Goal: Task Accomplishment & Management: Manage account settings

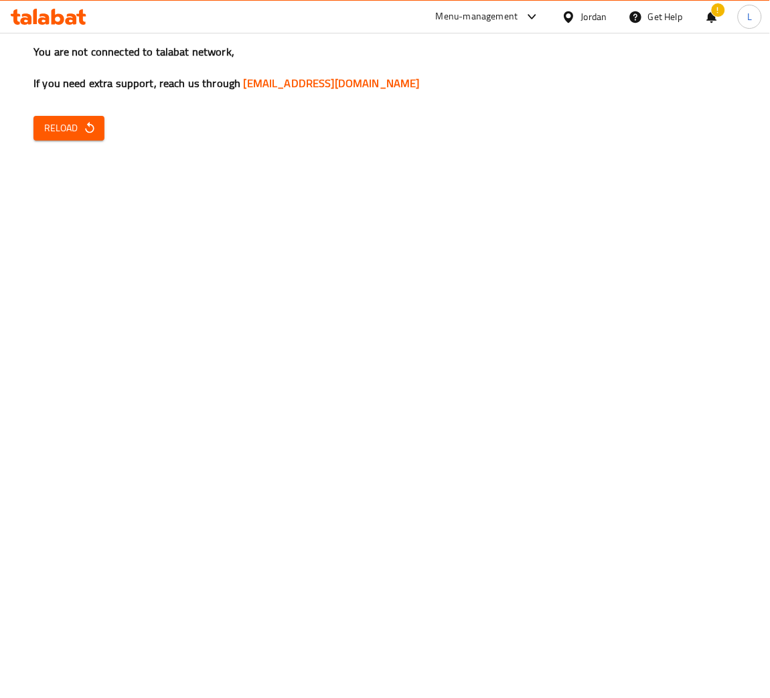
click at [44, 21] on icon at bounding box center [49, 17] width 76 height 16
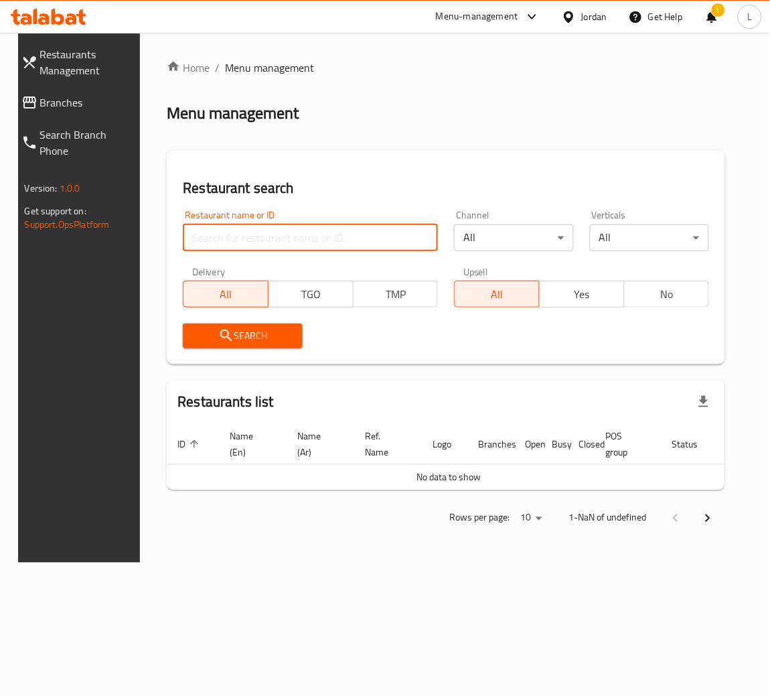
drag, startPoint x: 310, startPoint y: 246, endPoint x: 401, endPoint y: 246, distance: 91.1
click at [310, 246] on input "search" at bounding box center [310, 237] width 255 height 27
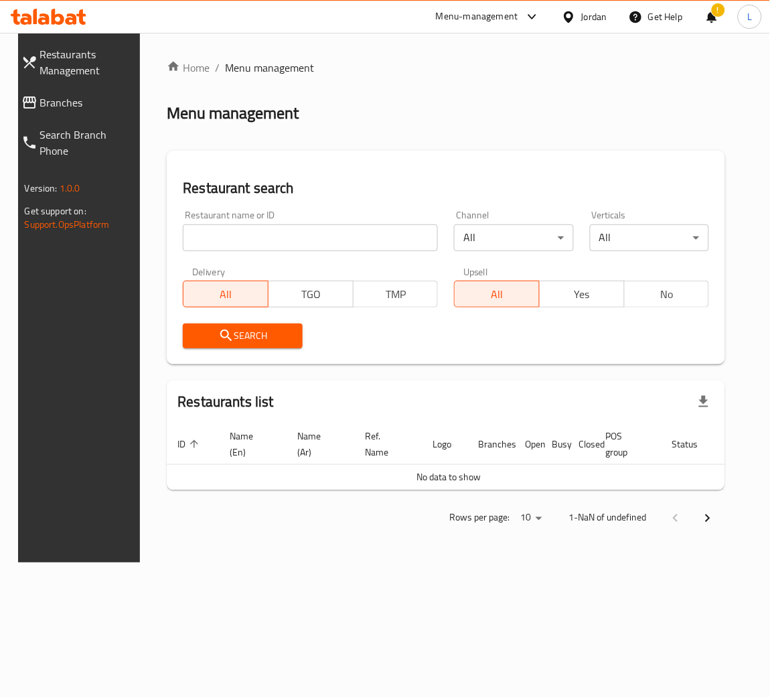
click at [81, 88] on link "Branches" at bounding box center [79, 102] width 136 height 32
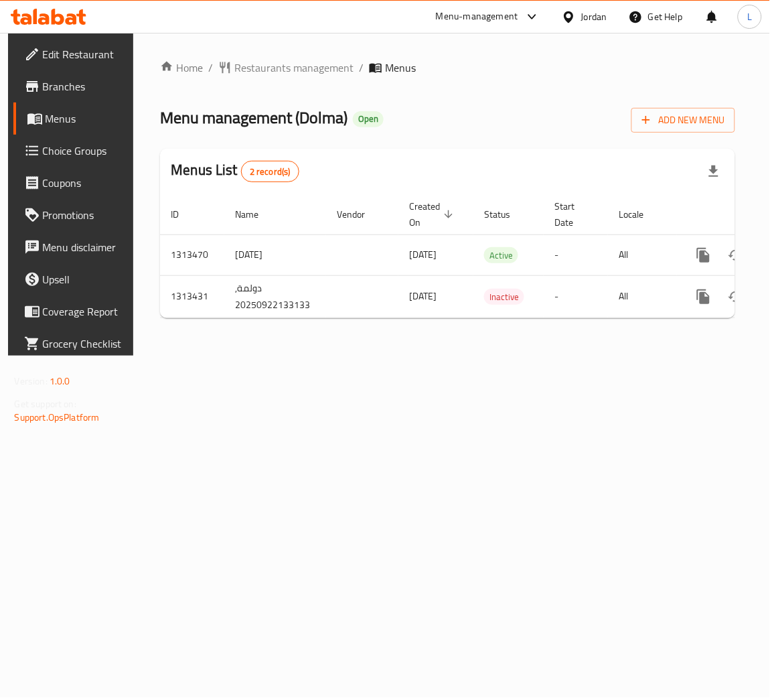
scroll to position [0, 76]
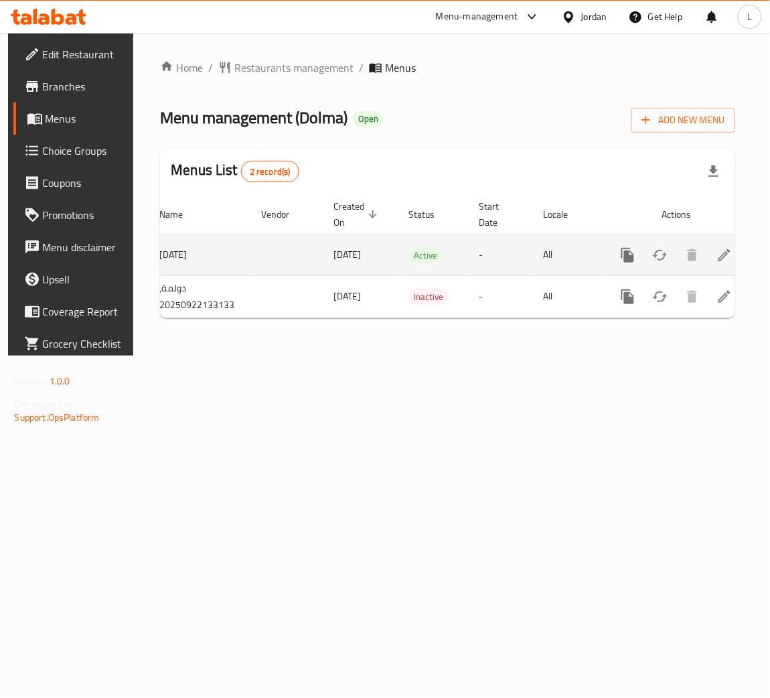
click at [709, 259] on link "enhanced table" at bounding box center [725, 255] width 32 height 32
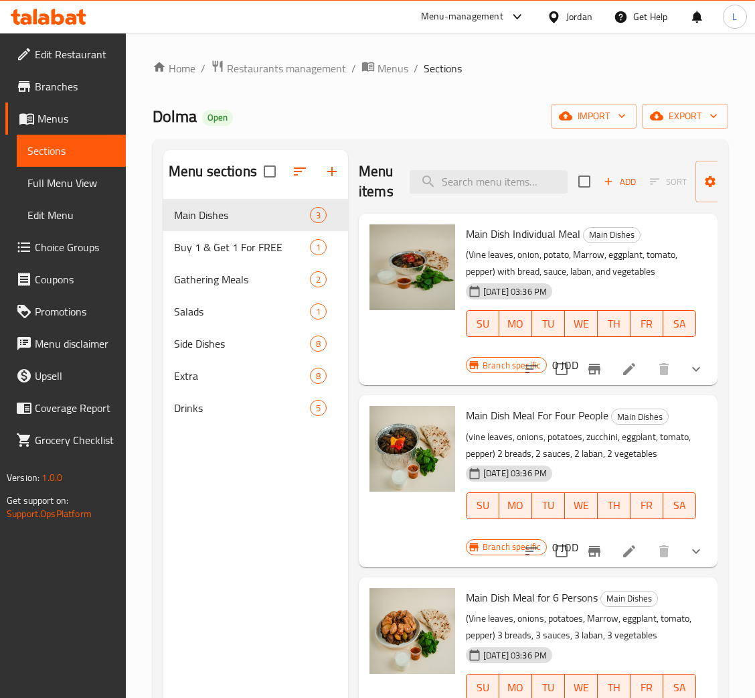
click at [66, 243] on span "Choice Groups" at bounding box center [75, 247] width 80 height 16
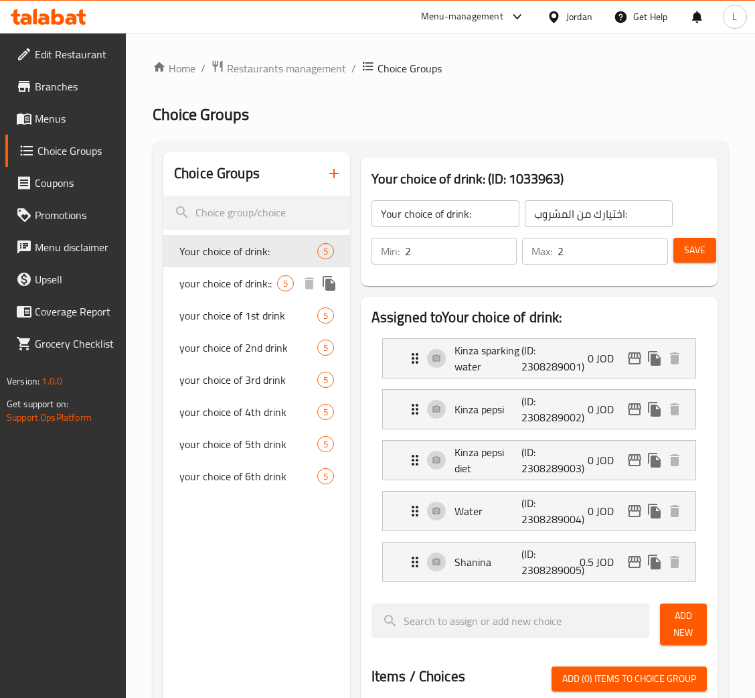
click at [248, 272] on div "your choice of drink:: 5" at bounding box center [256, 283] width 187 height 32
type input "your choice of drink::"
type input "اختيارك من"
type input "6"
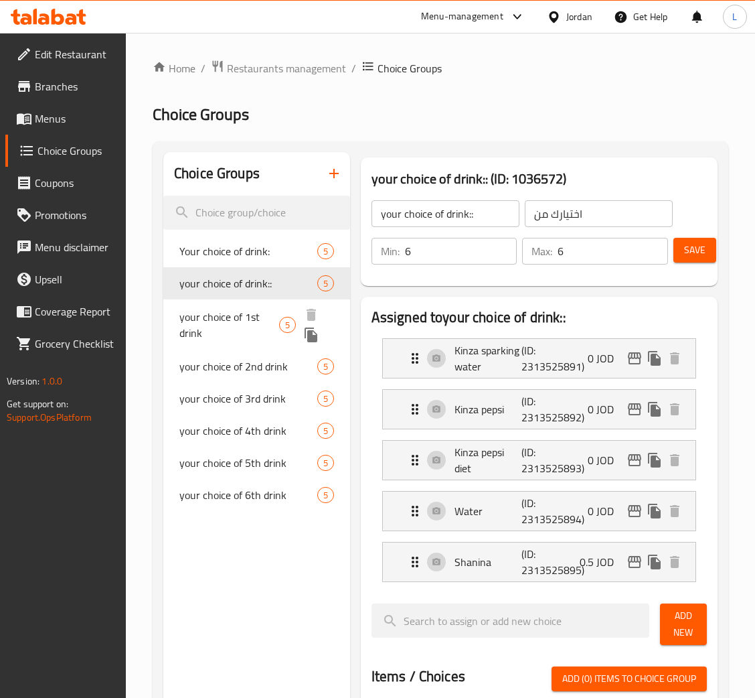
click at [240, 309] on span "your choice of 1st drink" at bounding box center [229, 325] width 100 height 32
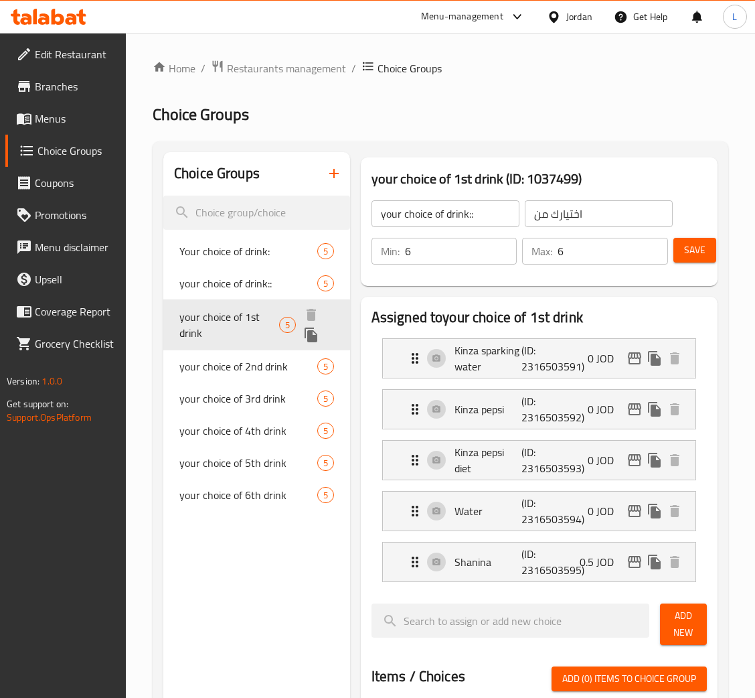
type input "your choice of 1st drink"
type input "اختيارك للمشروب الاول"
type input "1"
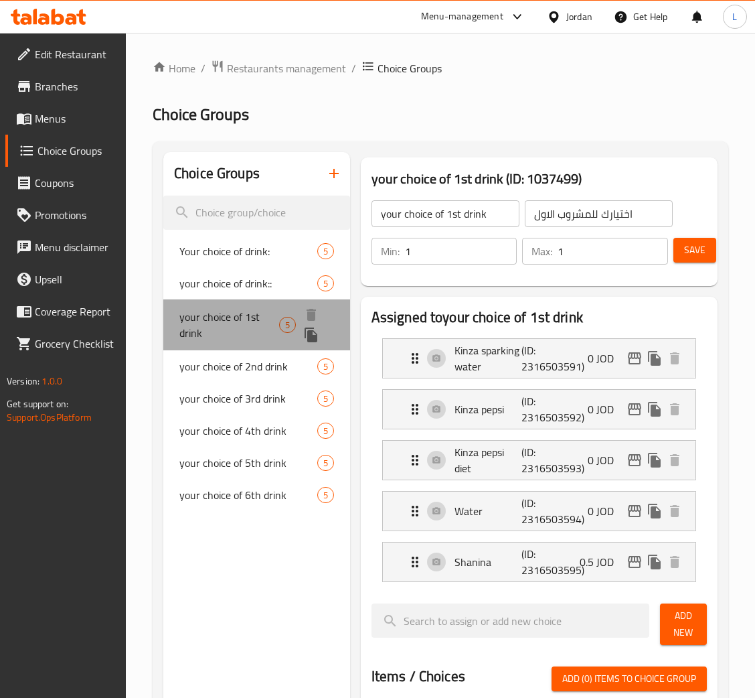
click at [236, 339] on span "your choice of 1st drink" at bounding box center [229, 325] width 100 height 32
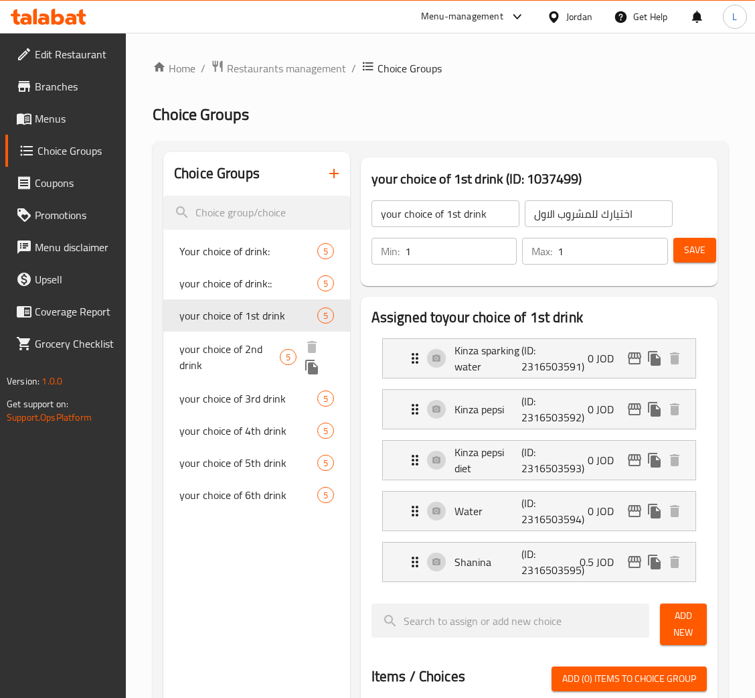
click at [232, 390] on span "your choice of 3rd drink" at bounding box center [248, 398] width 138 height 16
type input "your choice of 3rd drink"
type input "اختيارك للمشروب الثالث"
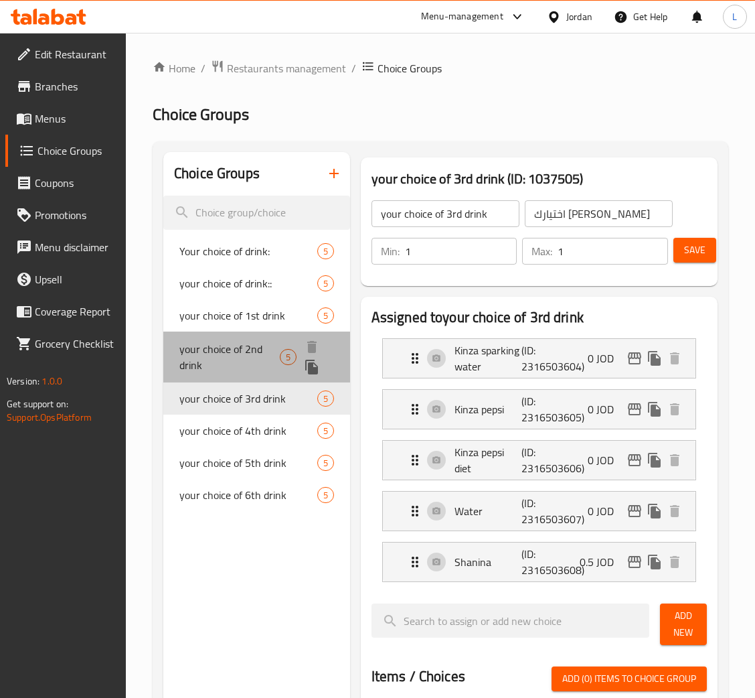
click at [239, 344] on span "your choice of 2nd drink" at bounding box center [229, 357] width 100 height 32
type input "your choice of 2nd drink"
type input "اختيارك للمشروب الثاني"
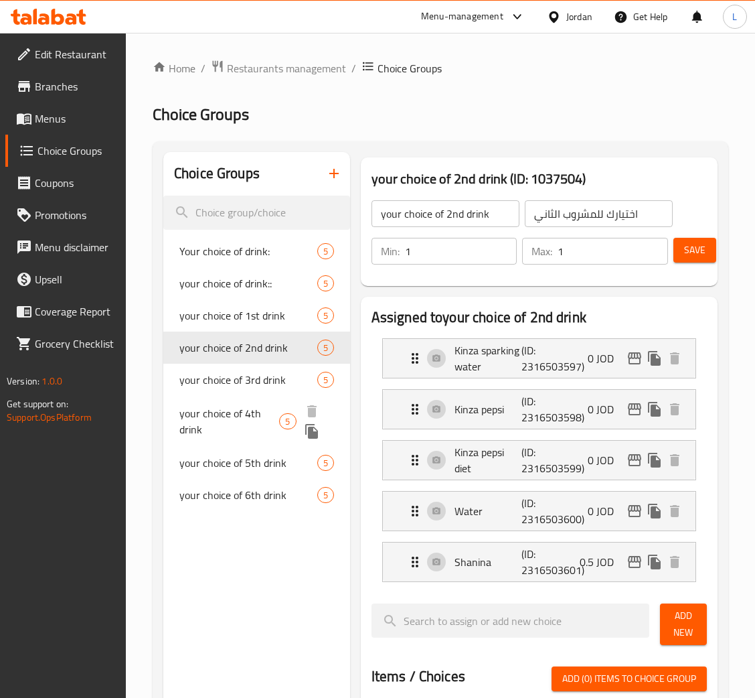
click at [248, 419] on span "your choice of 4th drink" at bounding box center [229, 421] width 100 height 32
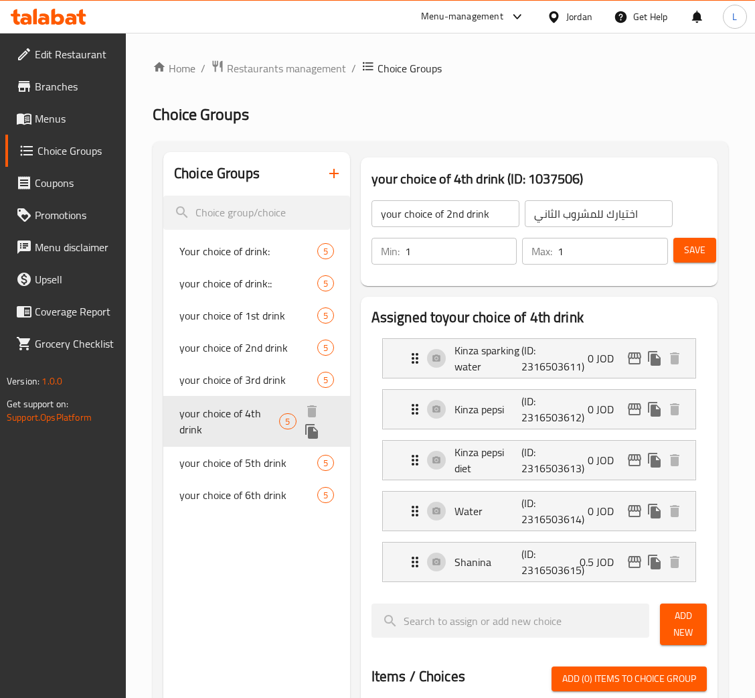
type input "your choice of 4th drink"
type input "اختيارك للمشروب الرابع"
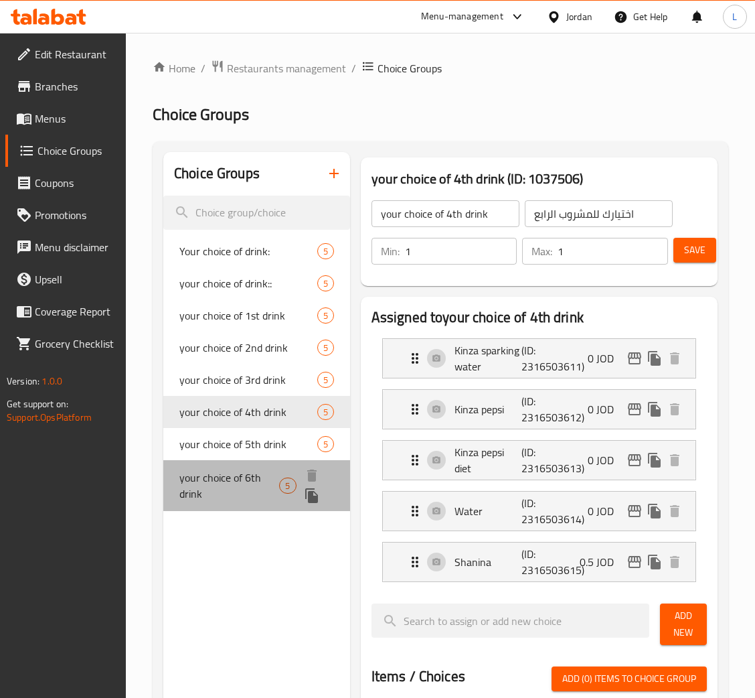
click at [246, 489] on span "your choice of 6th drink" at bounding box center [229, 485] width 100 height 32
type input "your choice of 6th drink"
type input "اختيارك للمشروب السادس"
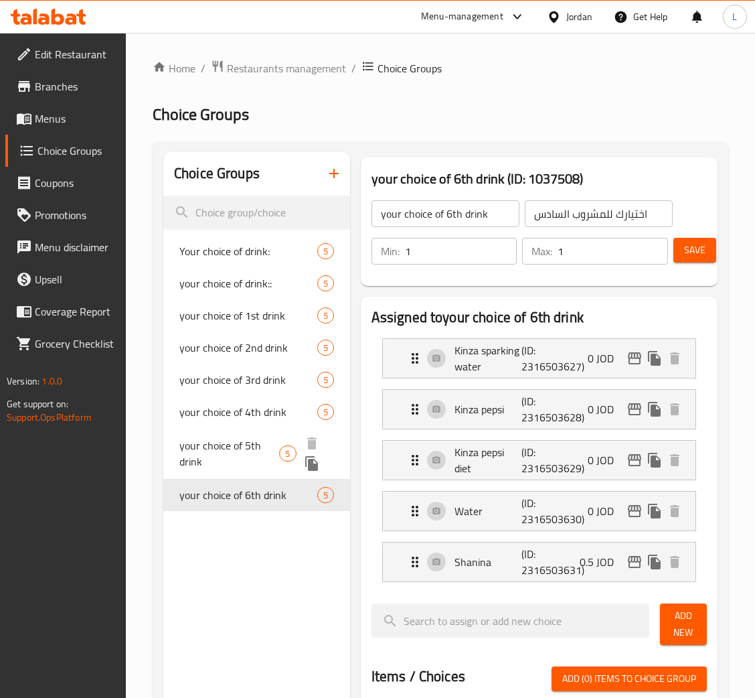
click at [222, 445] on span "your choice of 5th drink" at bounding box center [229, 453] width 100 height 32
type input "your choice of 5th drink"
type input "اختيارك للمشروب الخامس"
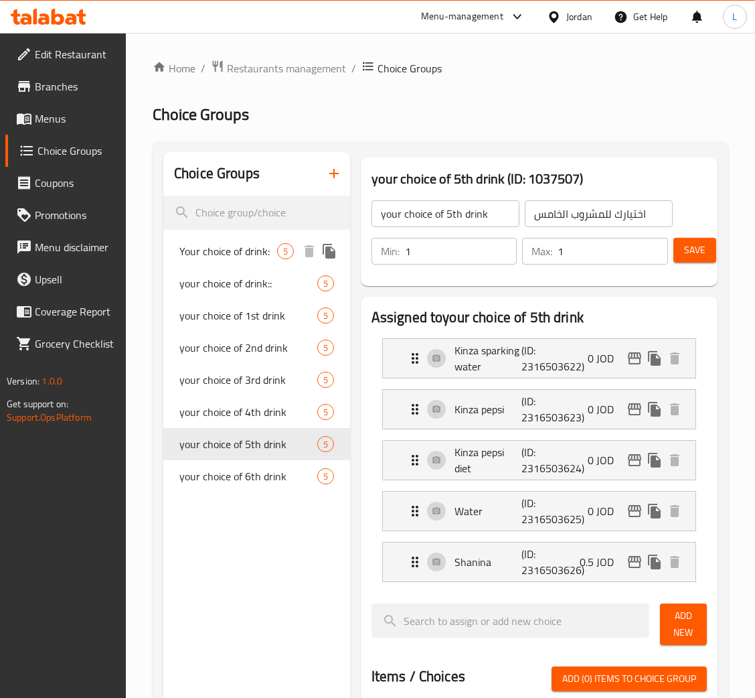
click at [186, 251] on span "Your choice of drink:" at bounding box center [228, 251] width 98 height 16
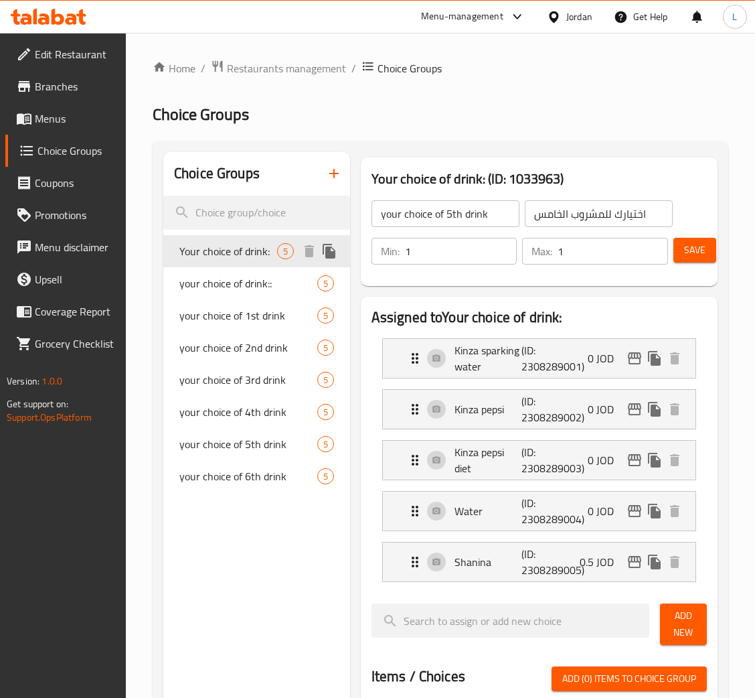
type input "Your choice of drink:"
type input "اختيارك من المشروب:"
type input "2"
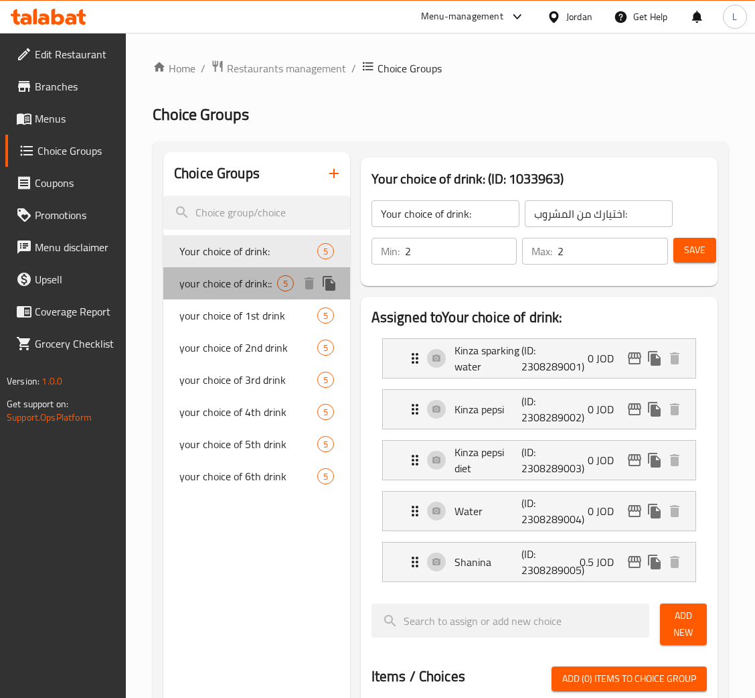
click at [204, 284] on span "your choice of drink::" at bounding box center [228, 283] width 98 height 16
type input "your choice of drink::"
type input "اختيارك من"
type input "6"
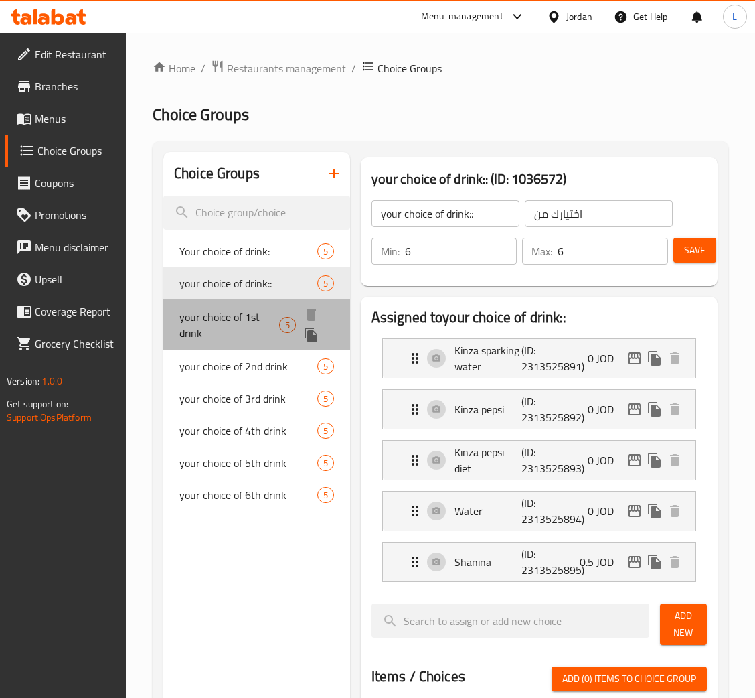
click at [211, 311] on span "your choice of 1st drink" at bounding box center [229, 325] width 100 height 32
type input "your choice of 1st drink"
type input "اختيارك للمشروب الاول"
type input "1"
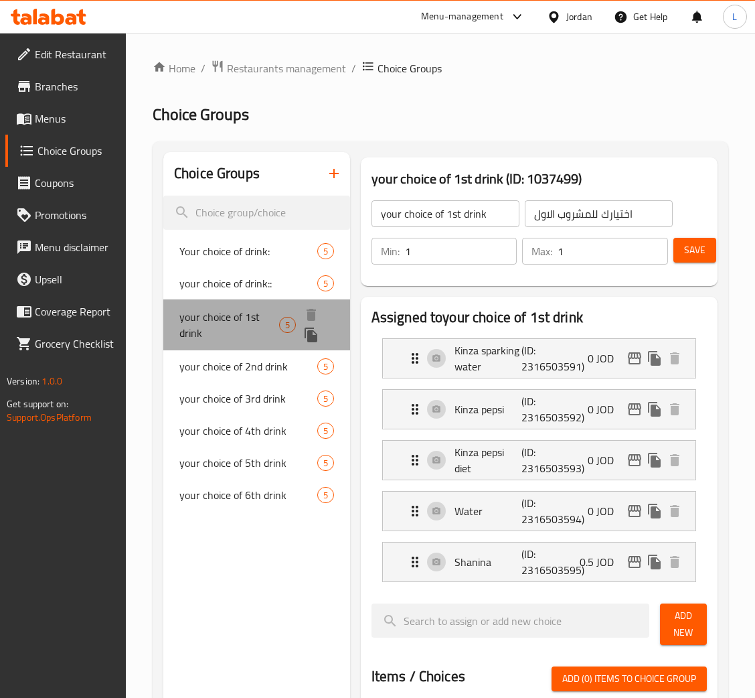
click at [219, 340] on span "your choice of 1st drink" at bounding box center [229, 325] width 100 height 32
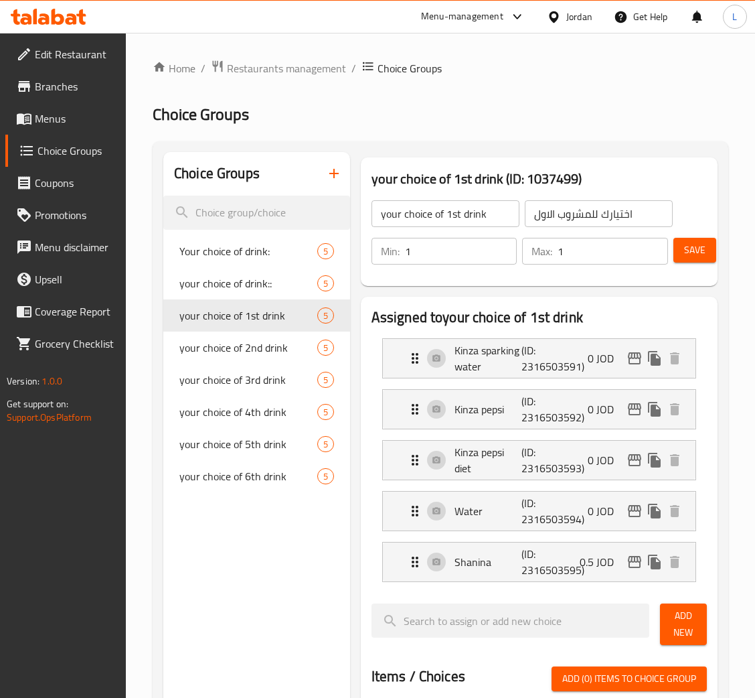
click at [328, 170] on icon "button" at bounding box center [334, 173] width 16 height 16
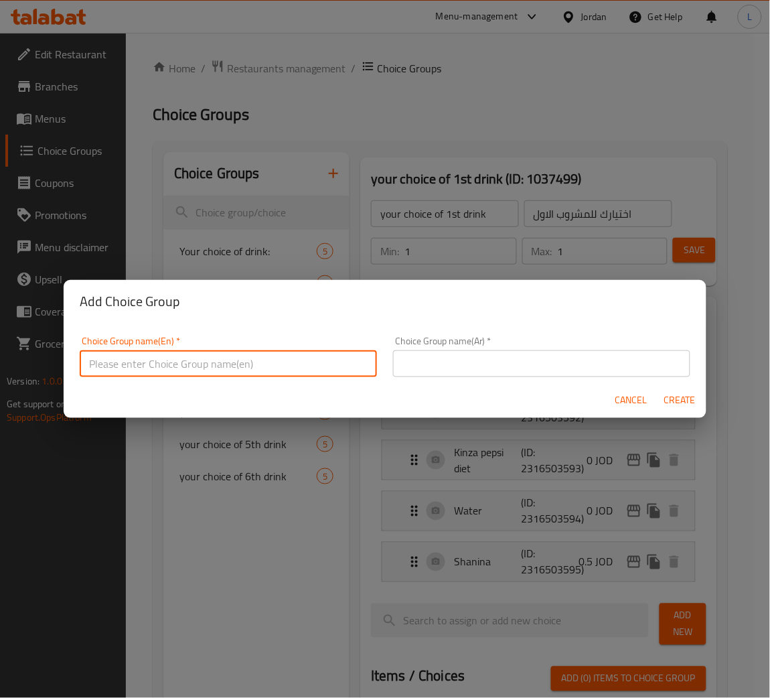
click at [286, 371] on input "text" at bounding box center [228, 363] width 297 height 27
type input "Add"
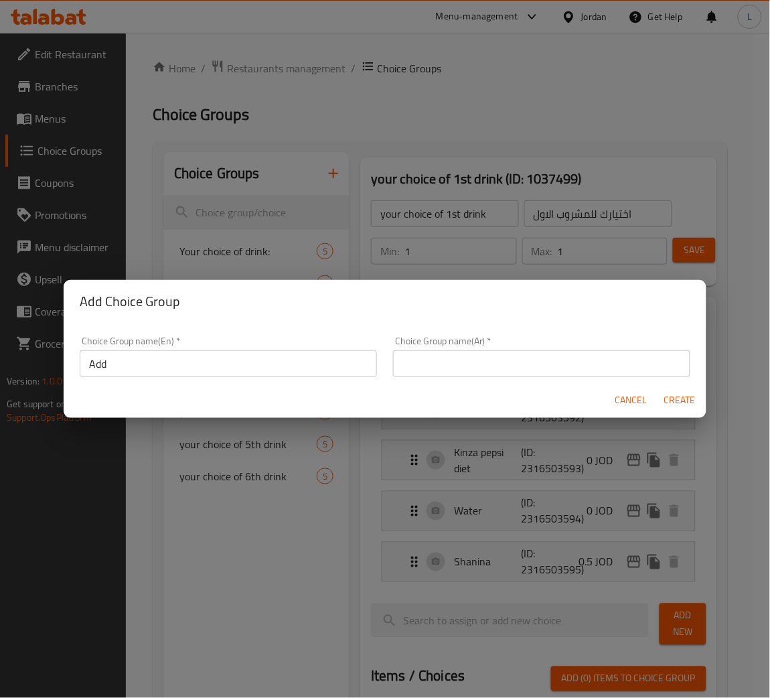
click at [288, 367] on input "Add" at bounding box center [228, 363] width 297 height 27
click at [53, 117] on div "Add Choice Group Choice Group name(En)   * Add Choice Group name(En) * Choice G…" at bounding box center [385, 349] width 770 height 698
click at [51, 116] on div "Add Choice Group Choice Group name(En)   * Add Choice Group name(En) * Choice G…" at bounding box center [385, 349] width 770 height 698
click at [638, 400] on span "Cancel" at bounding box center [631, 400] width 32 height 17
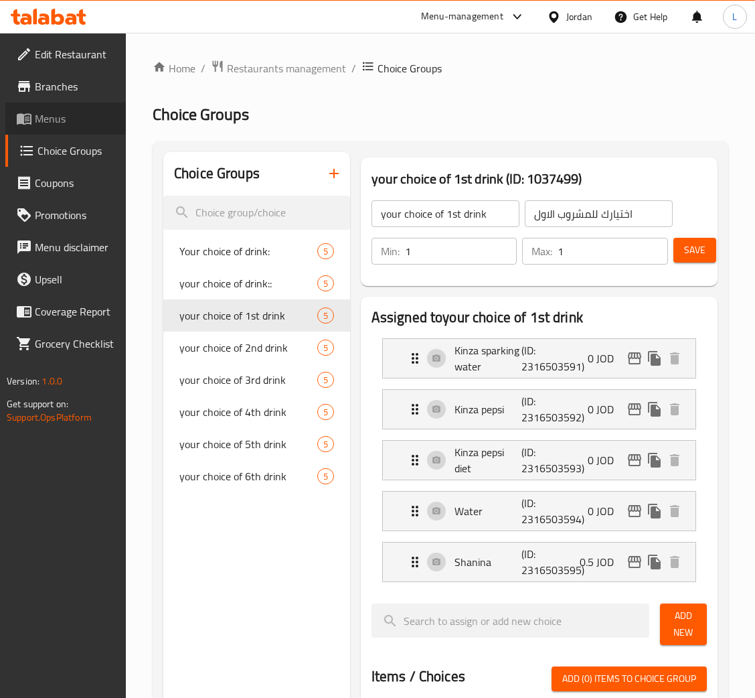
click at [66, 115] on span "Menus" at bounding box center [75, 119] width 80 height 16
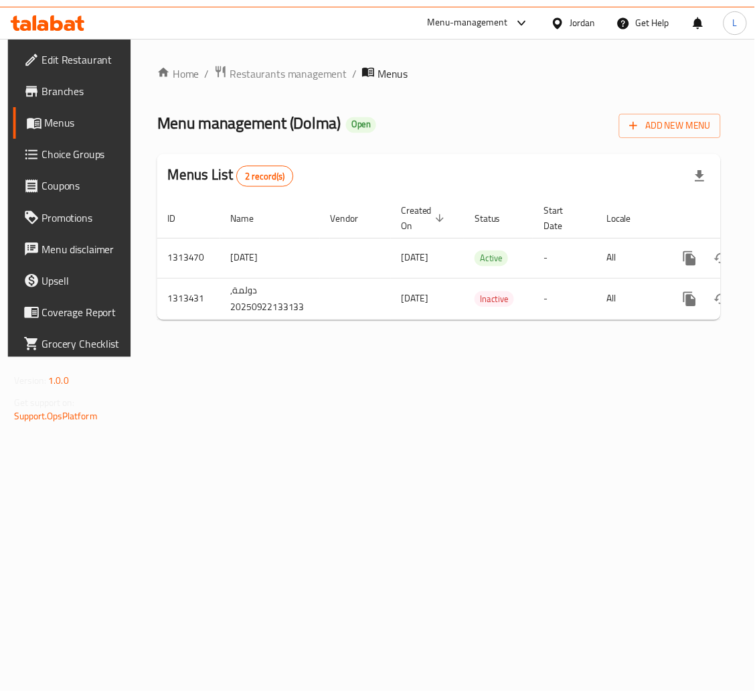
scroll to position [0, 76]
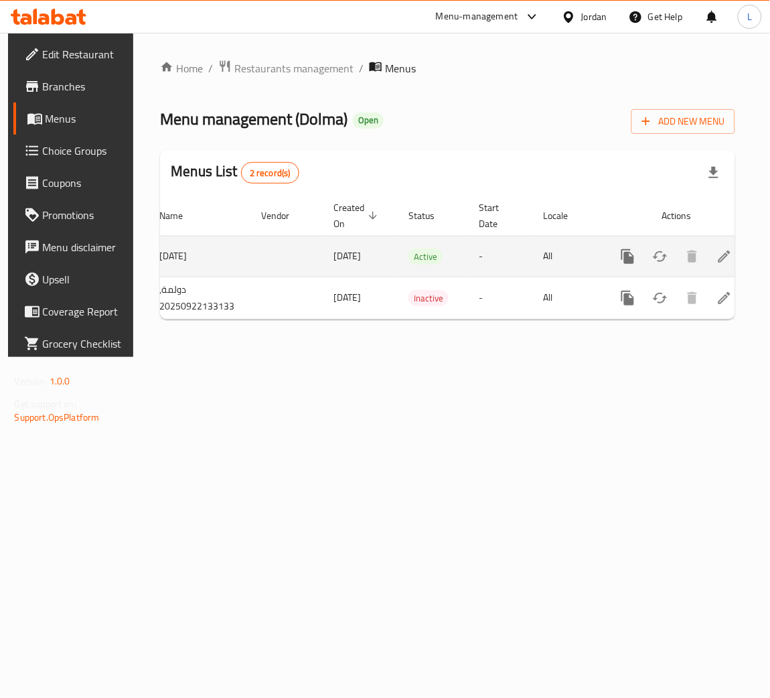
click at [724, 255] on icon "enhanced table" at bounding box center [725, 256] width 16 height 16
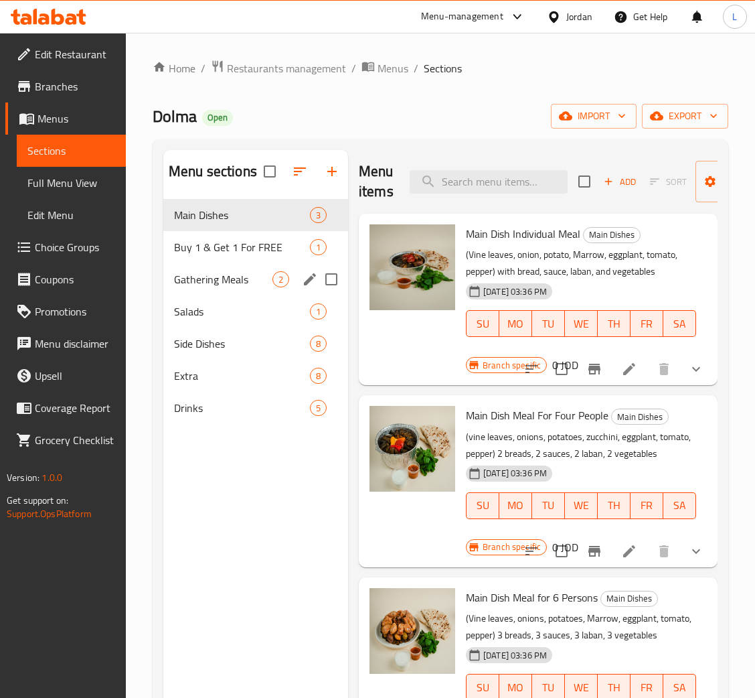
click at [250, 279] on span "Gathering Meals" at bounding box center [223, 279] width 98 height 16
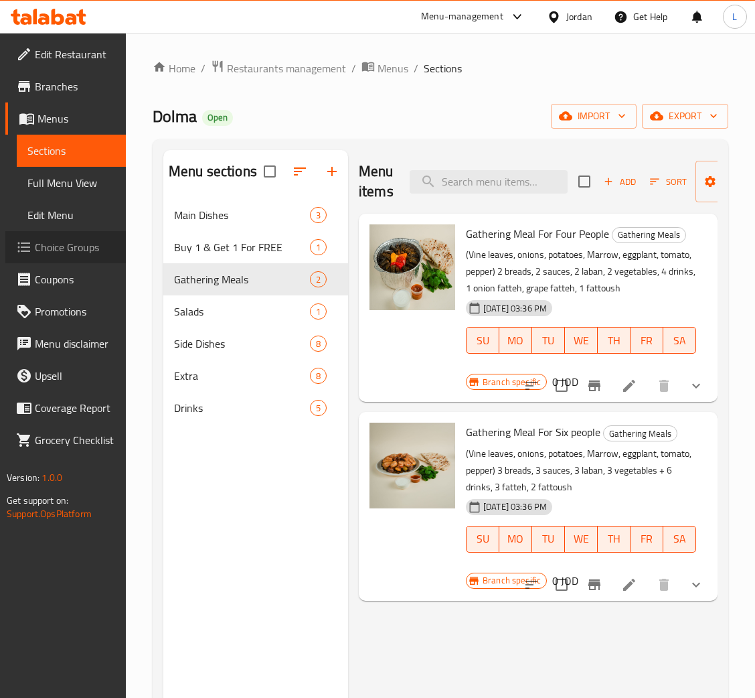
click at [85, 255] on span "Choice Groups" at bounding box center [75, 247] width 80 height 16
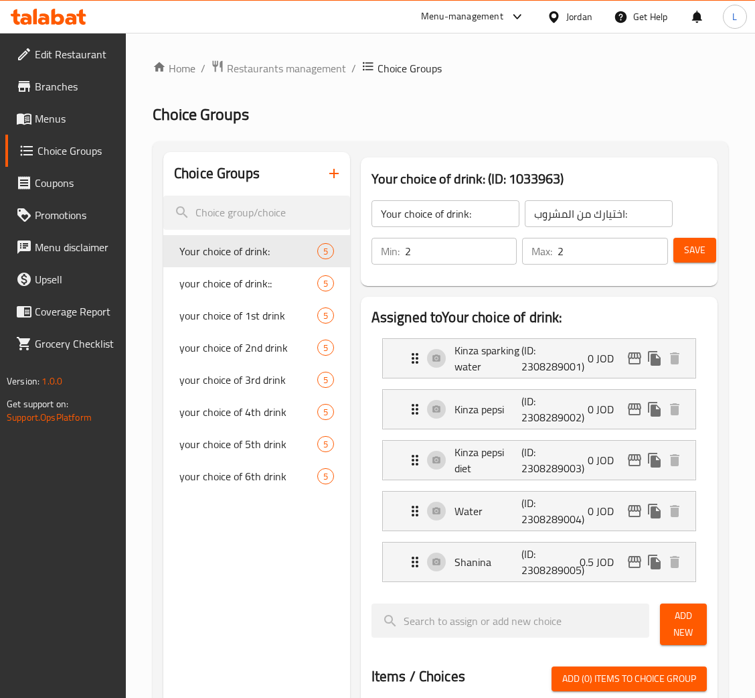
click at [340, 179] on button "button" at bounding box center [334, 173] width 32 height 32
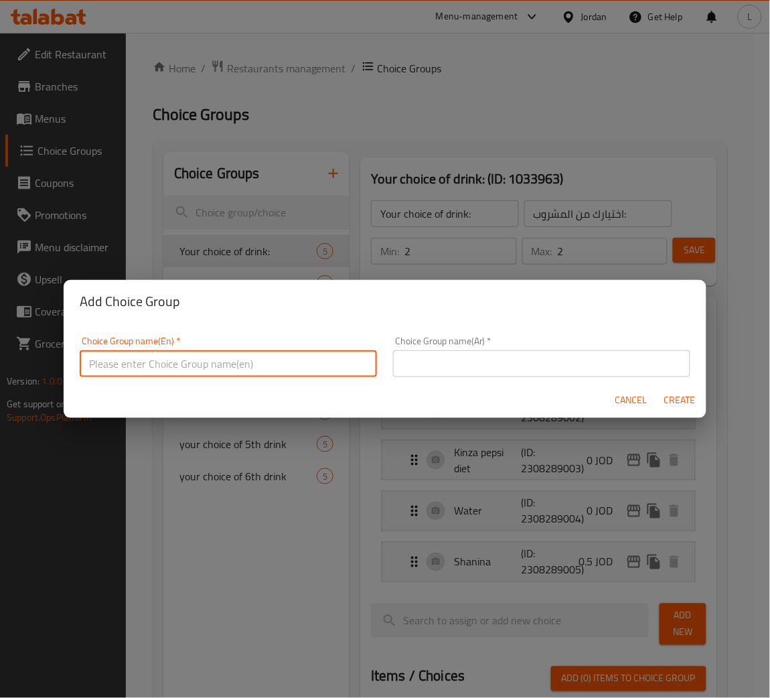
click at [307, 369] on input "text" at bounding box center [228, 363] width 297 height 27
type input "Your choice of:"
click at [457, 364] on input "text" at bounding box center [541, 363] width 297 height 27
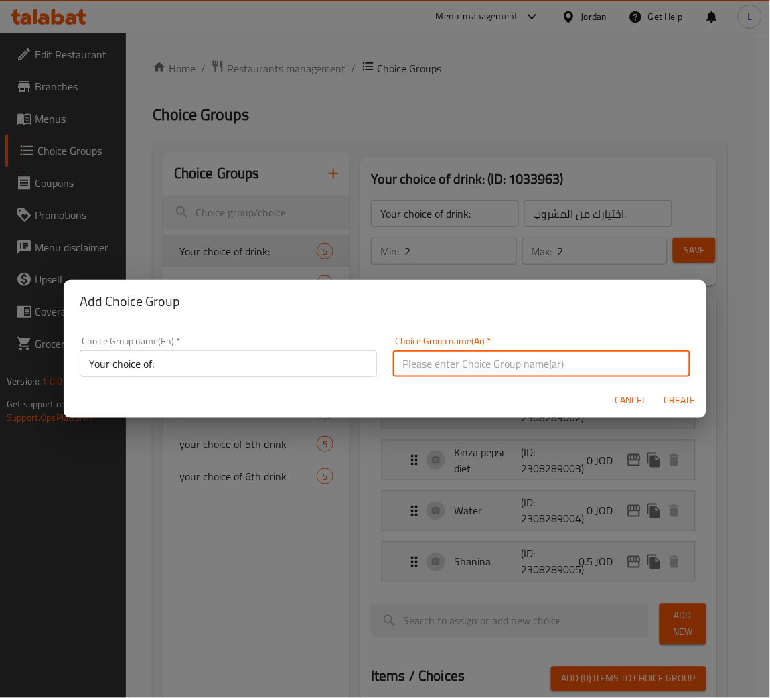
type input "اختيارك من"
click at [677, 406] on span "Create" at bounding box center [680, 400] width 32 height 17
type input "Your choice of:"
type input "اختيارك من"
type input "0"
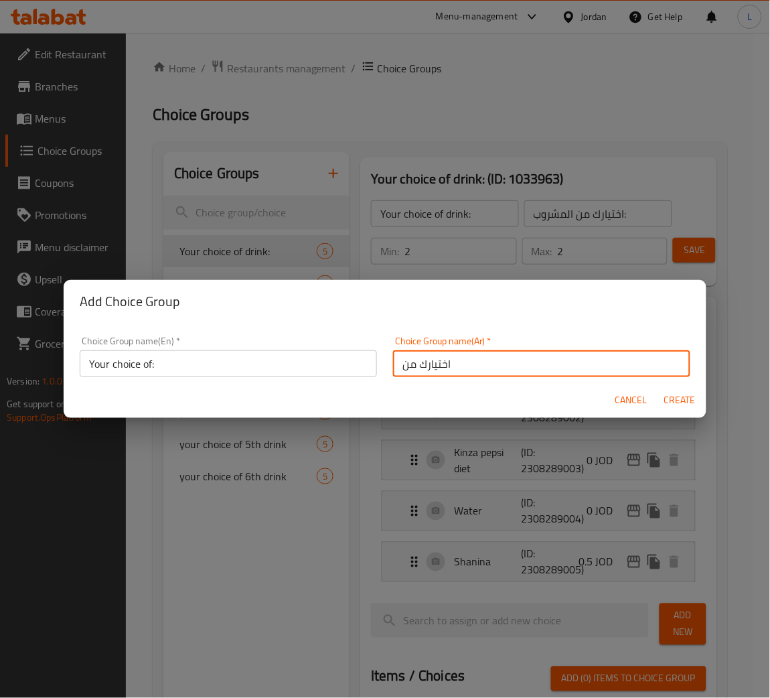
type input "0"
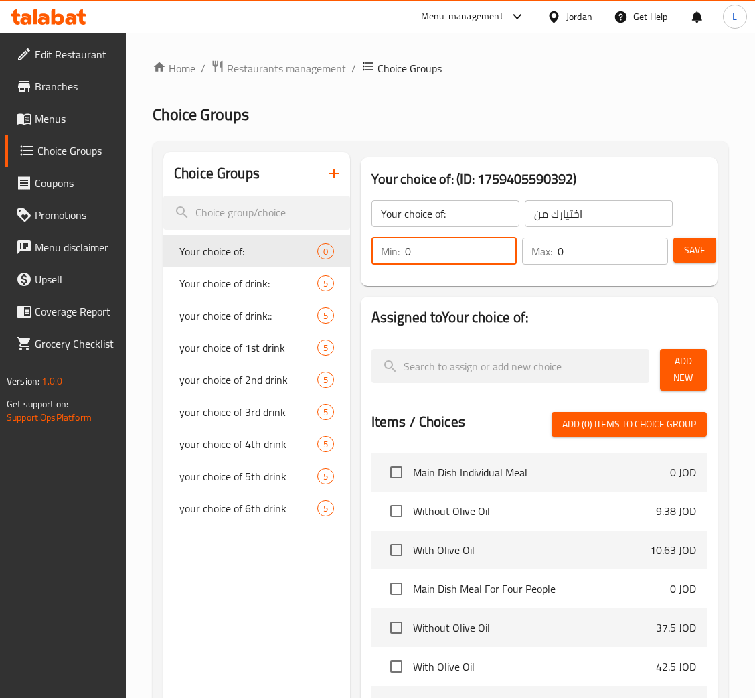
click at [445, 247] on input "0" at bounding box center [461, 251] width 113 height 27
click at [585, 248] on input "0" at bounding box center [613, 251] width 111 height 27
type input "1"
click at [692, 353] on span "Add New" at bounding box center [683, 369] width 25 height 33
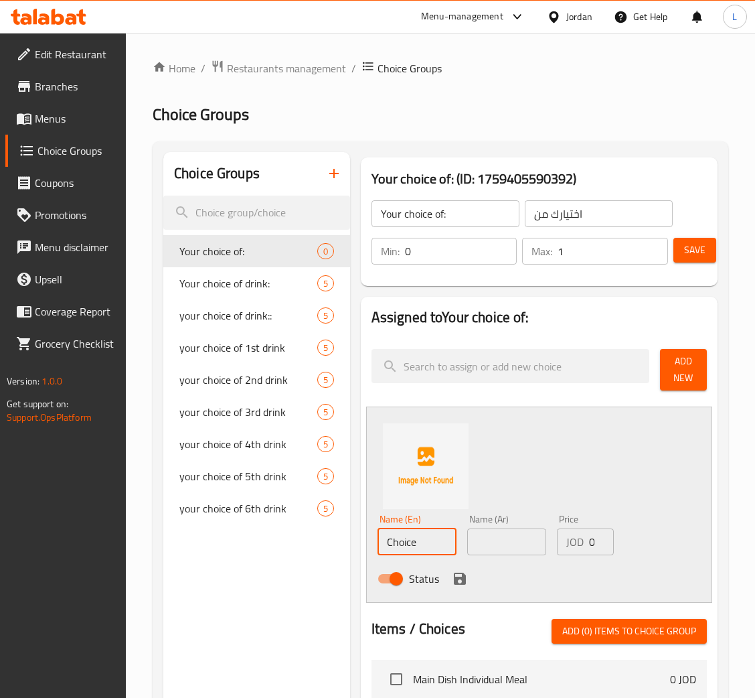
click at [425, 541] on input "Choice" at bounding box center [417, 541] width 79 height 27
click at [427, 541] on input "Choice" at bounding box center [417, 541] width 79 height 27
click at [407, 542] on input "Choice" at bounding box center [417, 541] width 79 height 27
paste input "vegan"
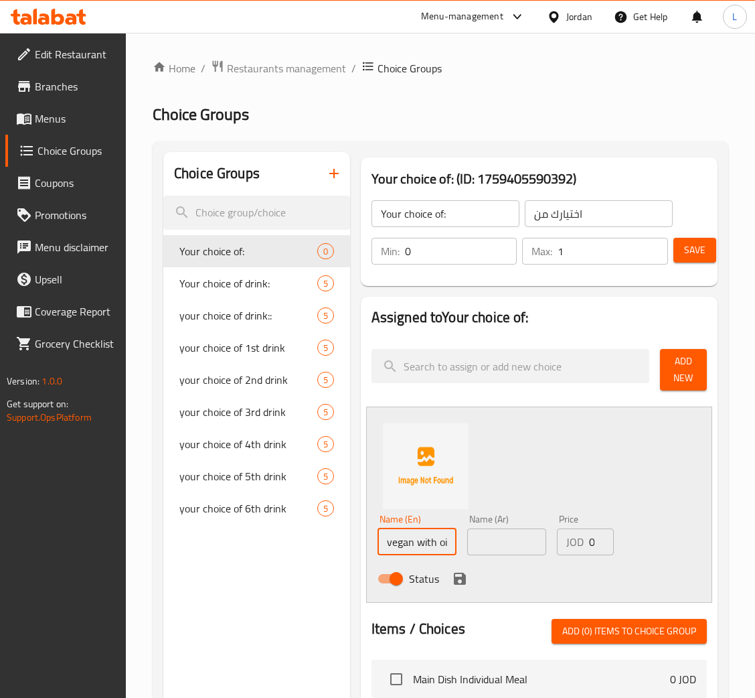
scroll to position [0, 3]
click at [397, 542] on input "vegan with oil" at bounding box center [417, 541] width 79 height 27
type input "vegan with oil"
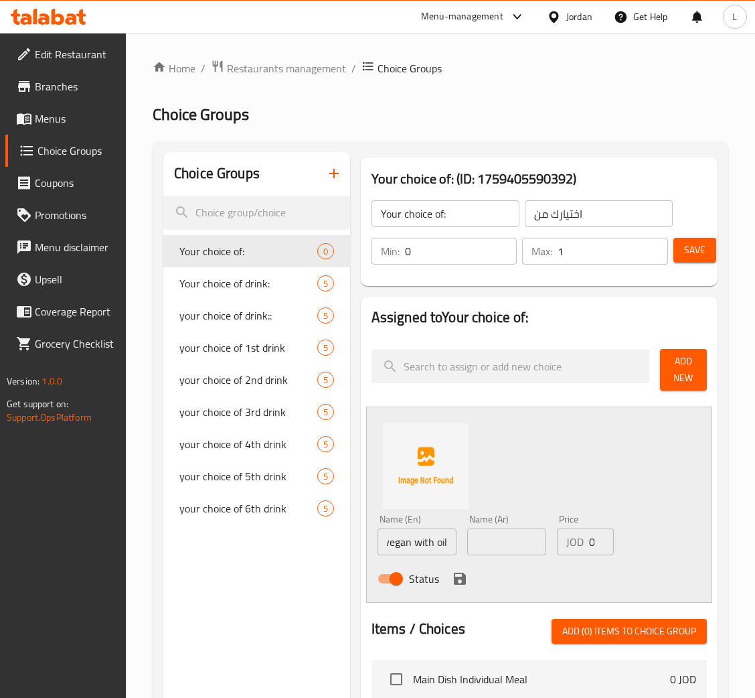
scroll to position [0, 0]
click at [480, 516] on div "Name (Ar) Name (Ar)" at bounding box center [506, 534] width 79 height 41
drag, startPoint x: 484, startPoint y: 536, endPoint x: 480, endPoint y: 553, distance: 16.6
click at [484, 536] on input "text" at bounding box center [506, 541] width 79 height 27
type input "v"
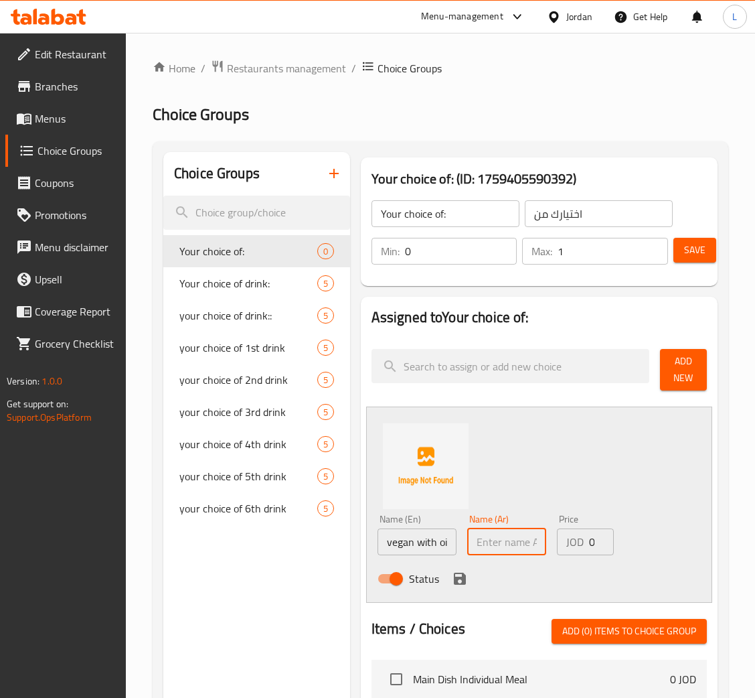
paste input "نباتي مع الزيت"
type input "نباتي مع الزيت"
click at [452, 576] on icon "save" at bounding box center [460, 579] width 16 height 16
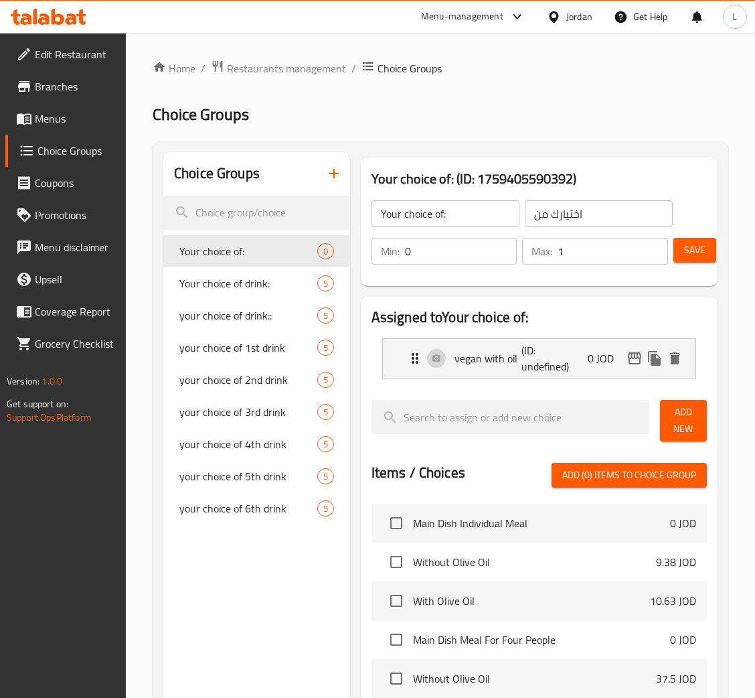
click at [670, 402] on button "Add New" at bounding box center [683, 421] width 47 height 42
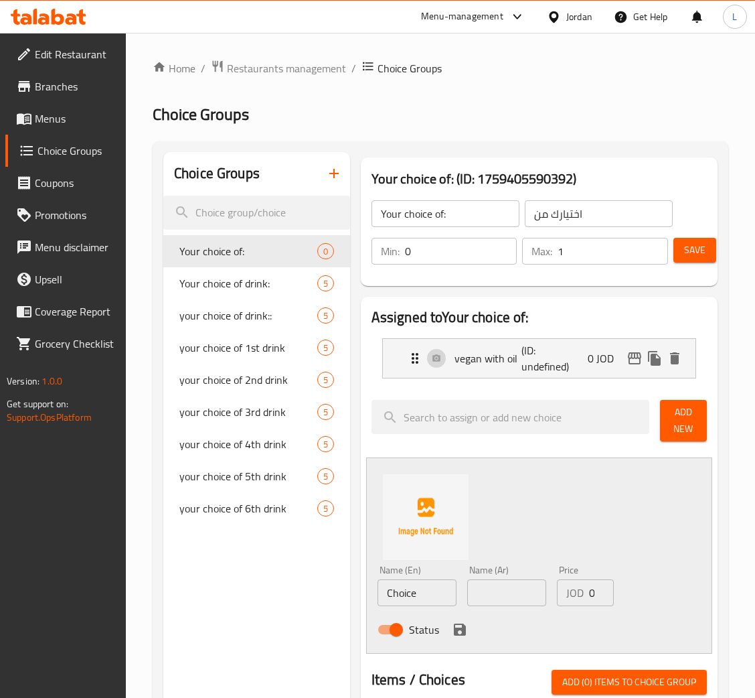
click at [412, 588] on input "Choice" at bounding box center [417, 592] width 79 height 27
type input "Vegan without oil"
click at [427, 260] on input "0" at bounding box center [461, 251] width 113 height 27
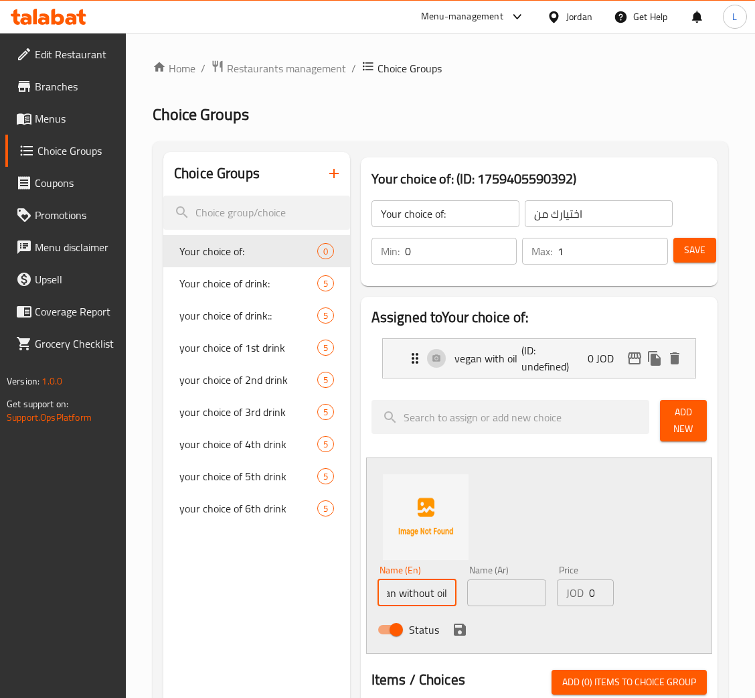
scroll to position [0, 0]
type input "1"
click at [431, 598] on input "Vegan without oil" at bounding box center [417, 592] width 79 height 27
click at [431, 597] on input "Vegan without oil" at bounding box center [417, 592] width 79 height 27
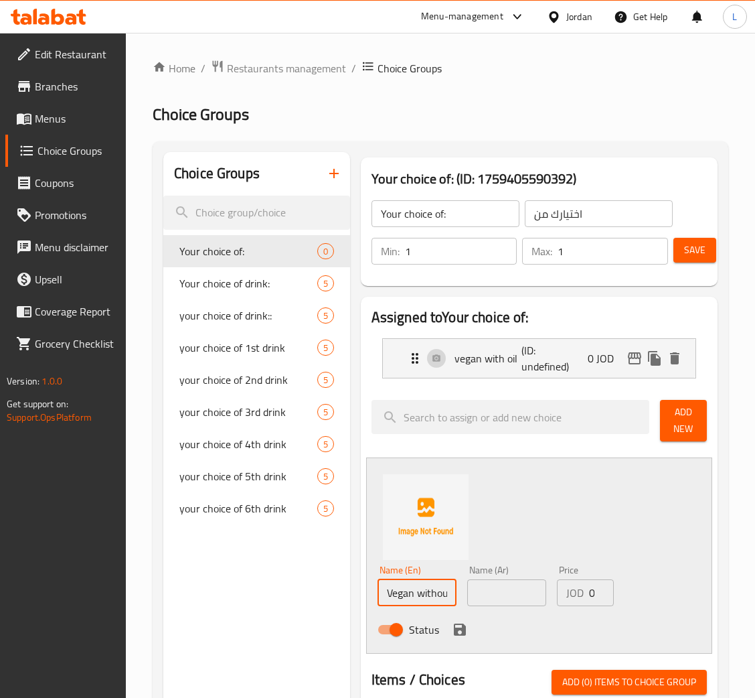
click at [429, 597] on input "Vegan without oil" at bounding box center [417, 592] width 79 height 27
click at [532, 598] on input "text" at bounding box center [506, 592] width 79 height 27
paste input "نباتي بدون زيت"
type input "نباتي بدون زيت"
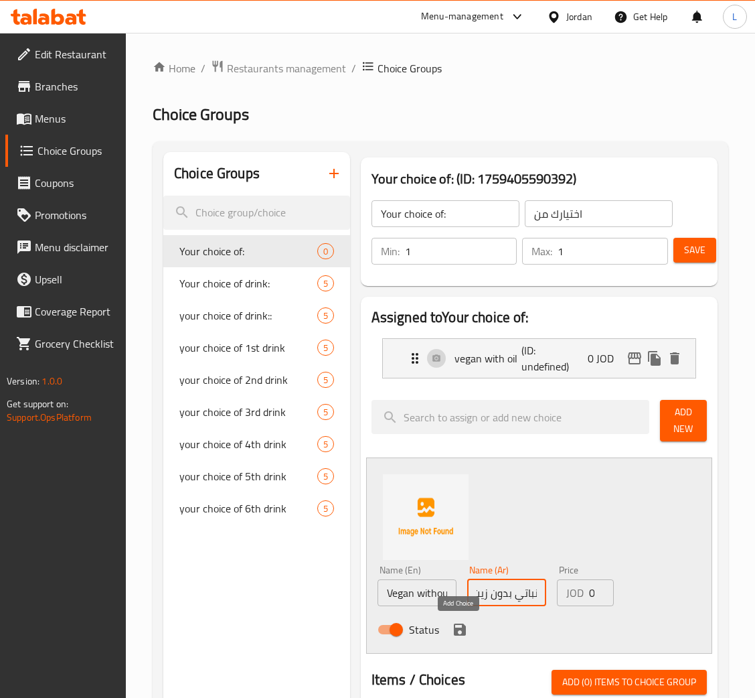
click at [463, 625] on icon "save" at bounding box center [460, 630] width 16 height 16
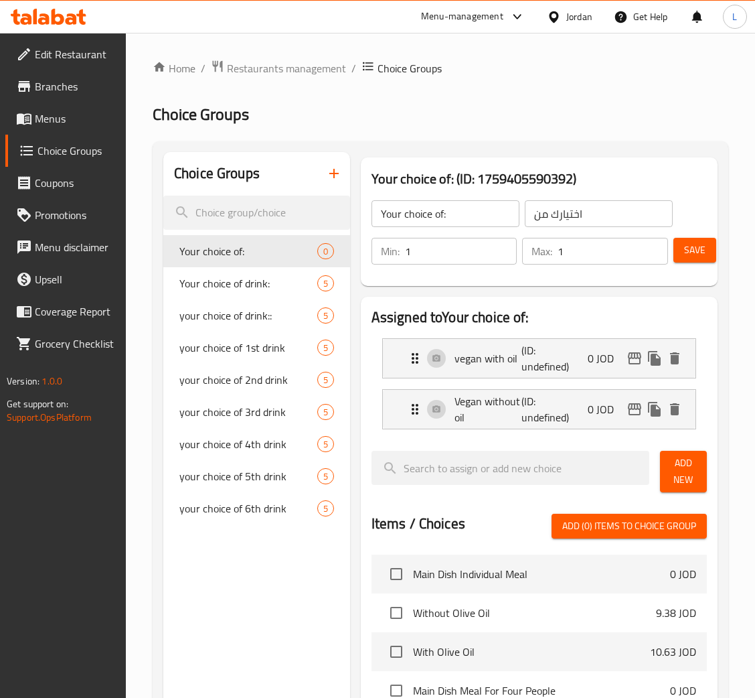
click at [704, 245] on span "Save" at bounding box center [694, 250] width 21 height 17
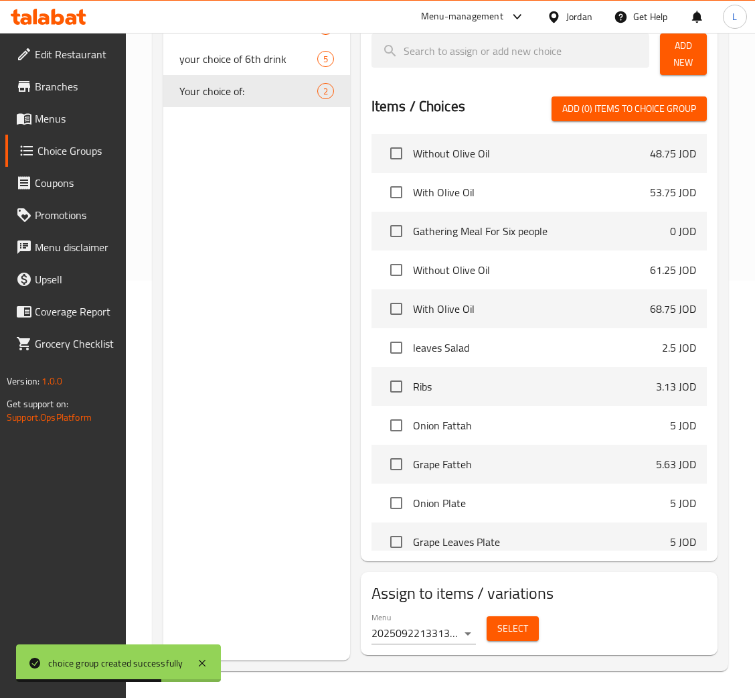
scroll to position [1004, 0]
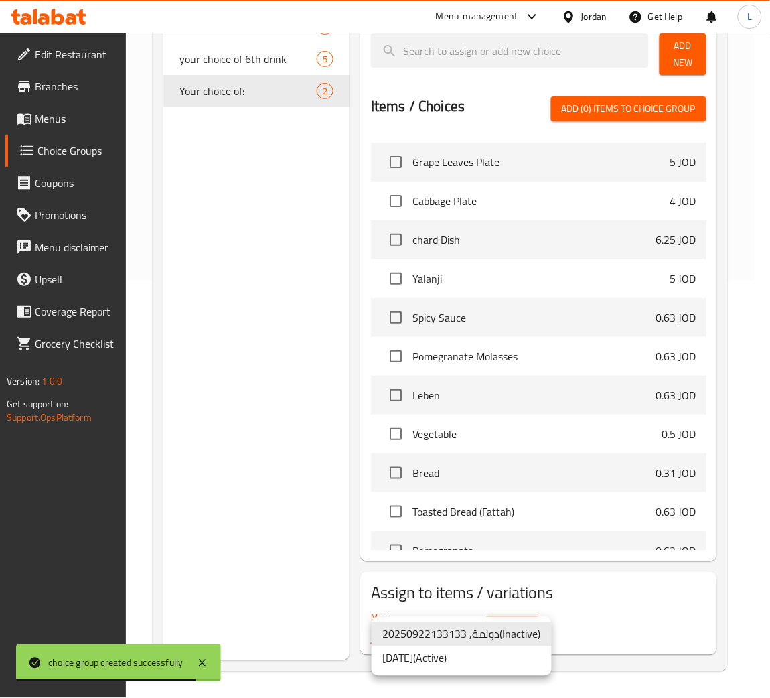
click at [494, 648] on li "22/9/2025 ( Active )" at bounding box center [462, 658] width 180 height 24
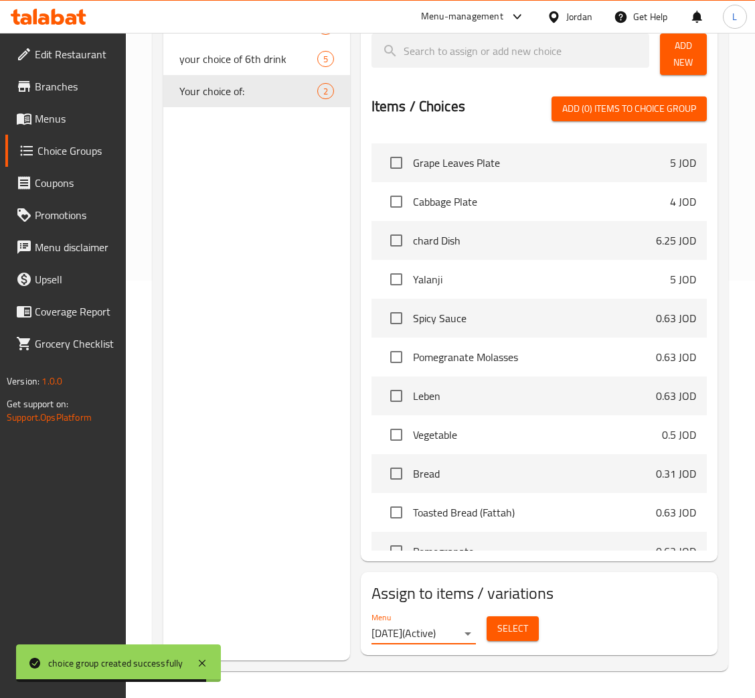
click at [501, 631] on span "Select" at bounding box center [513, 628] width 31 height 17
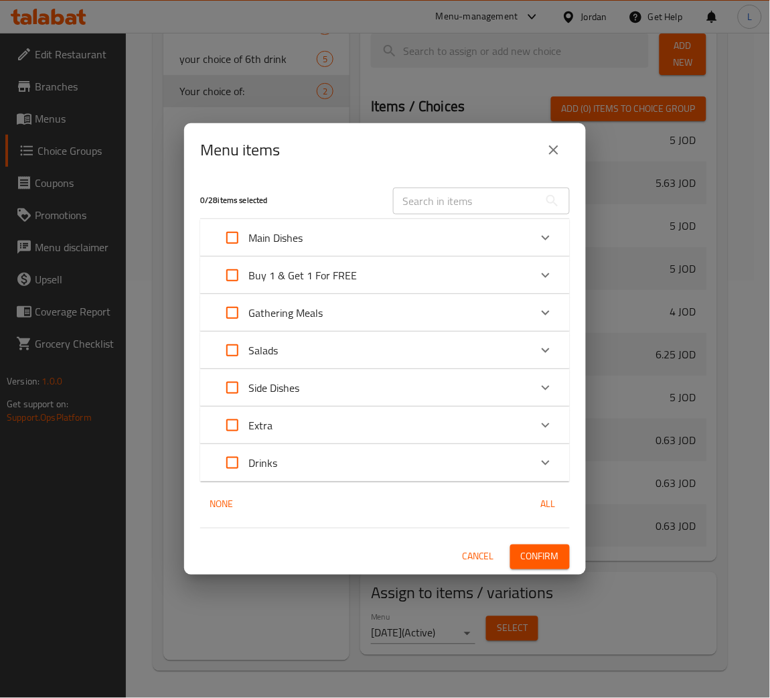
click at [234, 313] on input "Expand" at bounding box center [232, 313] width 32 height 32
checkbox input "true"
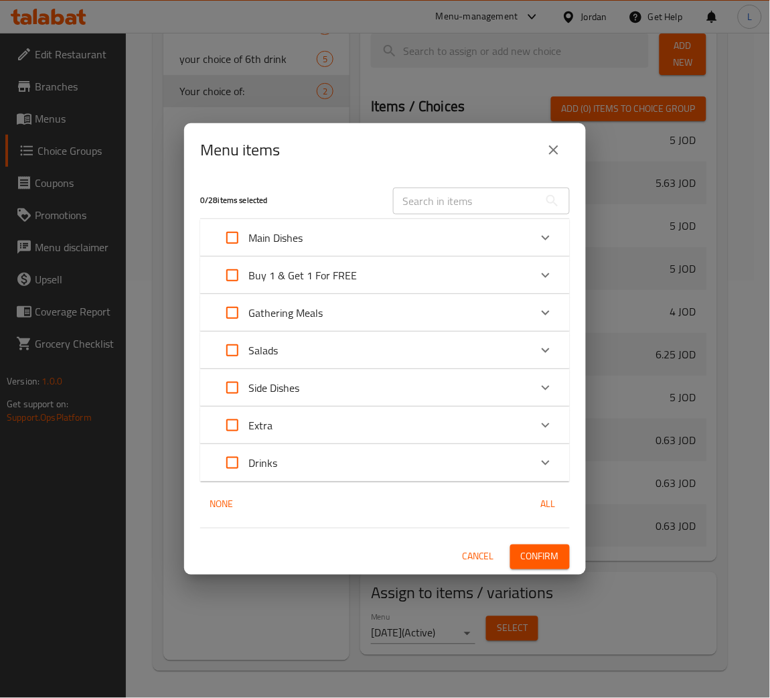
checkbox input "true"
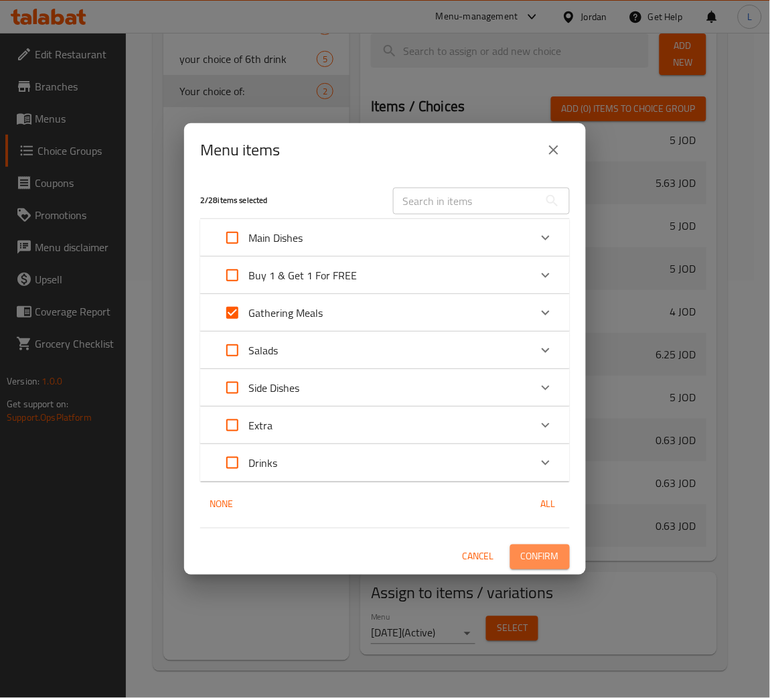
drag, startPoint x: 527, startPoint y: 557, endPoint x: 660, endPoint y: 577, distance: 134.7
click at [527, 558] on span "Confirm" at bounding box center [540, 557] width 38 height 17
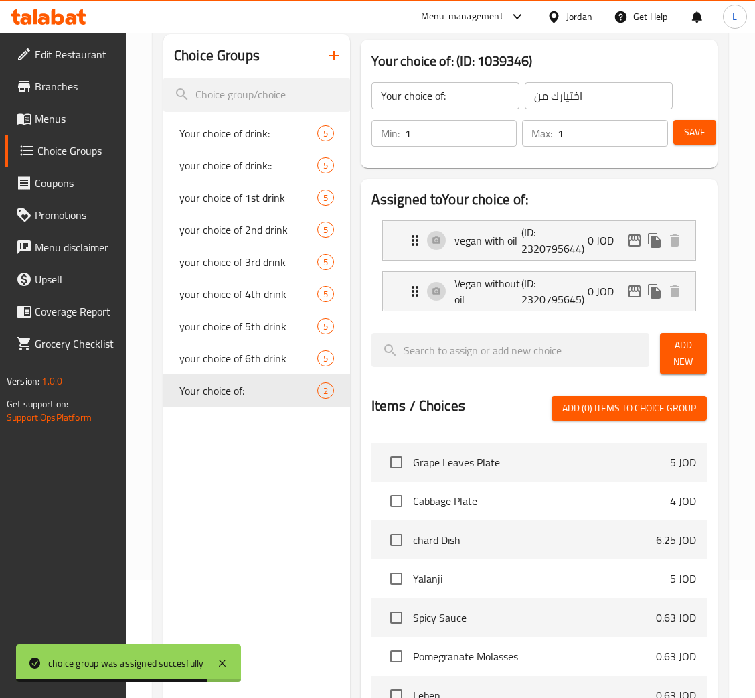
scroll to position [0, 0]
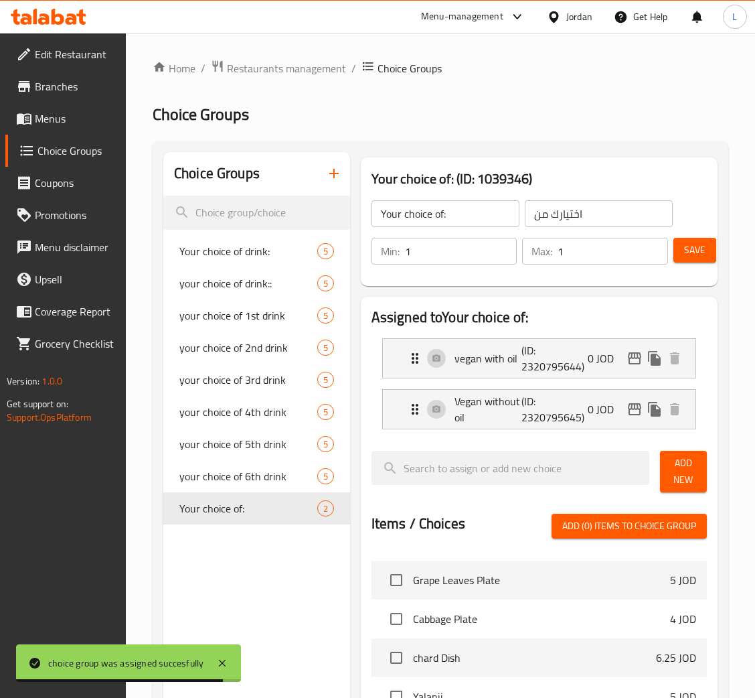
click at [38, 21] on icon at bounding box center [43, 18] width 11 height 11
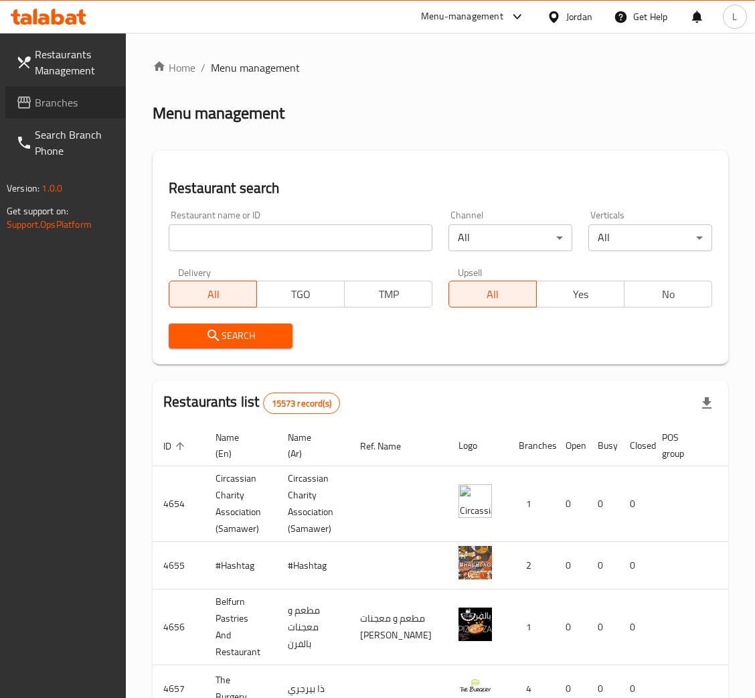
click at [90, 99] on span "Branches" at bounding box center [75, 102] width 80 height 16
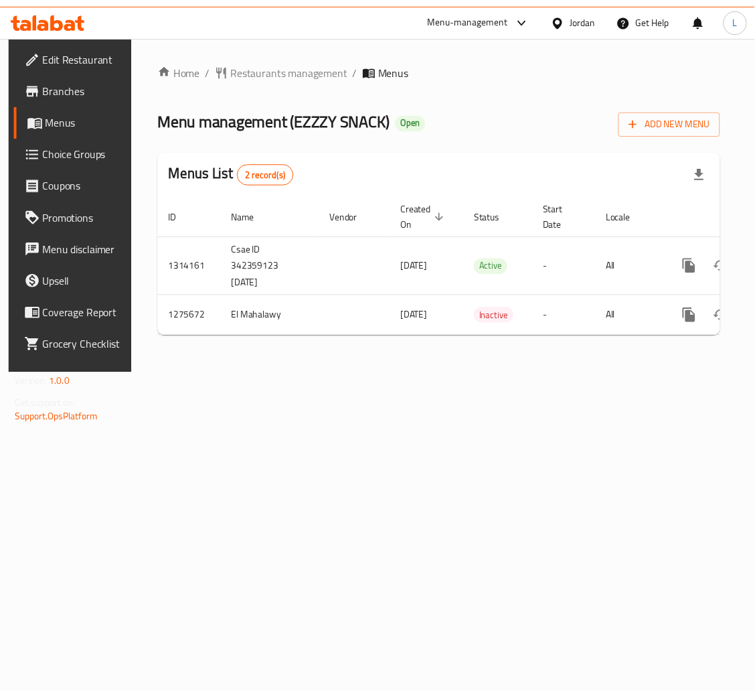
scroll to position [0, 76]
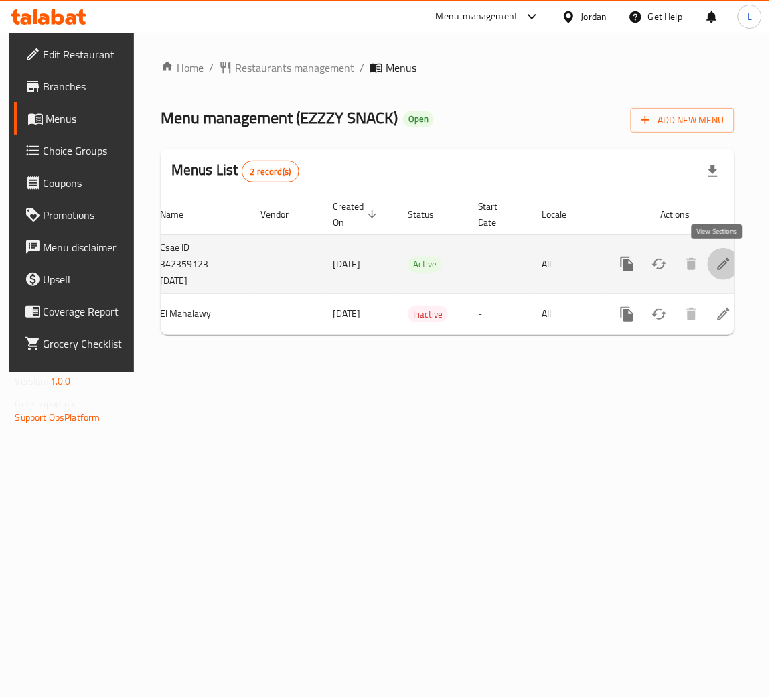
click at [708, 265] on link "enhanced table" at bounding box center [724, 264] width 32 height 32
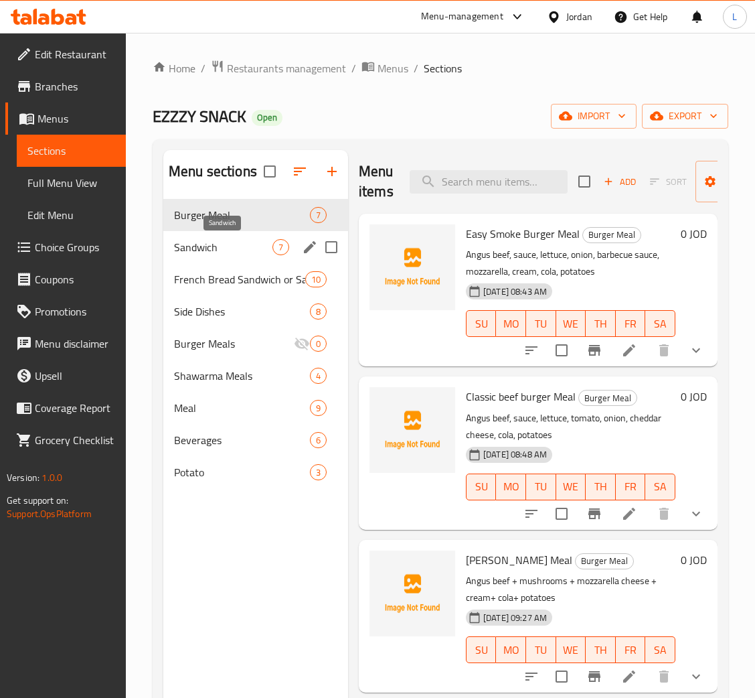
click at [246, 248] on span "Sandwich" at bounding box center [223, 247] width 98 height 16
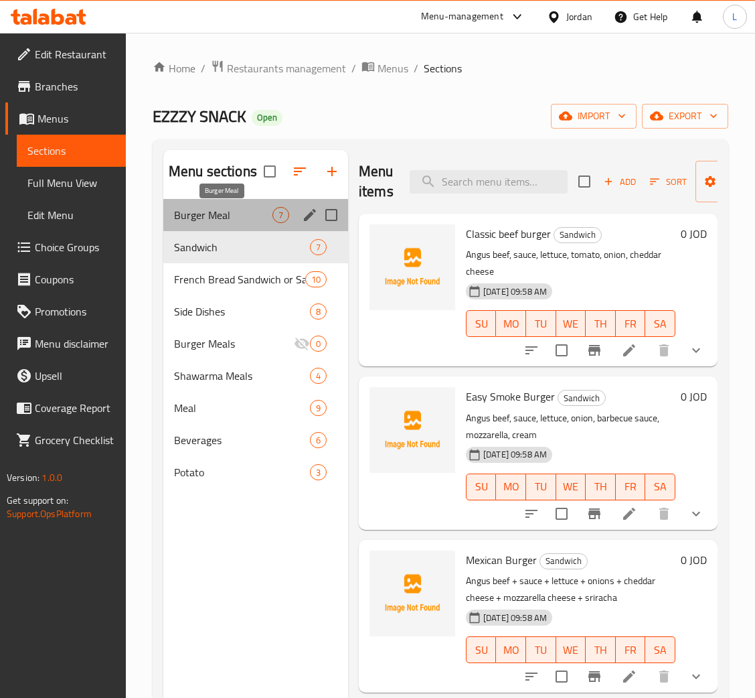
click at [234, 217] on span "Burger Meal" at bounding box center [223, 215] width 98 height 16
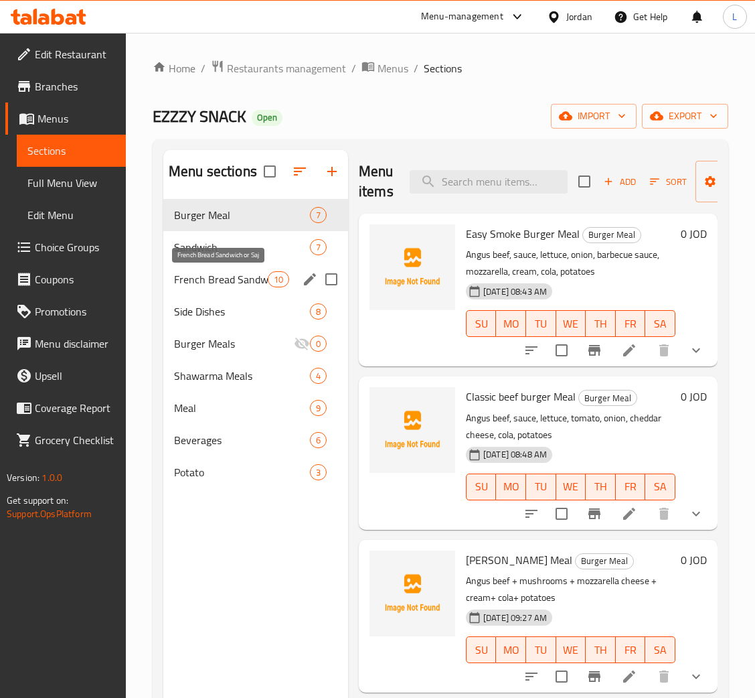
click at [224, 279] on span "French Bread Sandwich or Saj" at bounding box center [221, 279] width 94 height 16
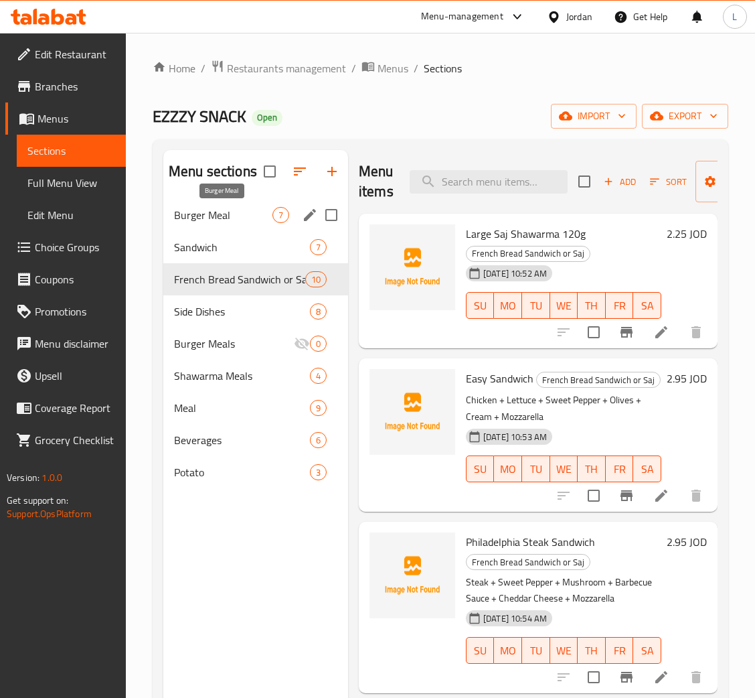
click at [214, 201] on div "Burger Meal 7" at bounding box center [255, 215] width 185 height 32
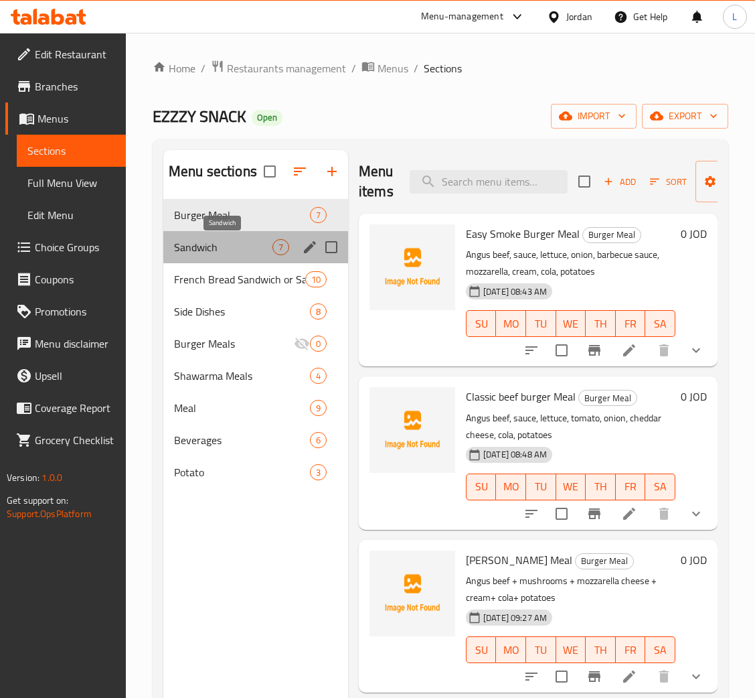
click at [218, 240] on span "Sandwich" at bounding box center [223, 247] width 98 height 16
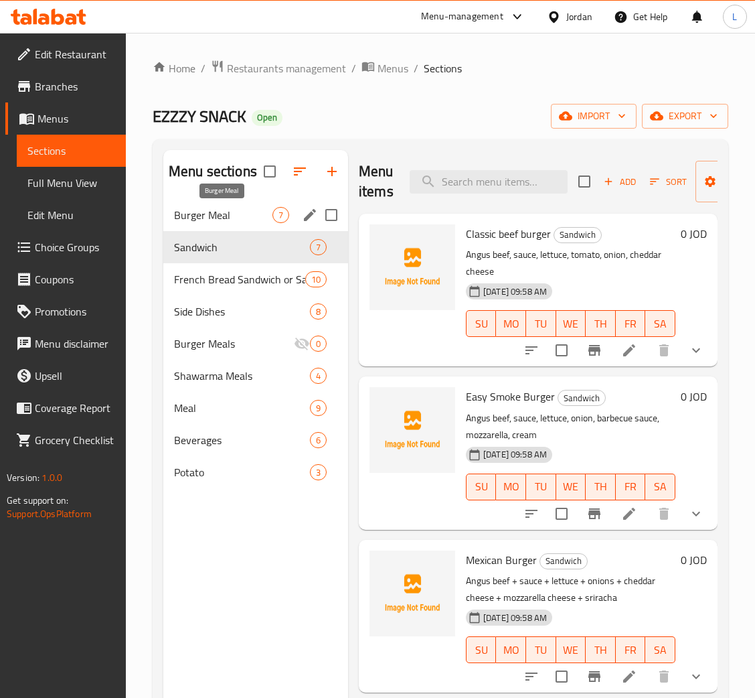
click at [222, 216] on span "Burger Meal" at bounding box center [223, 215] width 98 height 16
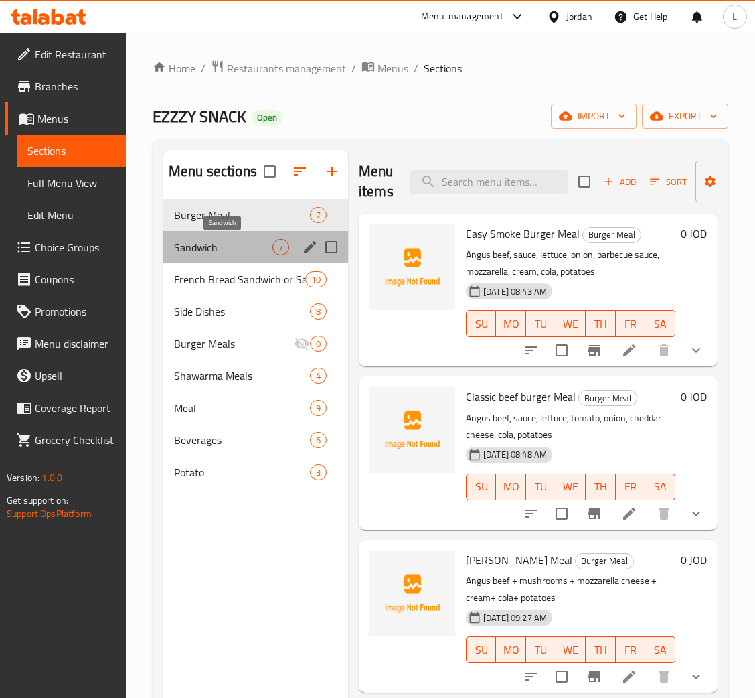
click at [228, 239] on span "Sandwich" at bounding box center [223, 247] width 98 height 16
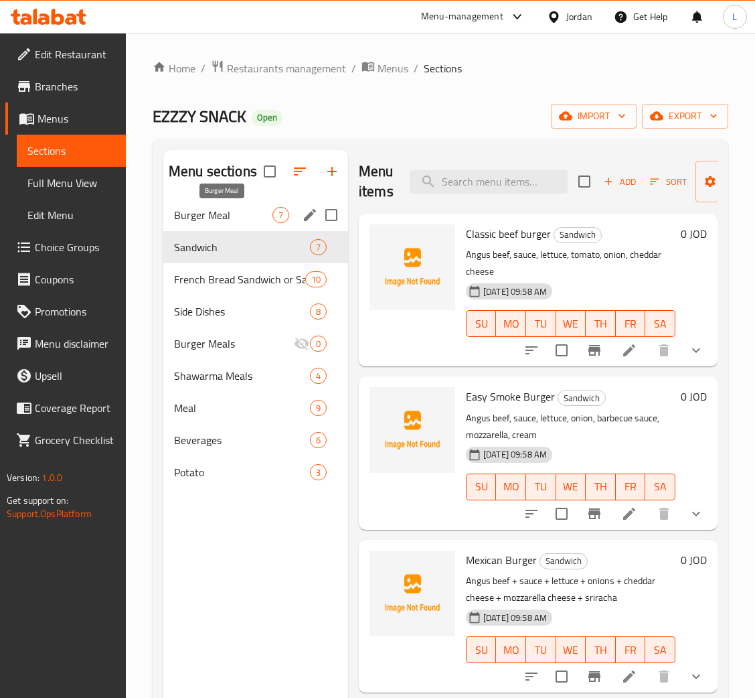
click at [236, 216] on span "Burger Meal" at bounding box center [223, 215] width 98 height 16
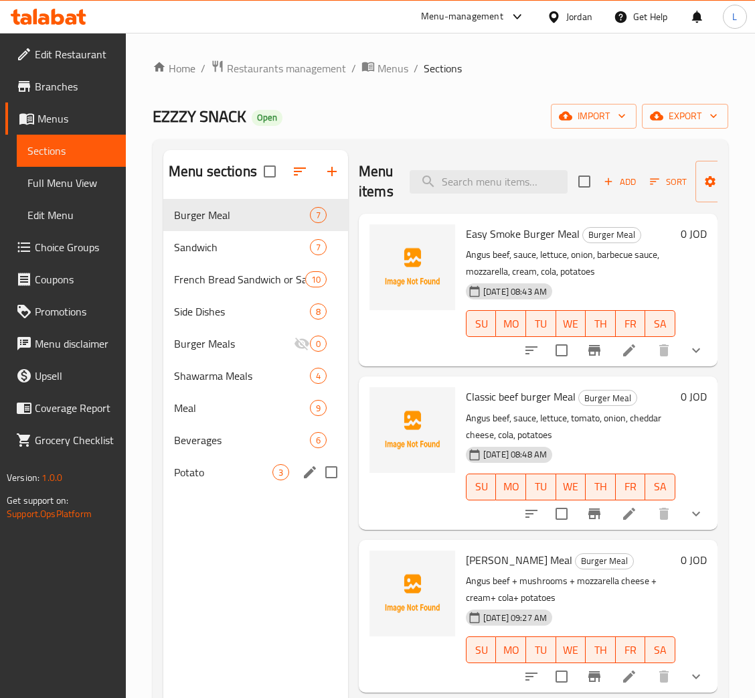
click at [224, 457] on div "Potato 3" at bounding box center [255, 472] width 185 height 32
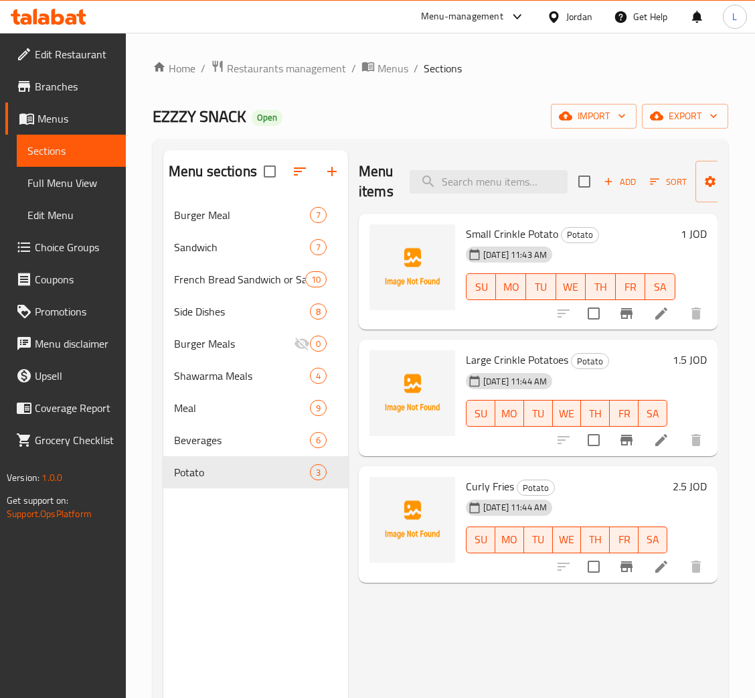
click at [429, 525] on img at bounding box center [413, 520] width 86 height 86
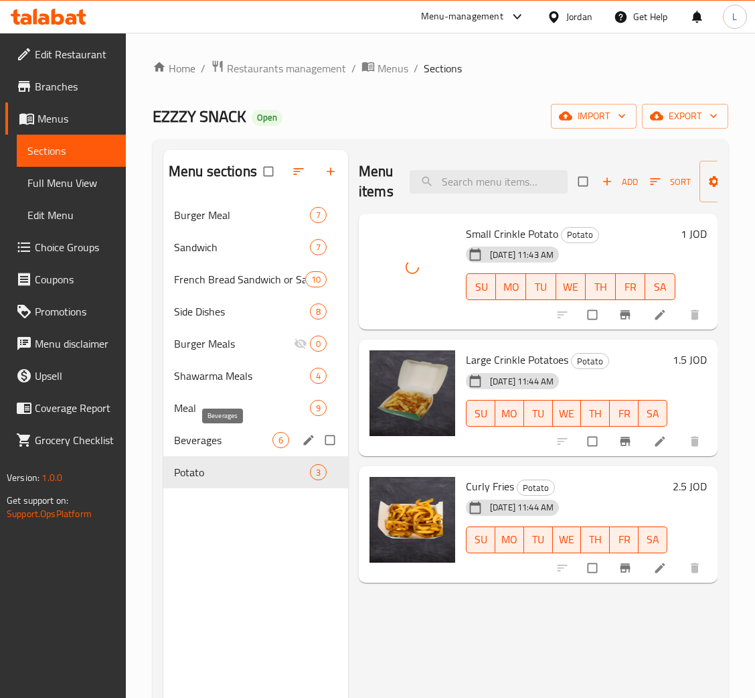
click at [220, 440] on span "Beverages" at bounding box center [223, 440] width 98 height 16
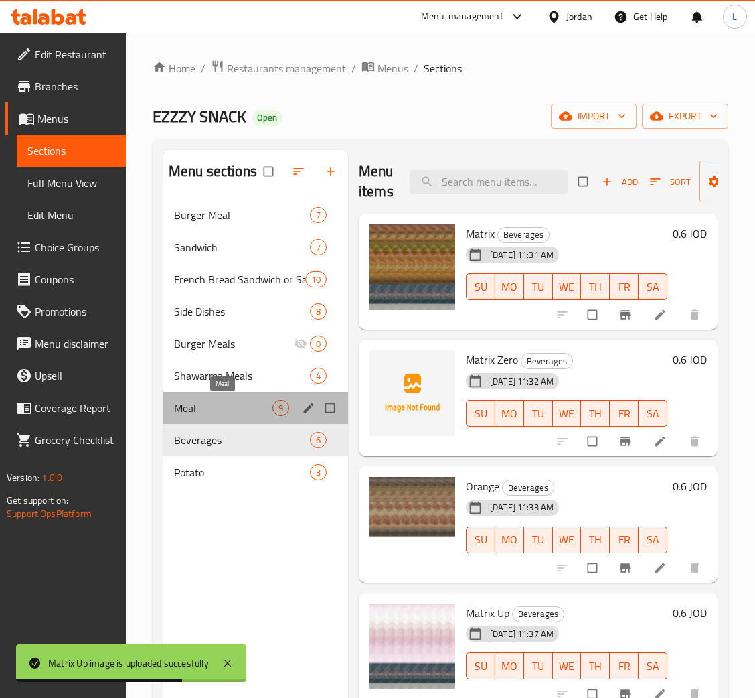
click at [195, 408] on span "Meal" at bounding box center [223, 408] width 98 height 16
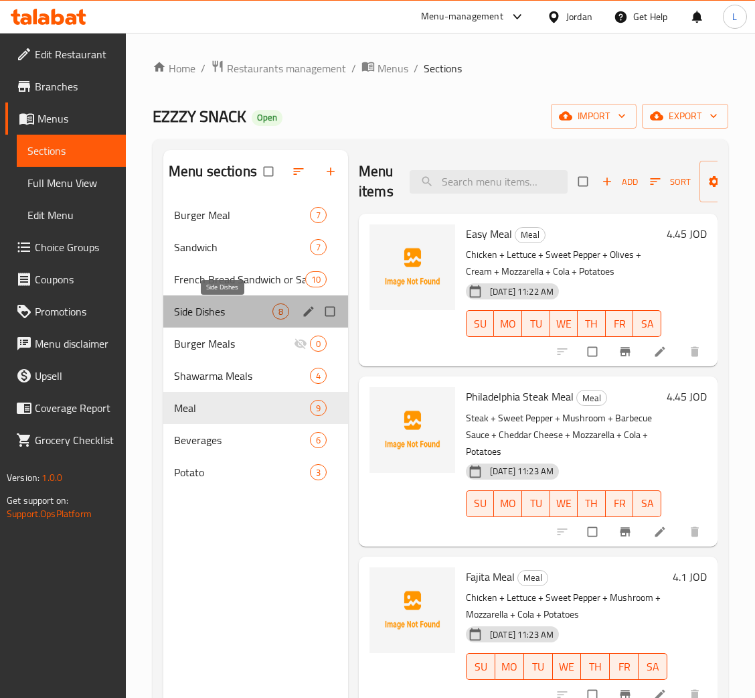
click at [210, 317] on span "Side Dishes" at bounding box center [223, 311] width 98 height 16
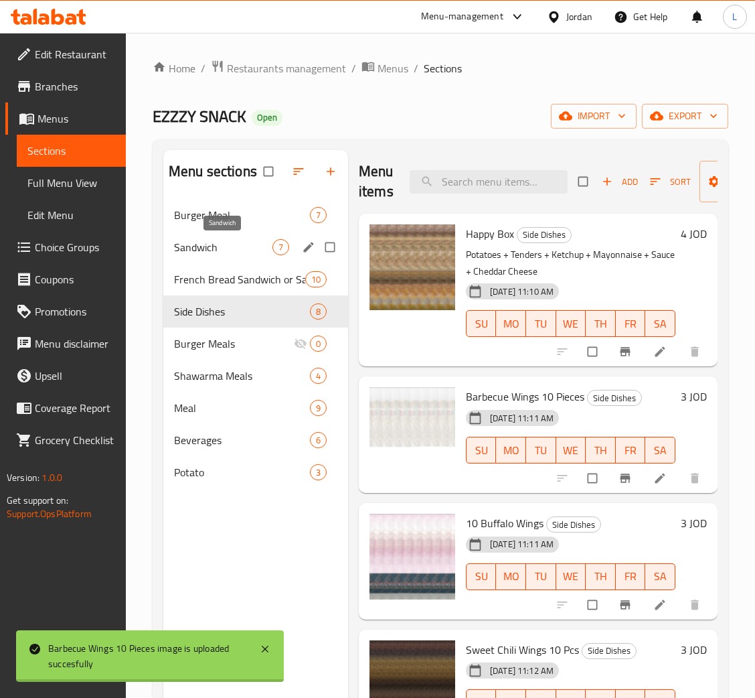
click at [220, 251] on span "Sandwich" at bounding box center [223, 247] width 98 height 16
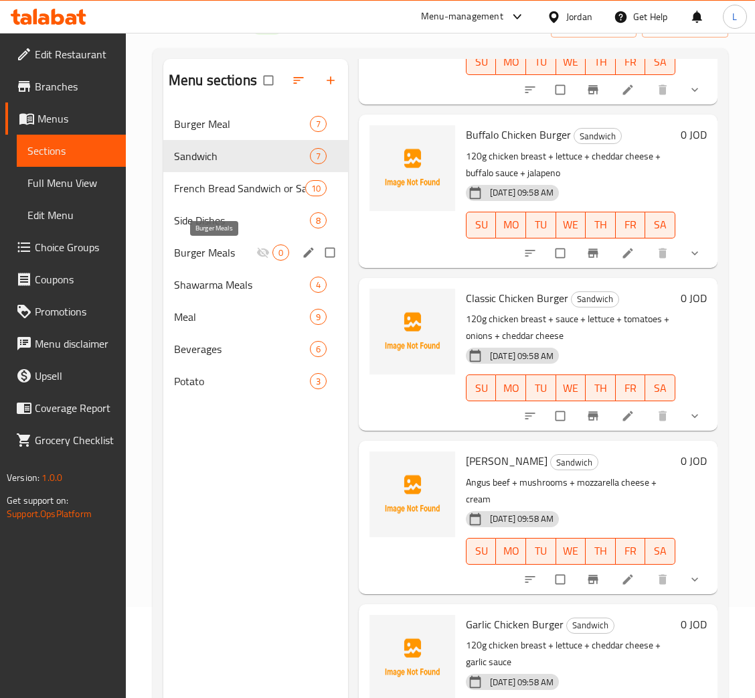
scroll to position [88, 0]
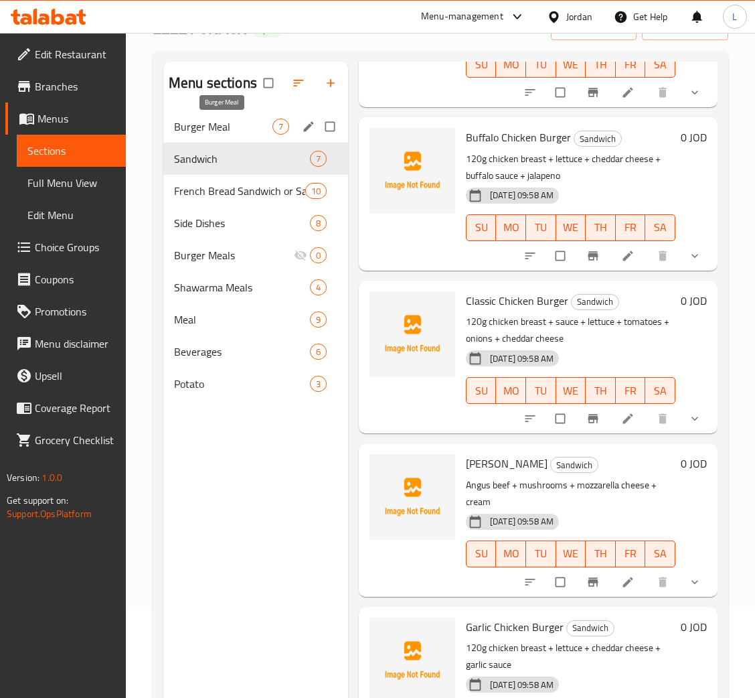
click at [232, 135] on span "Burger Meal" at bounding box center [223, 127] width 98 height 16
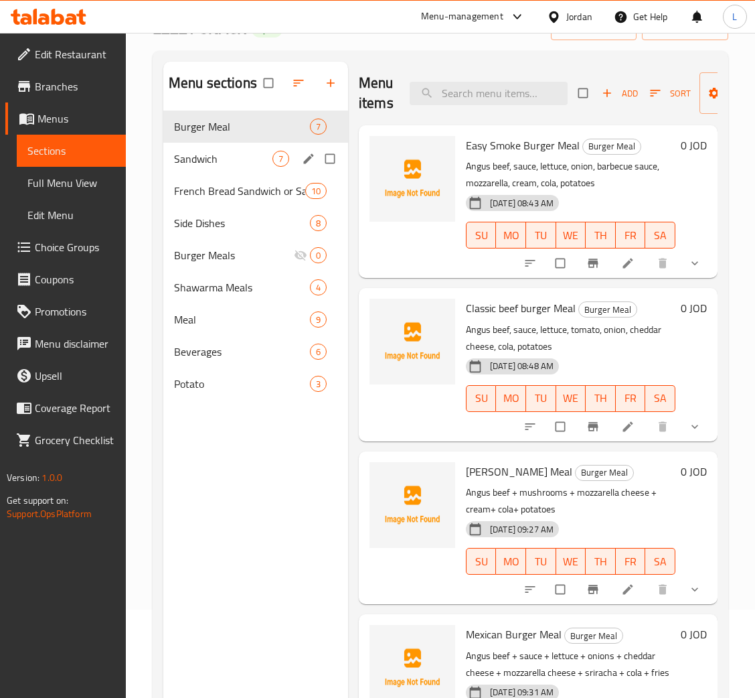
click at [220, 158] on span "Sandwich" at bounding box center [223, 159] width 98 height 16
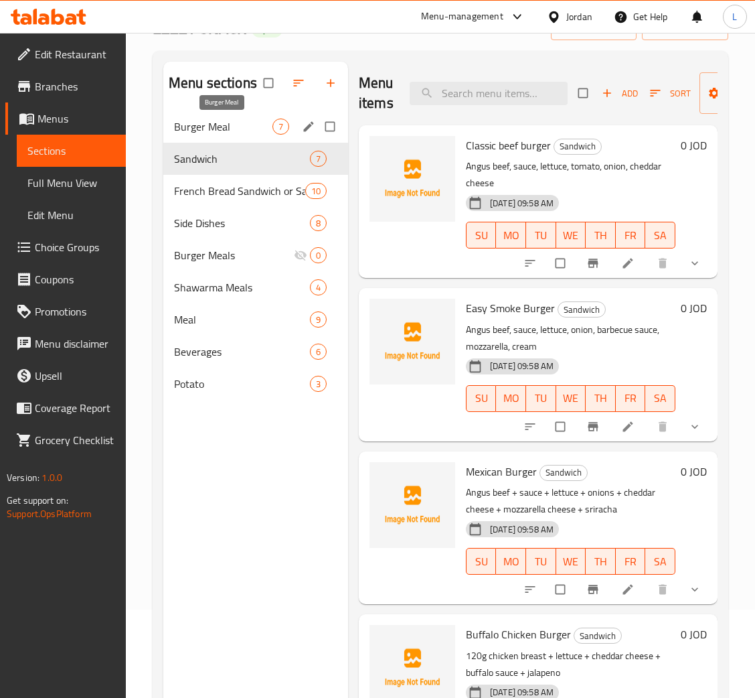
click at [227, 135] on span "Burger Meal" at bounding box center [223, 127] width 98 height 16
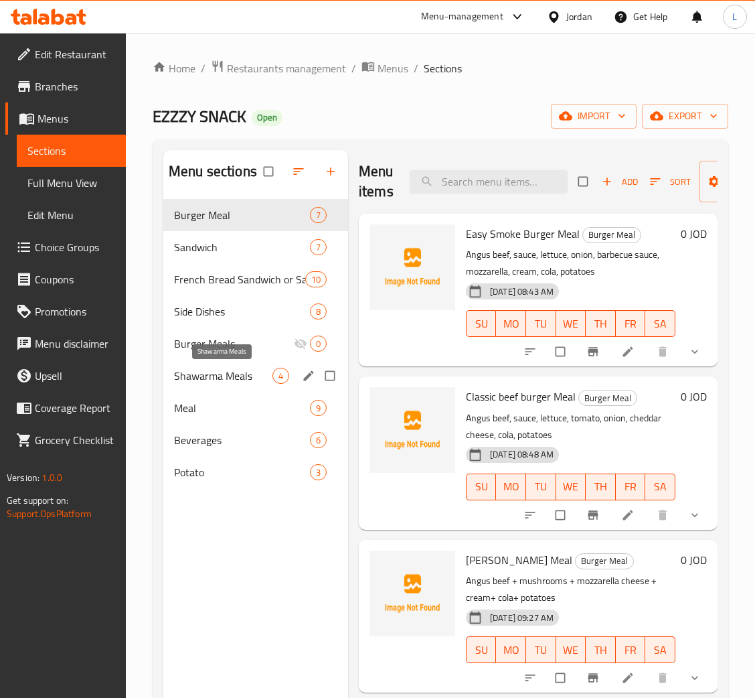
click at [252, 381] on span "Shawarma Meals" at bounding box center [223, 376] width 98 height 16
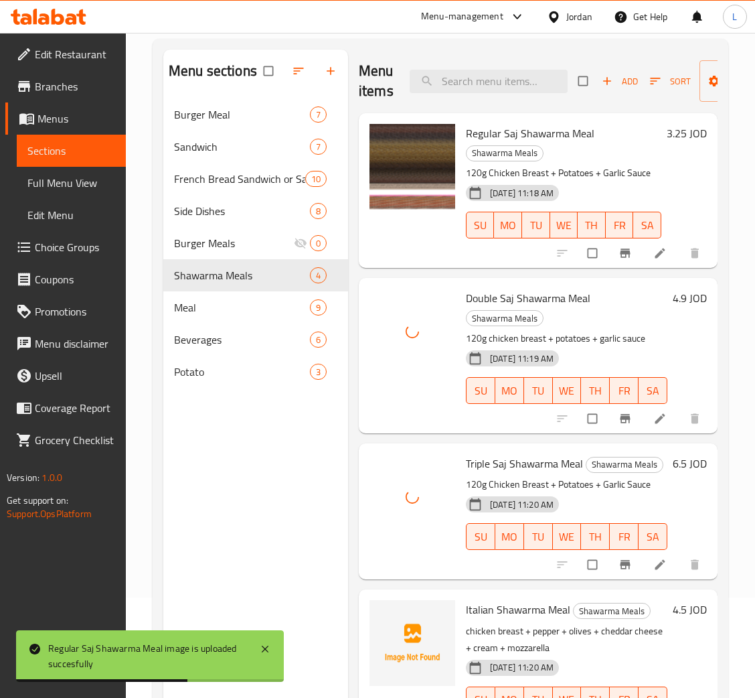
scroll to position [189, 0]
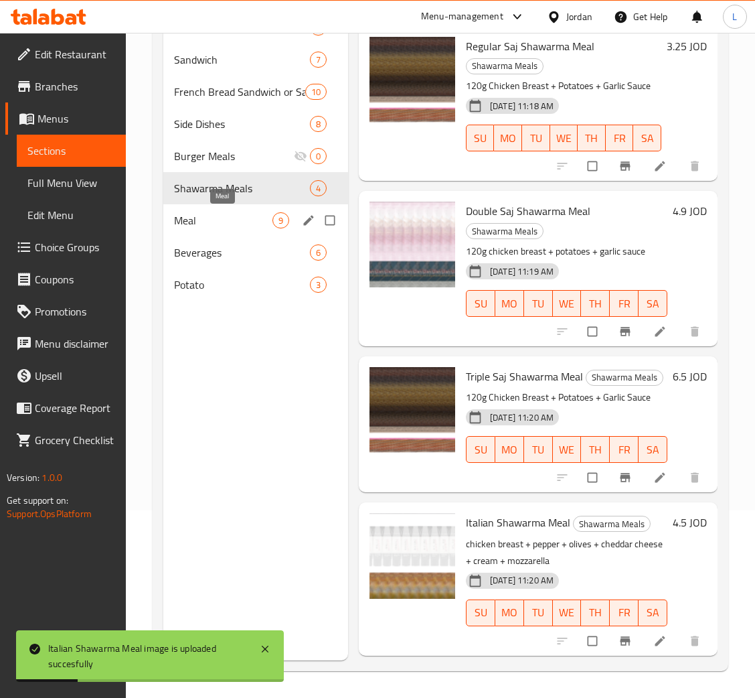
click at [211, 222] on span "Meal" at bounding box center [223, 220] width 98 height 16
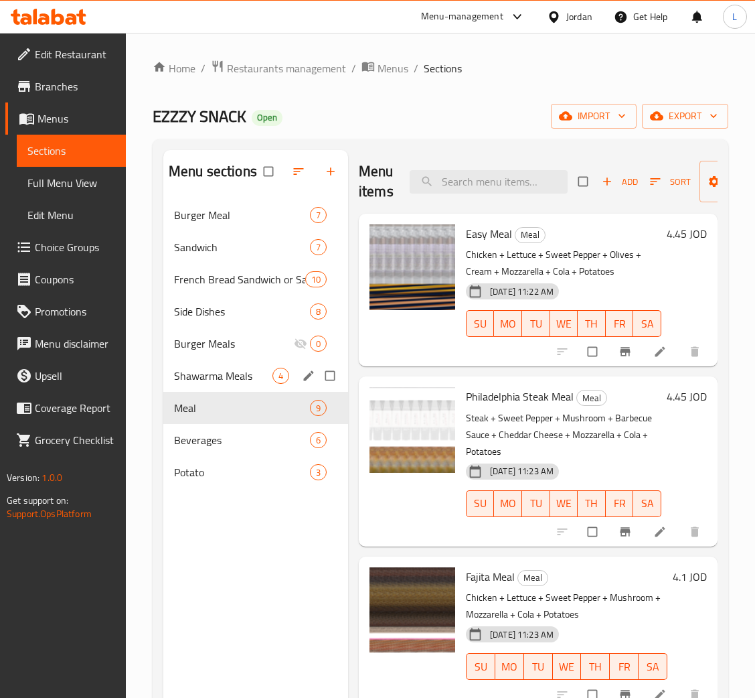
click at [239, 365] on div "Shawarma Meals 4" at bounding box center [255, 376] width 185 height 32
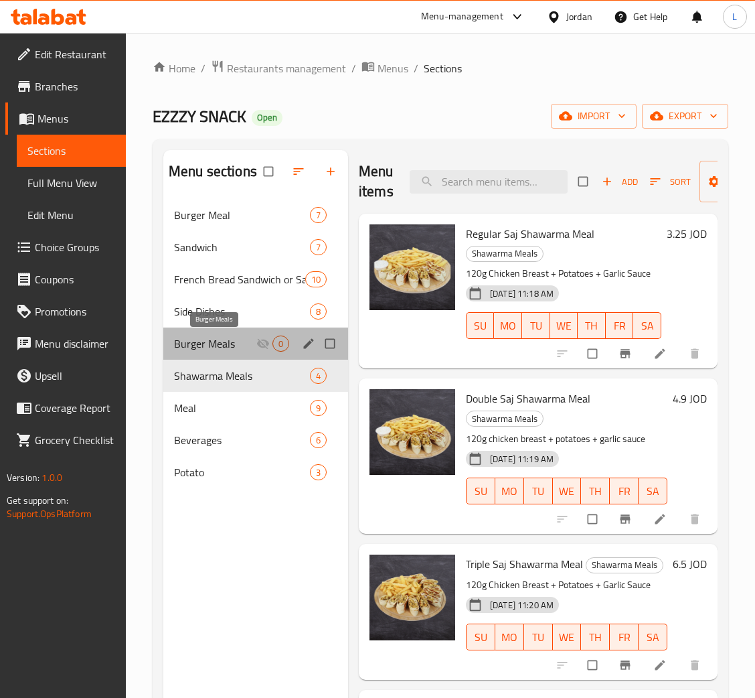
click at [236, 338] on span "Burger Meals" at bounding box center [215, 344] width 82 height 16
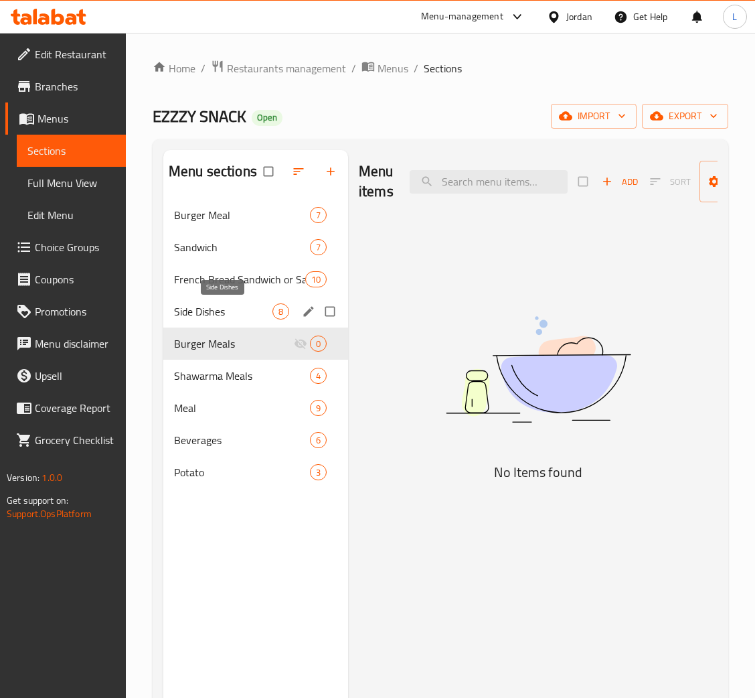
click at [231, 307] on span "Side Dishes" at bounding box center [223, 311] width 98 height 16
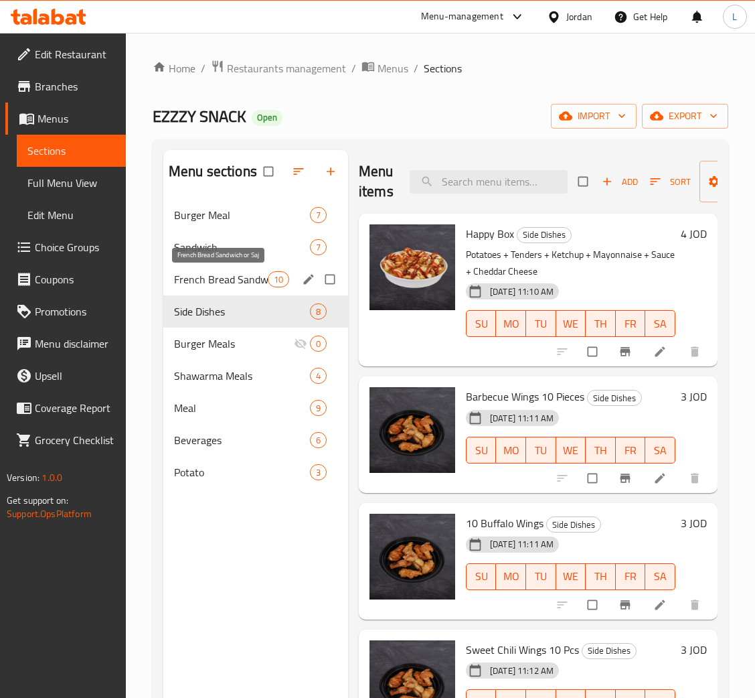
click at [231, 279] on span "French Bread Sandwich or Saj" at bounding box center [221, 279] width 94 height 16
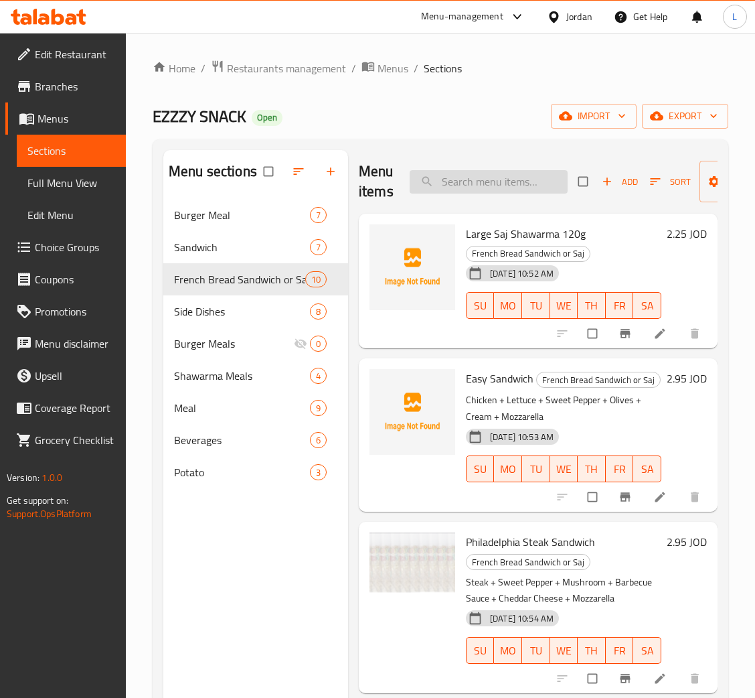
click at [486, 181] on input "search" at bounding box center [489, 181] width 158 height 23
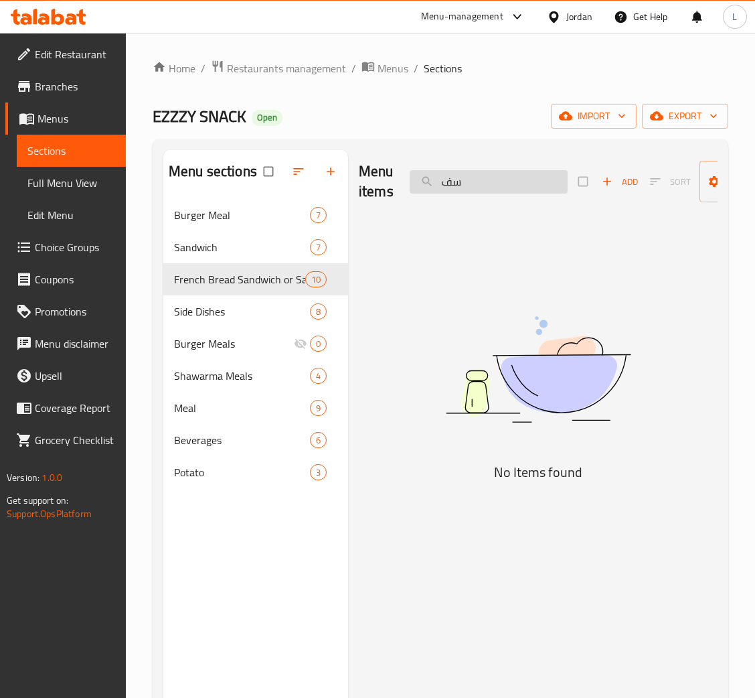
type input "س"
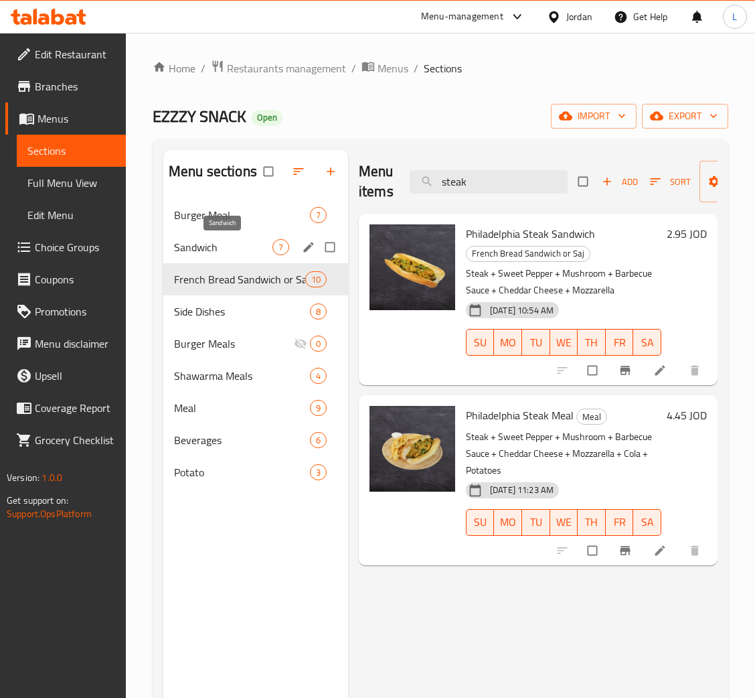
type input "steak"
click at [232, 250] on span "Sandwich" at bounding box center [223, 247] width 98 height 16
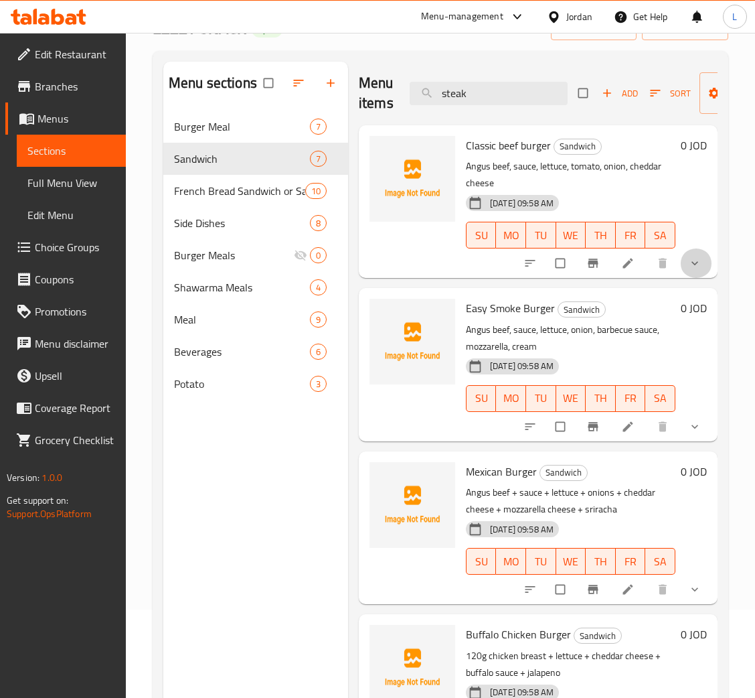
click at [688, 270] on icon "show more" at bounding box center [694, 263] width 13 height 13
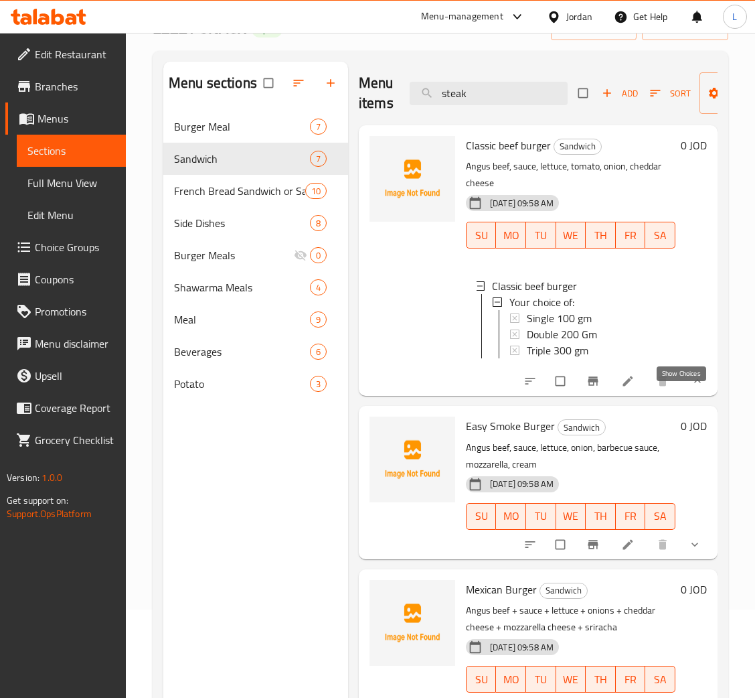
click at [691, 388] on icon "show more" at bounding box center [697, 380] width 13 height 13
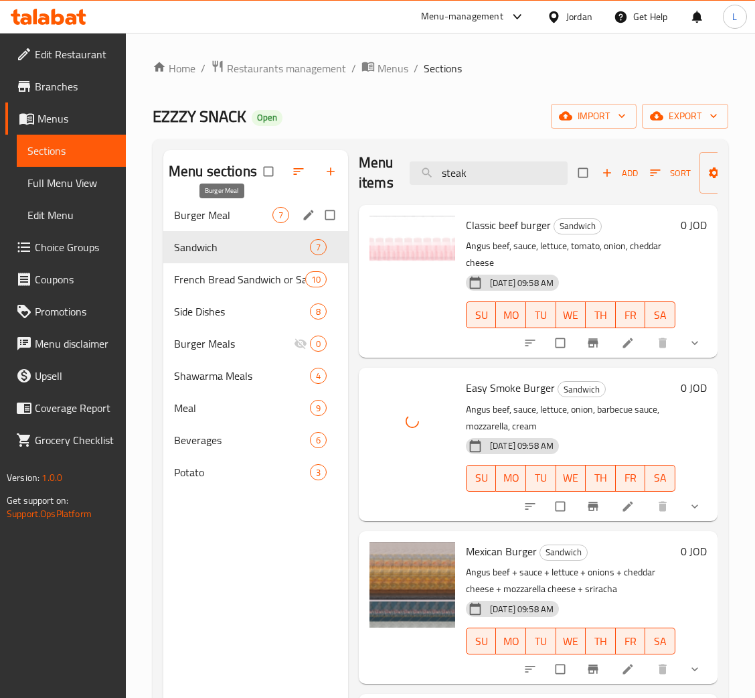
click at [236, 220] on span "Burger Meal" at bounding box center [223, 215] width 98 height 16
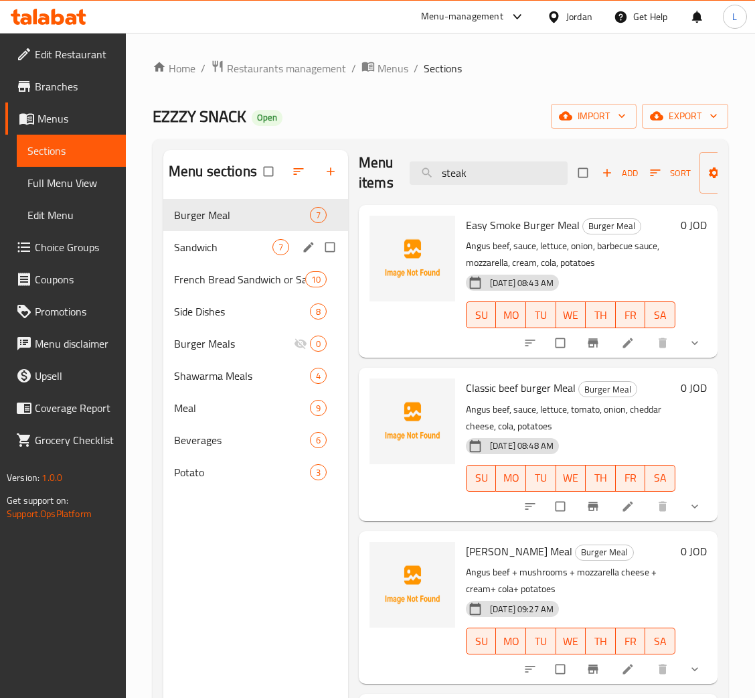
drag, startPoint x: 182, startPoint y: 257, endPoint x: 198, endPoint y: 261, distance: 16.7
click at [182, 257] on div "Sandwich 7" at bounding box center [255, 247] width 185 height 32
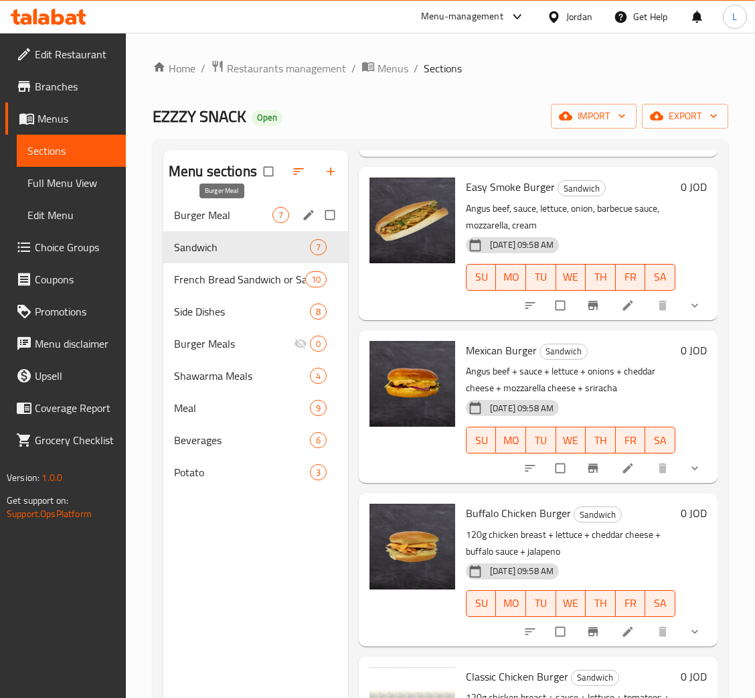
click at [222, 222] on span "Burger Meal" at bounding box center [223, 215] width 98 height 16
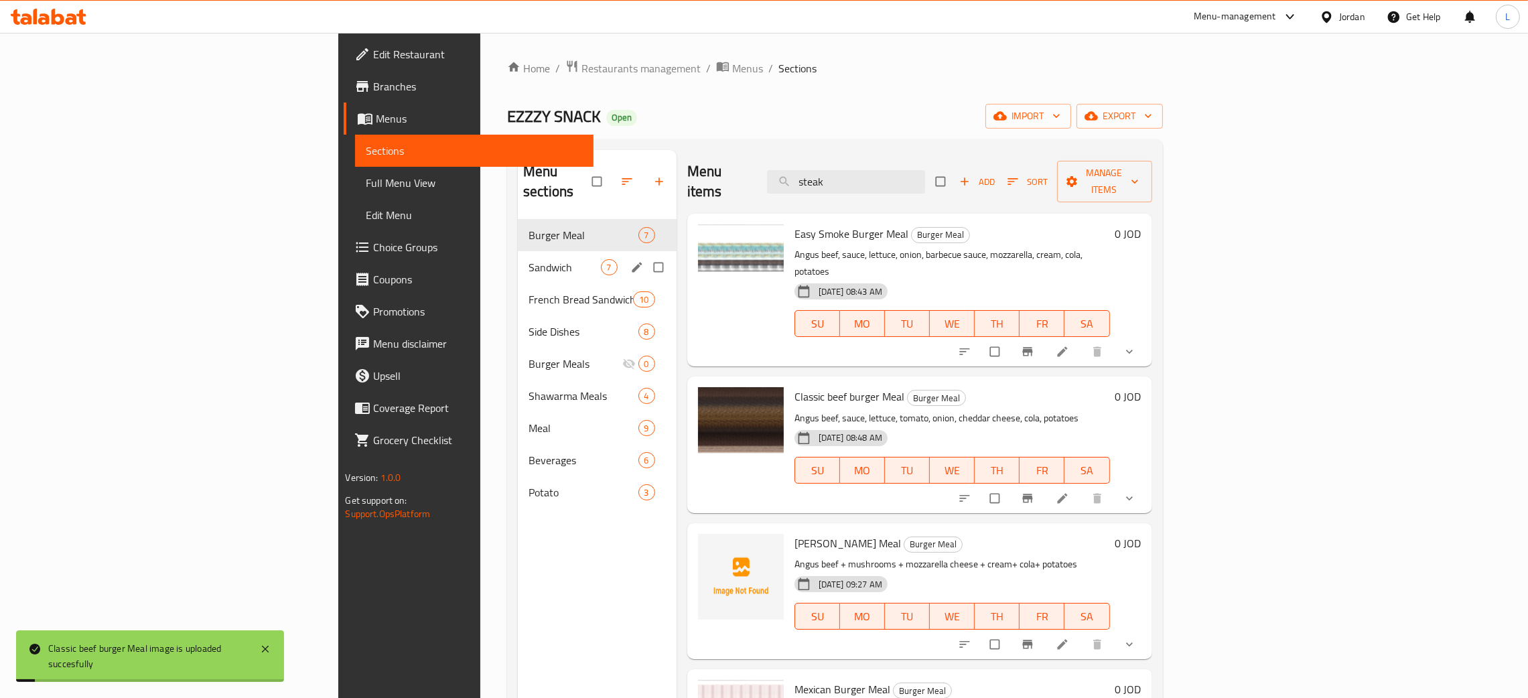
click at [528, 259] on span "Sandwich" at bounding box center [564, 267] width 72 height 16
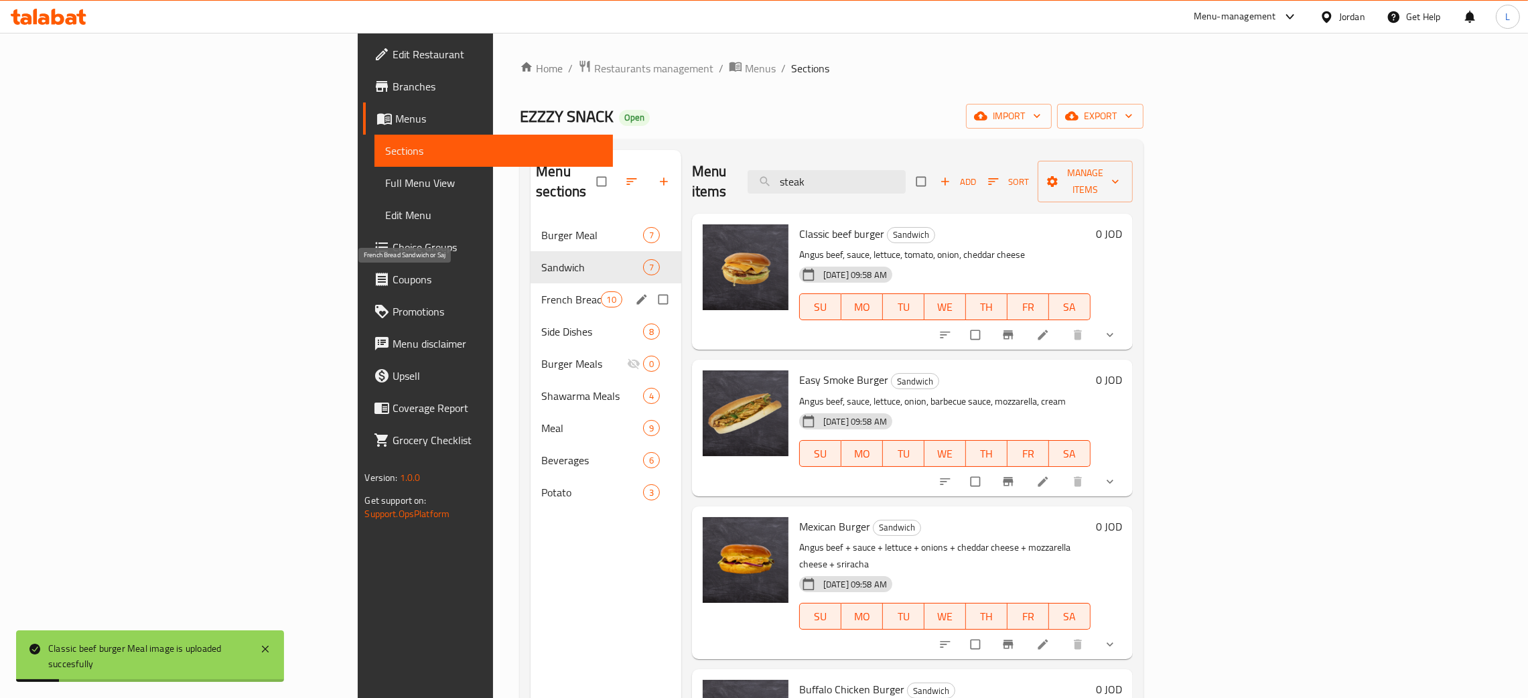
click at [541, 291] on span "French Bread Sandwich or Saj" at bounding box center [570, 299] width 59 height 16
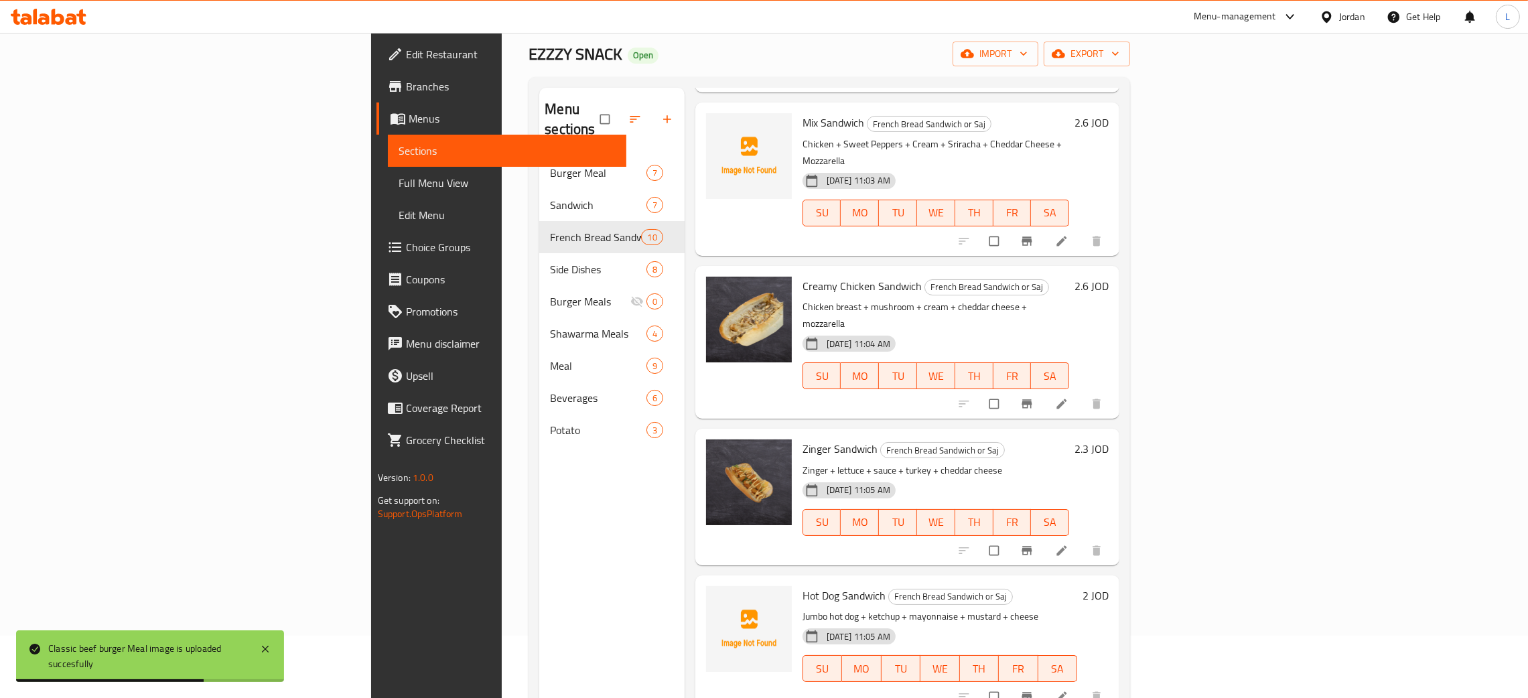
scroll to position [189, 0]
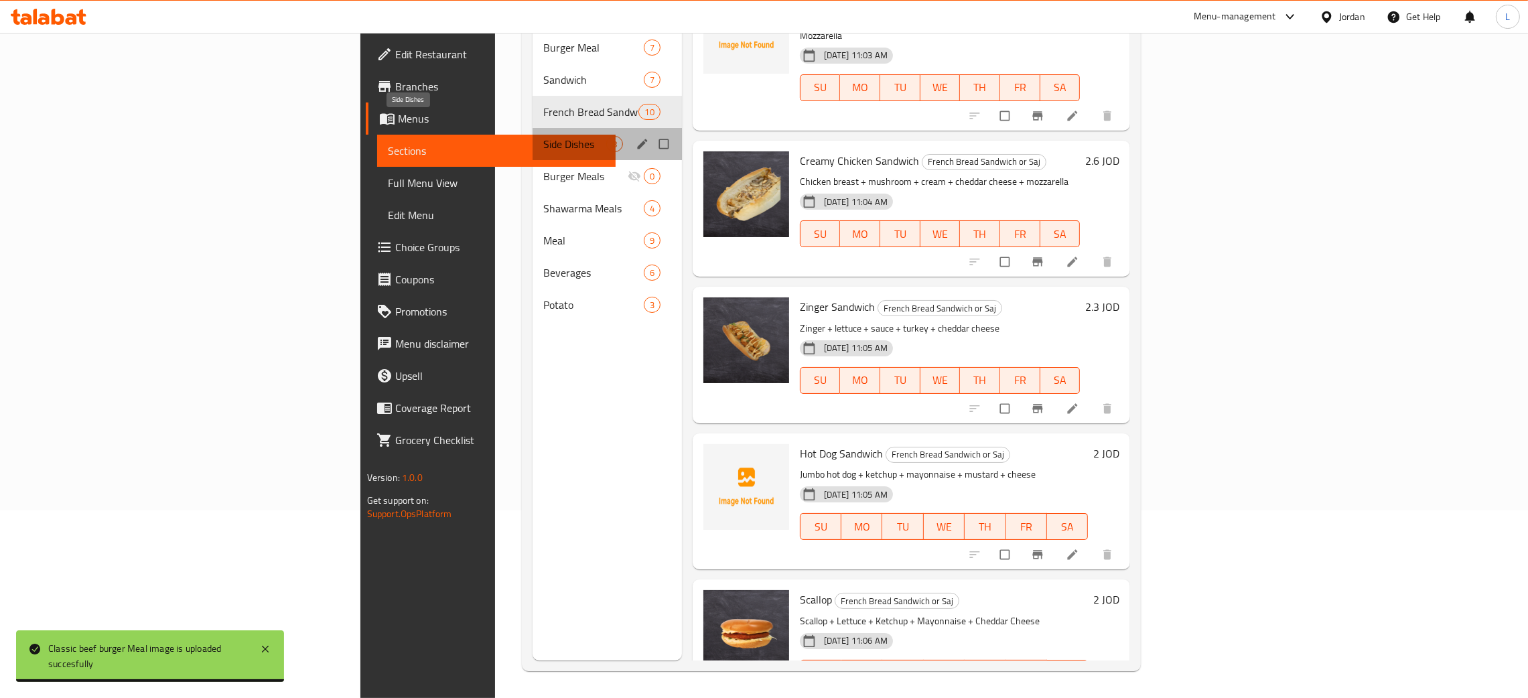
click at [543, 136] on span "Side Dishes" at bounding box center [574, 144] width 63 height 16
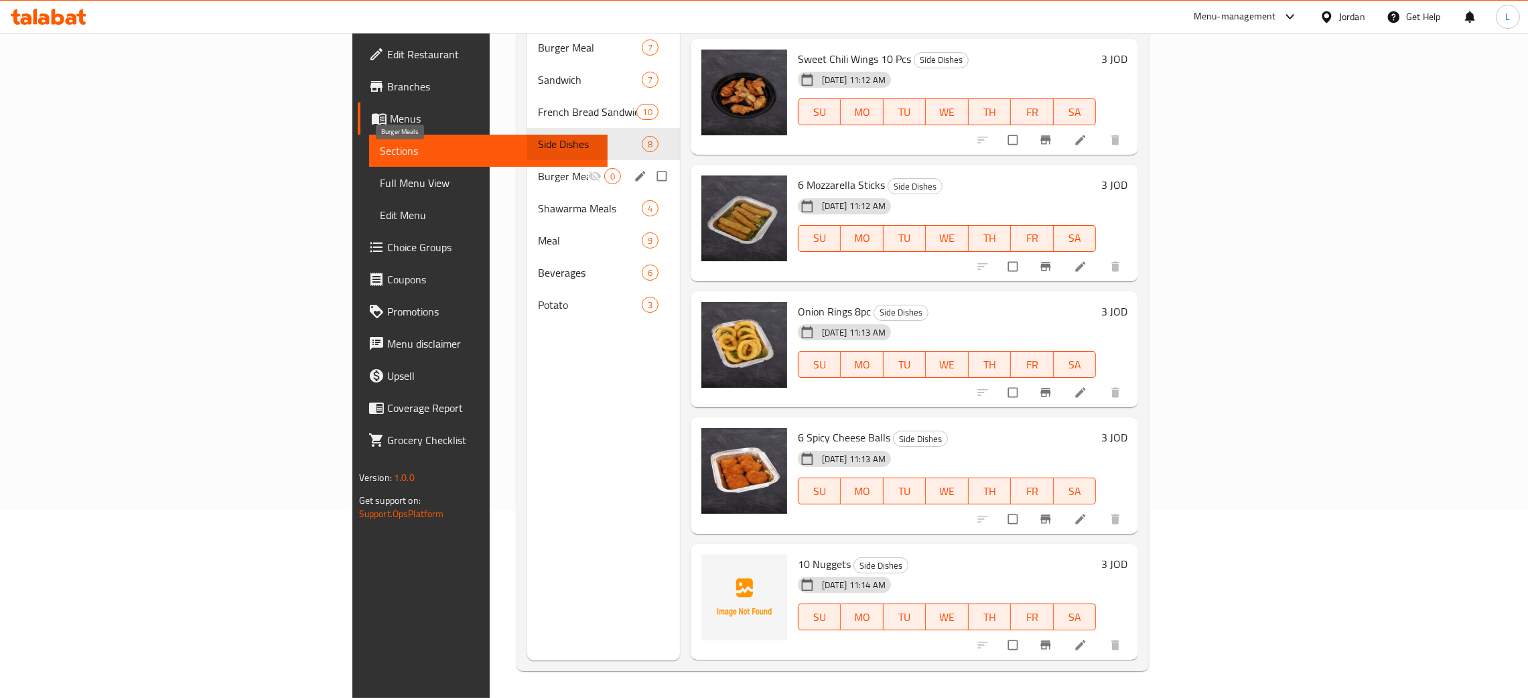
scroll to position [364, 0]
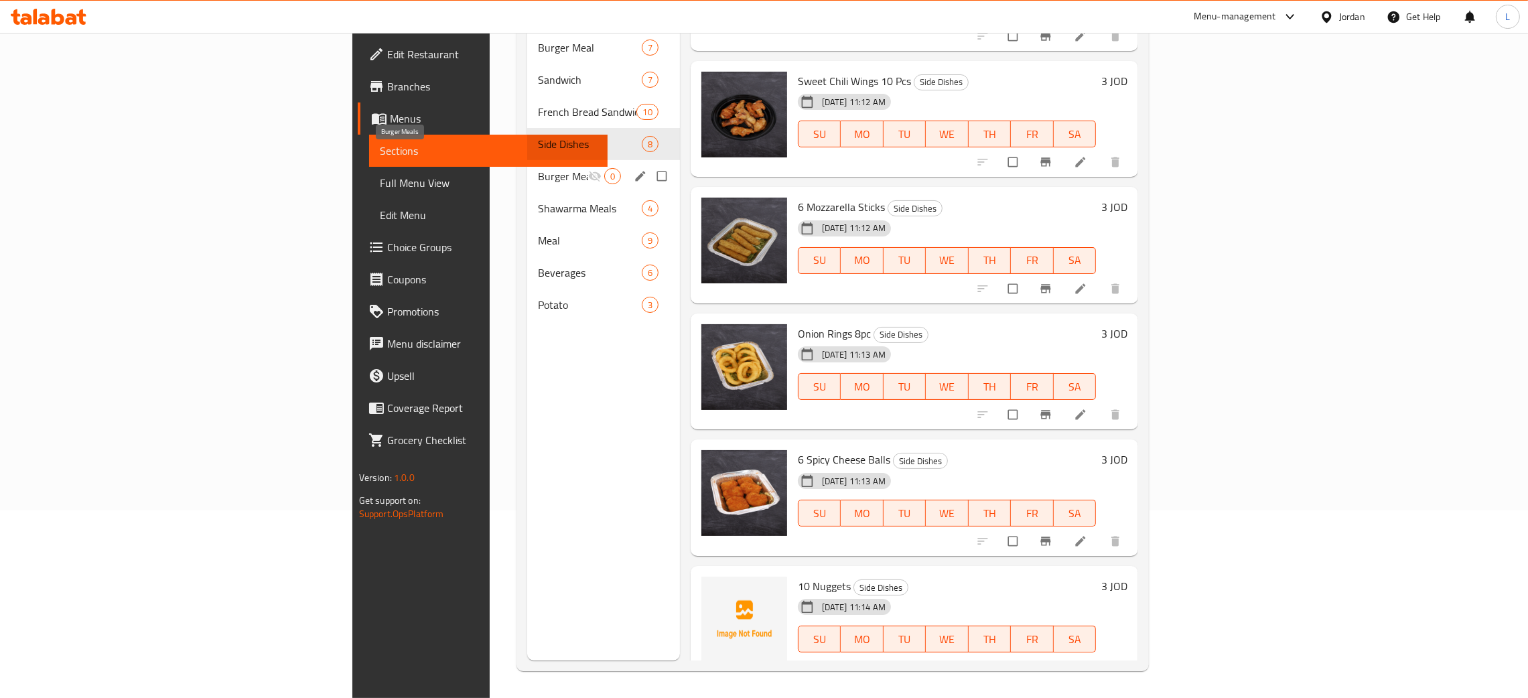
click at [538, 168] on span "Burger Meals" at bounding box center [563, 176] width 50 height 16
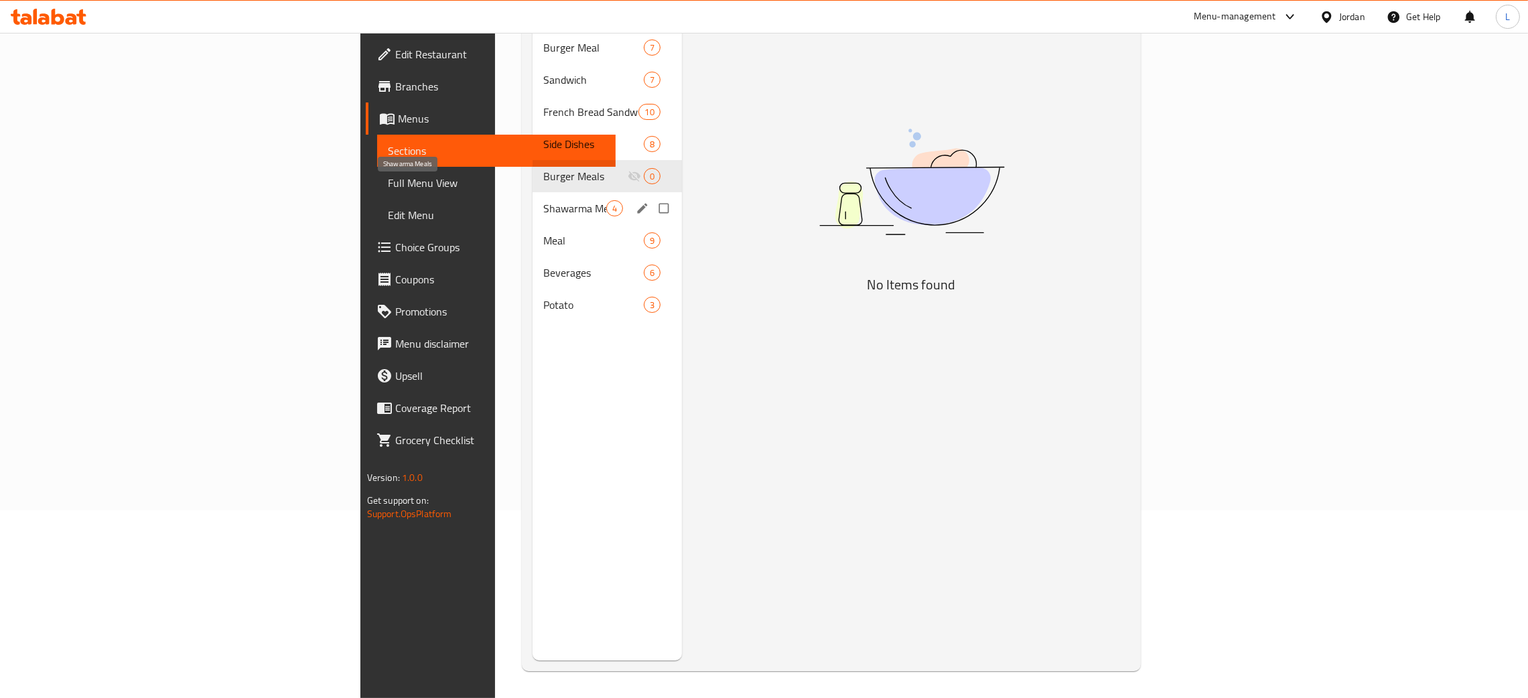
click at [543, 200] on span "Shawarma Meals" at bounding box center [574, 208] width 63 height 16
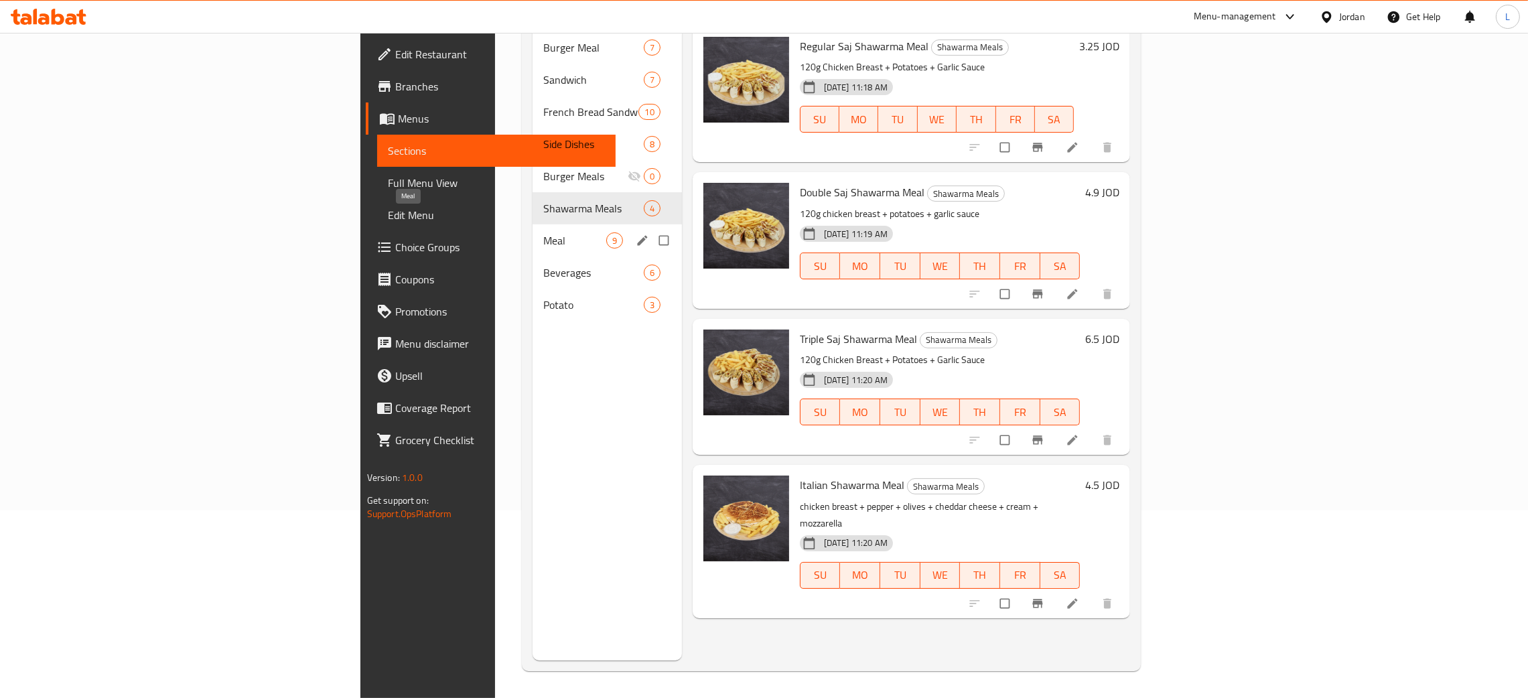
click at [543, 232] on span "Meal" at bounding box center [574, 240] width 63 height 16
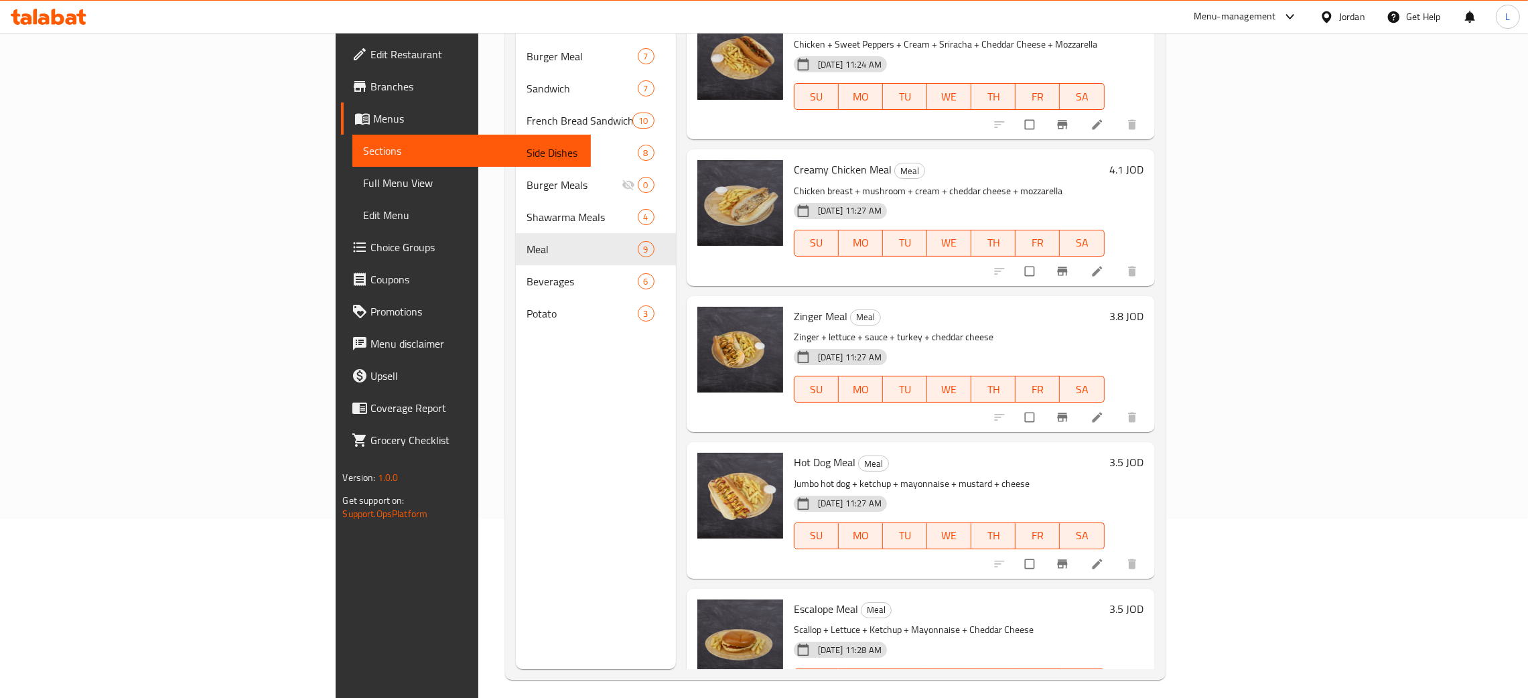
scroll to position [189, 0]
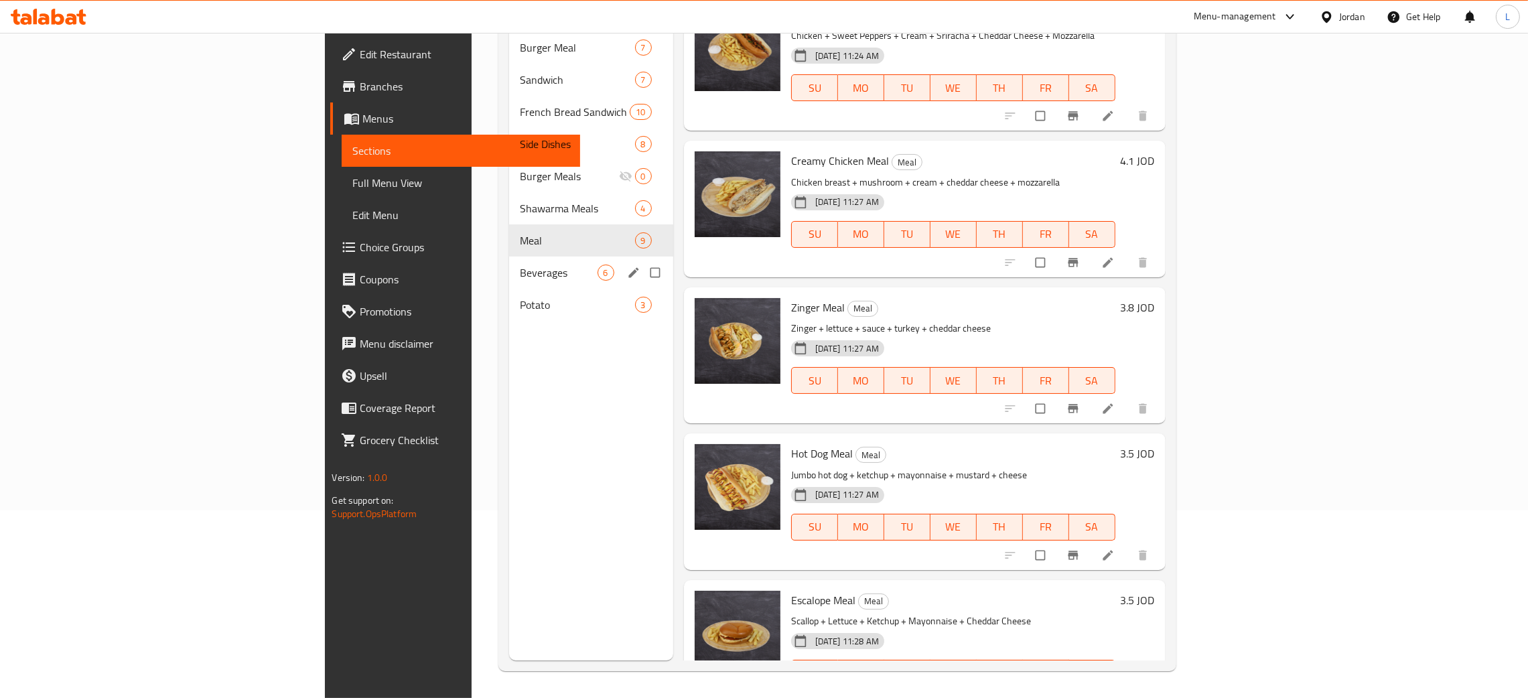
click at [509, 261] on div "Beverages 6" at bounding box center [591, 273] width 164 height 32
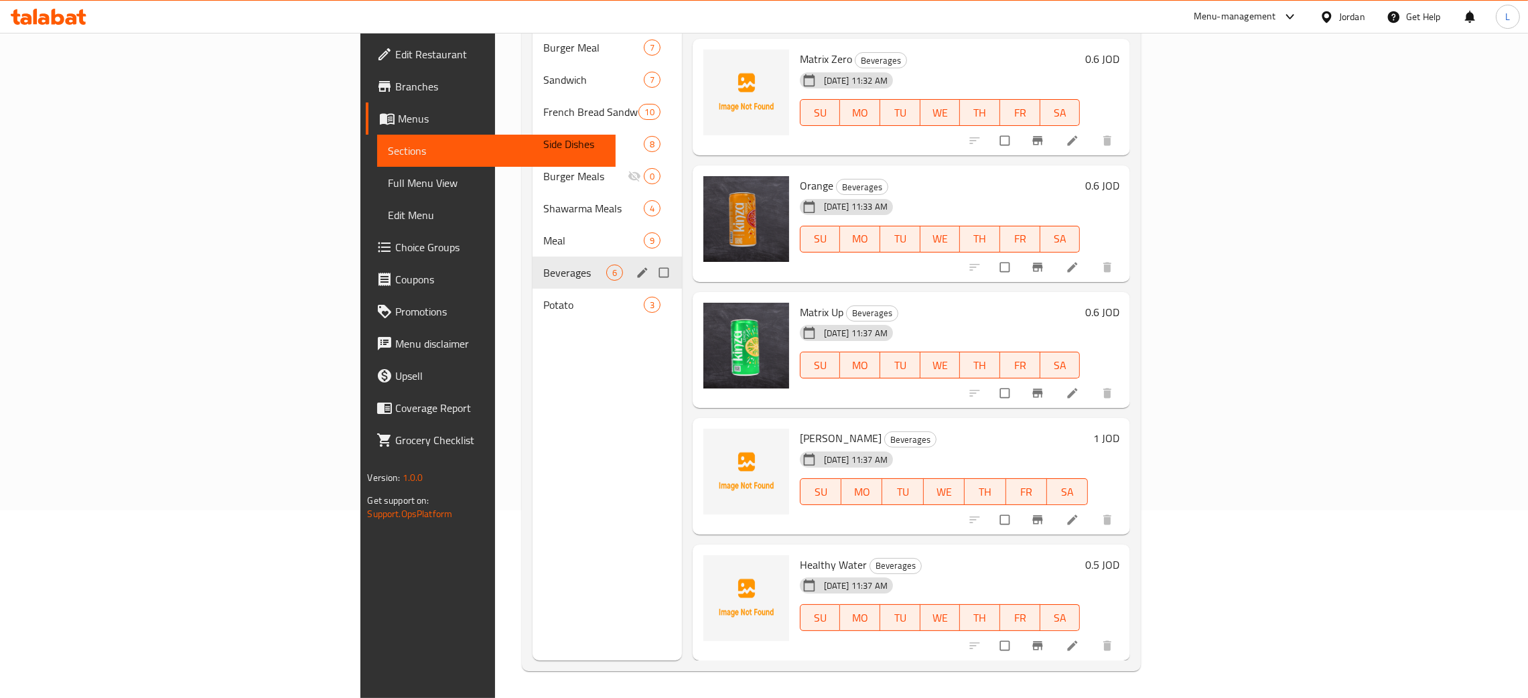
scroll to position [92, 0]
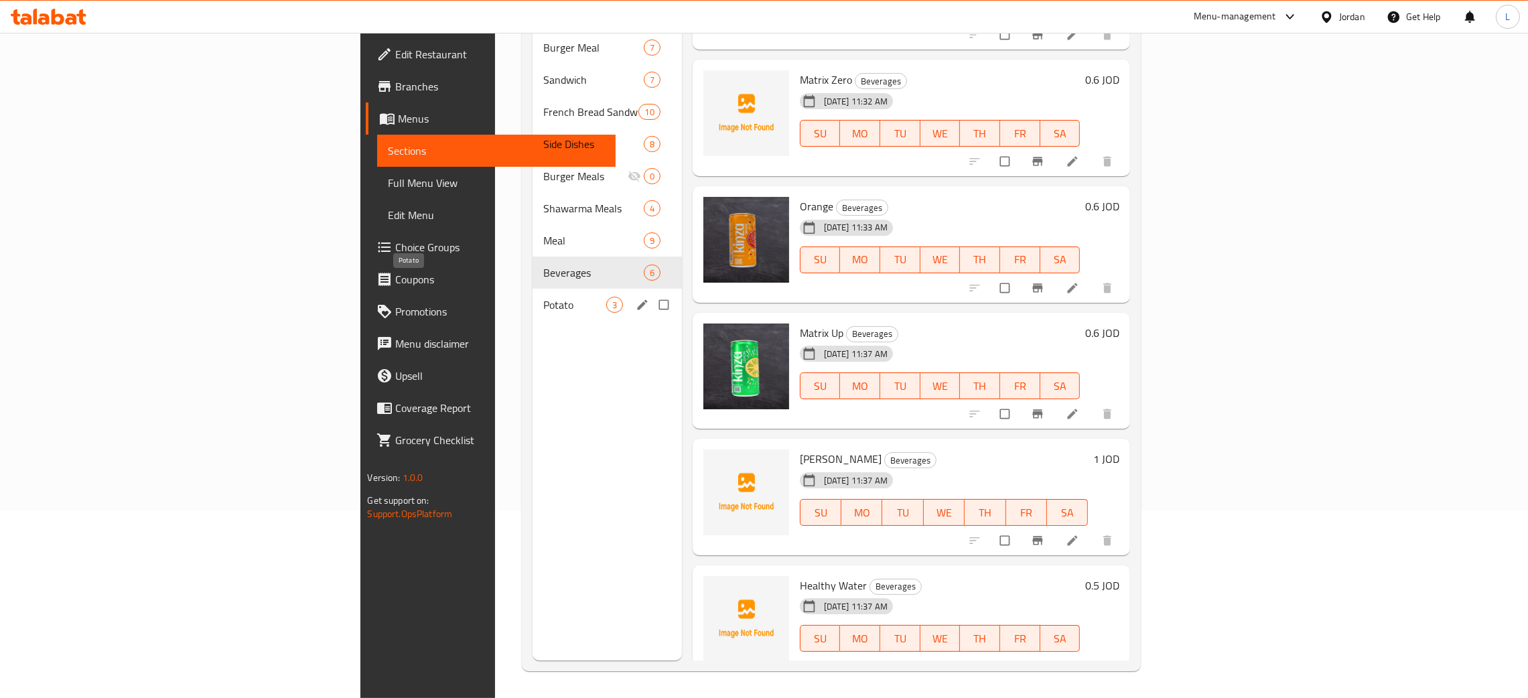
click at [543, 297] on span "Potato" at bounding box center [574, 305] width 63 height 16
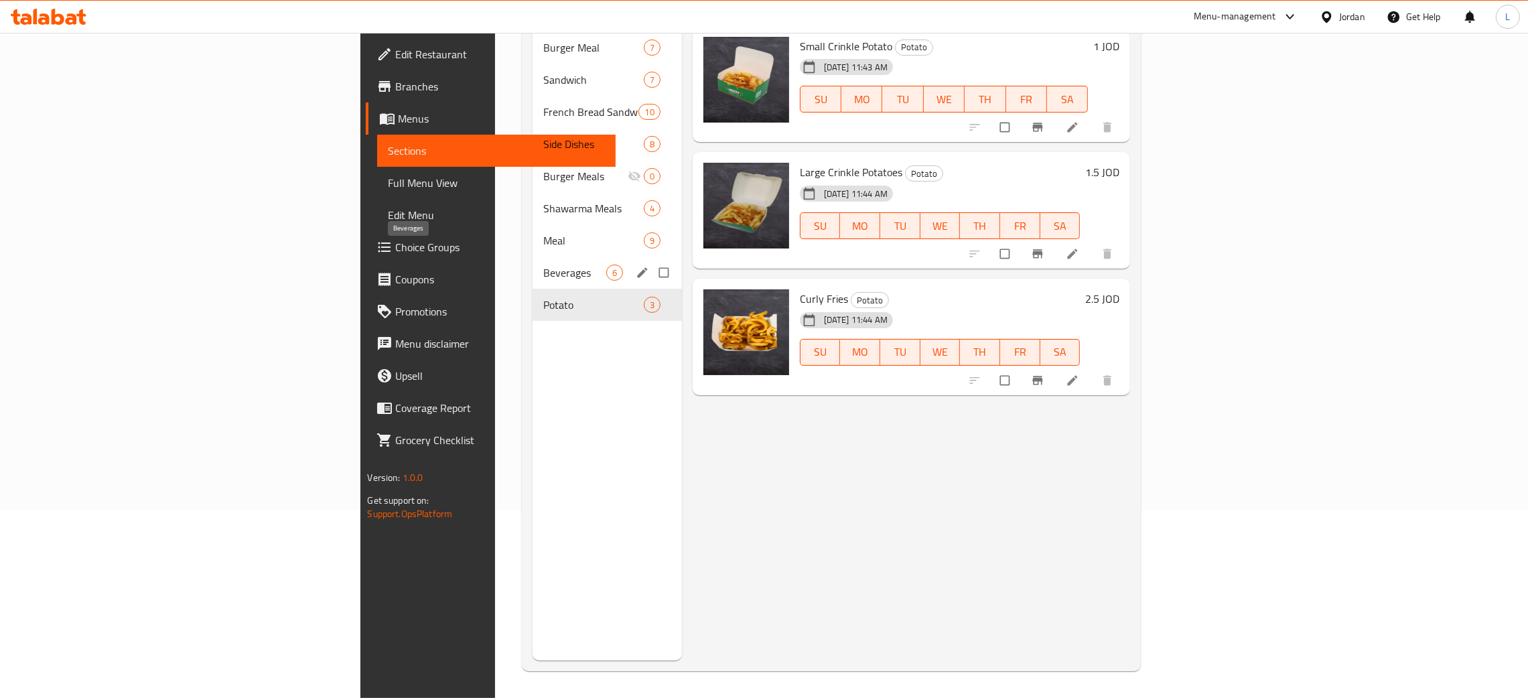
click at [543, 265] on span "Beverages" at bounding box center [574, 273] width 63 height 16
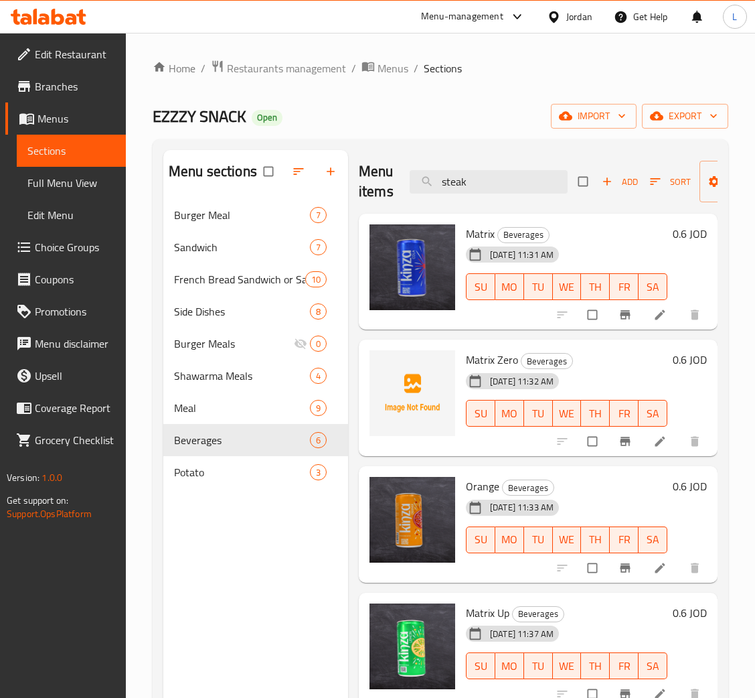
click at [62, 19] on icon at bounding box center [58, 17] width 13 height 16
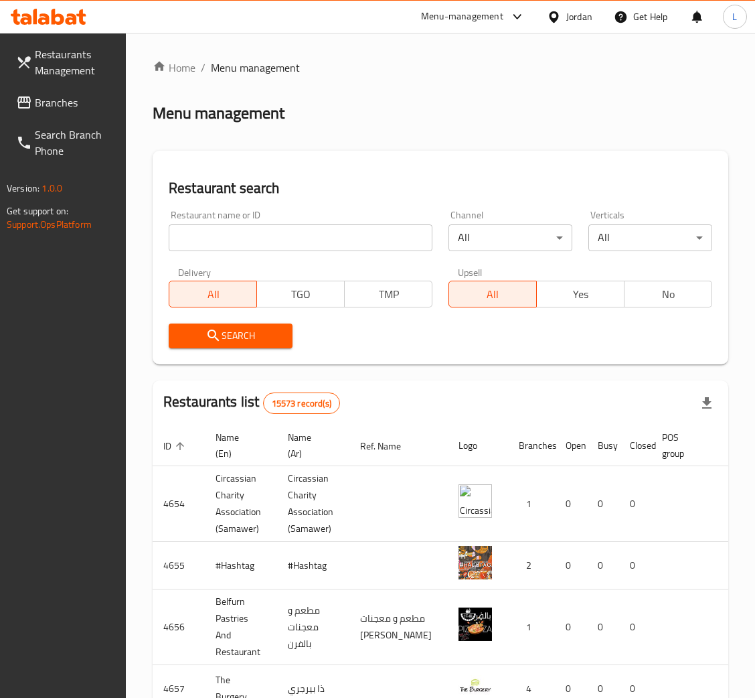
click at [200, 227] on div at bounding box center [377, 349] width 755 height 698
click at [206, 232] on input "search" at bounding box center [301, 237] width 264 height 27
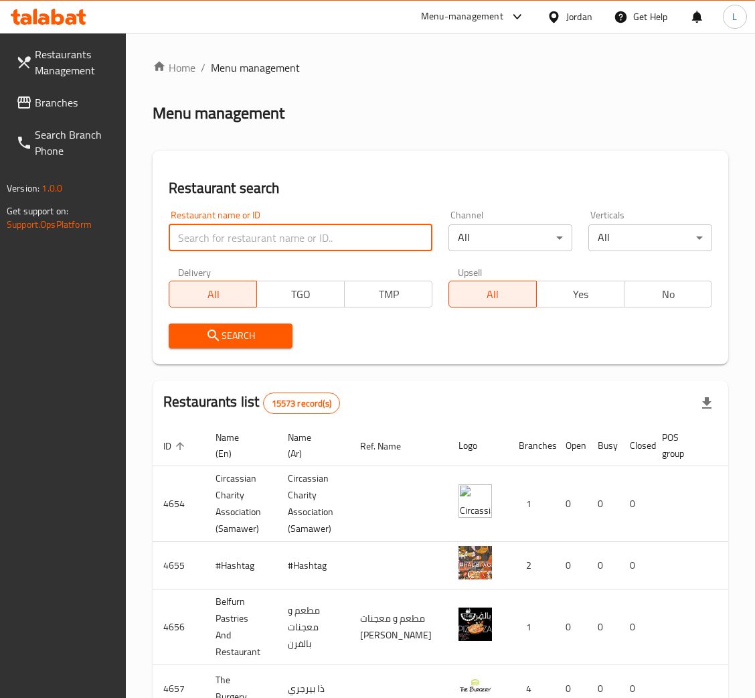
paste input "Base Coffee"
type input "Base Coffee"
click button "Search" at bounding box center [231, 335] width 124 height 25
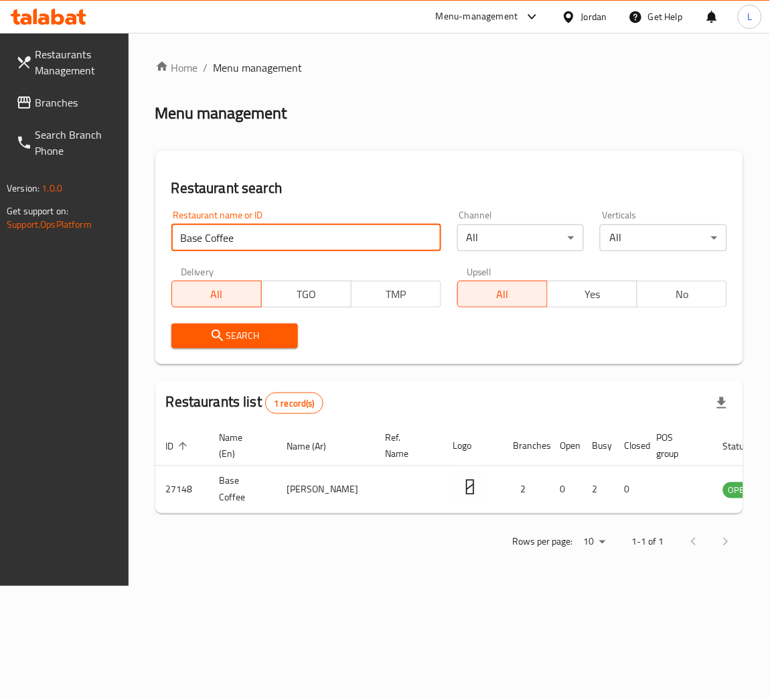
scroll to position [0, 54]
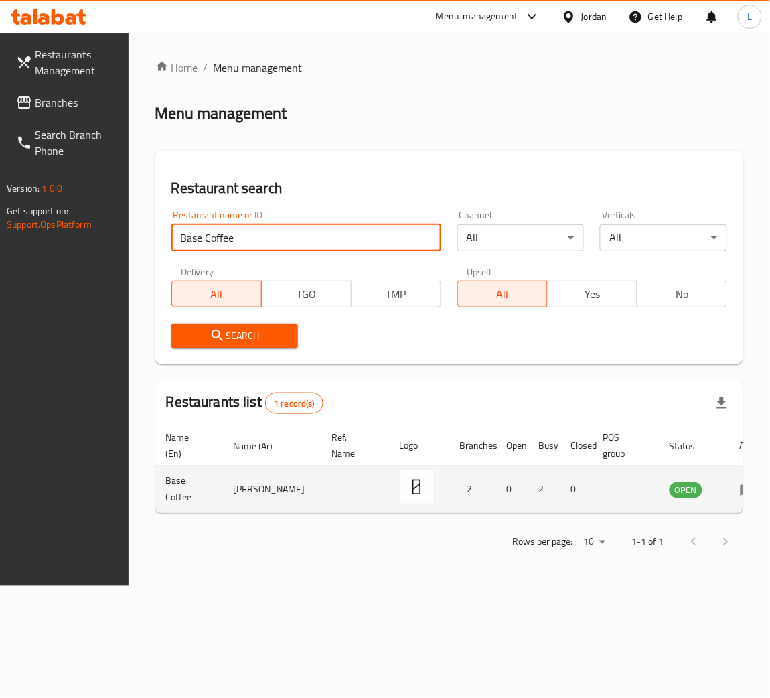
click at [741, 486] on icon "enhanced table" at bounding box center [748, 490] width 15 height 11
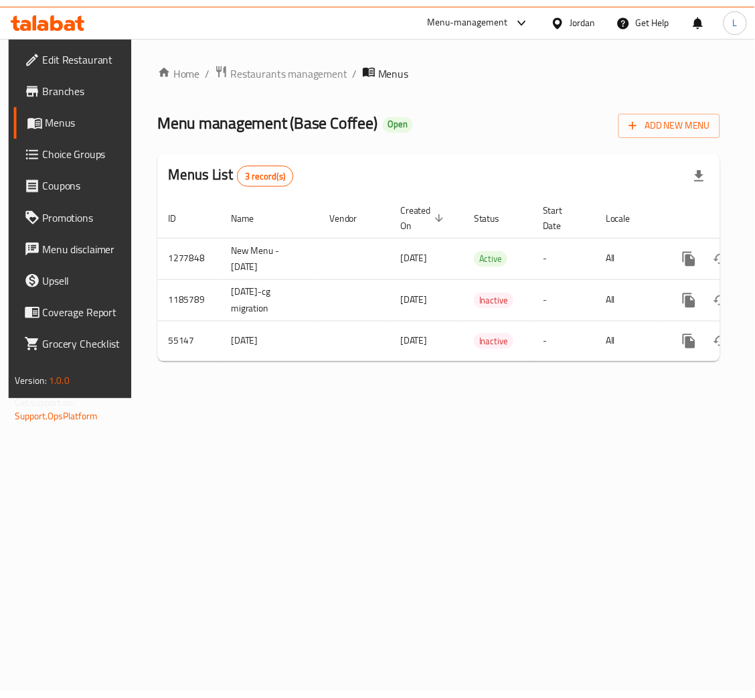
scroll to position [0, 76]
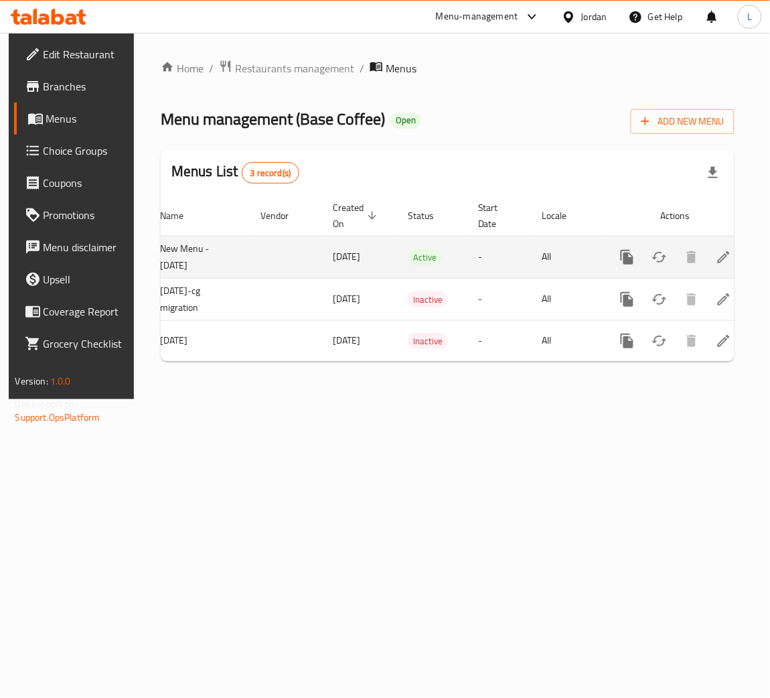
click at [724, 259] on icon "enhanced table" at bounding box center [724, 257] width 16 height 16
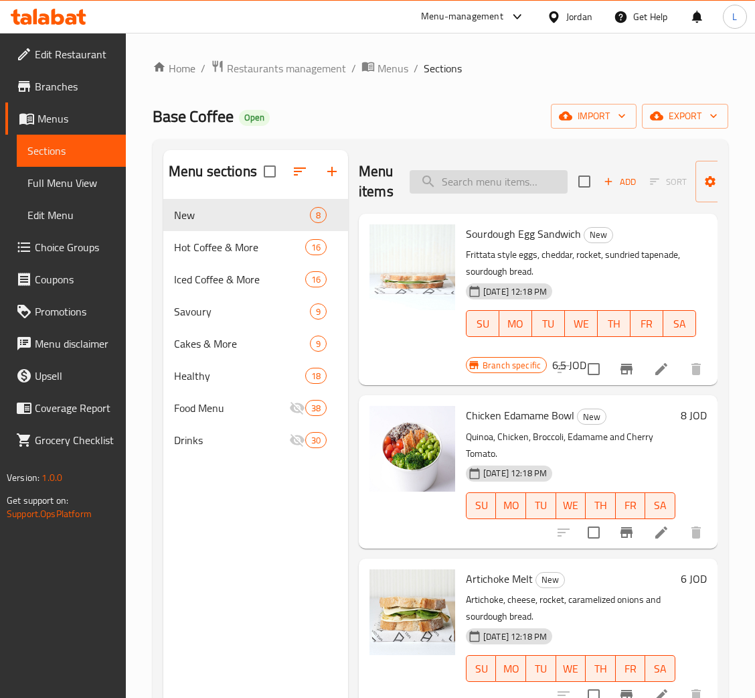
click at [551, 184] on input "search" at bounding box center [489, 181] width 158 height 23
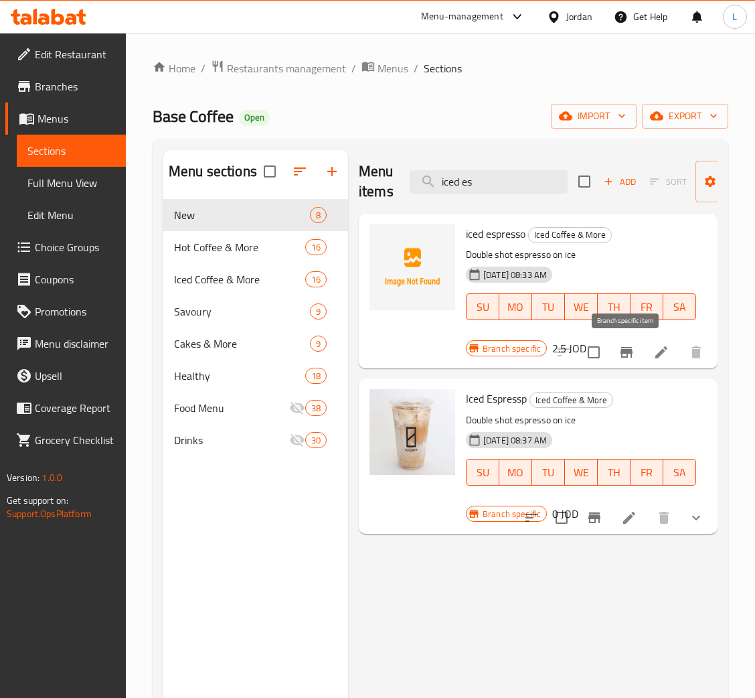
type input "iced es"
click at [630, 358] on icon "Branch-specific-item" at bounding box center [627, 352] width 16 height 16
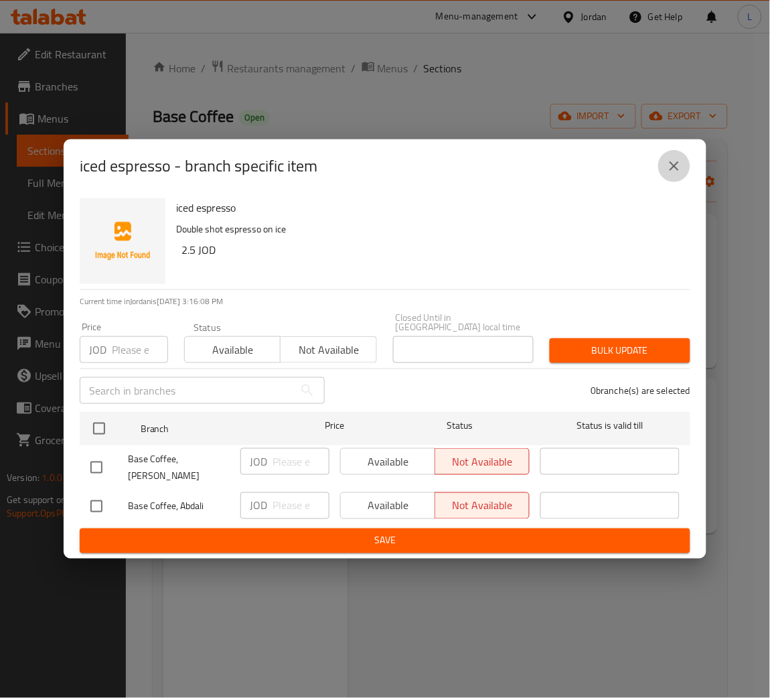
click at [674, 164] on icon "close" at bounding box center [674, 166] width 16 height 16
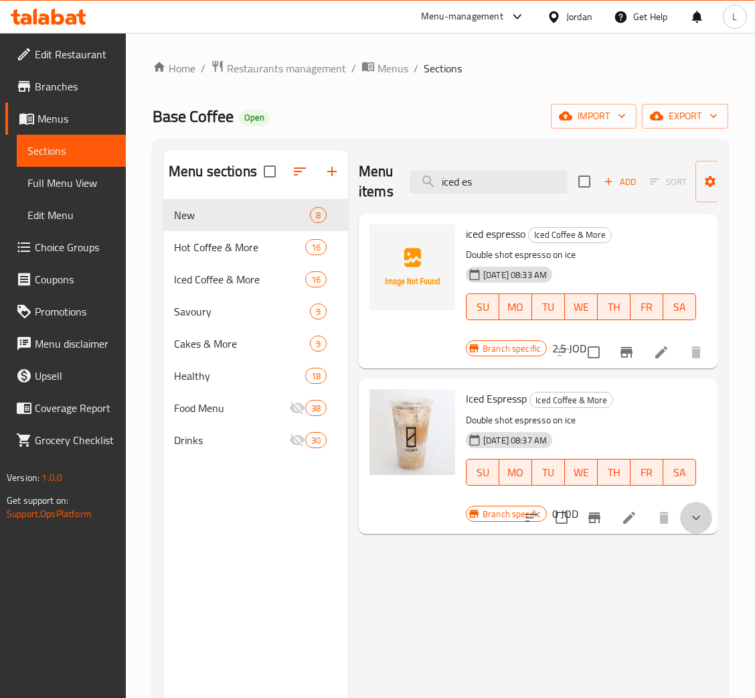
click at [700, 508] on button "show more" at bounding box center [696, 518] width 32 height 32
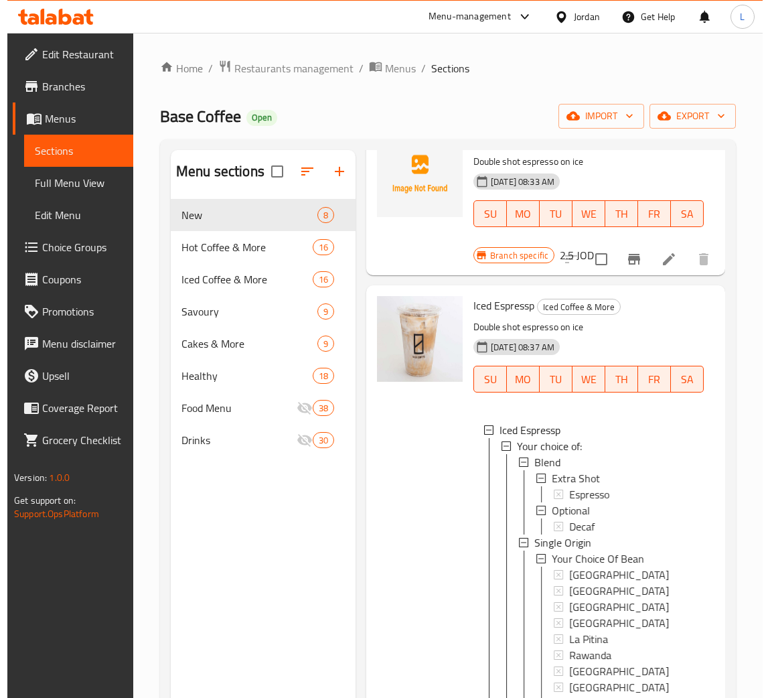
scroll to position [122, 0]
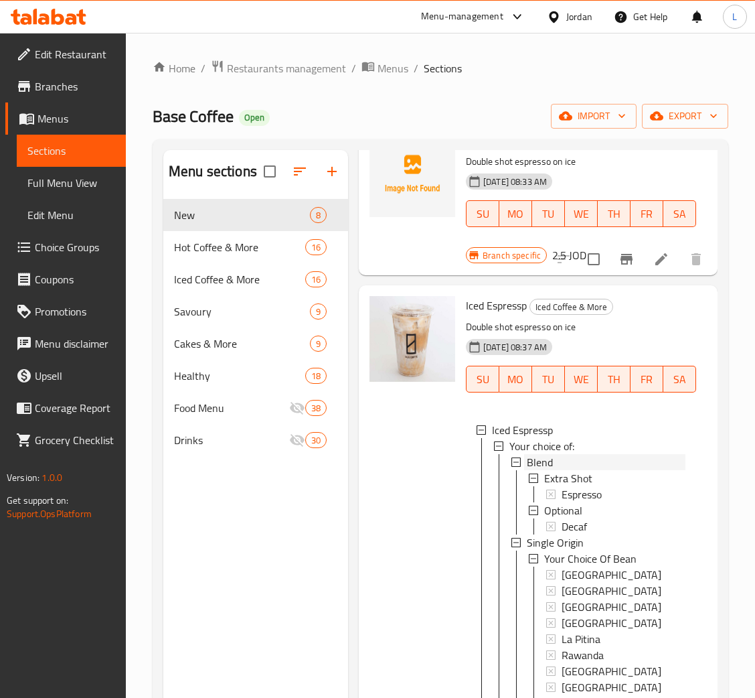
click at [600, 454] on div "Blend" at bounding box center [606, 462] width 159 height 16
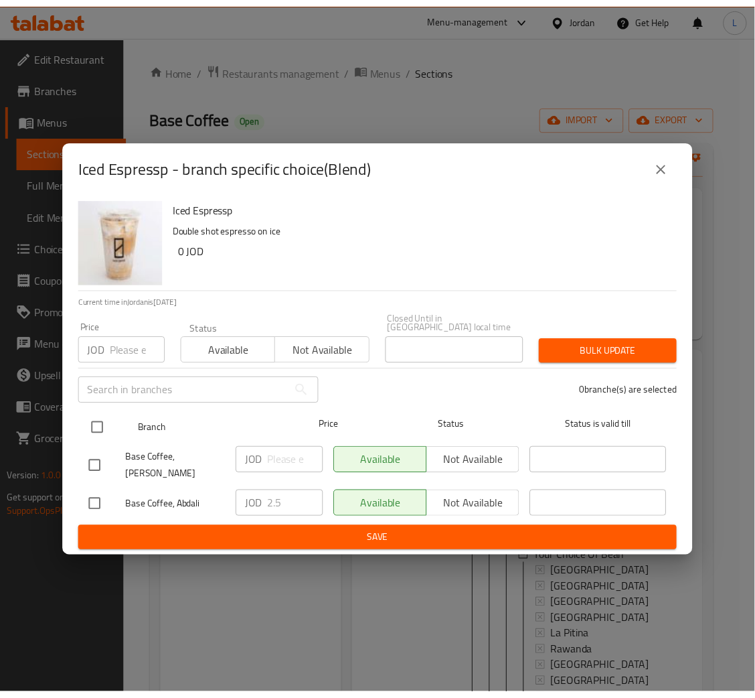
scroll to position [58, 0]
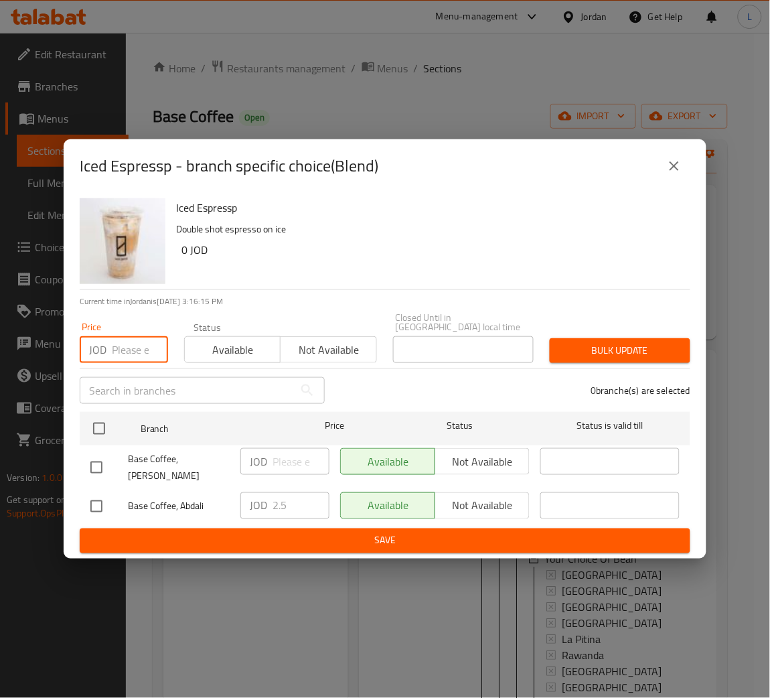
click at [119, 342] on input "number" at bounding box center [140, 349] width 56 height 27
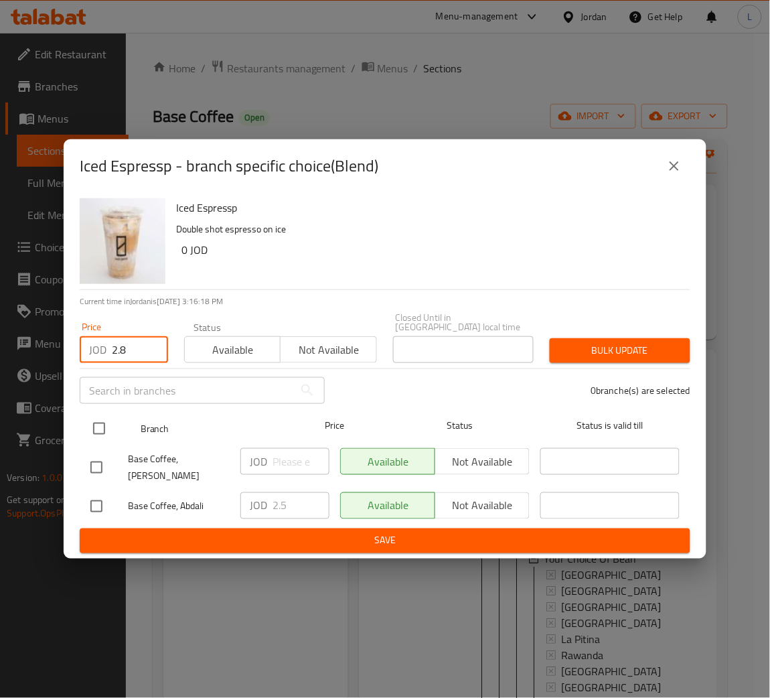
type input "2.8"
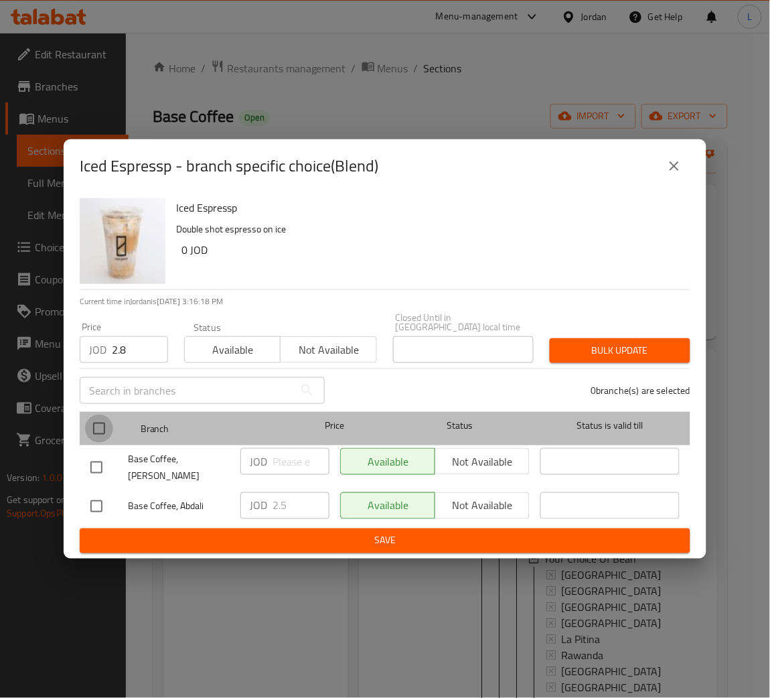
click at [100, 425] on input "checkbox" at bounding box center [99, 429] width 28 height 28
checkbox input "true"
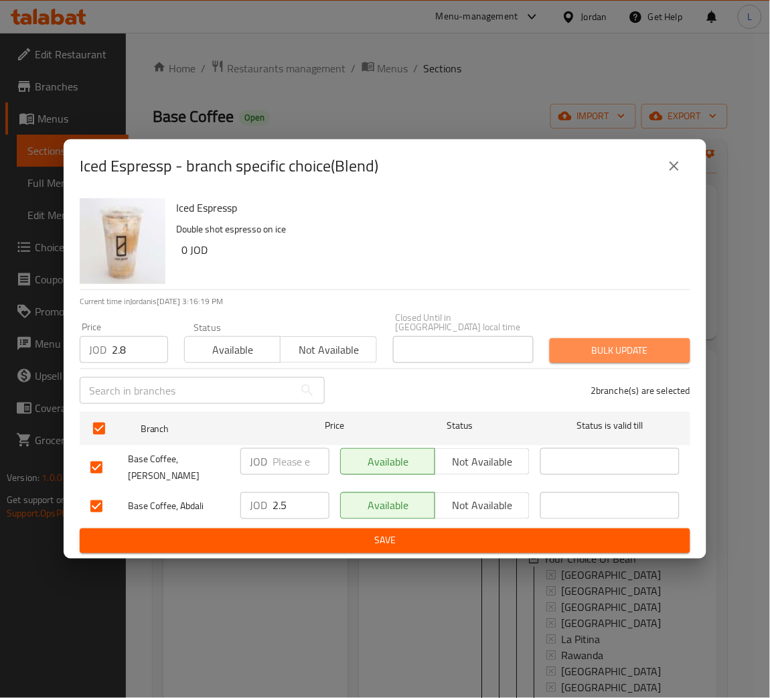
click at [637, 352] on span "Bulk update" at bounding box center [620, 350] width 119 height 17
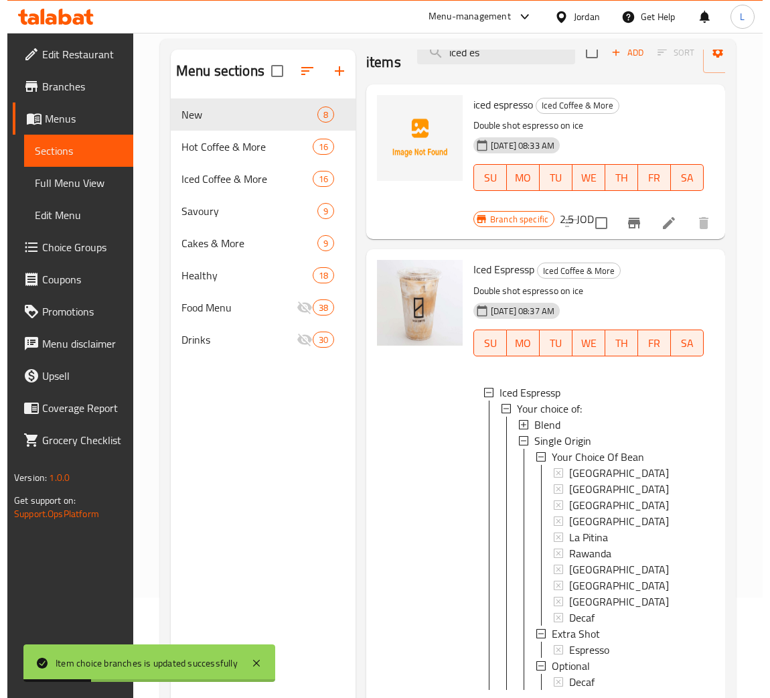
scroll to position [189, 0]
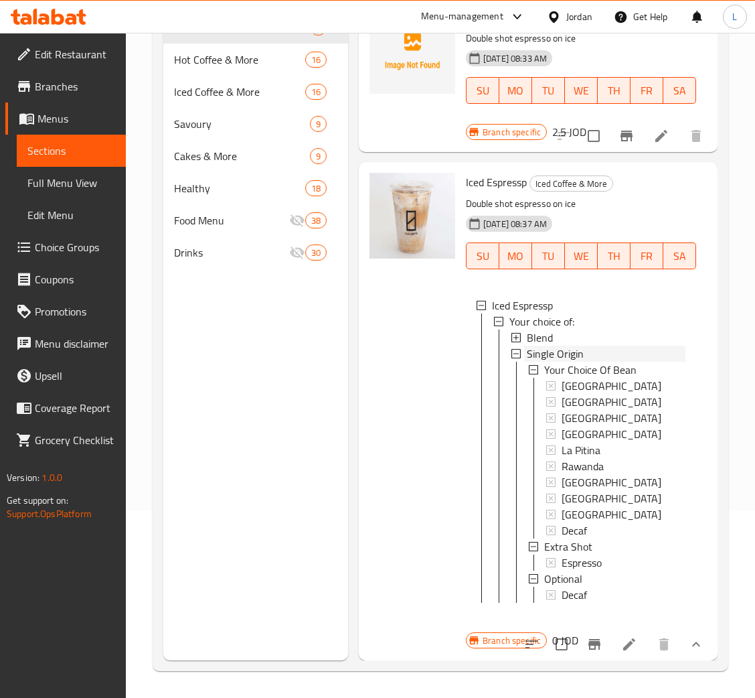
click at [567, 346] on span "Single Origin" at bounding box center [555, 354] width 57 height 16
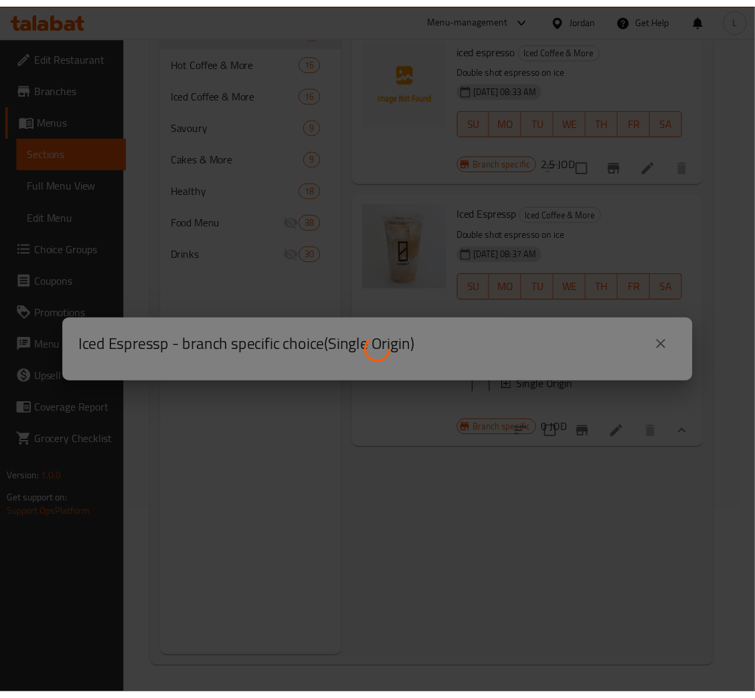
scroll to position [0, 0]
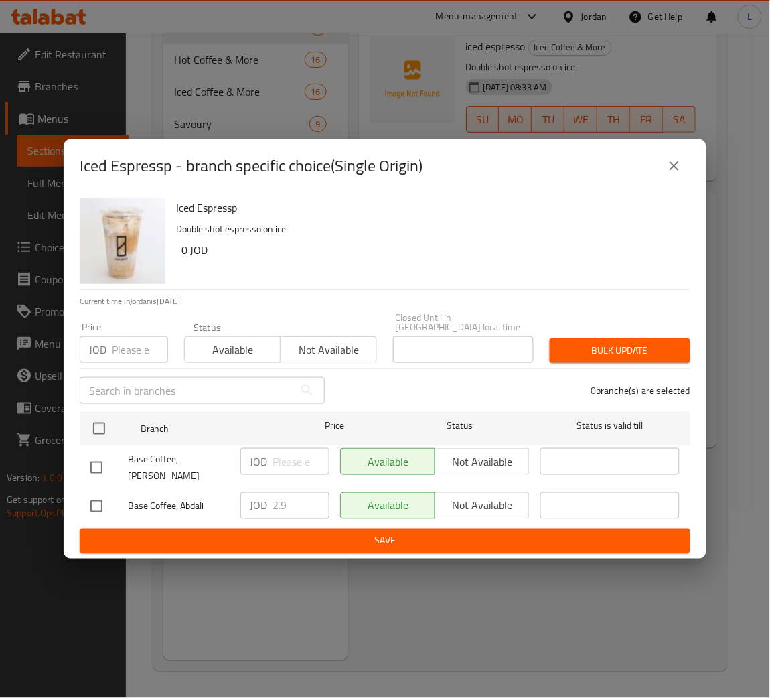
click at [118, 339] on input "number" at bounding box center [140, 349] width 56 height 27
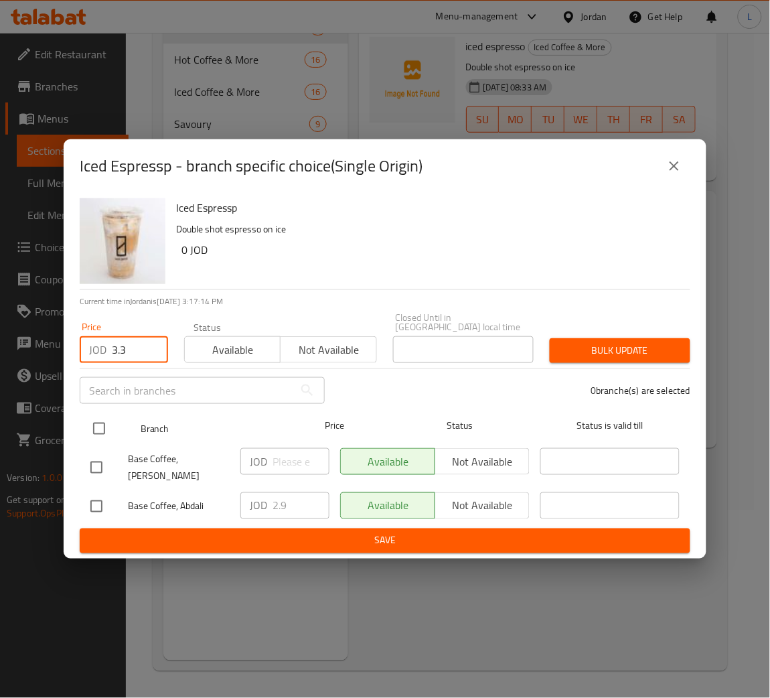
type input "3.3"
click at [108, 429] on input "checkbox" at bounding box center [99, 429] width 28 height 28
checkbox input "true"
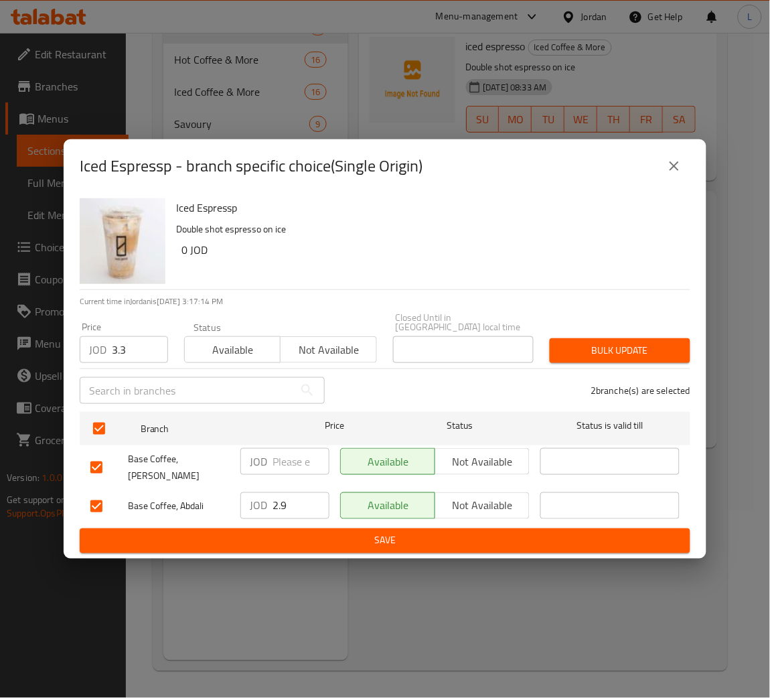
click at [569, 331] on div "Bulk update" at bounding box center [620, 350] width 157 height 41
click at [569, 345] on span "Bulk update" at bounding box center [620, 350] width 119 height 17
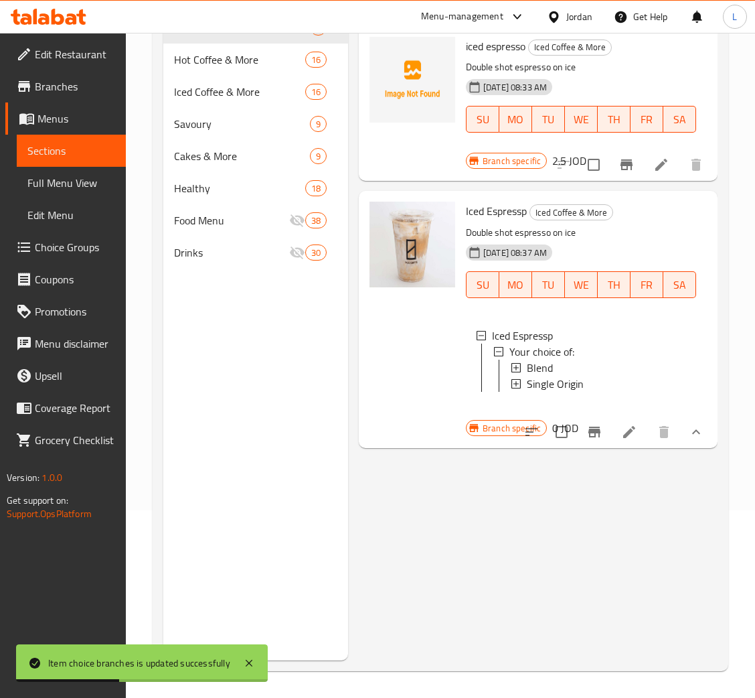
click at [688, 448] on button "show more" at bounding box center [696, 432] width 32 height 32
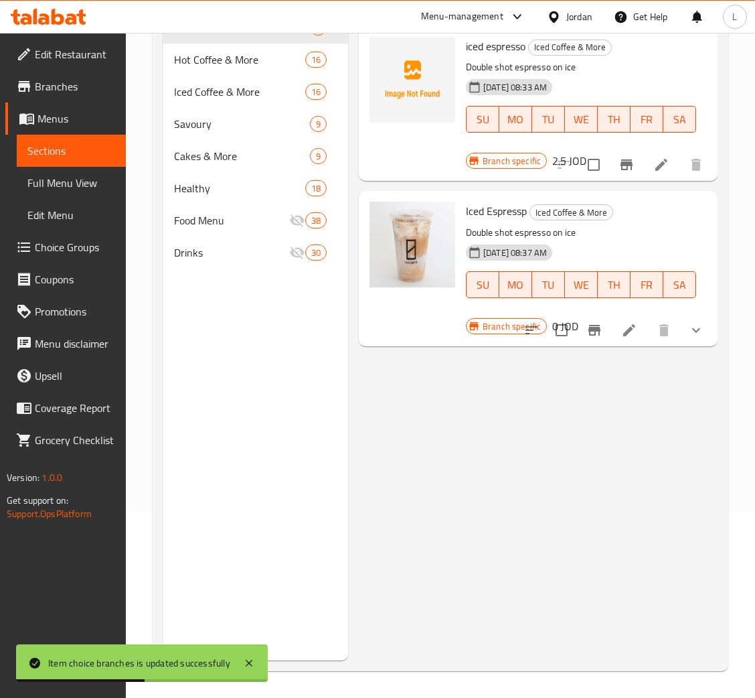
click at [692, 332] on icon "show more" at bounding box center [696, 330] width 16 height 16
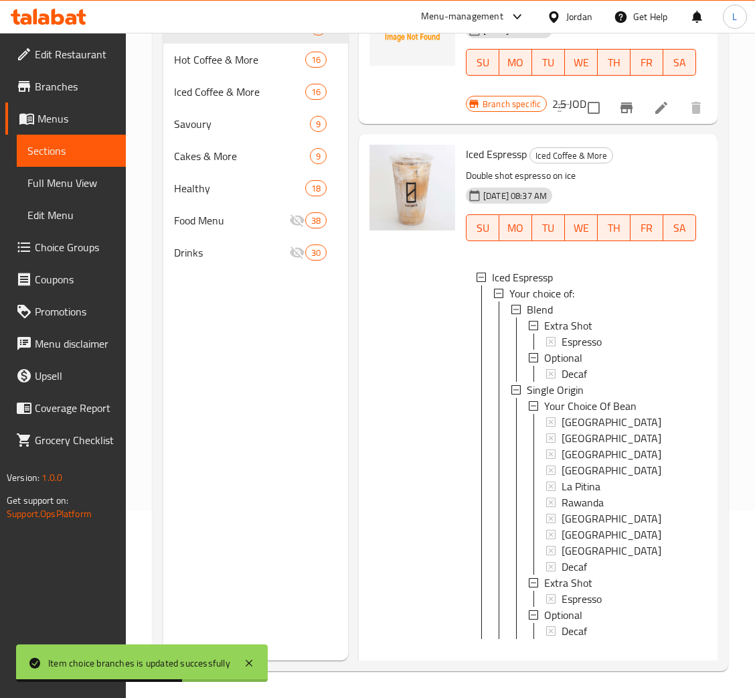
scroll to position [122, 0]
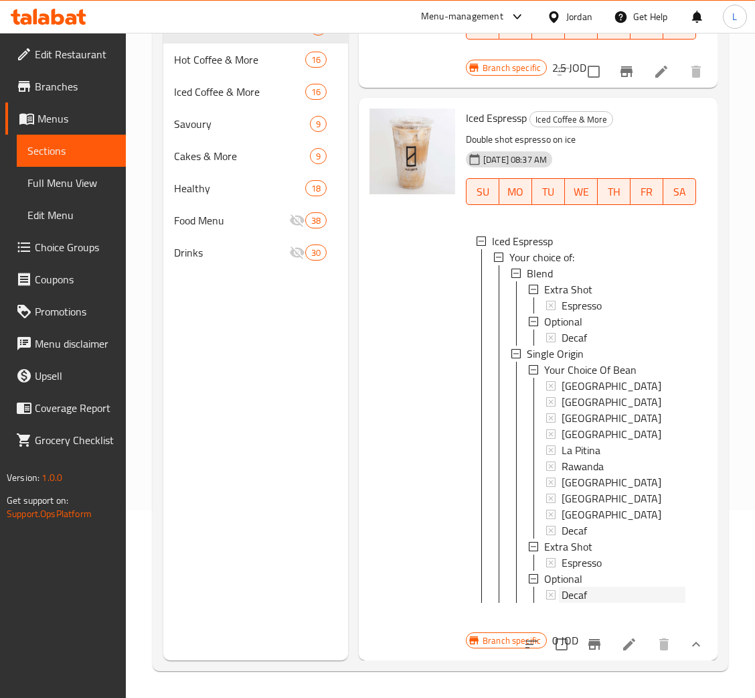
click at [601, 587] on div "Decaf" at bounding box center [624, 595] width 124 height 16
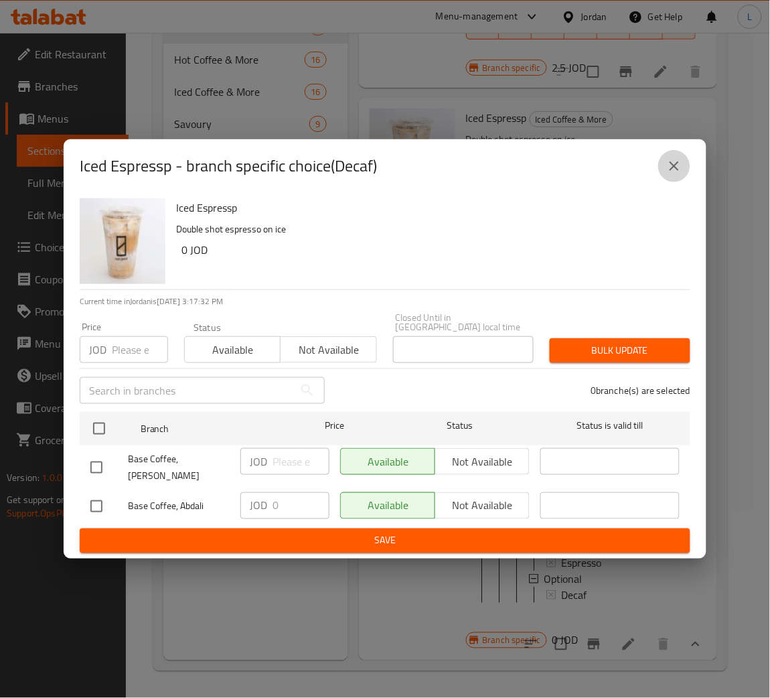
click at [669, 164] on icon "close" at bounding box center [674, 166] width 16 height 16
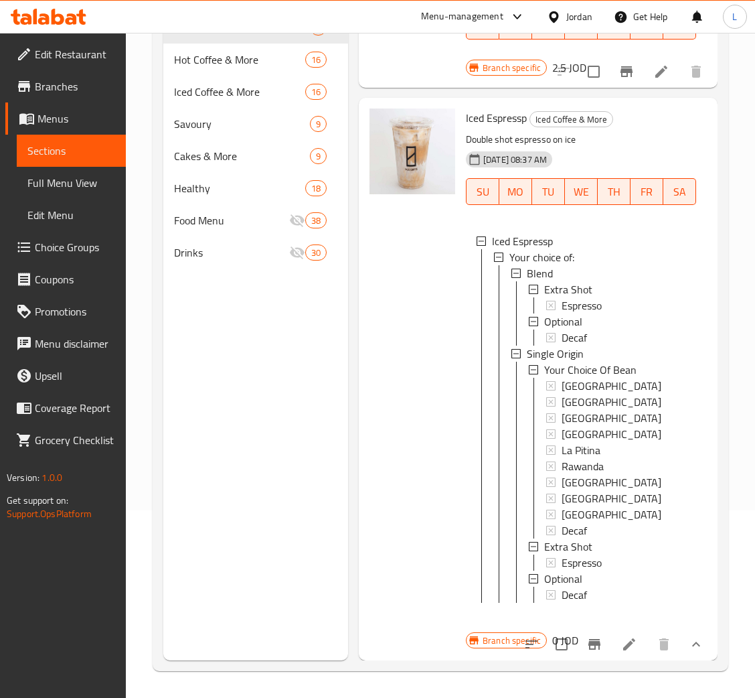
click at [624, 632] on li at bounding box center [630, 644] width 38 height 24
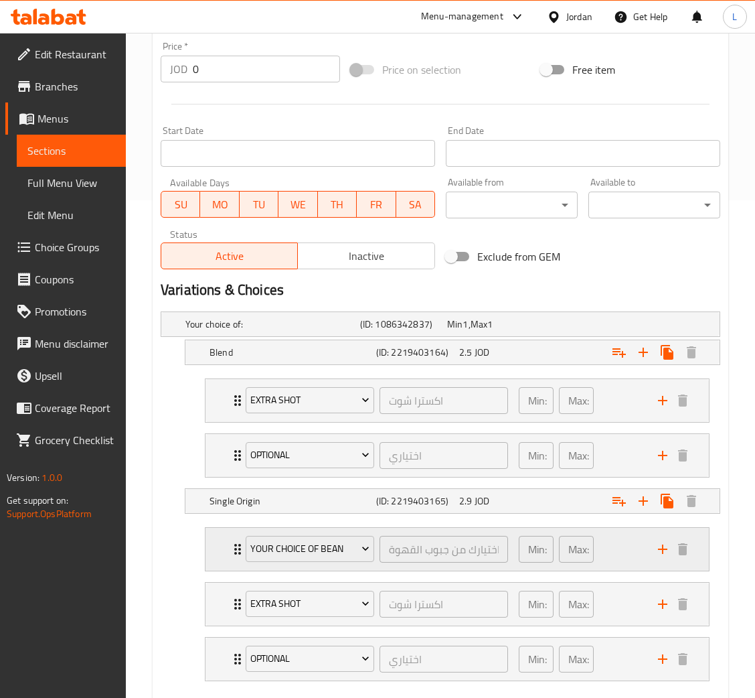
scroll to position [575, 0]
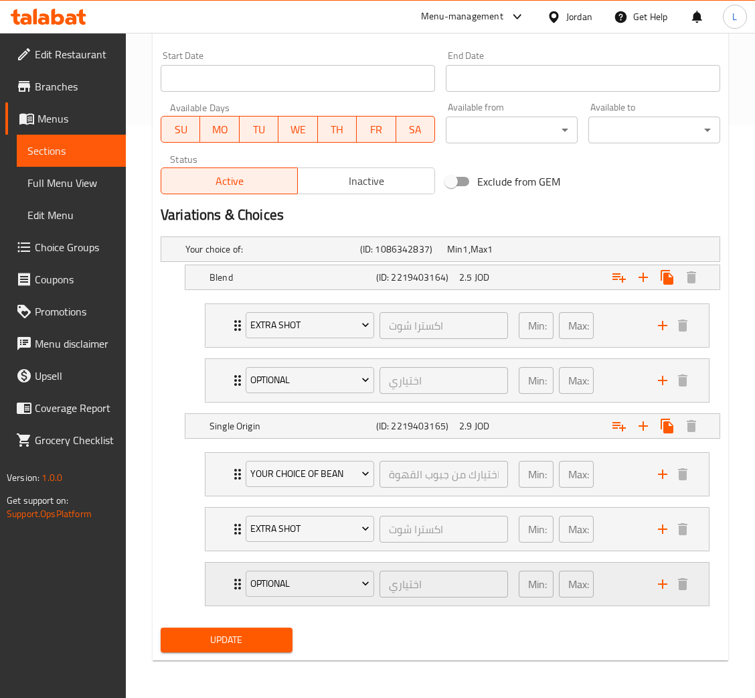
click at [224, 581] on div "Optional اختياري ​ Min: 0 ​ Max: 1 ​" at bounding box center [458, 584] width 504 height 43
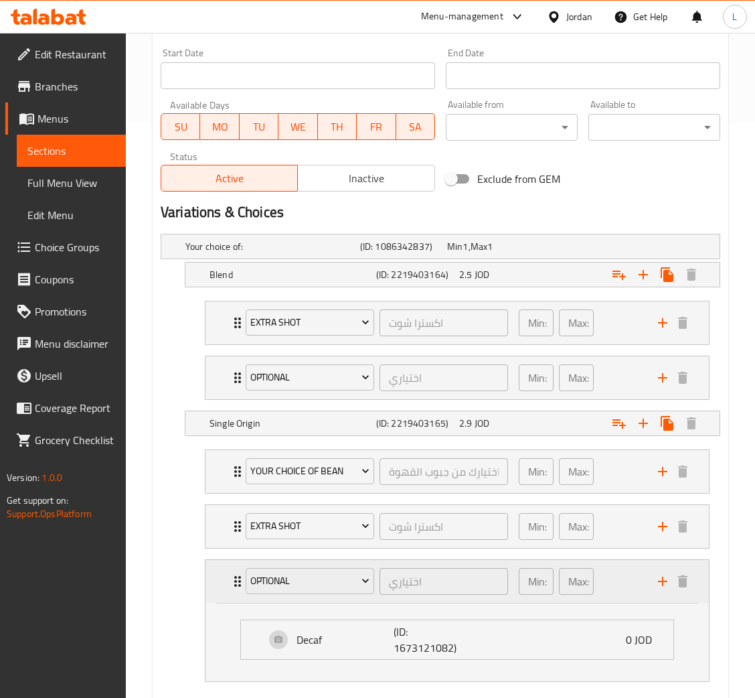
click at [230, 579] on icon "Expand" at bounding box center [238, 581] width 16 height 16
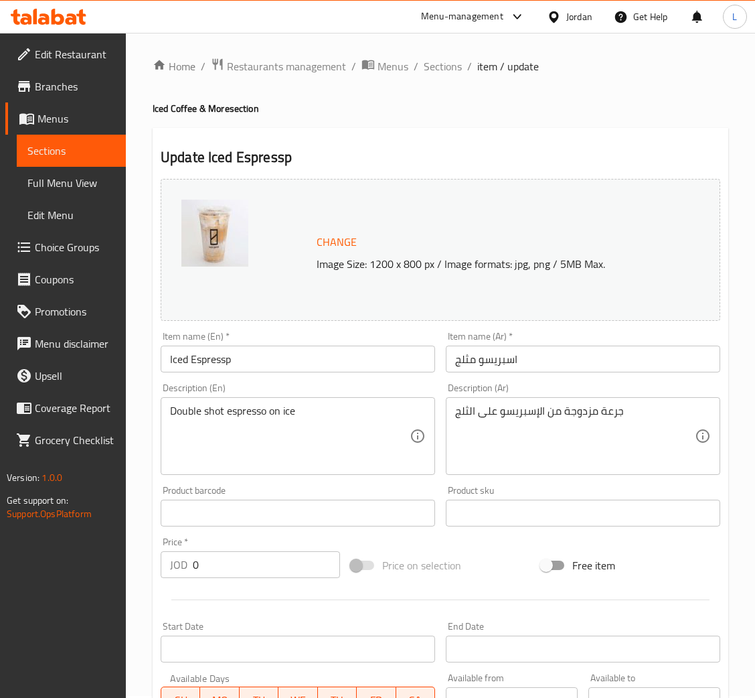
scroll to position [0, 0]
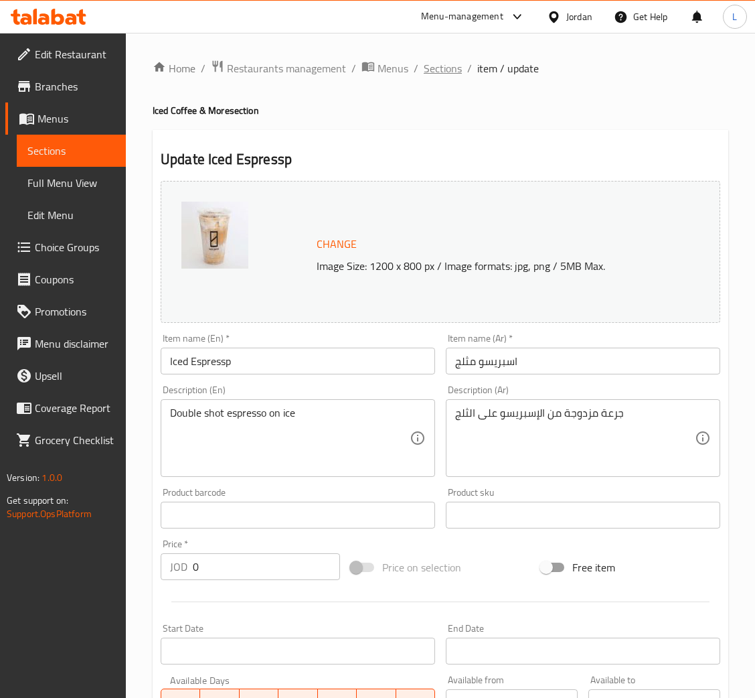
click at [451, 74] on span "Sections" at bounding box center [443, 68] width 38 height 16
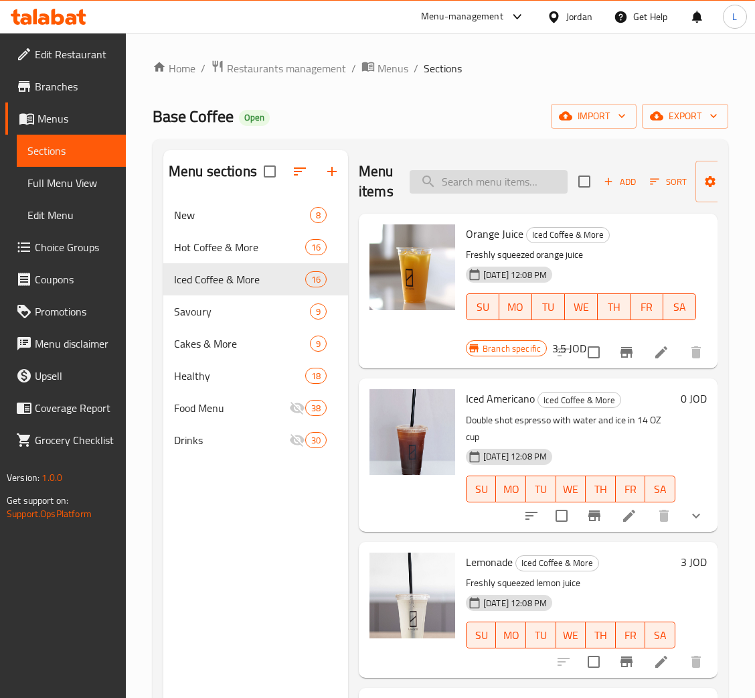
click at [518, 189] on input "search" at bounding box center [489, 181] width 158 height 23
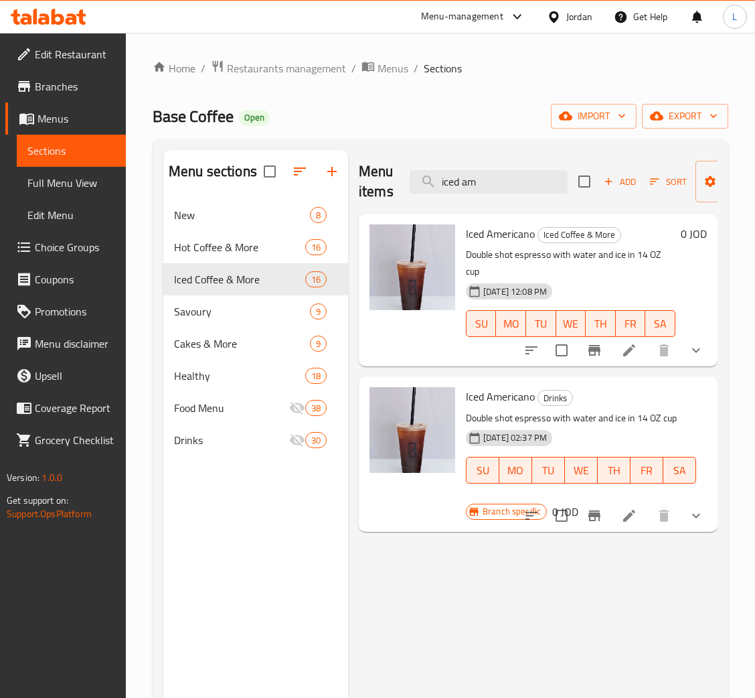
type input "iced am"
click at [605, 334] on button "Branch-specific-item" at bounding box center [595, 350] width 32 height 32
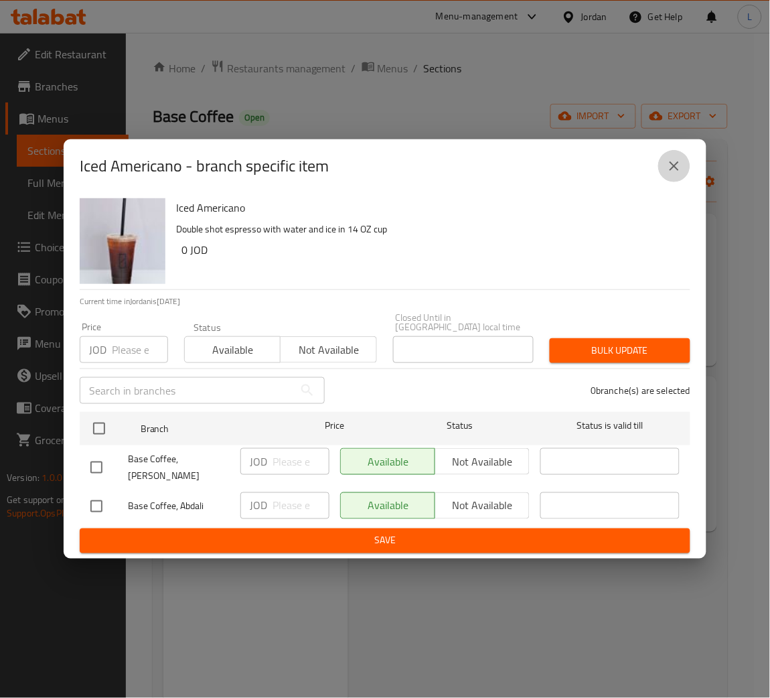
click at [668, 161] on button "close" at bounding box center [674, 166] width 32 height 32
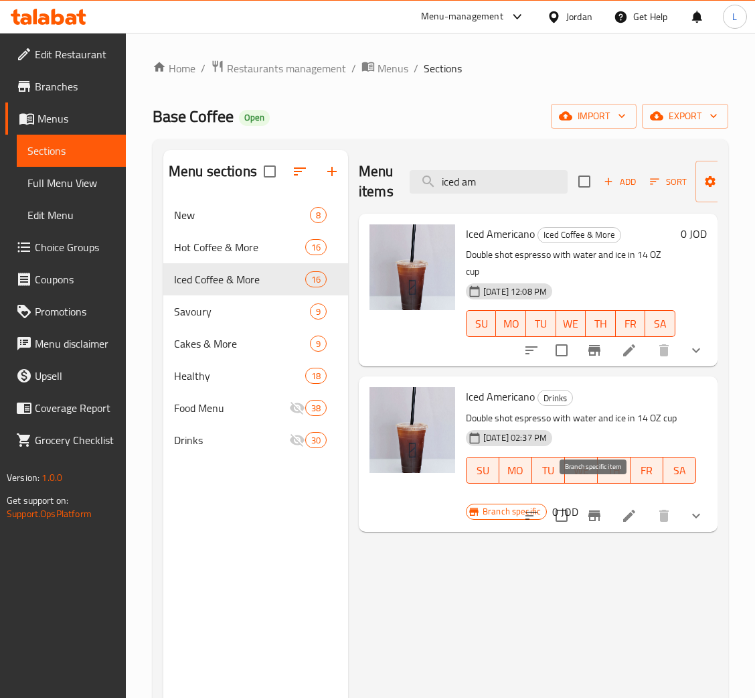
click at [587, 508] on icon "Branch-specific-item" at bounding box center [595, 516] width 16 height 16
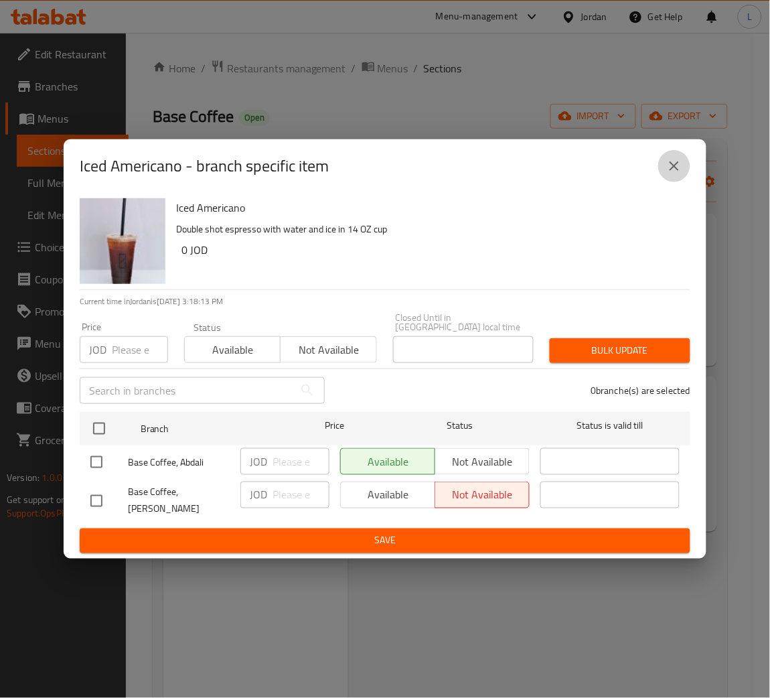
click at [674, 174] on icon "close" at bounding box center [674, 166] width 16 height 16
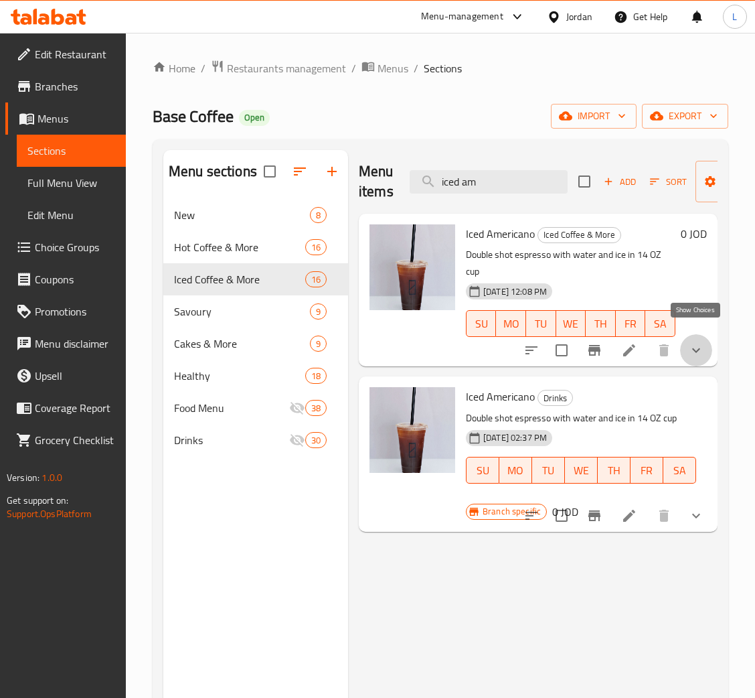
click at [701, 342] on icon "show more" at bounding box center [696, 350] width 16 height 16
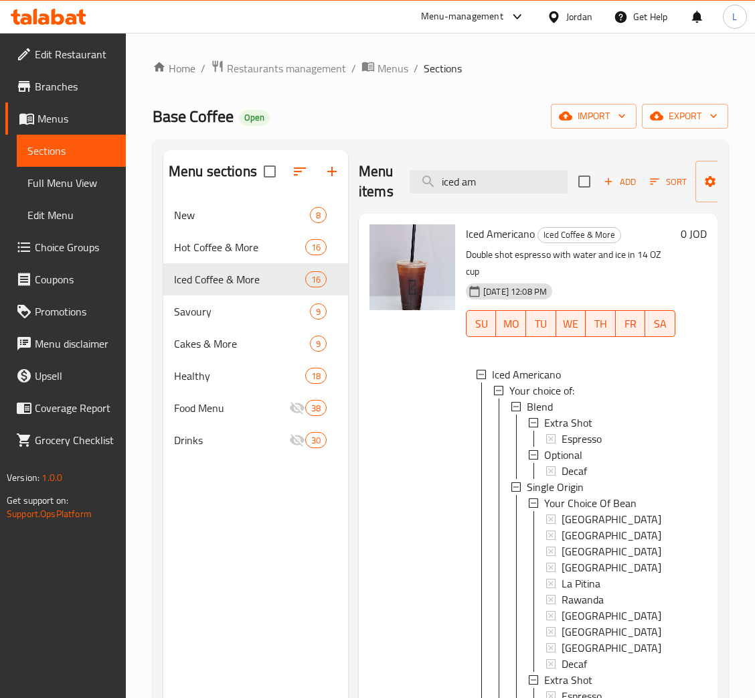
scroll to position [1, 0]
click at [589, 406] on div "Blend" at bounding box center [596, 405] width 138 height 16
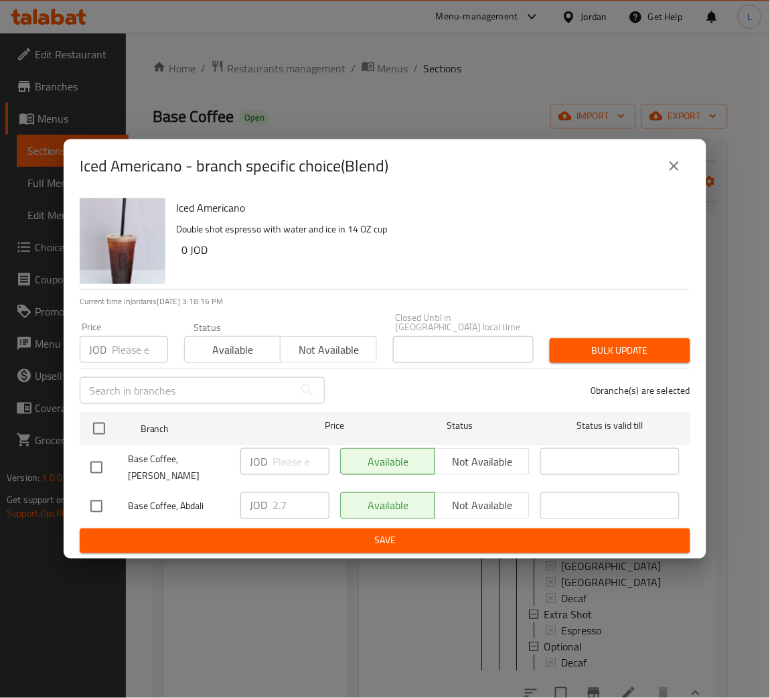
click at [128, 348] on input "number" at bounding box center [140, 349] width 56 height 27
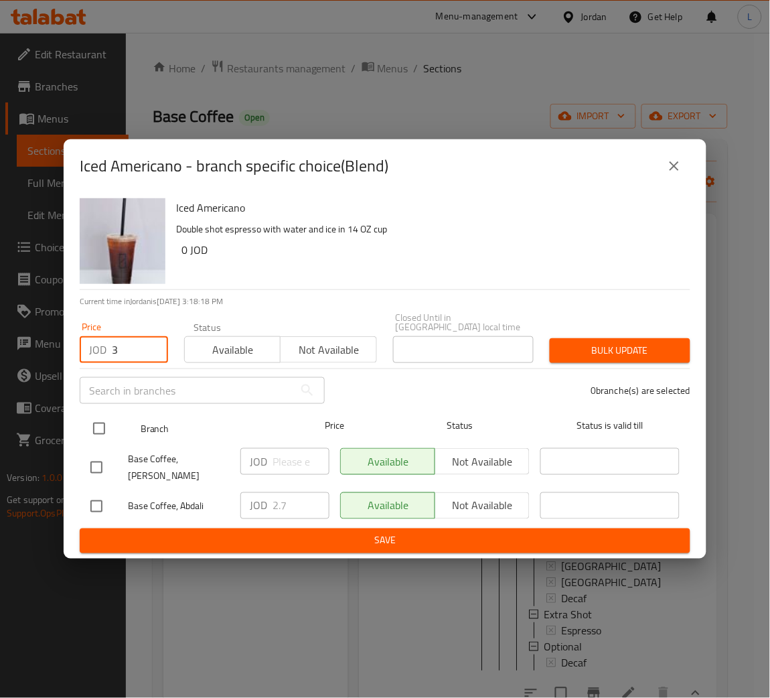
type input "3"
click at [102, 429] on input "checkbox" at bounding box center [99, 429] width 28 height 28
checkbox input "true"
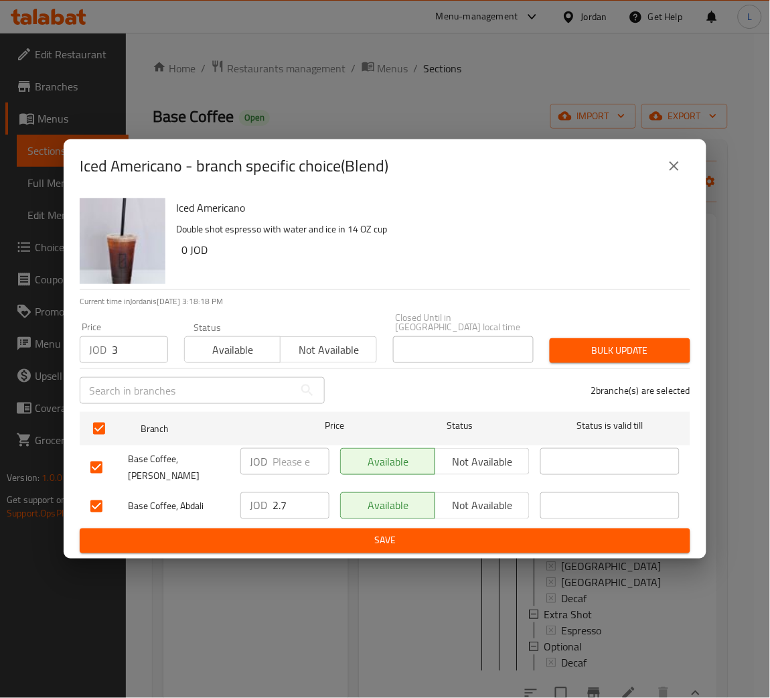
click at [557, 350] on button "Bulk update" at bounding box center [620, 350] width 141 height 25
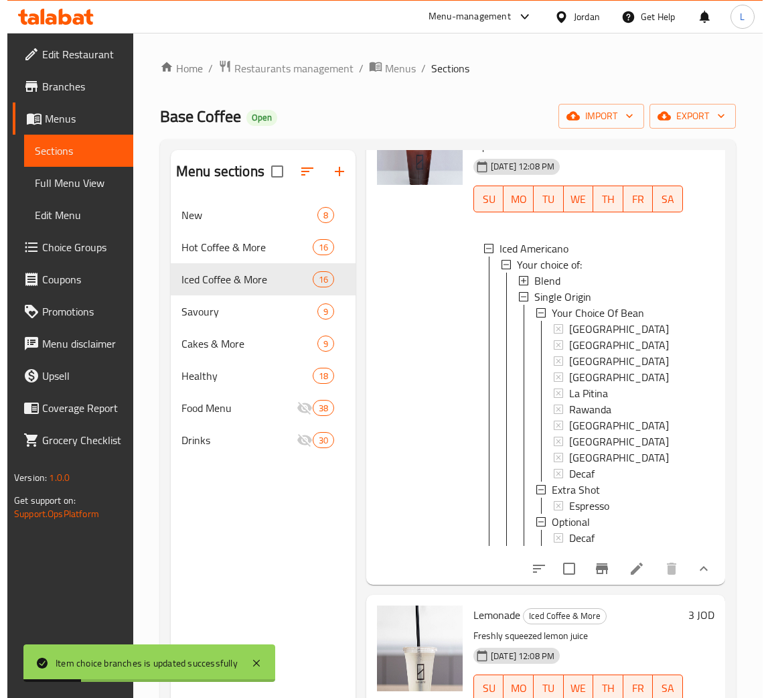
scroll to position [358, 0]
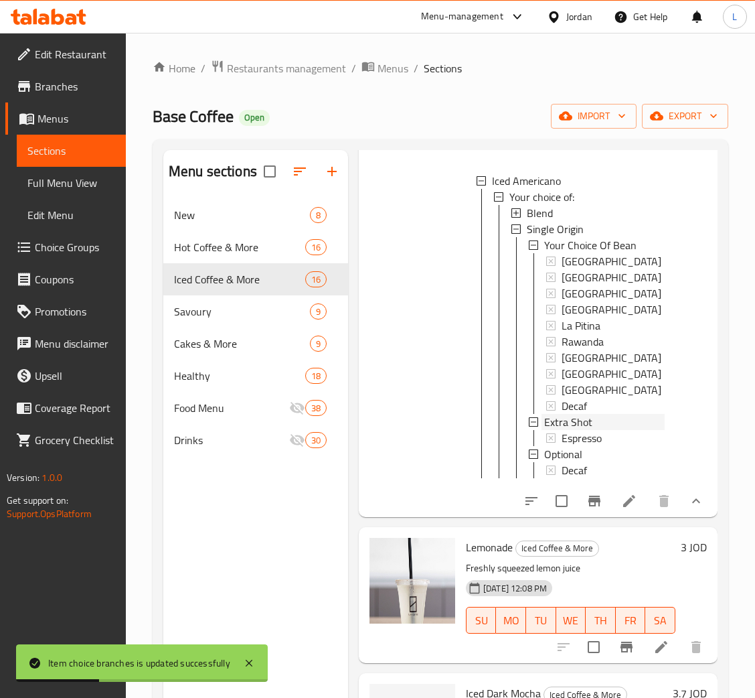
click at [594, 424] on div "Extra Shot" at bounding box center [604, 422] width 121 height 16
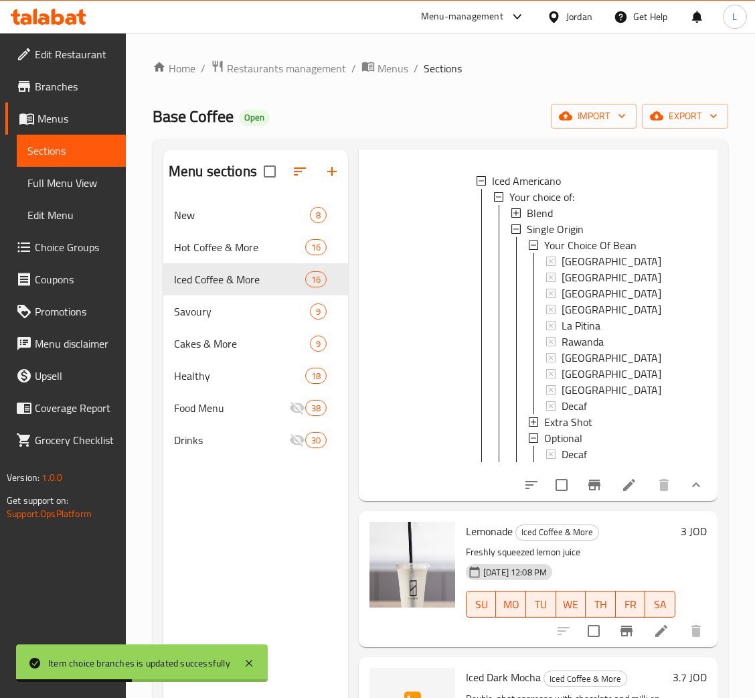
click at [594, 424] on div "Extra Shot" at bounding box center [604, 422] width 121 height 16
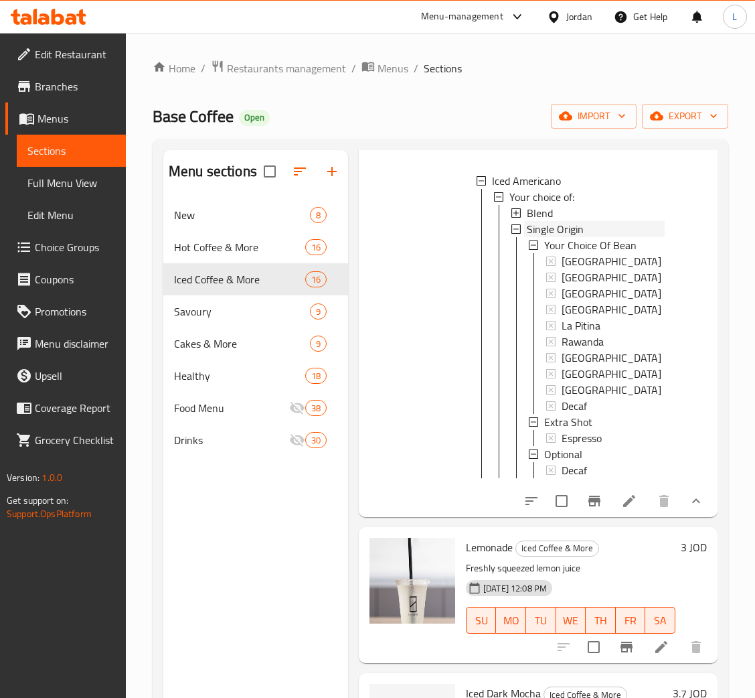
click at [555, 228] on span "Single Origin" at bounding box center [555, 229] width 57 height 16
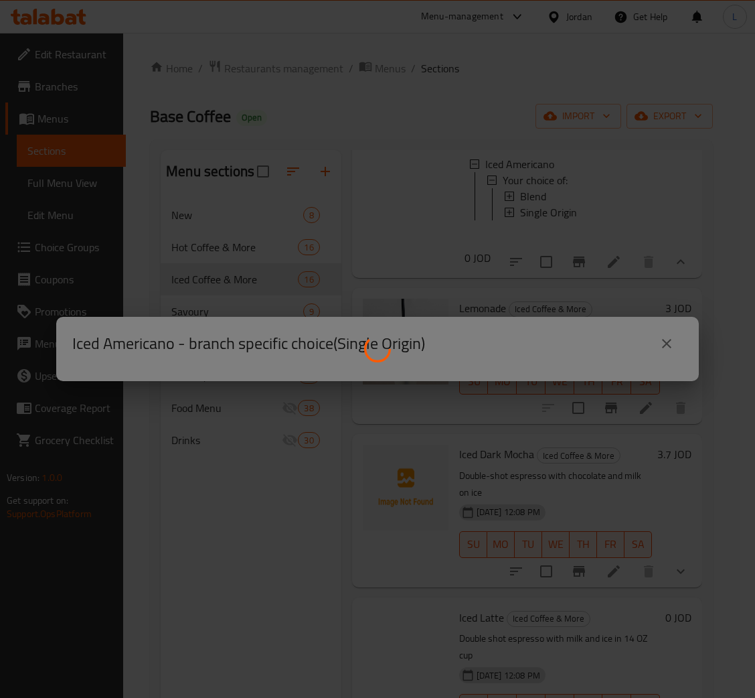
scroll to position [0, 0]
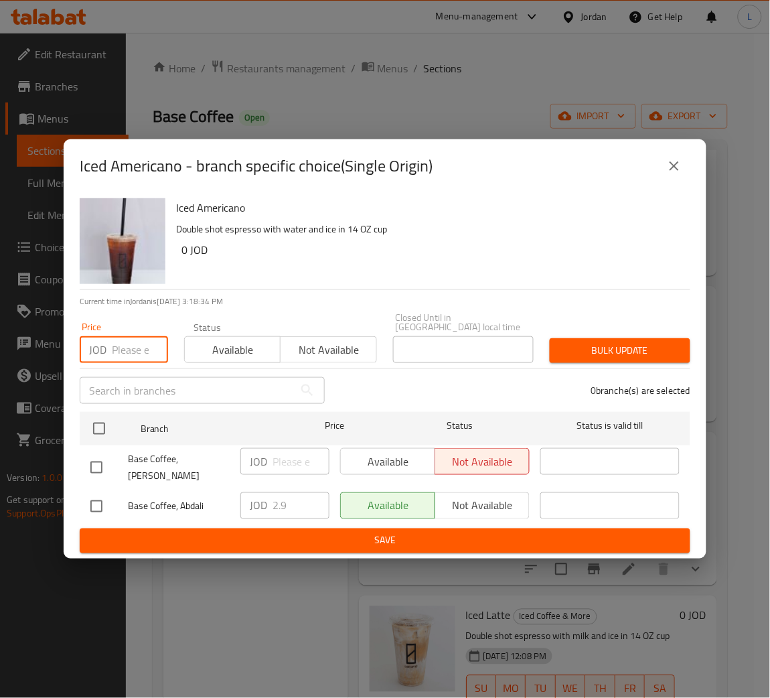
click at [131, 344] on input "number" at bounding box center [140, 349] width 56 height 27
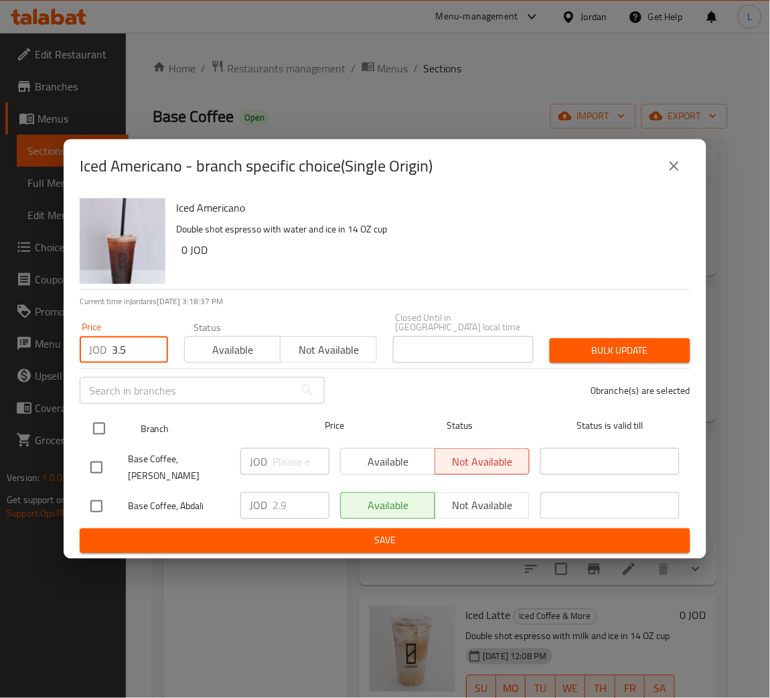
type input "3.5"
click at [101, 419] on input "checkbox" at bounding box center [99, 429] width 28 height 28
checkbox input "true"
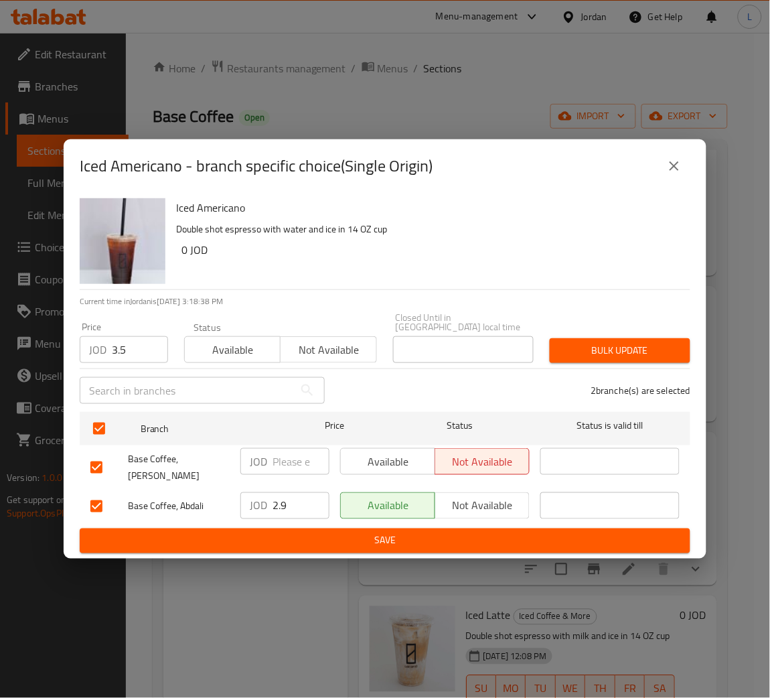
click at [590, 353] on span "Bulk update" at bounding box center [620, 350] width 119 height 17
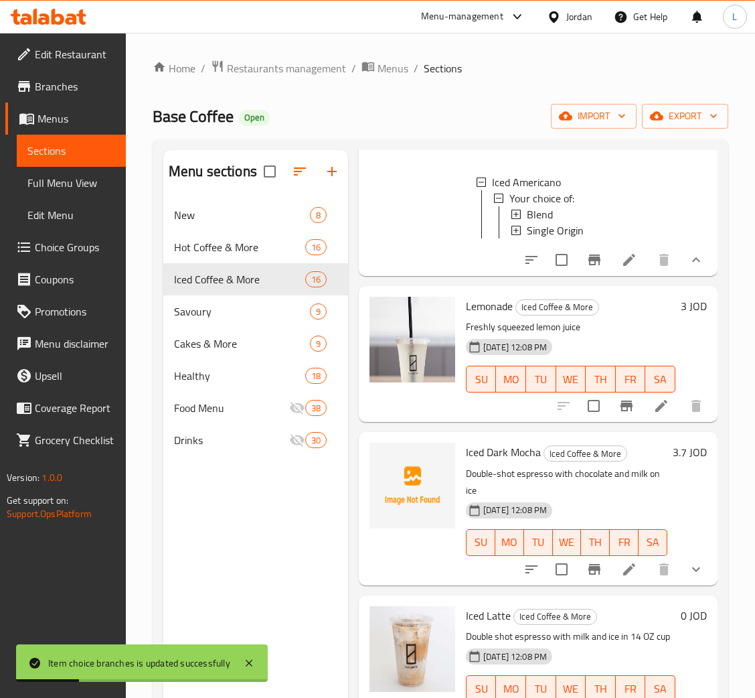
click at [689, 269] on button "show more" at bounding box center [696, 260] width 32 height 32
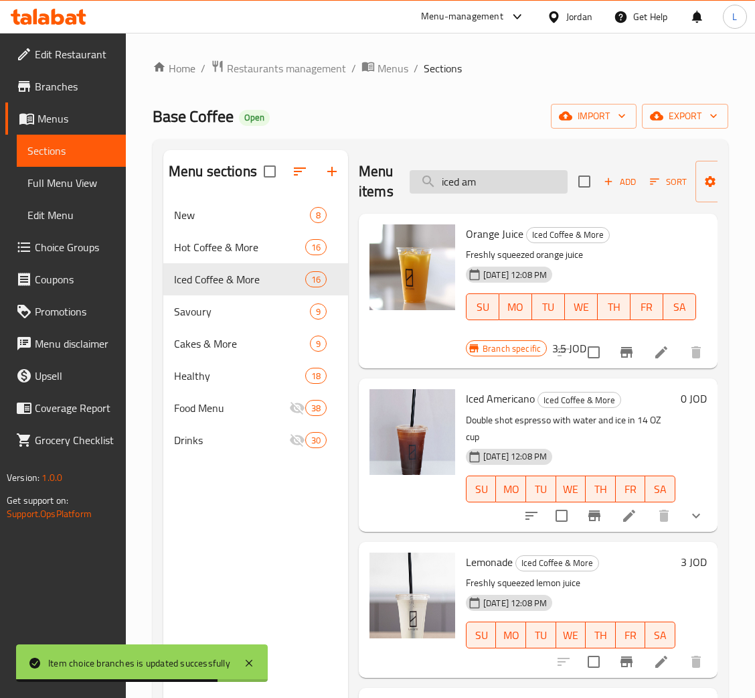
click at [527, 187] on input "iced am" at bounding box center [489, 181] width 158 height 23
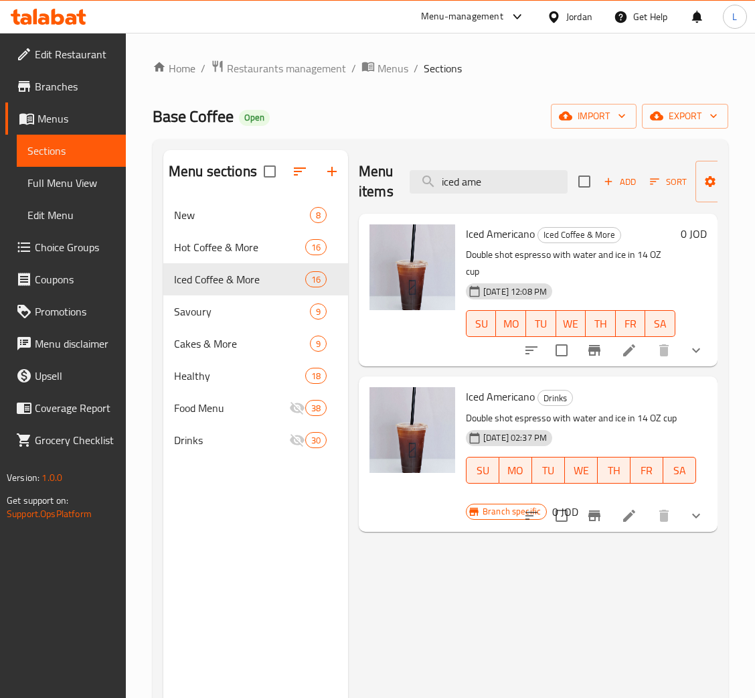
type input "iced ame"
click at [695, 342] on icon "show more" at bounding box center [696, 350] width 16 height 16
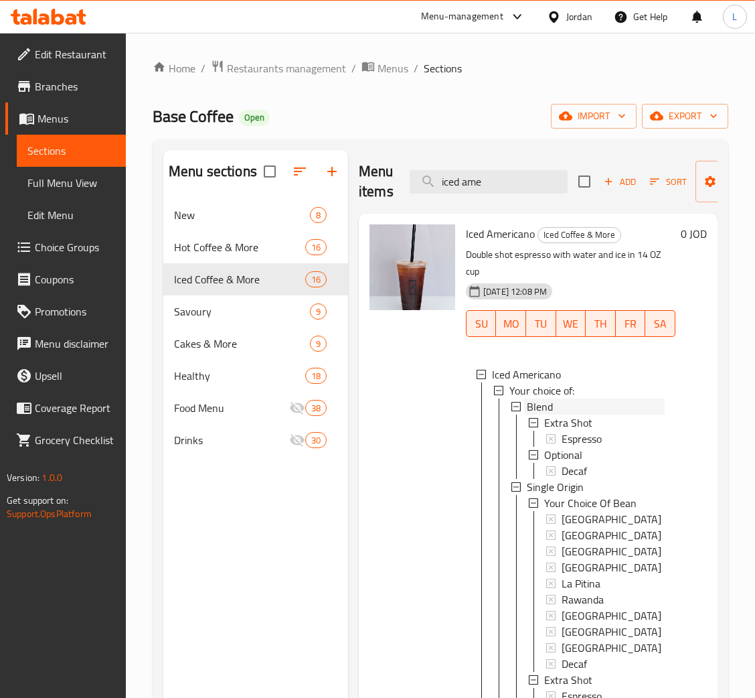
click at [573, 410] on div "Blend" at bounding box center [596, 406] width 138 height 16
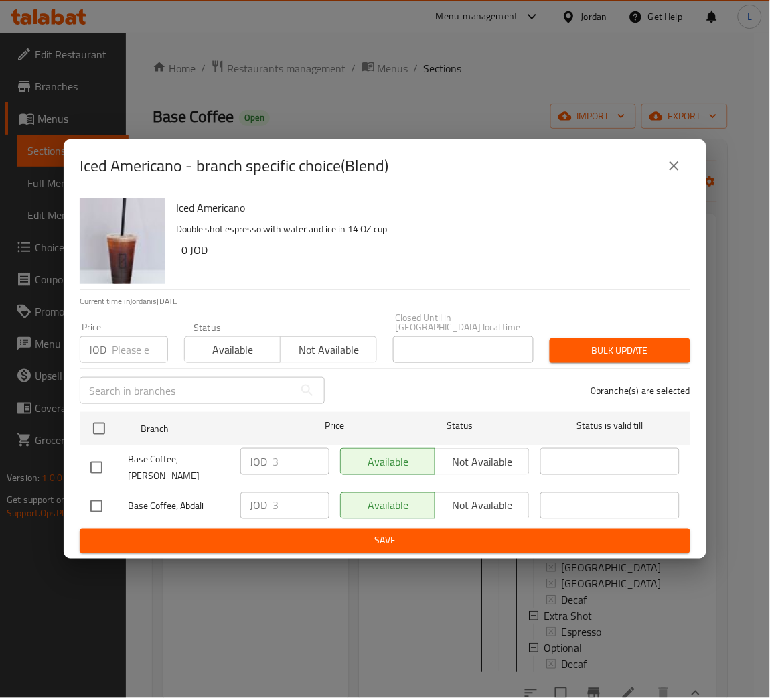
click at [680, 182] on button "close" at bounding box center [674, 166] width 32 height 32
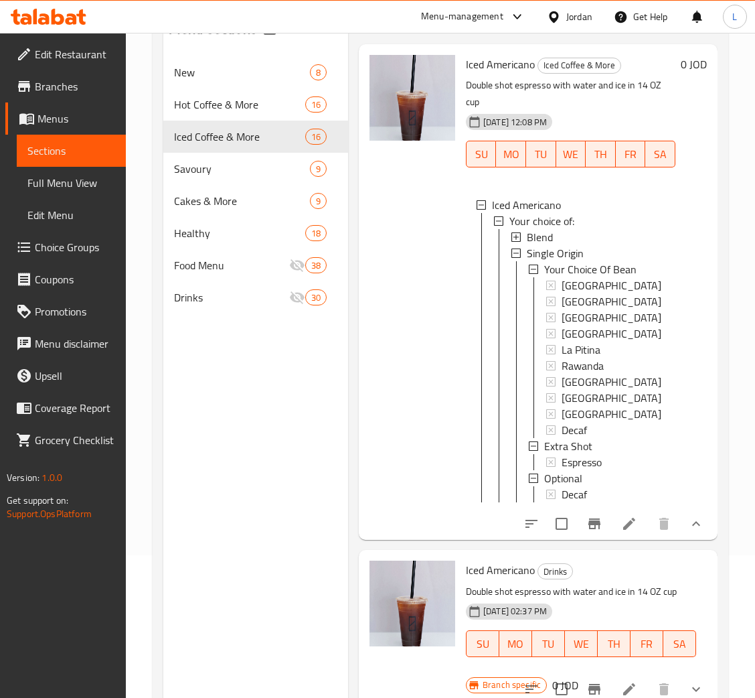
scroll to position [189, 0]
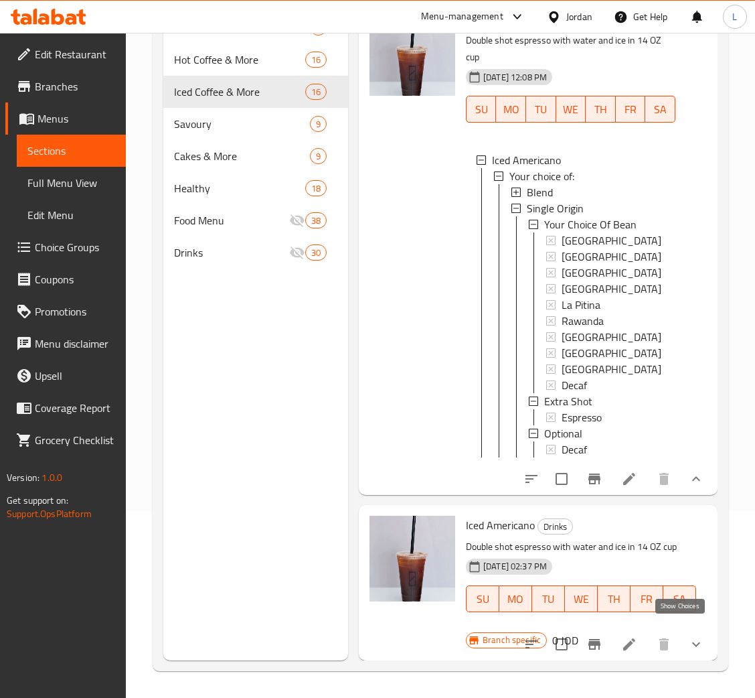
click at [688, 636] on icon "show more" at bounding box center [696, 644] width 16 height 16
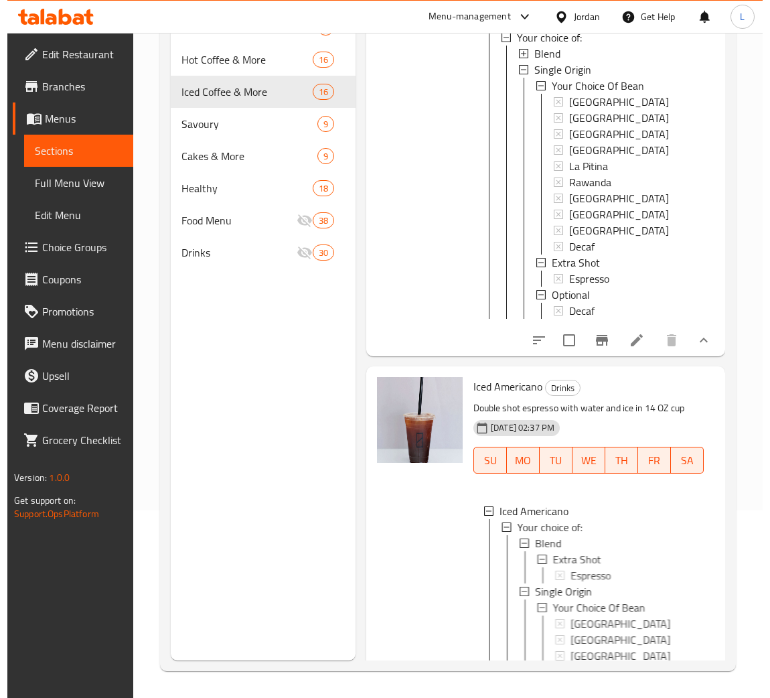
scroll to position [358, 0]
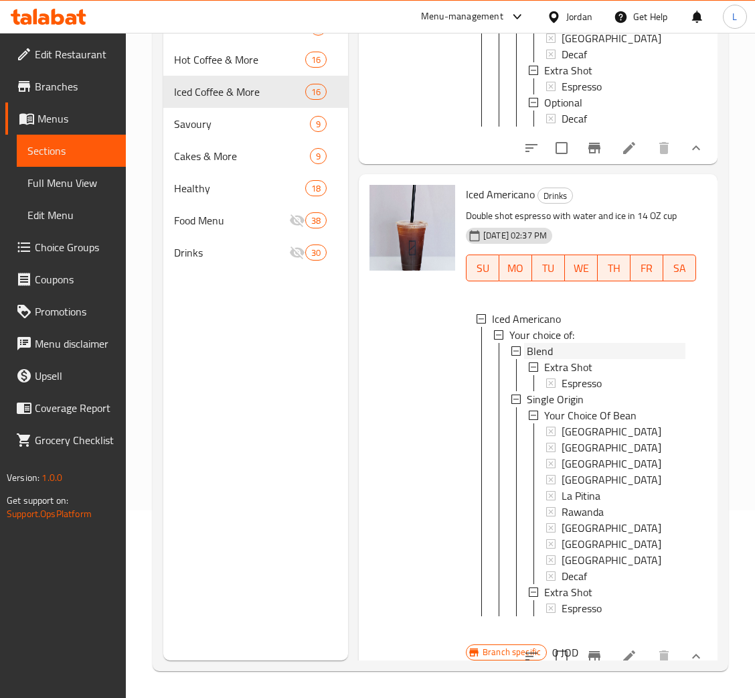
click at [569, 359] on div "Blend" at bounding box center [606, 351] width 159 height 16
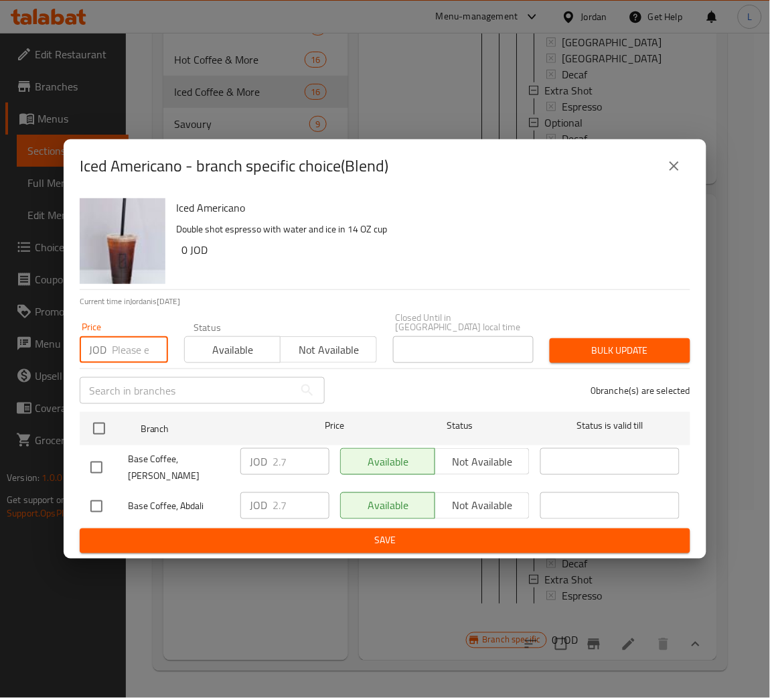
click at [121, 345] on input "number" at bounding box center [140, 349] width 56 height 27
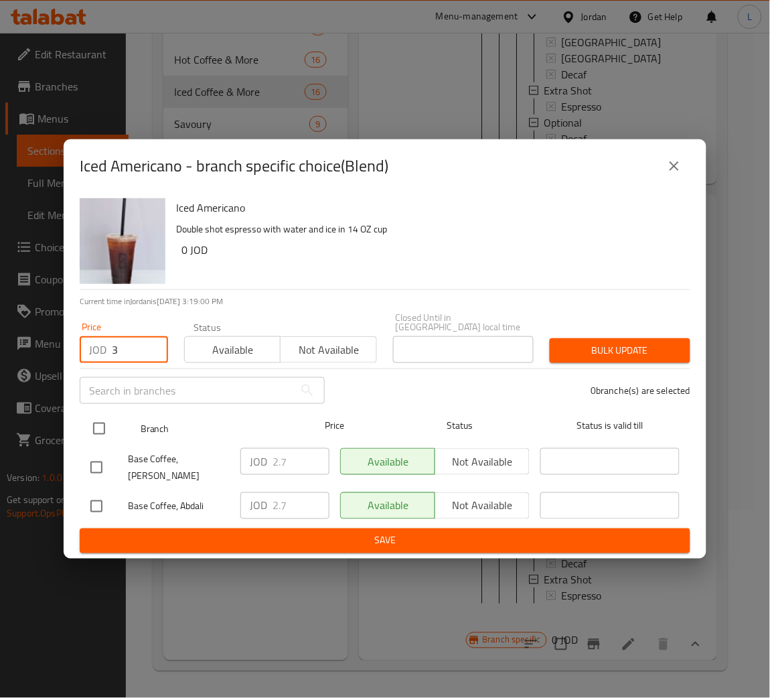
type input "3"
click at [101, 424] on input "checkbox" at bounding box center [99, 429] width 28 height 28
checkbox input "true"
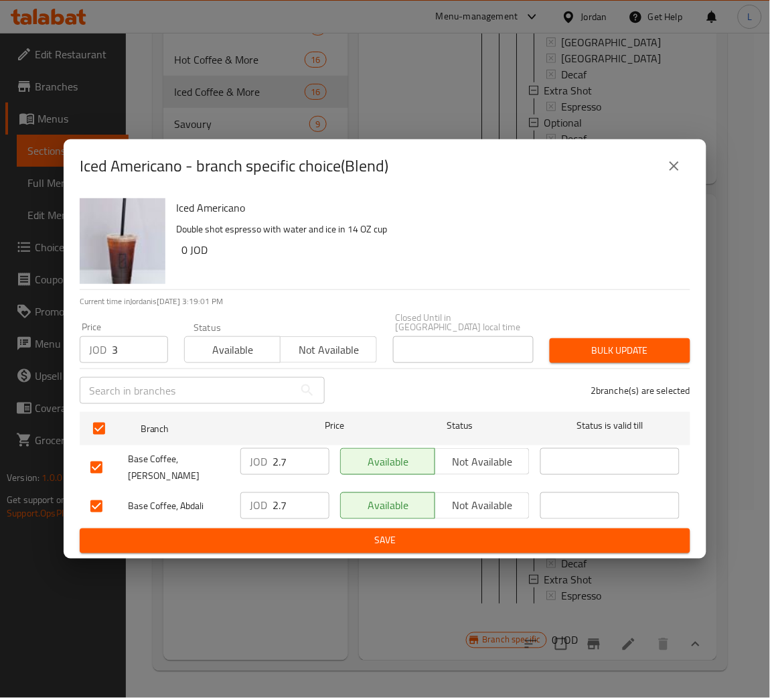
click at [632, 349] on span "Bulk update" at bounding box center [620, 350] width 119 height 17
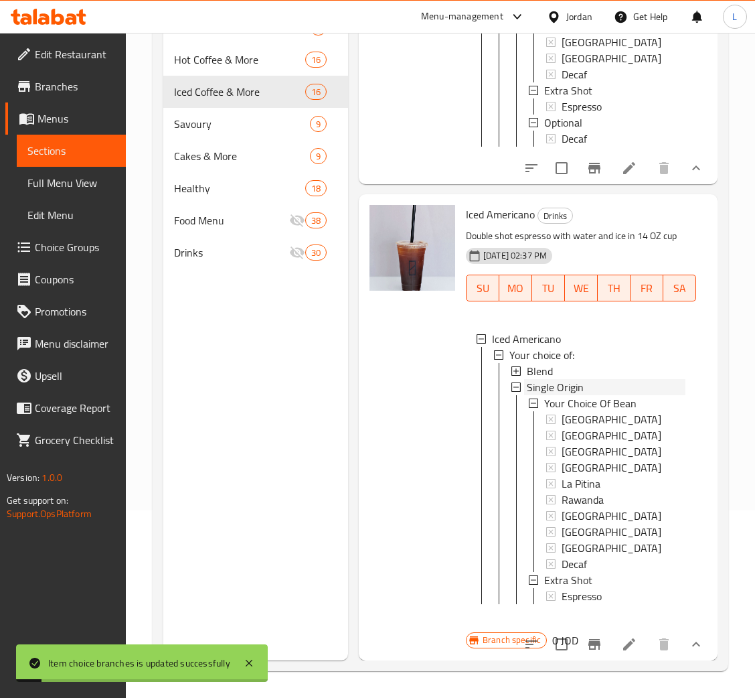
click at [601, 382] on div "Single Origin" at bounding box center [606, 387] width 159 height 16
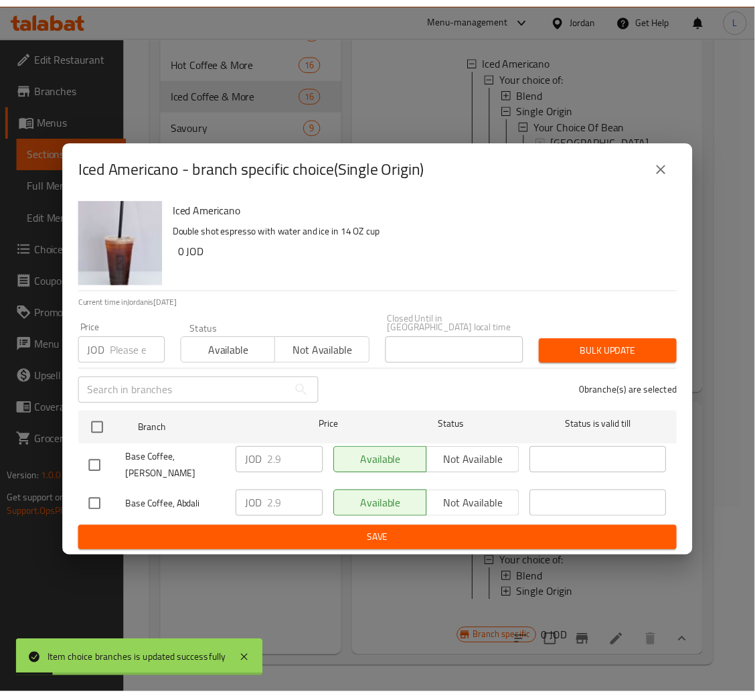
scroll to position [190, 0]
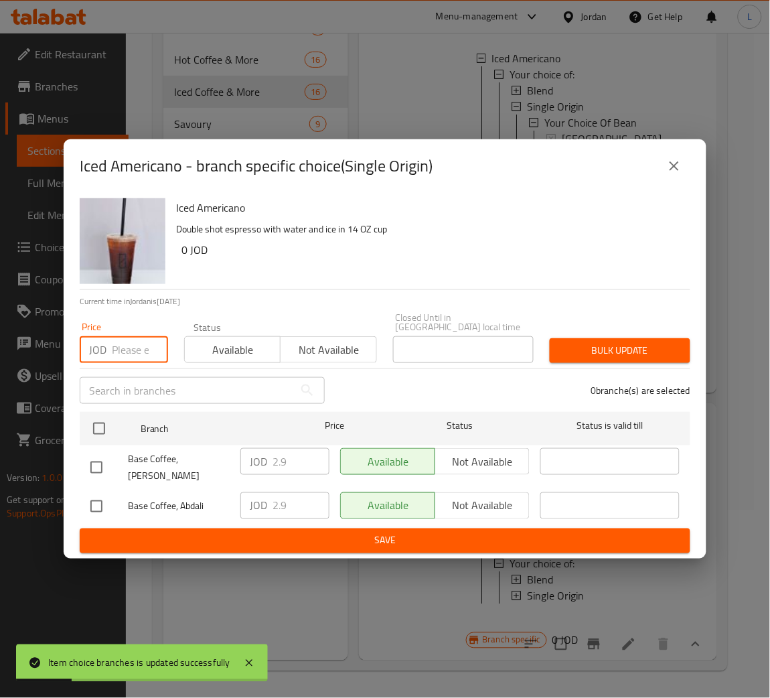
drag, startPoint x: 133, startPoint y: 346, endPoint x: 132, endPoint y: 352, distance: 6.8
click at [132, 346] on input "number" at bounding box center [140, 349] width 56 height 27
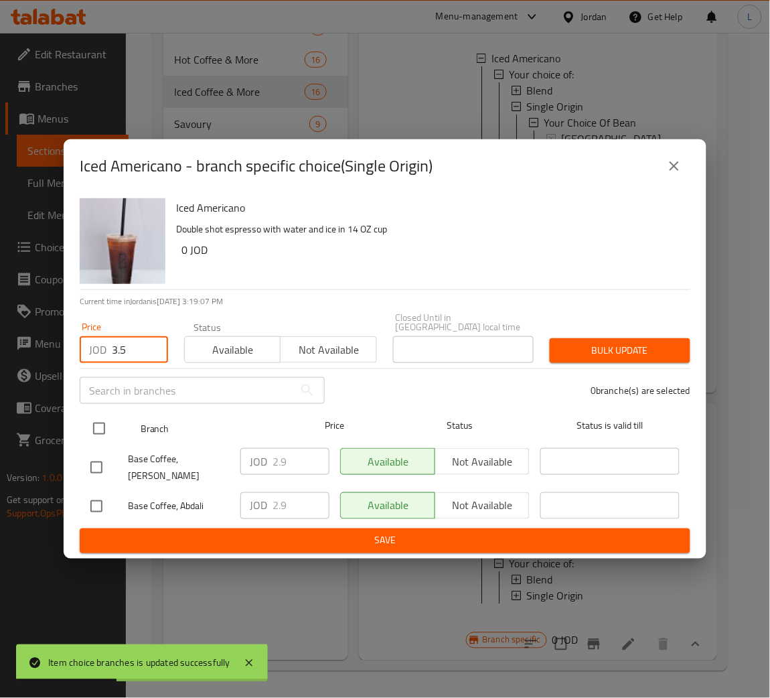
type input "3.5"
click at [98, 420] on input "checkbox" at bounding box center [99, 429] width 28 height 28
checkbox input "true"
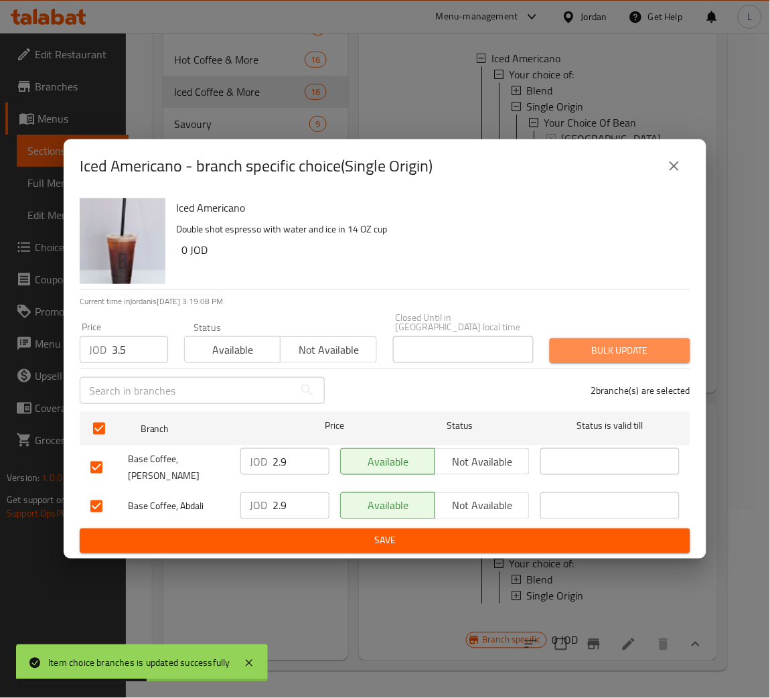
click at [599, 343] on span "Bulk update" at bounding box center [620, 350] width 119 height 17
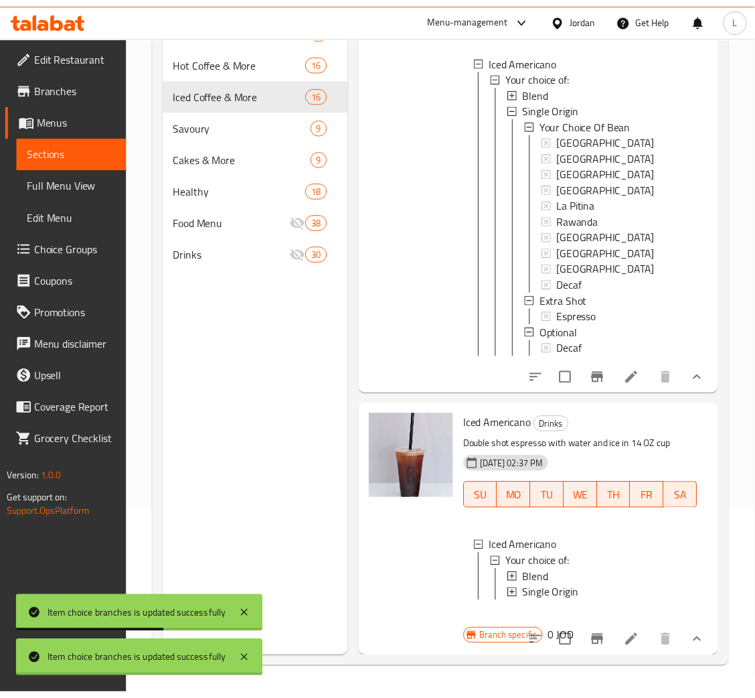
scroll to position [173, 0]
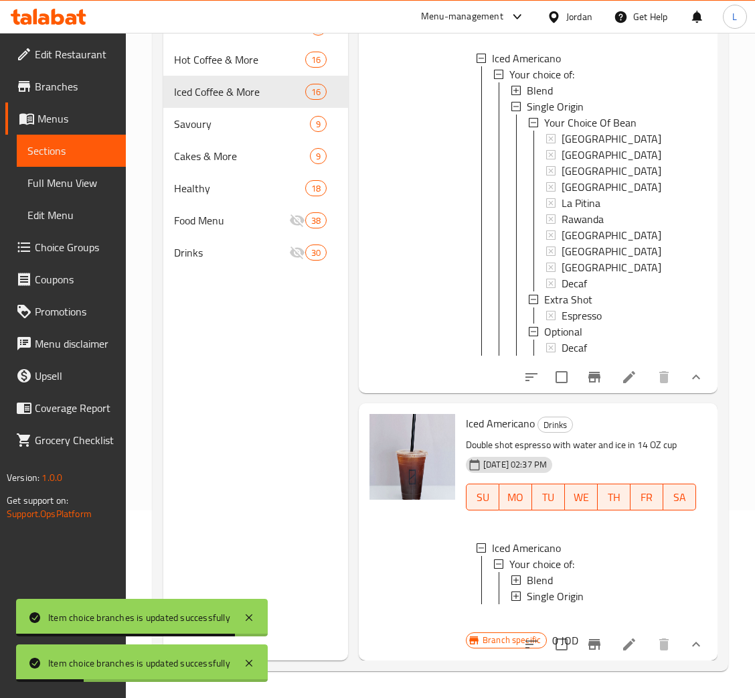
click at [689, 628] on button "show more" at bounding box center [696, 644] width 32 height 32
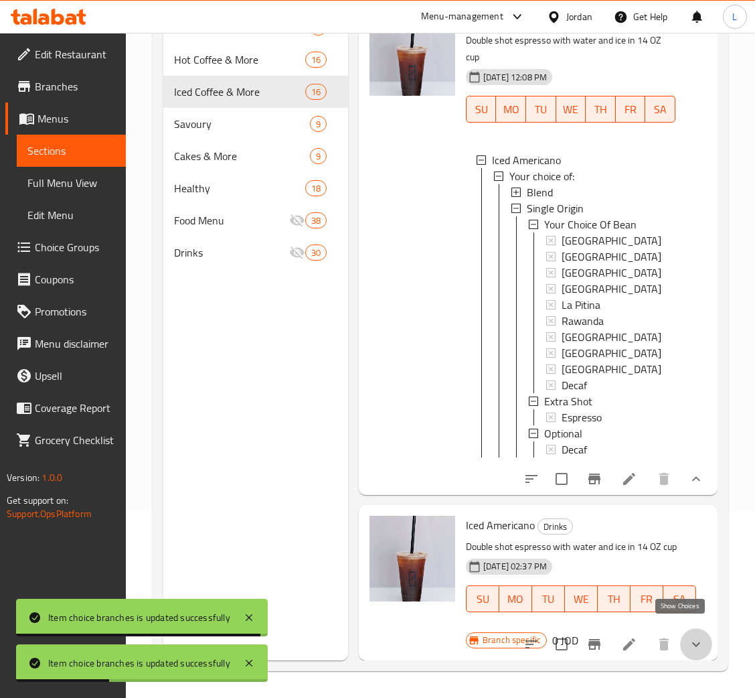
click at [688, 636] on icon "show more" at bounding box center [696, 644] width 16 height 16
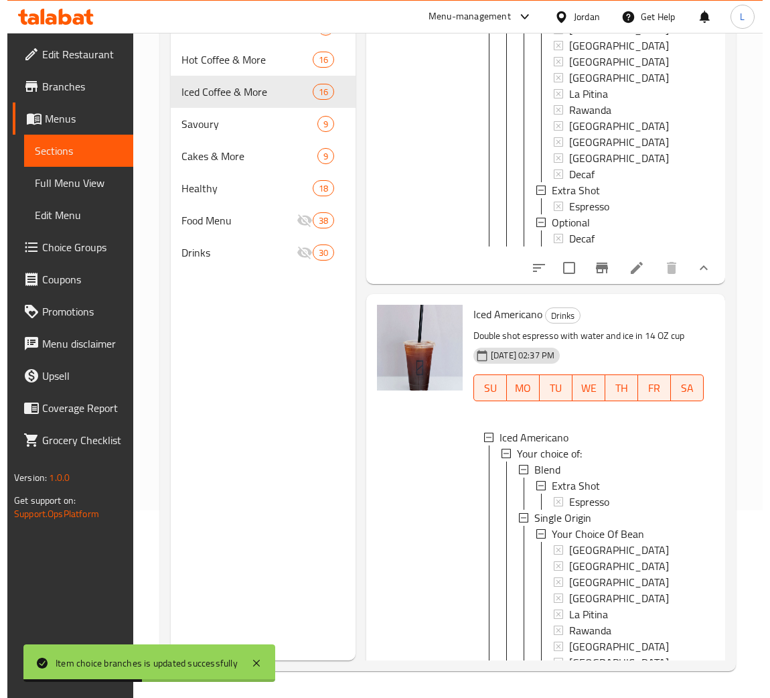
scroll to position [274, 0]
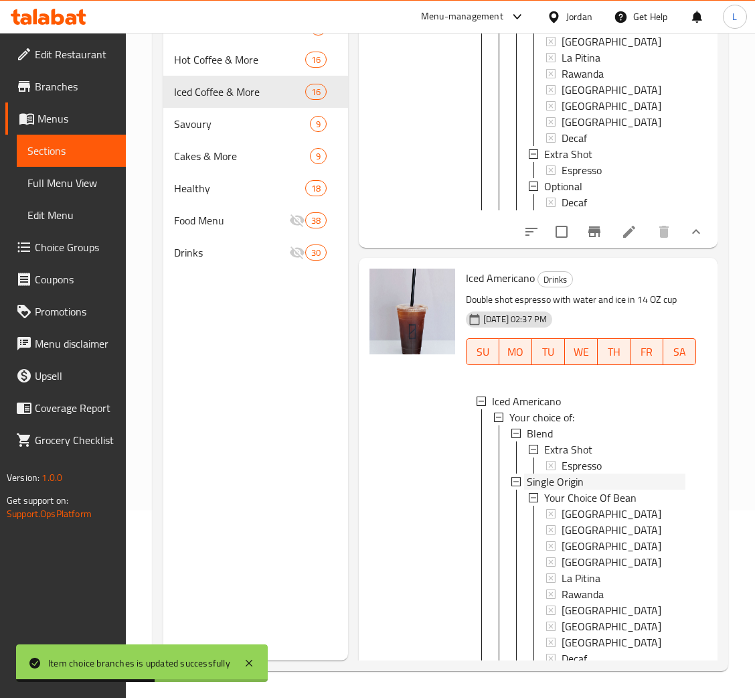
click at [570, 490] on span "Single Origin" at bounding box center [555, 482] width 57 height 16
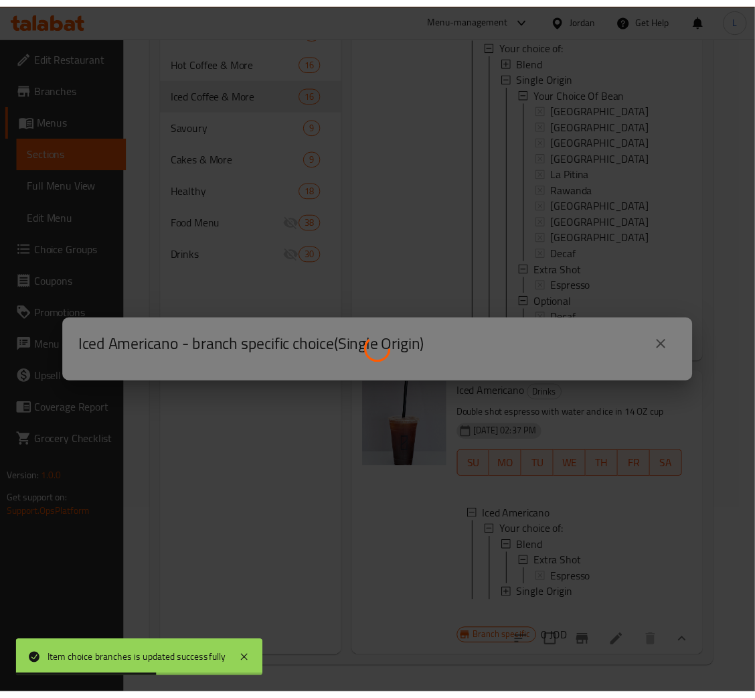
scroll to position [222, 0]
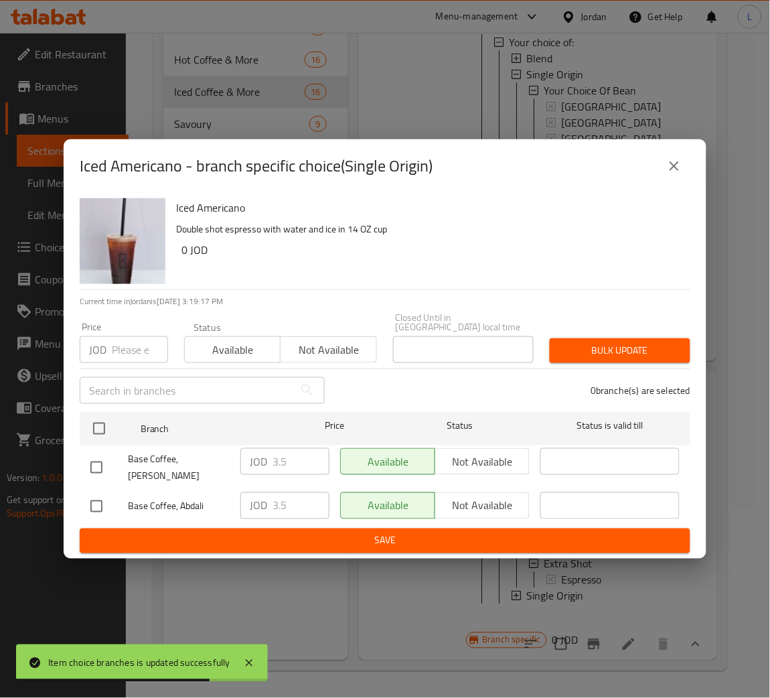
click at [676, 167] on icon "close" at bounding box center [674, 166] width 16 height 16
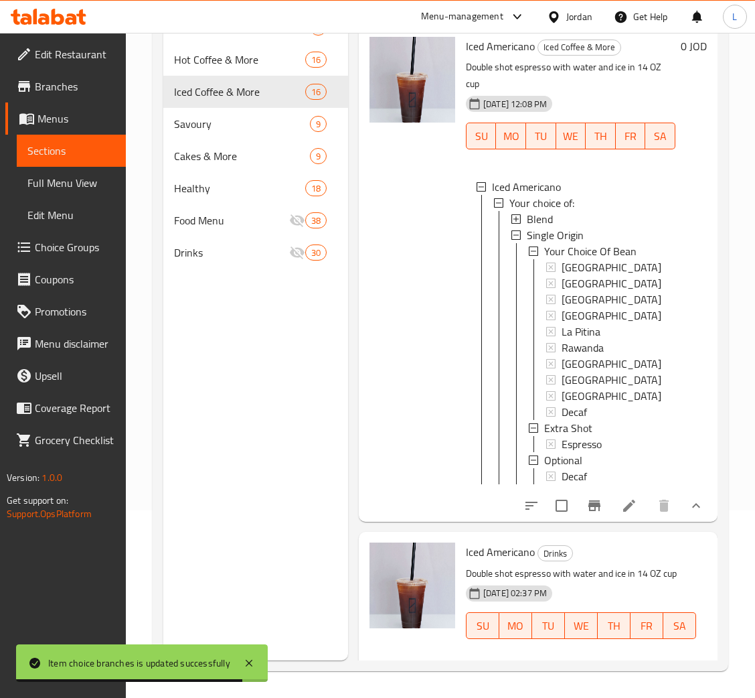
scroll to position [0, 0]
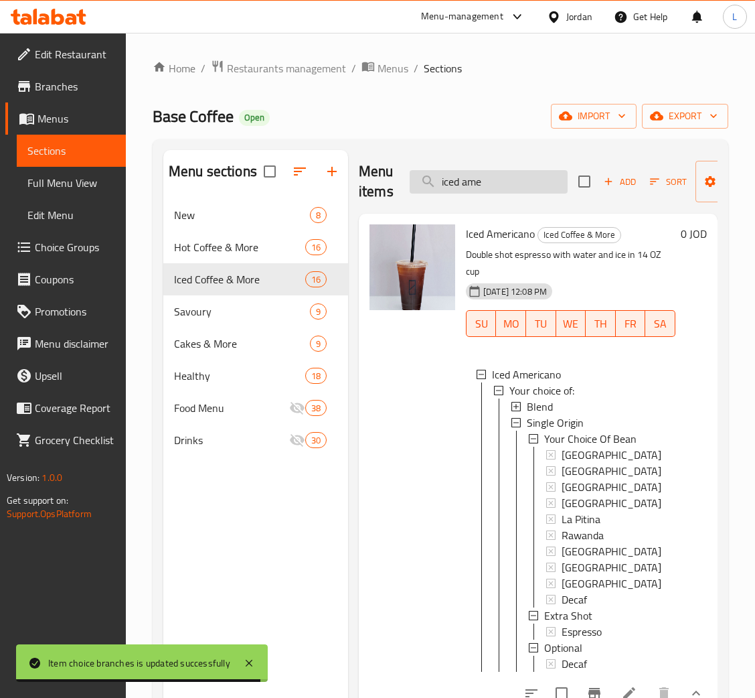
click at [488, 182] on input "iced ame" at bounding box center [489, 181] width 158 height 23
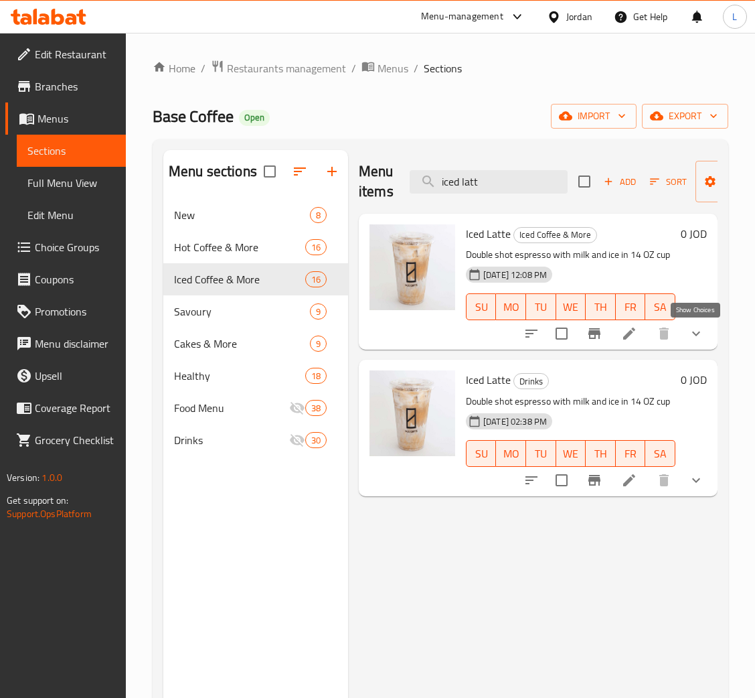
type input "iced latt"
click at [700, 327] on icon "show more" at bounding box center [696, 333] width 16 height 16
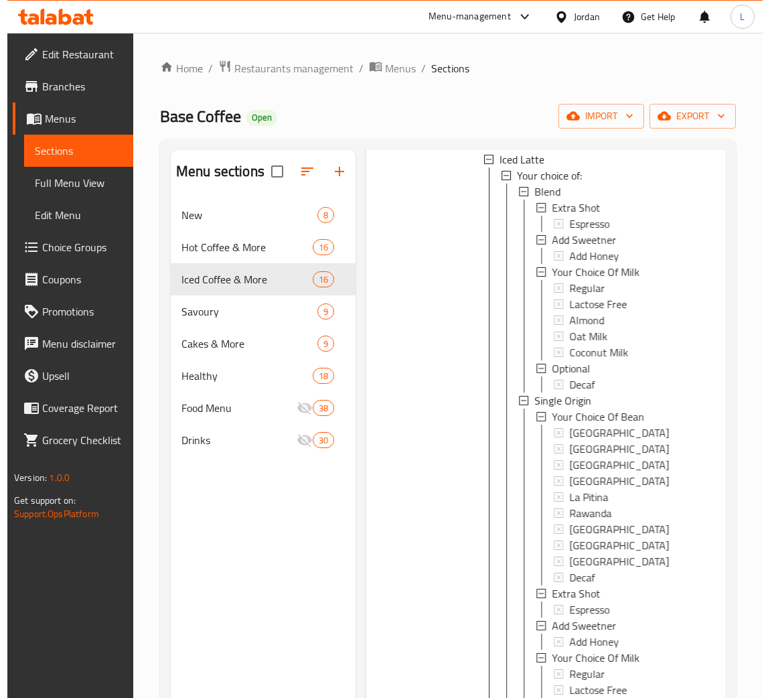
scroll to position [201, 0]
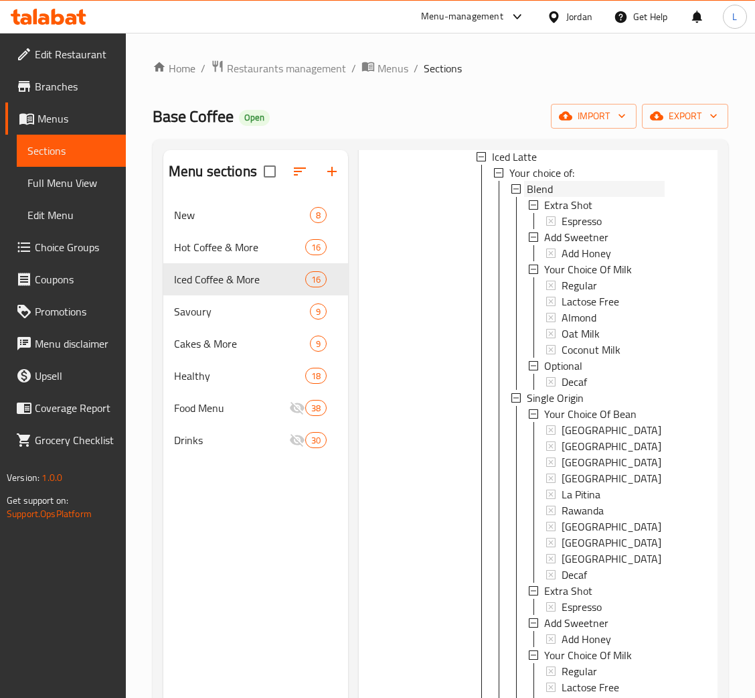
click at [547, 197] on span "Blend" at bounding box center [540, 189] width 26 height 16
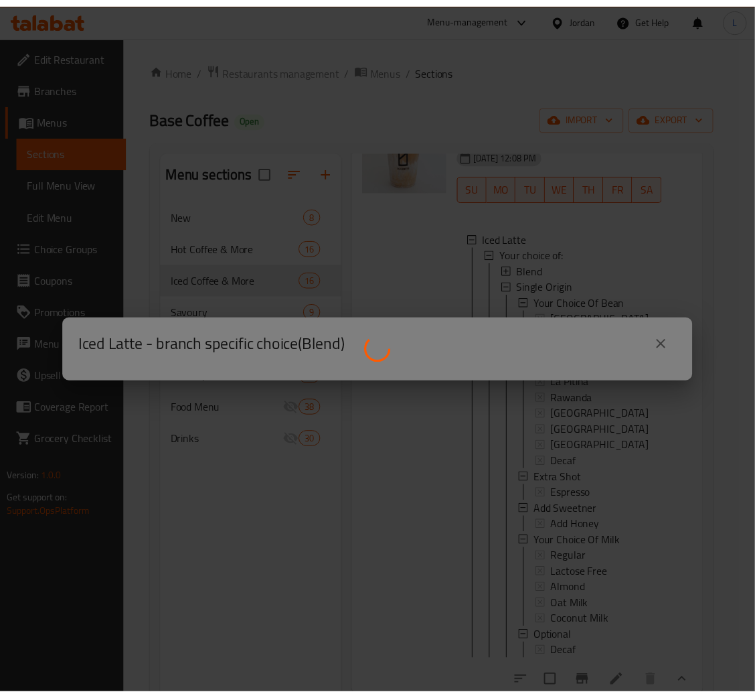
scroll to position [198, 0]
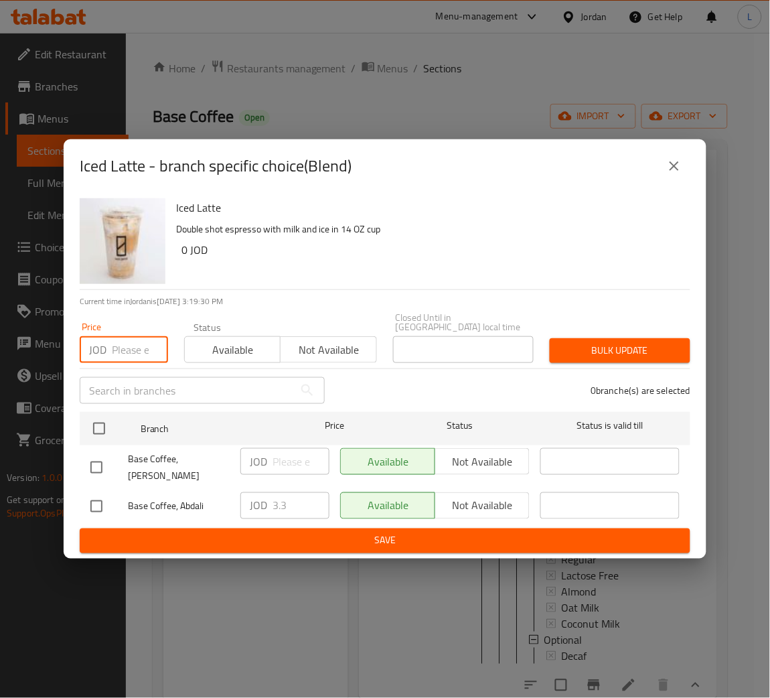
click at [131, 350] on input "number" at bounding box center [140, 349] width 56 height 27
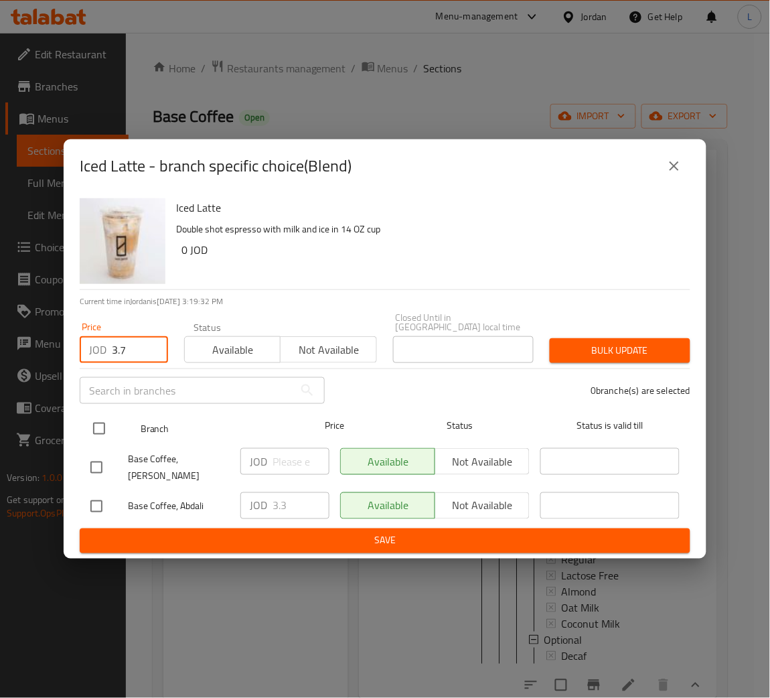
type input "3.7"
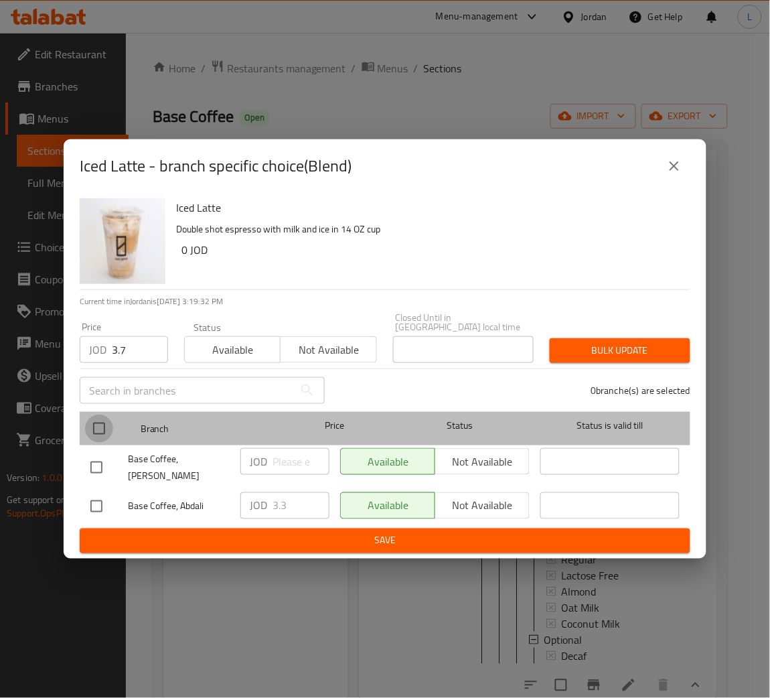
click at [108, 425] on input "checkbox" at bounding box center [99, 429] width 28 height 28
checkbox input "true"
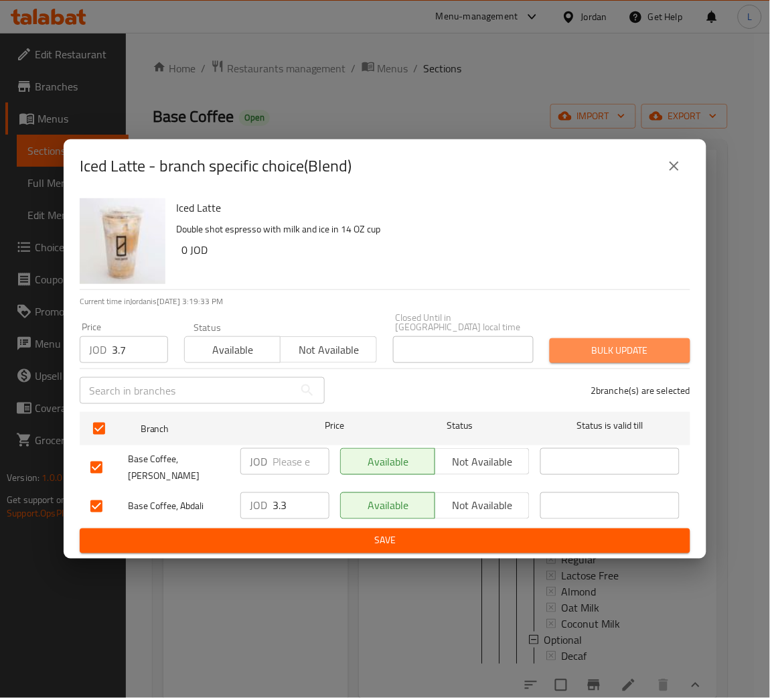
click at [644, 357] on button "Bulk update" at bounding box center [620, 350] width 141 height 25
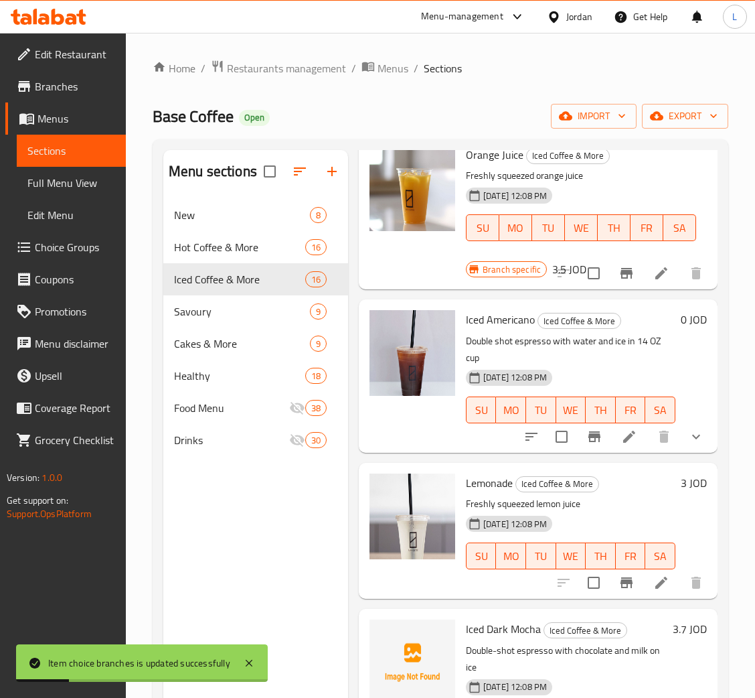
scroll to position [0, 0]
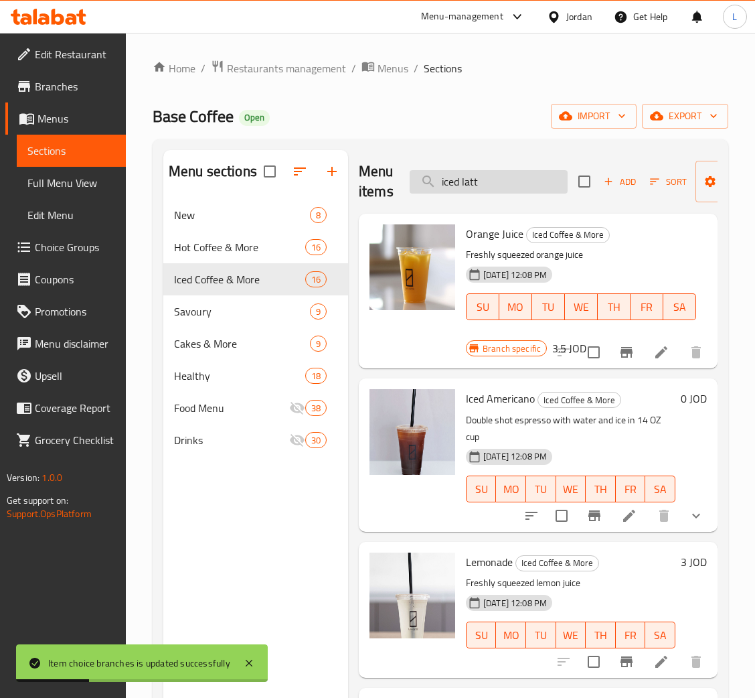
click at [512, 176] on input "iced latt" at bounding box center [489, 181] width 158 height 23
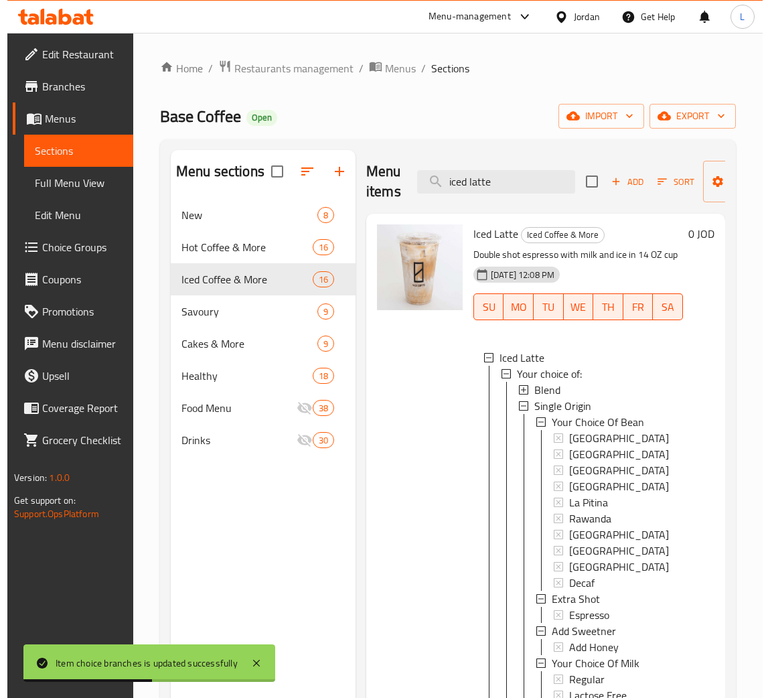
scroll to position [1, 0]
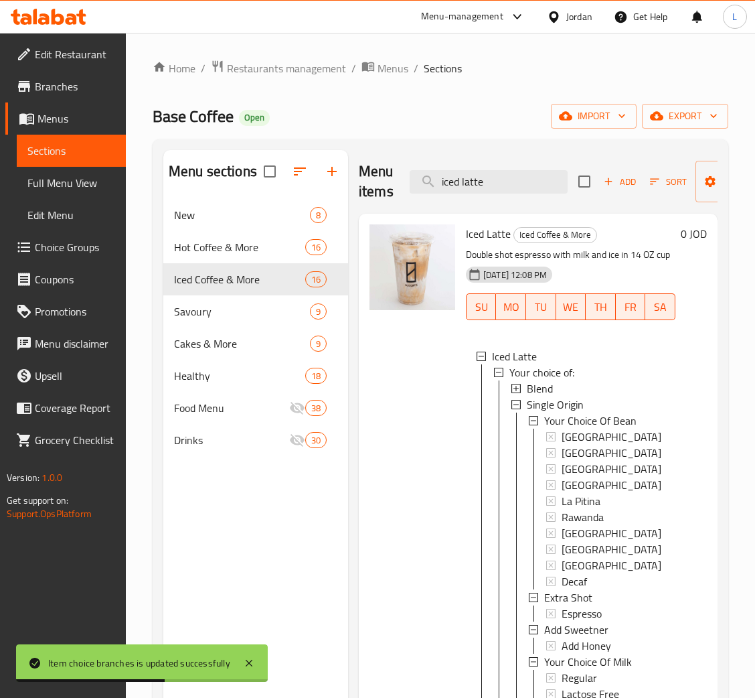
type input "iced latte"
click at [573, 413] on span "Single Origin" at bounding box center [555, 404] width 57 height 16
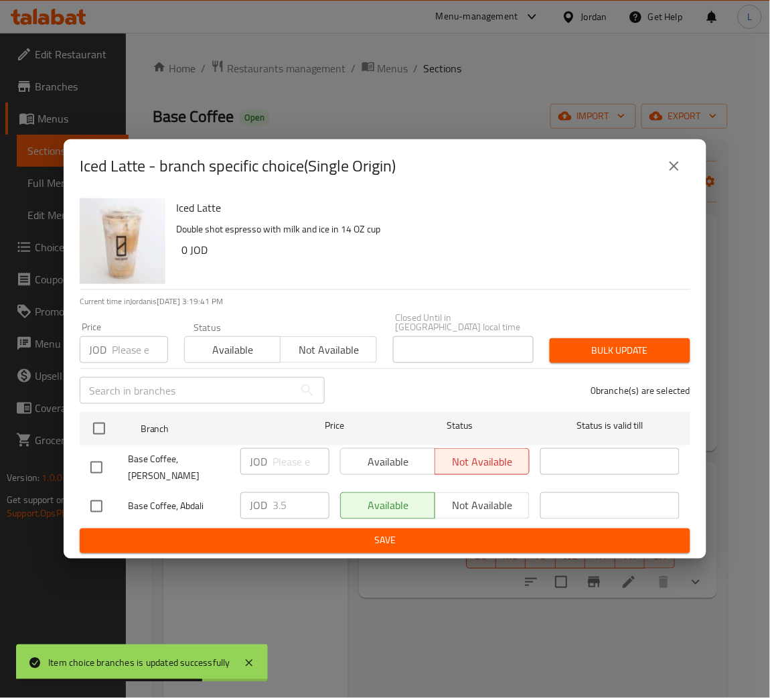
click at [116, 346] on input "number" at bounding box center [140, 349] width 56 height 27
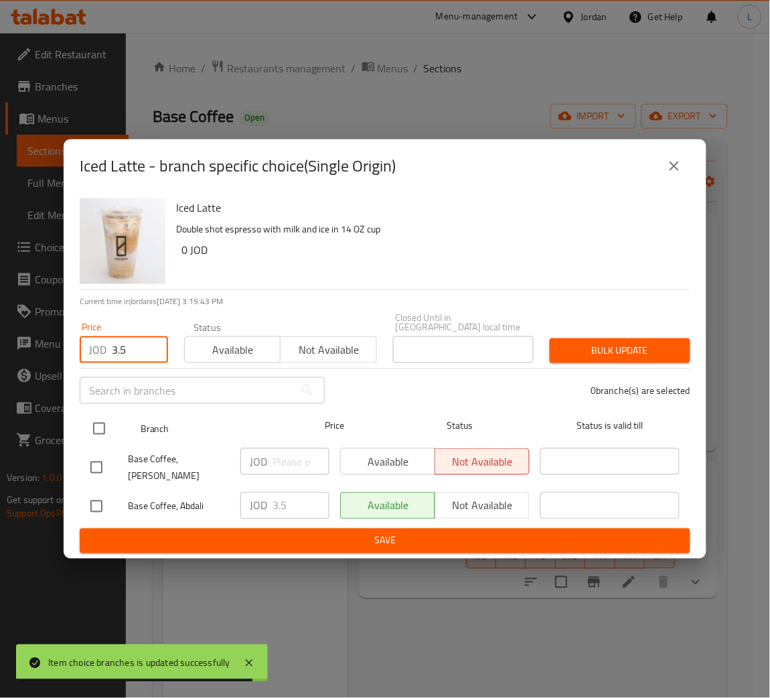
type input "3.5"
click at [102, 425] on input "checkbox" at bounding box center [99, 429] width 28 height 28
checkbox input "true"
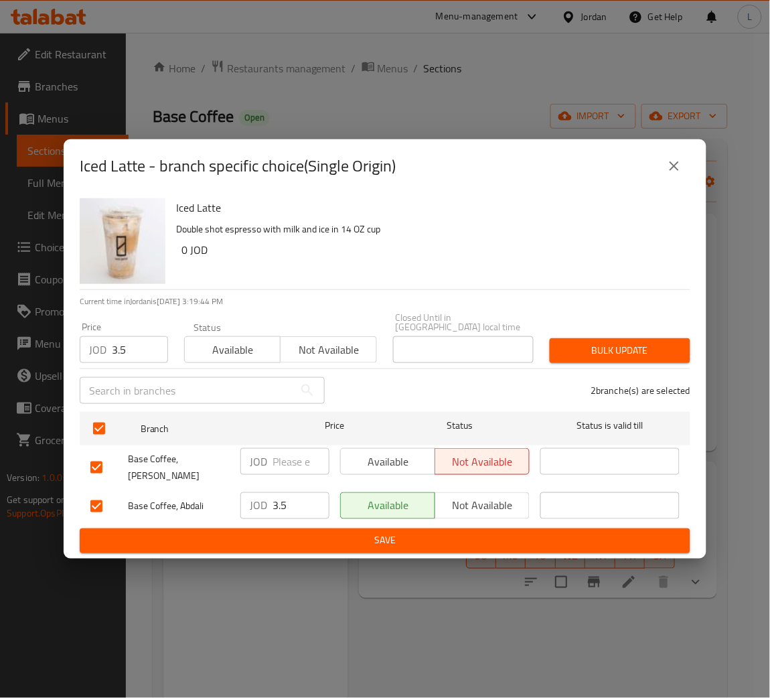
click at [622, 371] on div "2 branche(s) are selected" at bounding box center [516, 390] width 366 height 48
click at [622, 348] on span "Bulk update" at bounding box center [620, 350] width 119 height 17
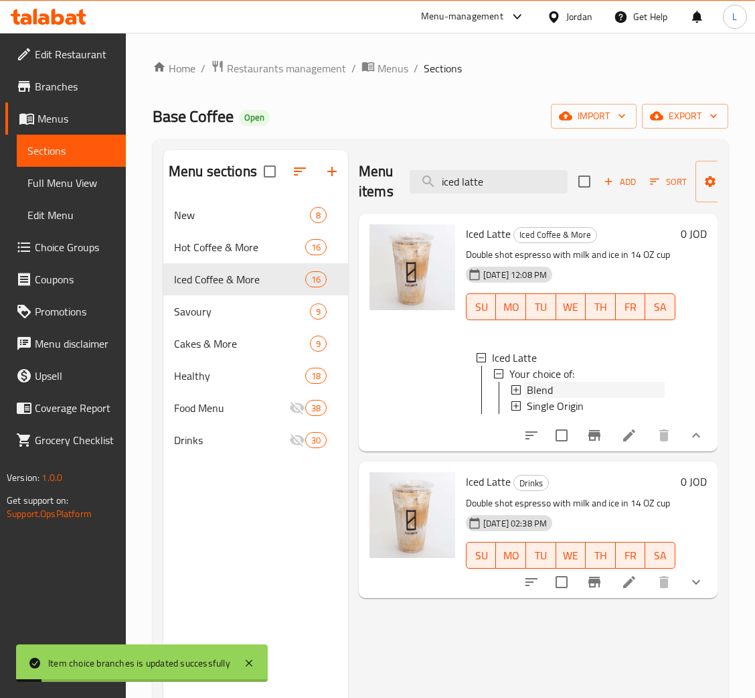
click at [569, 387] on div "Blend" at bounding box center [596, 390] width 138 height 16
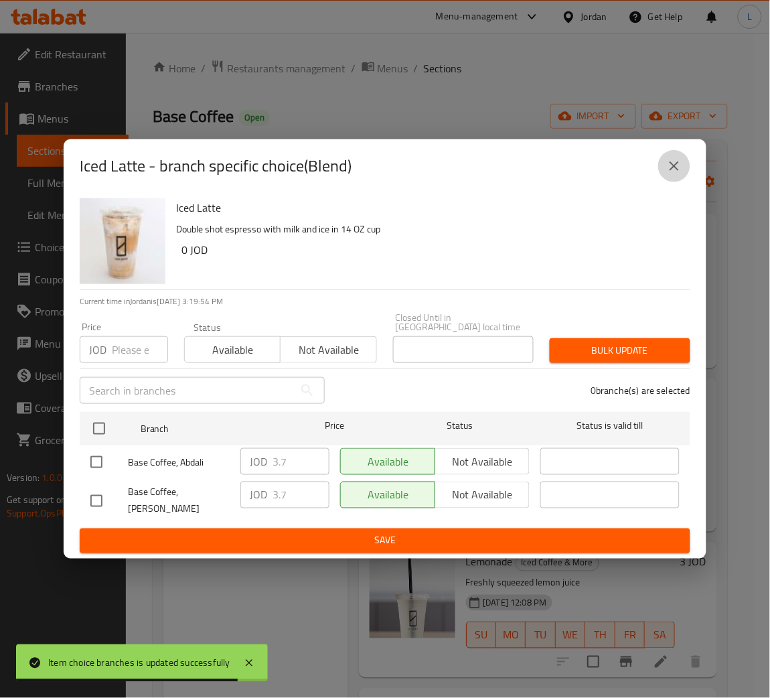
click at [681, 169] on icon "close" at bounding box center [674, 166] width 16 height 16
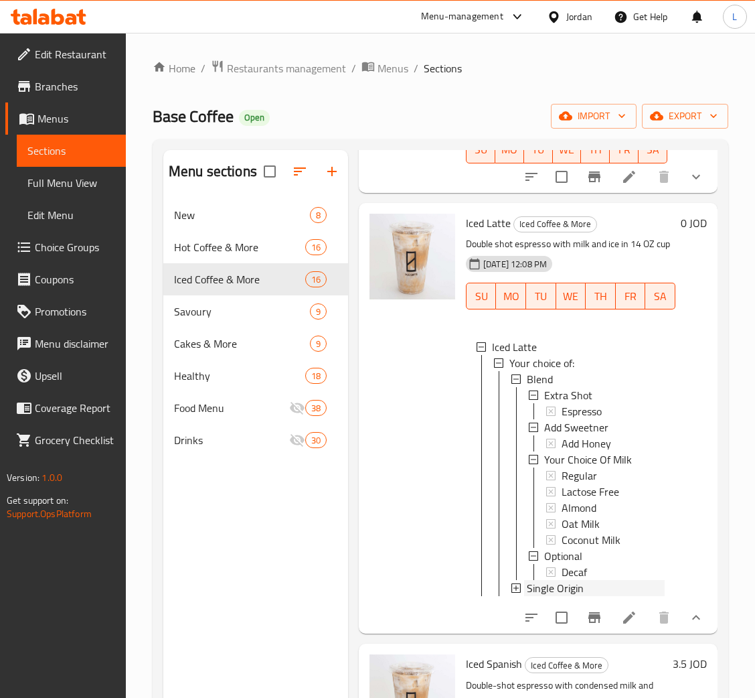
click at [581, 596] on span "Single Origin" at bounding box center [555, 588] width 57 height 16
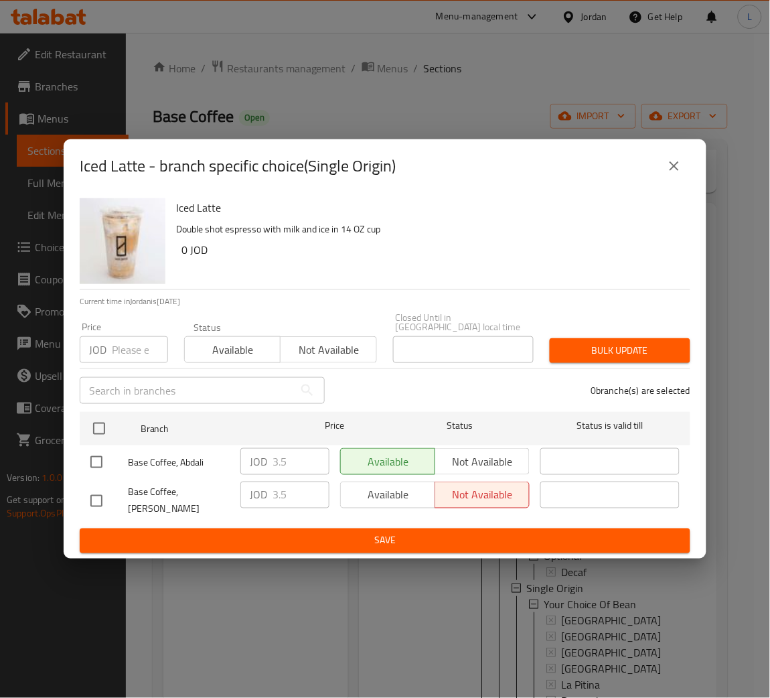
click at [129, 336] on input "number" at bounding box center [140, 349] width 56 height 27
click at [127, 348] on input "number" at bounding box center [140, 349] width 56 height 27
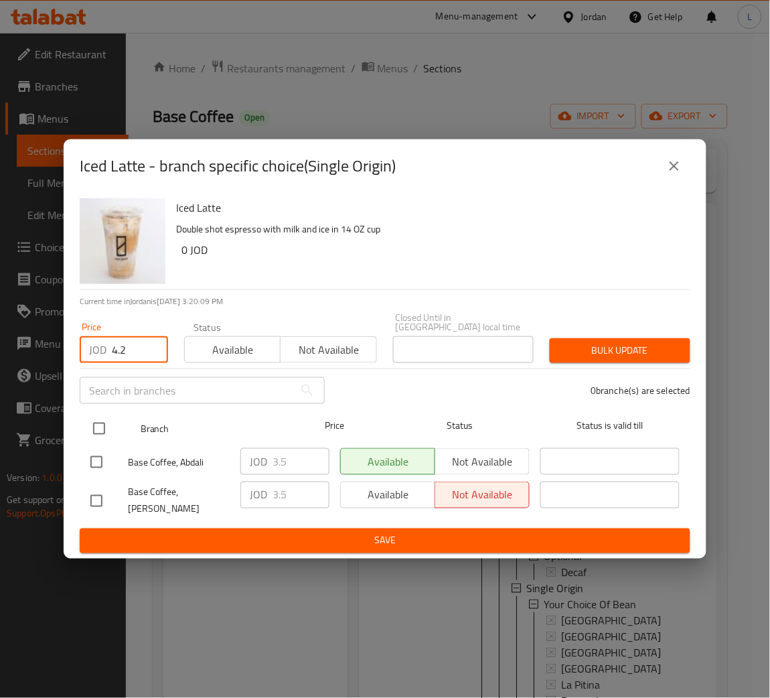
type input "4.2"
click at [100, 421] on input "checkbox" at bounding box center [99, 429] width 28 height 28
checkbox input "true"
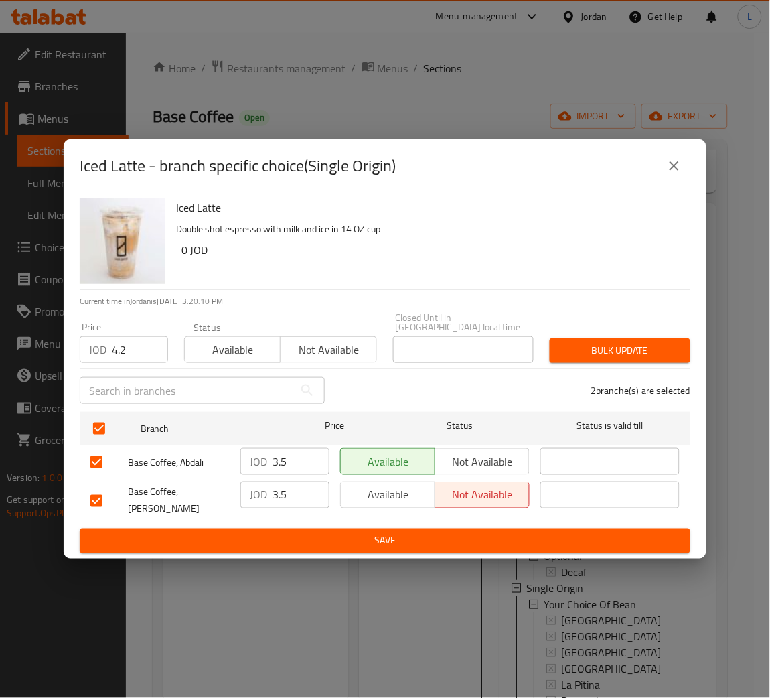
click at [595, 342] on span "Bulk update" at bounding box center [620, 350] width 119 height 17
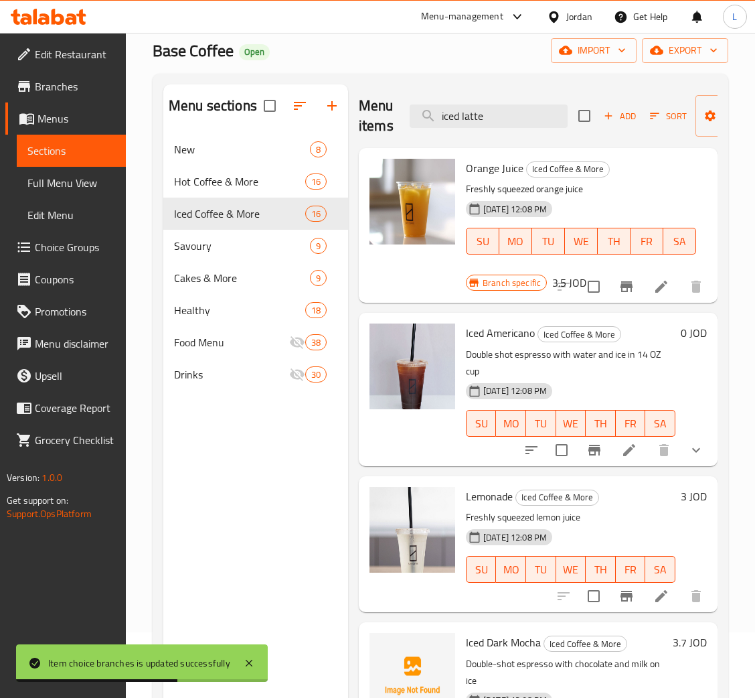
scroll to position [0, 0]
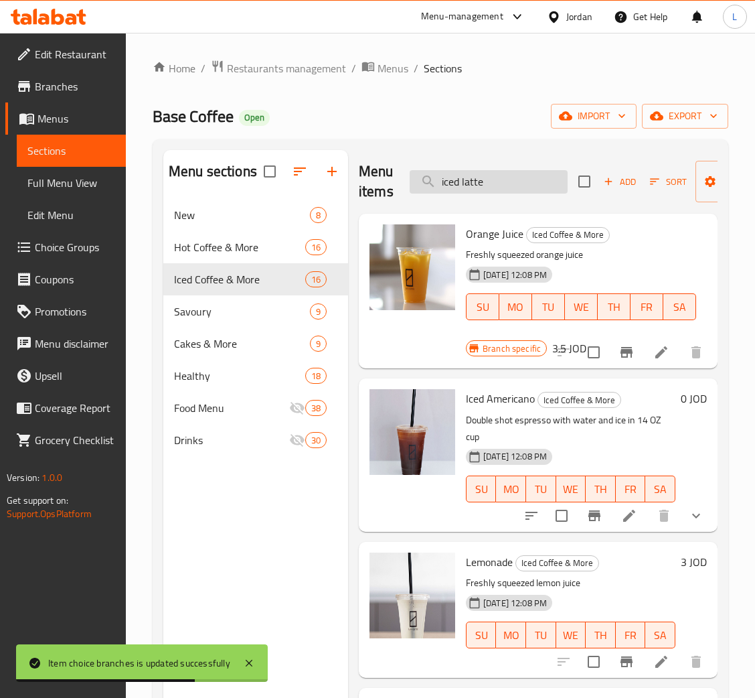
click at [527, 186] on input "iced latte" at bounding box center [489, 181] width 158 height 23
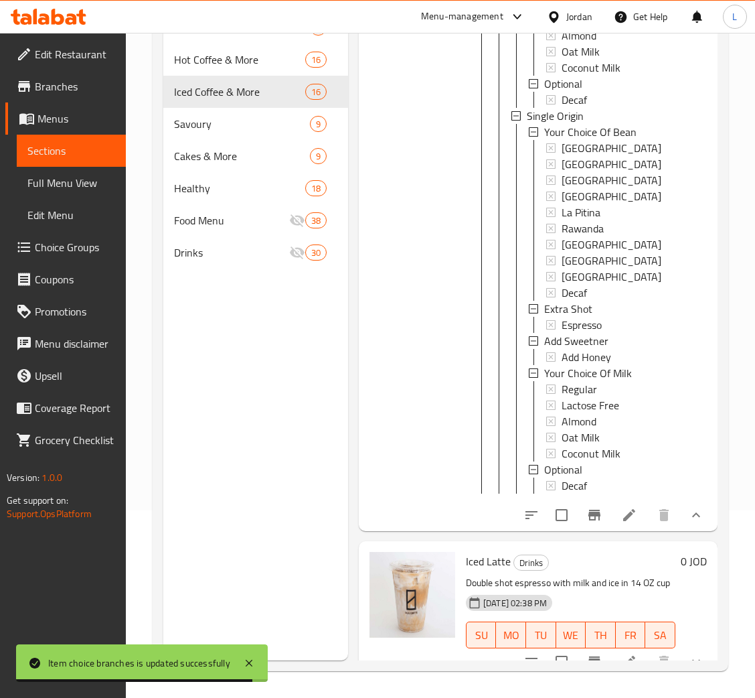
scroll to position [375, 0]
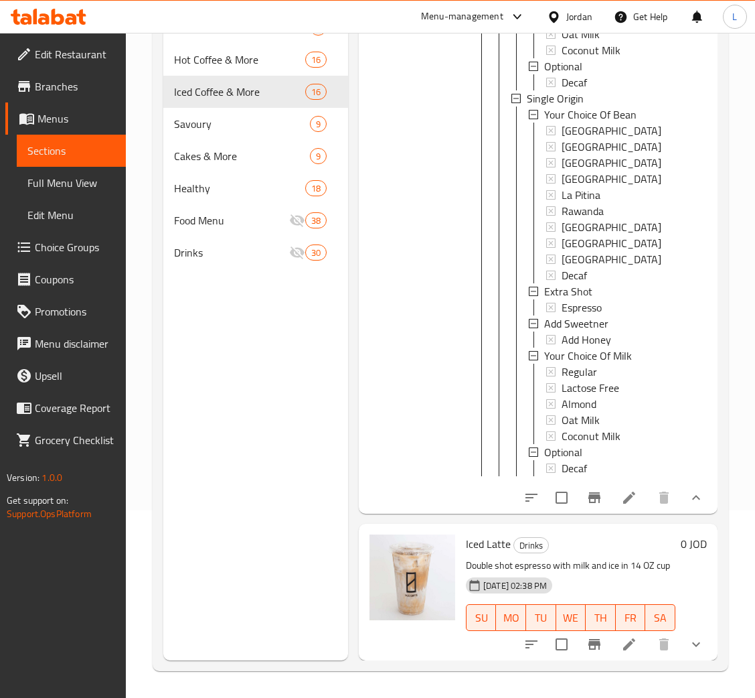
type input "iced latt"
click at [688, 636] on icon "show more" at bounding box center [696, 644] width 16 height 16
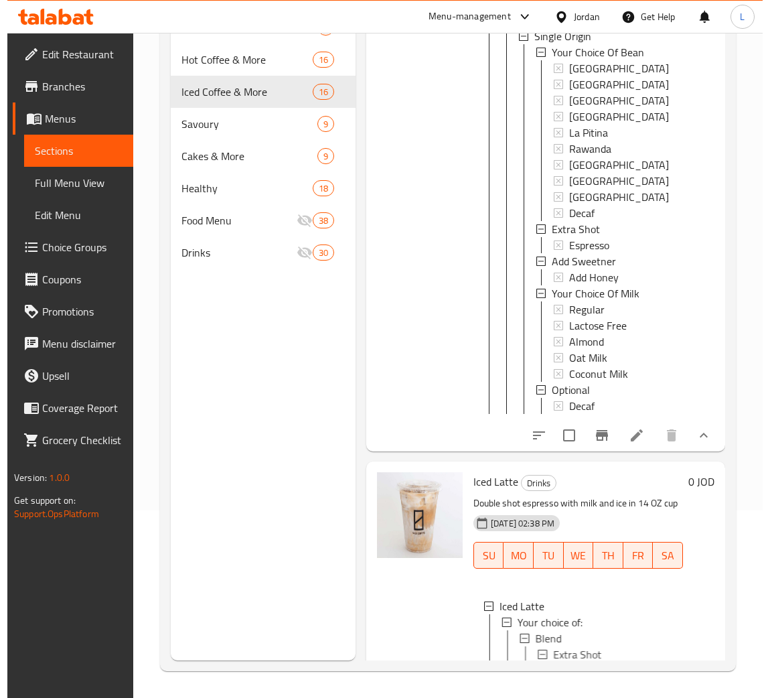
scroll to position [877, 0]
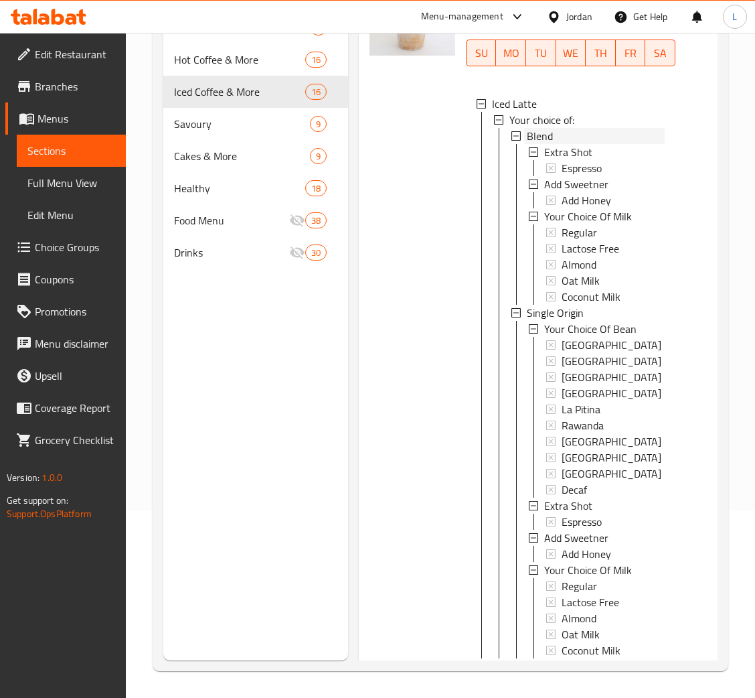
click at [584, 144] on div "Blend" at bounding box center [596, 136] width 138 height 16
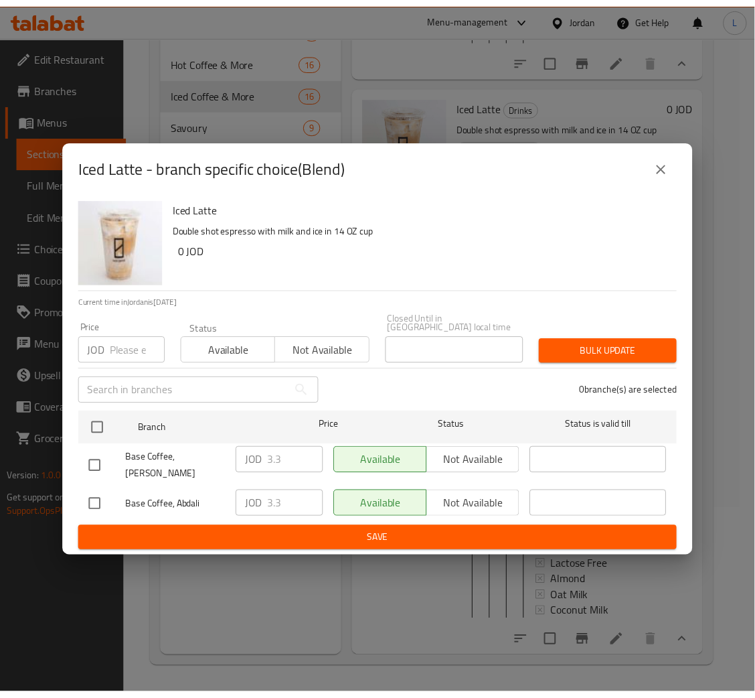
scroll to position [861, 0]
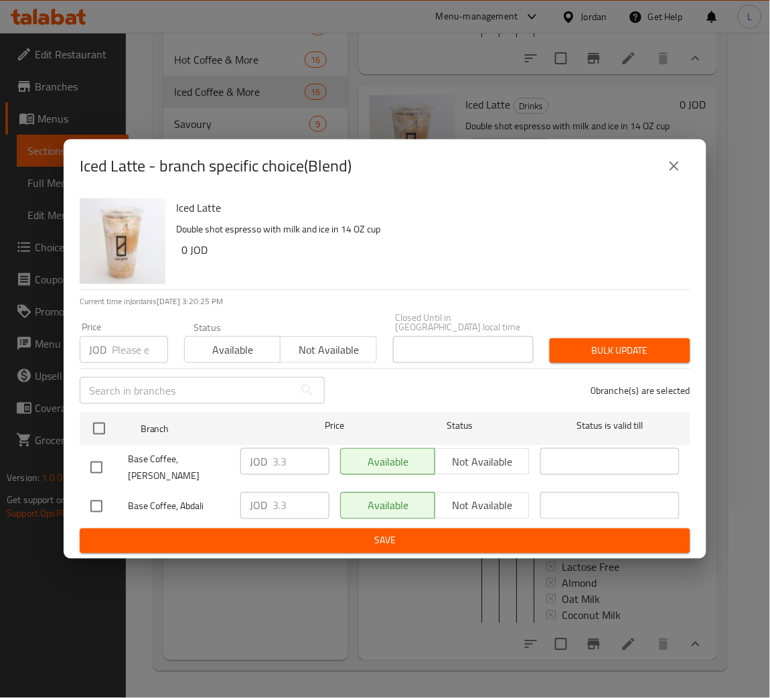
click at [118, 340] on input "number" at bounding box center [140, 349] width 56 height 27
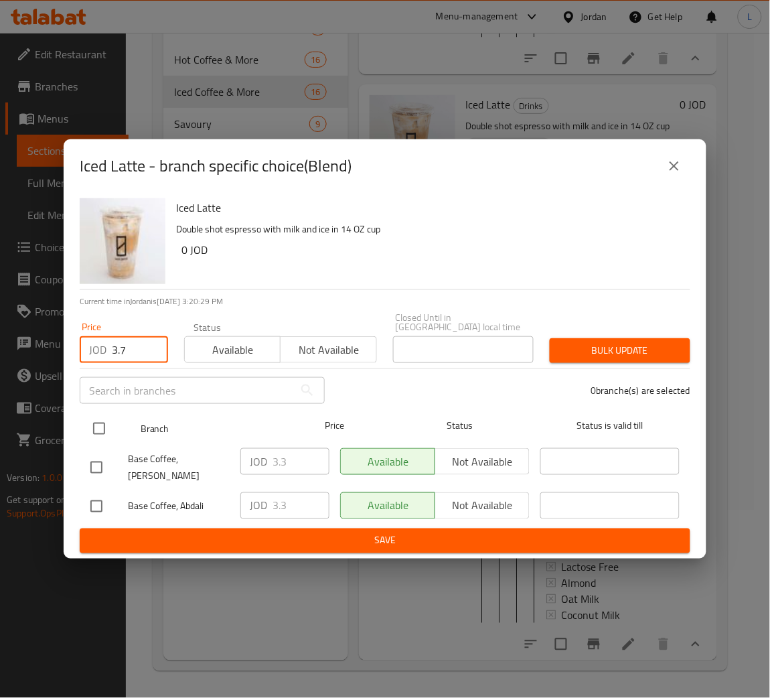
type input "3.7"
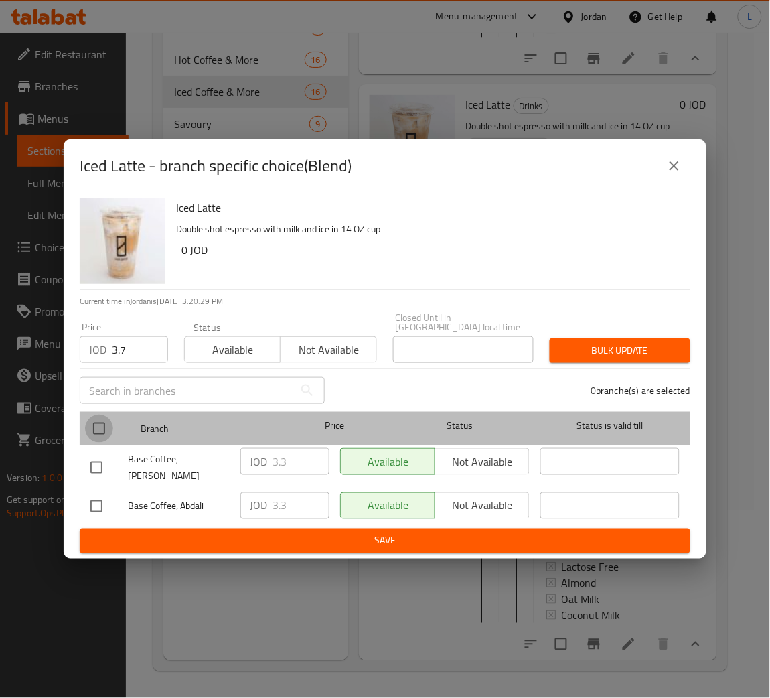
click at [90, 425] on input "checkbox" at bounding box center [99, 429] width 28 height 28
checkbox input "true"
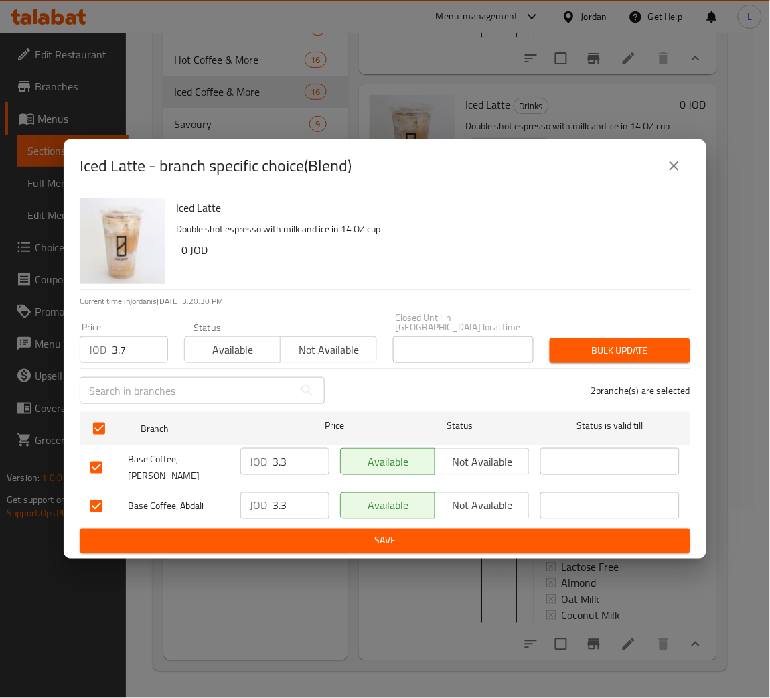
click at [670, 349] on span "Bulk update" at bounding box center [620, 350] width 119 height 17
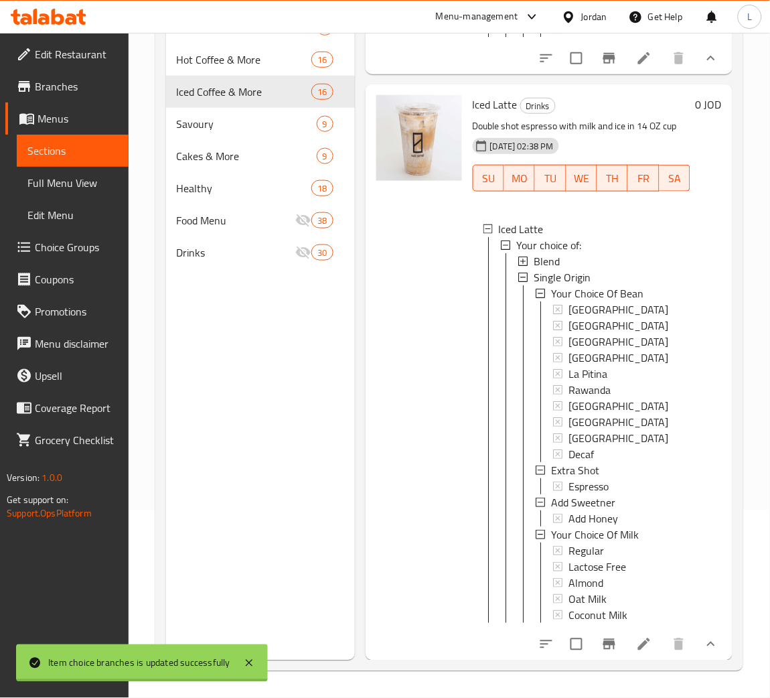
scroll to position [830, 0]
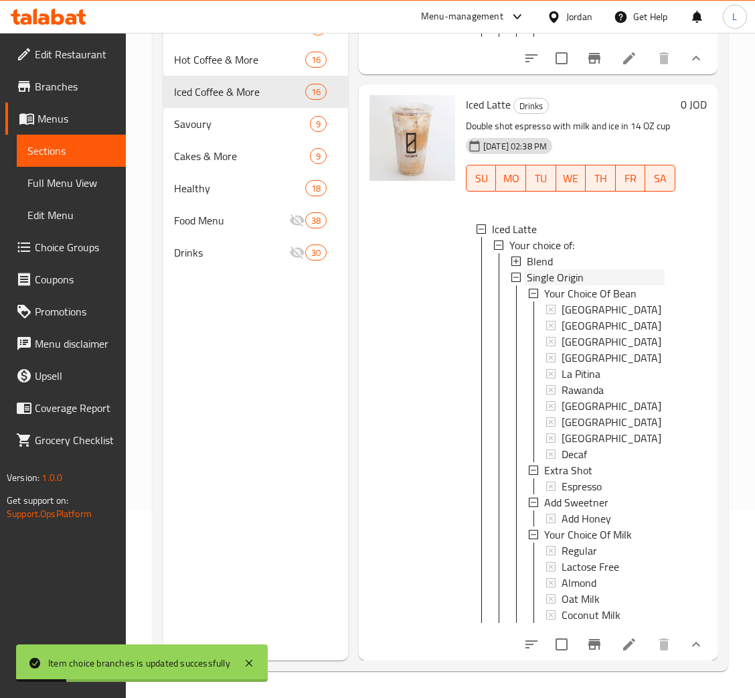
click at [585, 269] on div "Single Origin" at bounding box center [596, 277] width 138 height 16
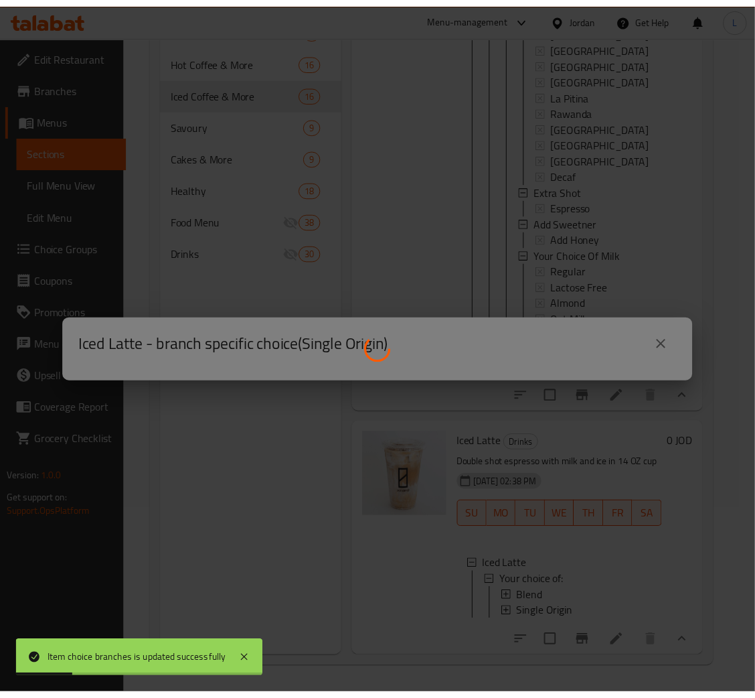
scroll to position [508, 0]
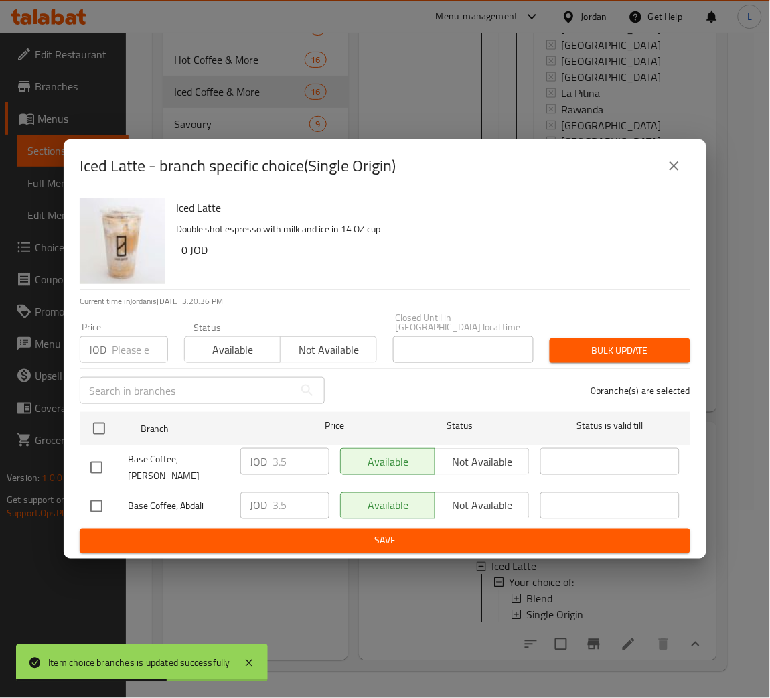
click at [113, 344] on input "number" at bounding box center [140, 349] width 56 height 27
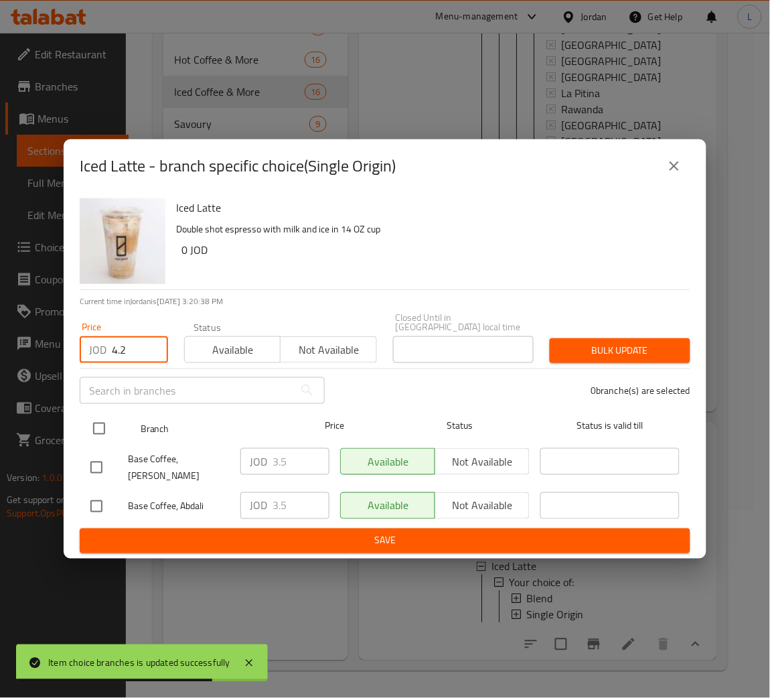
type input "4.2"
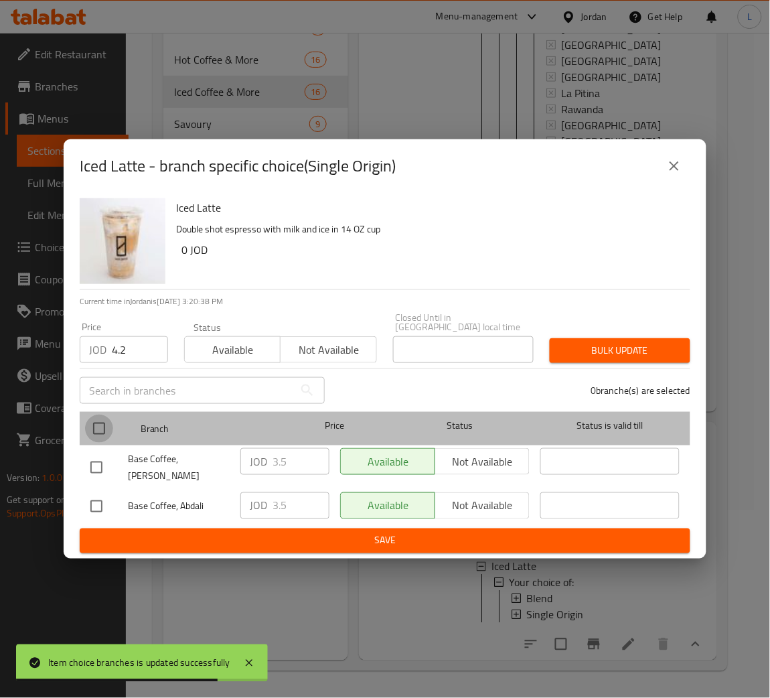
click at [98, 420] on input "checkbox" at bounding box center [99, 429] width 28 height 28
checkbox input "true"
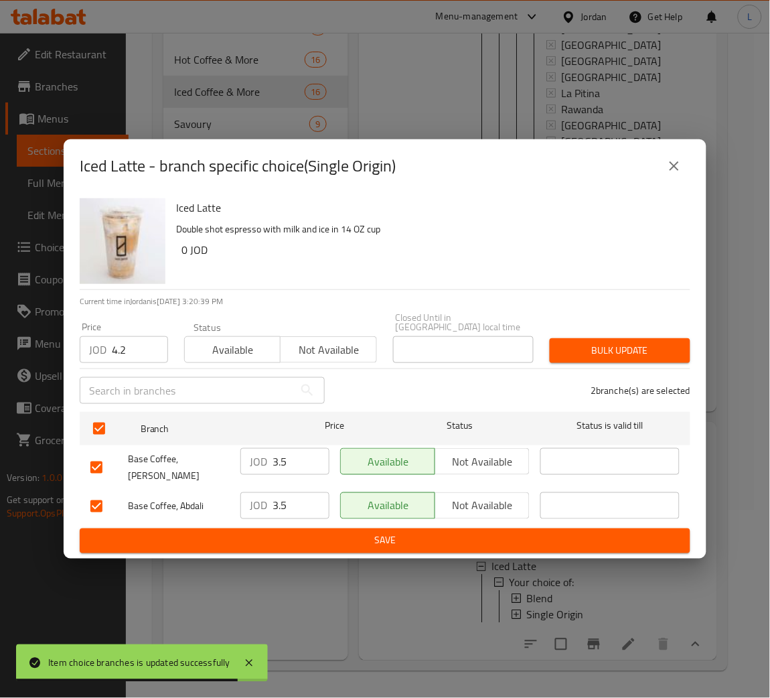
click at [662, 346] on span "Bulk update" at bounding box center [620, 350] width 119 height 17
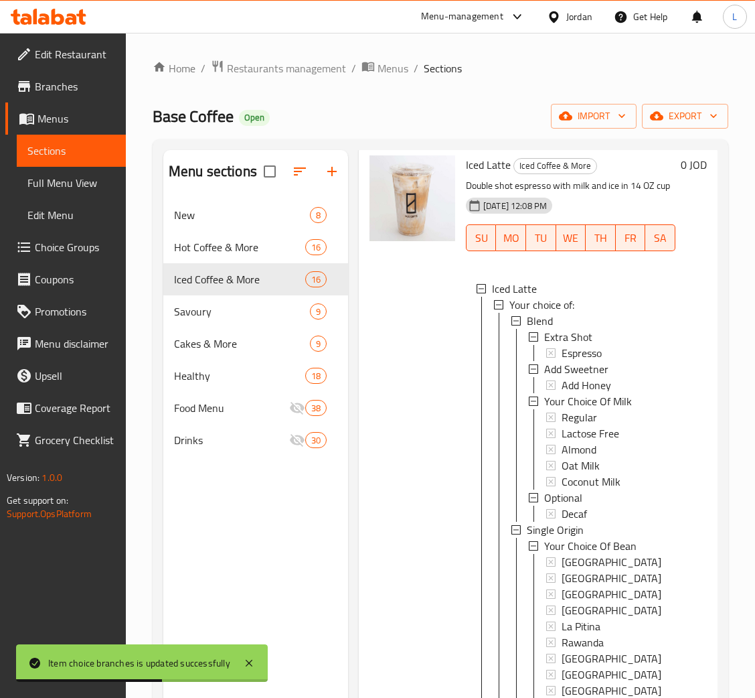
scroll to position [0, 0]
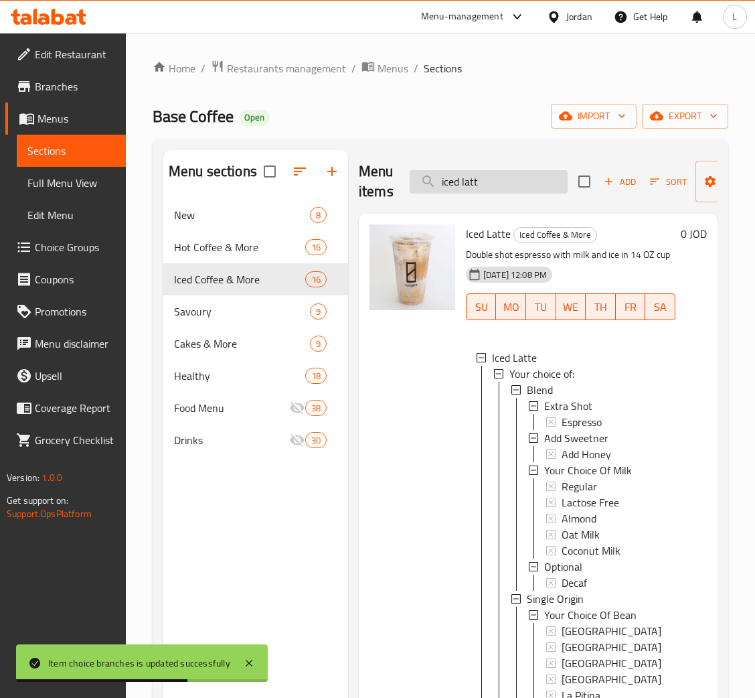
click at [544, 190] on input "iced latt" at bounding box center [489, 181] width 158 height 23
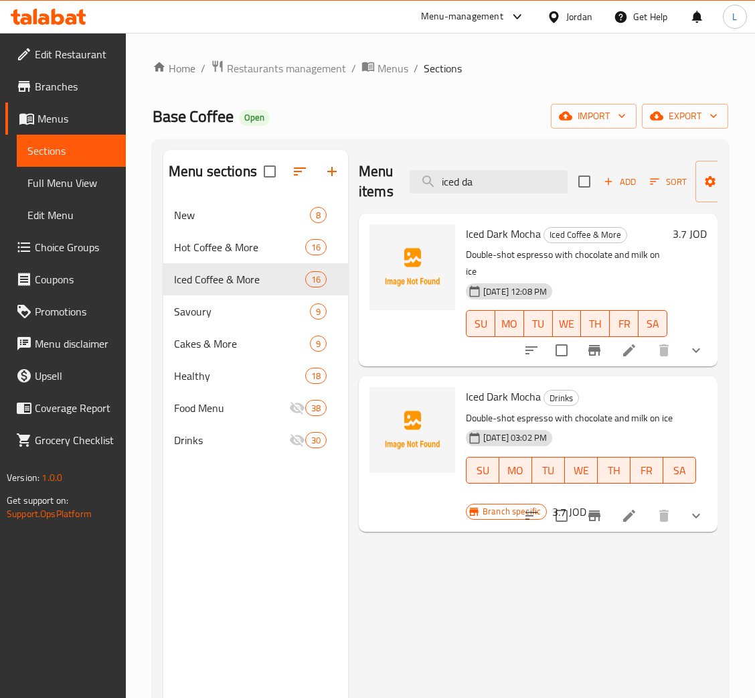
type input "iced da"
click at [632, 348] on icon at bounding box center [630, 350] width 16 height 16
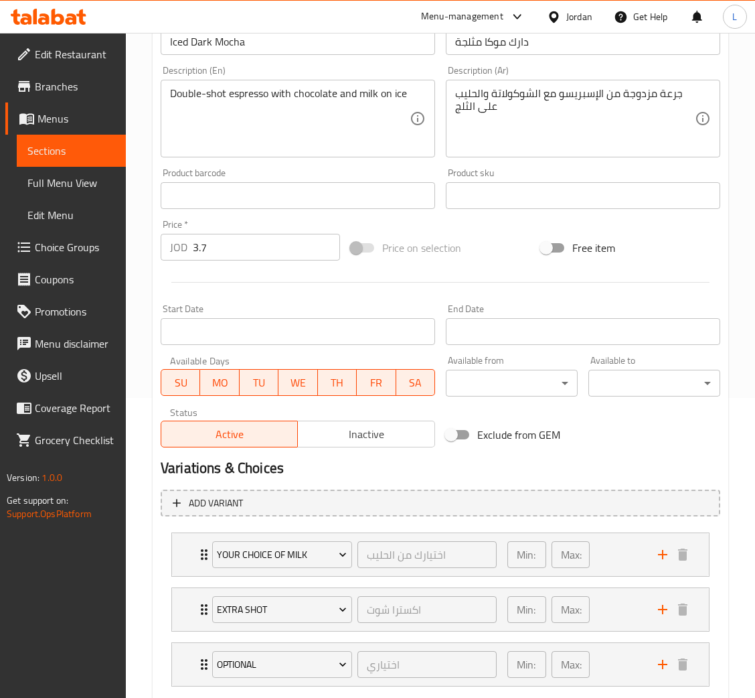
scroll to position [380, 0]
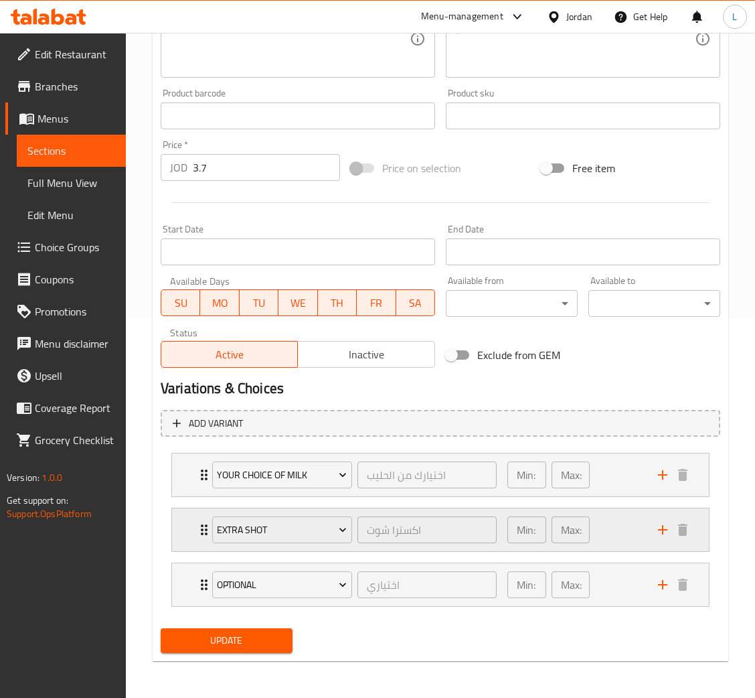
click at [192, 538] on div "Extra Shot اكسترا شوت ​ Min: 0 ​ Max: 1 ​" at bounding box center [440, 529] width 537 height 43
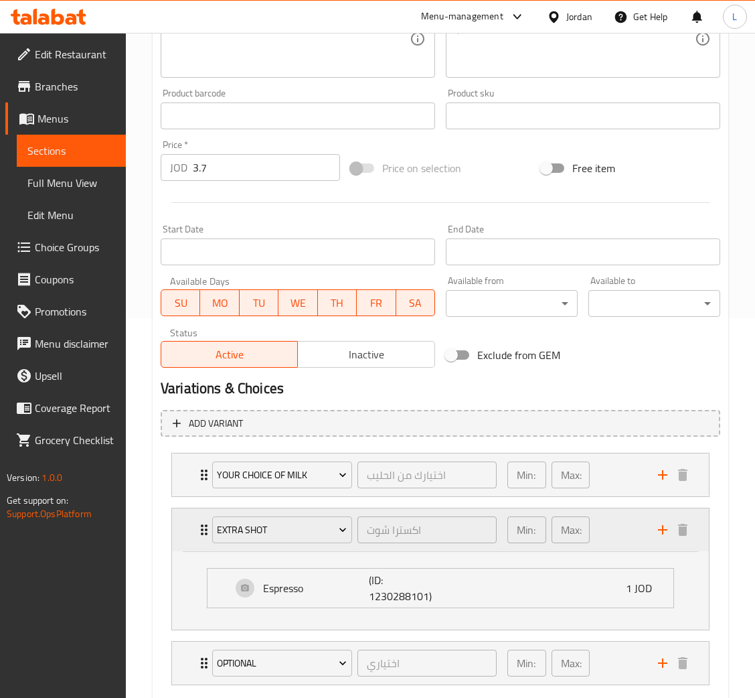
click at [192, 538] on div "Extra Shot اكسترا شوت ​ Min: 0 ​ Max: 1 ​" at bounding box center [440, 529] width 537 height 43
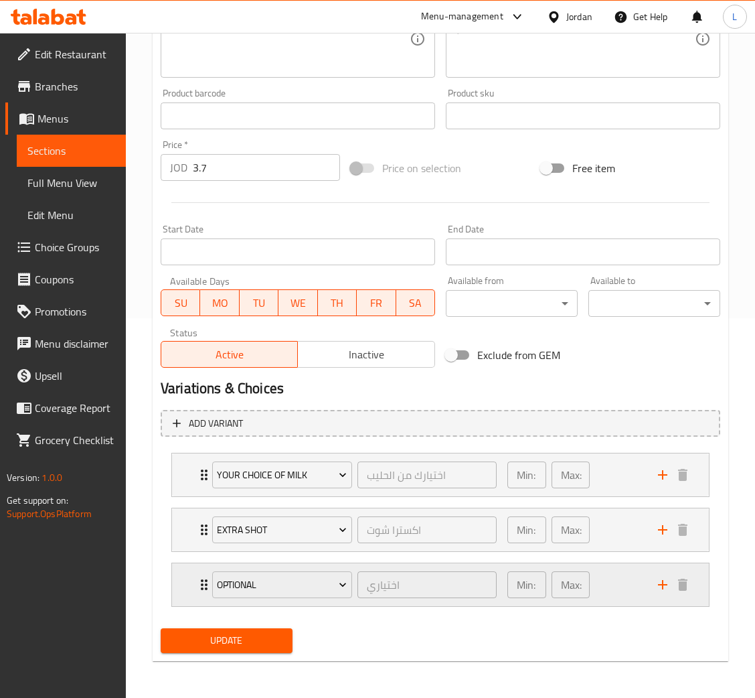
click at [198, 595] on div "Optional اختياري ​ Min: 0 ​ Max: 1 ​" at bounding box center [444, 584] width 497 height 43
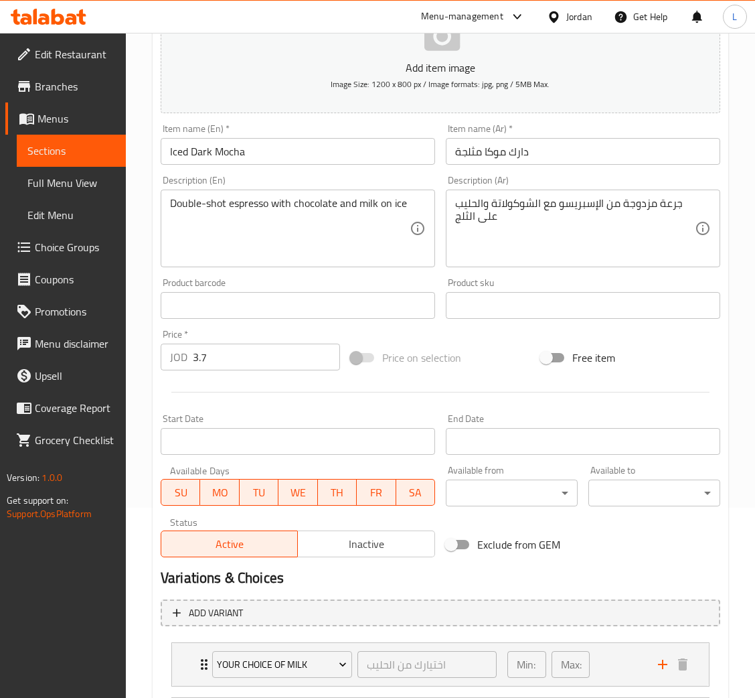
scroll to position [0, 0]
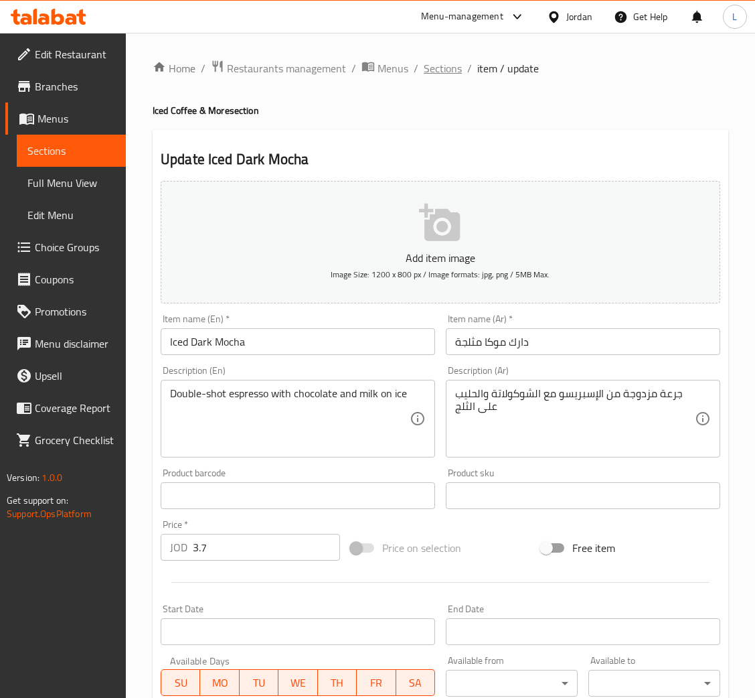
click at [452, 64] on span "Sections" at bounding box center [443, 68] width 38 height 16
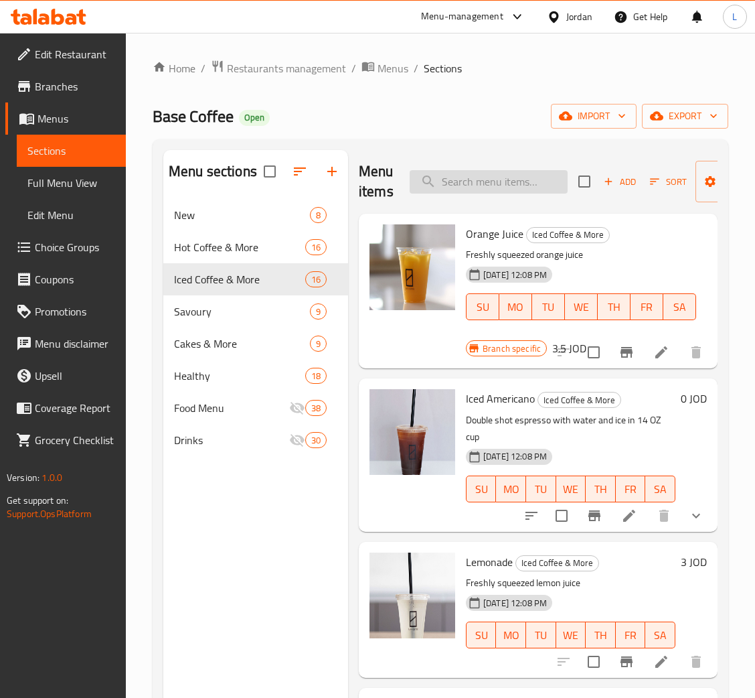
click at [488, 171] on input "search" at bounding box center [489, 181] width 158 height 23
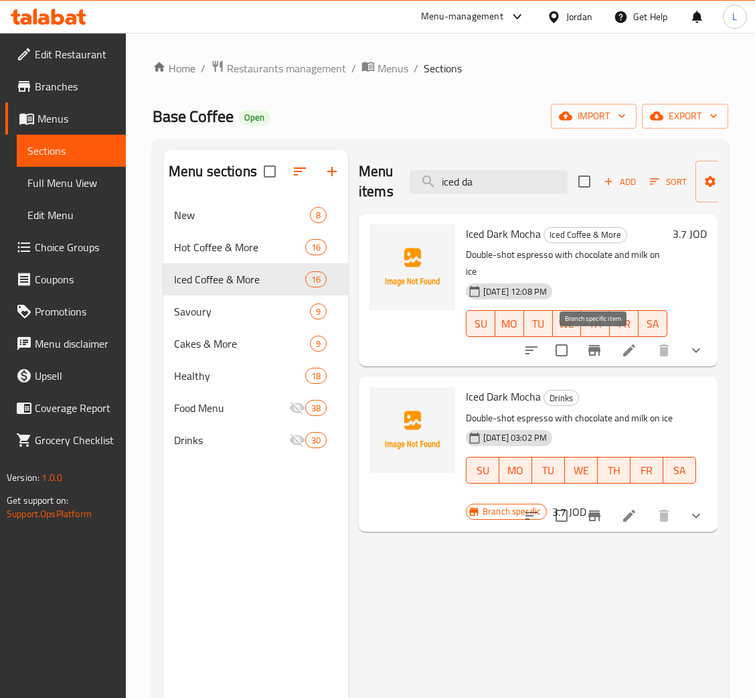
type input "iced da"
click at [592, 353] on icon "Branch-specific-item" at bounding box center [595, 350] width 16 height 16
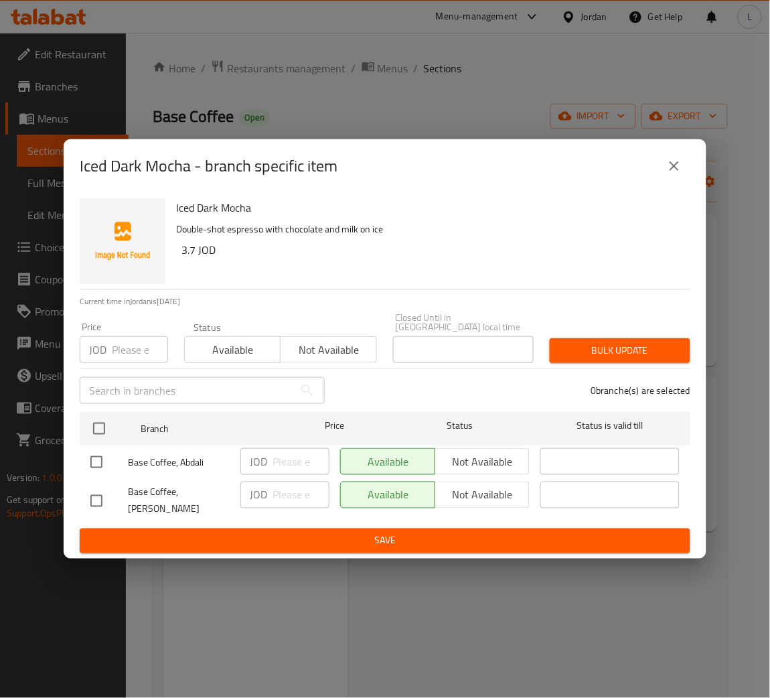
click at [131, 348] on input "number" at bounding box center [140, 349] width 56 height 27
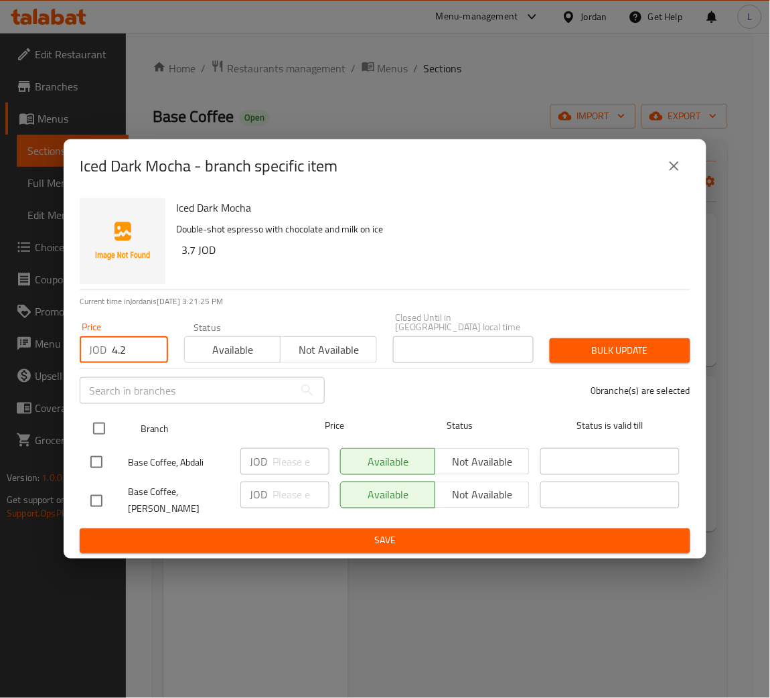
type input "4.2"
drag, startPoint x: 107, startPoint y: 430, endPoint x: 138, endPoint y: 427, distance: 30.9
click at [107, 429] on input "checkbox" at bounding box center [99, 429] width 28 height 28
checkbox input "true"
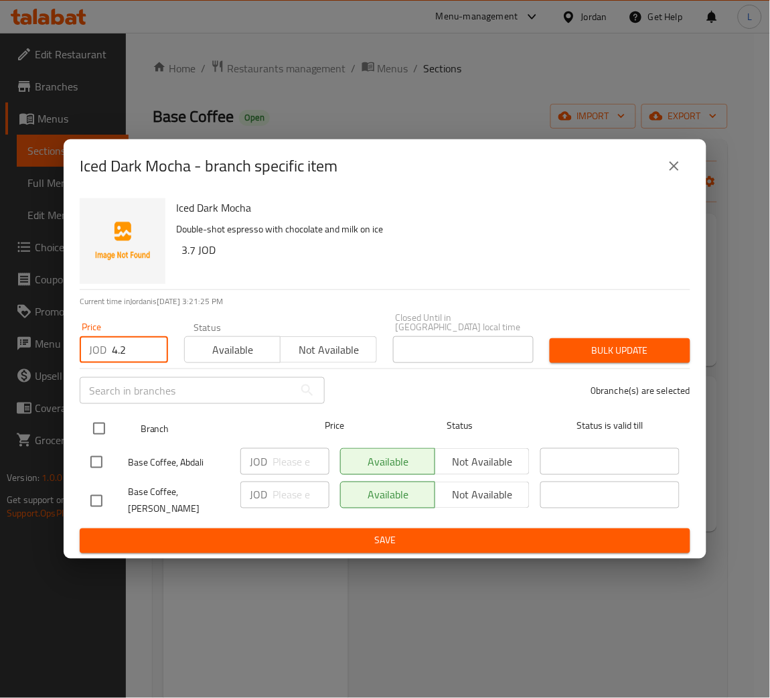
checkbox input "true"
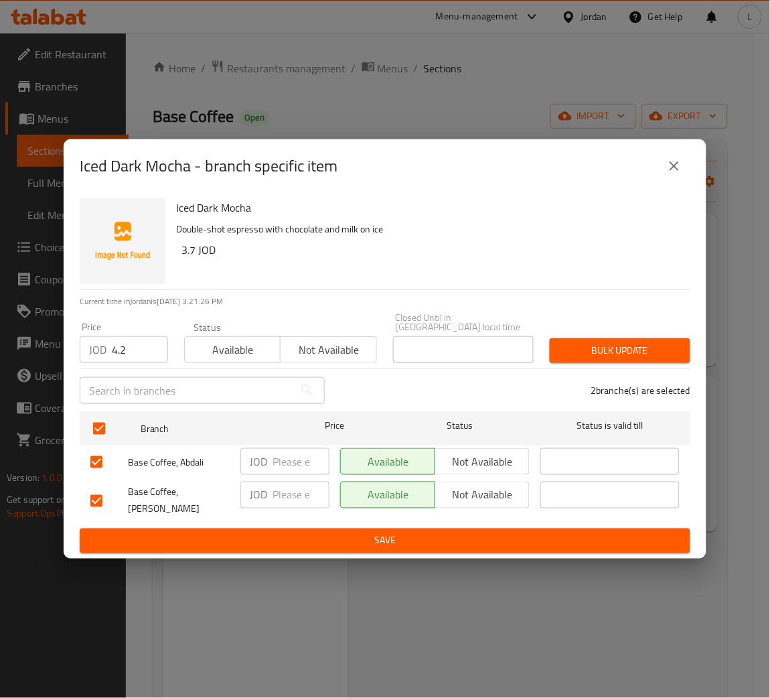
drag, startPoint x: 630, startPoint y: 343, endPoint x: 629, endPoint y: 367, distance: 24.1
click at [630, 342] on span "Bulk update" at bounding box center [620, 350] width 119 height 17
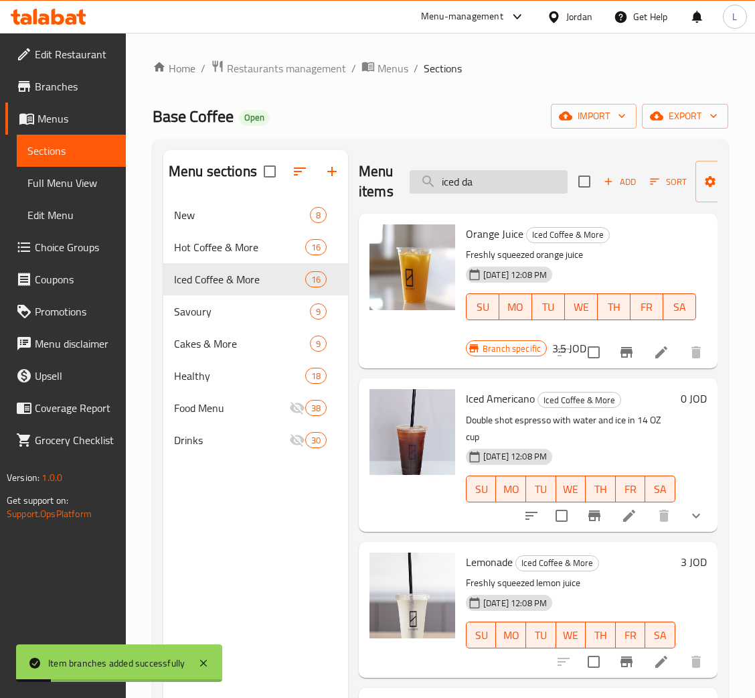
click at [500, 184] on input "iced da" at bounding box center [489, 181] width 158 height 23
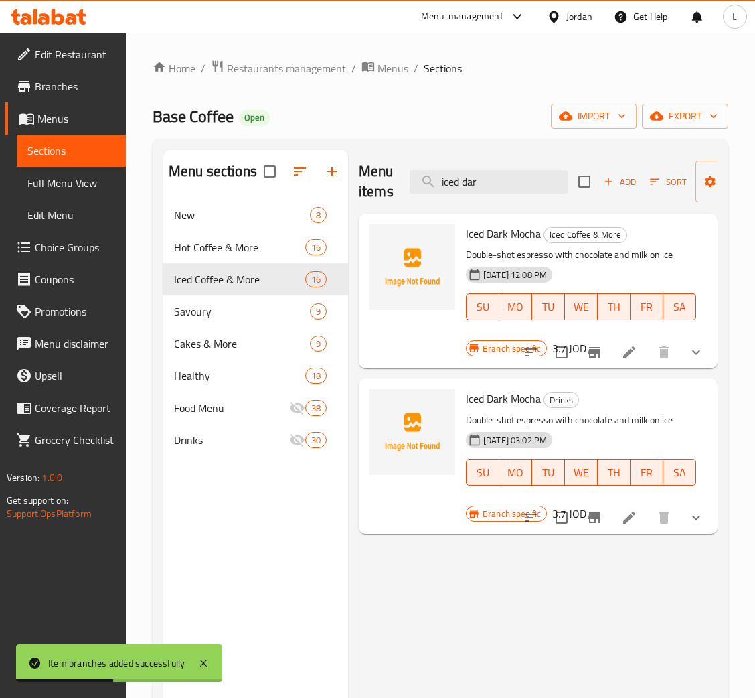
type input "iced dar"
click at [601, 522] on icon "Branch-specific-item" at bounding box center [595, 518] width 16 height 16
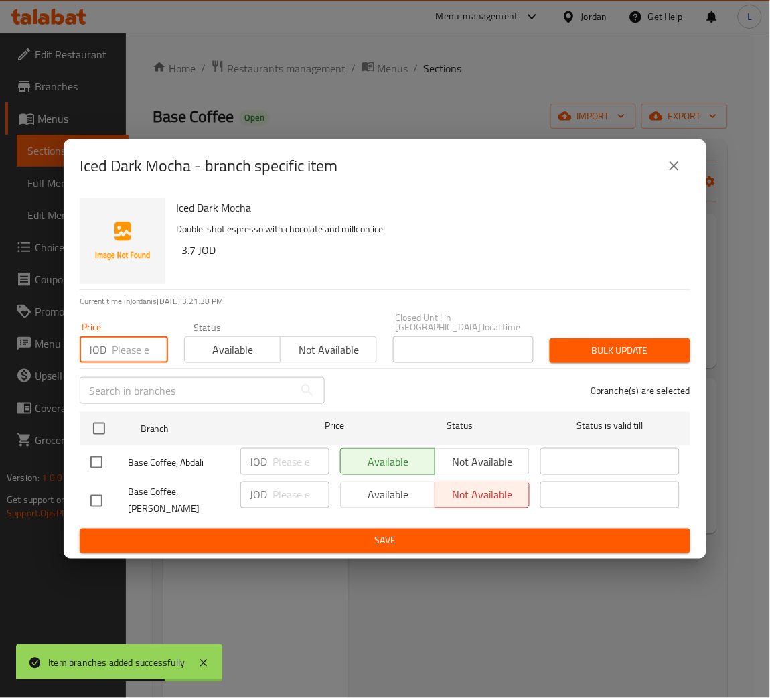
click at [121, 352] on input "number" at bounding box center [140, 349] width 56 height 27
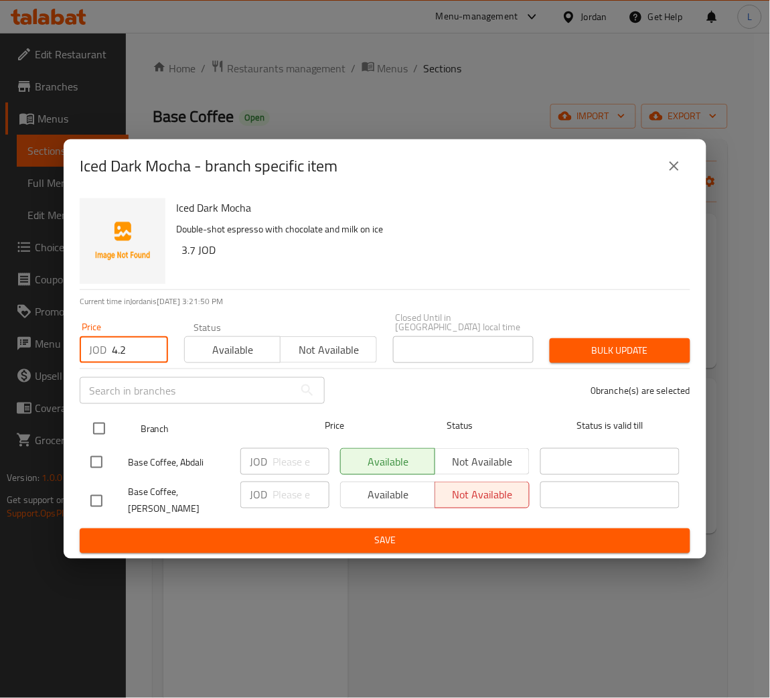
type input "4.2"
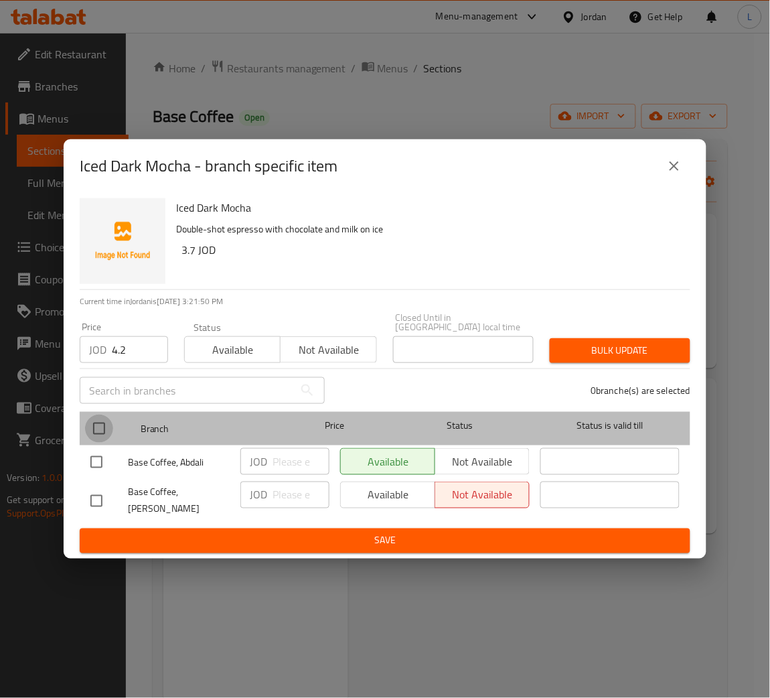
click at [102, 431] on input "checkbox" at bounding box center [99, 429] width 28 height 28
checkbox input "true"
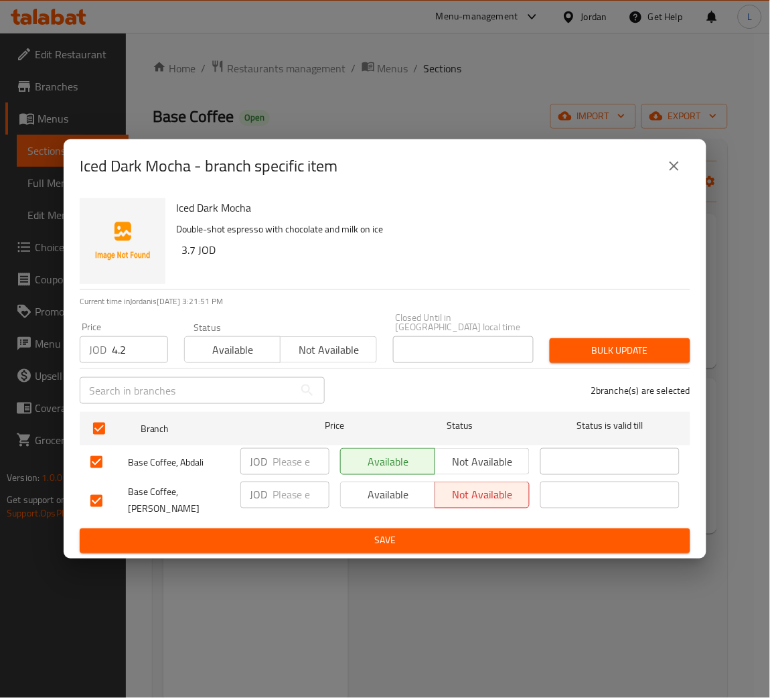
click at [589, 358] on button "Bulk update" at bounding box center [620, 350] width 141 height 25
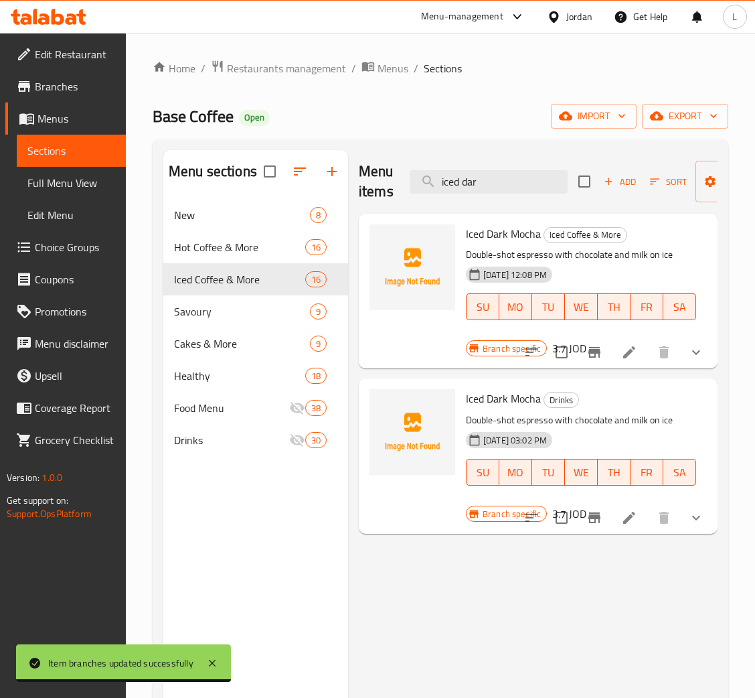
click at [622, 368] on div at bounding box center [614, 352] width 197 height 32
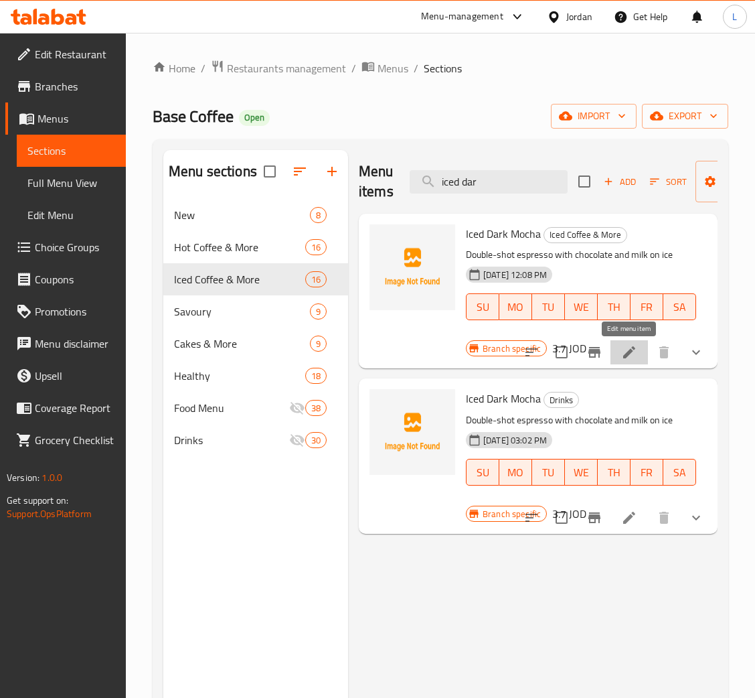
click at [624, 356] on icon at bounding box center [630, 352] width 16 height 16
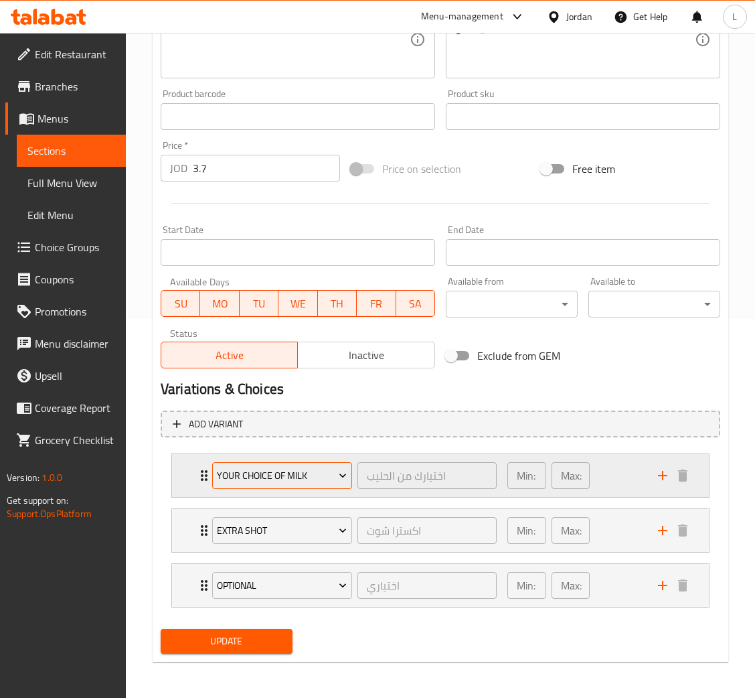
scroll to position [380, 0]
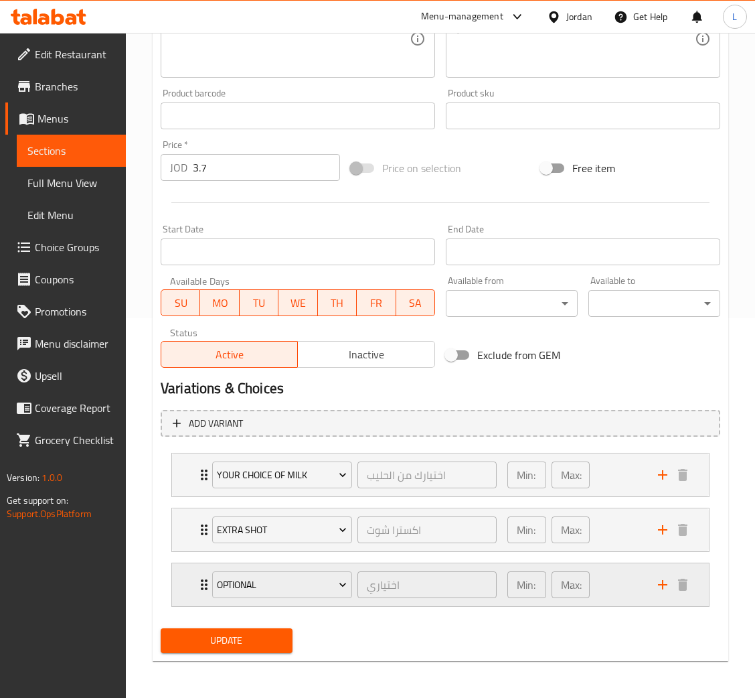
click at [196, 579] on div "Optional اختياري ​ Min: 0 ​ Max: 1 ​" at bounding box center [440, 584] width 537 height 43
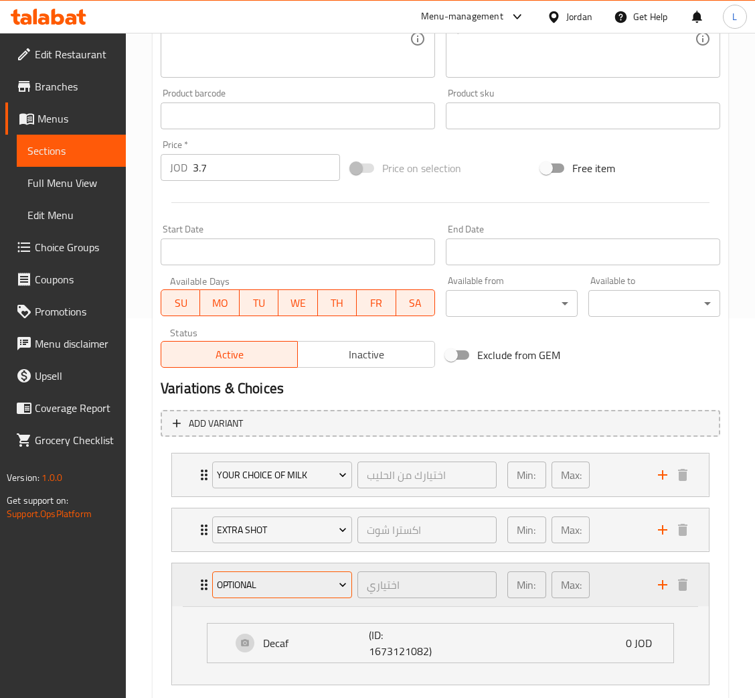
click at [240, 581] on span "Optional" at bounding box center [282, 585] width 130 height 17
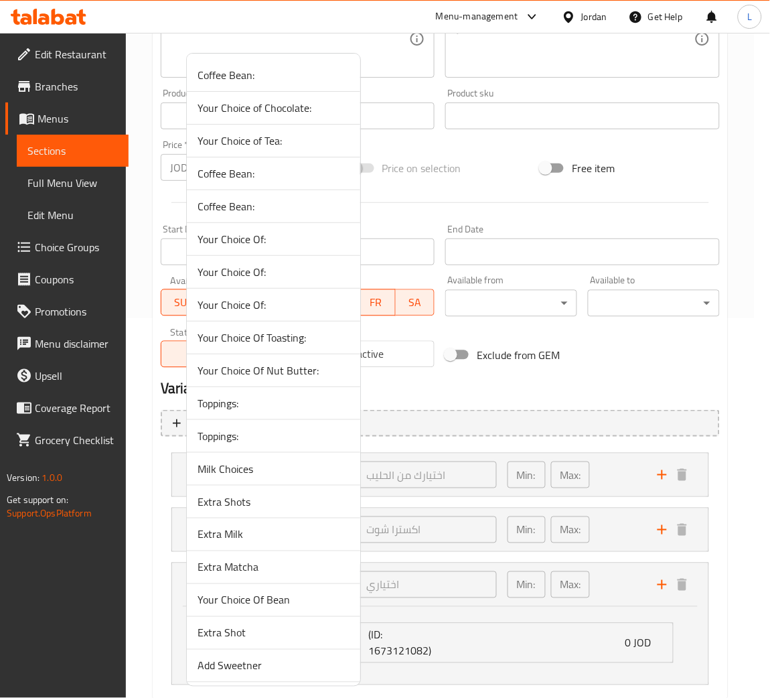
click at [277, 534] on span "Extra Milk" at bounding box center [274, 534] width 152 height 16
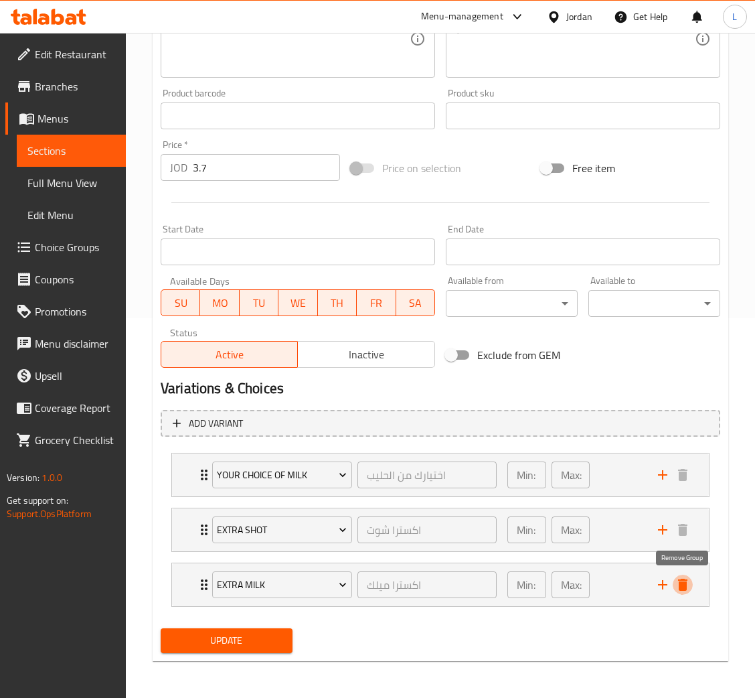
drag, startPoint x: 685, startPoint y: 581, endPoint x: 372, endPoint y: 621, distance: 315.3
click at [684, 580] on icon "delete" at bounding box center [683, 585] width 16 height 16
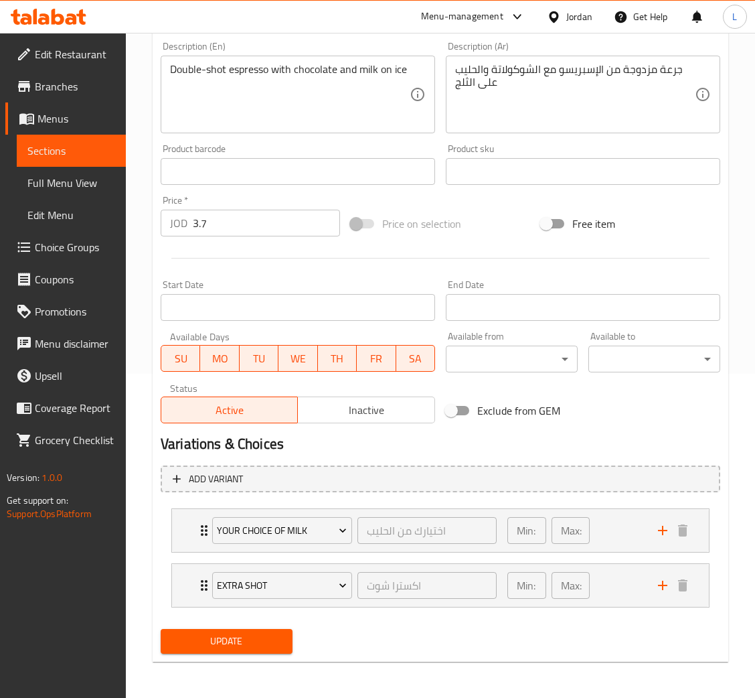
click at [239, 638] on span "Update" at bounding box center [226, 641] width 111 height 17
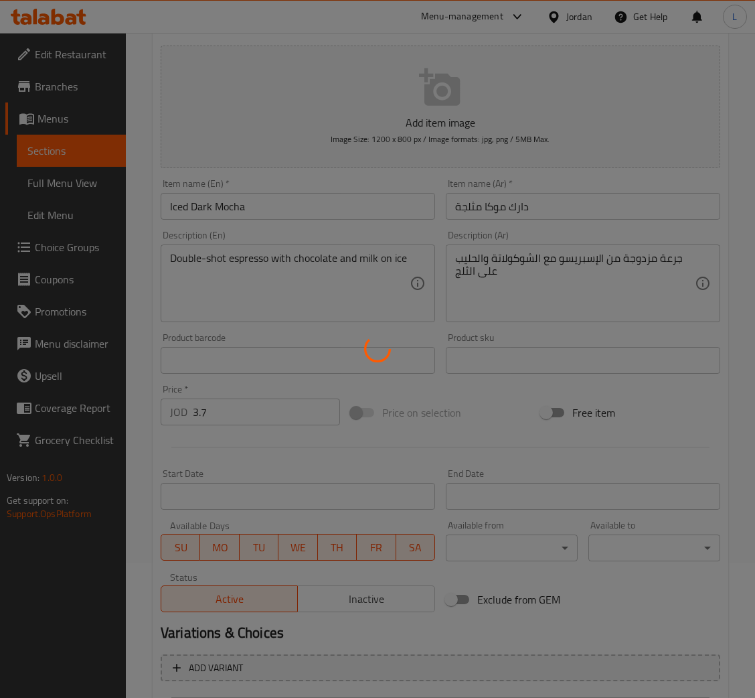
scroll to position [0, 0]
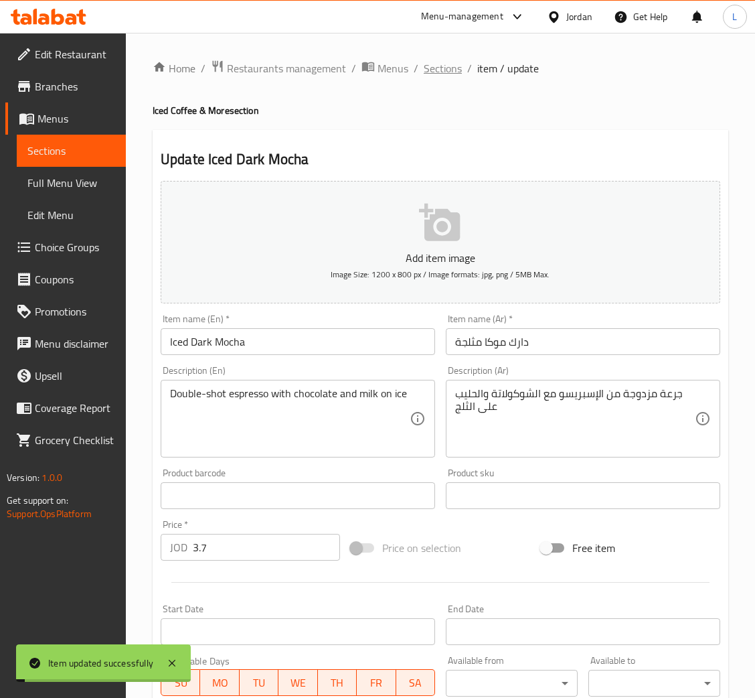
click at [435, 70] on span "Sections" at bounding box center [443, 68] width 38 height 16
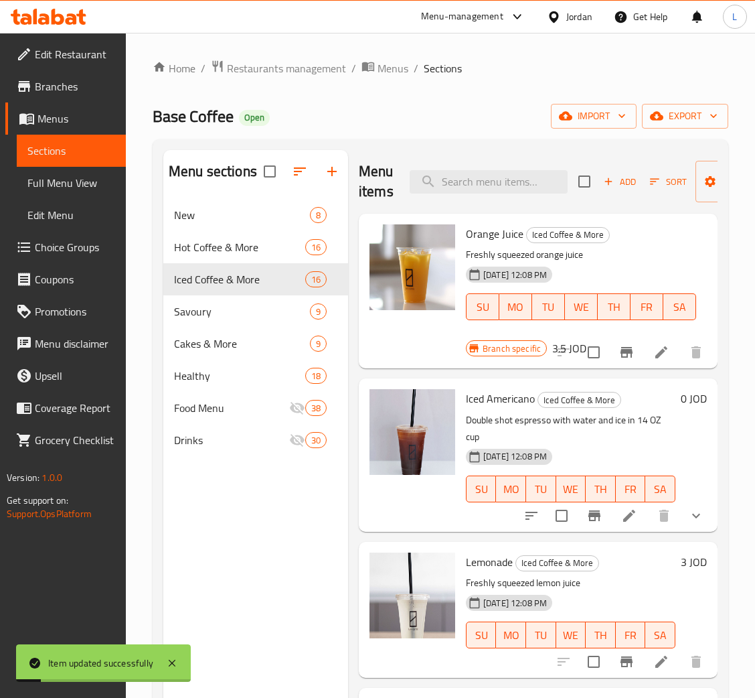
click at [524, 199] on div "Menu items Add Sort Manage items" at bounding box center [538, 182] width 359 height 64
click at [524, 187] on input "search" at bounding box center [489, 181] width 158 height 23
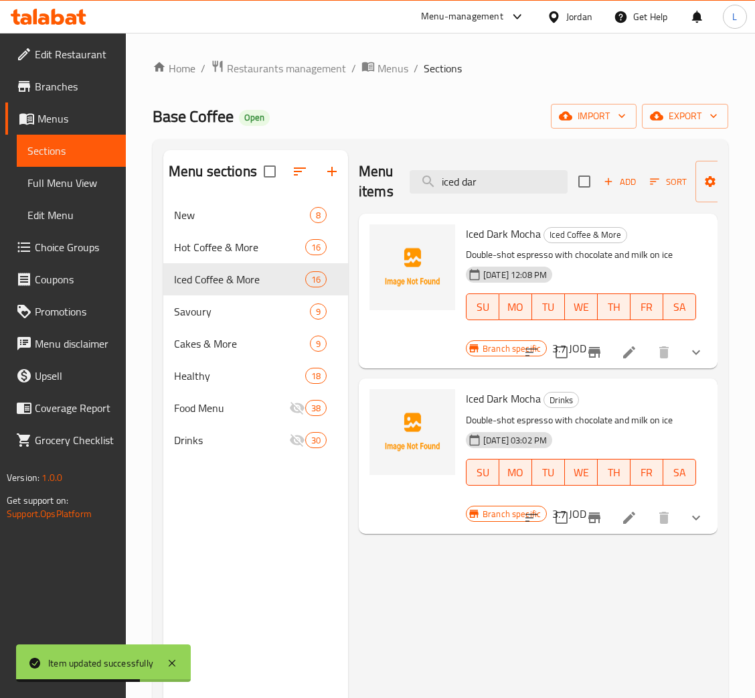
type input "iced dar"
click at [629, 509] on li at bounding box center [630, 518] width 38 height 24
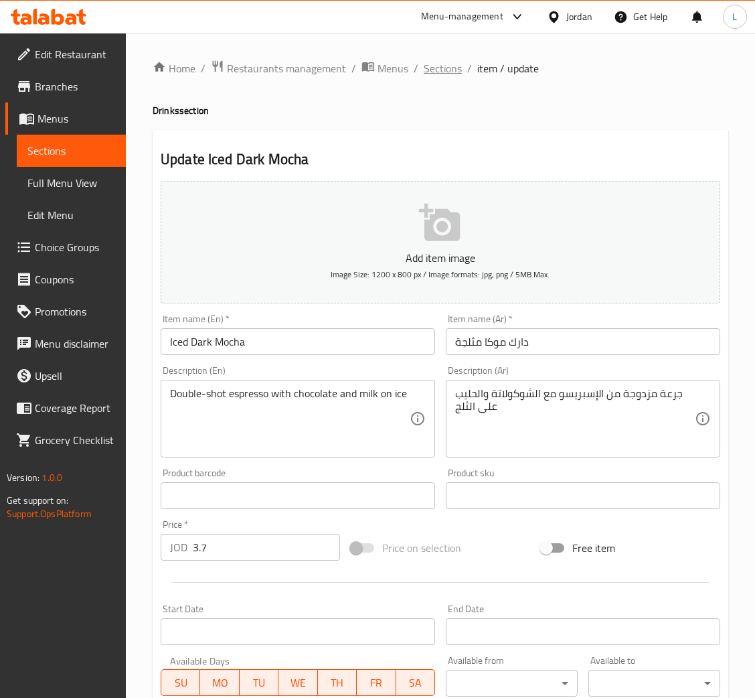
click at [455, 63] on span "Sections" at bounding box center [443, 68] width 38 height 16
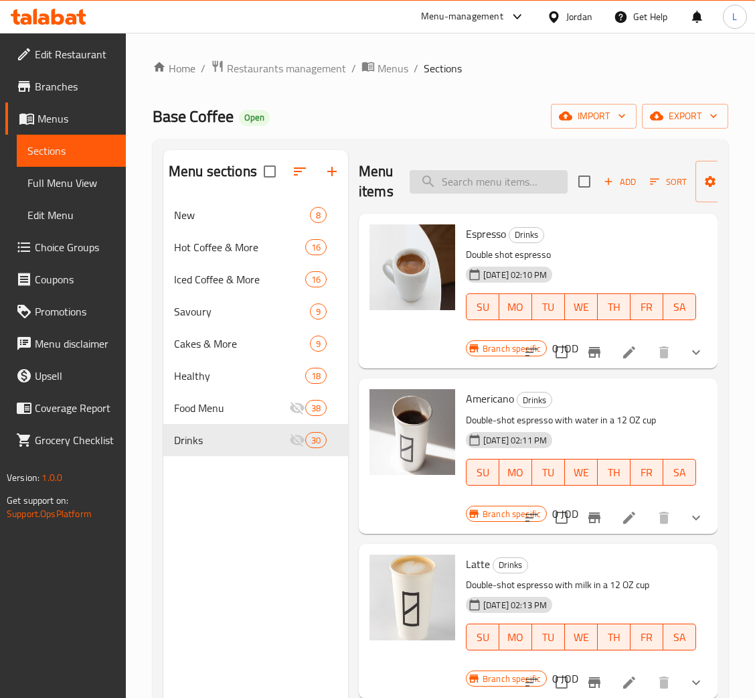
click at [504, 187] on input "search" at bounding box center [489, 181] width 158 height 23
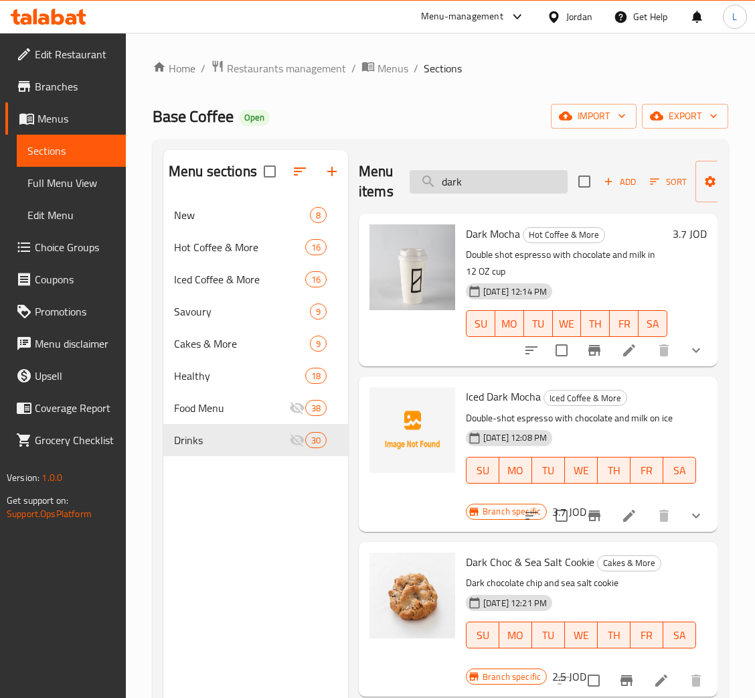
click at [443, 184] on input "dark" at bounding box center [489, 181] width 158 height 23
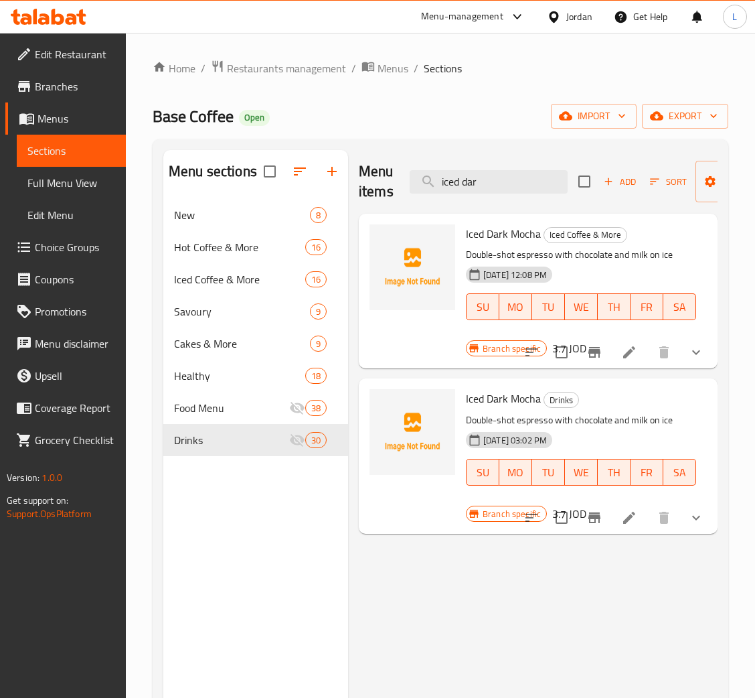
type input "iced dar"
click at [632, 510] on icon at bounding box center [630, 518] width 16 height 16
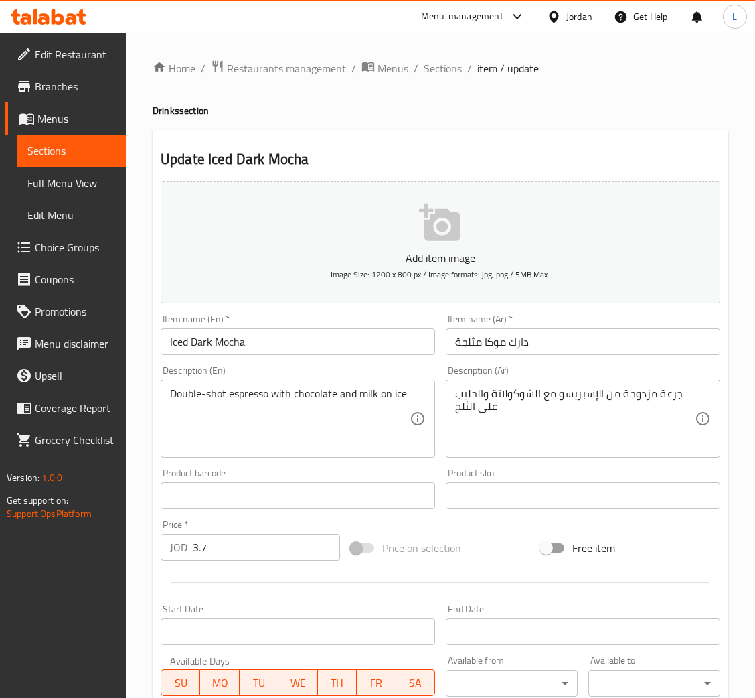
drag, startPoint x: 445, startPoint y: 106, endPoint x: 445, endPoint y: 92, distance: 14.1
click at [445, 100] on div "Home / Restaurants management / Menus / Sections / item / update Drinks section…" at bounding box center [441, 528] width 576 height 937
click at [445, 72] on span "Sections" at bounding box center [443, 68] width 38 height 16
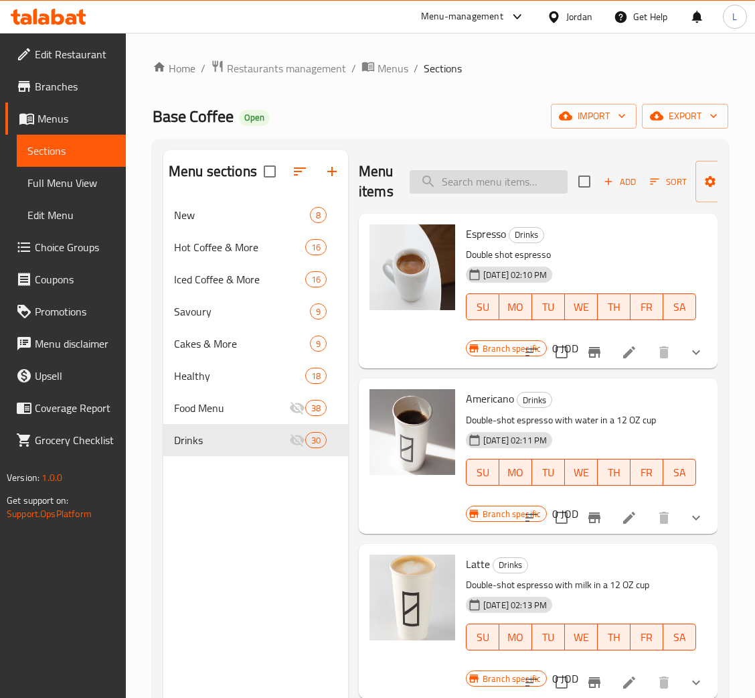
click at [508, 183] on input "search" at bounding box center [489, 181] width 158 height 23
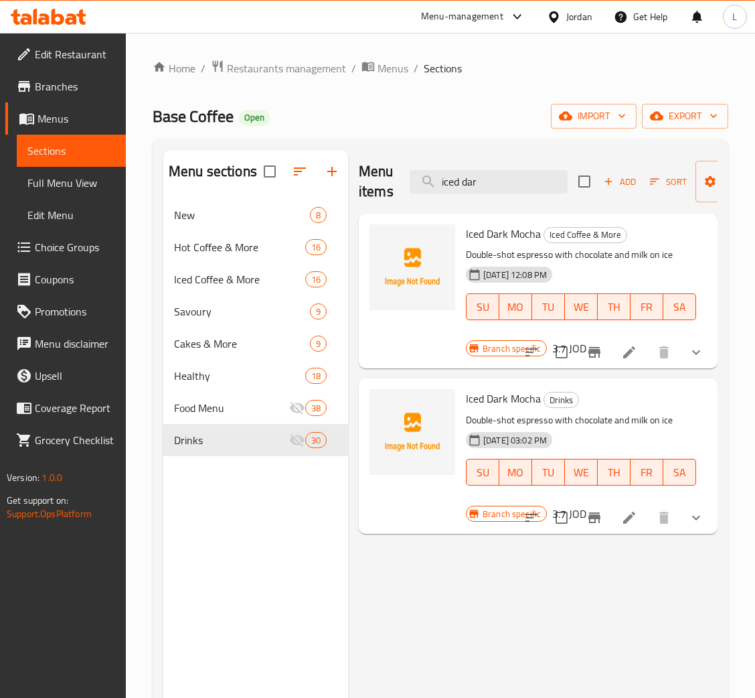
type input "iced dar"
click at [624, 337] on div at bounding box center [614, 352] width 197 height 32
click at [624, 342] on li at bounding box center [630, 352] width 38 height 24
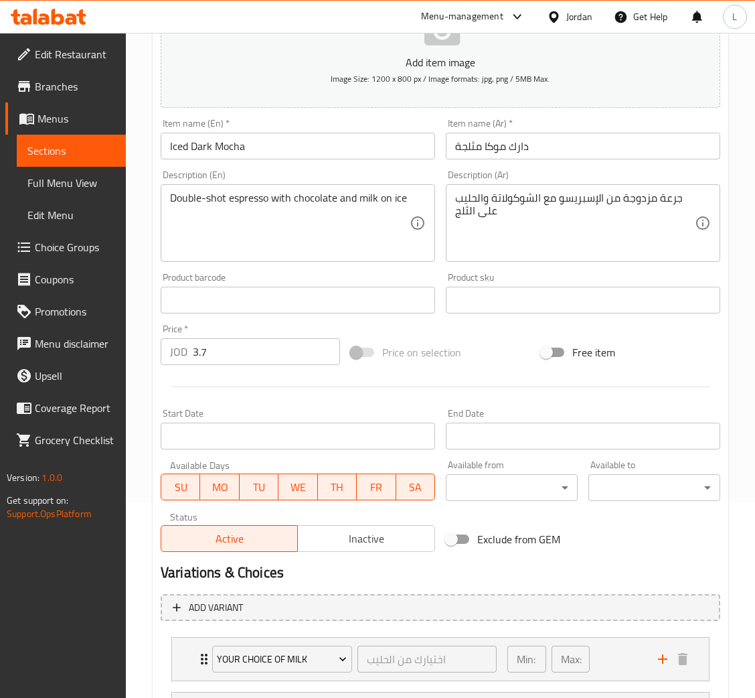
scroll to position [324, 0]
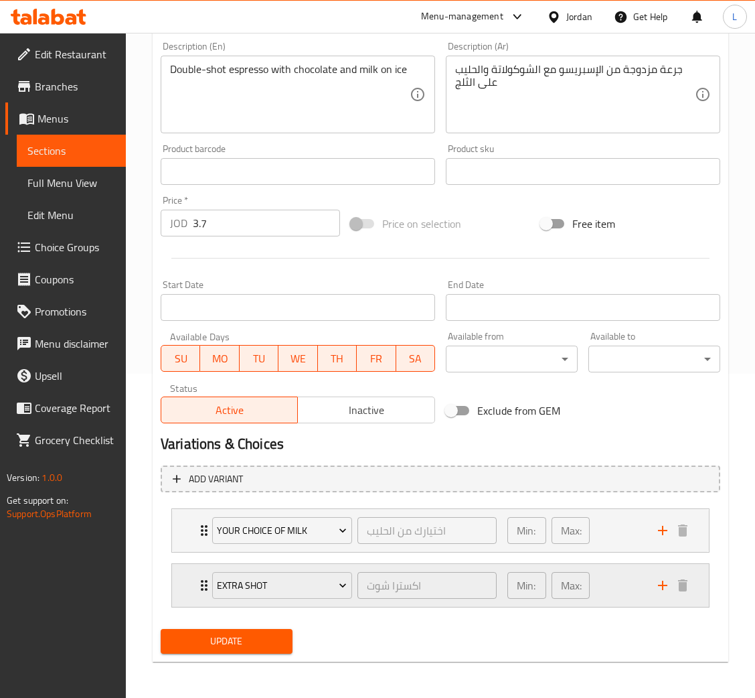
click at [190, 579] on div "Extra Shot اكسترا شوت ​ Min: 0 ​ Max: 1 ​" at bounding box center [440, 585] width 537 height 43
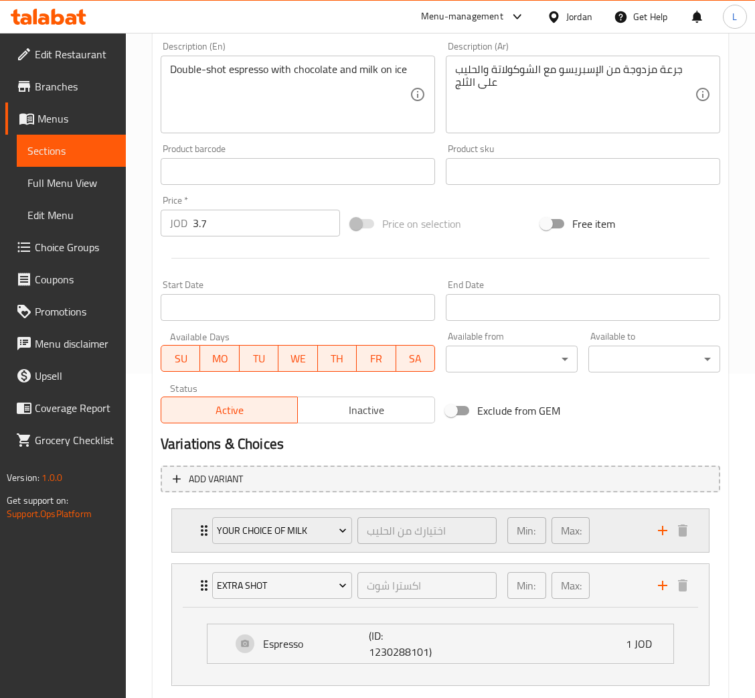
click at [198, 532] on icon "Expand" at bounding box center [204, 530] width 16 height 16
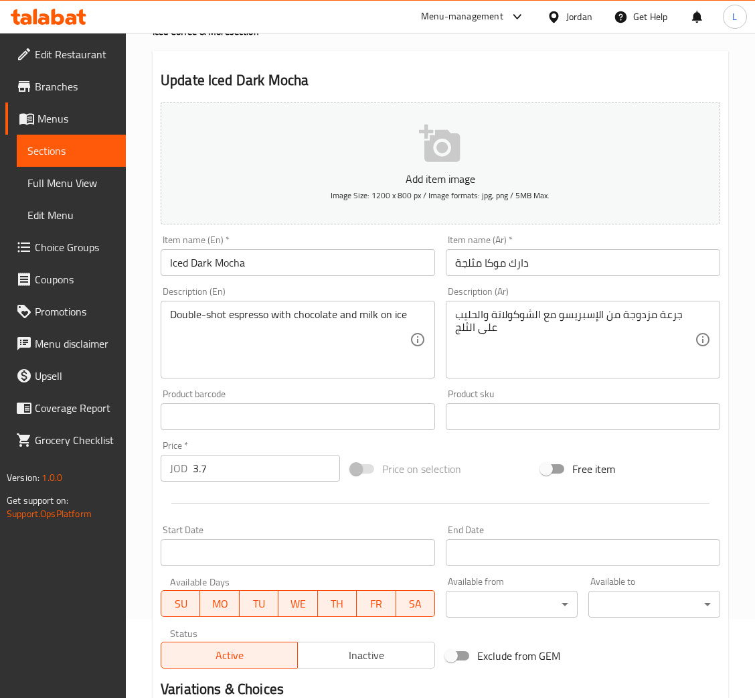
scroll to position [0, 0]
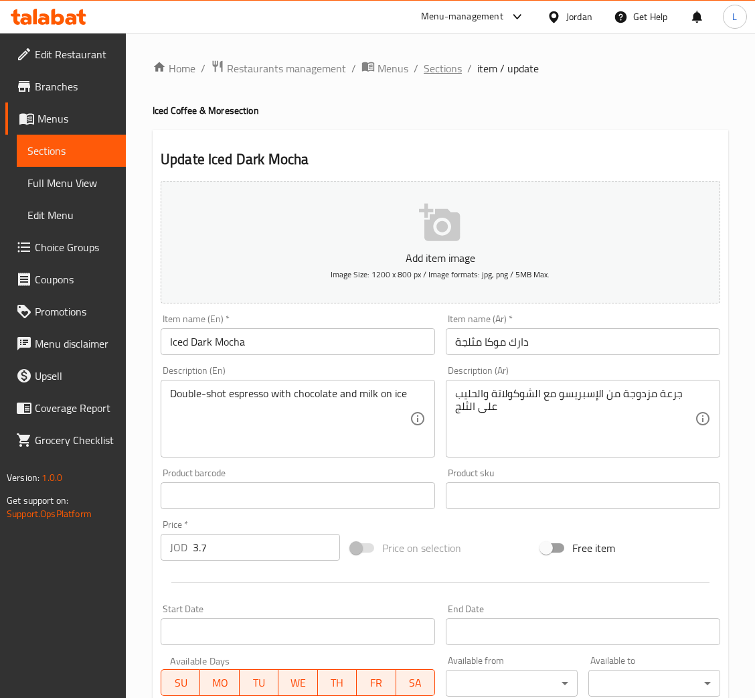
click at [436, 60] on span "Sections" at bounding box center [443, 68] width 38 height 16
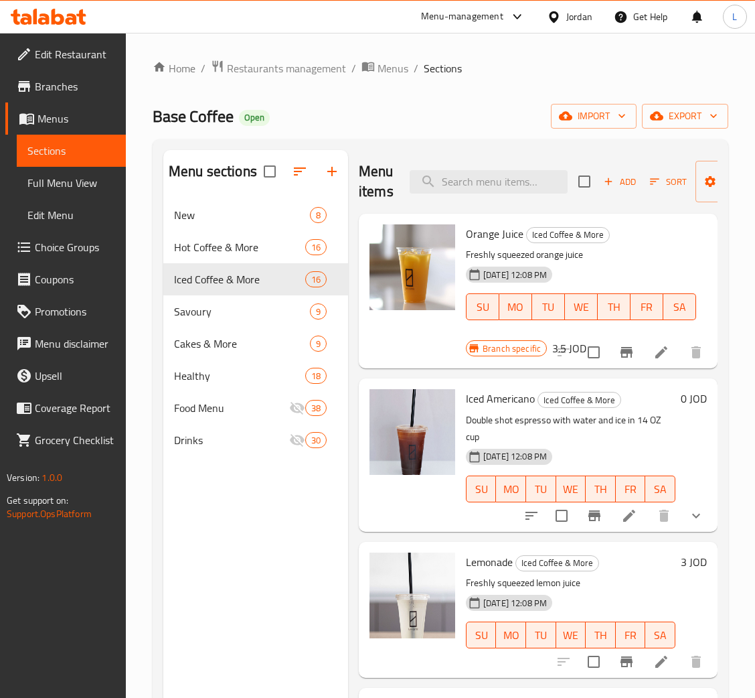
click at [66, 251] on span "Choice Groups" at bounding box center [75, 247] width 80 height 16
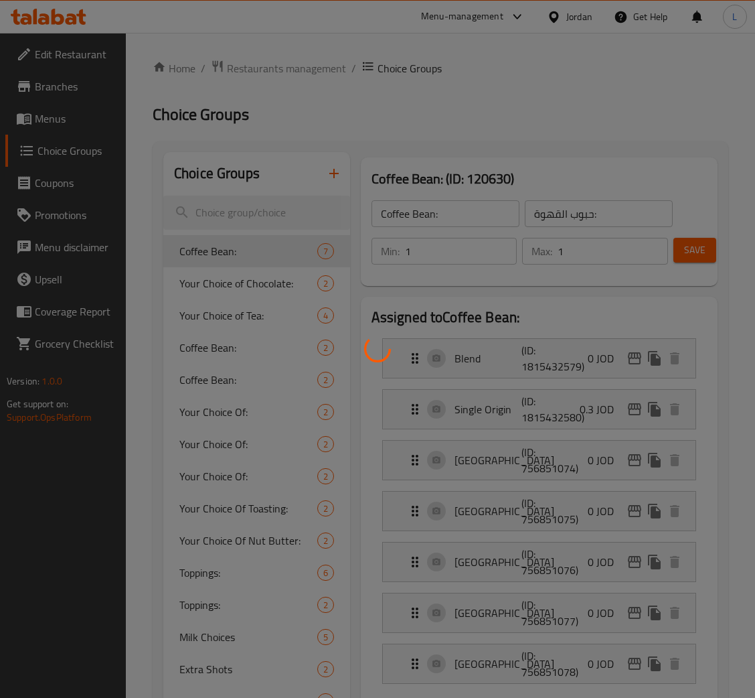
click at [340, 172] on div at bounding box center [377, 349] width 755 height 698
click at [336, 174] on div at bounding box center [377, 349] width 755 height 698
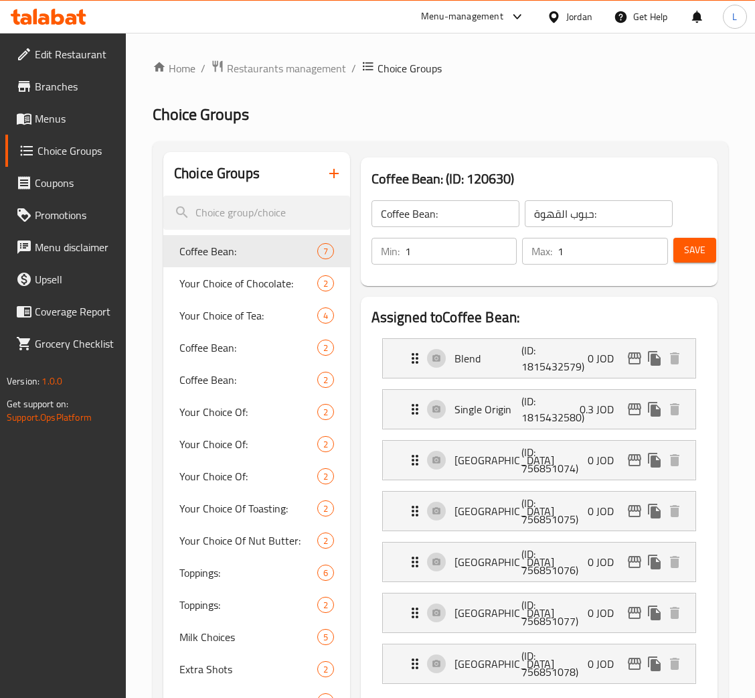
click at [334, 172] on icon "button" at bounding box center [334, 173] width 9 height 9
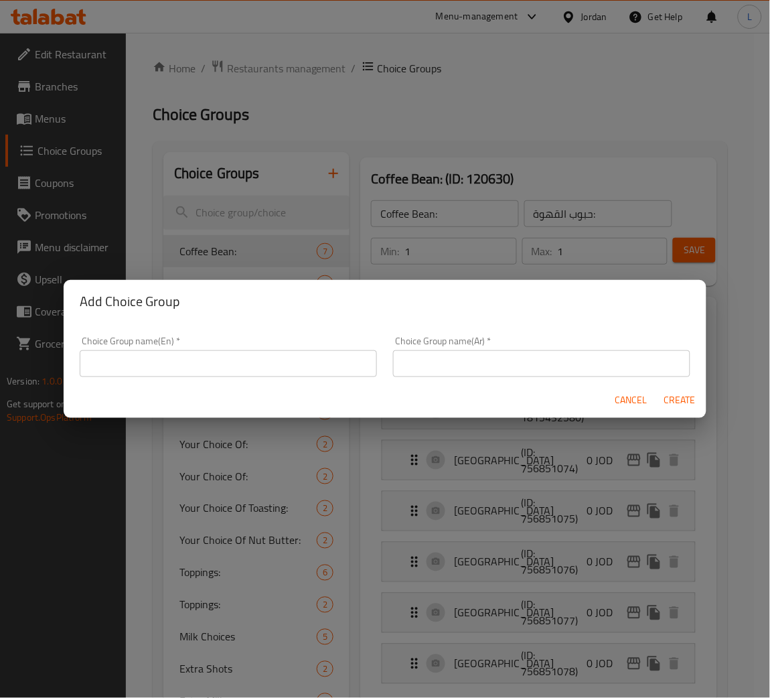
click at [284, 371] on input "text" at bounding box center [228, 363] width 297 height 27
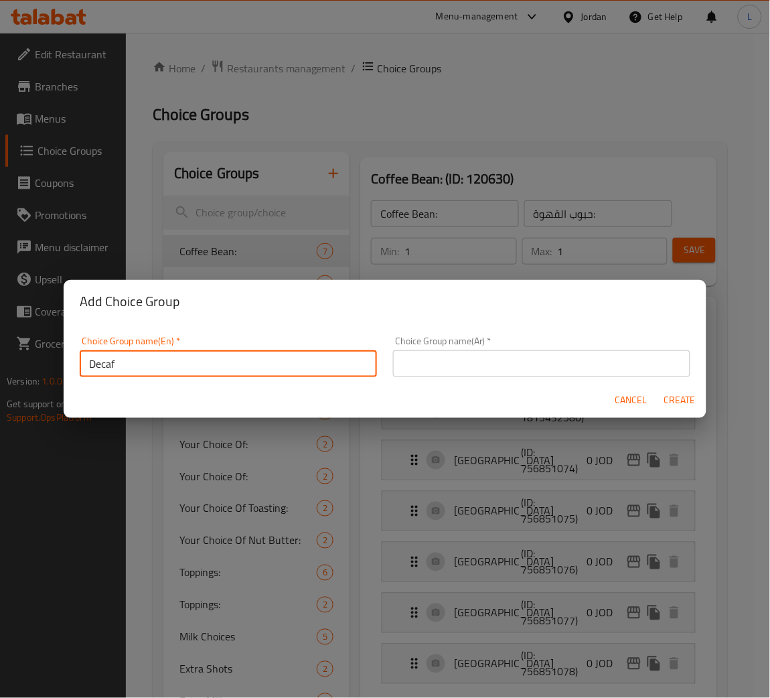
type input "Decaf"
click at [471, 364] on input "text" at bounding box center [541, 363] width 297 height 27
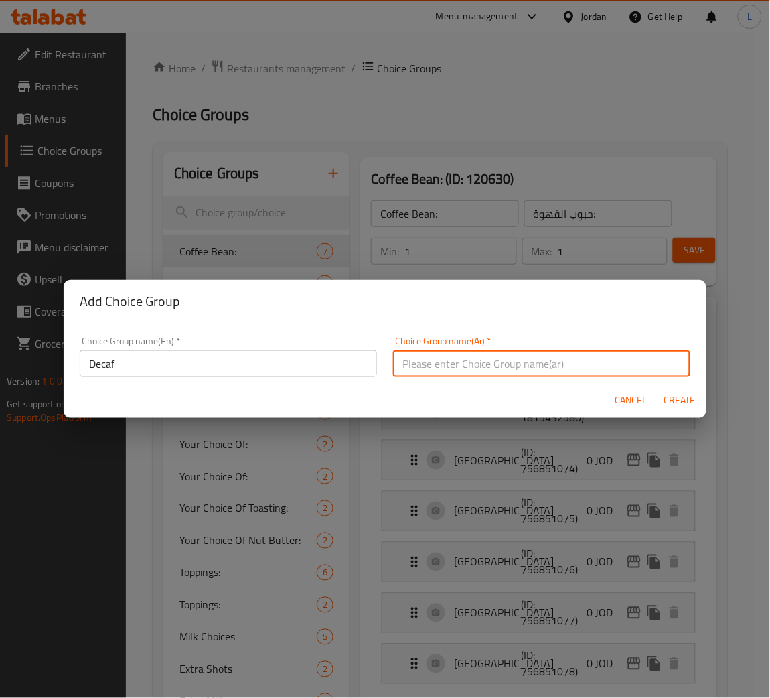
click at [127, 370] on input "Decaf" at bounding box center [228, 363] width 297 height 27
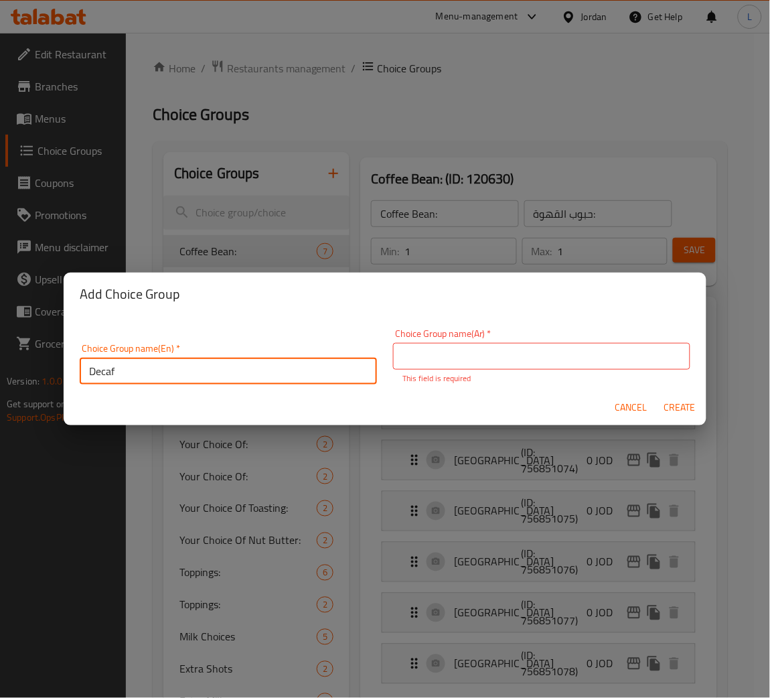
click at [127, 370] on input "Decaf" at bounding box center [228, 371] width 297 height 27
click at [483, 360] on input "text" at bounding box center [541, 356] width 297 height 27
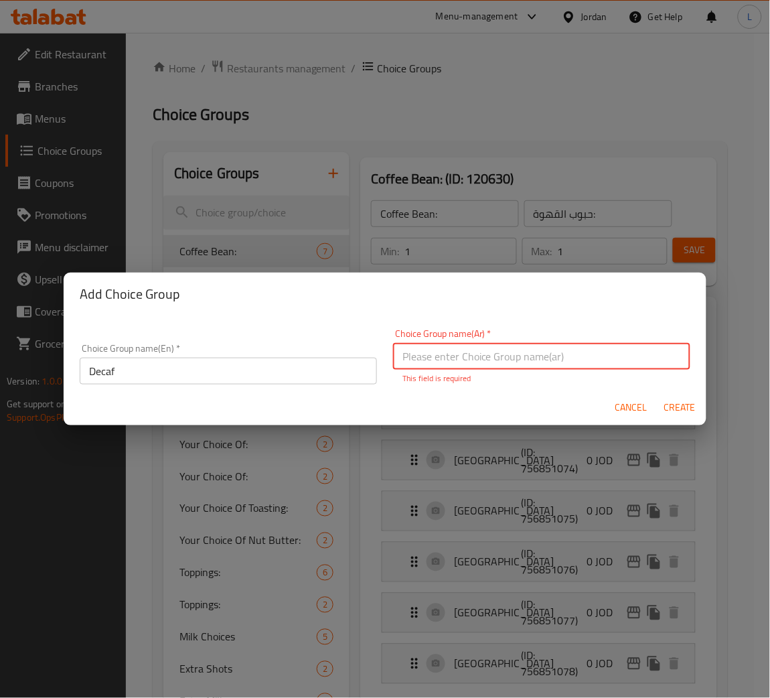
paste input "منزوعة الكافيين"
type input "منزوعة الكافيين"
click at [662, 403] on button "Create" at bounding box center [679, 407] width 43 height 25
type input "Decaf"
type input "منزوعة الكافيين"
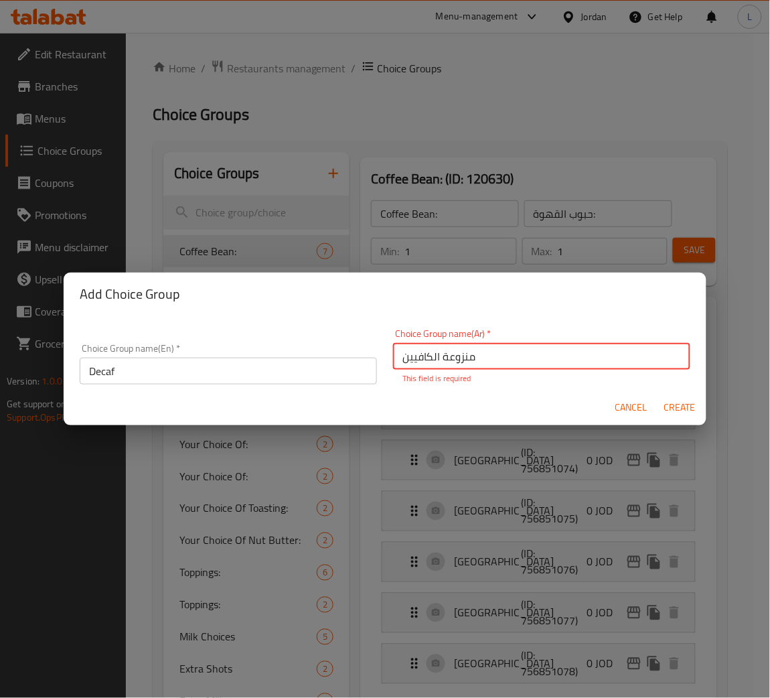
type input "0"
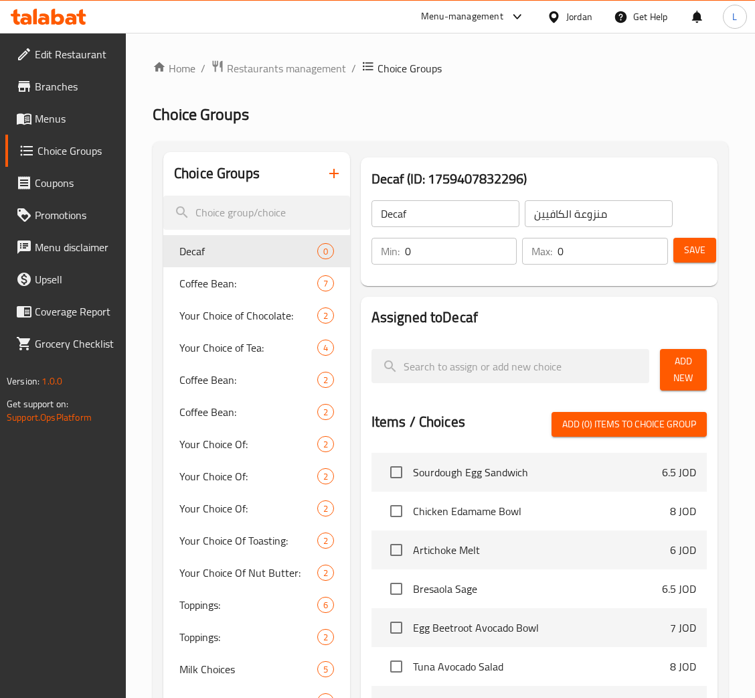
click at [447, 248] on input "0" at bounding box center [461, 251] width 113 height 27
click at [603, 255] on input "0" at bounding box center [613, 251] width 111 height 27
type input "1"
click at [666, 367] on button "Add New" at bounding box center [683, 370] width 47 height 42
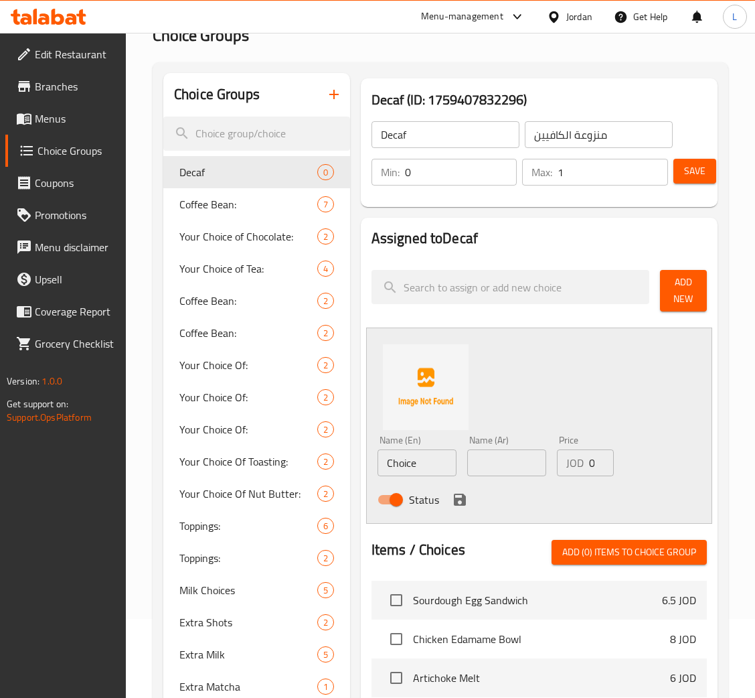
scroll to position [301, 0]
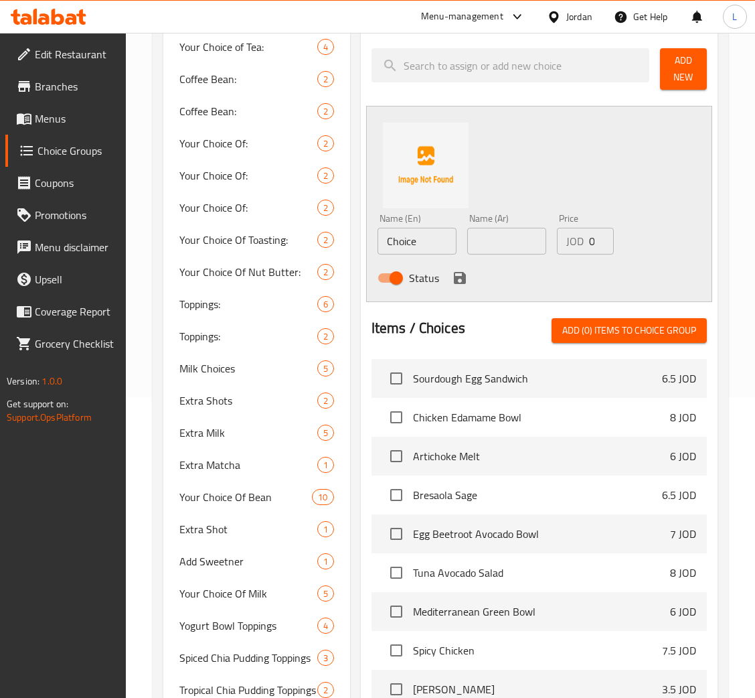
click at [417, 245] on input "Choice" at bounding box center [417, 241] width 79 height 27
type input "ي"
click at [489, 240] on input "text" at bounding box center [506, 241] width 79 height 27
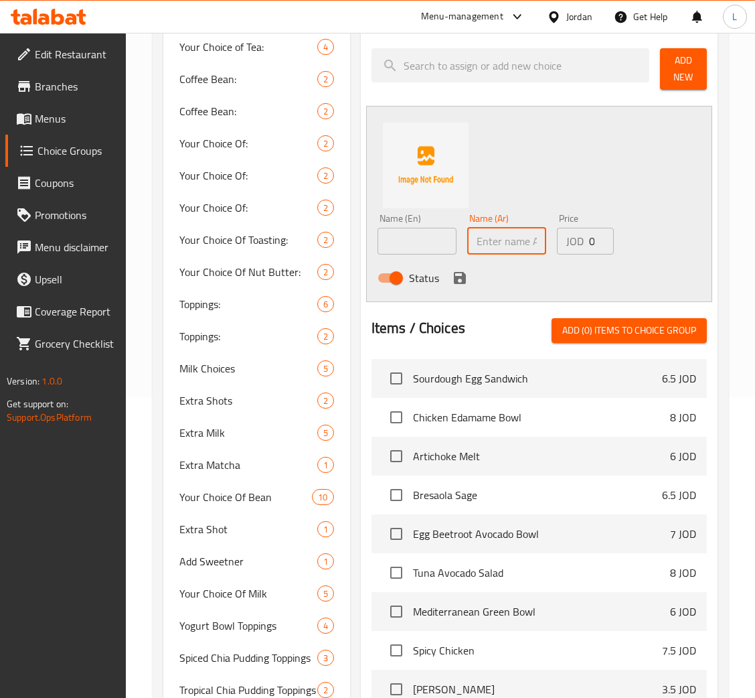
paste input "منزوعة الكافيين"
type input "منزوعة الكافيين"
click at [415, 238] on input "text" at bounding box center [417, 241] width 79 height 27
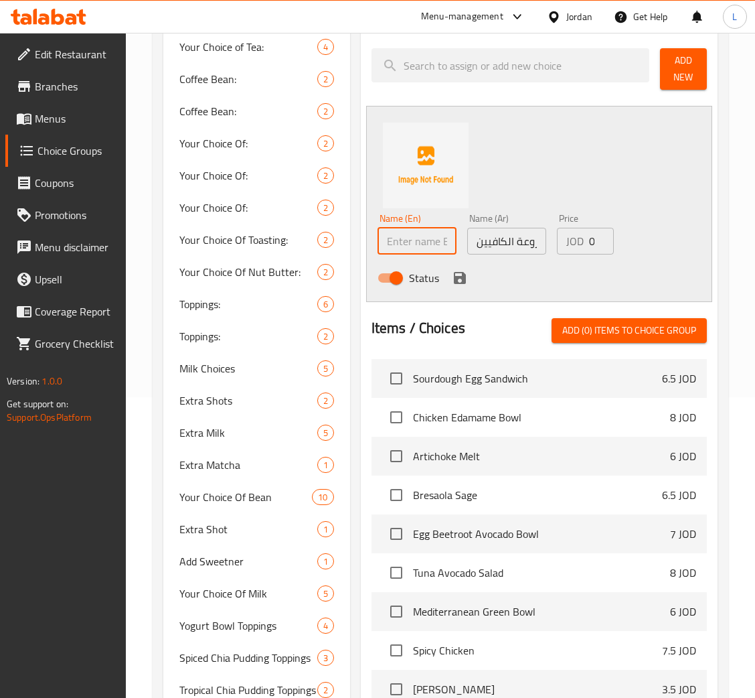
paste input "Decaf"
type input "Decaf"
click at [590, 236] on input "0" at bounding box center [601, 241] width 25 height 27
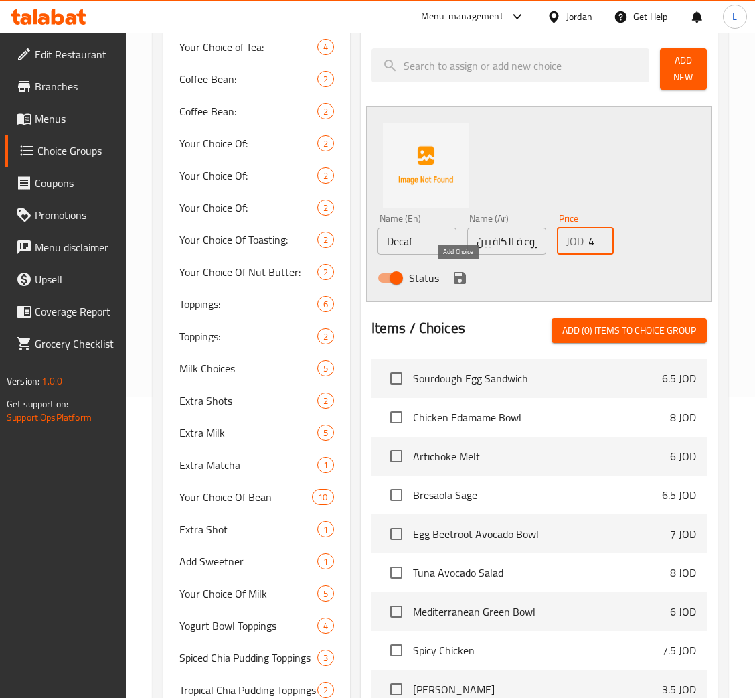
type input "0.4"
click at [463, 275] on icon "save" at bounding box center [460, 278] width 12 height 12
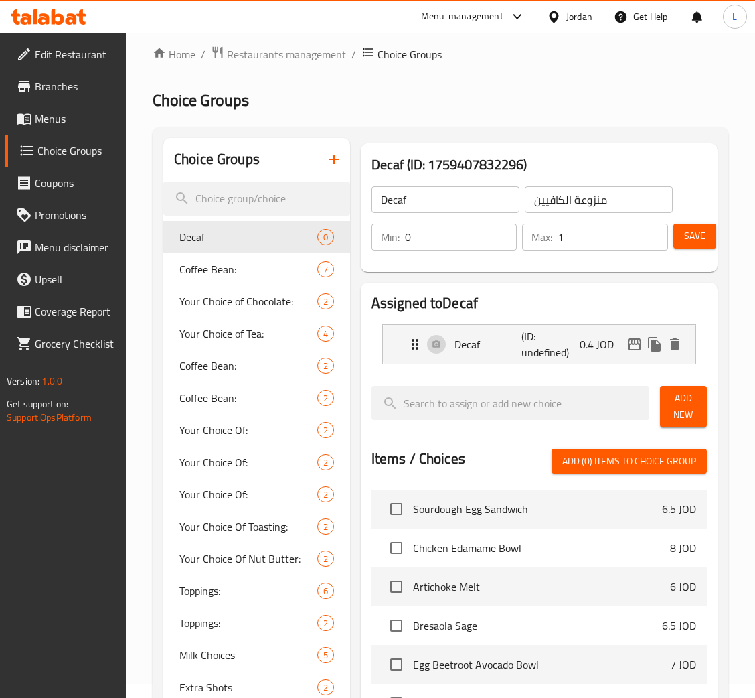
scroll to position [0, 0]
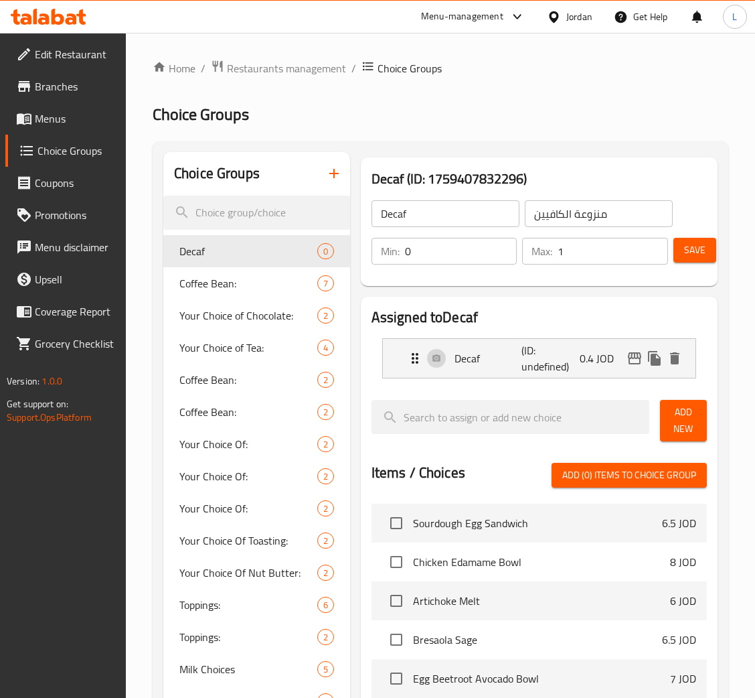
click at [692, 253] on span "Save" at bounding box center [694, 250] width 21 height 17
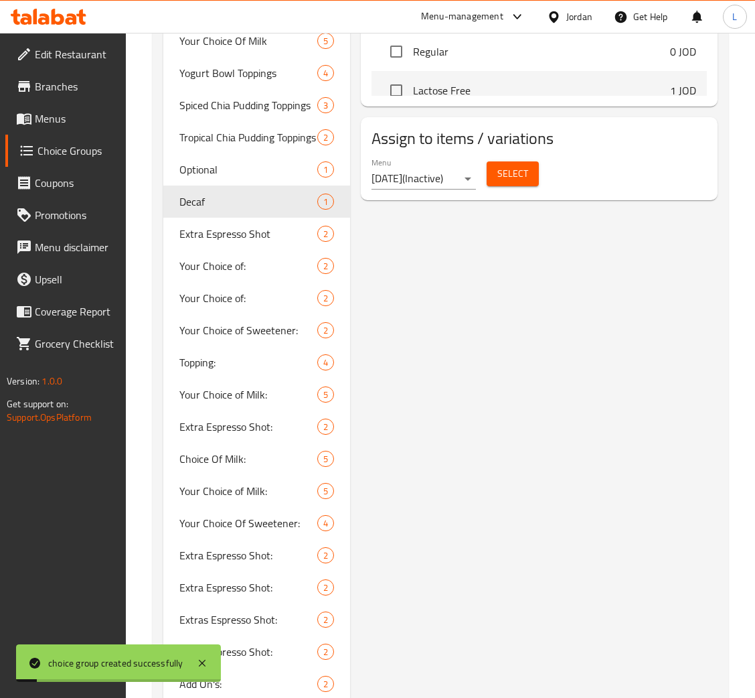
scroll to position [780, 0]
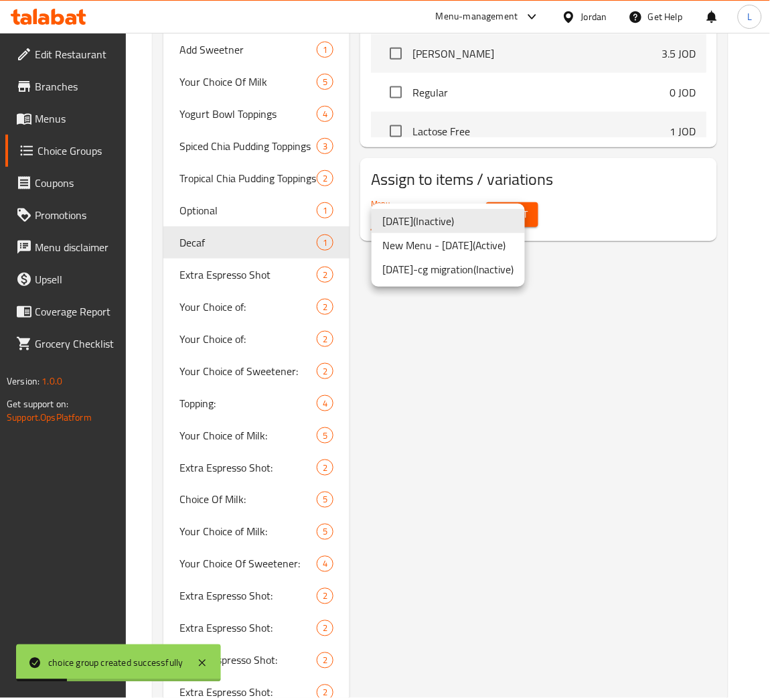
click at [477, 239] on li "New Menu - Feb, 2025 ( Active )" at bounding box center [448, 245] width 153 height 24
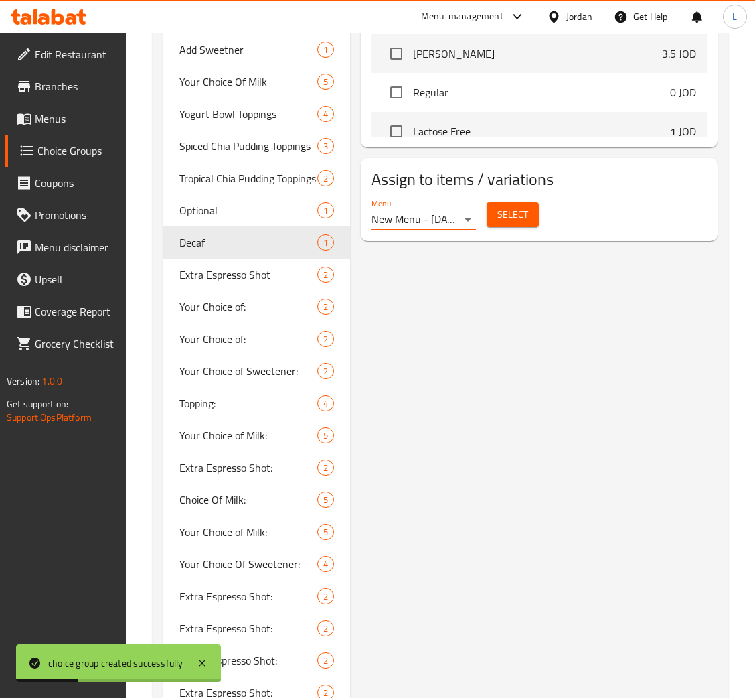
click at [510, 219] on span "Select" at bounding box center [513, 214] width 31 height 17
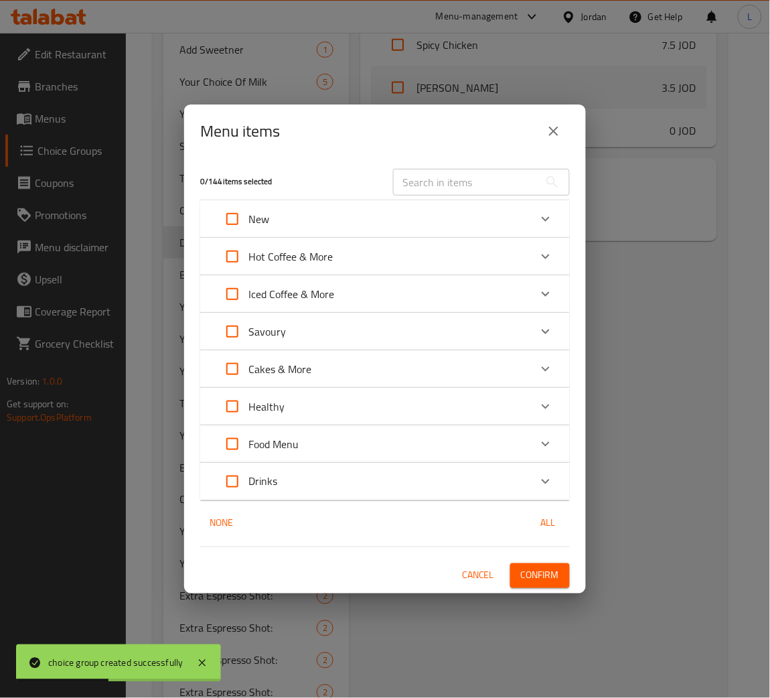
click at [457, 175] on input "text" at bounding box center [466, 182] width 146 height 27
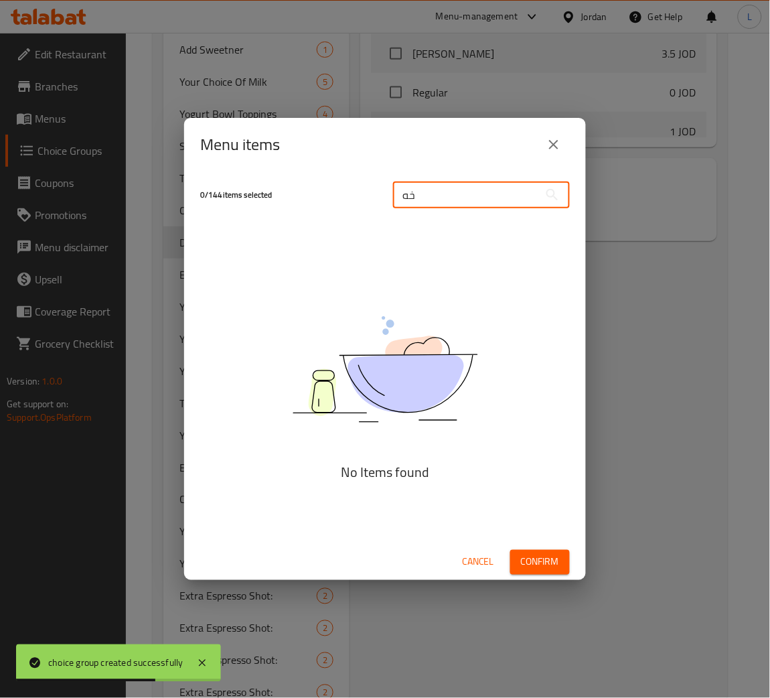
type input "خ"
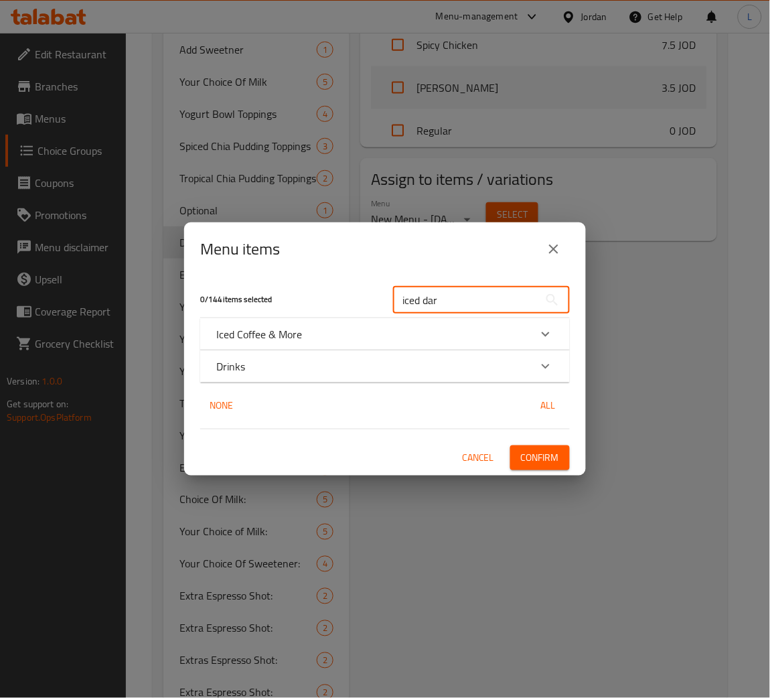
type input "iced dar"
click at [443, 336] on div "Iced Coffee & More" at bounding box center [372, 334] width 313 height 16
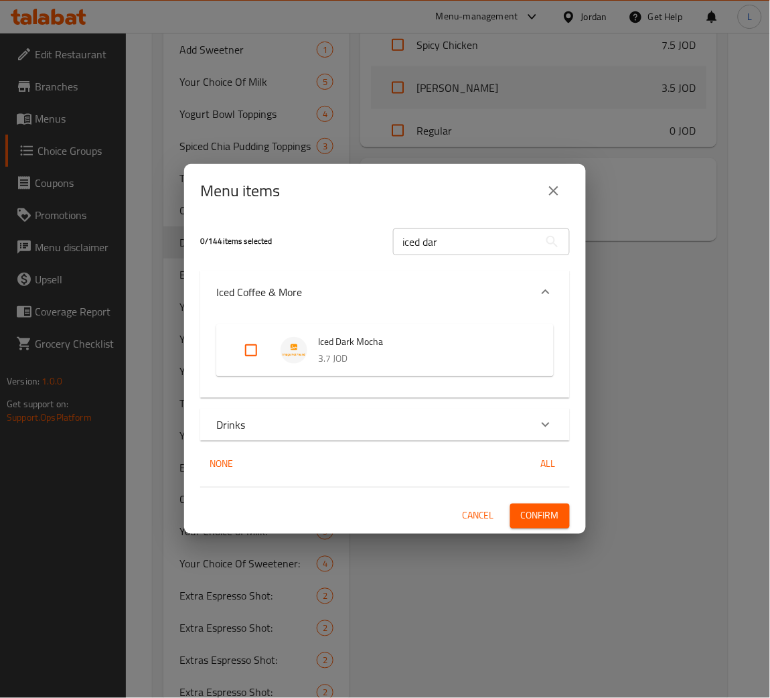
click at [252, 351] on input "Expand" at bounding box center [251, 350] width 32 height 32
checkbox input "true"
click at [376, 429] on div "Drinks" at bounding box center [372, 425] width 313 height 16
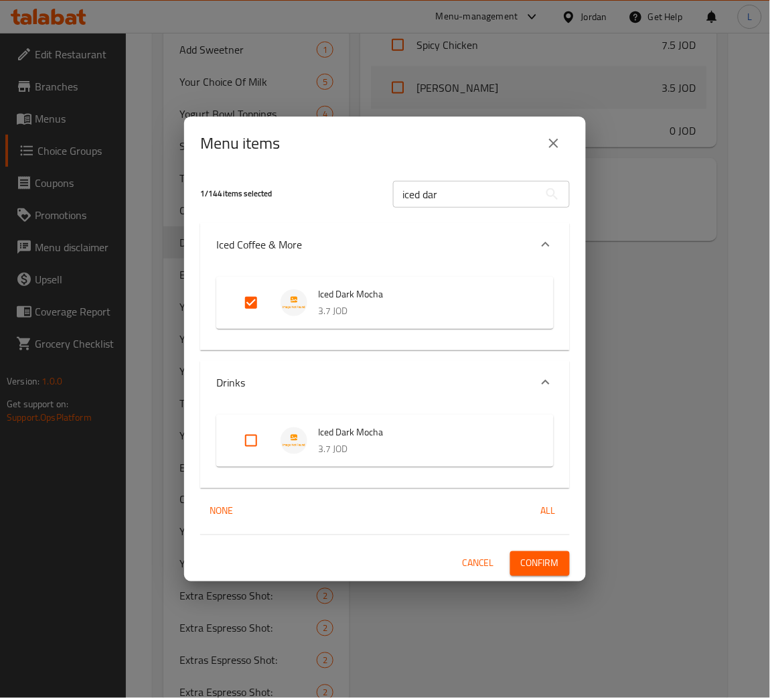
click at [246, 440] on input "Expand" at bounding box center [251, 441] width 32 height 32
checkbox input "true"
click at [536, 569] on span "Confirm" at bounding box center [540, 563] width 38 height 17
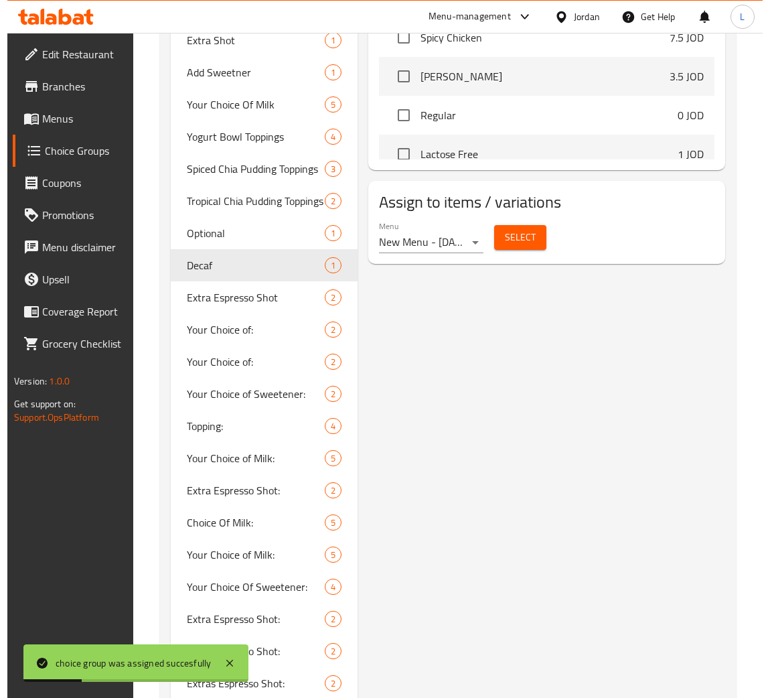
scroll to position [579, 0]
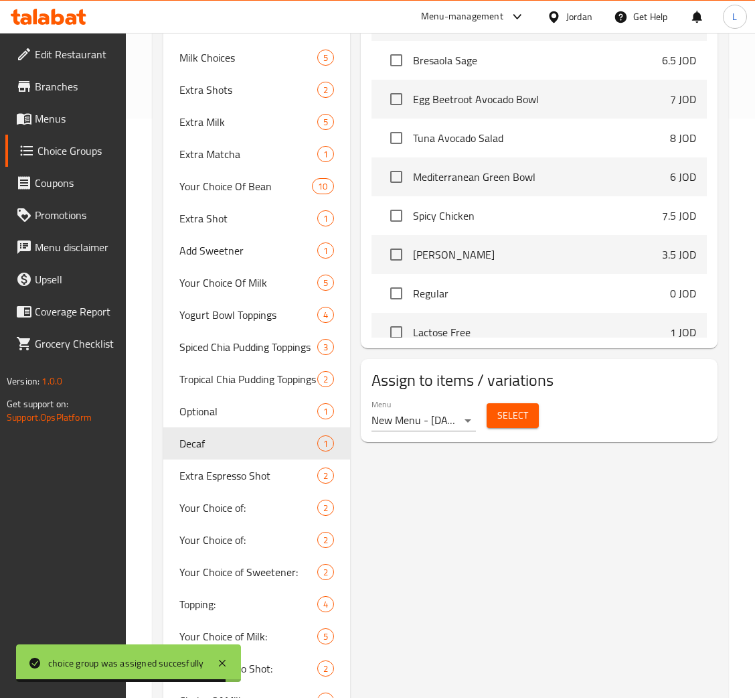
click at [494, 413] on button "Select" at bounding box center [513, 415] width 52 height 25
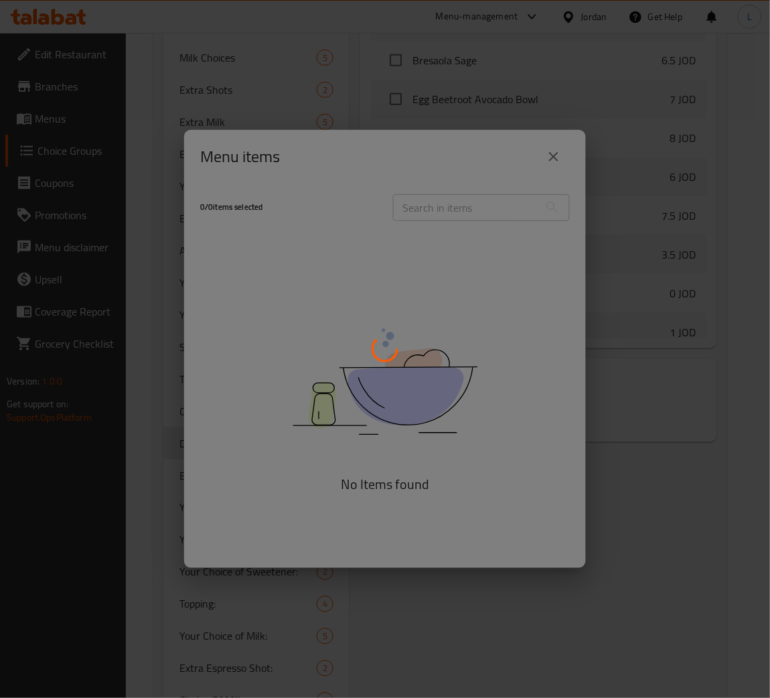
click at [499, 207] on div at bounding box center [385, 349] width 770 height 698
click at [481, 213] on div at bounding box center [385, 349] width 770 height 698
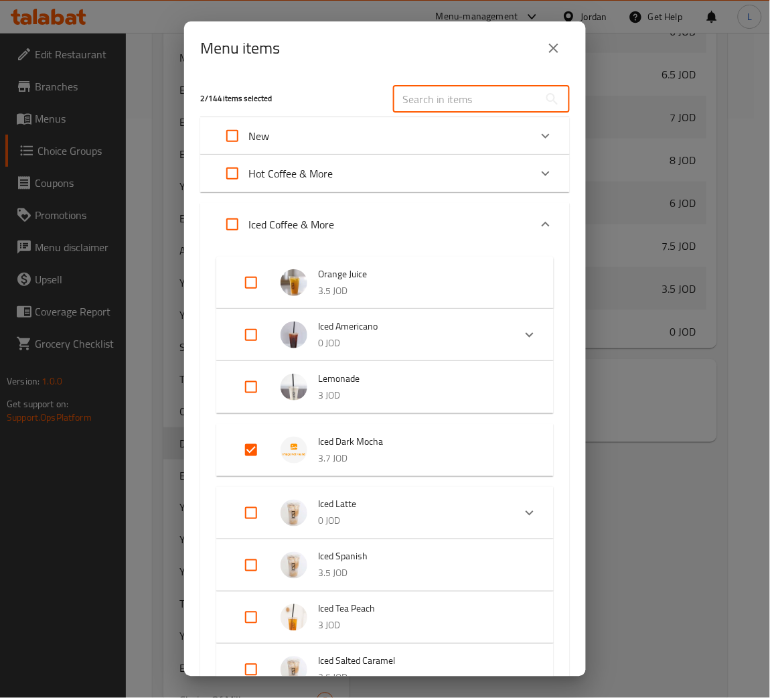
click at [448, 103] on input "text" at bounding box center [466, 99] width 146 height 27
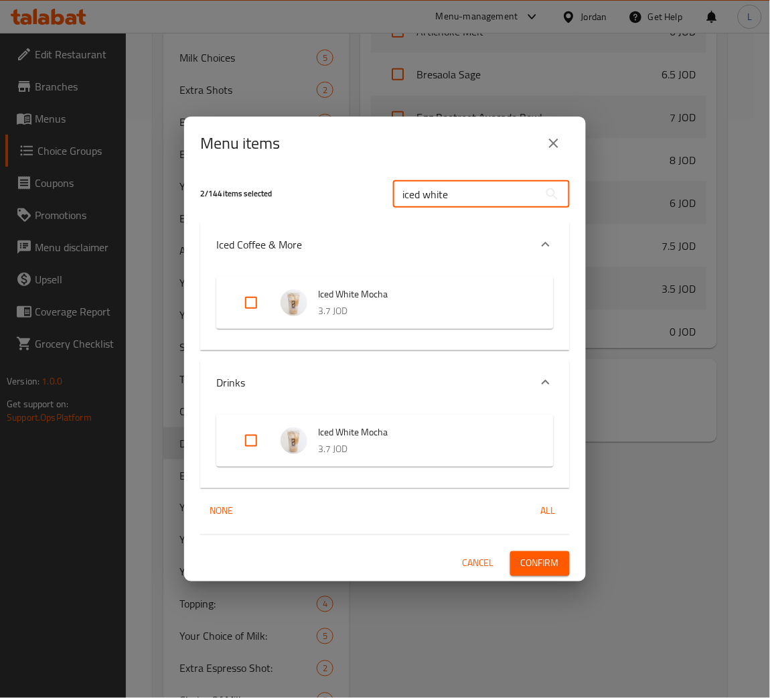
type input "iced white"
click at [384, 315] on p "3.7 JOD" at bounding box center [422, 311] width 209 height 17
click at [250, 304] on input "Expand" at bounding box center [251, 303] width 32 height 32
checkbox input "true"
click at [251, 446] on input "Expand" at bounding box center [251, 441] width 32 height 32
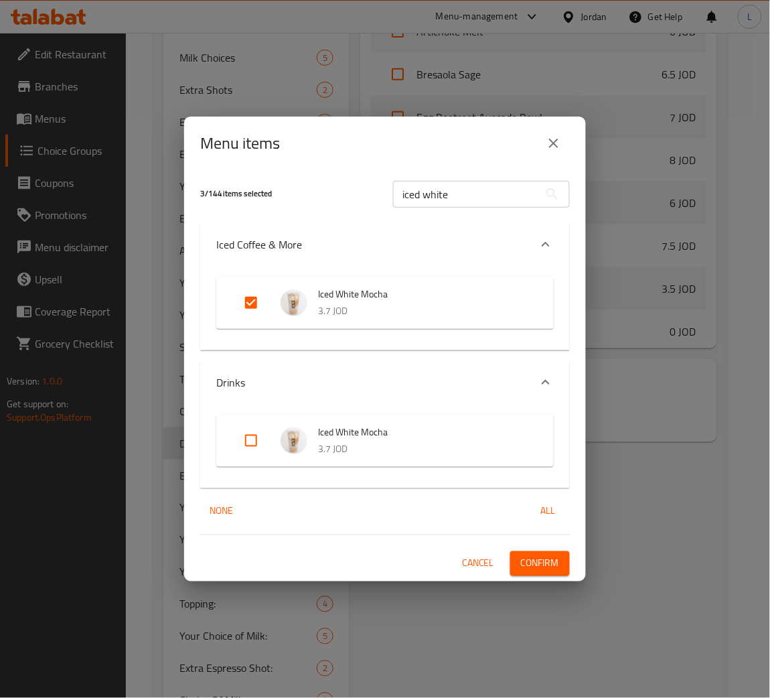
checkbox input "true"
click at [388, 315] on p "3.7 JOD" at bounding box center [422, 311] width 209 height 17
click at [388, 445] on p "3.7 JOD" at bounding box center [422, 449] width 209 height 17
click at [562, 571] on button "Confirm" at bounding box center [540, 563] width 60 height 25
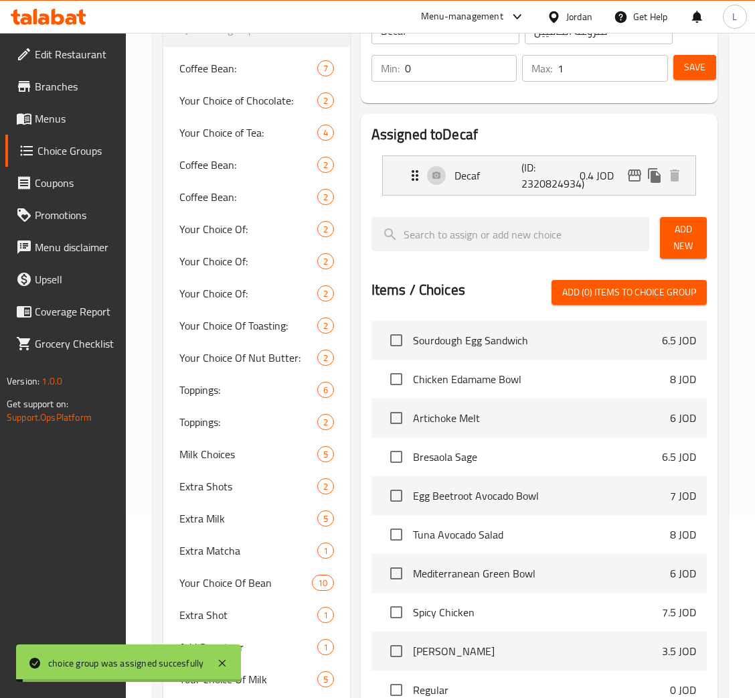
scroll to position [177, 0]
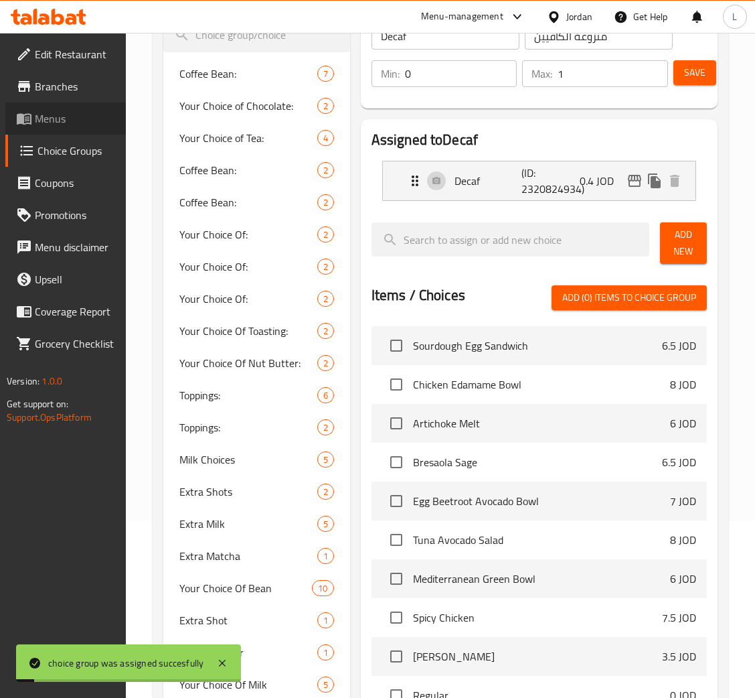
click at [85, 113] on span "Menus" at bounding box center [75, 119] width 80 height 16
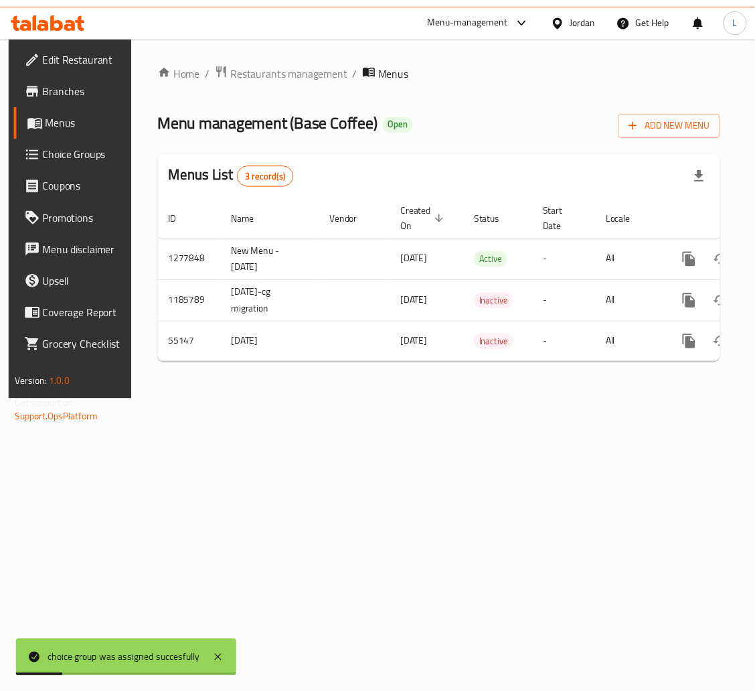
scroll to position [0, 76]
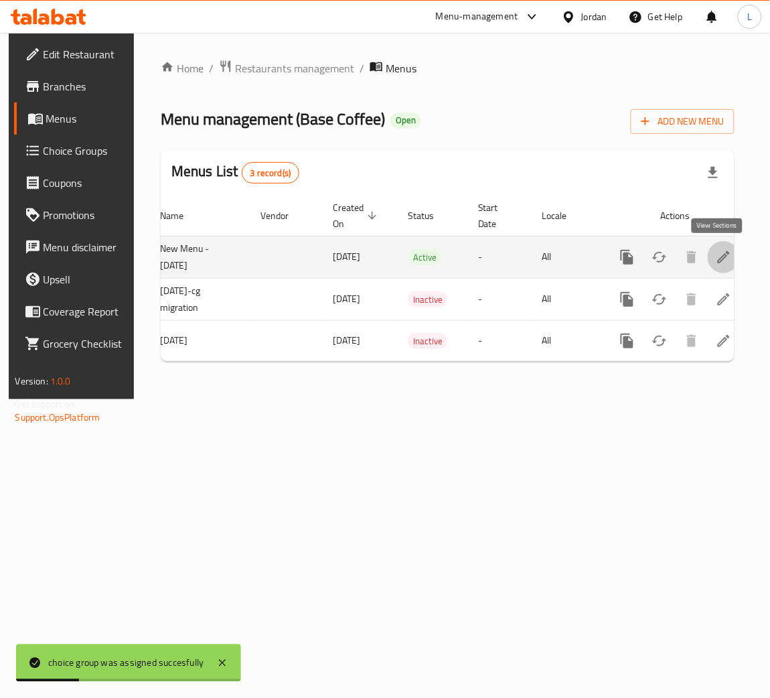
click at [720, 271] on link "enhanced table" at bounding box center [724, 257] width 32 height 32
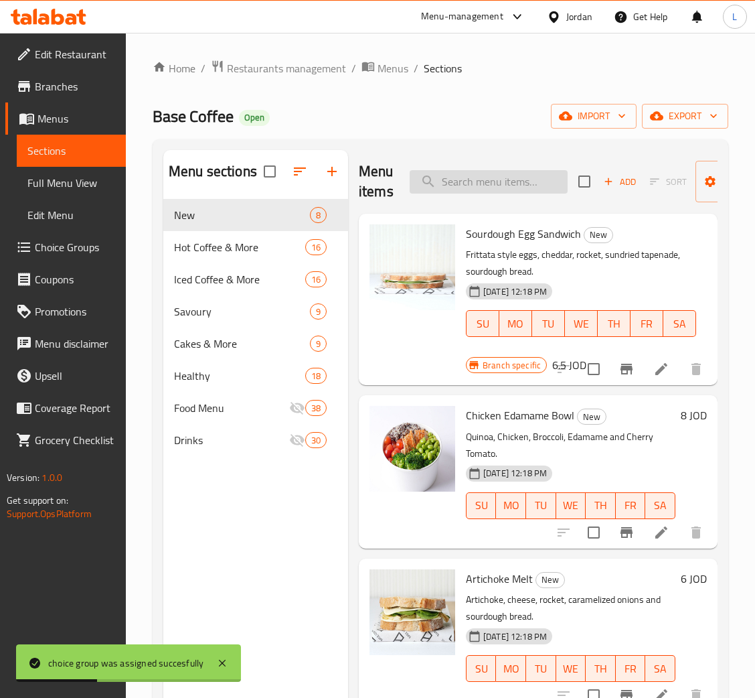
click at [499, 193] on input "search" at bounding box center [489, 181] width 158 height 23
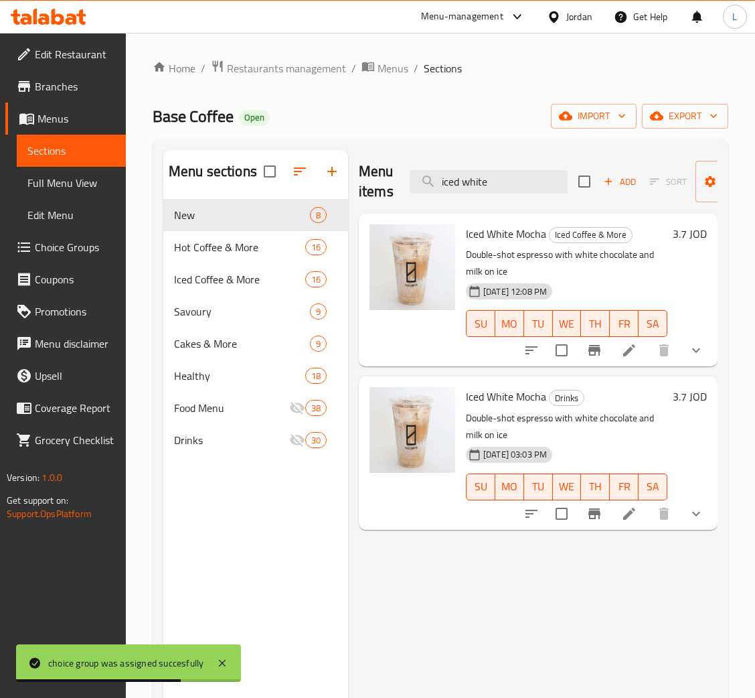
type input "iced white"
click at [638, 354] on li at bounding box center [630, 350] width 38 height 24
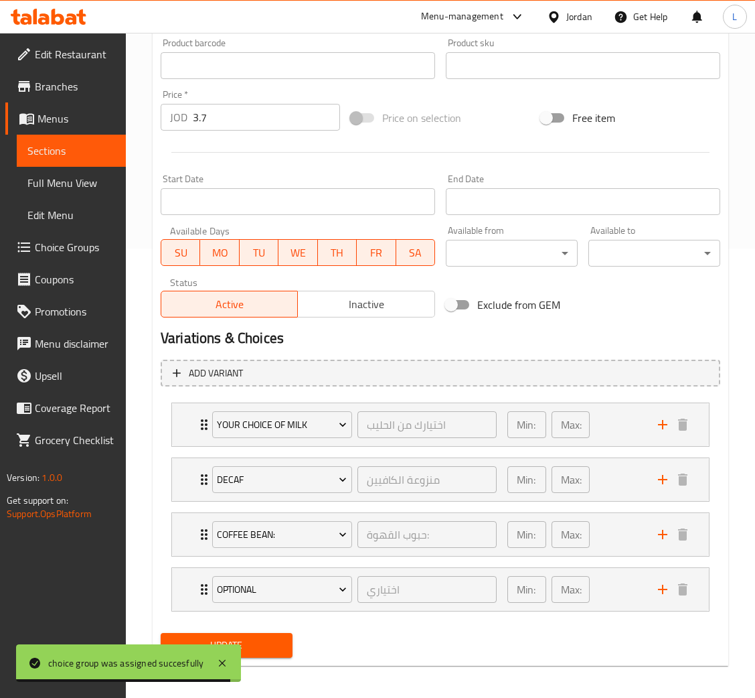
scroll to position [455, 0]
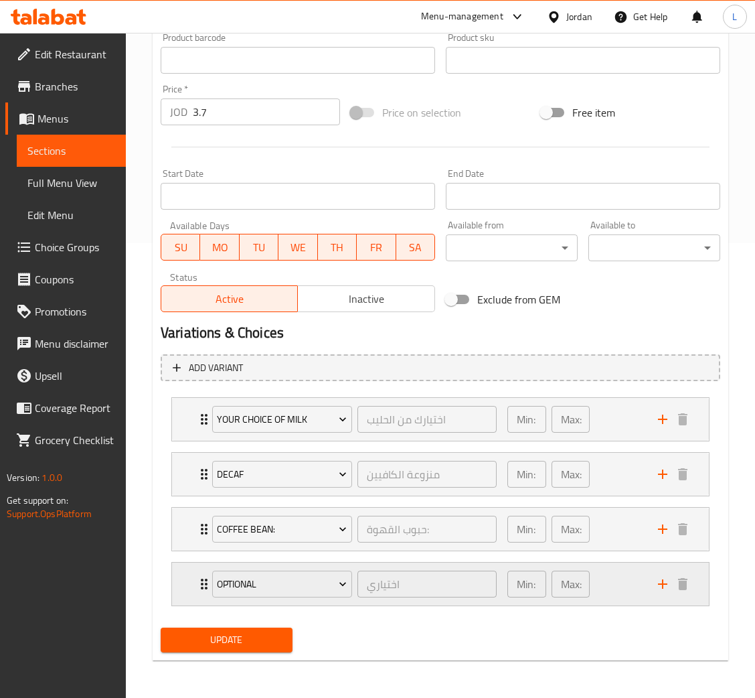
click at [196, 573] on div "Optional اختياري ​ Min: 0 ​ Max: 1 ​" at bounding box center [444, 584] width 497 height 43
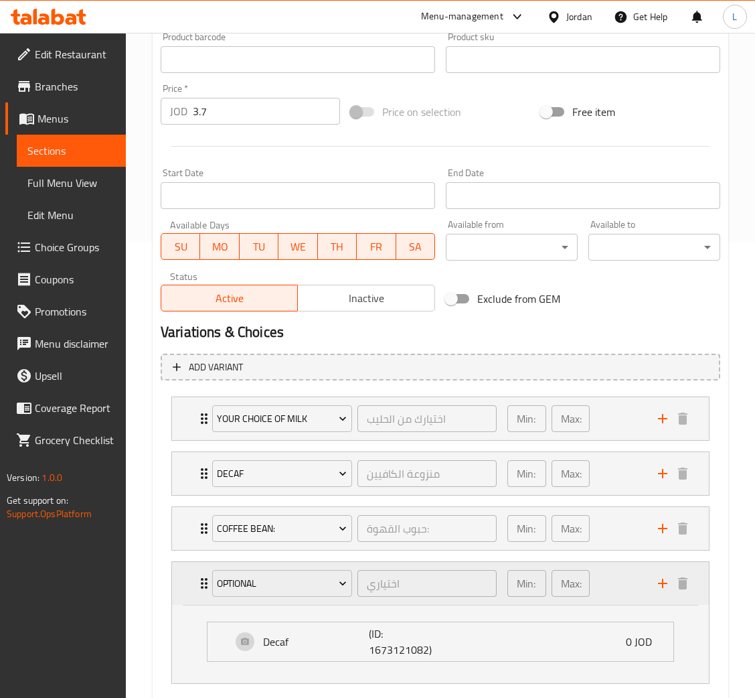
click at [198, 575] on div "Optional اختياري ​ Min: 0 ​ Max: 1 ​" at bounding box center [444, 583] width 497 height 43
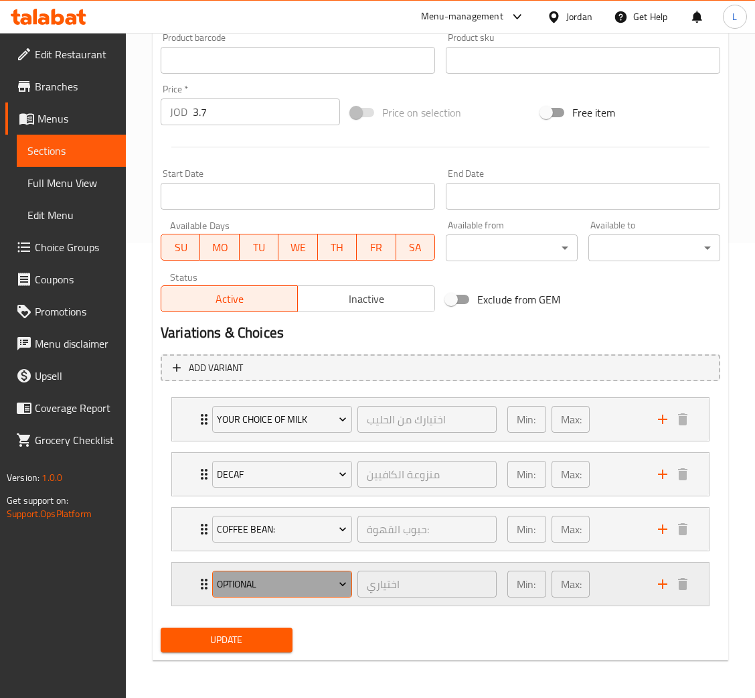
click at [247, 577] on span "Optional" at bounding box center [282, 584] width 130 height 17
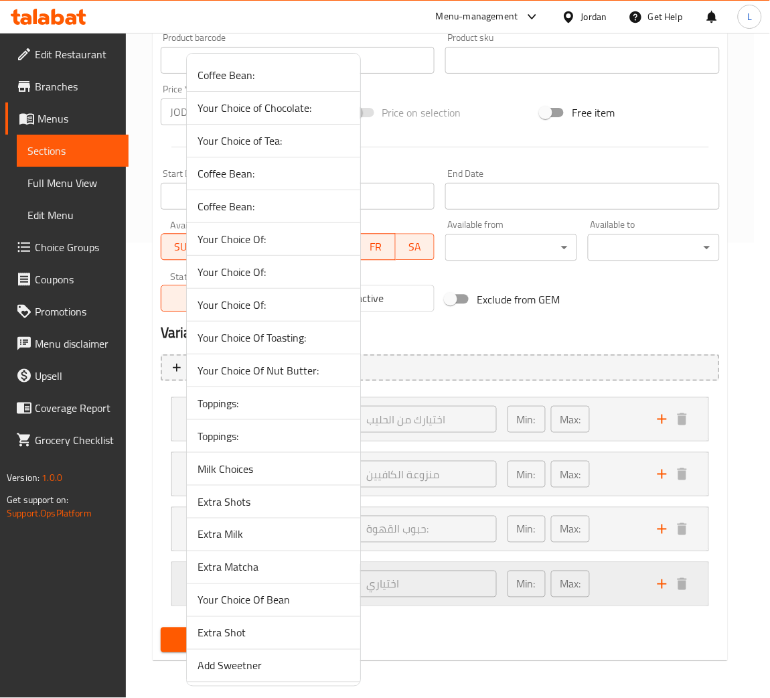
click at [247, 575] on span "Extra Matcha" at bounding box center [274, 567] width 152 height 16
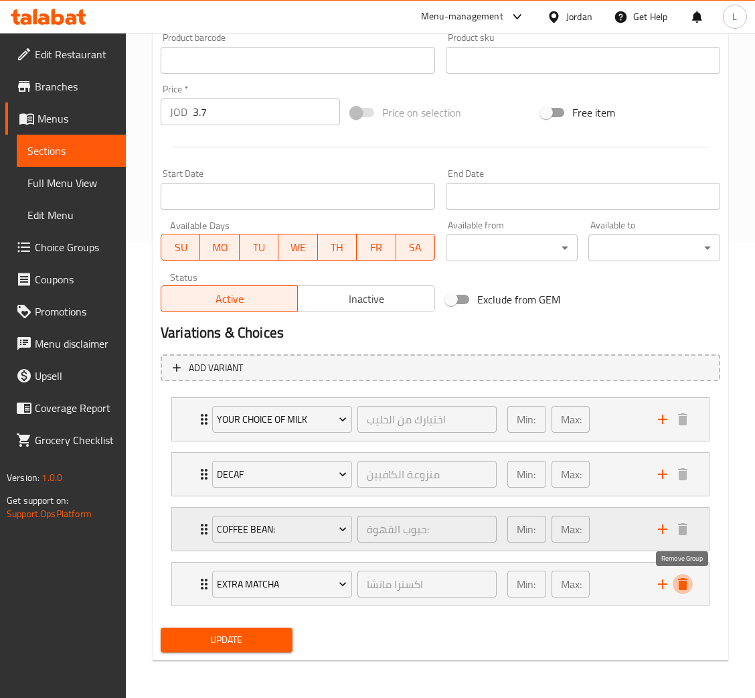
drag, startPoint x: 680, startPoint y: 583, endPoint x: 429, endPoint y: 597, distance: 252.3
click at [678, 584] on icon "delete" at bounding box center [683, 584] width 16 height 16
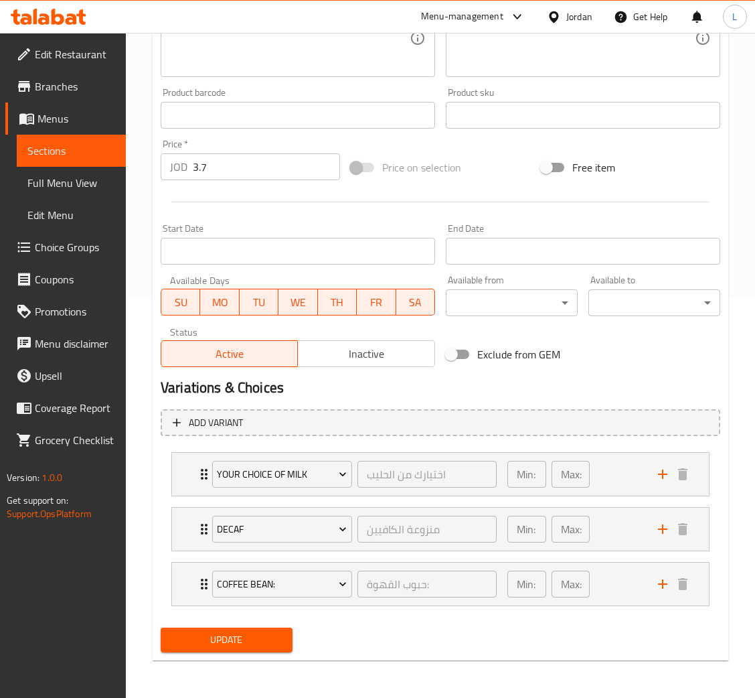
click at [248, 639] on span "Update" at bounding box center [226, 640] width 111 height 17
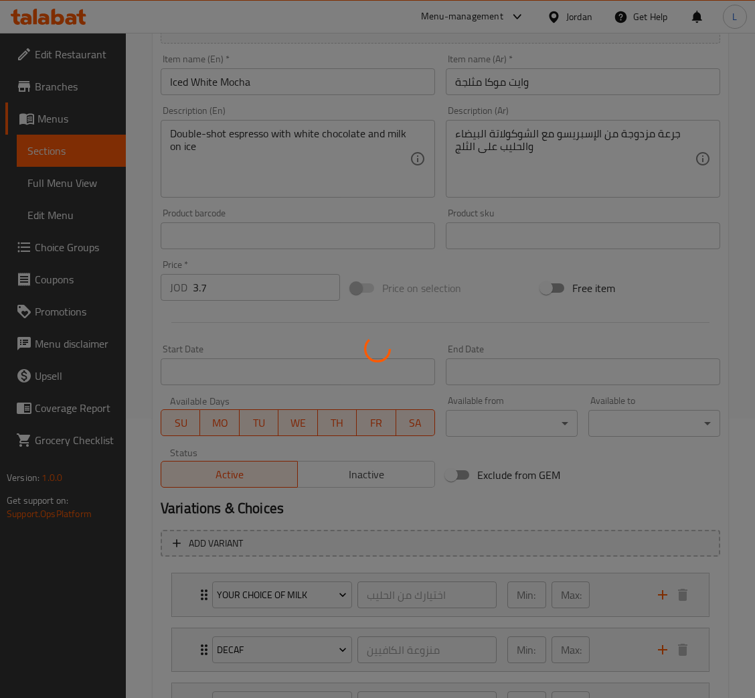
scroll to position [0, 0]
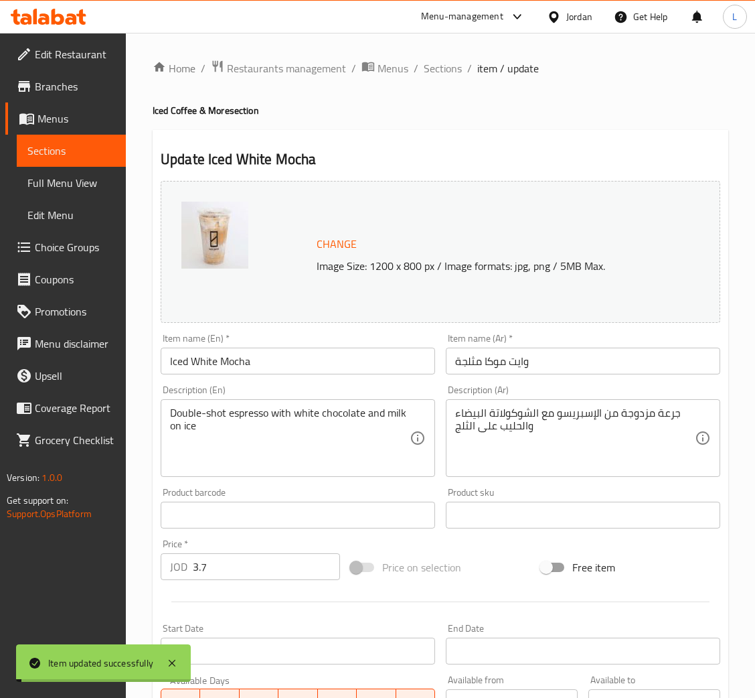
click at [437, 66] on span "Sections" at bounding box center [443, 68] width 38 height 16
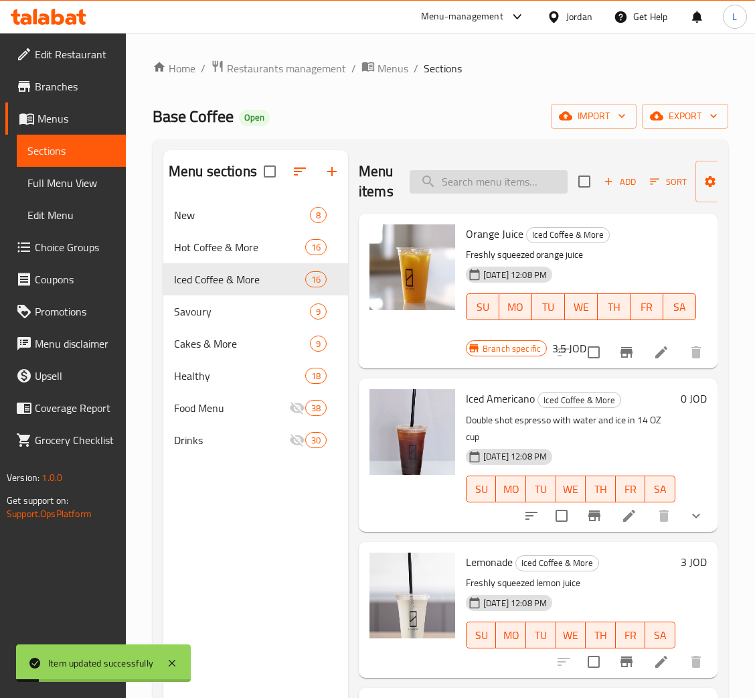
click at [516, 192] on input "search" at bounding box center [489, 181] width 158 height 23
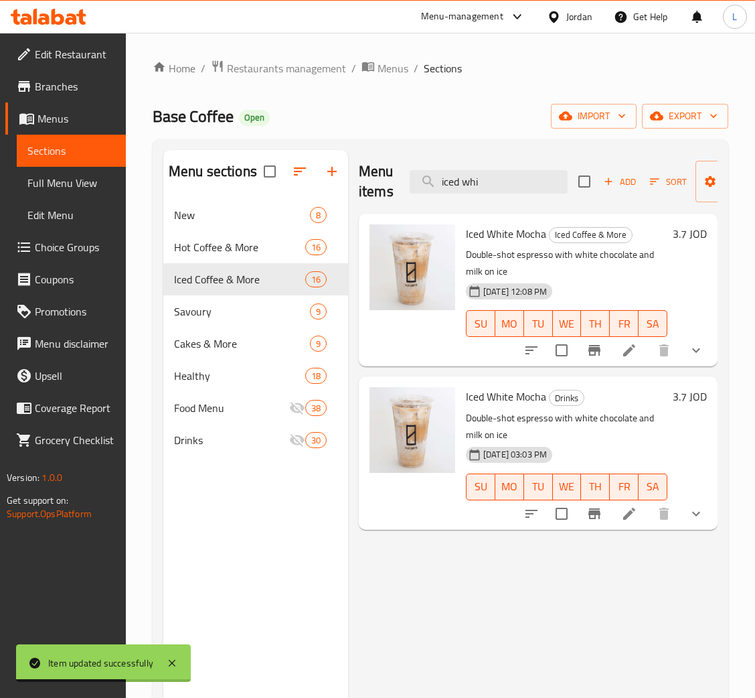
type input "iced whi"
click at [632, 506] on icon at bounding box center [630, 514] width 16 height 16
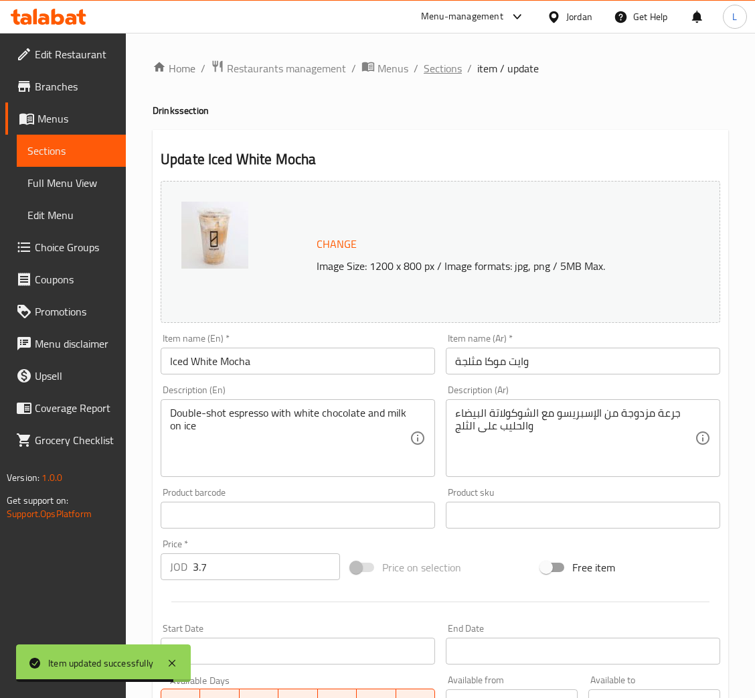
click at [427, 62] on span "Sections" at bounding box center [443, 68] width 38 height 16
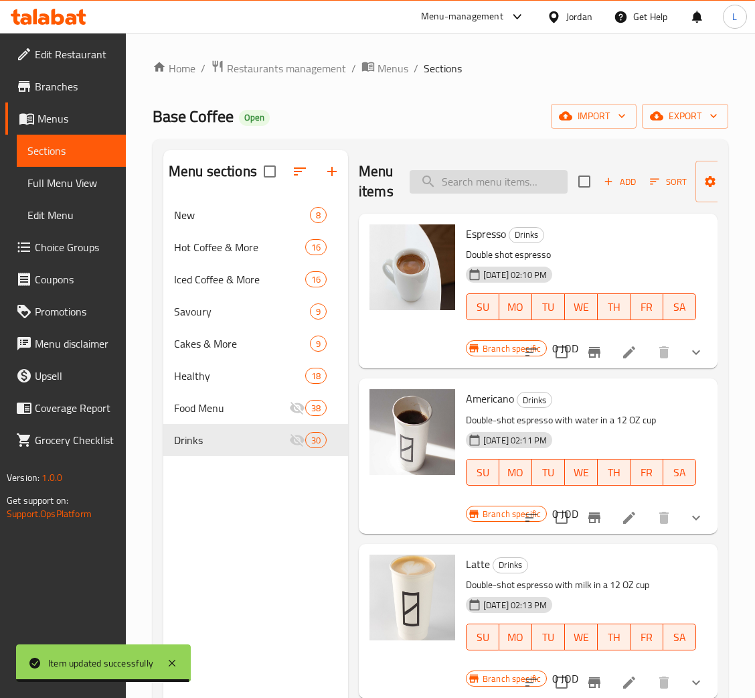
click at [512, 179] on input "search" at bounding box center [489, 181] width 158 height 23
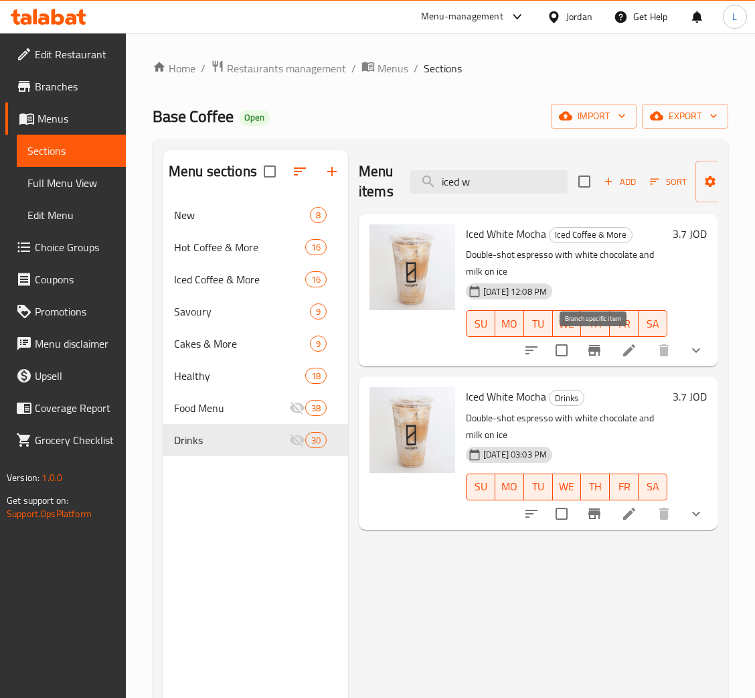
type input "iced w"
click at [602, 352] on button "Branch-specific-item" at bounding box center [595, 350] width 32 height 32
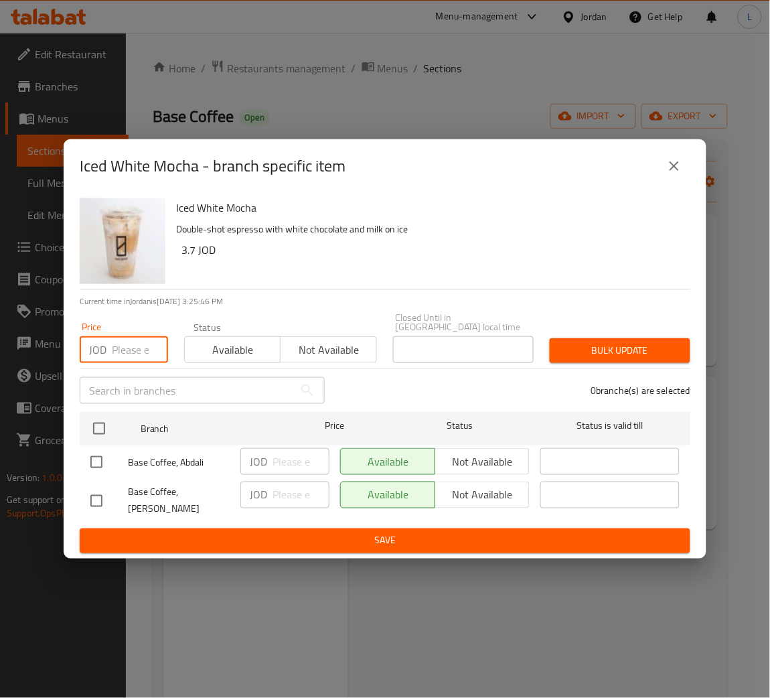
click at [119, 356] on input "number" at bounding box center [140, 349] width 56 height 27
click at [119, 356] on input "4.2" at bounding box center [140, 349] width 56 height 27
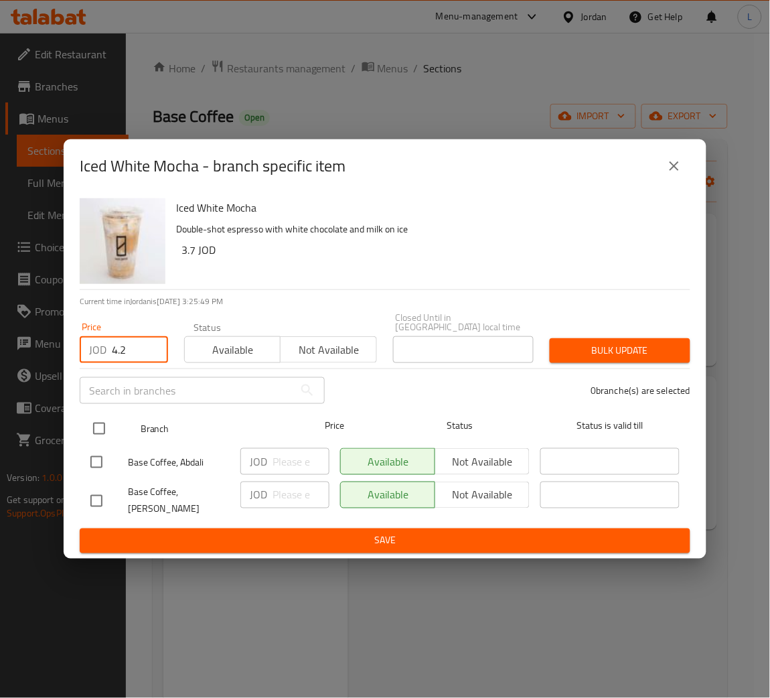
type input "4.2"
click at [106, 424] on input "checkbox" at bounding box center [99, 429] width 28 height 28
checkbox input "true"
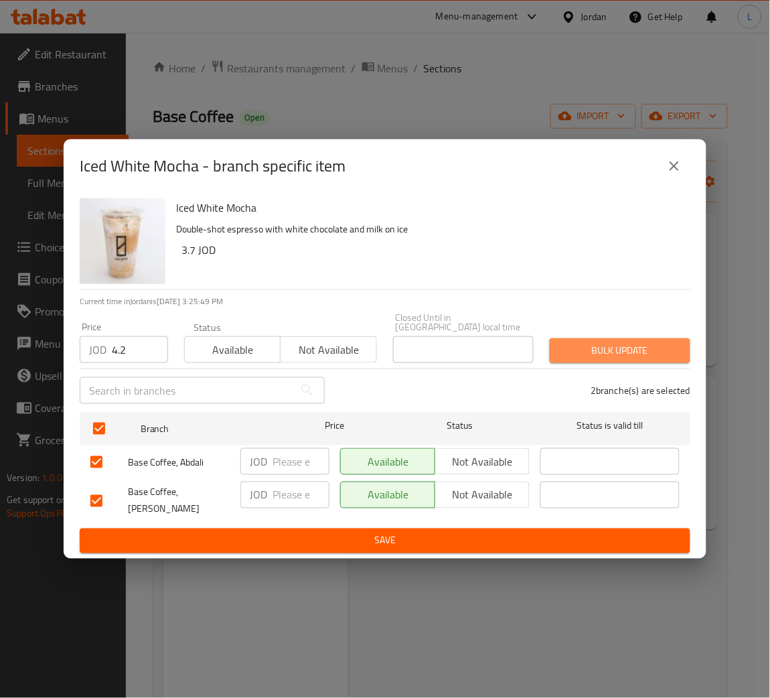
click at [652, 342] on span "Bulk update" at bounding box center [620, 350] width 119 height 17
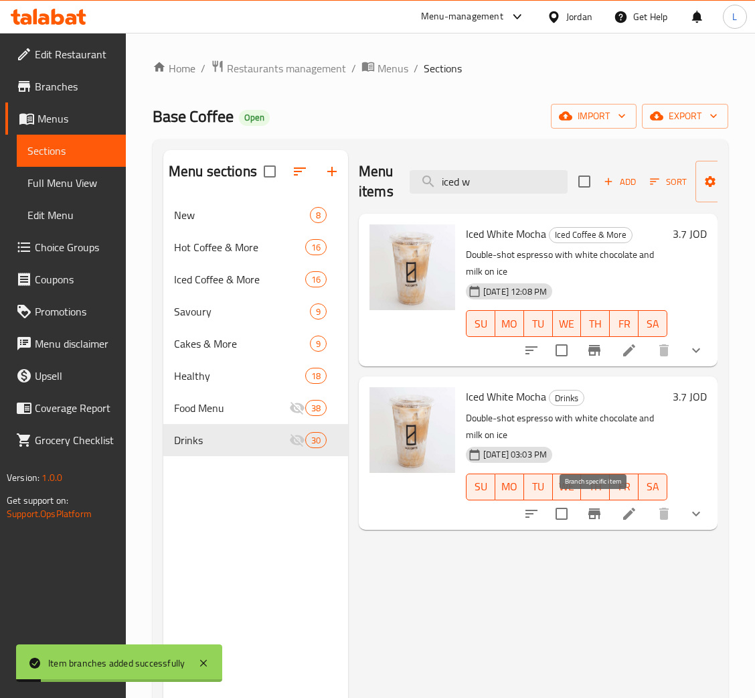
click at [593, 508] on icon "Branch-specific-item" at bounding box center [595, 514] width 16 height 16
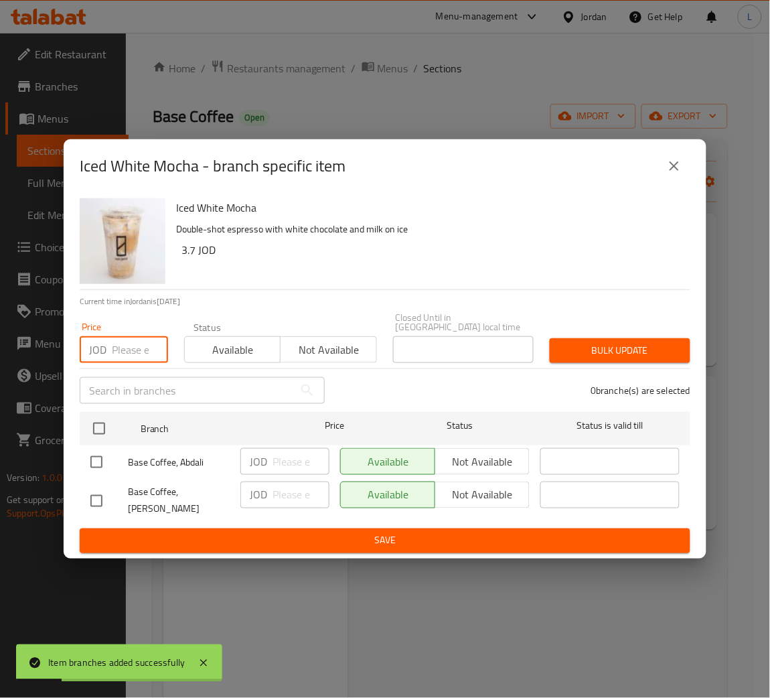
click at [124, 356] on input "number" at bounding box center [140, 349] width 56 height 27
paste input "4.2"
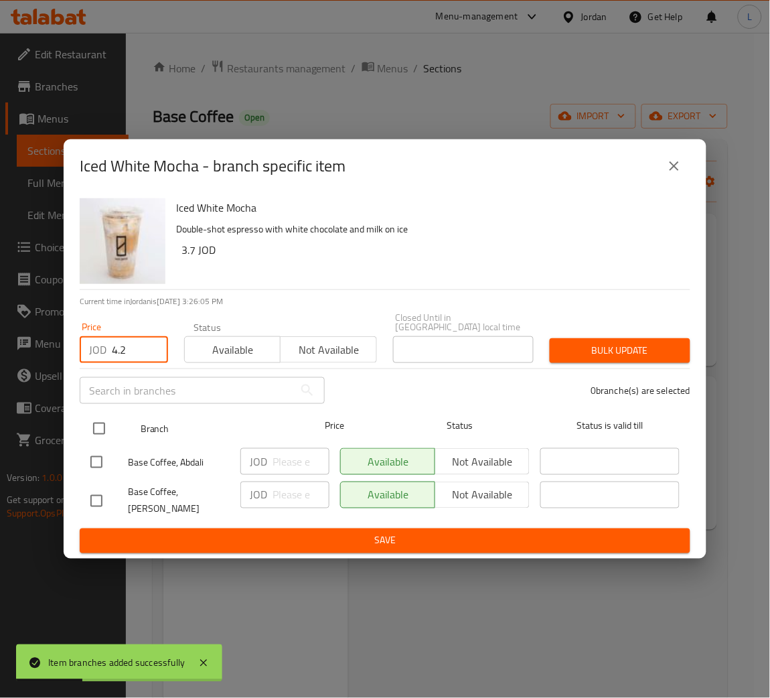
type input "4.2"
click at [102, 422] on input "checkbox" at bounding box center [99, 429] width 28 height 28
checkbox input "true"
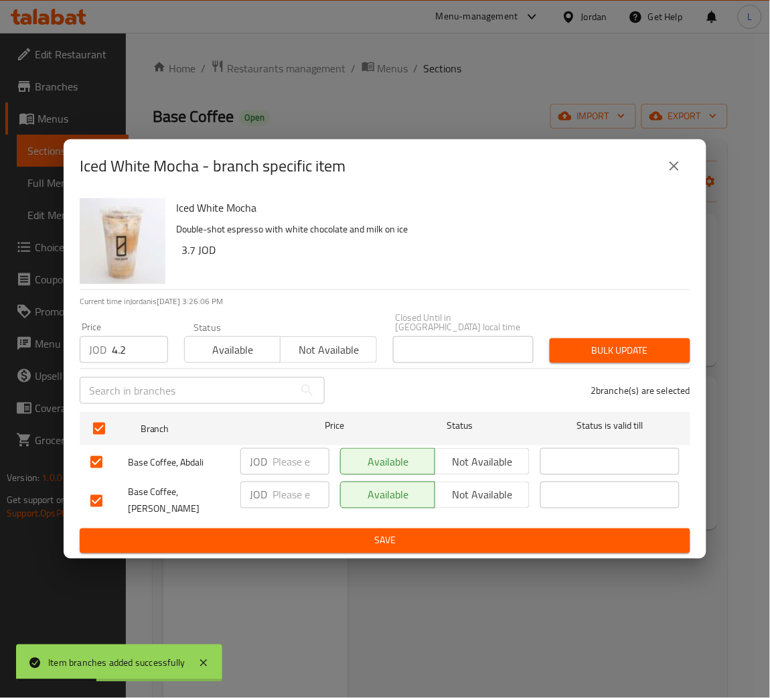
click at [601, 348] on span "Bulk update" at bounding box center [620, 350] width 119 height 17
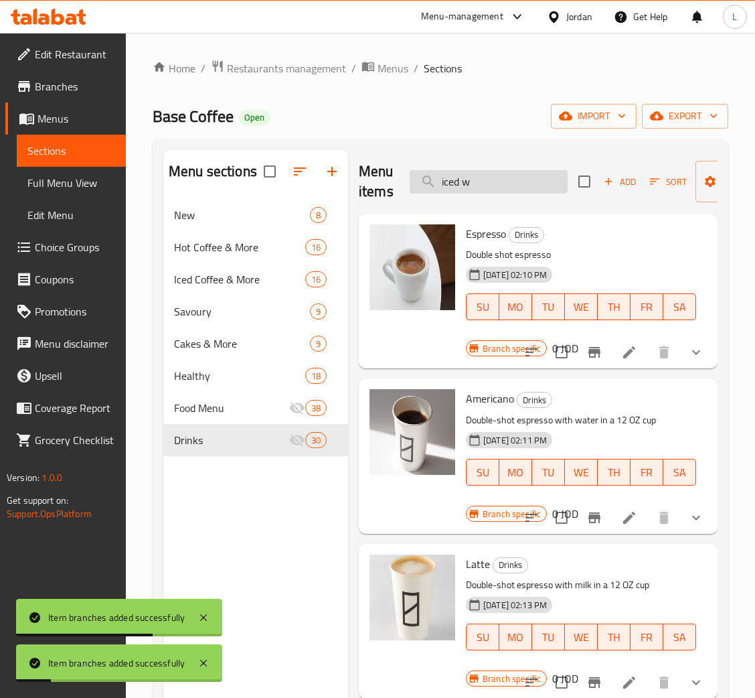
click at [493, 187] on input "iced w" at bounding box center [489, 181] width 158 height 23
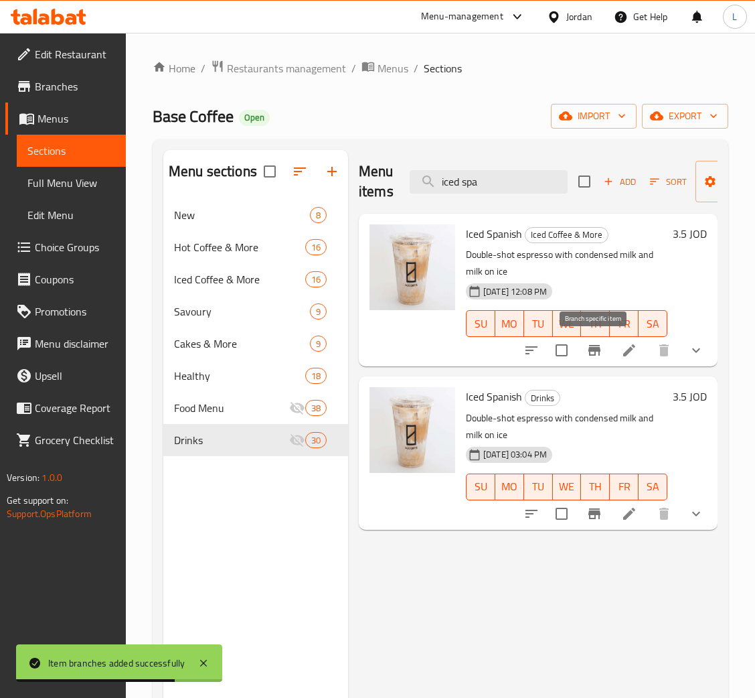
type input "iced spa"
click at [601, 352] on icon "Branch-specific-item" at bounding box center [595, 350] width 16 height 16
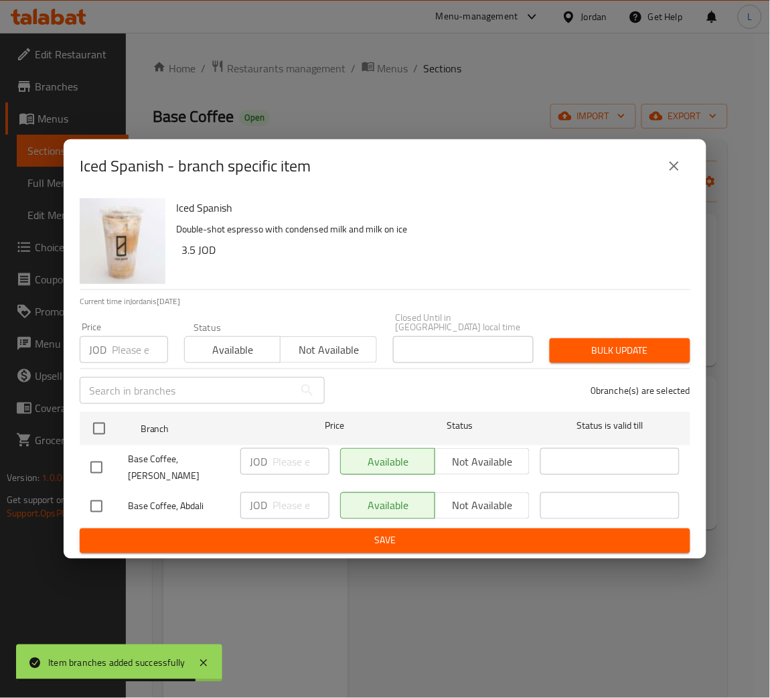
click at [128, 356] on input "number" at bounding box center [140, 349] width 56 height 27
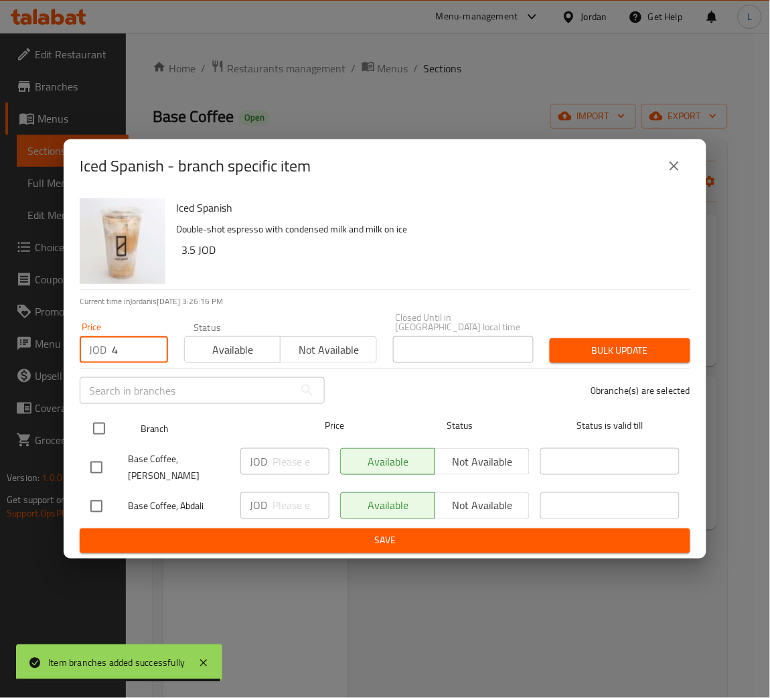
type input "4"
click at [105, 425] on input "checkbox" at bounding box center [99, 429] width 28 height 28
checkbox input "true"
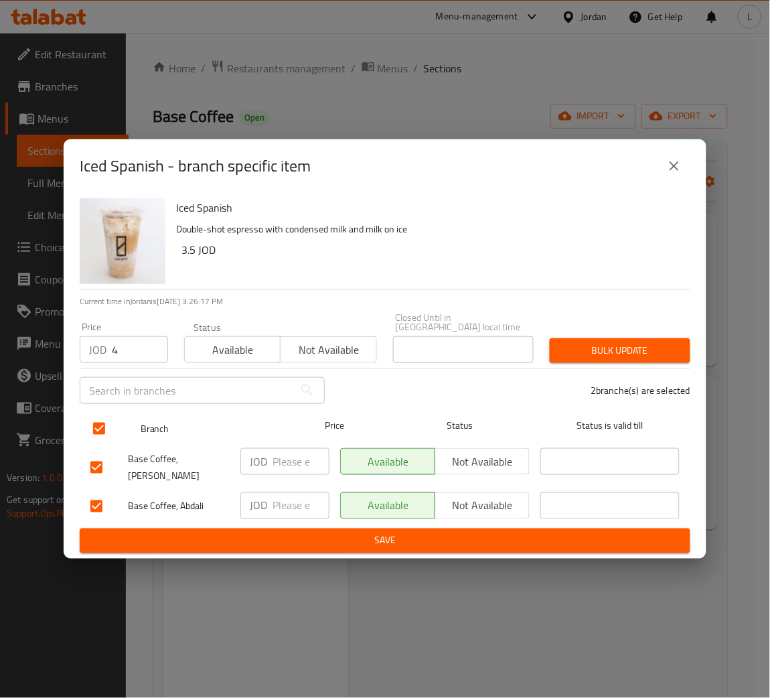
checkbox input "true"
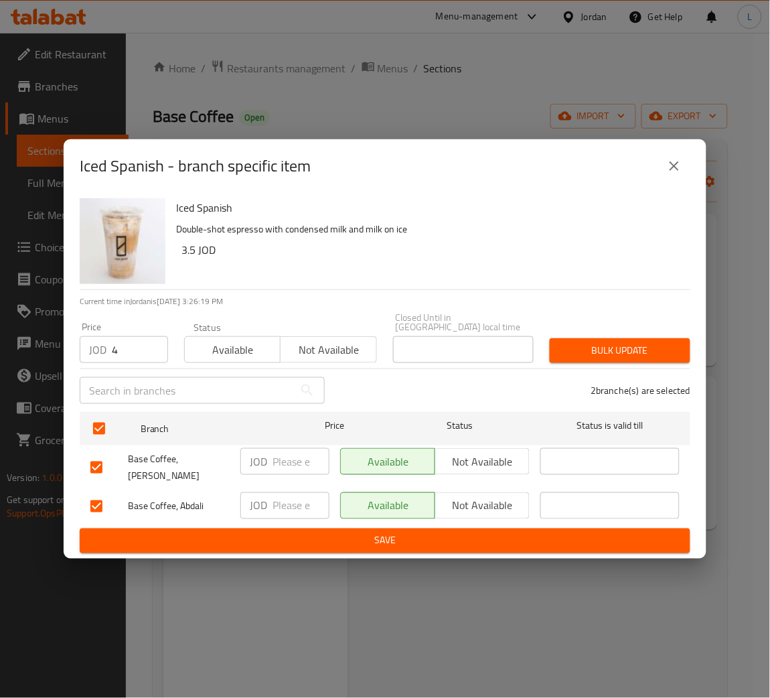
click at [601, 352] on span "Bulk update" at bounding box center [620, 350] width 119 height 17
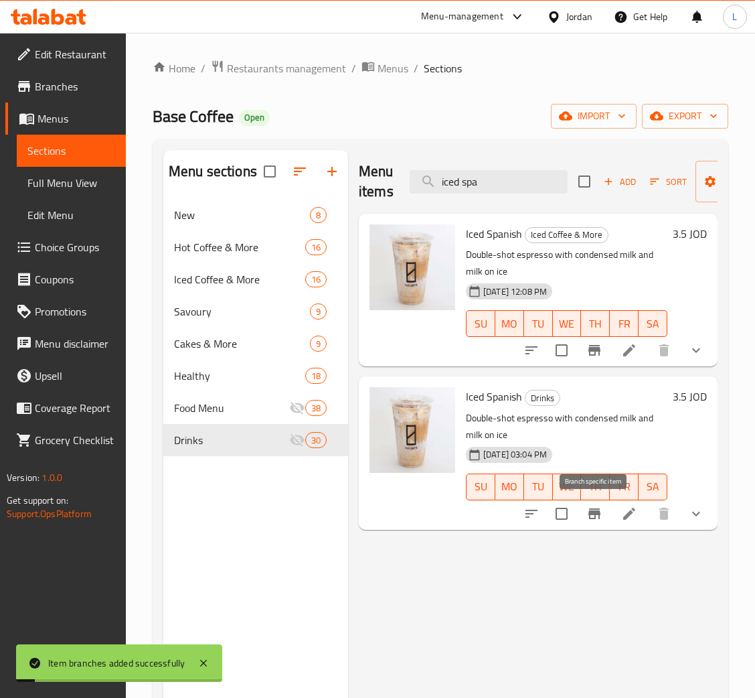
click at [593, 519] on icon "Branch-specific-item" at bounding box center [595, 513] width 12 height 11
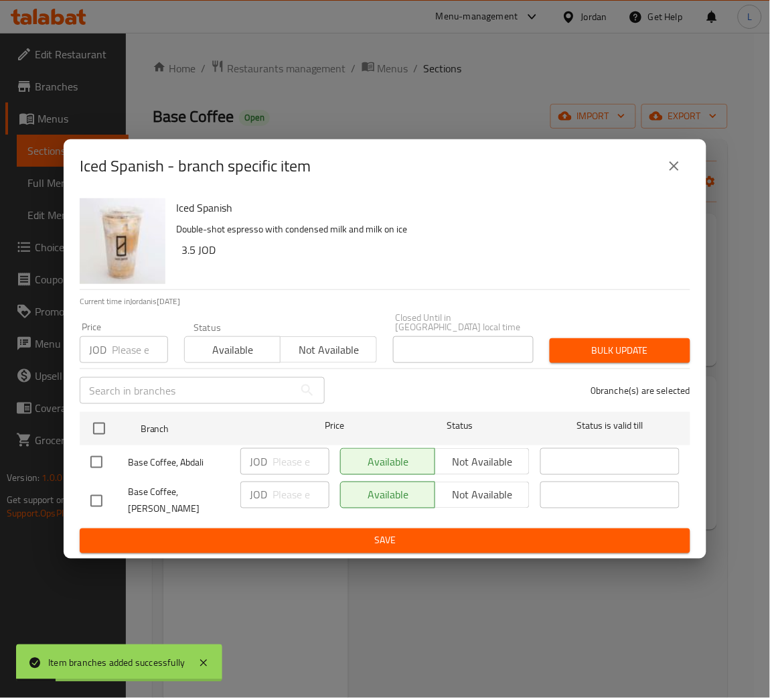
click at [136, 356] on input "number" at bounding box center [140, 349] width 56 height 27
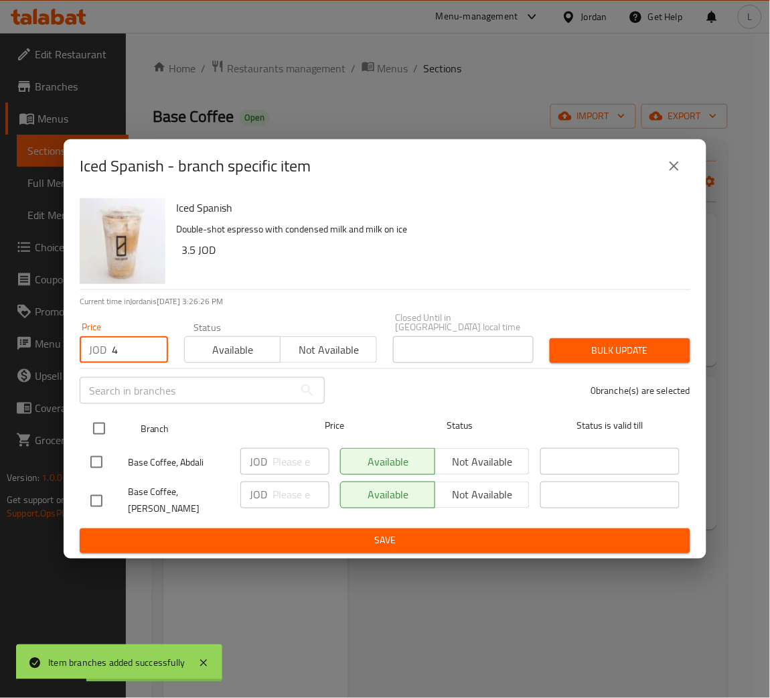
type input "4"
click at [109, 415] on input "checkbox" at bounding box center [99, 429] width 28 height 28
checkbox input "true"
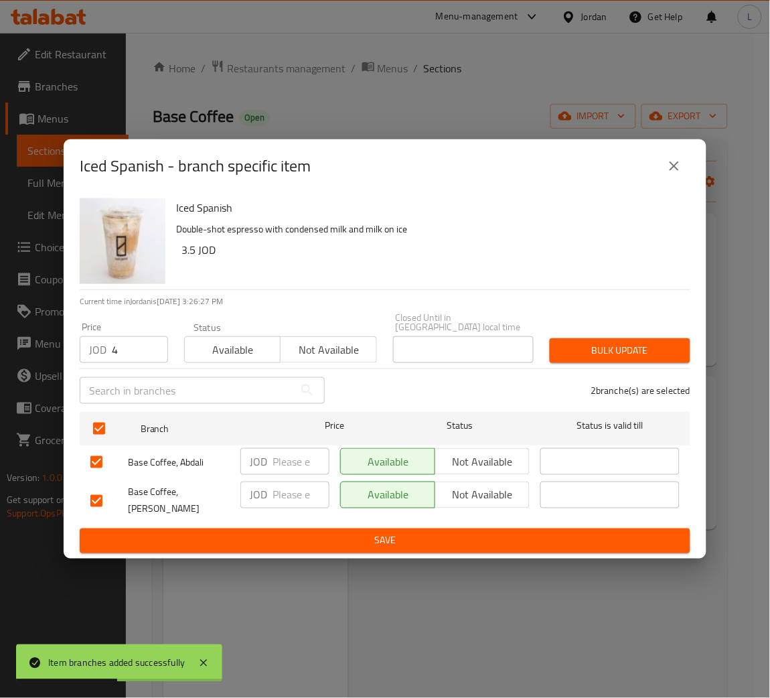
click at [582, 354] on span "Bulk update" at bounding box center [620, 350] width 119 height 17
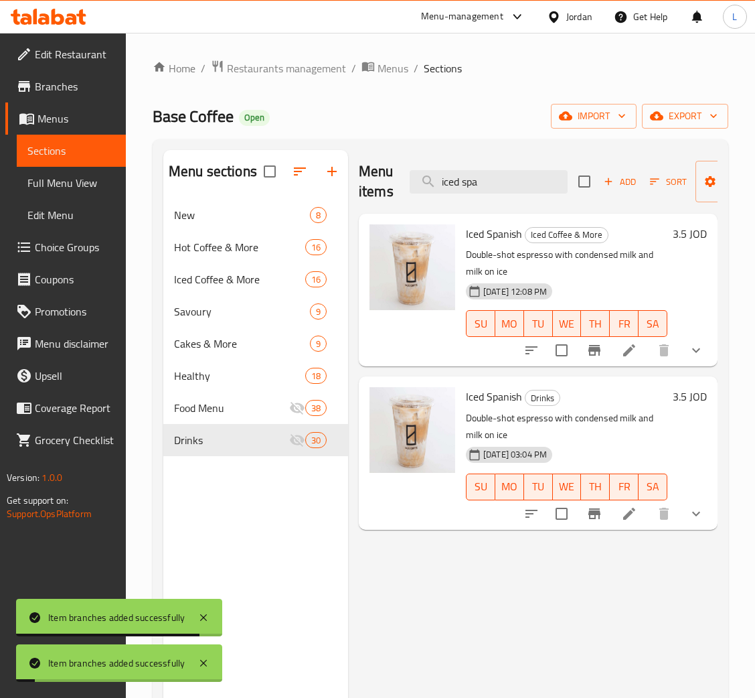
click at [645, 347] on li at bounding box center [630, 350] width 38 height 24
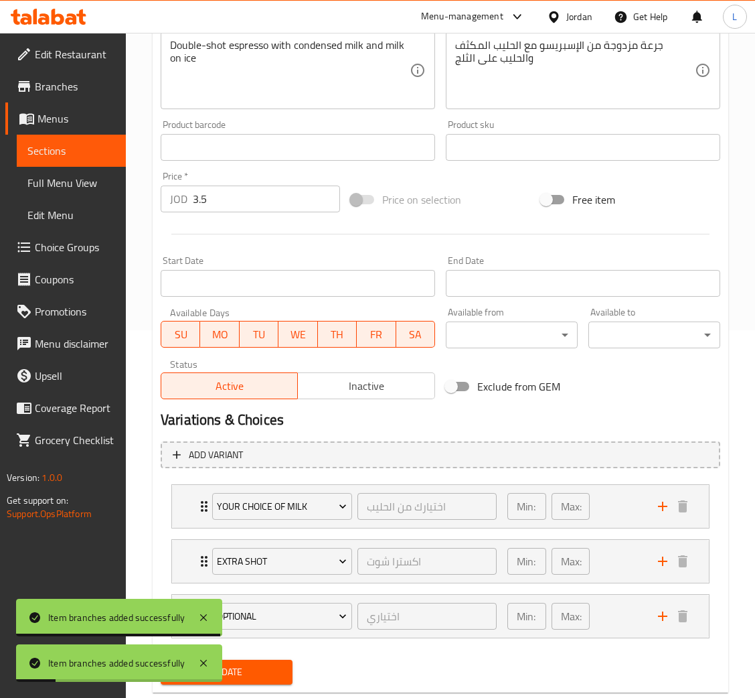
scroll to position [400, 0]
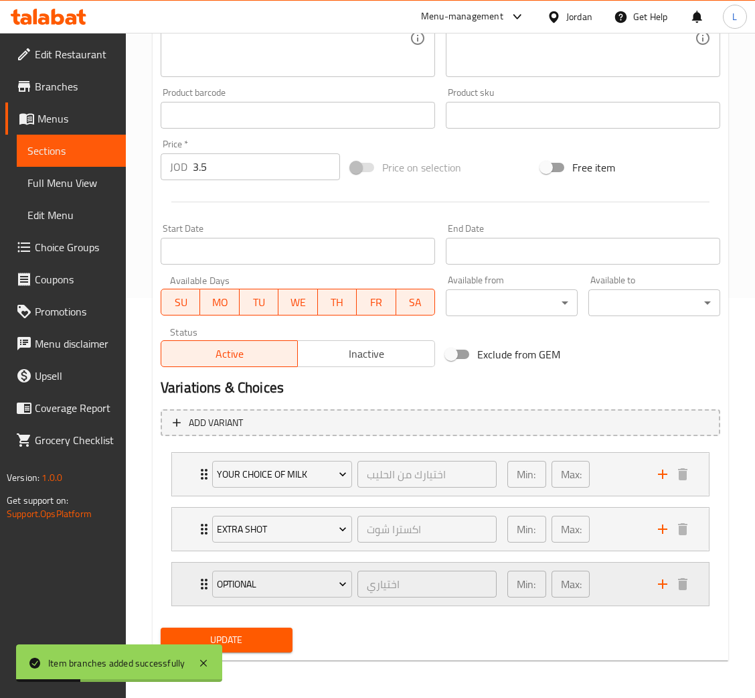
click at [191, 579] on div "Optional اختياري ​ Min: 0 ​ Max: 1 ​" at bounding box center [440, 584] width 537 height 43
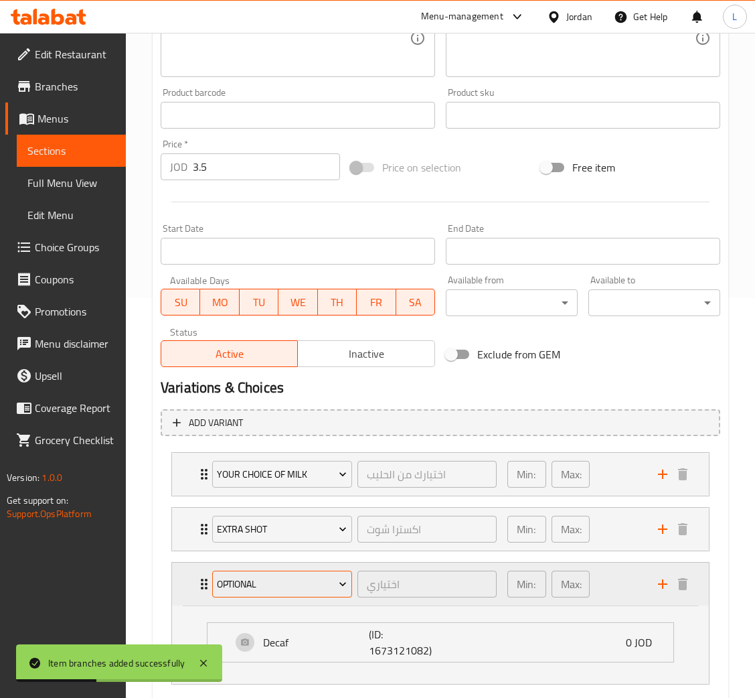
click at [242, 581] on span "Optional" at bounding box center [282, 584] width 130 height 17
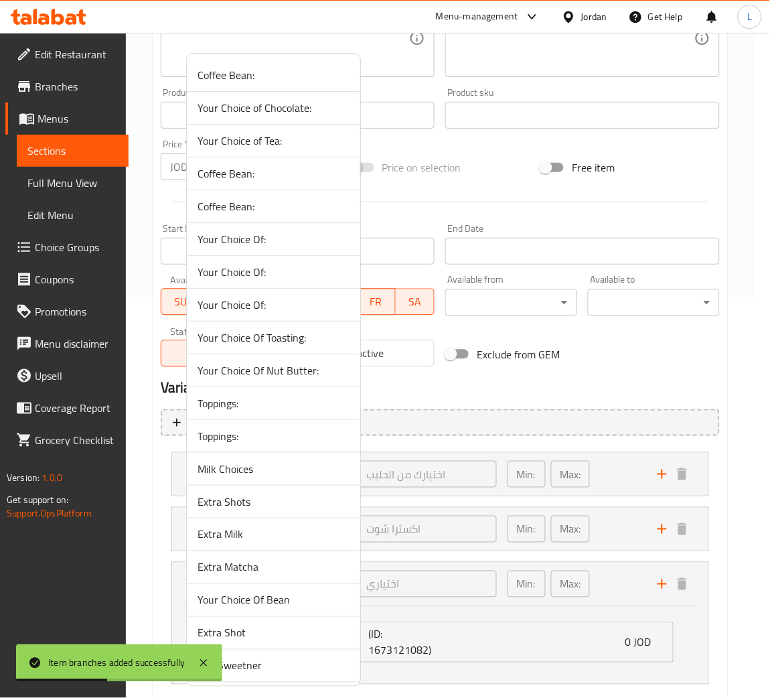
click at [275, 583] on li "Extra Matcha" at bounding box center [273, 567] width 173 height 33
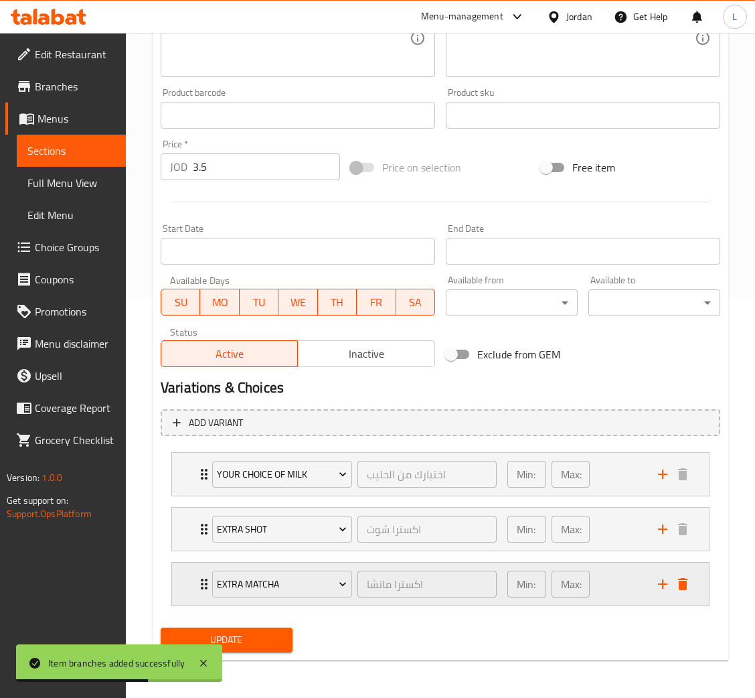
click at [677, 589] on icon "delete" at bounding box center [683, 584] width 16 height 16
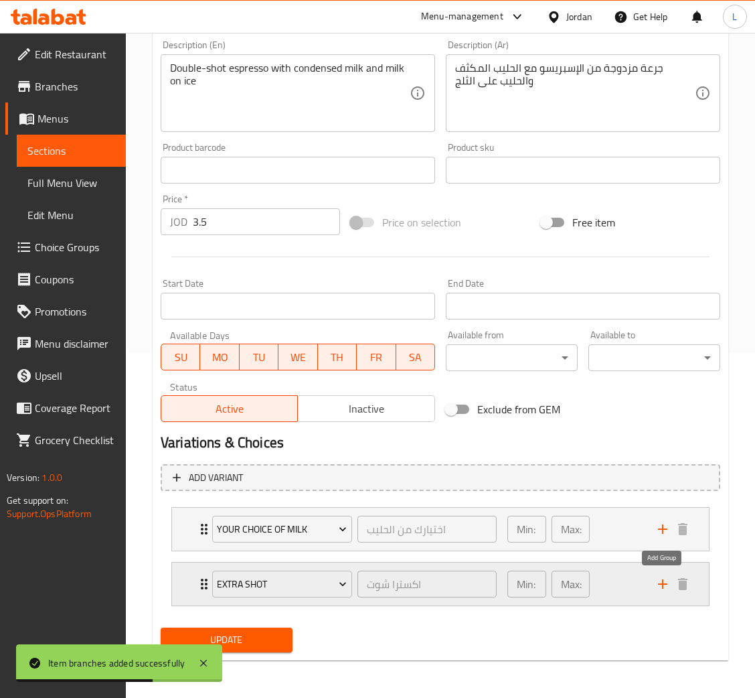
scroll to position [344, 0]
click at [259, 641] on span "Update" at bounding box center [226, 640] width 111 height 17
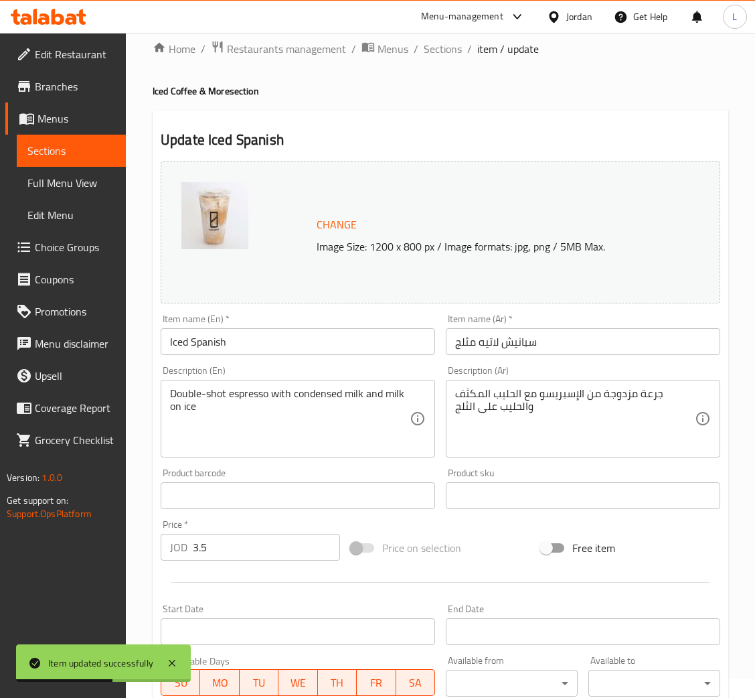
scroll to position [0, 0]
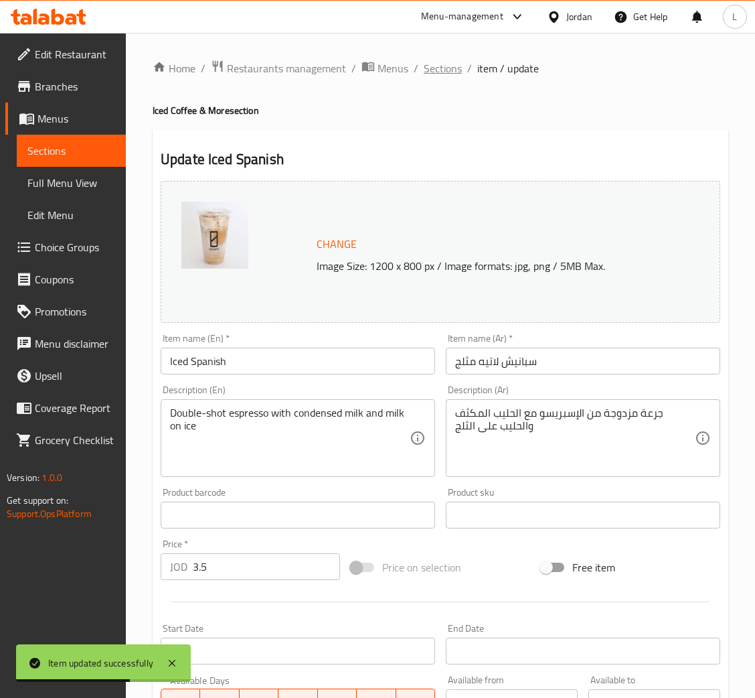
click at [439, 70] on span "Sections" at bounding box center [443, 68] width 38 height 16
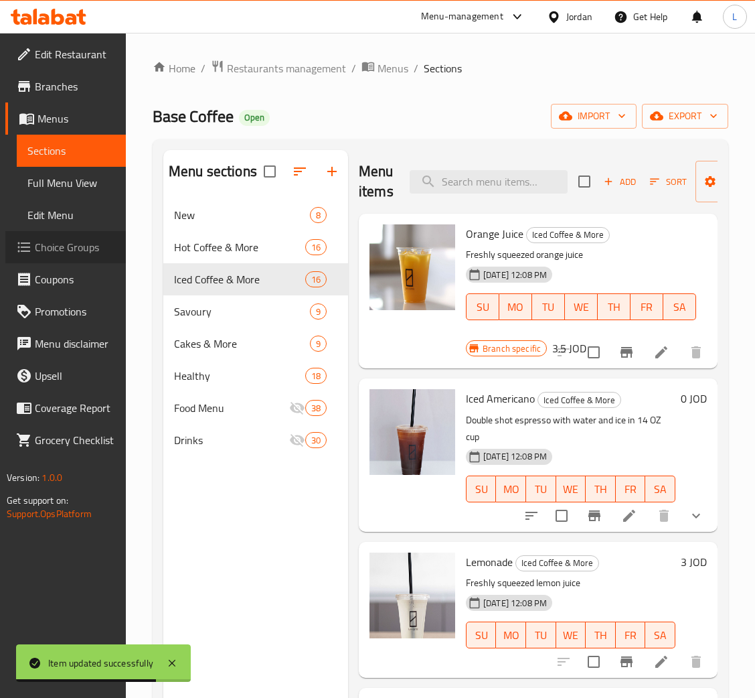
click at [71, 245] on span "Choice Groups" at bounding box center [75, 247] width 80 height 16
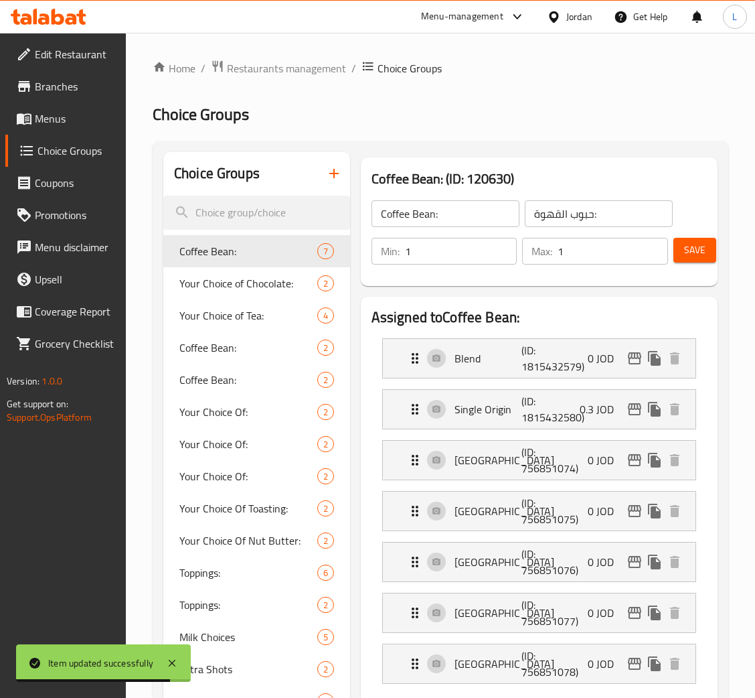
click at [335, 175] on icon "button" at bounding box center [334, 173] width 16 height 16
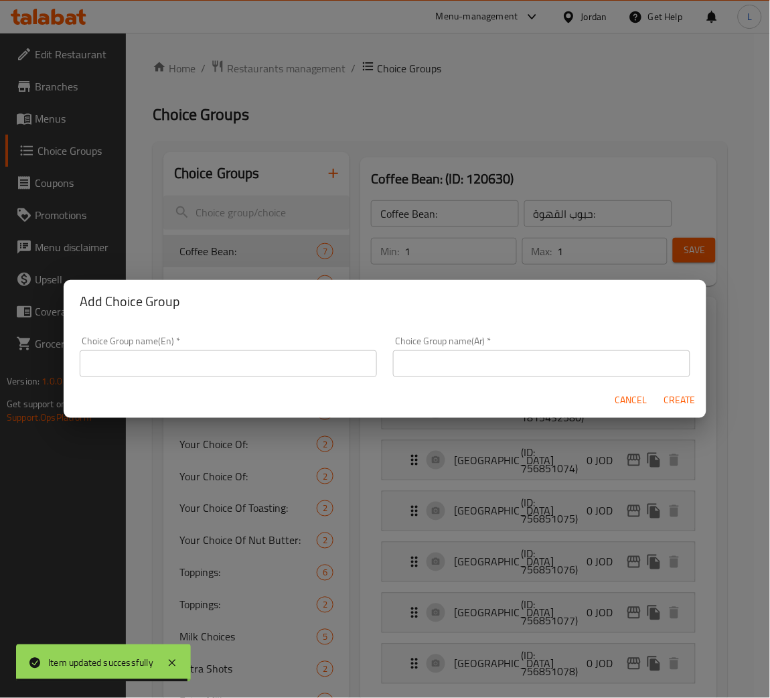
click at [252, 368] on input "text" at bounding box center [228, 363] width 297 height 27
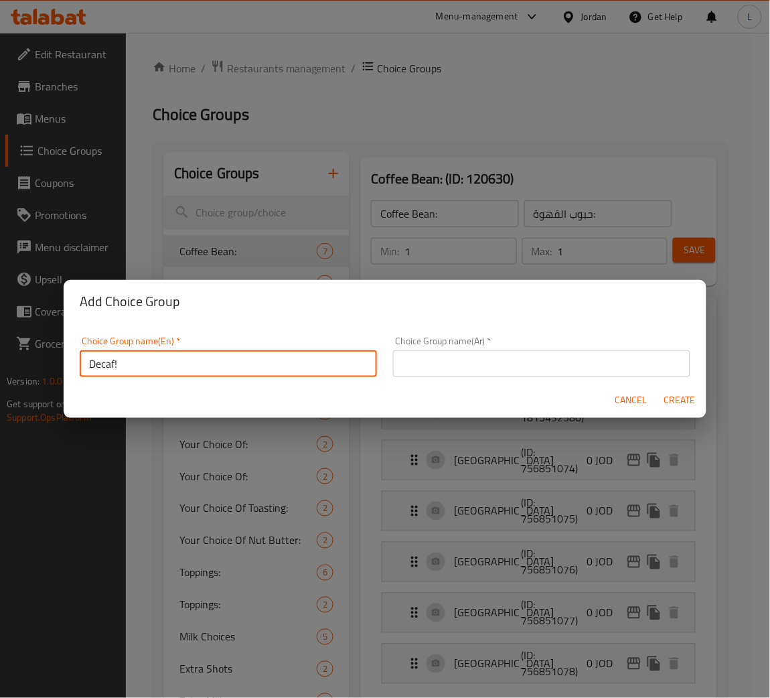
type input "Decaf!"
click at [505, 368] on input "text" at bounding box center [541, 363] width 297 height 27
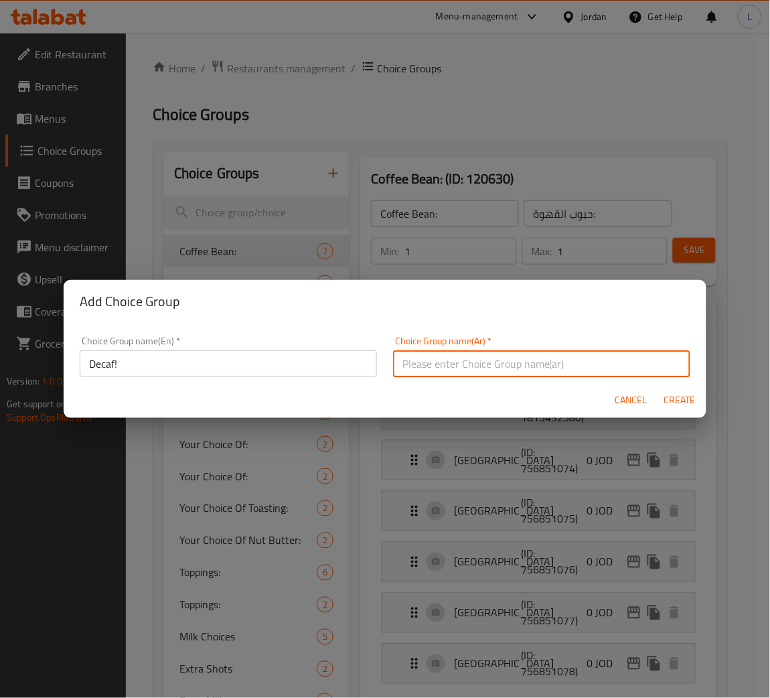
paste input "منزوعة الكافيين"
type input "منزوعة الكافيين"
click at [681, 390] on button "Create" at bounding box center [679, 400] width 43 height 25
type input "Decaf!"
type input "منزوعة الكافيين"
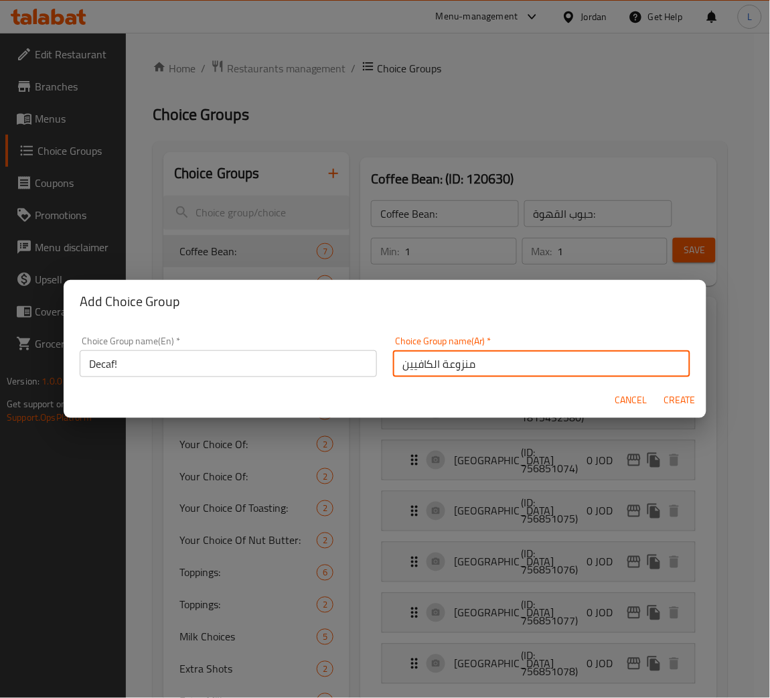
type input "0"
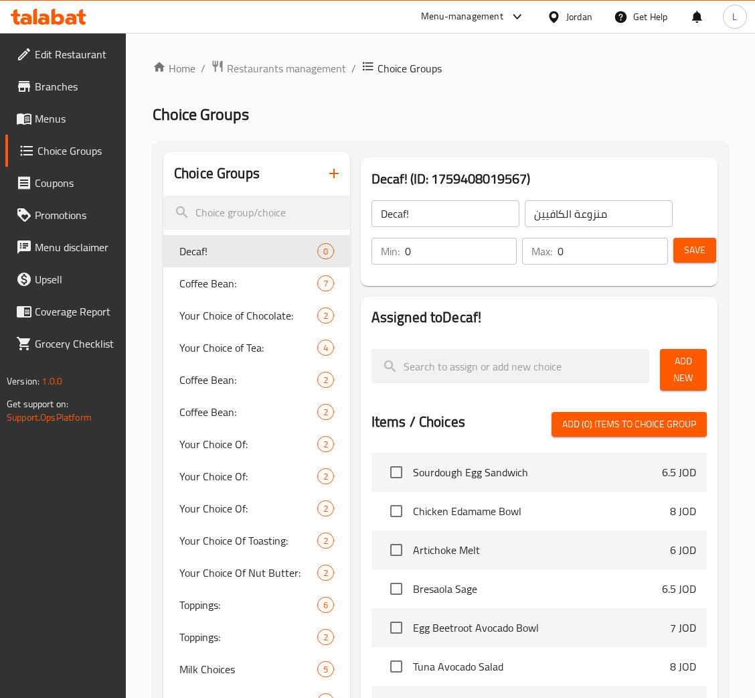
click at [612, 252] on input "0" at bounding box center [613, 251] width 111 height 27
type input "1"
click at [692, 375] on span "Add New" at bounding box center [683, 369] width 25 height 33
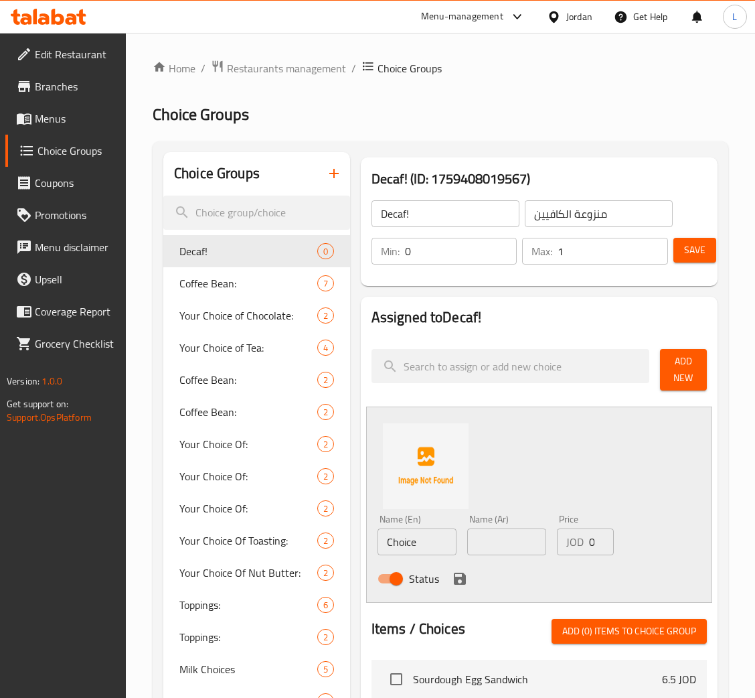
click at [411, 559] on div "Name (En) Choice Name (En)" at bounding box center [417, 535] width 90 height 52
click at [411, 560] on div "Name (En) Choice Name (En)" at bounding box center [417, 535] width 90 height 52
click at [411, 552] on input "Choice" at bounding box center [417, 541] width 79 height 27
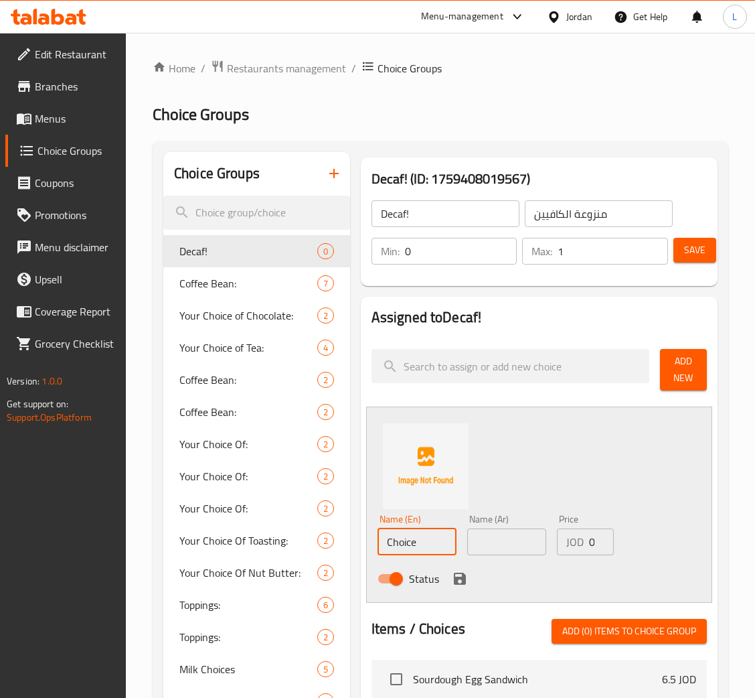
paste input "Decaf"
type input "Decaf"
click at [502, 549] on input "text" at bounding box center [506, 541] width 79 height 27
paste input "منزوعة الكافيين"
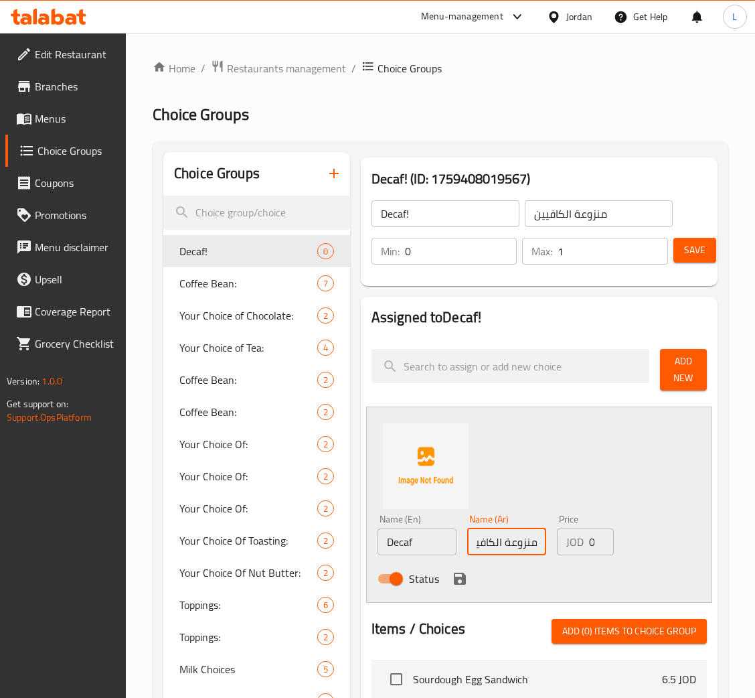
type input "منزوعة الكافيين"
click at [588, 540] on div "JOD 0 Price" at bounding box center [585, 541] width 57 height 27
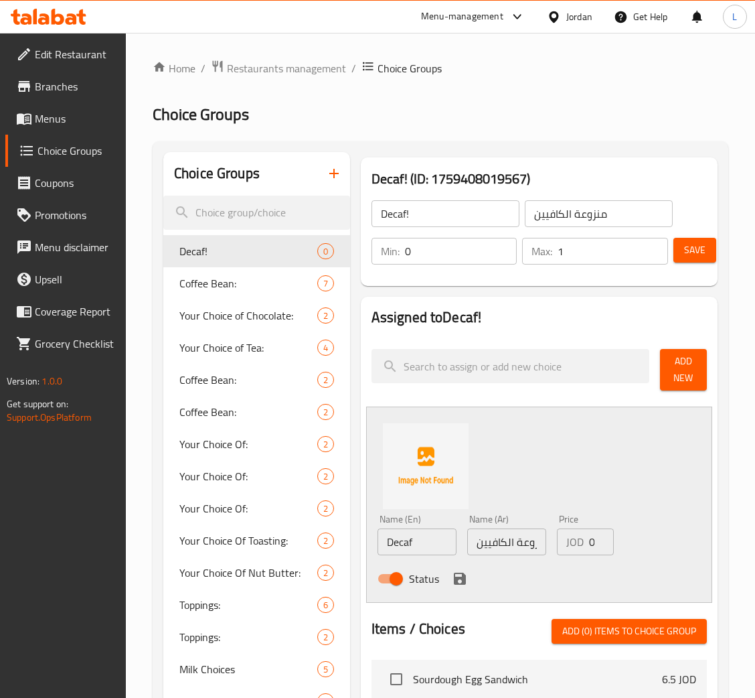
click at [590, 540] on div "JOD 0 Price" at bounding box center [585, 541] width 57 height 27
click at [590, 540] on input "0" at bounding box center [601, 541] width 25 height 27
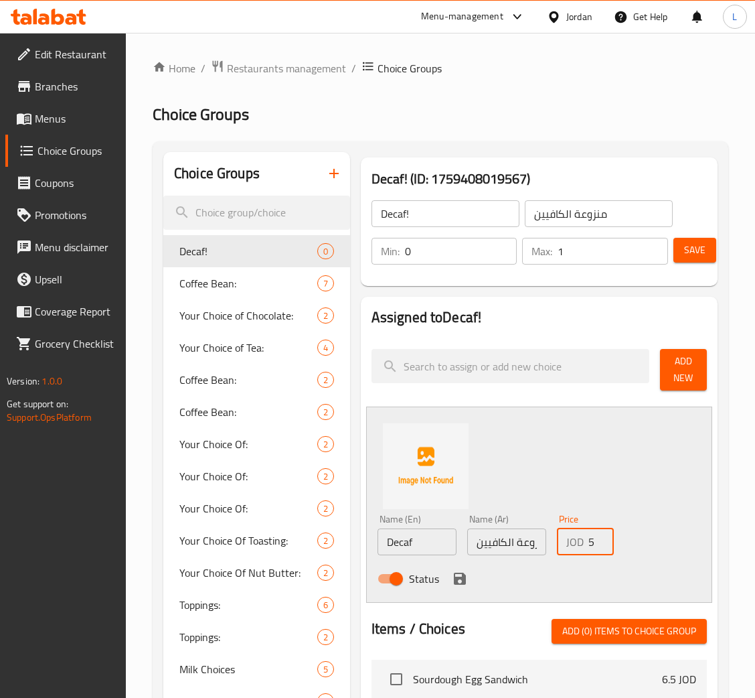
type input "0.5"
click at [461, 576] on icon "save" at bounding box center [460, 579] width 12 height 12
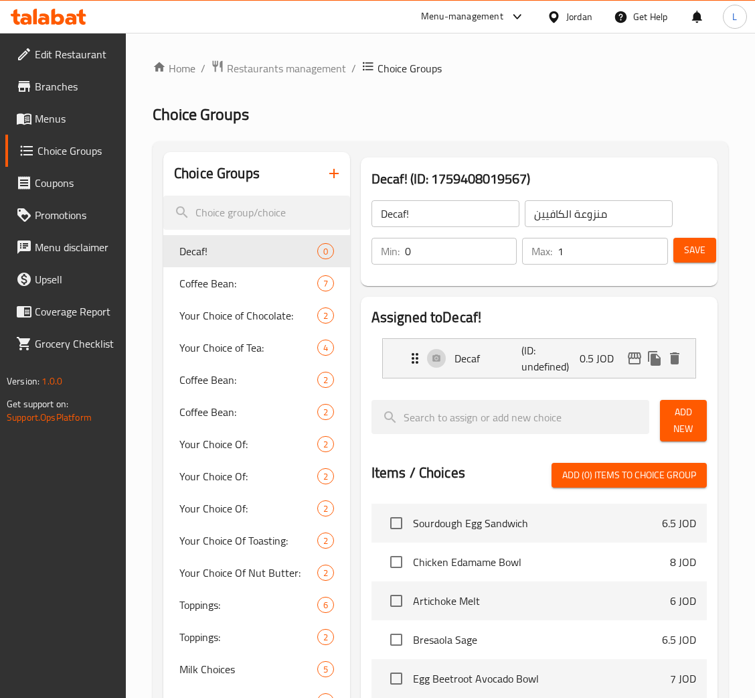
click at [698, 418] on button "Add New" at bounding box center [683, 421] width 47 height 42
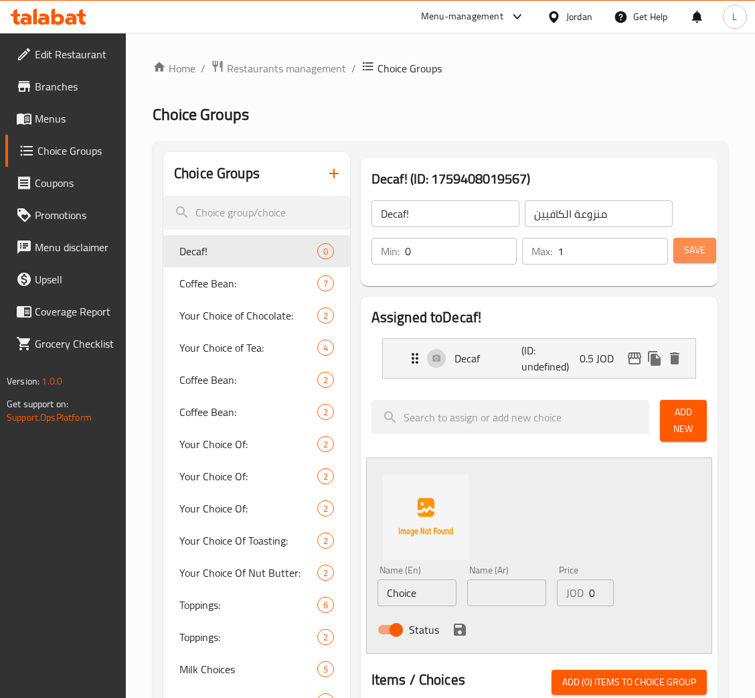
click at [686, 255] on span "Save" at bounding box center [694, 250] width 21 height 17
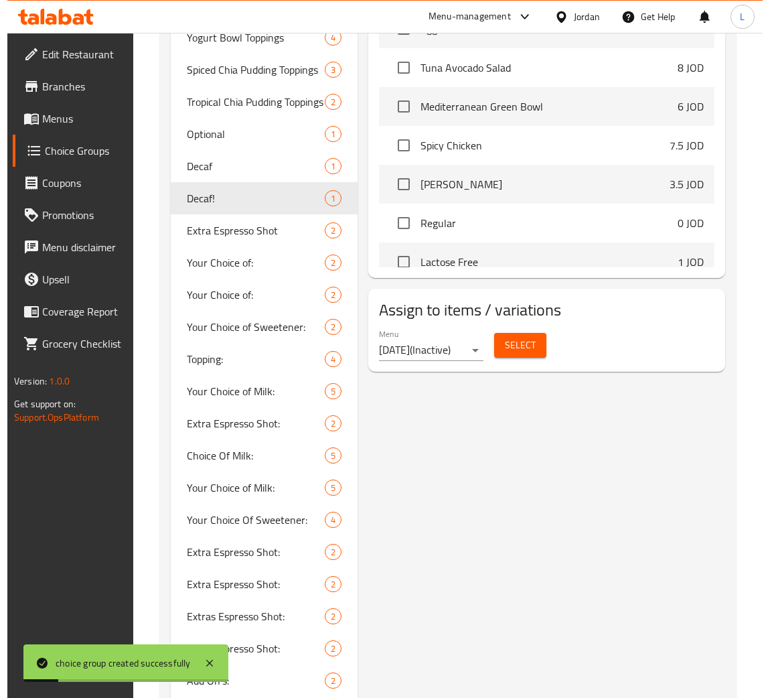
scroll to position [945, 0]
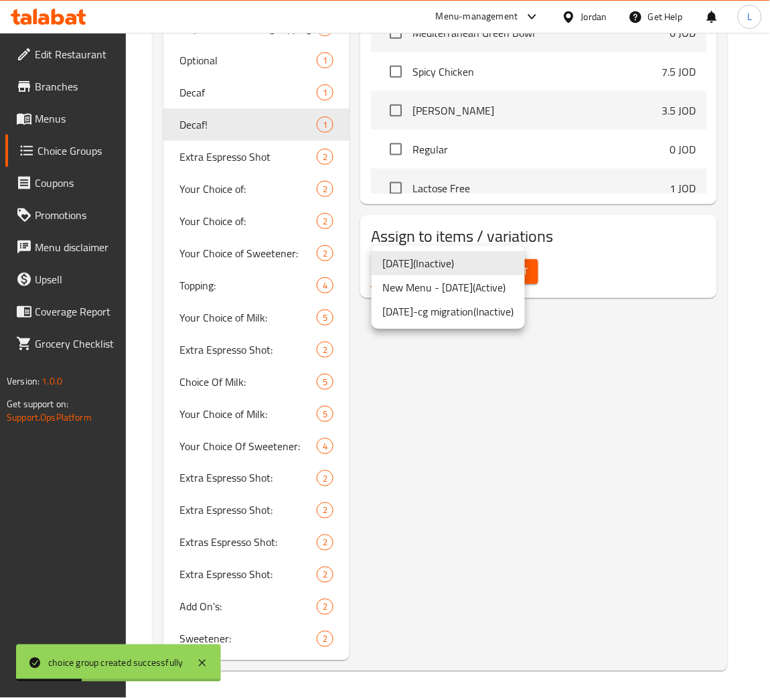
click at [508, 281] on li "New Menu - Feb, 2025 ( Active )" at bounding box center [448, 287] width 153 height 24
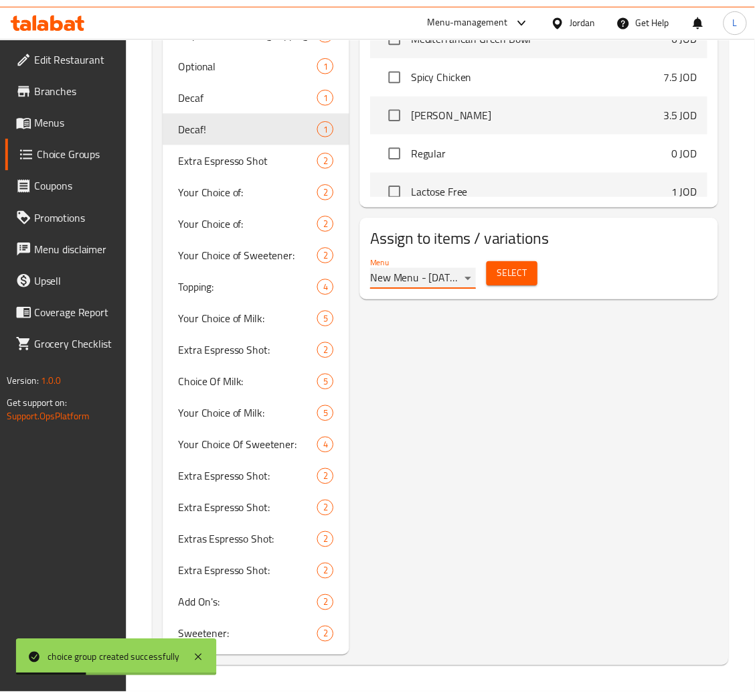
scroll to position [929, 0]
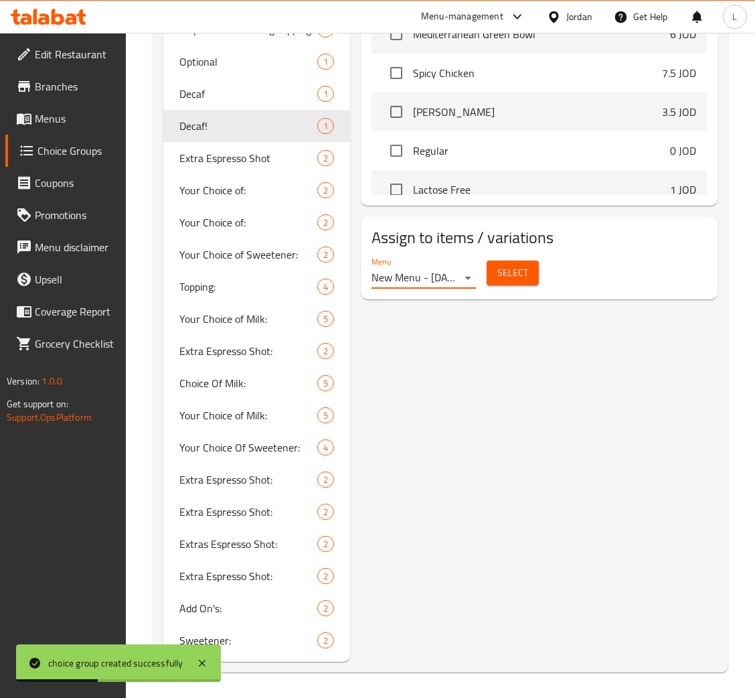
click at [512, 271] on span "Select" at bounding box center [513, 273] width 31 height 17
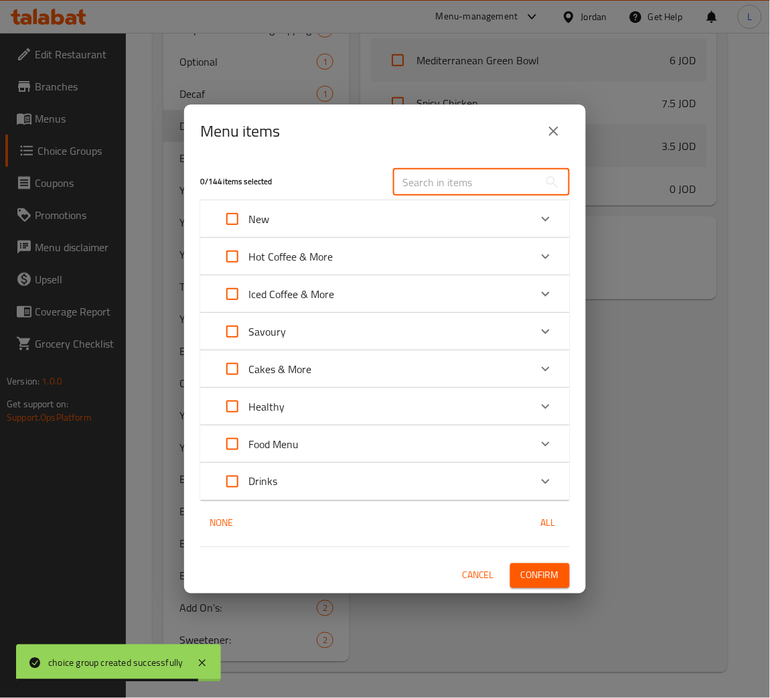
click at [421, 182] on input "text" at bounding box center [466, 182] width 146 height 27
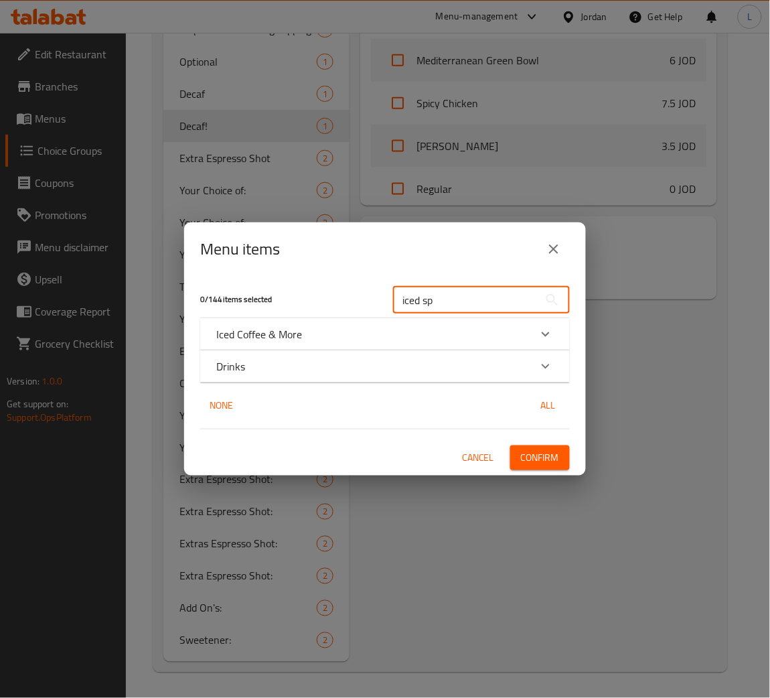
type input "iced sp"
drag, startPoint x: 394, startPoint y: 323, endPoint x: 390, endPoint y: 336, distance: 13.3
click at [393, 323] on div "Iced Coffee & More" at bounding box center [385, 334] width 370 height 32
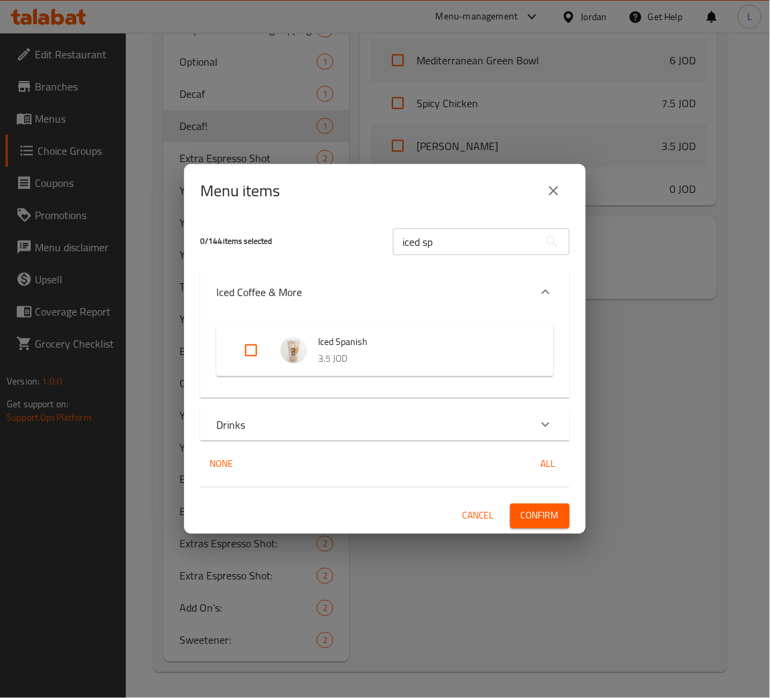
click at [238, 356] on input "Expand" at bounding box center [251, 350] width 32 height 32
checkbox input "true"
click at [333, 429] on div "Drinks" at bounding box center [372, 425] width 313 height 16
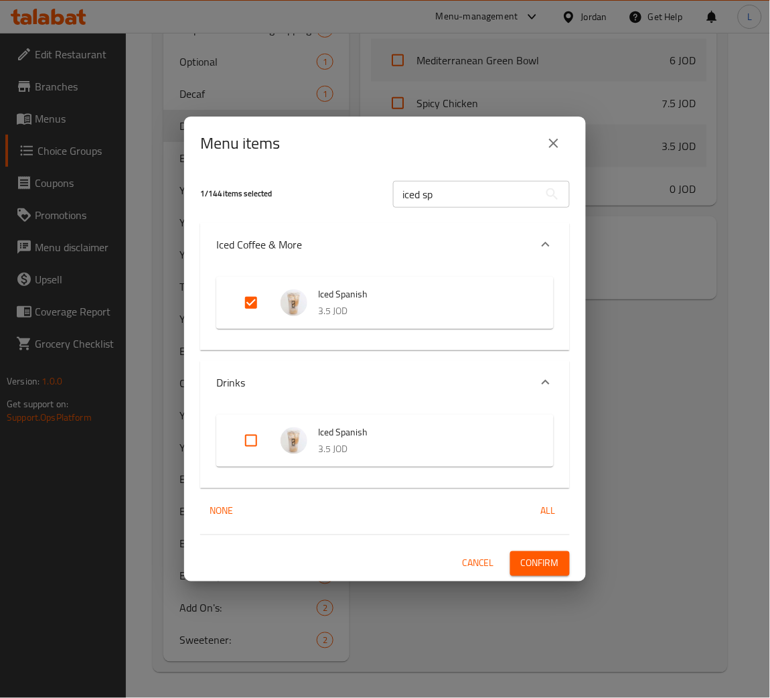
click at [255, 443] on input "Expand" at bounding box center [251, 441] width 32 height 32
checkbox input "true"
click at [565, 562] on button "Confirm" at bounding box center [540, 563] width 60 height 25
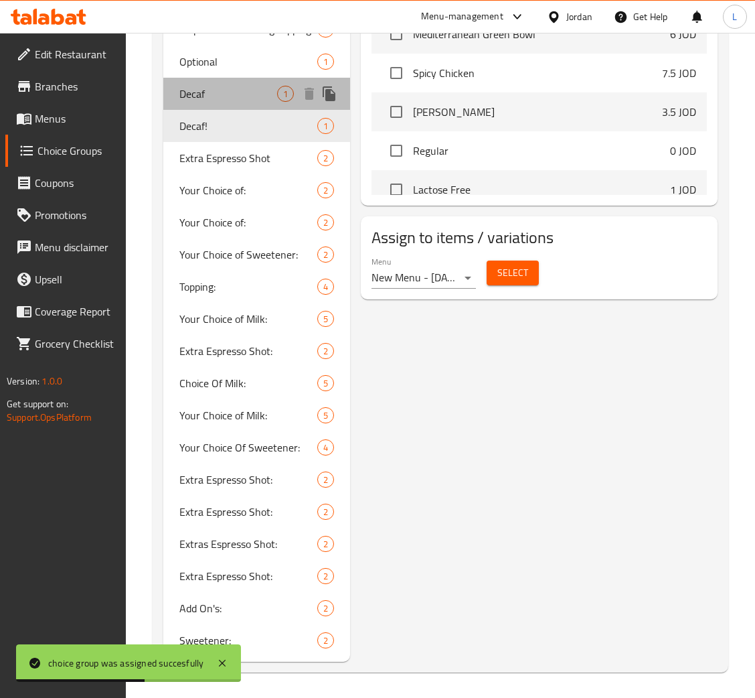
click at [218, 102] on span "Decaf" at bounding box center [228, 94] width 98 height 16
type input "Decaf"
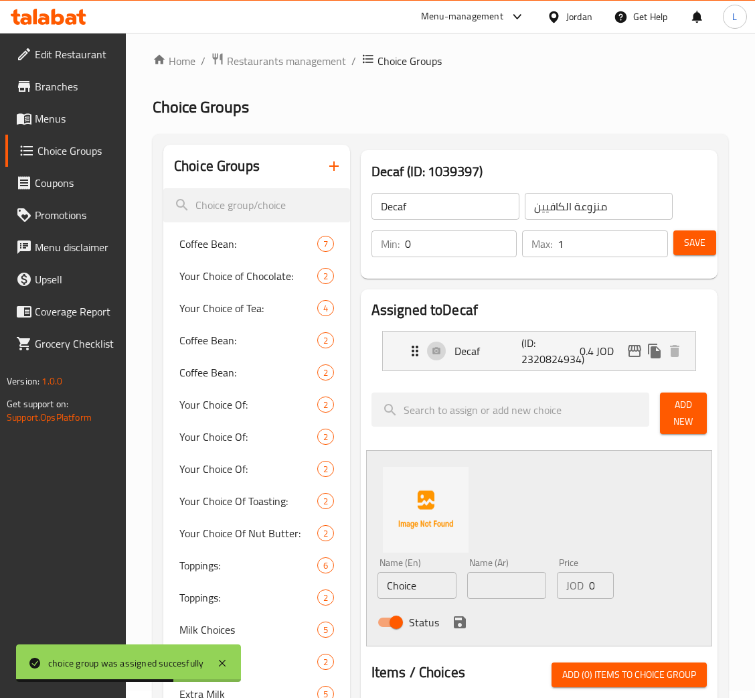
scroll to position [0, 0]
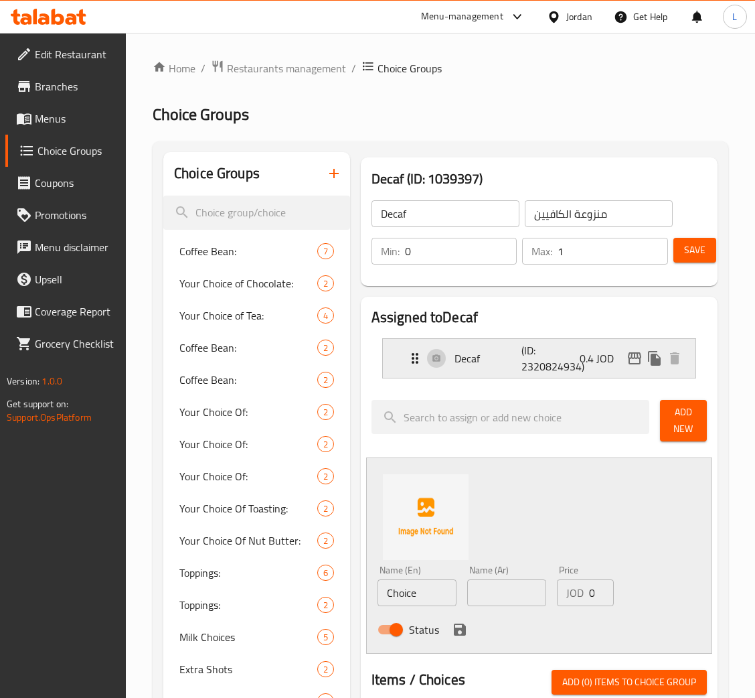
click at [567, 372] on p "(ID: 2320824934)" at bounding box center [544, 358] width 45 height 32
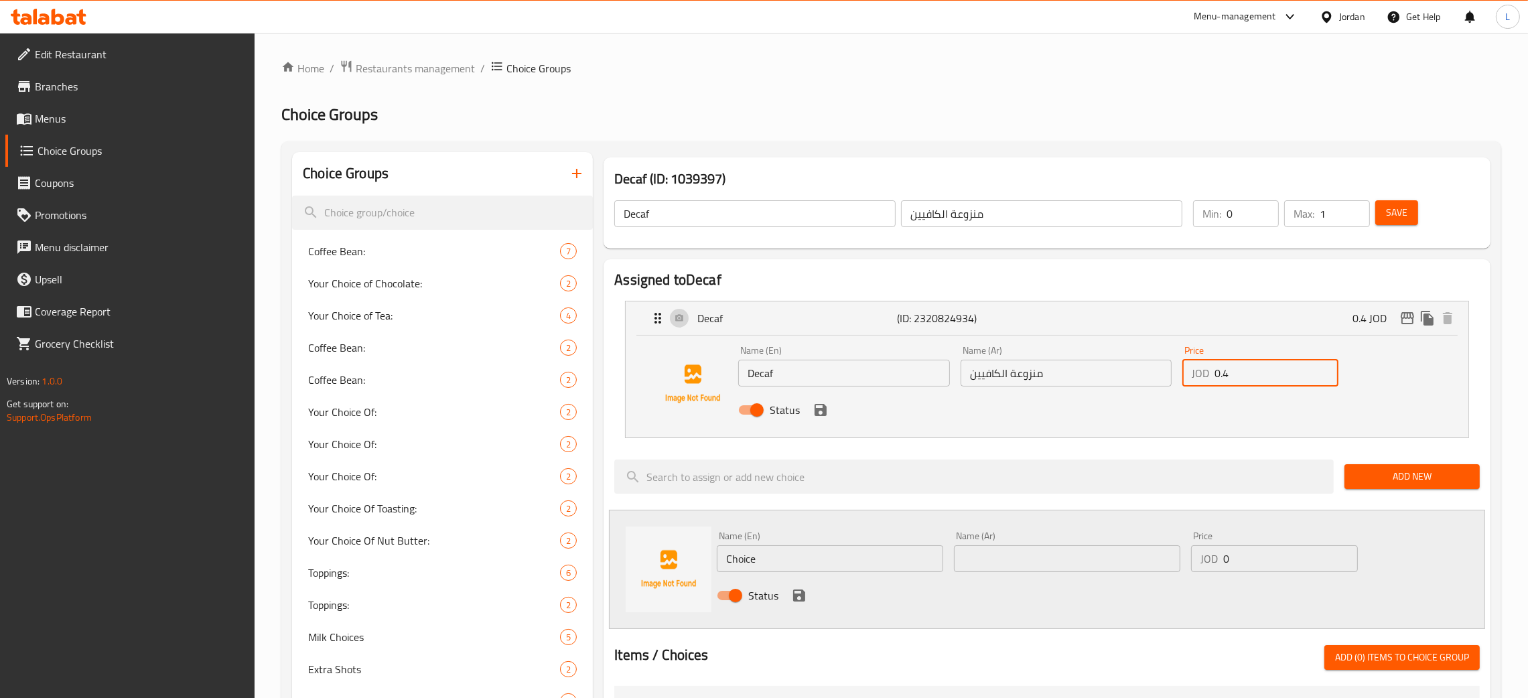
click at [770, 381] on input "0.4" at bounding box center [1276, 373] width 124 height 27
drag, startPoint x: 821, startPoint y: 405, endPoint x: 867, endPoint y: 405, distance: 45.5
click at [770, 405] on icon "save" at bounding box center [820, 410] width 12 height 12
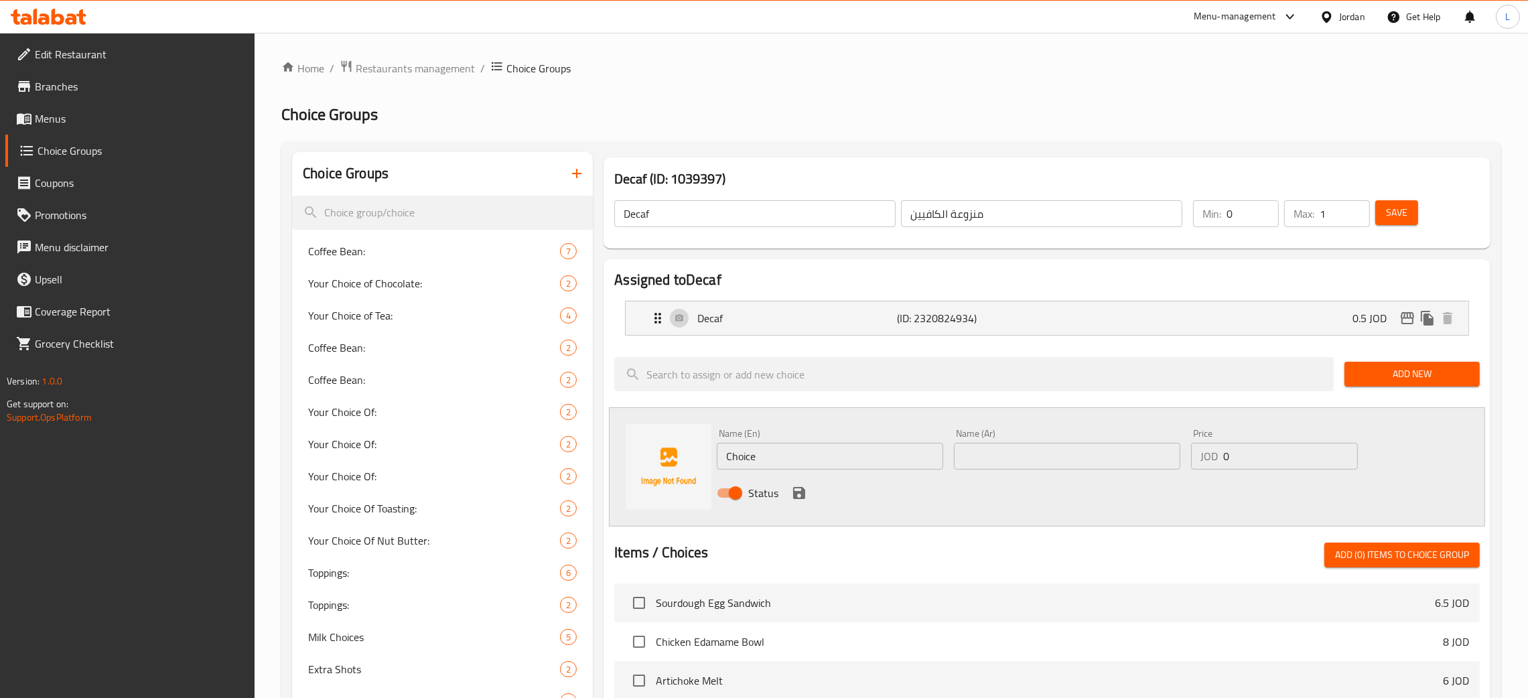
type input "0.5"
click at [770, 208] on span "Save" at bounding box center [1396, 212] width 21 height 17
click at [770, 320] on icon "edit" at bounding box center [1407, 318] width 16 height 16
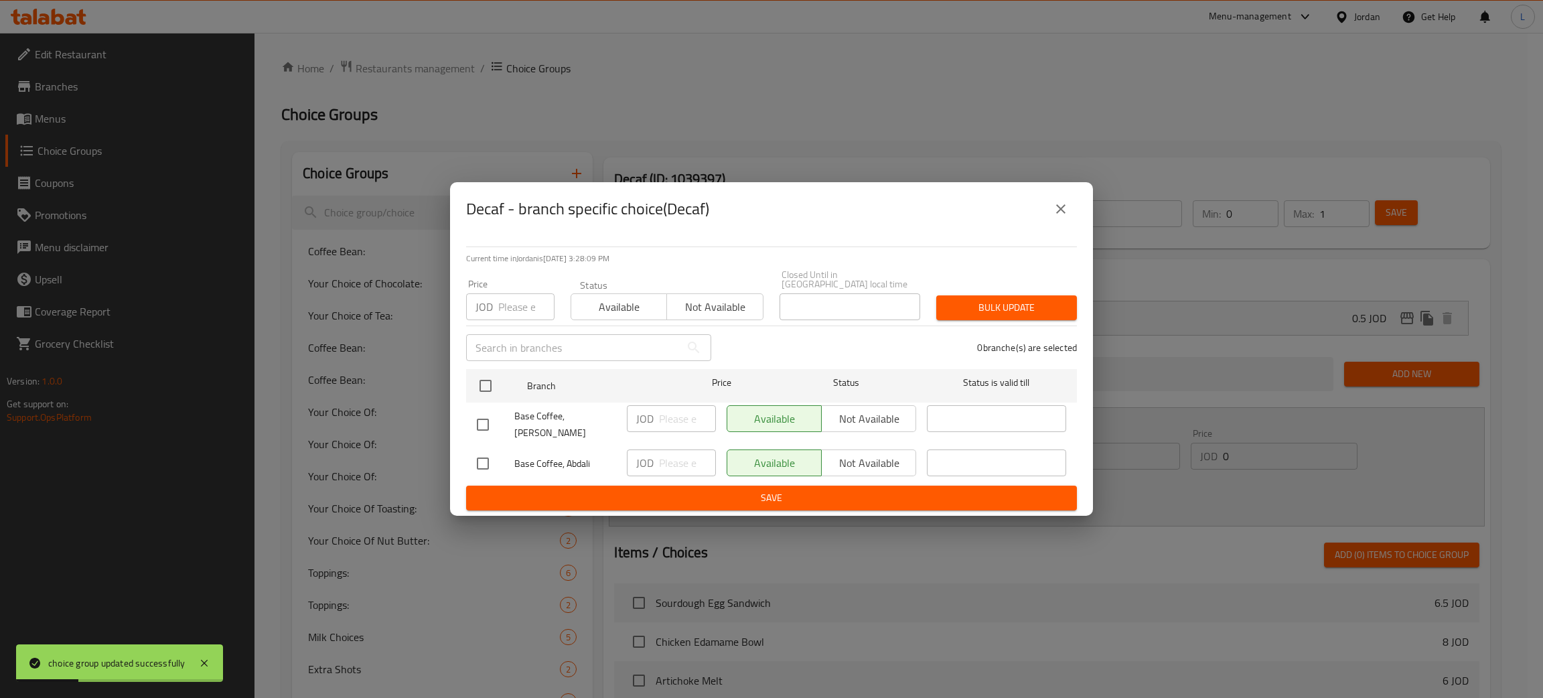
click at [525, 297] on input "number" at bounding box center [526, 306] width 56 height 27
type input "0.5"
drag, startPoint x: 489, startPoint y: 368, endPoint x: 758, endPoint y: 374, distance: 269.3
click at [489, 372] on input "checkbox" at bounding box center [485, 386] width 28 height 28
checkbox input "true"
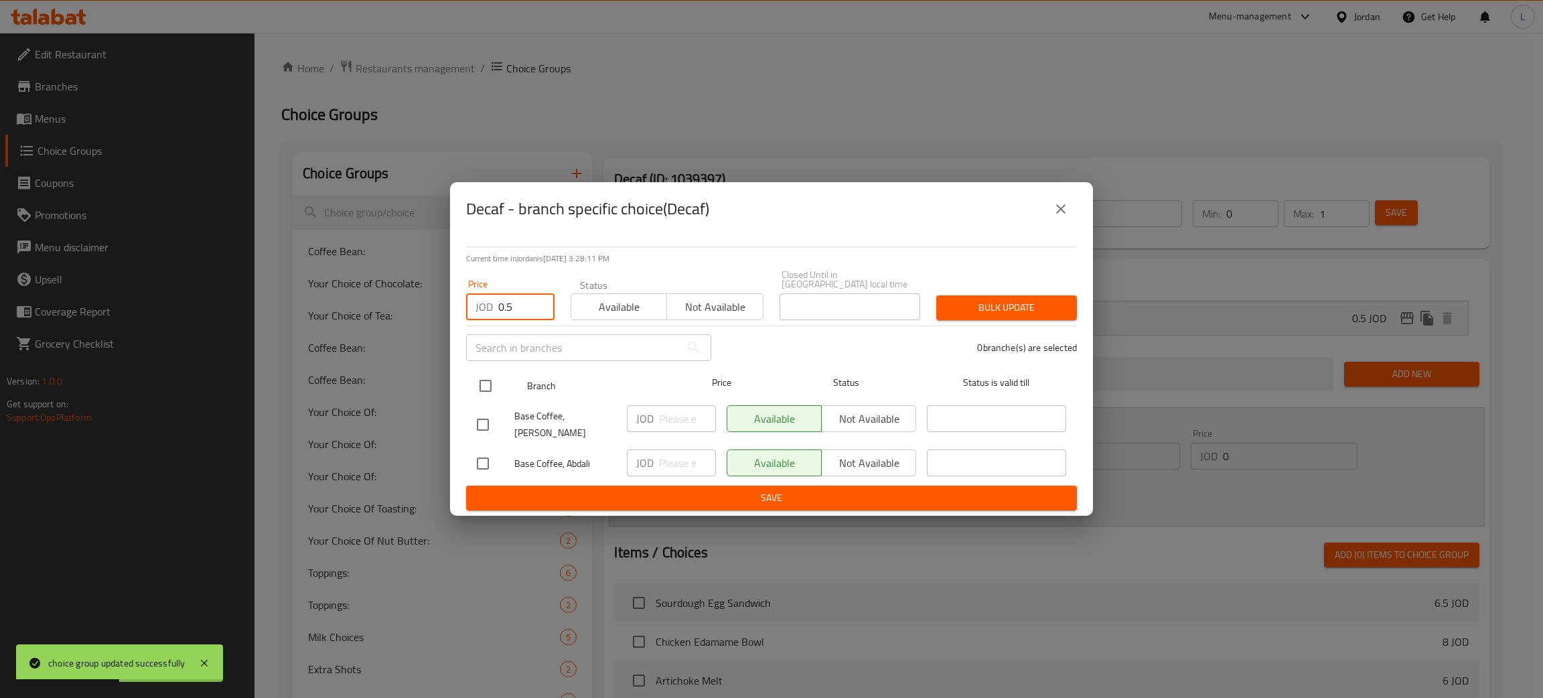
checkbox input "true"
click at [770, 317] on div "Bulk update" at bounding box center [1006, 307] width 157 height 41
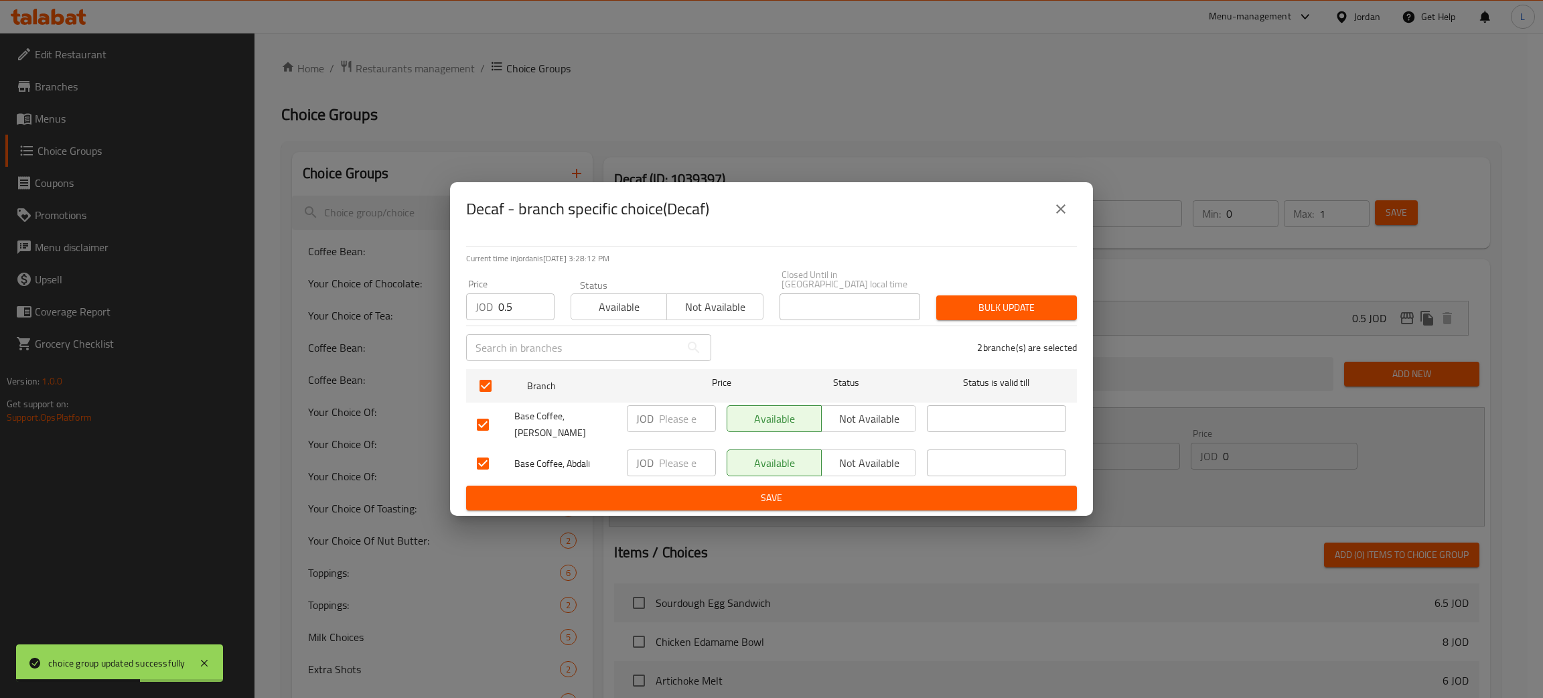
click at [770, 299] on span "Bulk update" at bounding box center [1006, 307] width 119 height 17
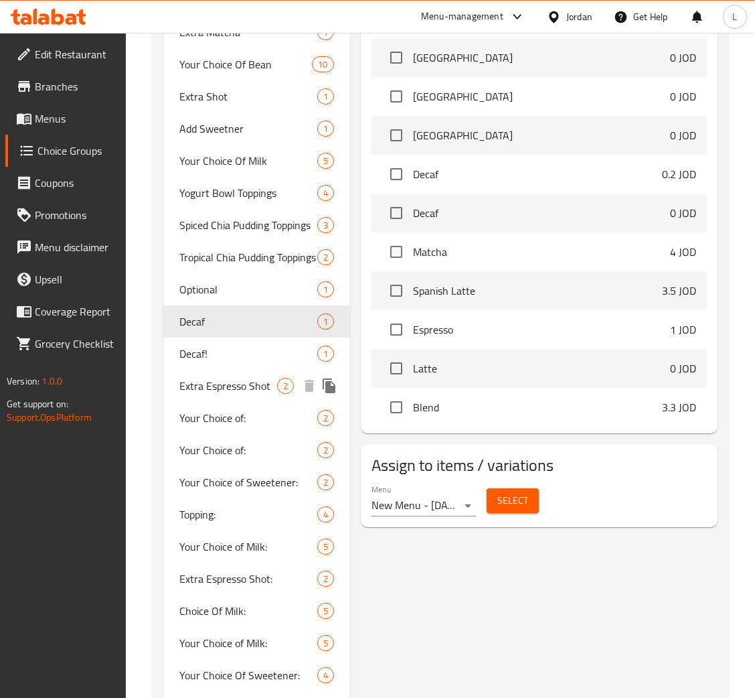
scroll to position [903, 0]
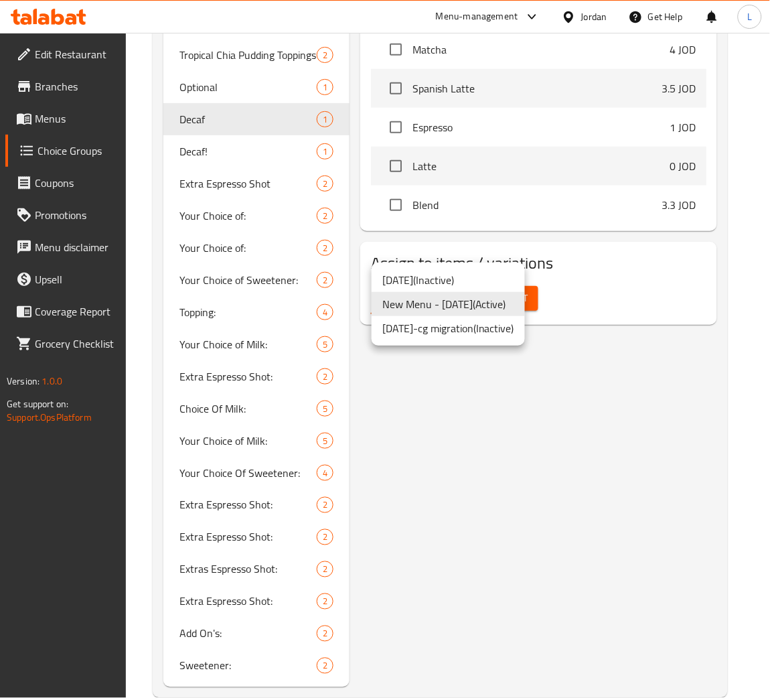
drag, startPoint x: 656, startPoint y: 349, endPoint x: 549, endPoint y: 332, distance: 109.1
click at [658, 348] on div at bounding box center [385, 349] width 770 height 698
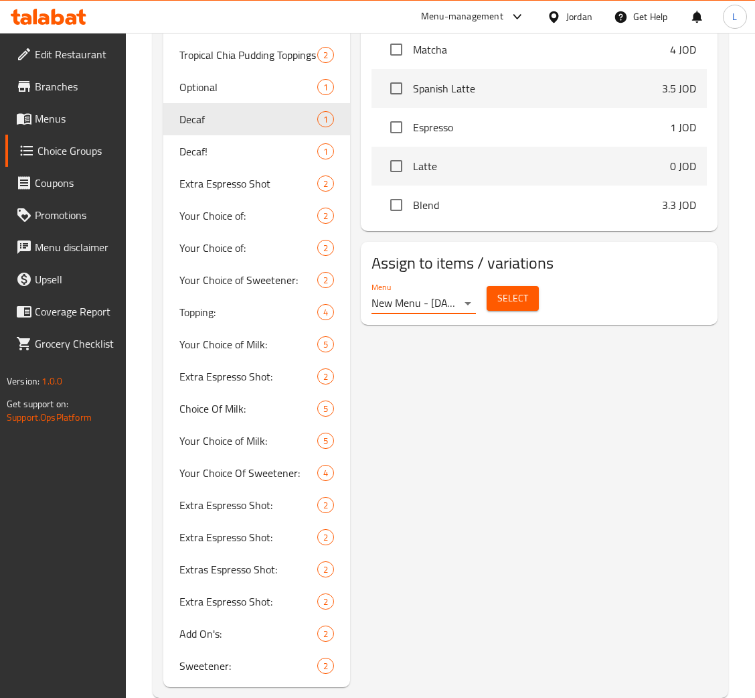
click at [500, 301] on span "Select" at bounding box center [513, 298] width 31 height 17
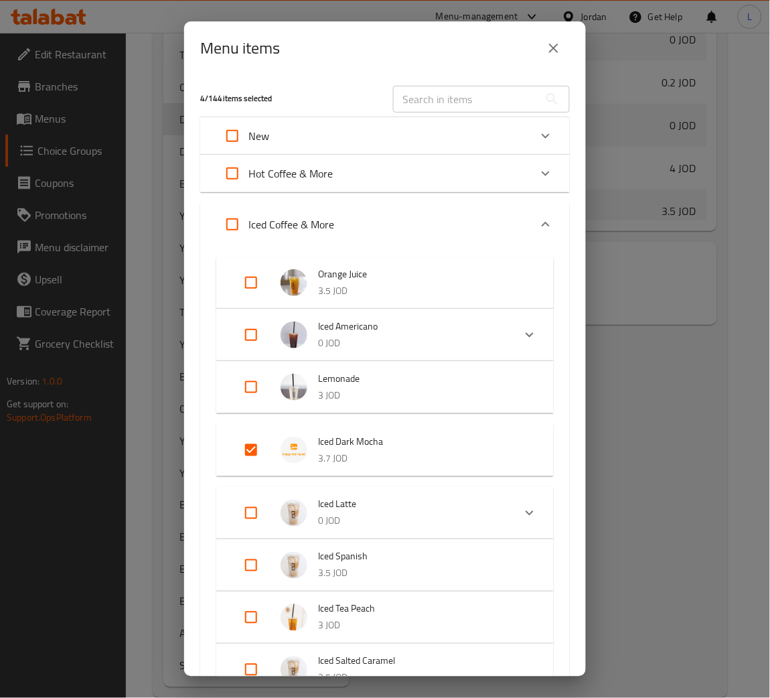
click at [396, 102] on input "text" at bounding box center [466, 99] width 146 height 27
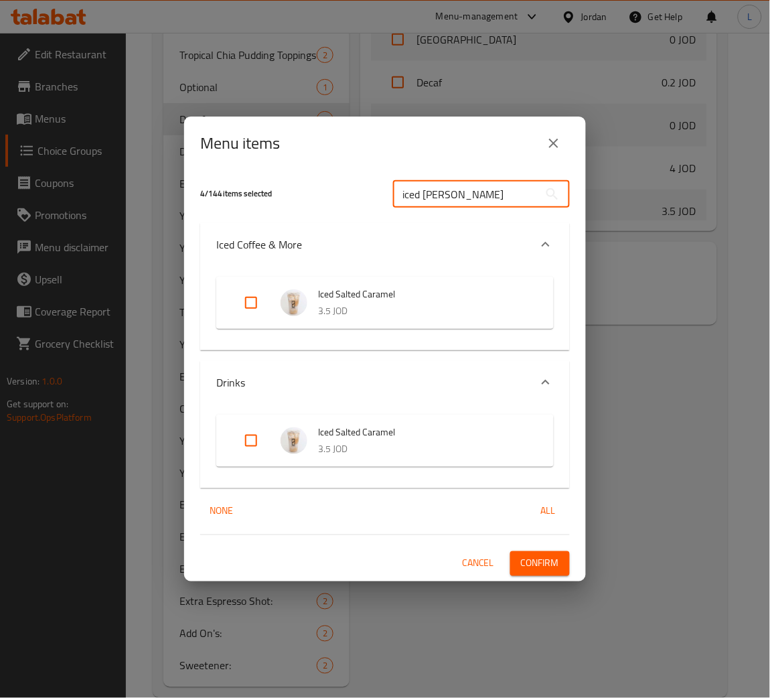
type input "iced sal"
click at [250, 308] on input "Expand" at bounding box center [251, 303] width 32 height 32
checkbox input "true"
click at [244, 439] on input "Expand" at bounding box center [251, 441] width 32 height 32
checkbox input "true"
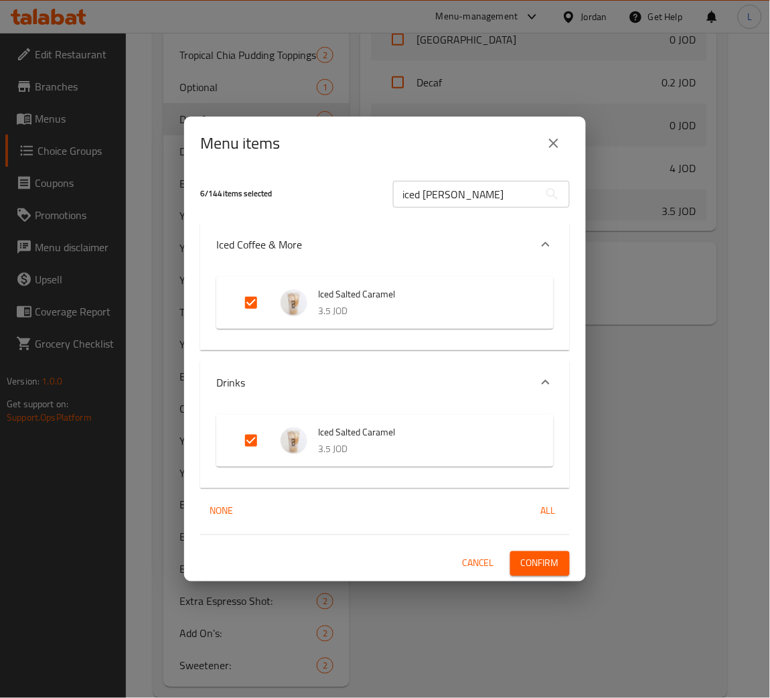
click at [549, 561] on span "Confirm" at bounding box center [540, 563] width 38 height 17
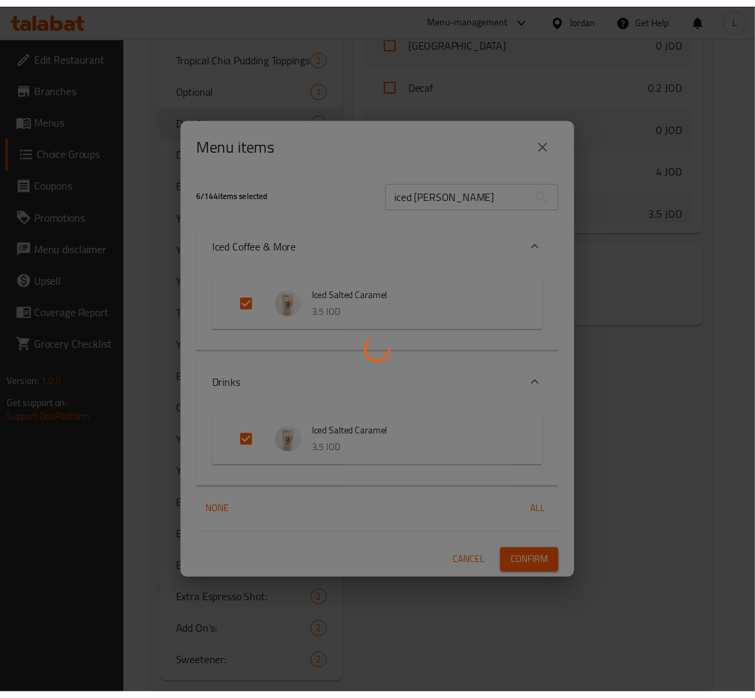
scroll to position [824, 0]
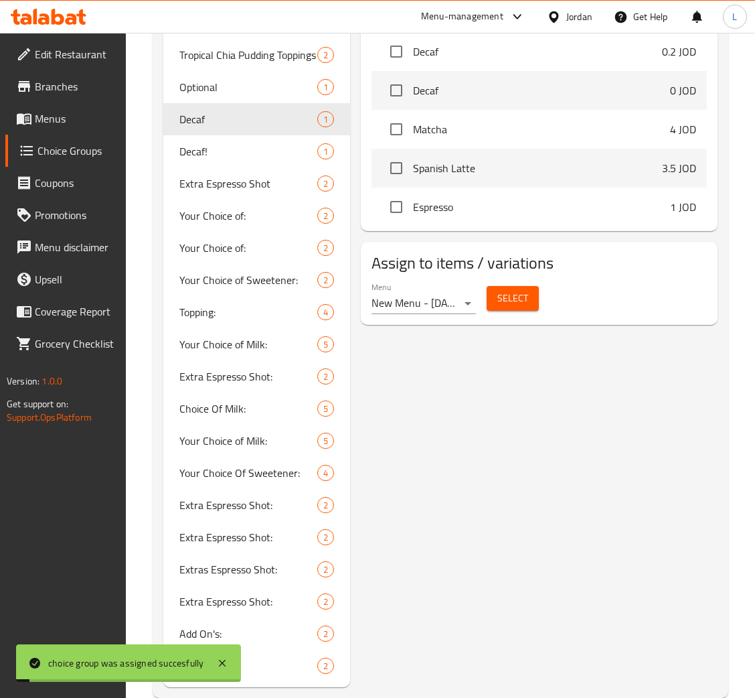
click at [59, 120] on span "Menus" at bounding box center [75, 119] width 80 height 16
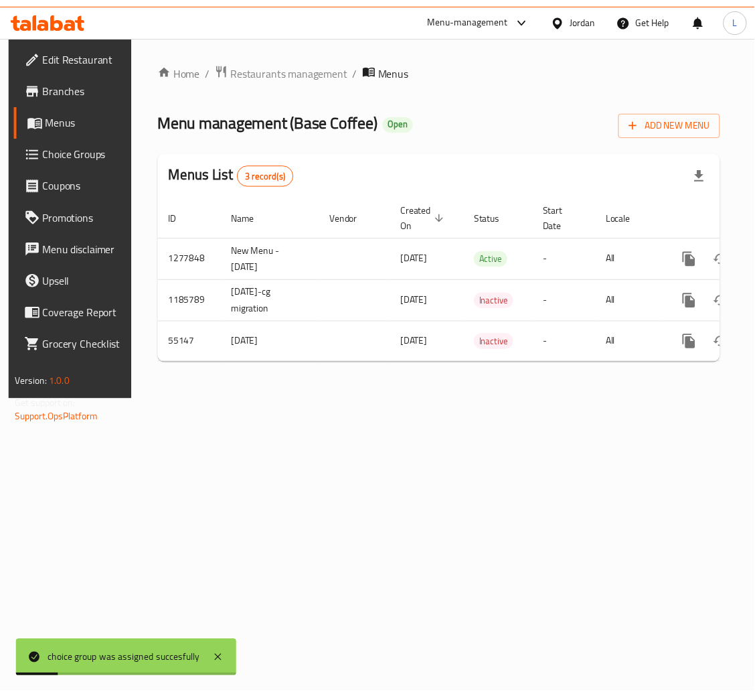
scroll to position [0, 76]
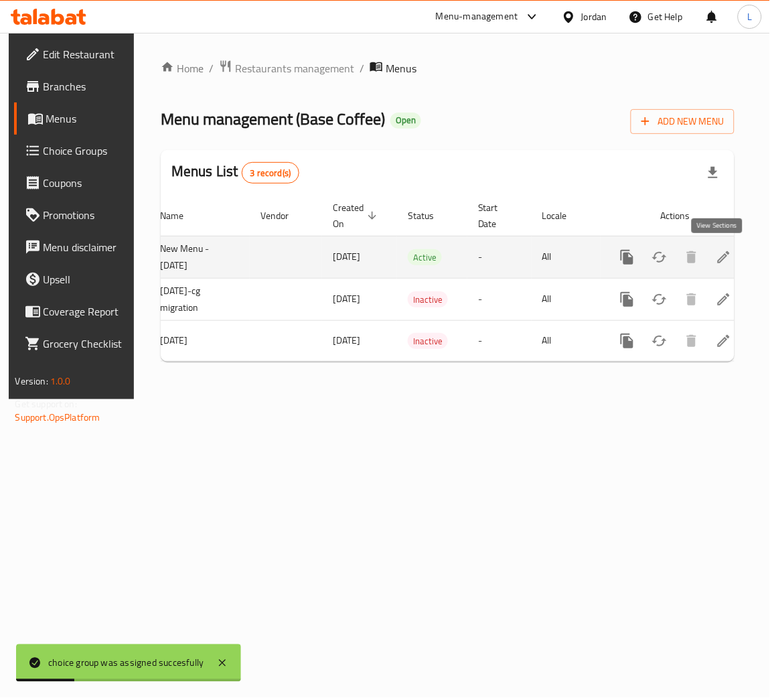
click at [728, 259] on link "enhanced table" at bounding box center [724, 257] width 32 height 32
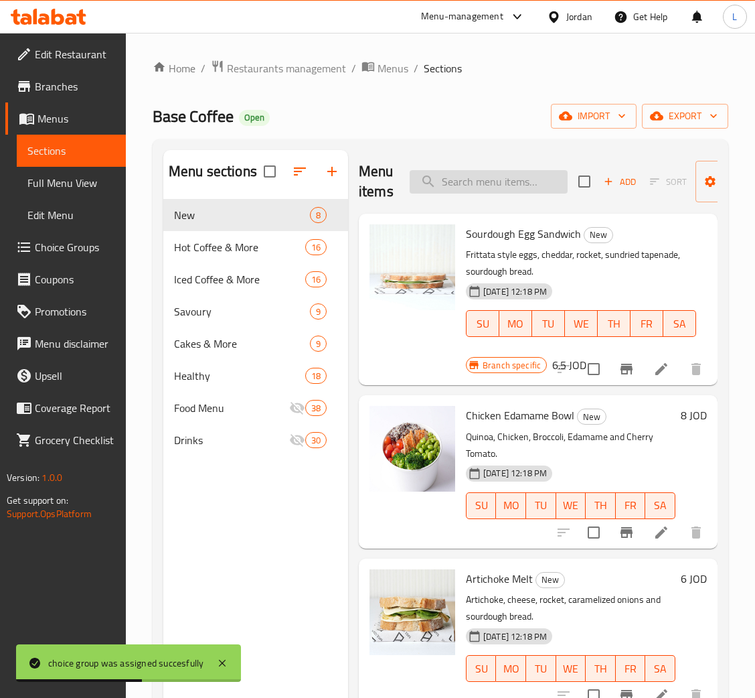
click at [520, 184] on input "search" at bounding box center [489, 181] width 158 height 23
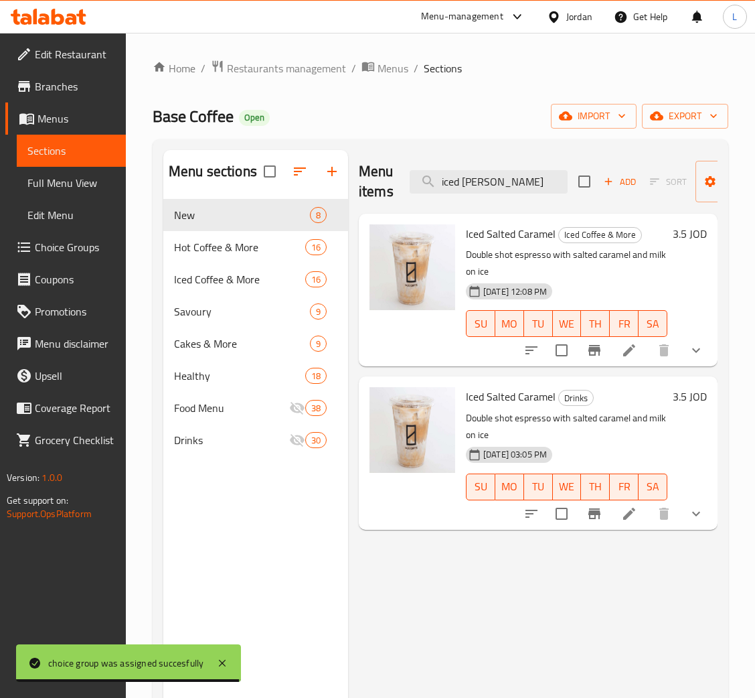
type input "iced sal"
click at [622, 354] on icon at bounding box center [630, 350] width 16 height 16
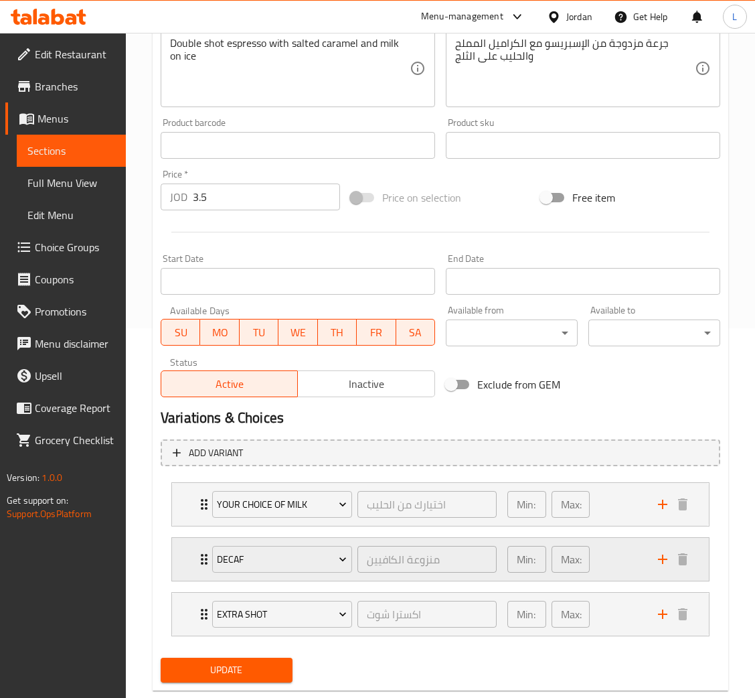
scroll to position [400, 0]
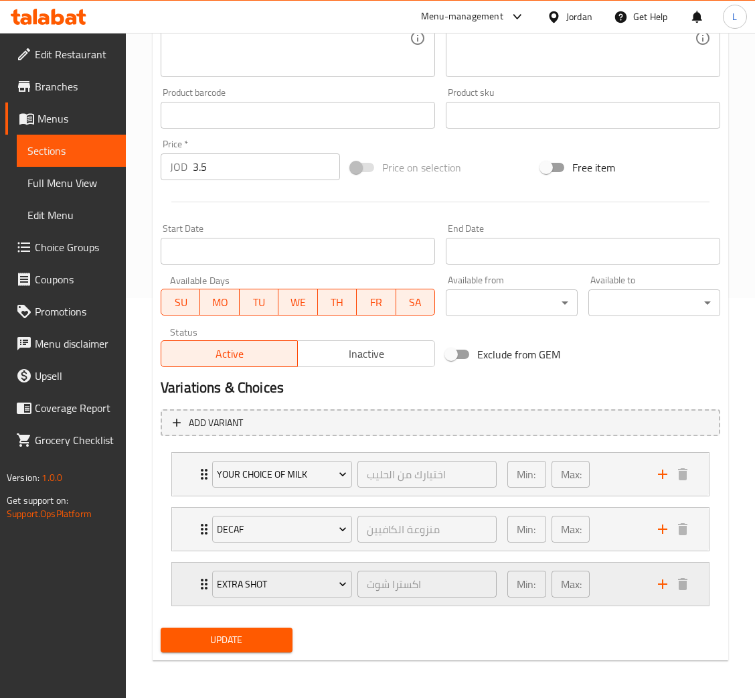
click at [186, 580] on div "Extra Shot اكسترا شوت ​ Min: 0 ​ Max: 1 ​" at bounding box center [440, 584] width 537 height 43
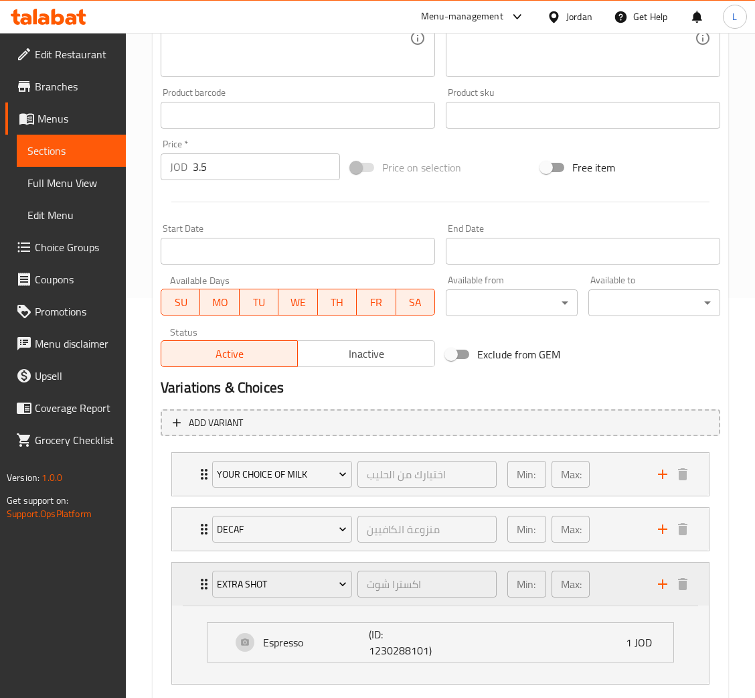
click at [186, 580] on div "Extra Shot اكسترا شوت ​ Min: 0 ​ Max: 1 ​" at bounding box center [440, 584] width 537 height 43
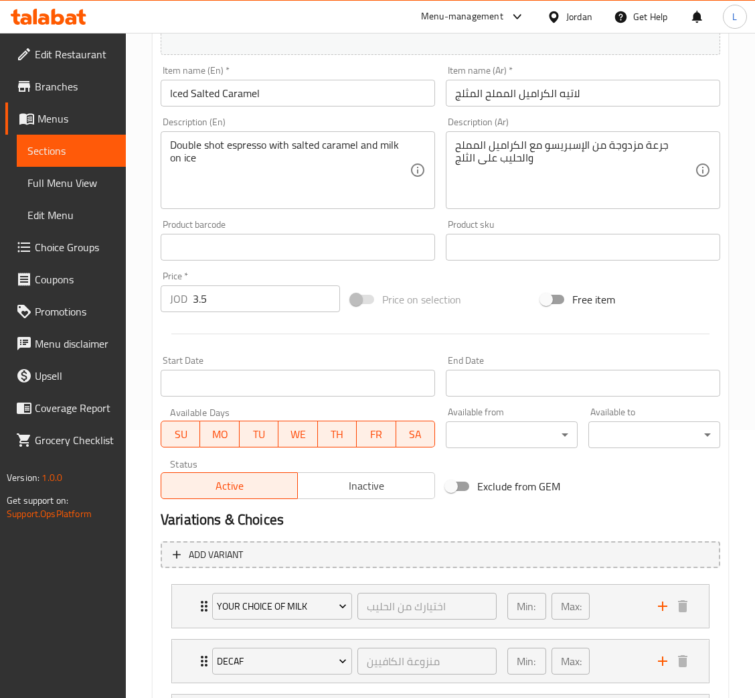
scroll to position [0, 0]
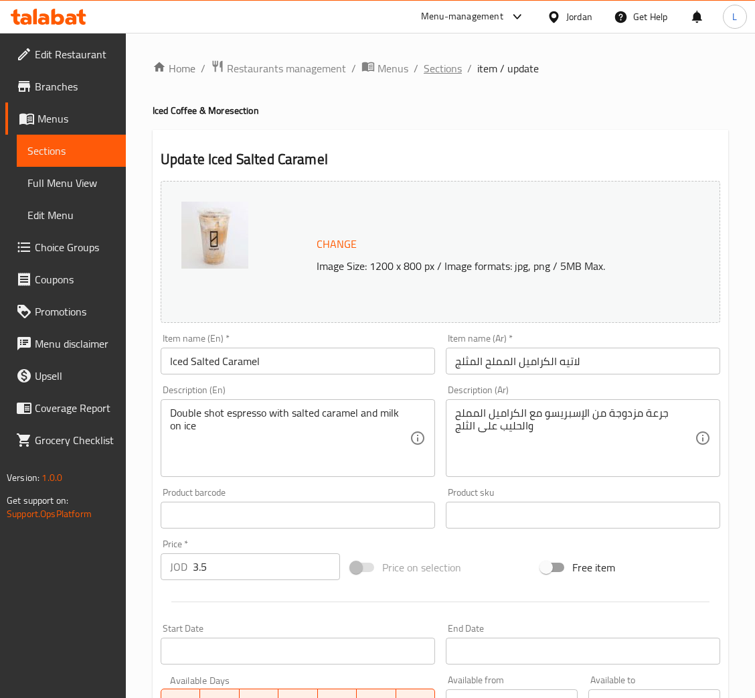
click at [449, 70] on span "Sections" at bounding box center [443, 68] width 38 height 16
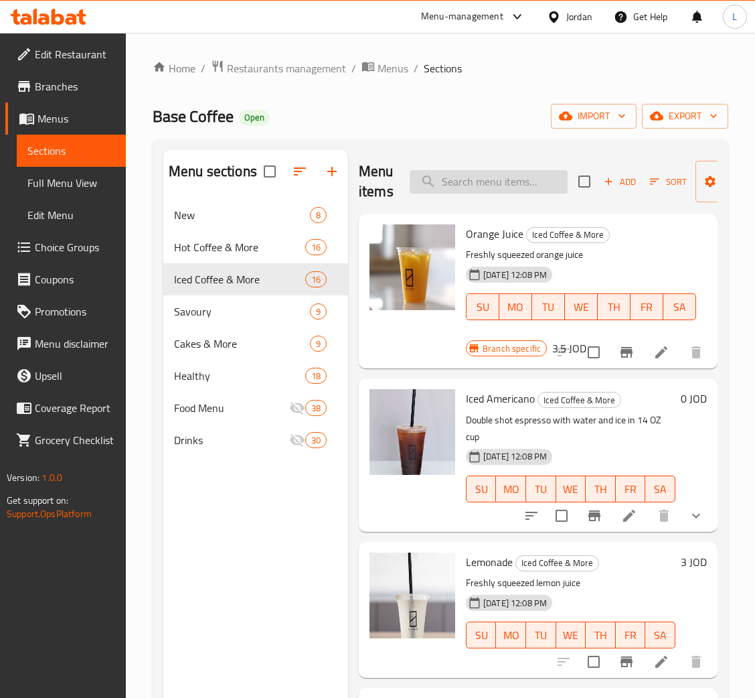
click at [513, 189] on input "search" at bounding box center [489, 181] width 158 height 23
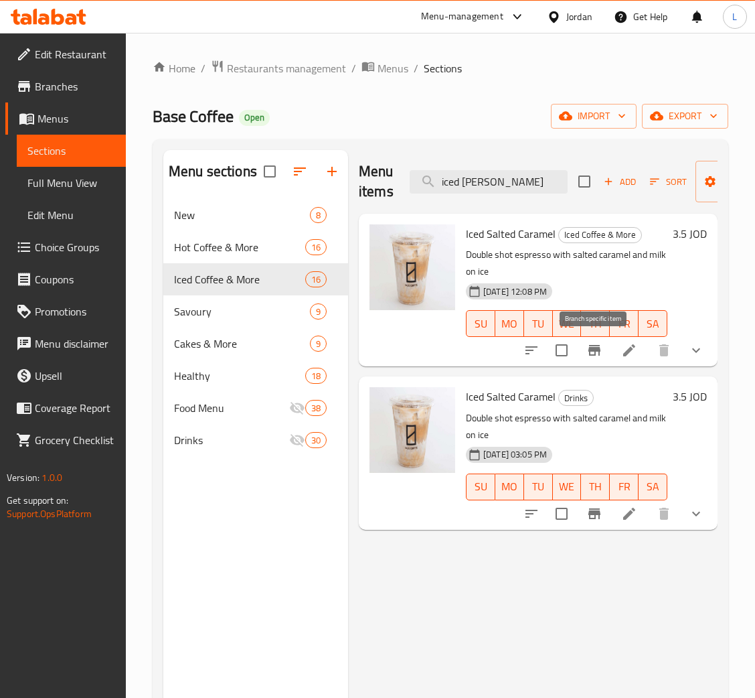
type input "iced sal"
click at [590, 352] on icon "Branch-specific-item" at bounding box center [595, 350] width 12 height 11
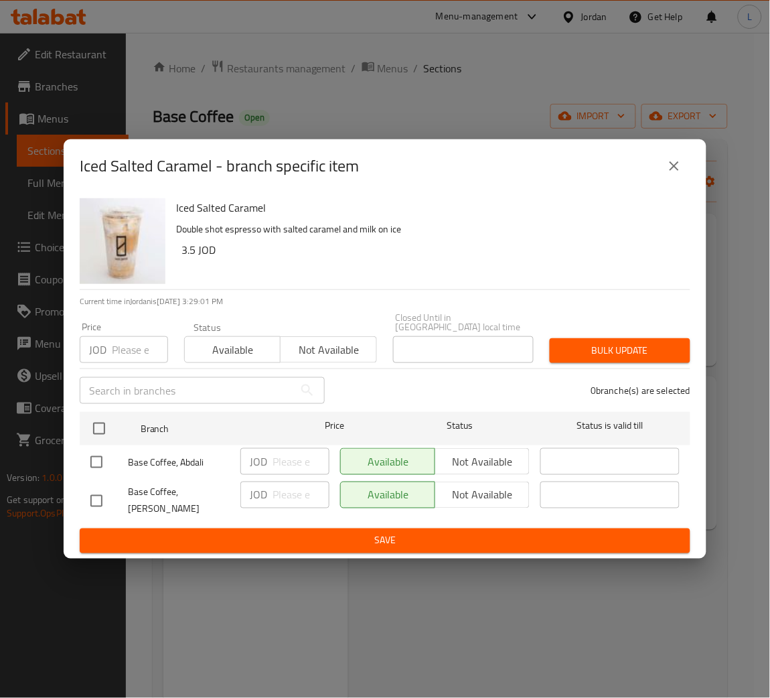
click at [141, 346] on input "number" at bounding box center [140, 349] width 56 height 27
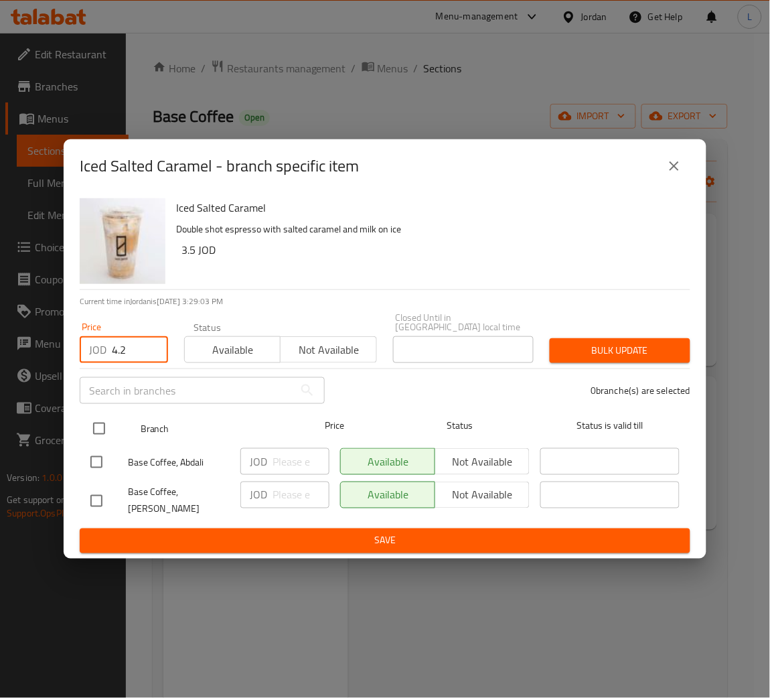
type input "4.2"
click at [106, 430] on input "checkbox" at bounding box center [99, 429] width 28 height 28
checkbox input "true"
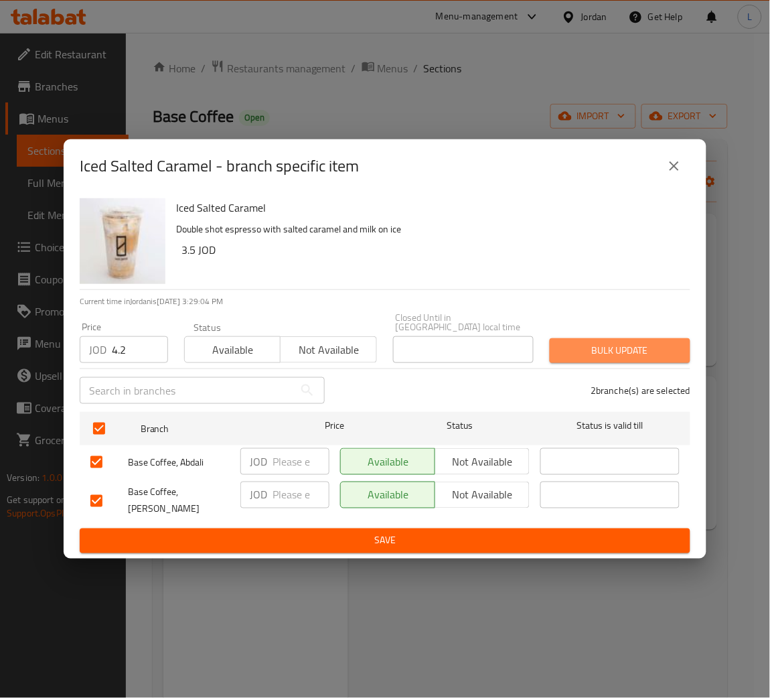
click at [638, 358] on button "Bulk update" at bounding box center [620, 350] width 141 height 25
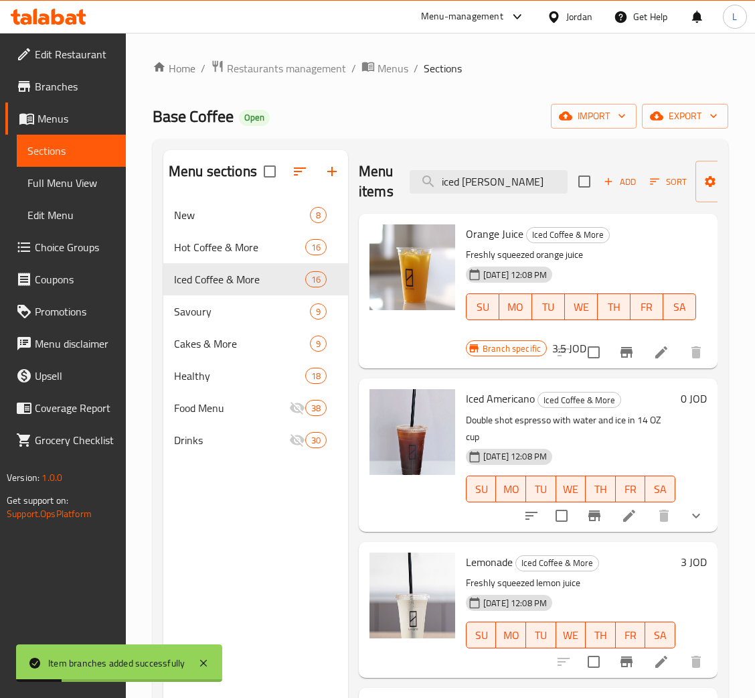
click at [531, 167] on div "Menu items iced sal Add Sort Manage items" at bounding box center [538, 182] width 359 height 64
click at [532, 184] on input "iced sal" at bounding box center [489, 181] width 158 height 23
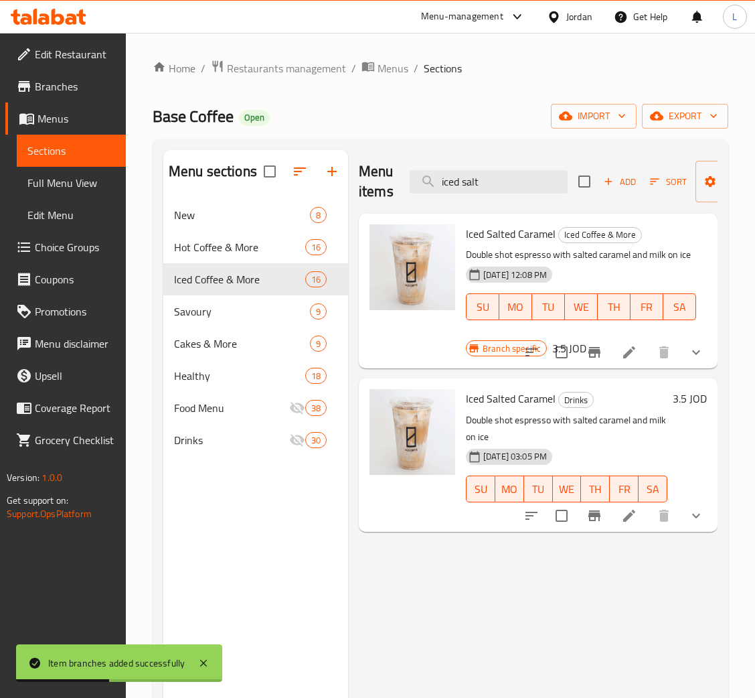
type input "iced salt"
click at [600, 516] on icon "Branch-specific-item" at bounding box center [595, 515] width 12 height 11
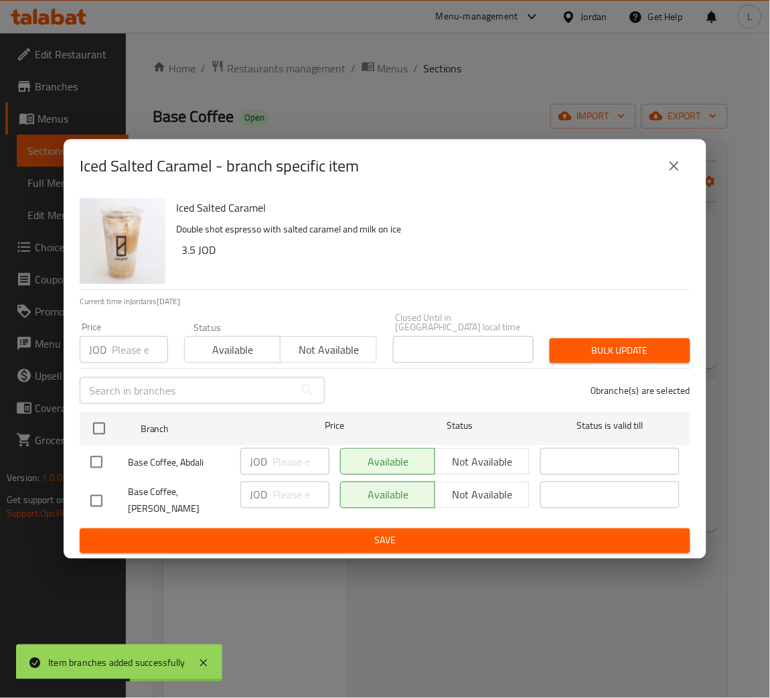
click at [119, 336] on input "number" at bounding box center [140, 349] width 56 height 27
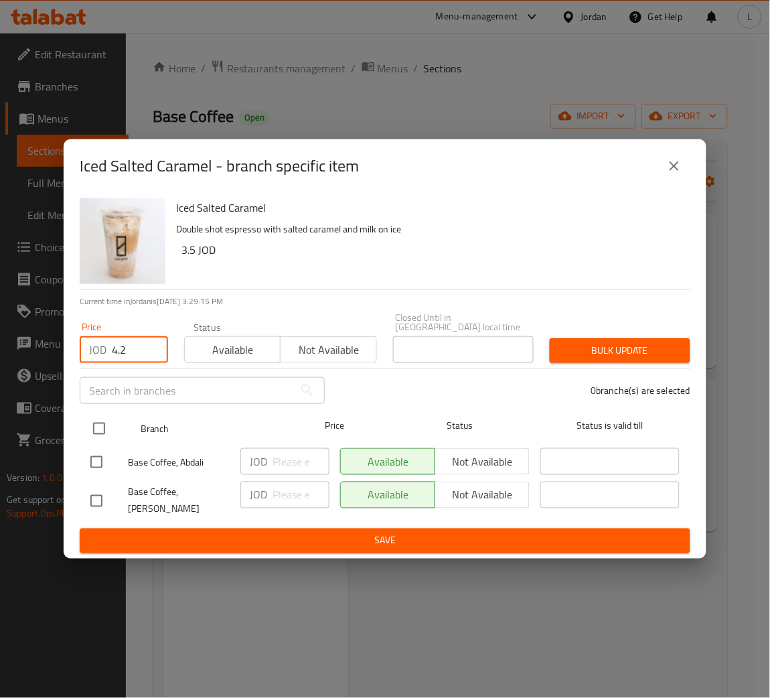
type input "4.2"
click at [99, 420] on input "checkbox" at bounding box center [99, 429] width 28 height 28
checkbox input "true"
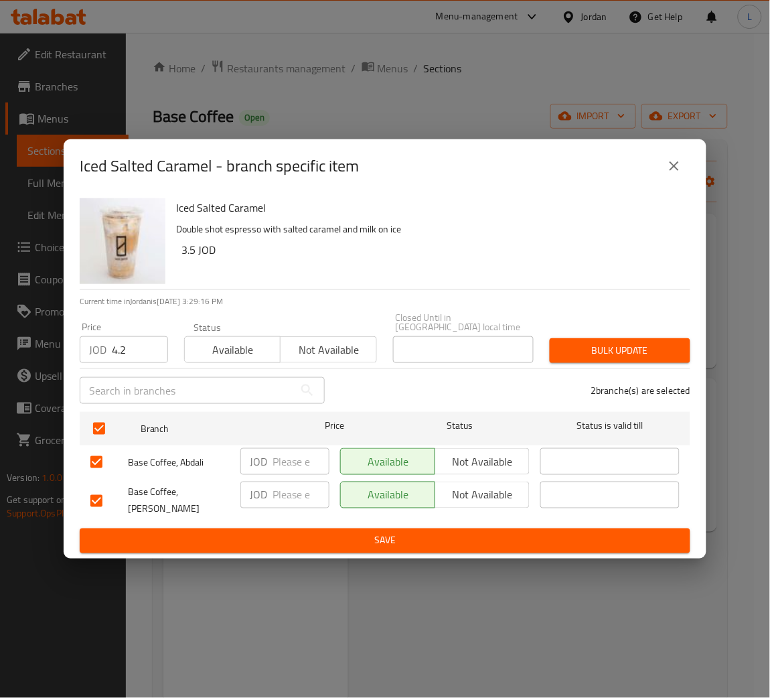
click at [649, 343] on span "Bulk update" at bounding box center [620, 350] width 119 height 17
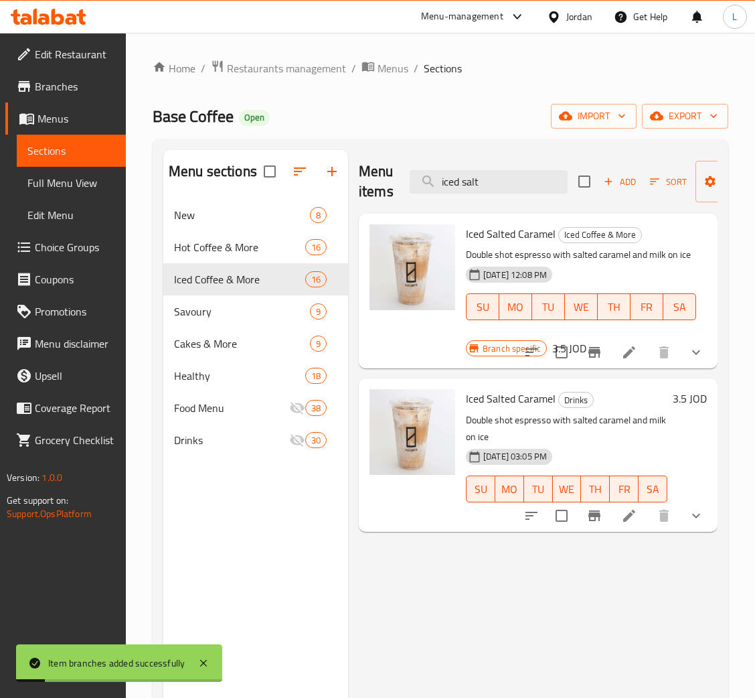
click at [595, 344] on button "Branch-specific-item" at bounding box center [595, 352] width 32 height 32
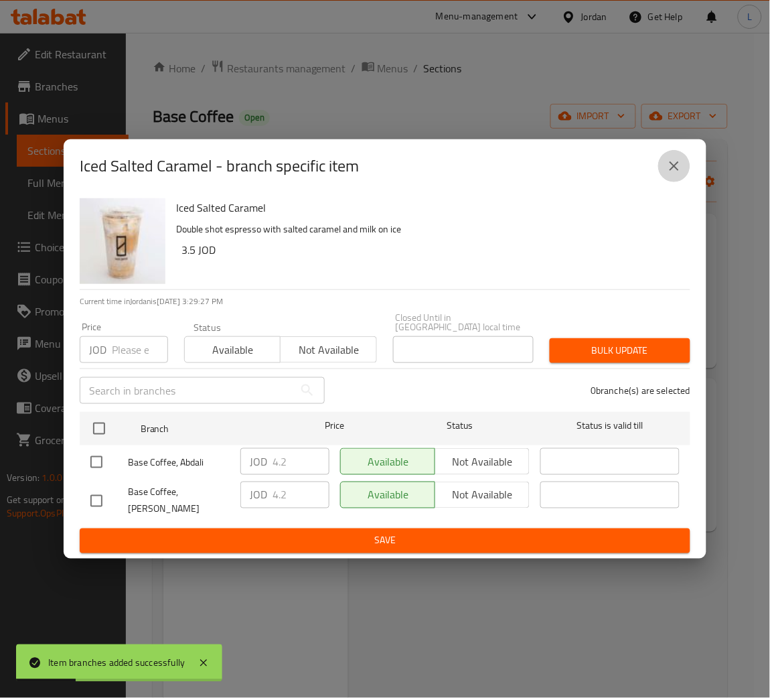
click at [674, 167] on icon "close" at bounding box center [674, 166] width 16 height 16
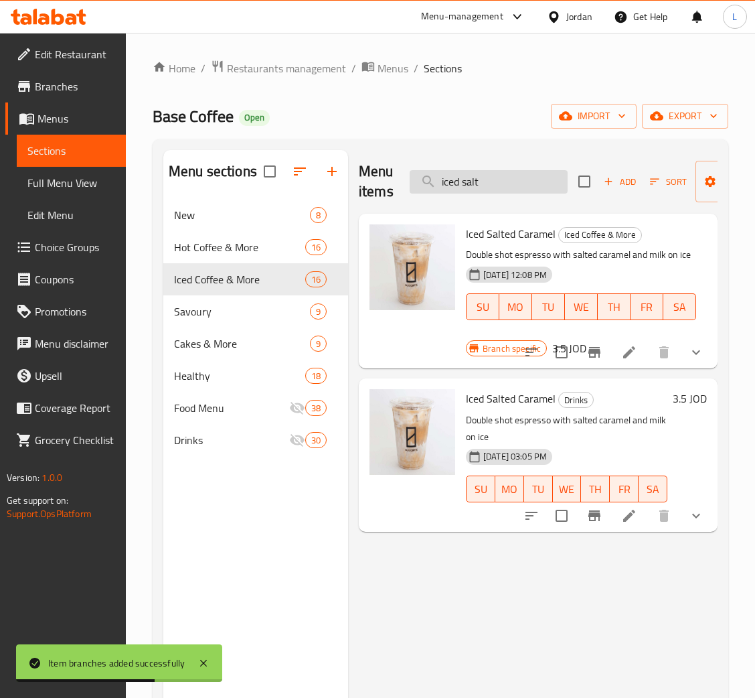
click at [490, 192] on input "iced salt" at bounding box center [489, 181] width 158 height 23
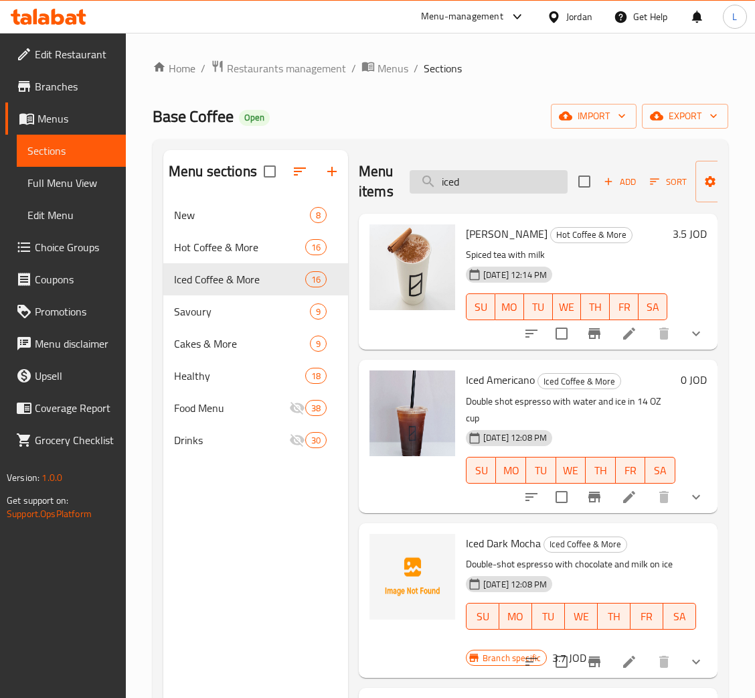
click at [497, 191] on input "iced" at bounding box center [489, 181] width 158 height 23
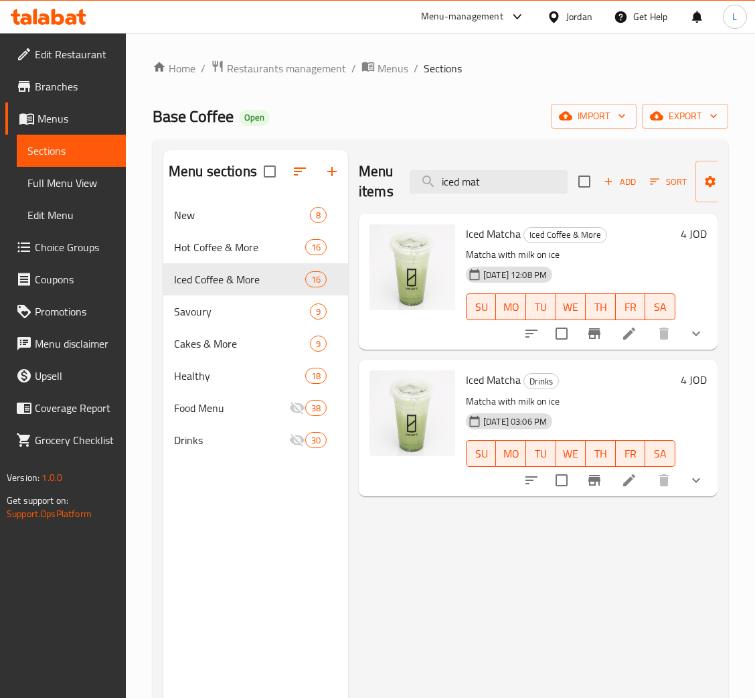
type input "iced mat"
click at [589, 325] on icon "Branch-specific-item" at bounding box center [595, 333] width 16 height 16
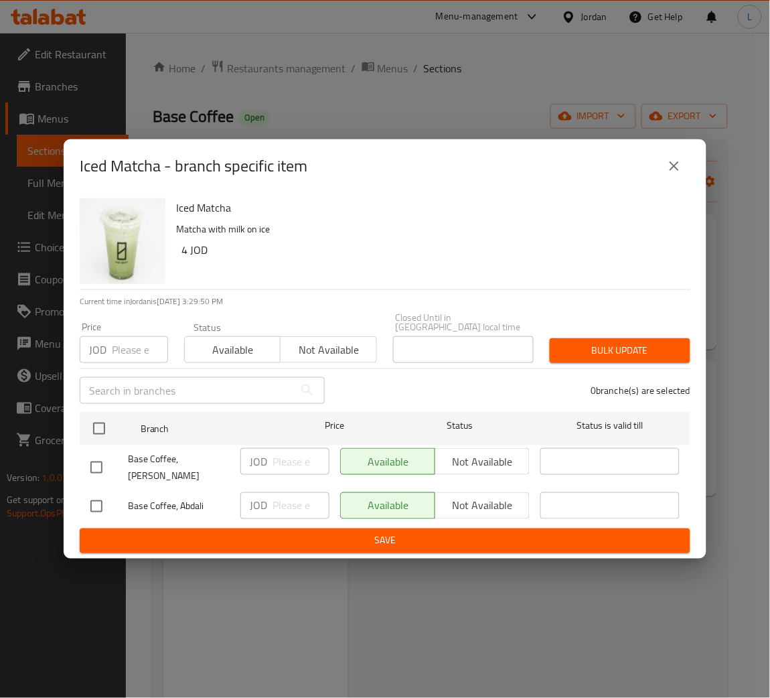
click at [119, 352] on input "number" at bounding box center [140, 349] width 56 height 27
click at [124, 344] on input "3.2" at bounding box center [140, 349] width 56 height 27
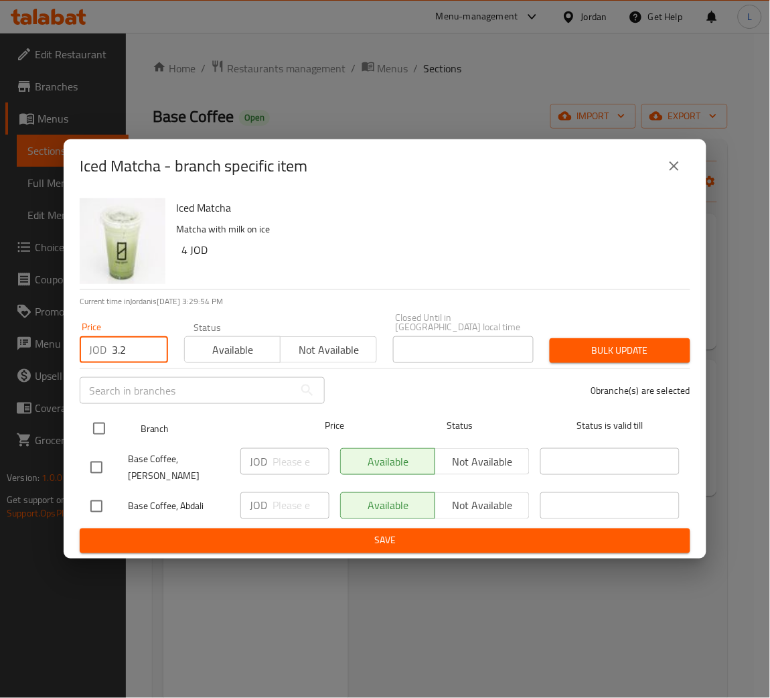
type input "3.2"
click at [93, 419] on input "checkbox" at bounding box center [99, 429] width 28 height 28
checkbox input "true"
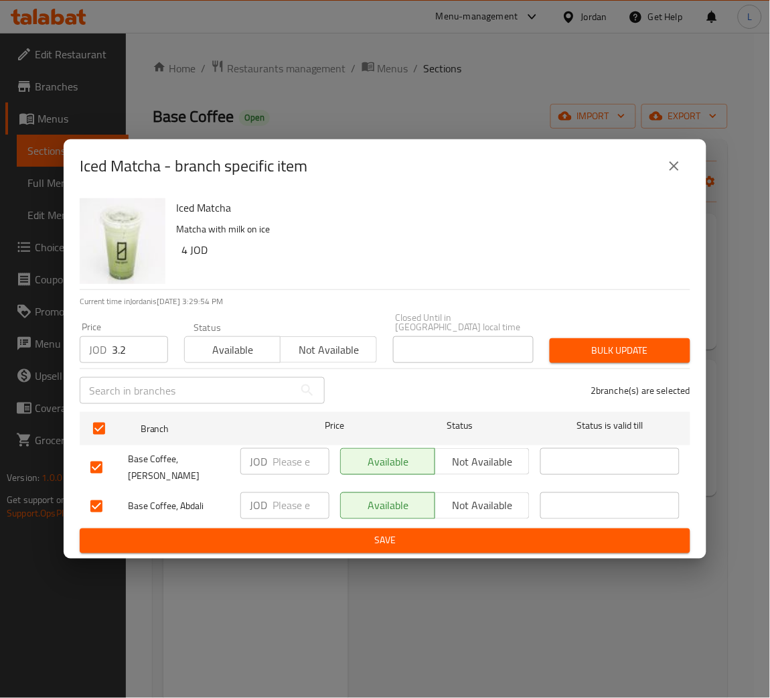
click at [583, 344] on span "Bulk update" at bounding box center [620, 350] width 119 height 17
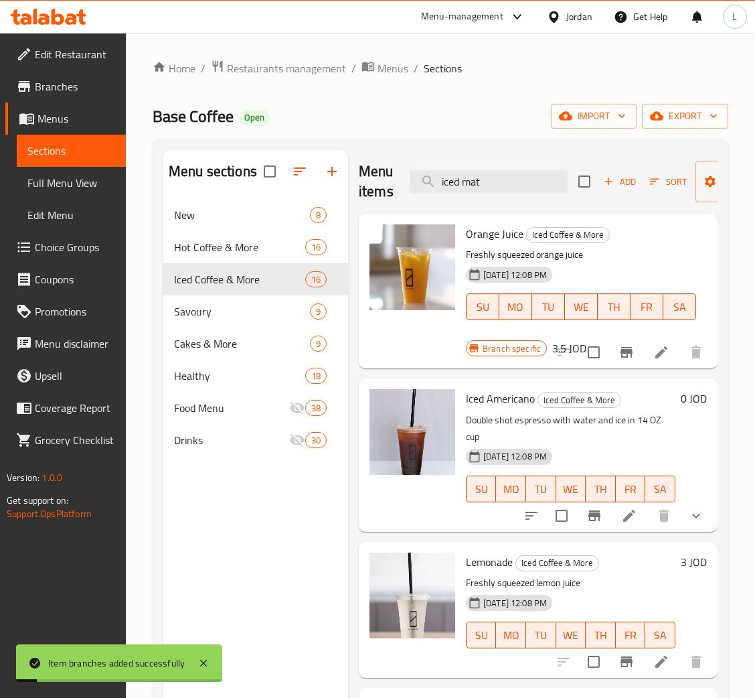
click at [593, 330] on div "03-03-2025 12:08 PM SU MO TU WE TH FR SA" at bounding box center [581, 297] width 241 height 72
click at [508, 185] on input "iced mat" at bounding box center [489, 181] width 158 height 23
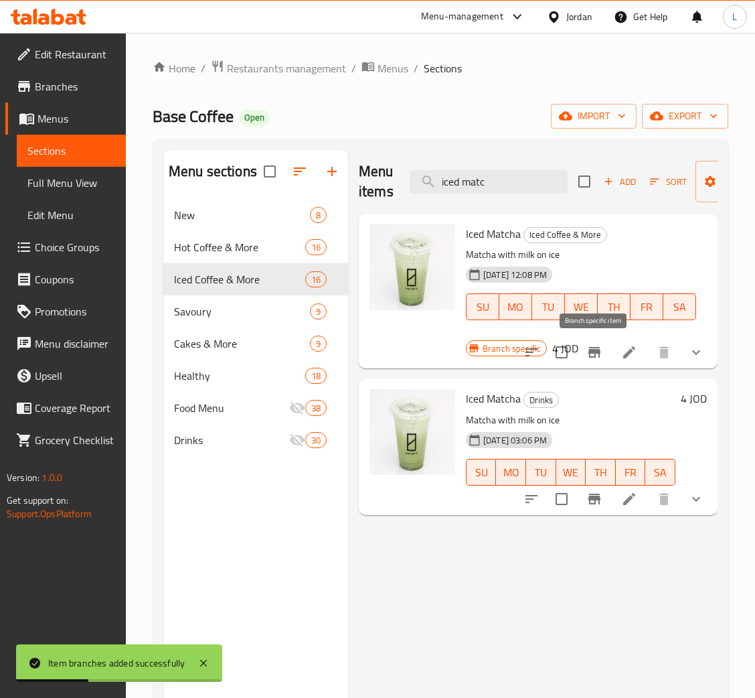
type input "iced matc"
click at [588, 353] on icon "Branch-specific-item" at bounding box center [595, 352] width 16 height 16
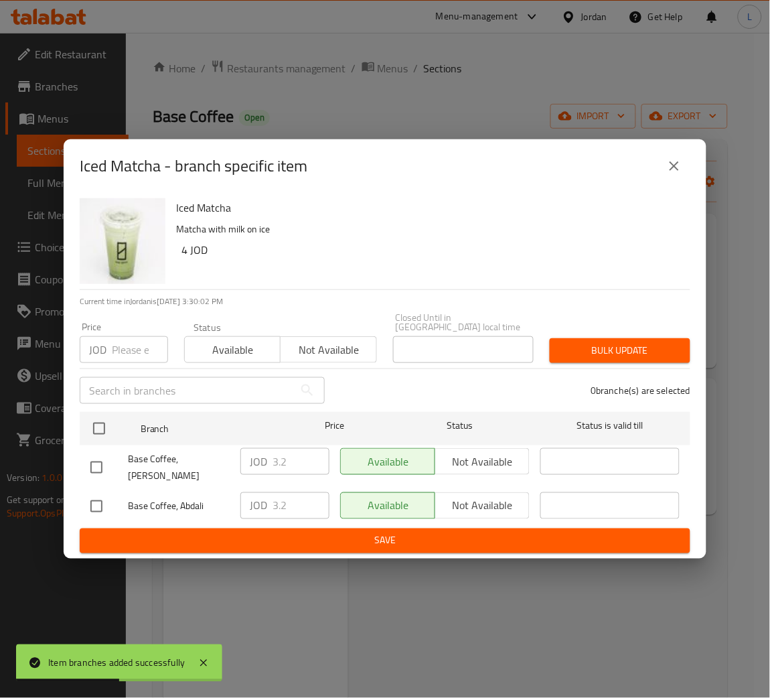
click at [142, 347] on input "number" at bounding box center [140, 349] width 56 height 27
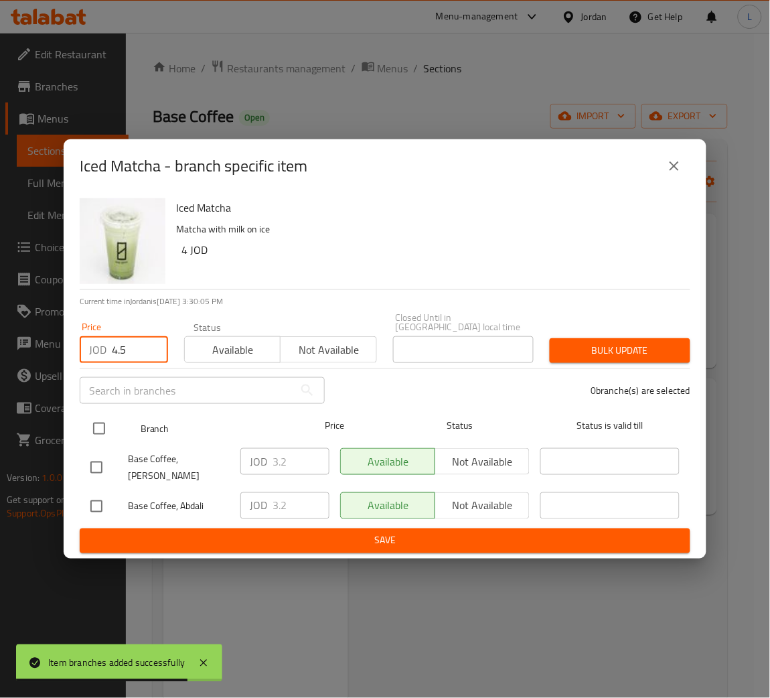
type input "4.5"
click at [101, 419] on input "checkbox" at bounding box center [99, 429] width 28 height 28
checkbox input "true"
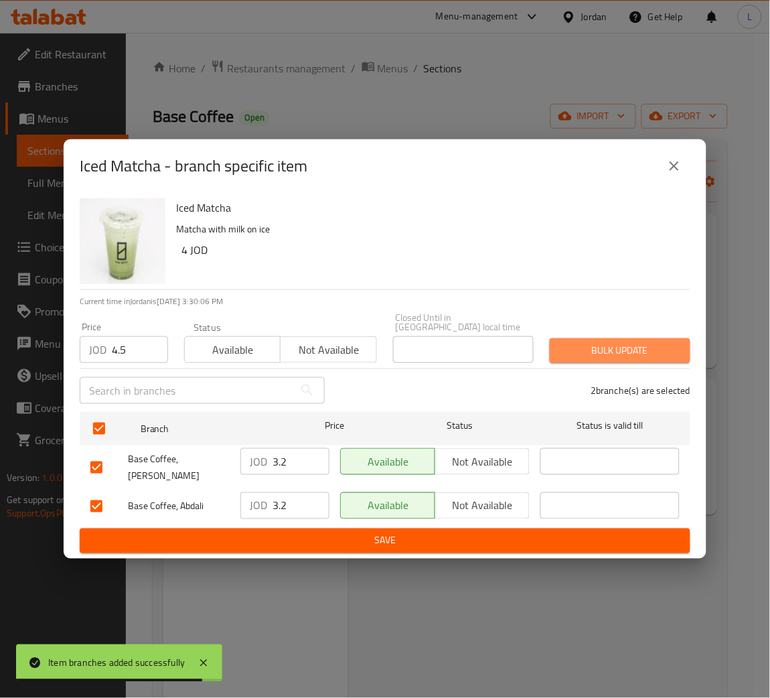
click at [581, 348] on span "Bulk update" at bounding box center [620, 350] width 119 height 17
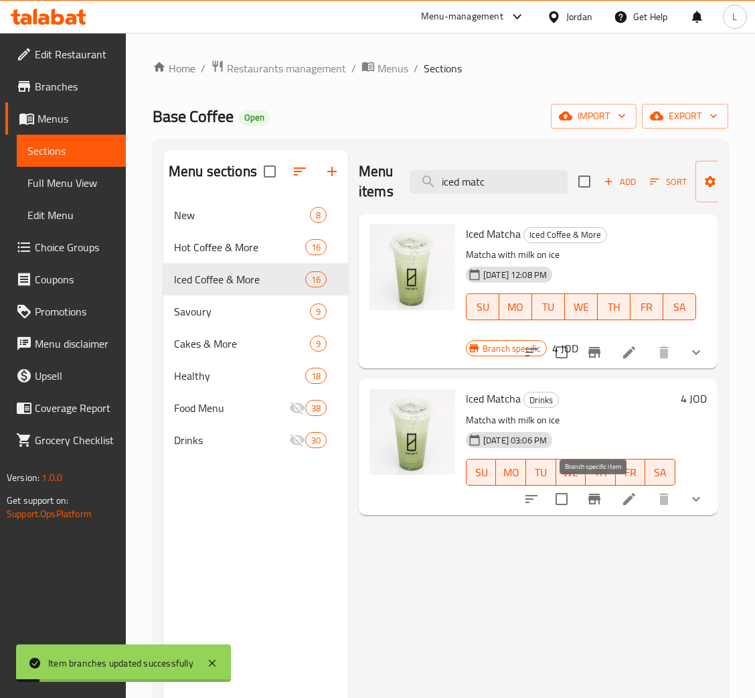
click at [600, 496] on icon "Branch-specific-item" at bounding box center [595, 499] width 16 height 16
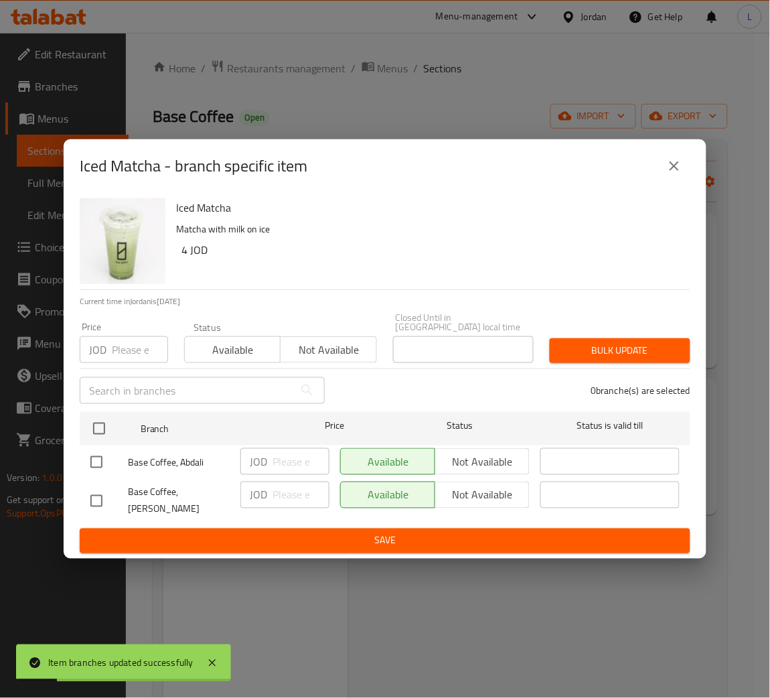
click at [127, 353] on input "number" at bounding box center [140, 349] width 56 height 27
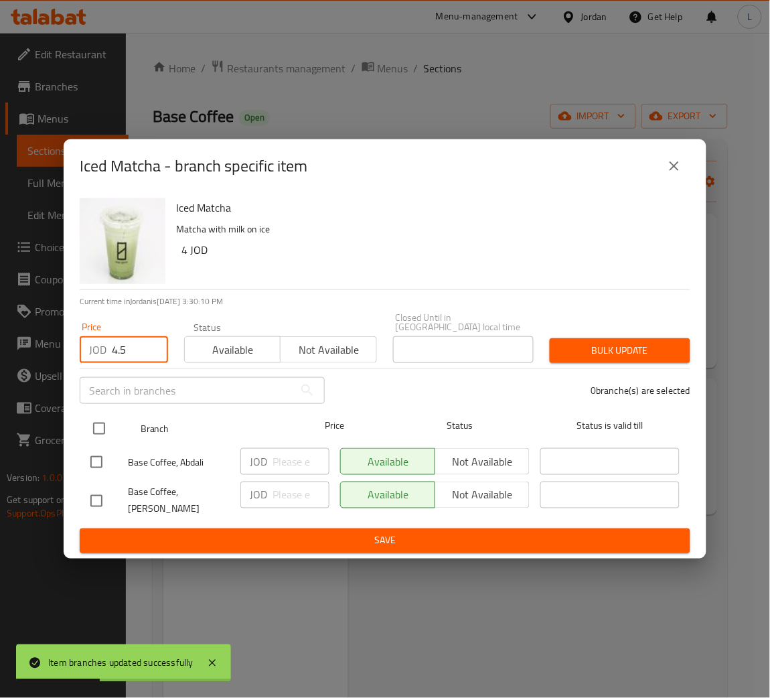
type input "4.5"
click at [101, 421] on input "checkbox" at bounding box center [99, 429] width 28 height 28
checkbox input "true"
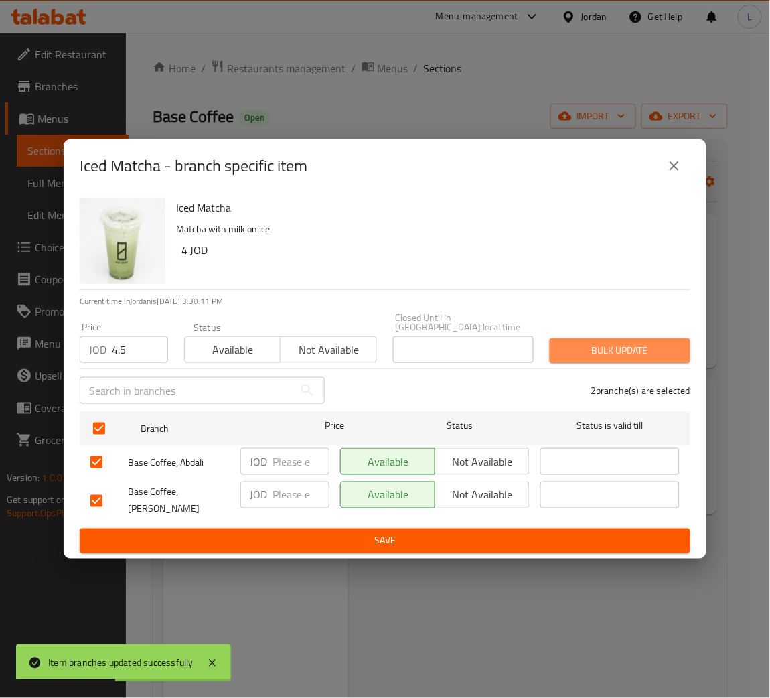
click at [620, 346] on span "Bulk update" at bounding box center [620, 350] width 119 height 17
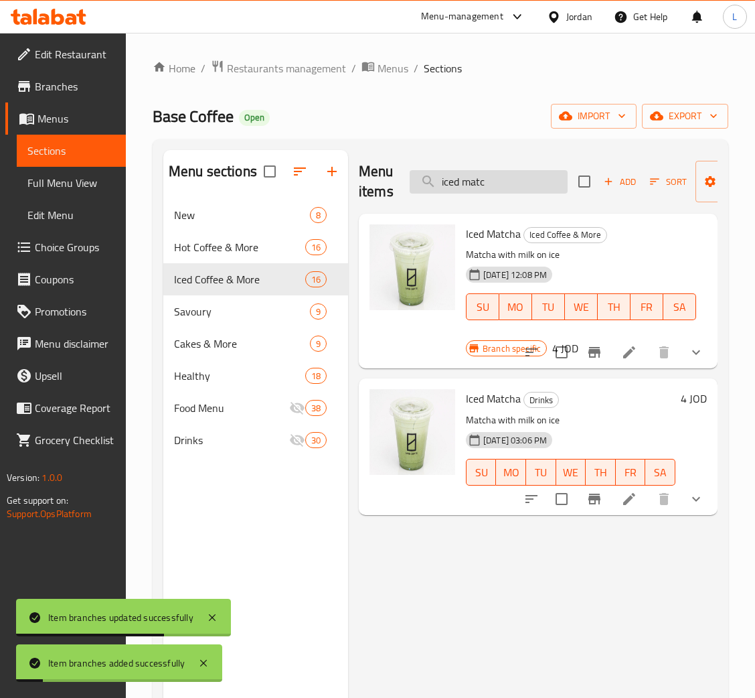
click at [496, 182] on input "iced matc" at bounding box center [489, 181] width 158 height 23
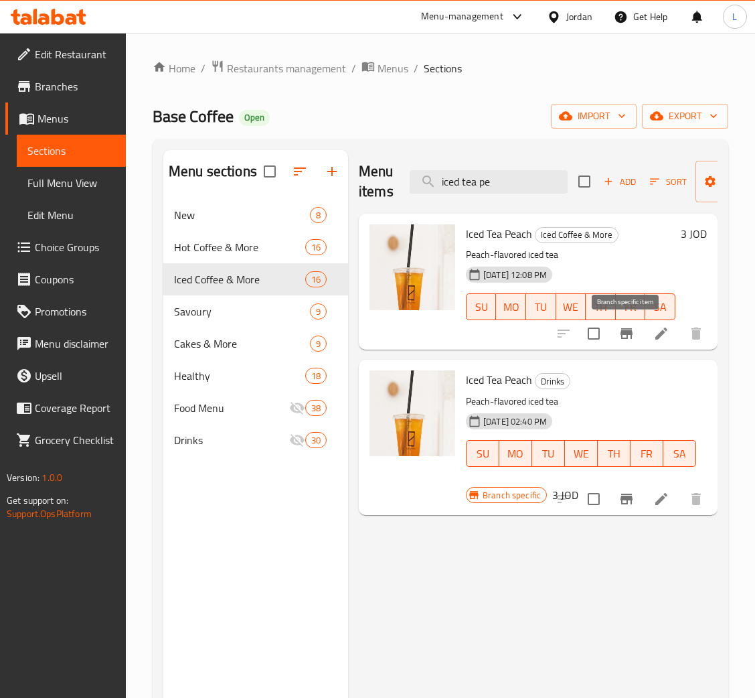
type input "iced tea pe"
click at [619, 338] on icon "Branch-specific-item" at bounding box center [627, 333] width 16 height 16
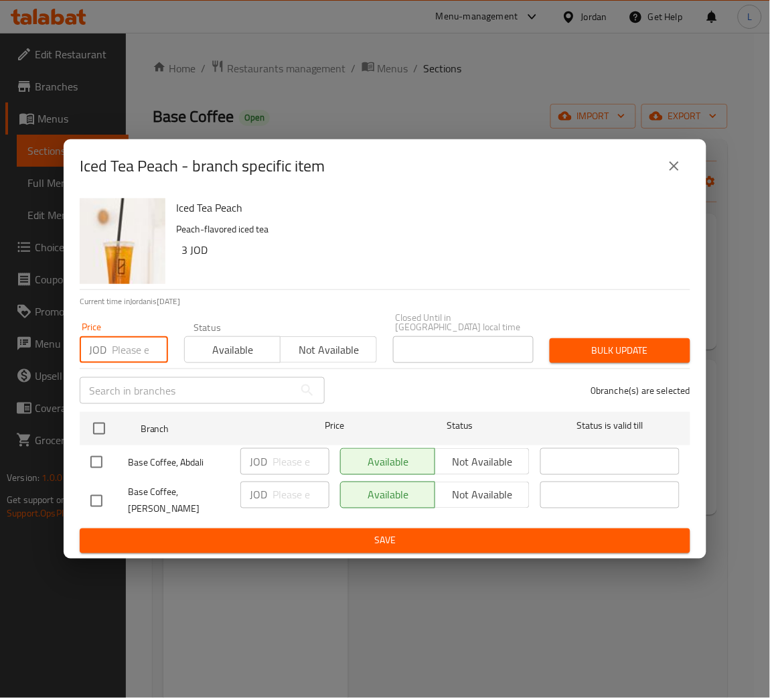
click at [121, 342] on input "number" at bounding box center [140, 349] width 56 height 27
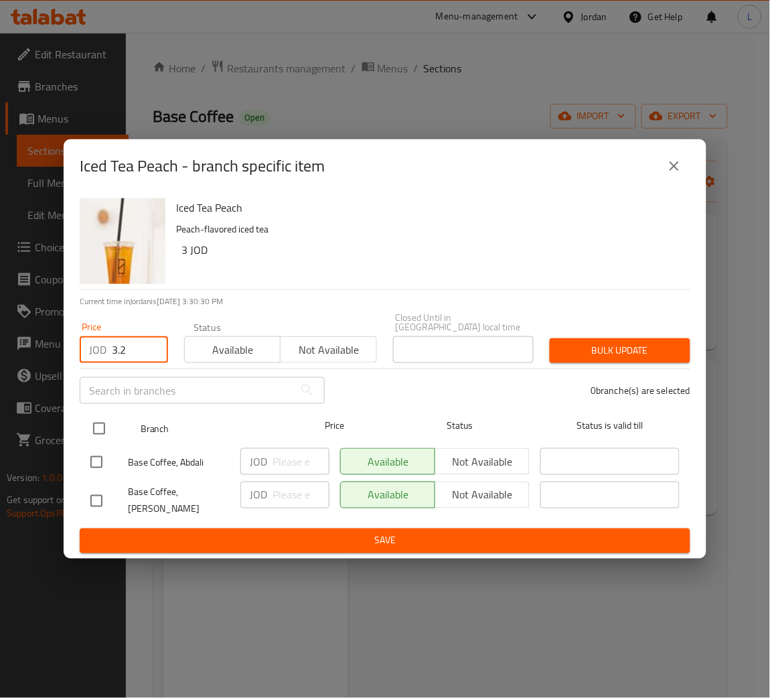
type input "3.2"
click at [103, 426] on input "checkbox" at bounding box center [99, 429] width 28 height 28
checkbox input "true"
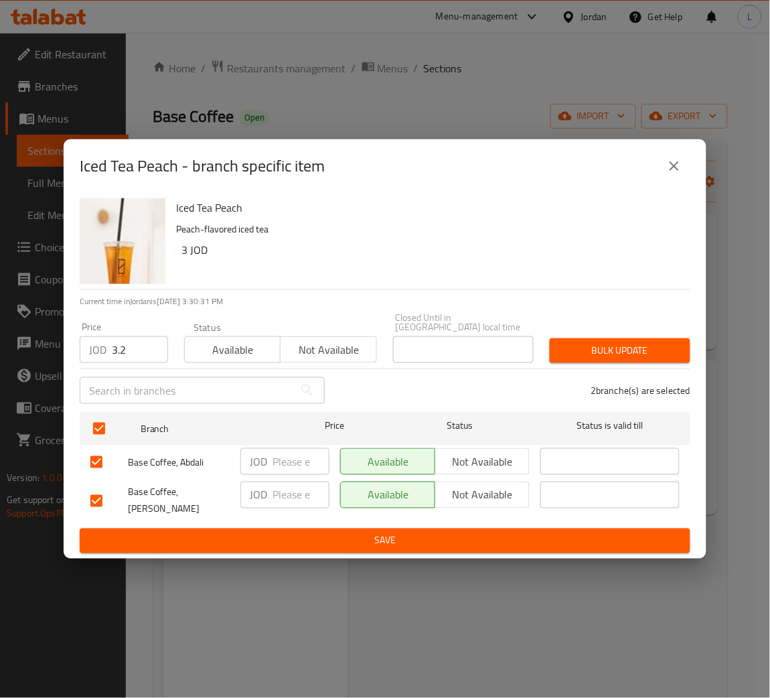
click at [114, 340] on input "3.2" at bounding box center [140, 349] width 56 height 27
click at [628, 346] on span "Bulk update" at bounding box center [620, 350] width 119 height 17
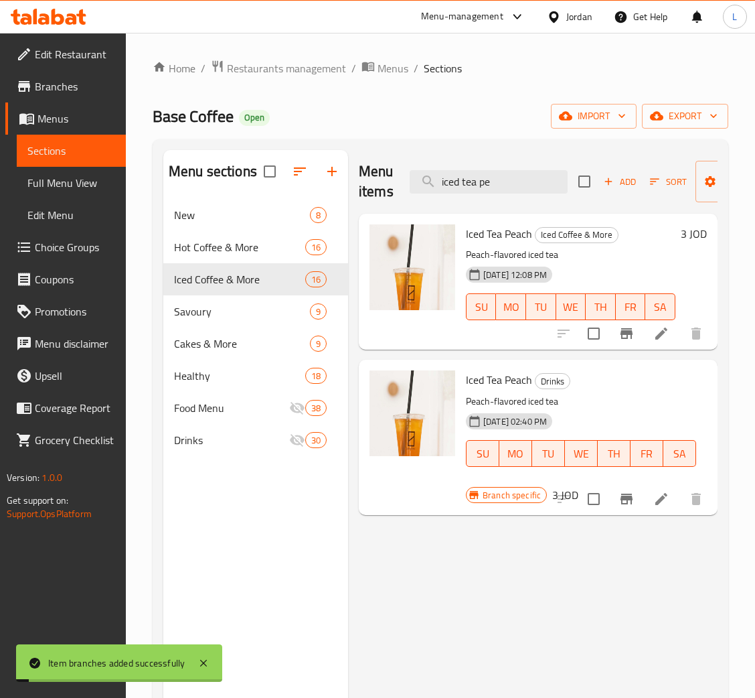
click at [628, 505] on icon "Branch-specific-item" at bounding box center [627, 499] width 16 height 16
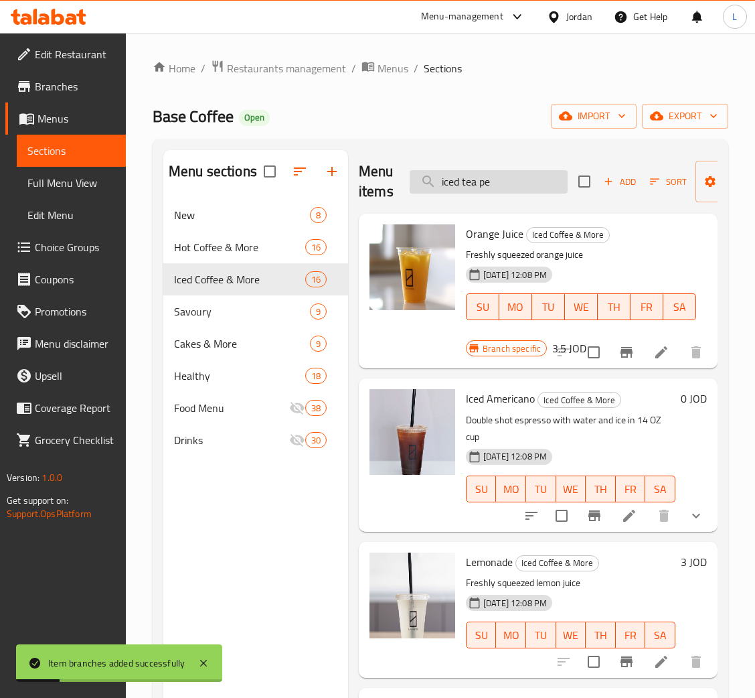
click at [512, 180] on input "iced tea pe" at bounding box center [489, 181] width 158 height 23
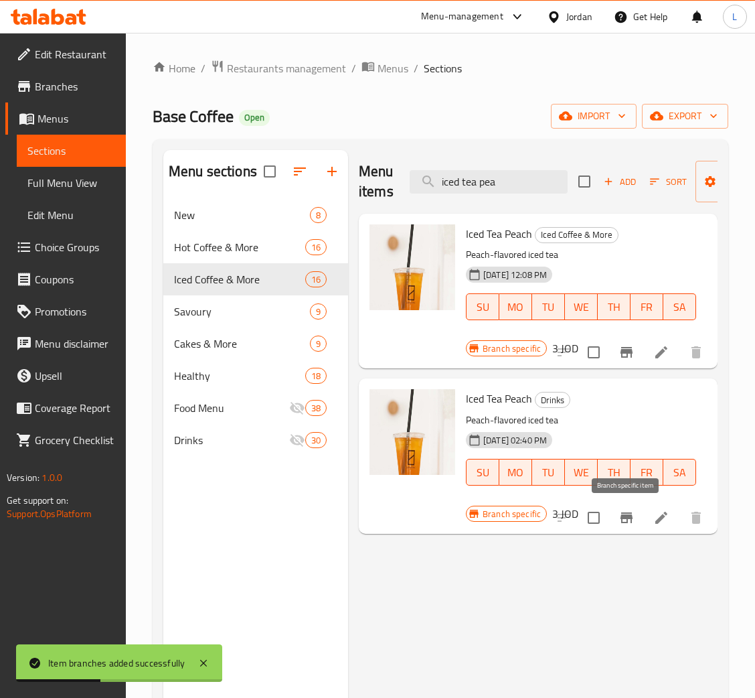
type input "iced tea pea"
click at [624, 518] on icon "Branch-specific-item" at bounding box center [627, 517] width 12 height 11
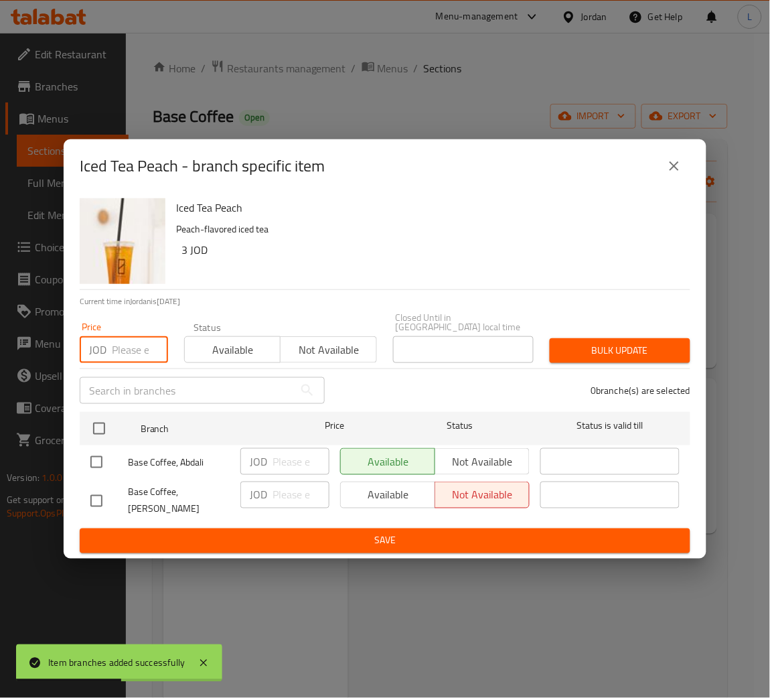
click at [120, 336] on input "number" at bounding box center [140, 349] width 56 height 27
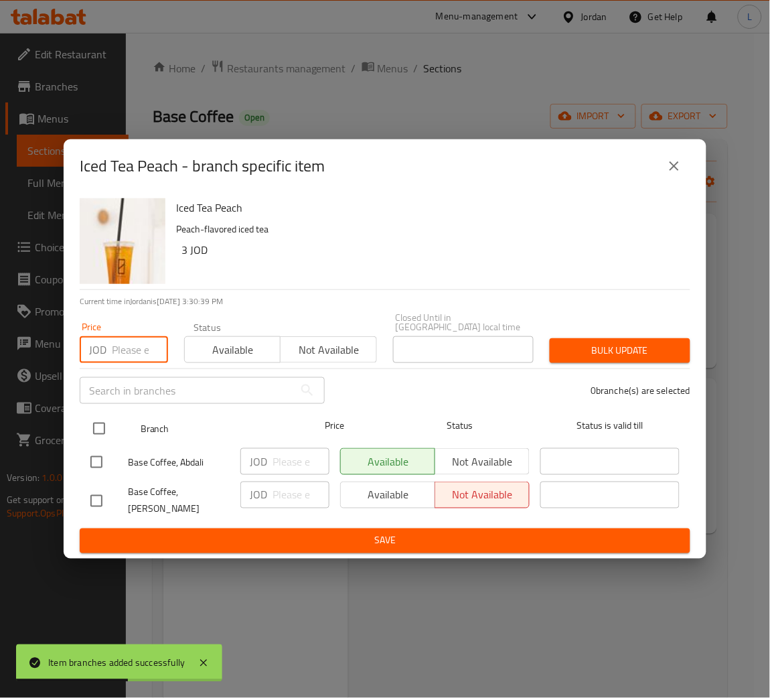
paste input "3.2"
type input "3.2"
click at [92, 424] on input "checkbox" at bounding box center [99, 429] width 28 height 28
checkbox input "true"
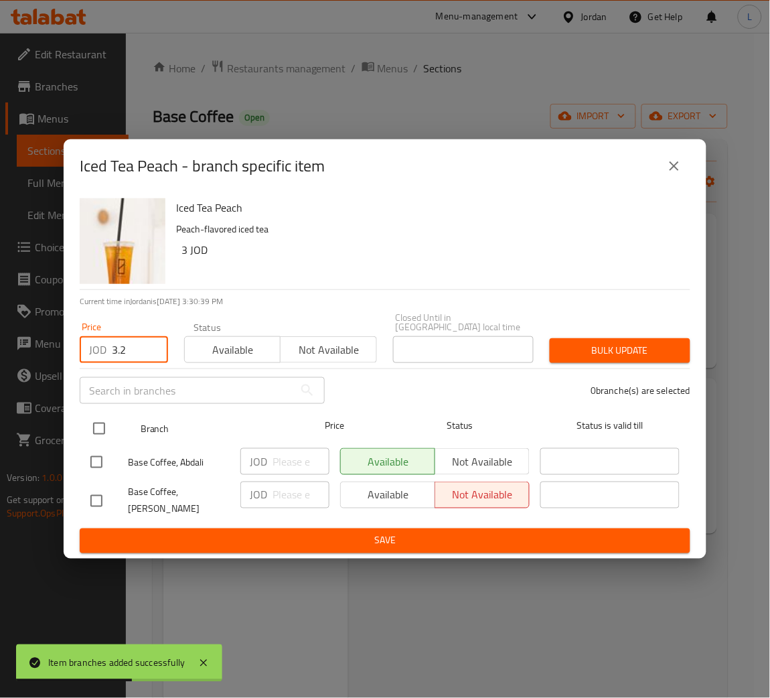
checkbox input "true"
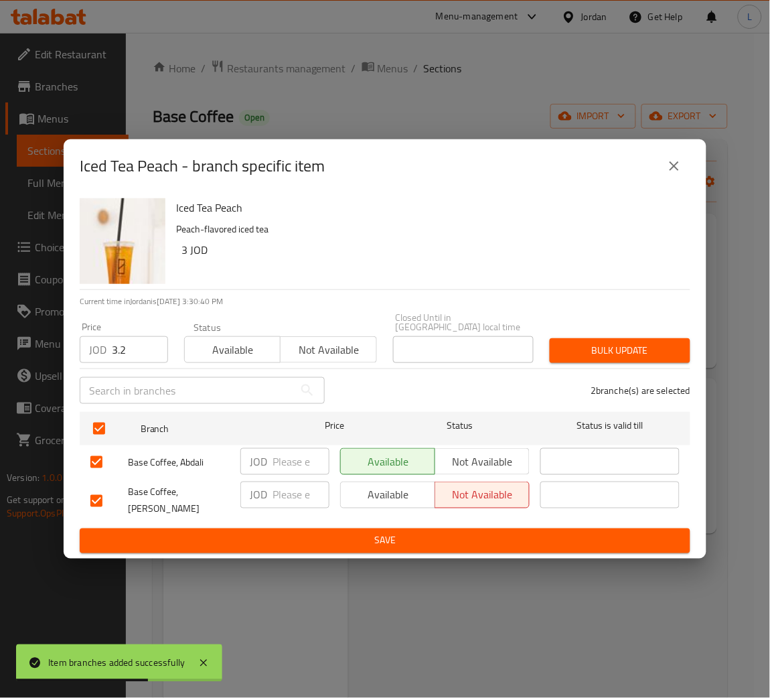
click at [602, 356] on button "Bulk update" at bounding box center [620, 350] width 141 height 25
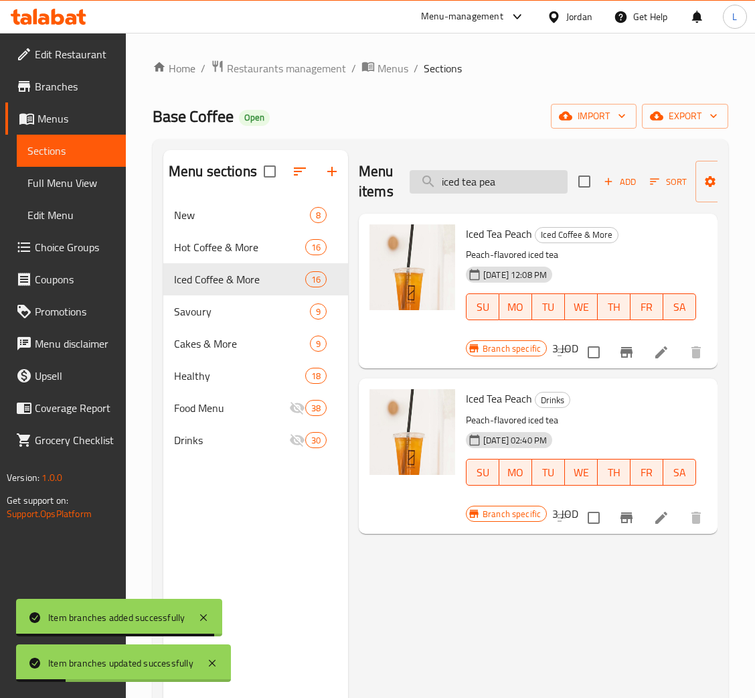
click at [528, 186] on input "iced tea pea" at bounding box center [489, 181] width 158 height 23
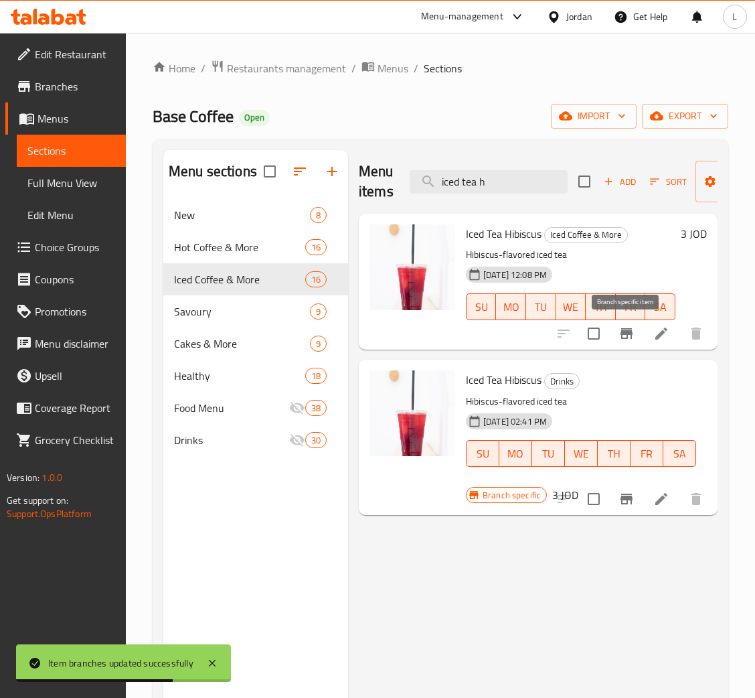
type input "iced tea h"
click at [634, 337] on button "Branch-specific-item" at bounding box center [627, 333] width 32 height 32
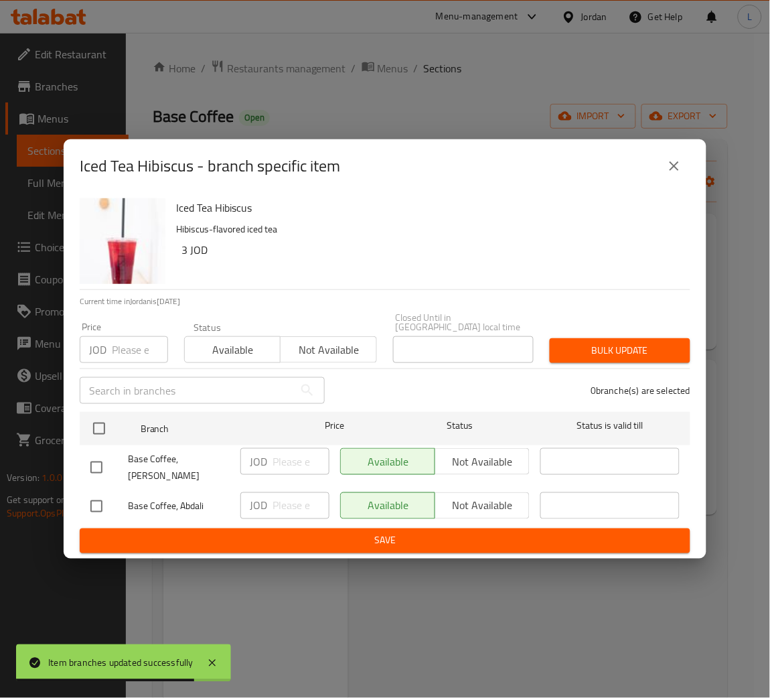
click at [135, 354] on input "number" at bounding box center [140, 349] width 56 height 27
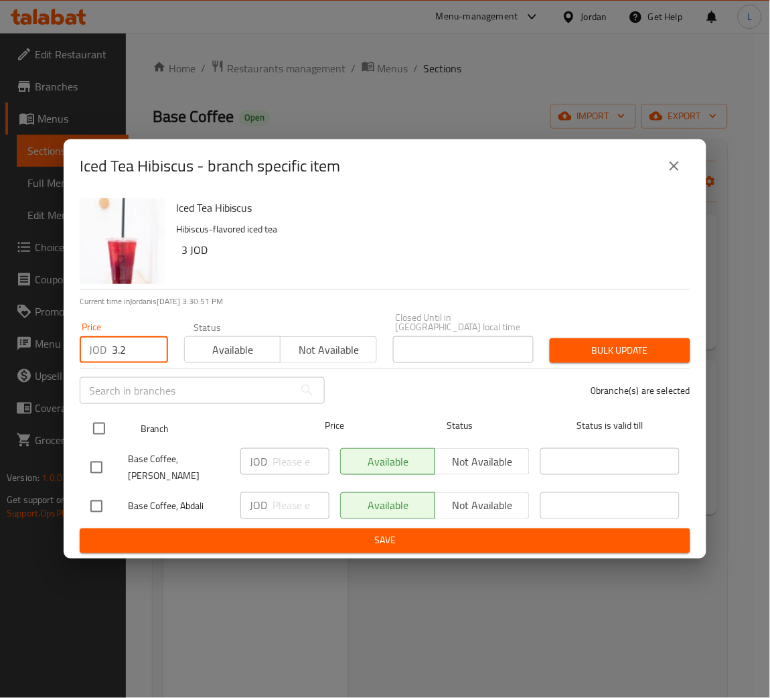
type input "3.2"
click at [111, 417] on input "checkbox" at bounding box center [99, 429] width 28 height 28
checkbox input "true"
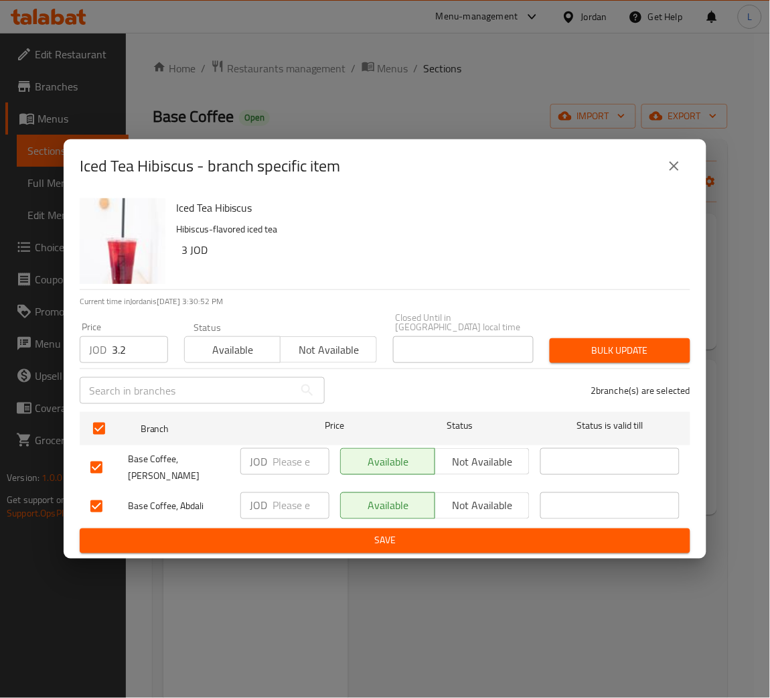
click at [576, 355] on button "Bulk update" at bounding box center [620, 350] width 141 height 25
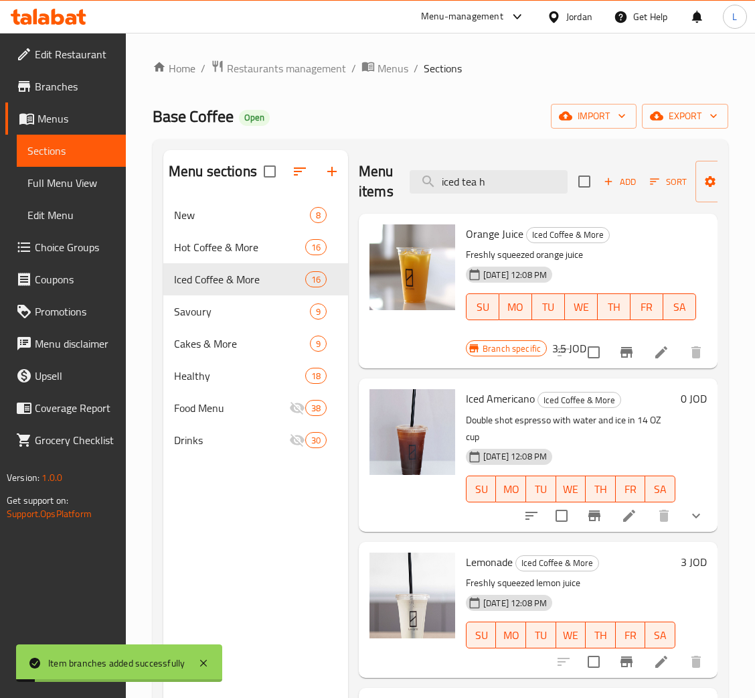
click at [626, 500] on div at bounding box center [614, 516] width 197 height 32
click at [537, 184] on input "iced tea h" at bounding box center [489, 181] width 158 height 23
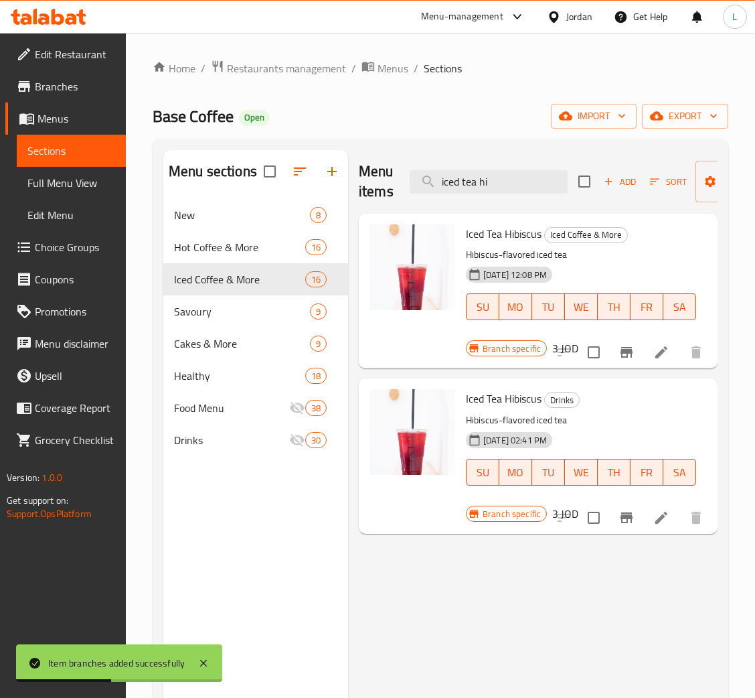
type input "iced tea hi"
click at [620, 518] on icon "Branch-specific-item" at bounding box center [627, 518] width 16 height 16
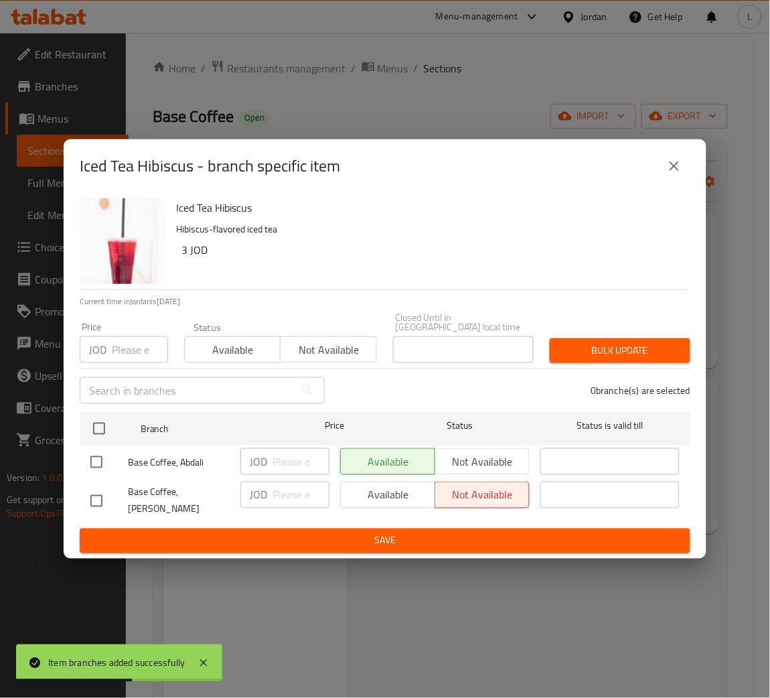
click at [126, 353] on input "number" at bounding box center [140, 349] width 56 height 27
paste input "3.2"
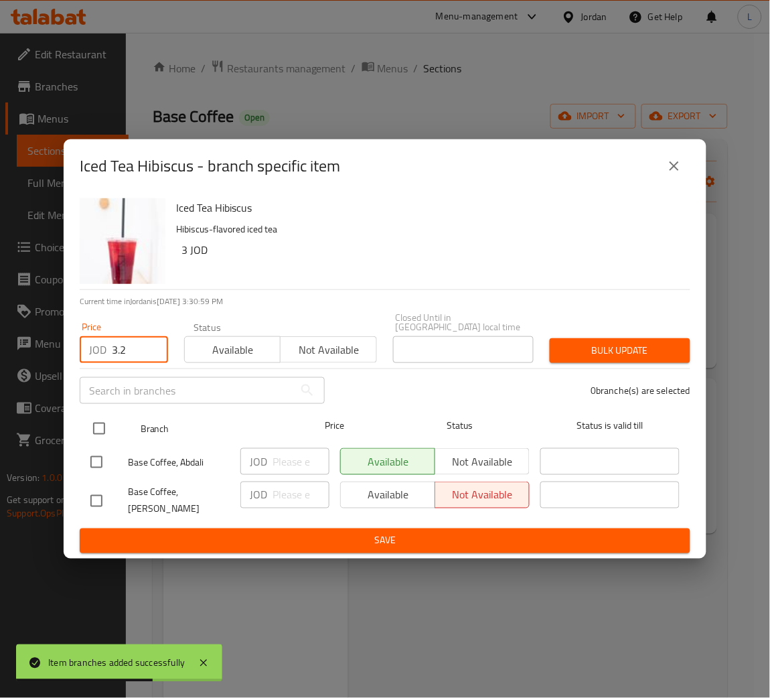
type input "3.2"
click at [107, 423] on input "checkbox" at bounding box center [99, 429] width 28 height 28
checkbox input "true"
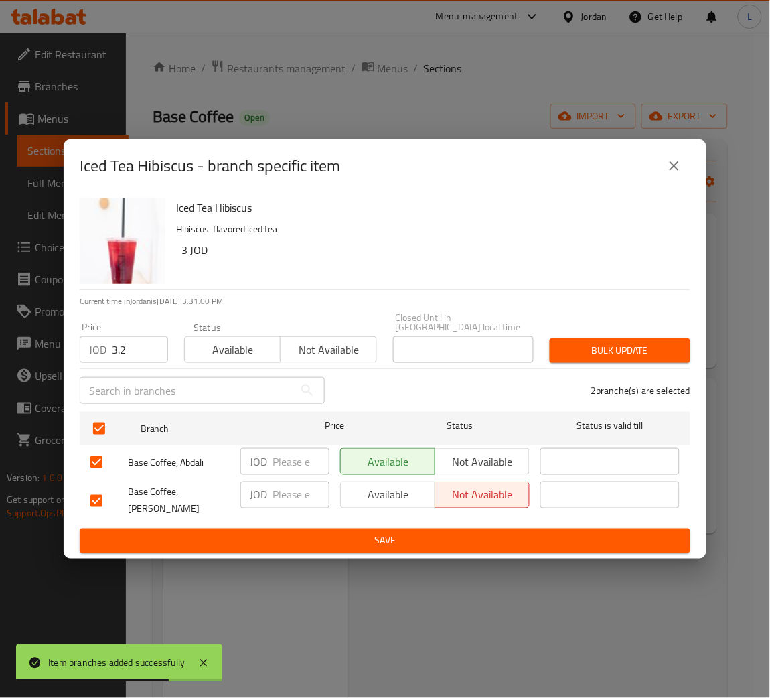
click at [610, 348] on span "Bulk update" at bounding box center [620, 350] width 119 height 17
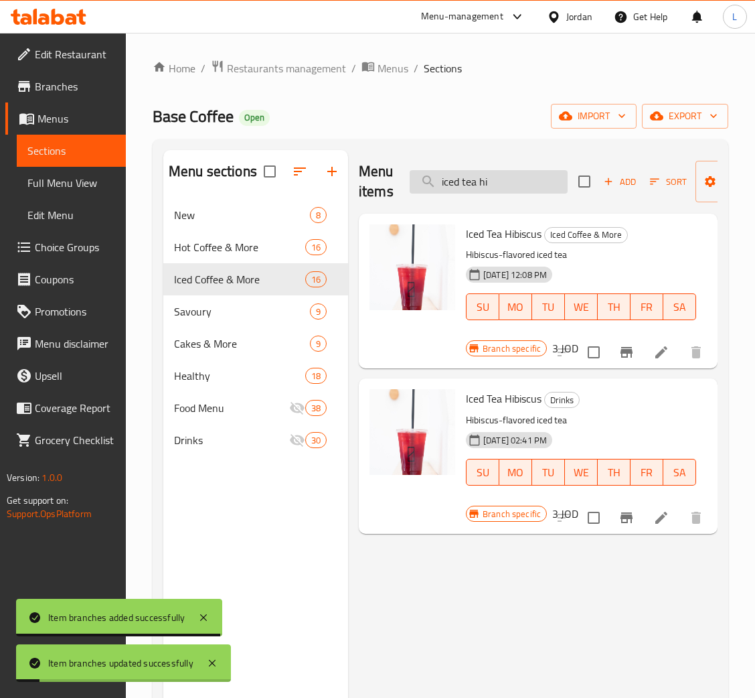
click at [506, 188] on input "iced tea hi" at bounding box center [489, 181] width 158 height 23
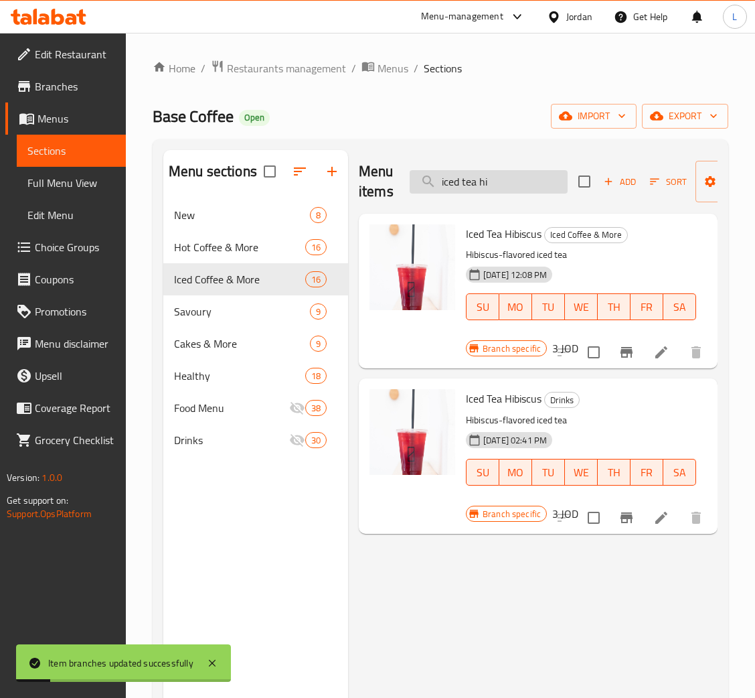
click at [506, 188] on input "iced tea hi" at bounding box center [489, 181] width 158 height 23
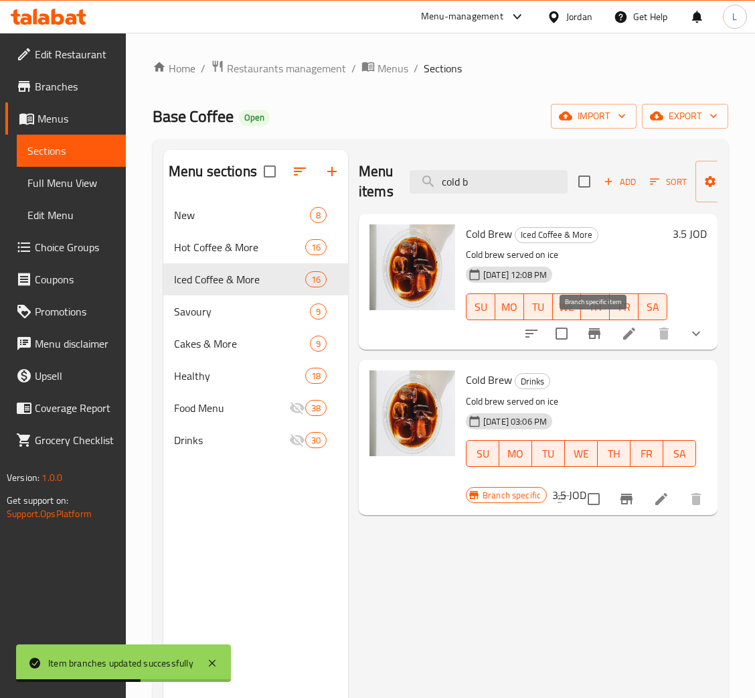
type input "cold b"
click at [601, 336] on icon "Branch-specific-item" at bounding box center [595, 333] width 16 height 16
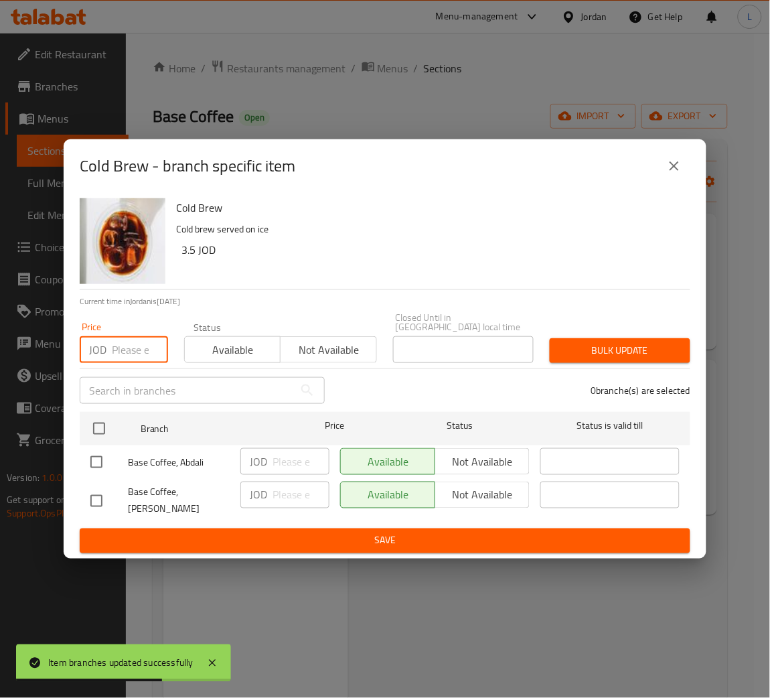
click at [134, 355] on input "number" at bounding box center [140, 349] width 56 height 27
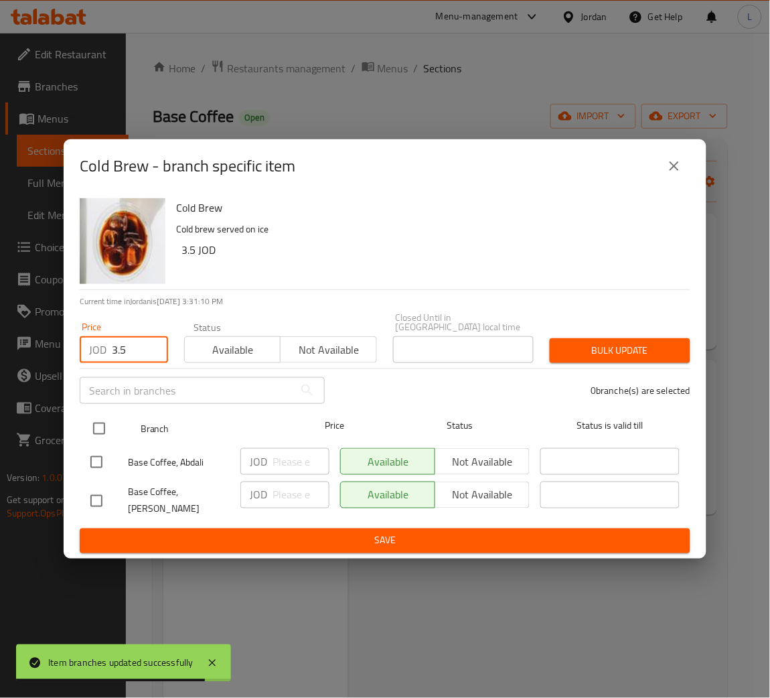
type input "3.5"
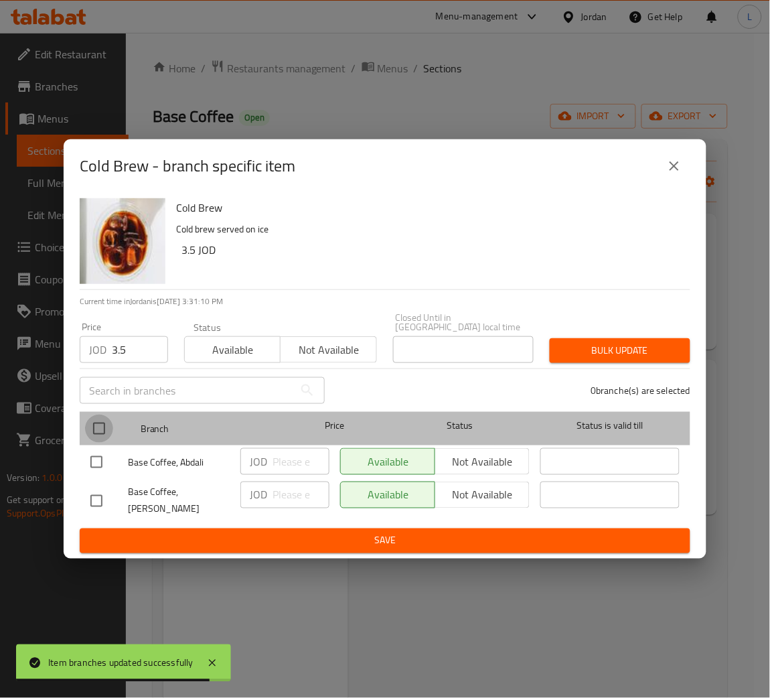
click at [97, 429] on input "checkbox" at bounding box center [99, 429] width 28 height 28
checkbox input "true"
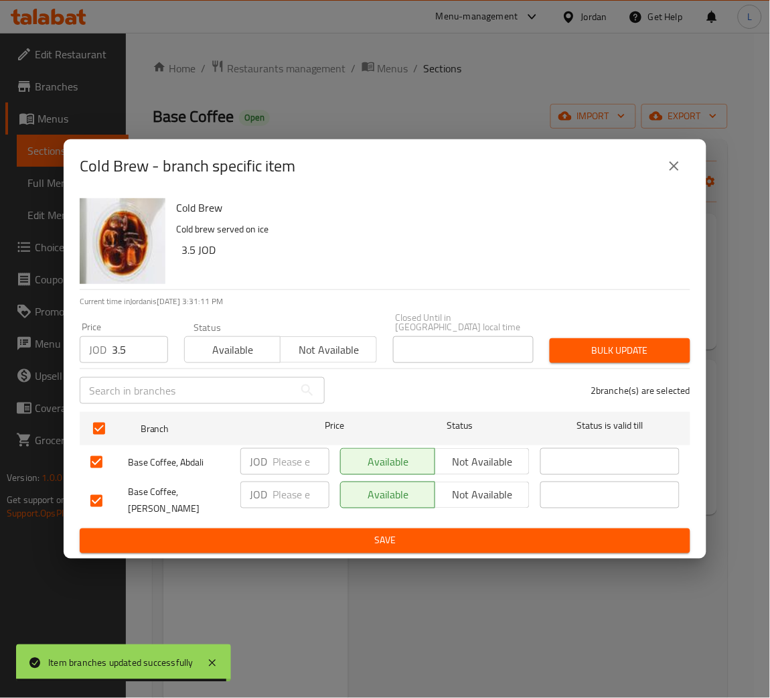
click at [573, 352] on span "Bulk update" at bounding box center [620, 350] width 119 height 17
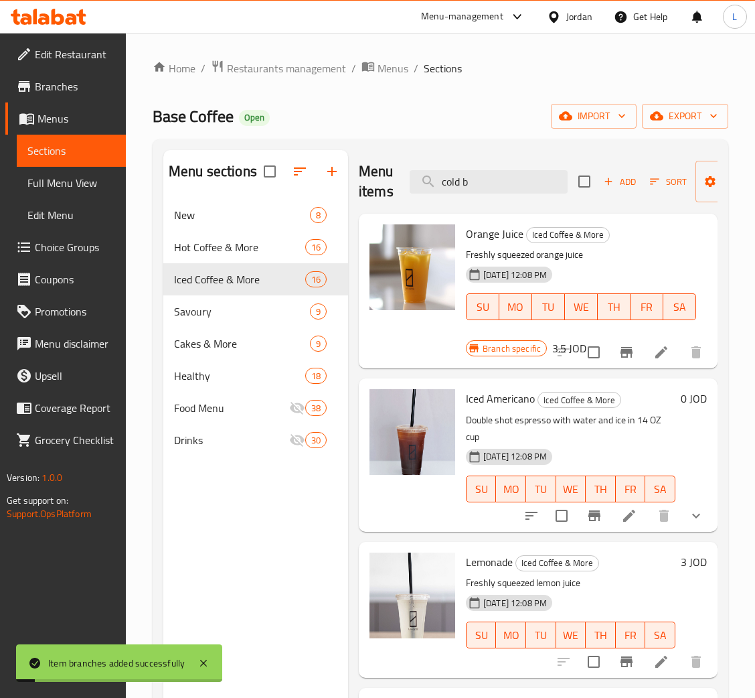
click at [624, 501] on div at bounding box center [614, 516] width 197 height 32
click at [520, 192] on input "cold b" at bounding box center [489, 181] width 158 height 23
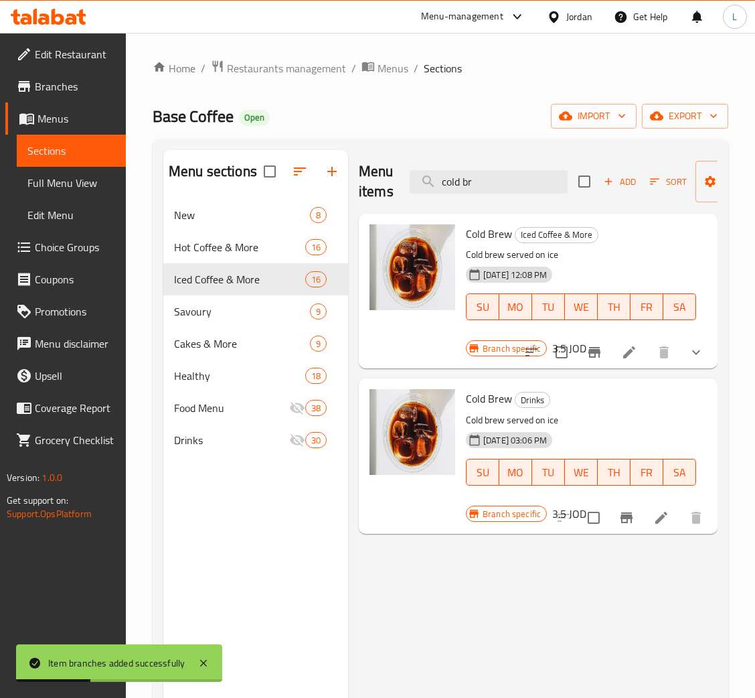
type input "cold br"
click at [625, 516] on icon "Branch-specific-item" at bounding box center [627, 517] width 12 height 11
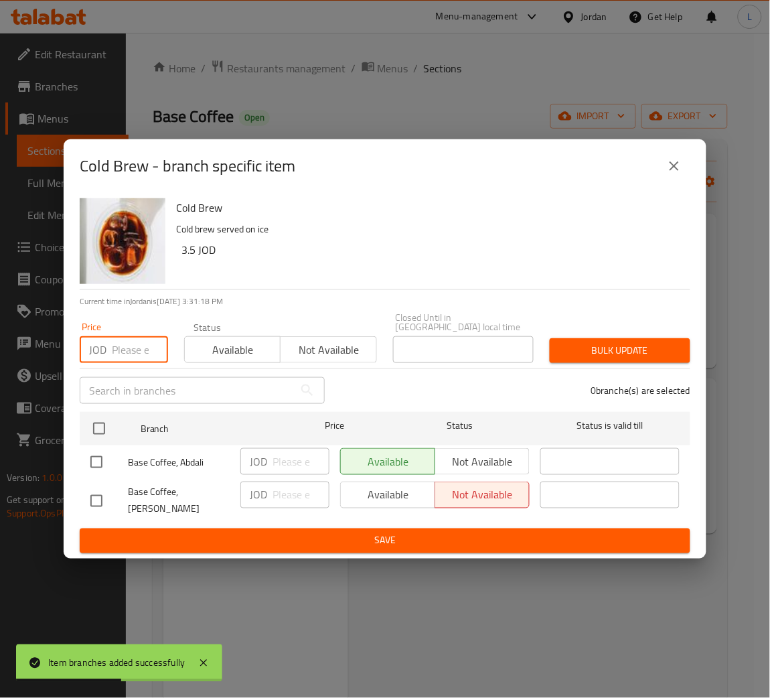
click at [140, 340] on input "number" at bounding box center [140, 349] width 56 height 27
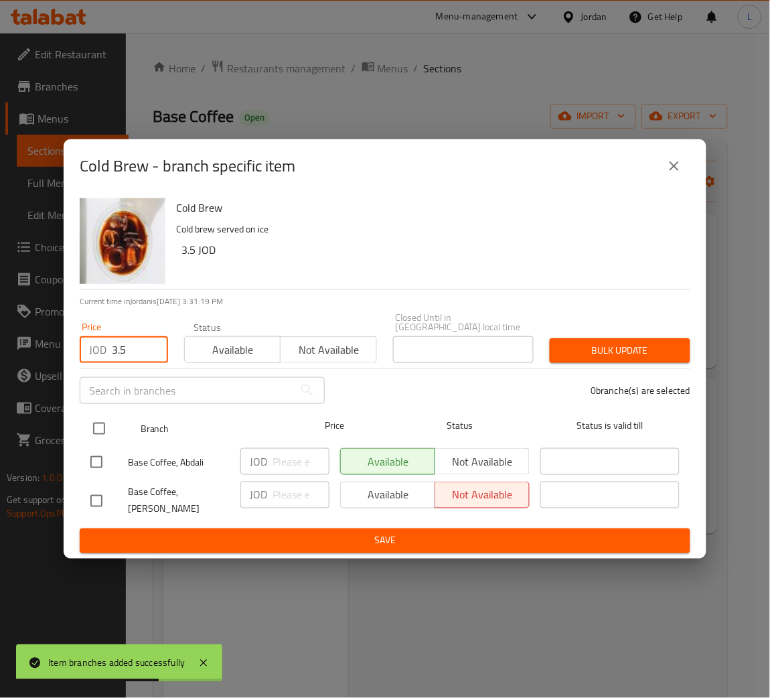
type input "3.5"
click at [101, 433] on input "checkbox" at bounding box center [99, 429] width 28 height 28
checkbox input "true"
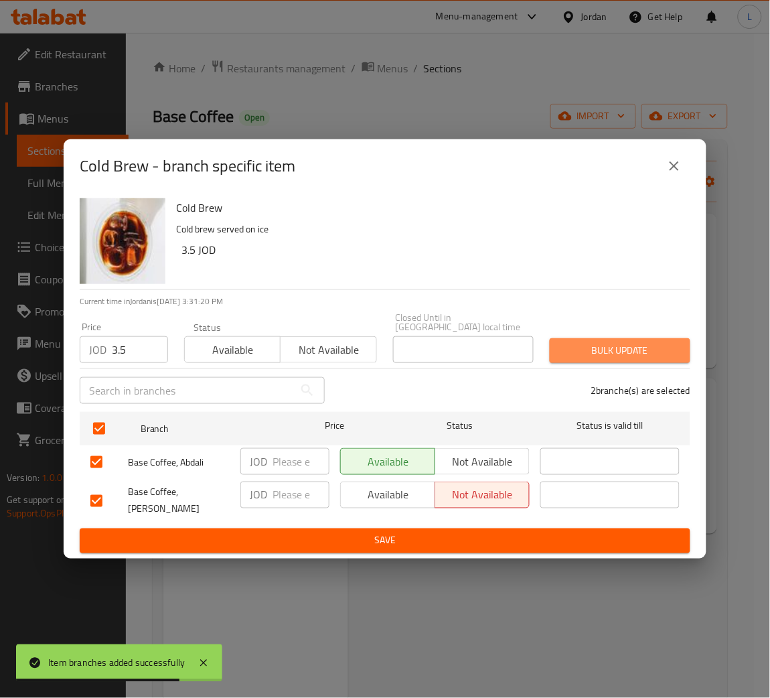
click at [581, 348] on span "Bulk update" at bounding box center [620, 350] width 119 height 17
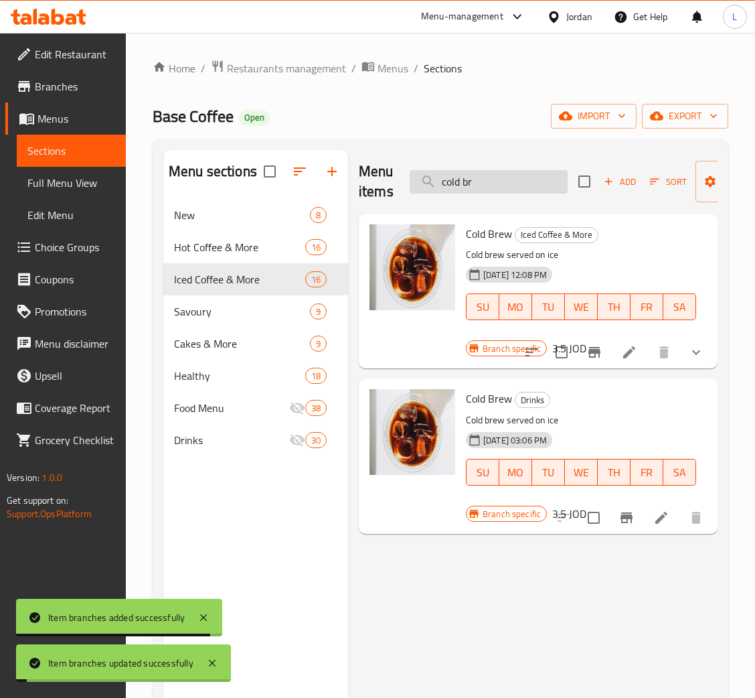
click at [480, 176] on input "cold br" at bounding box center [489, 181] width 158 height 23
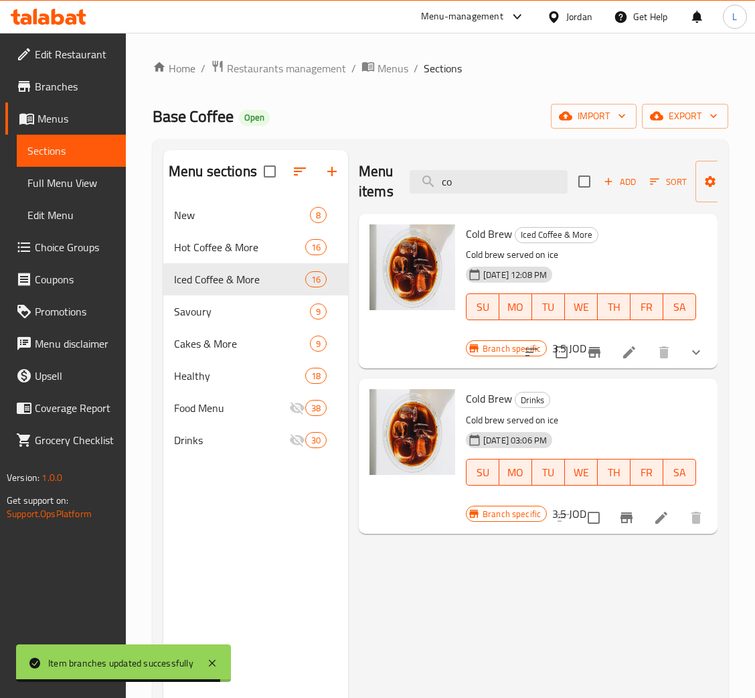
type input "c"
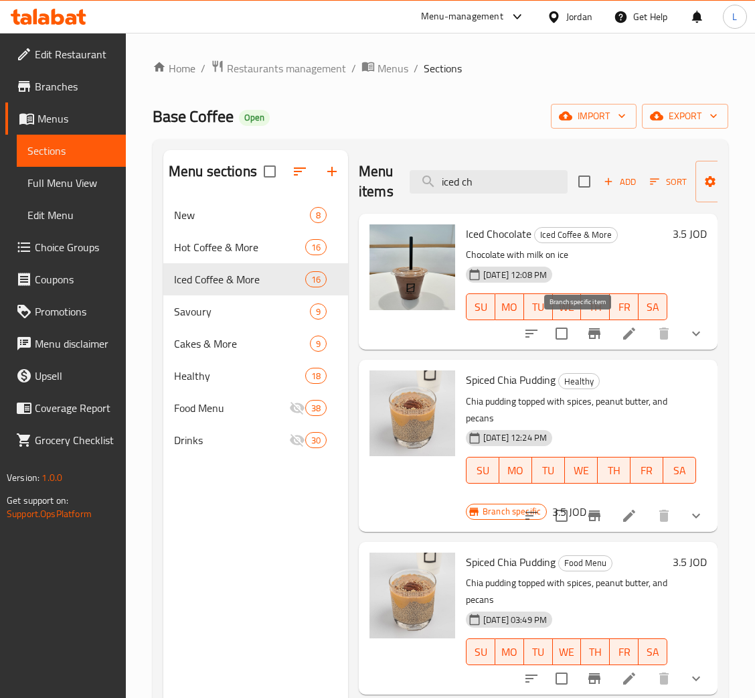
type input "iced ch"
click at [587, 327] on icon "Branch-specific-item" at bounding box center [595, 333] width 16 height 16
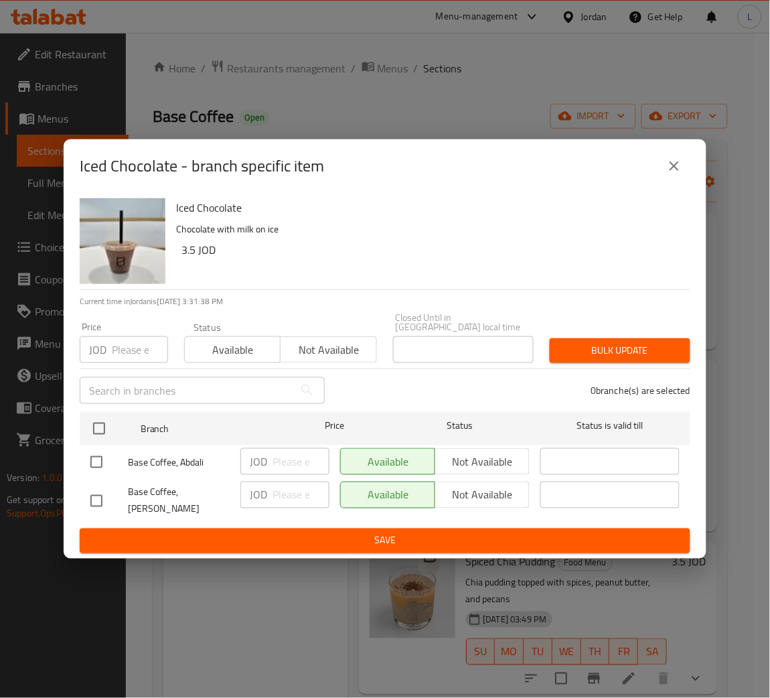
click at [134, 344] on input "number" at bounding box center [140, 349] width 56 height 27
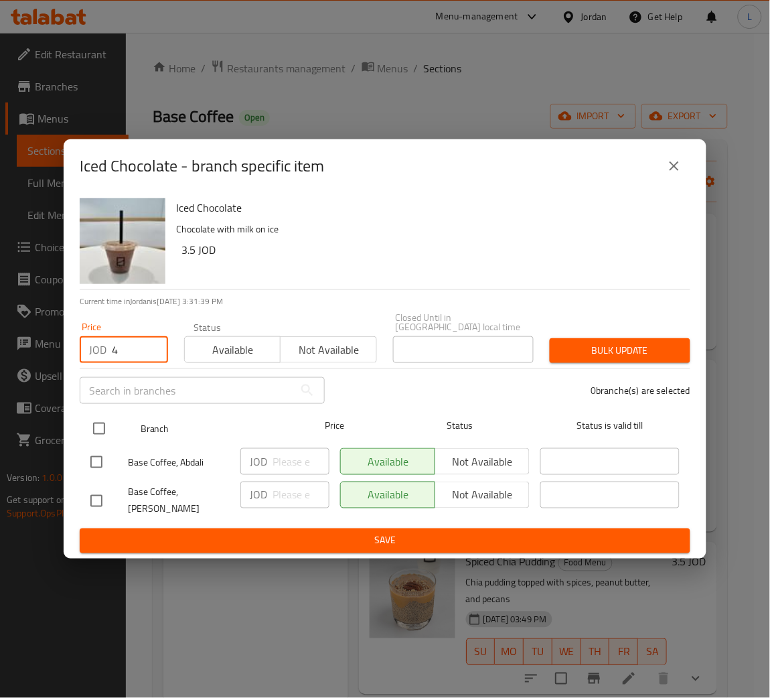
type input "4"
click at [103, 424] on input "checkbox" at bounding box center [99, 429] width 28 height 28
checkbox input "true"
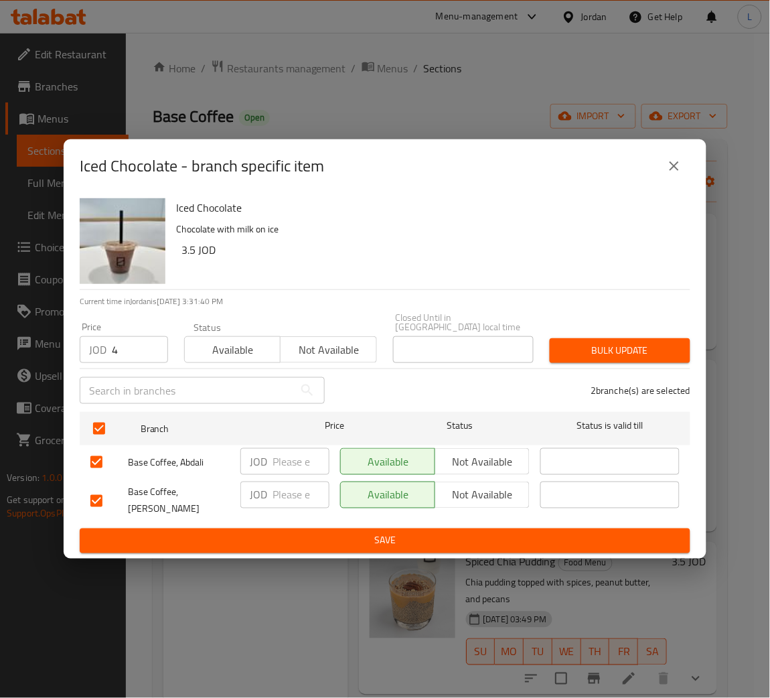
drag, startPoint x: 624, startPoint y: 349, endPoint x: 670, endPoint y: 348, distance: 46.2
click at [624, 348] on span "Bulk update" at bounding box center [620, 350] width 119 height 17
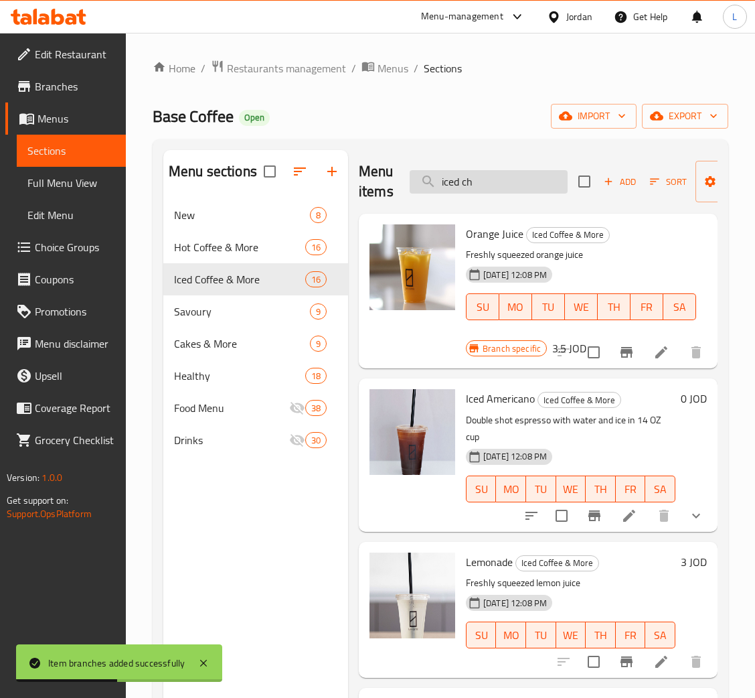
click at [523, 178] on input "iced ch" at bounding box center [489, 181] width 158 height 23
click at [621, 353] on icon "Branch-specific-item" at bounding box center [627, 352] width 12 height 11
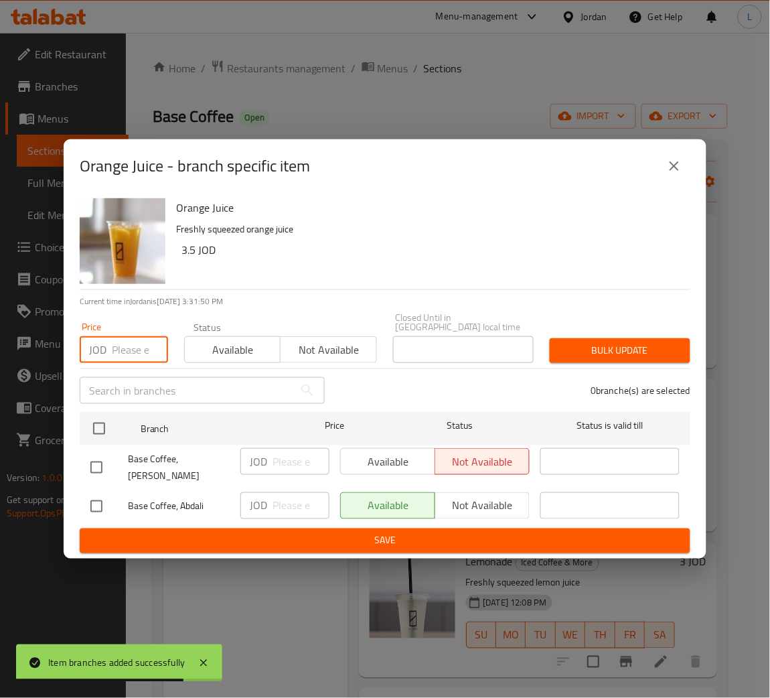
click at [119, 340] on input "number" at bounding box center [140, 349] width 56 height 27
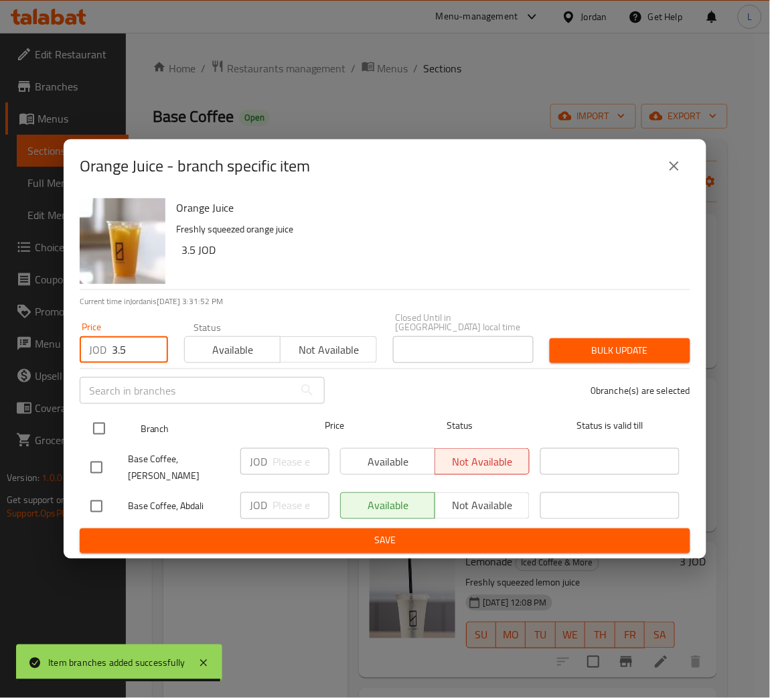
type input "3.5"
click at [82, 415] on div "Branch Price Status Status is valid till" at bounding box center [385, 428] width 611 height 33
click at [92, 421] on input "checkbox" at bounding box center [99, 429] width 28 height 28
checkbox input "true"
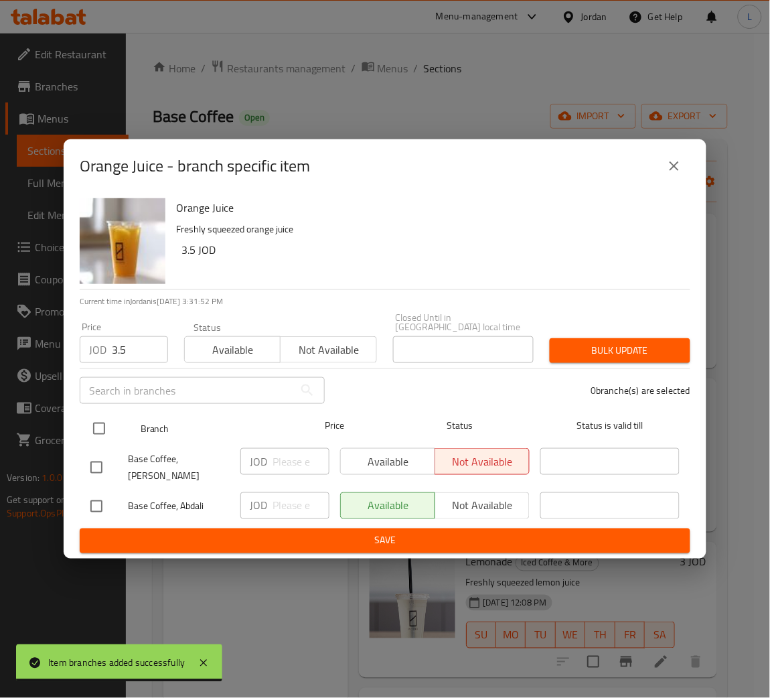
checkbox input "true"
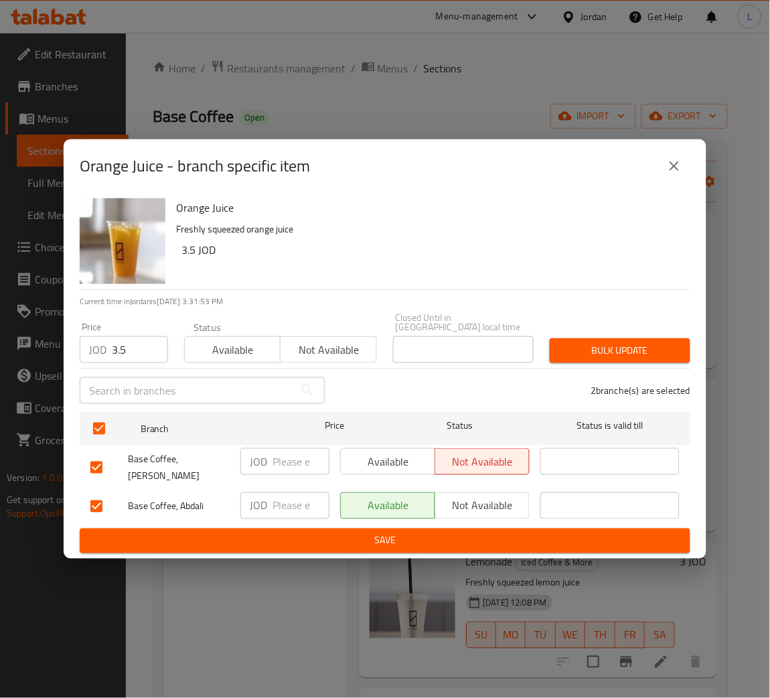
click at [656, 342] on span "Bulk update" at bounding box center [620, 350] width 119 height 17
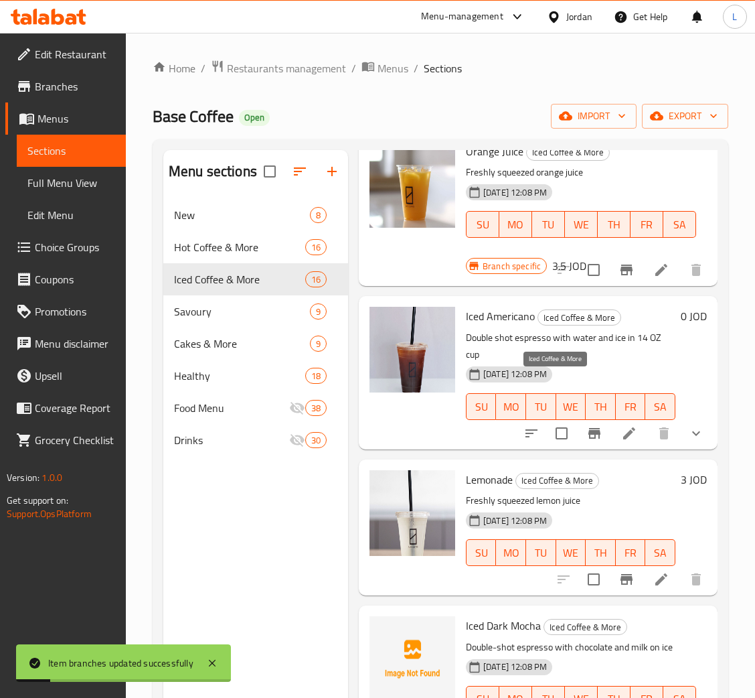
scroll to position [201, 0]
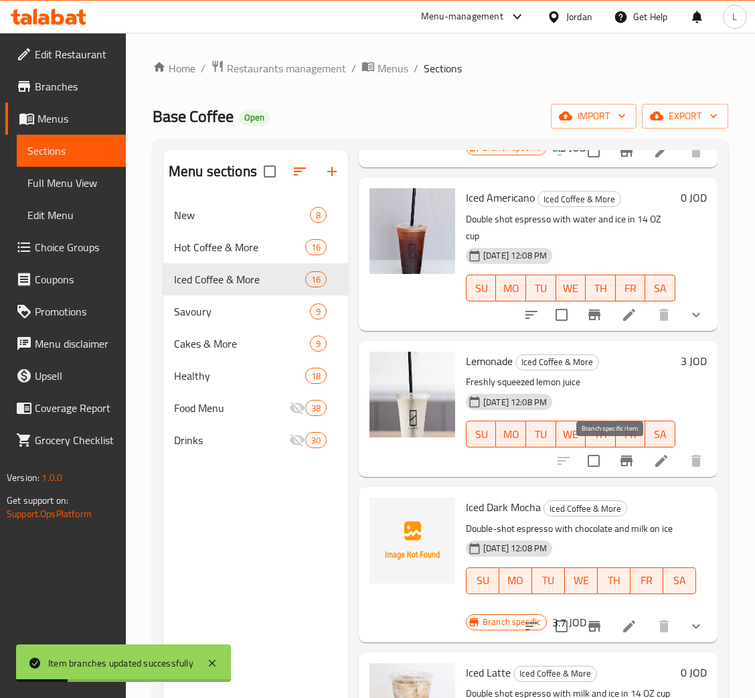
click at [611, 460] on button "Branch-specific-item" at bounding box center [627, 461] width 32 height 32
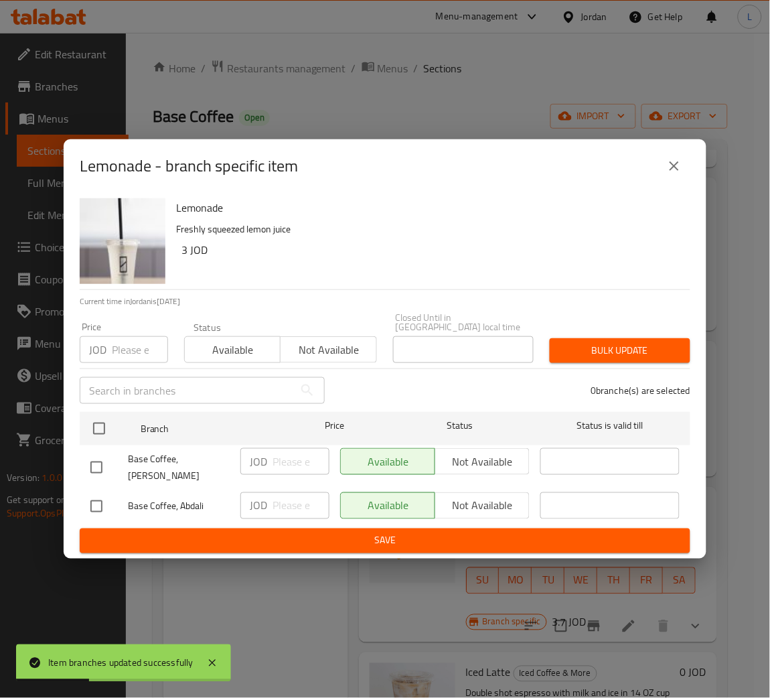
click at [142, 352] on input "number" at bounding box center [140, 349] width 56 height 27
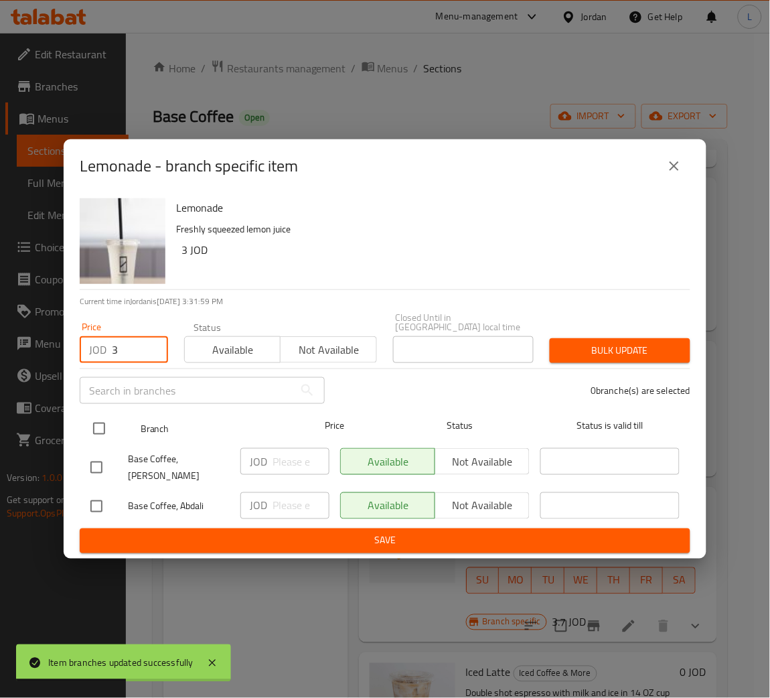
type input "3"
click at [98, 415] on input "checkbox" at bounding box center [99, 429] width 28 height 28
checkbox input "true"
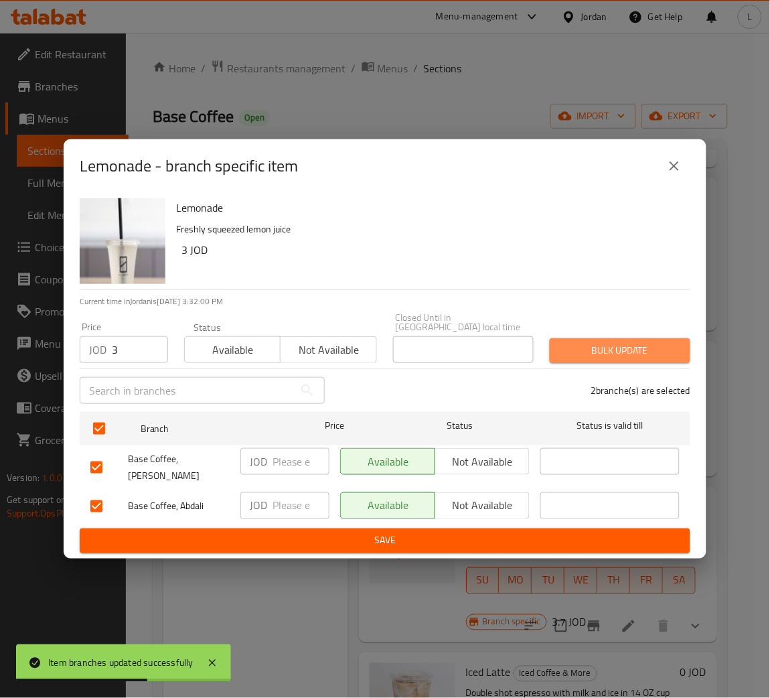
click at [605, 349] on span "Bulk update" at bounding box center [620, 350] width 119 height 17
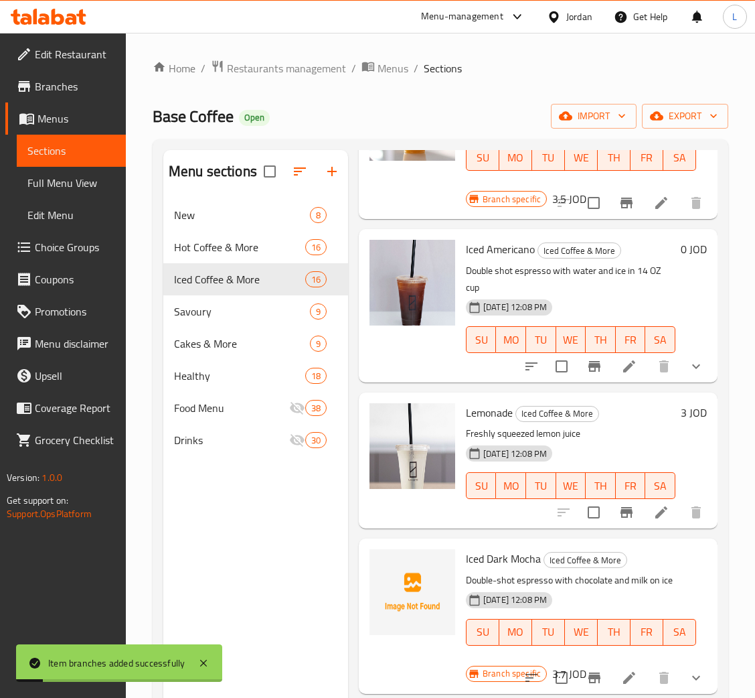
scroll to position [0, 0]
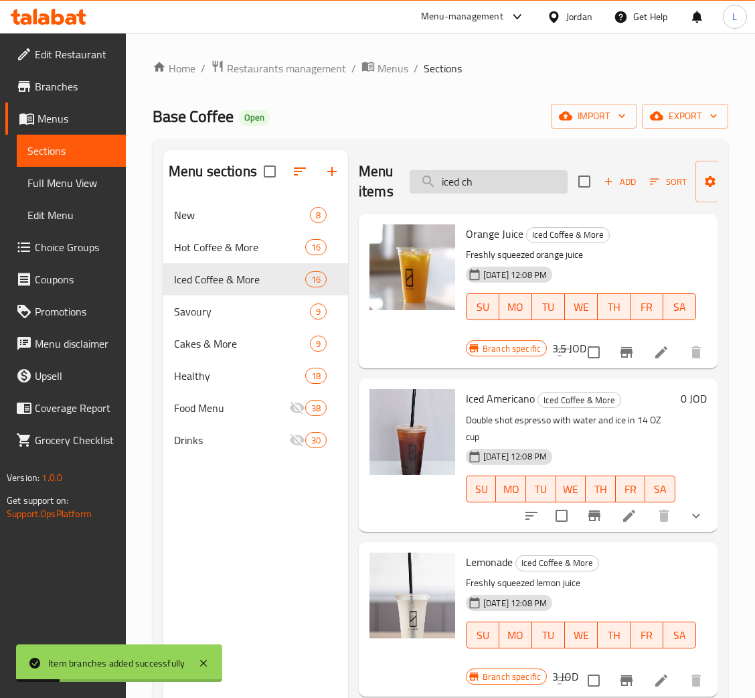
click at [473, 188] on input "iced ch" at bounding box center [489, 181] width 158 height 23
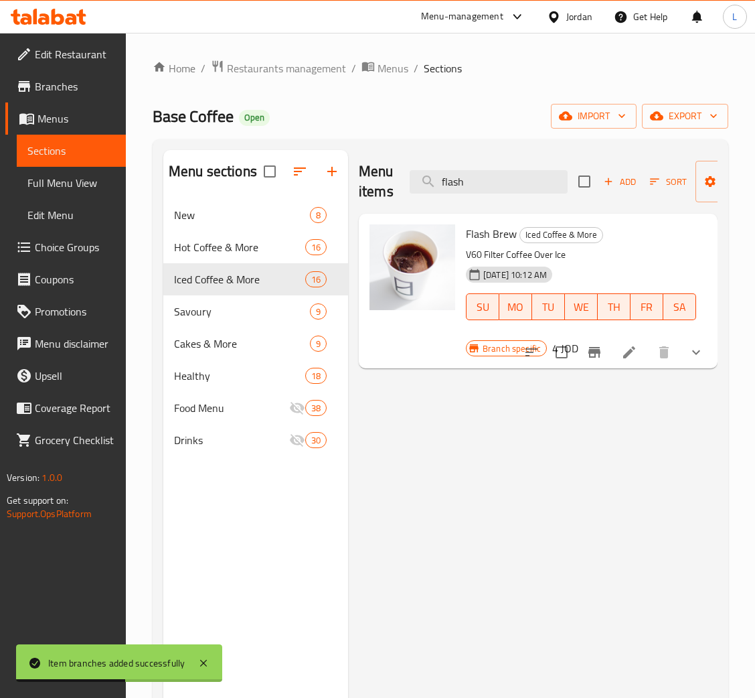
type input "flash"
click at [598, 351] on icon "Branch-specific-item" at bounding box center [595, 352] width 12 height 11
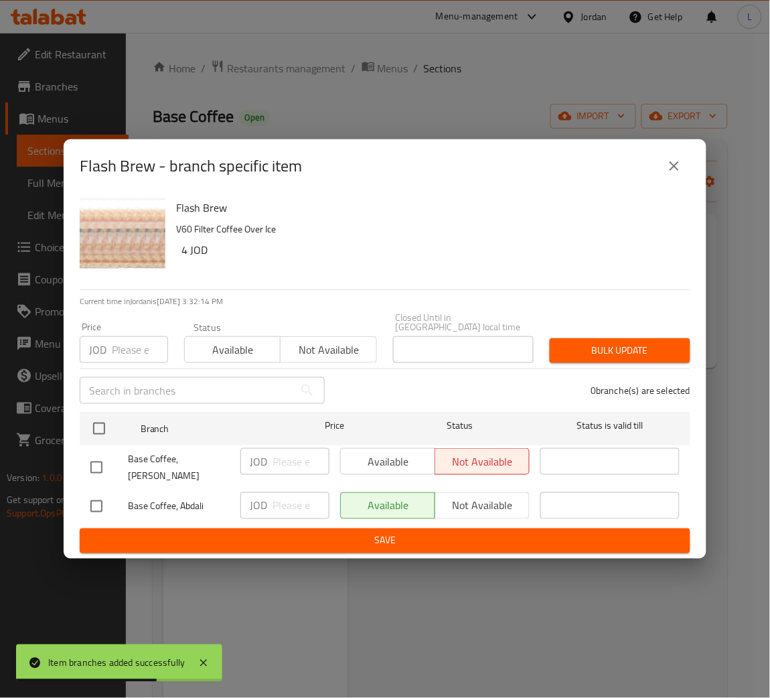
click at [115, 346] on input "number" at bounding box center [140, 349] width 56 height 27
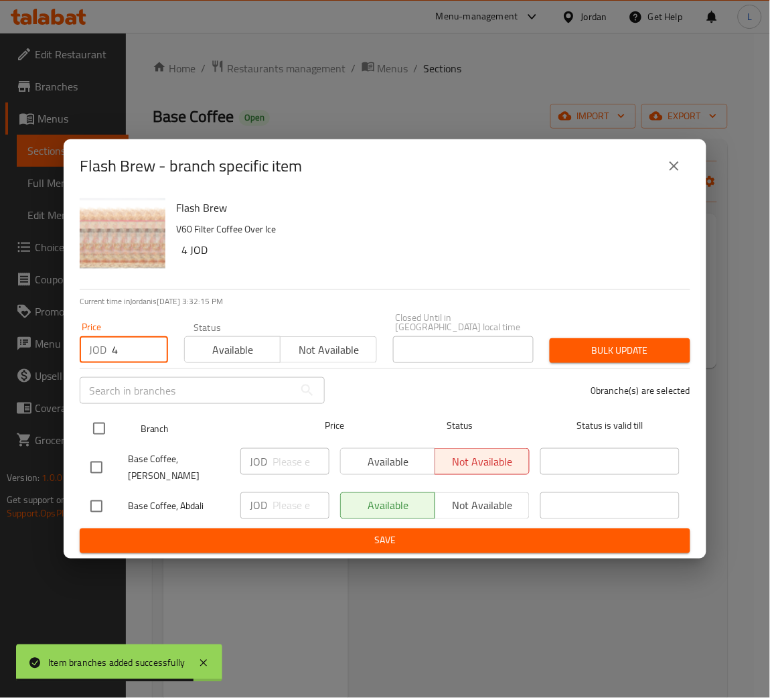
type input "4"
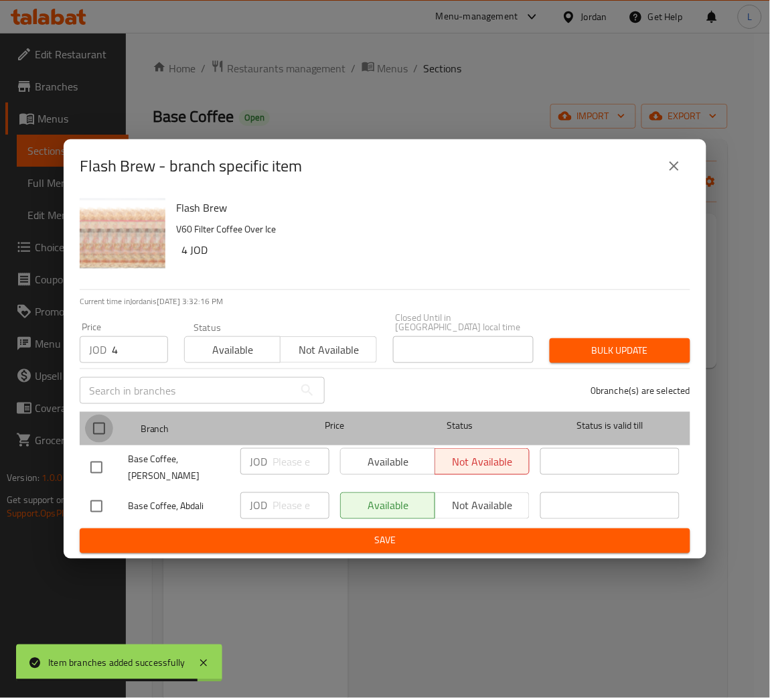
click at [102, 428] on input "checkbox" at bounding box center [99, 429] width 28 height 28
checkbox input "true"
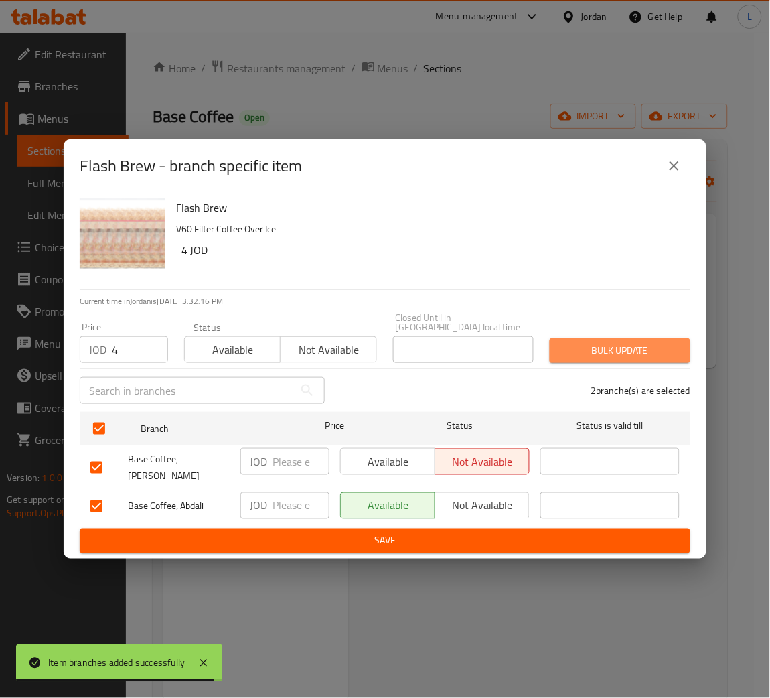
click at [582, 351] on span "Bulk update" at bounding box center [620, 350] width 119 height 17
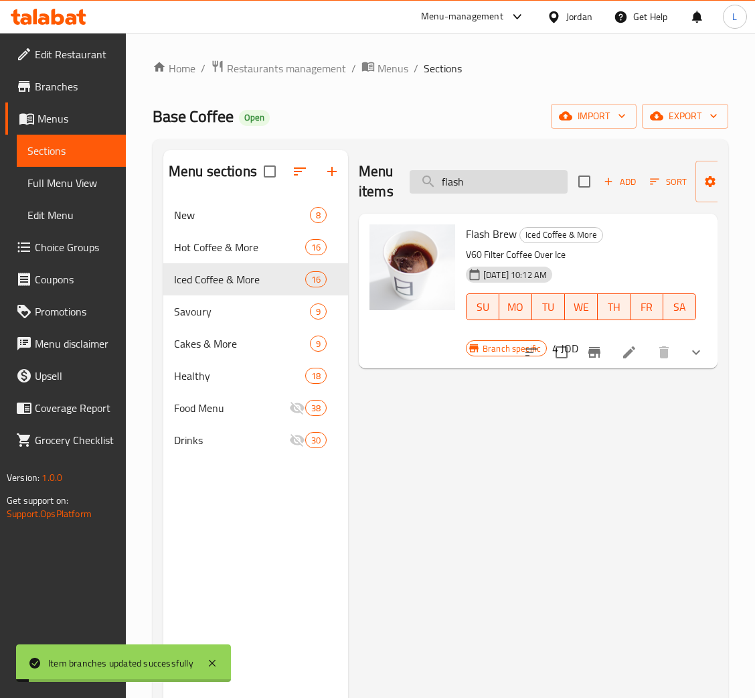
click at [480, 185] on input "flash" at bounding box center [489, 181] width 158 height 23
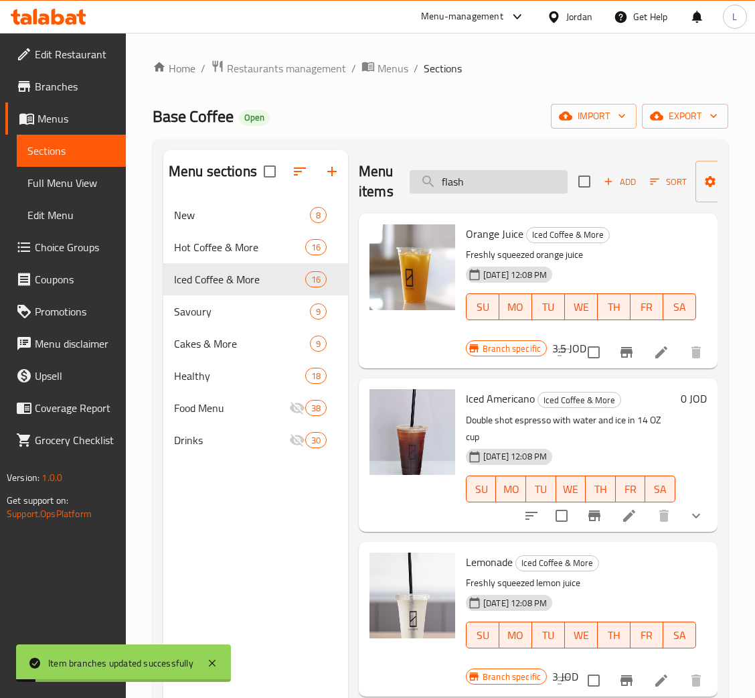
click at [480, 185] on input "flash" at bounding box center [489, 181] width 158 height 23
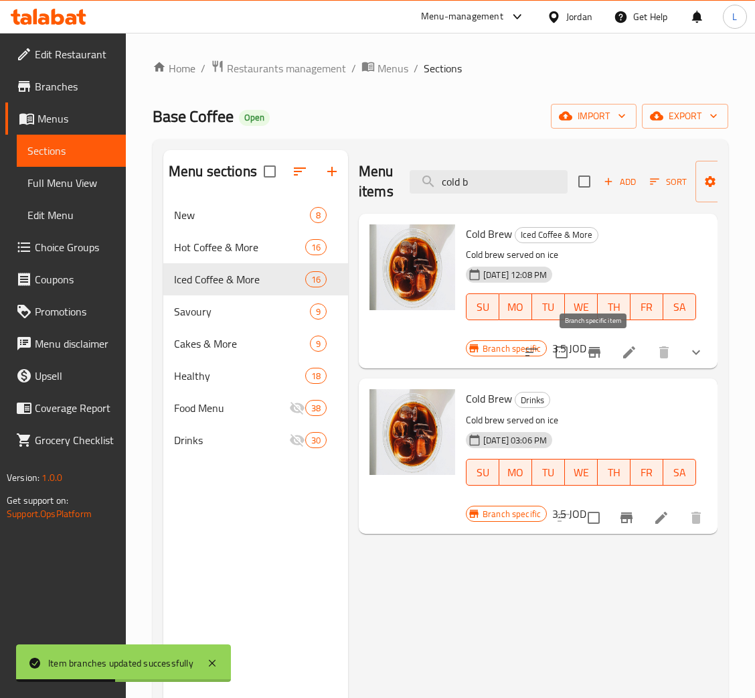
click at [594, 356] on icon "Branch-specific-item" at bounding box center [595, 352] width 12 height 11
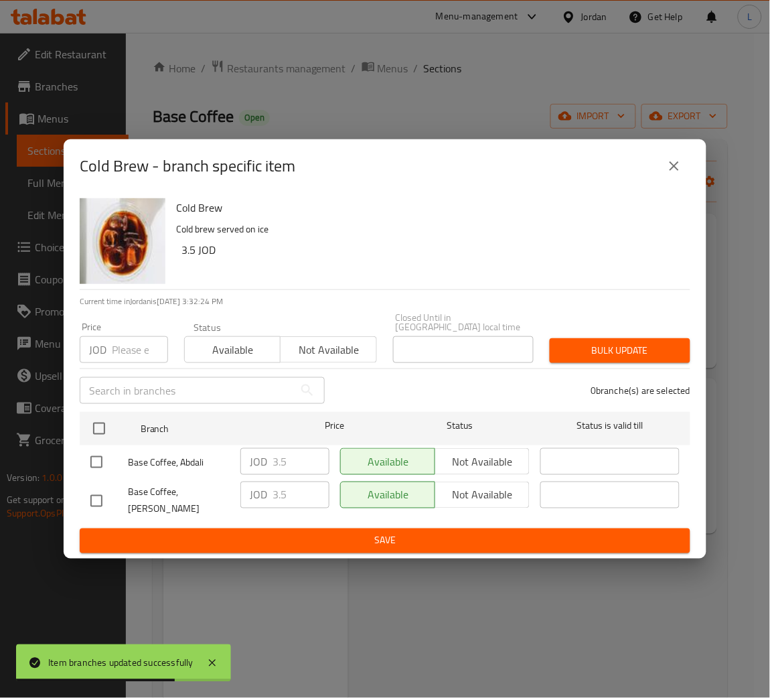
click at [672, 171] on icon "close" at bounding box center [674, 165] width 9 height 9
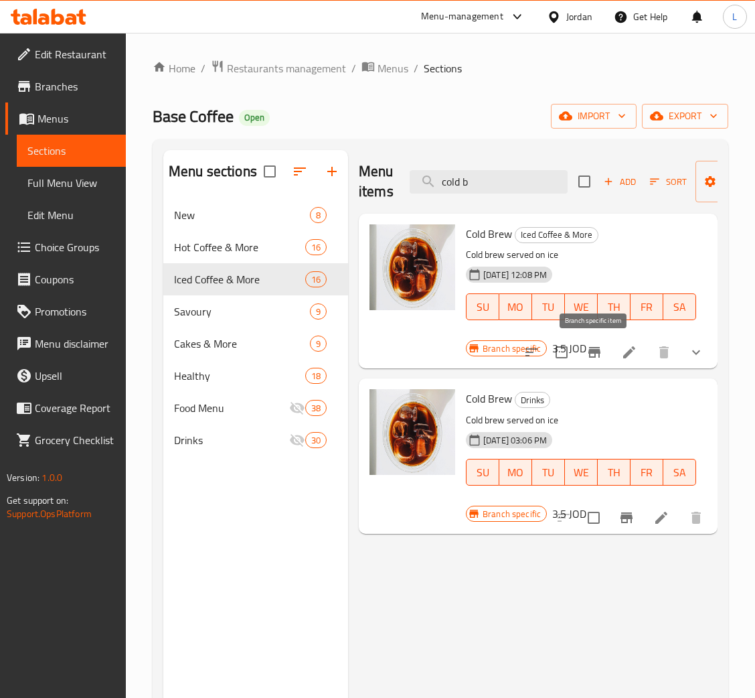
click at [589, 362] on button "Branch-specific-item" at bounding box center [595, 352] width 32 height 32
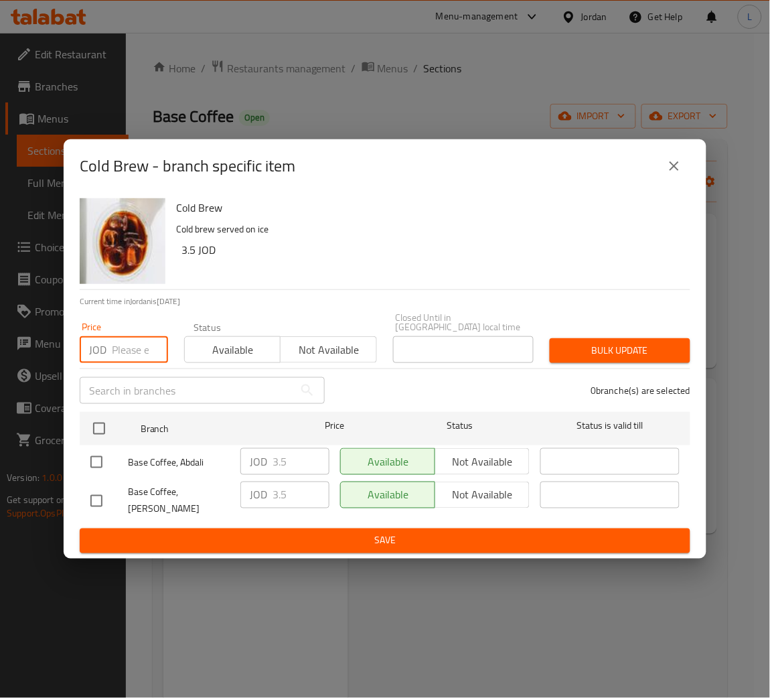
click at [141, 349] on input "number" at bounding box center [140, 349] width 56 height 27
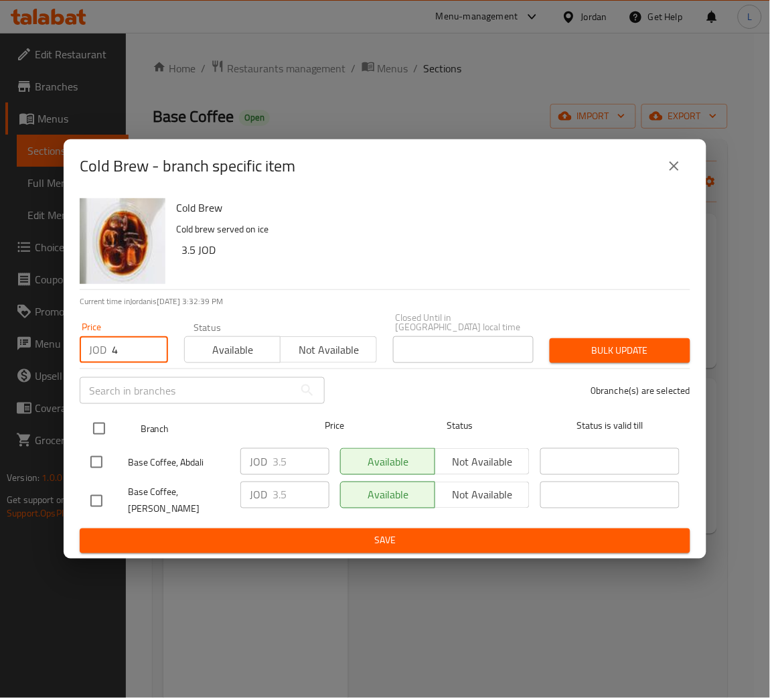
click at [89, 421] on input "checkbox" at bounding box center [99, 429] width 28 height 28
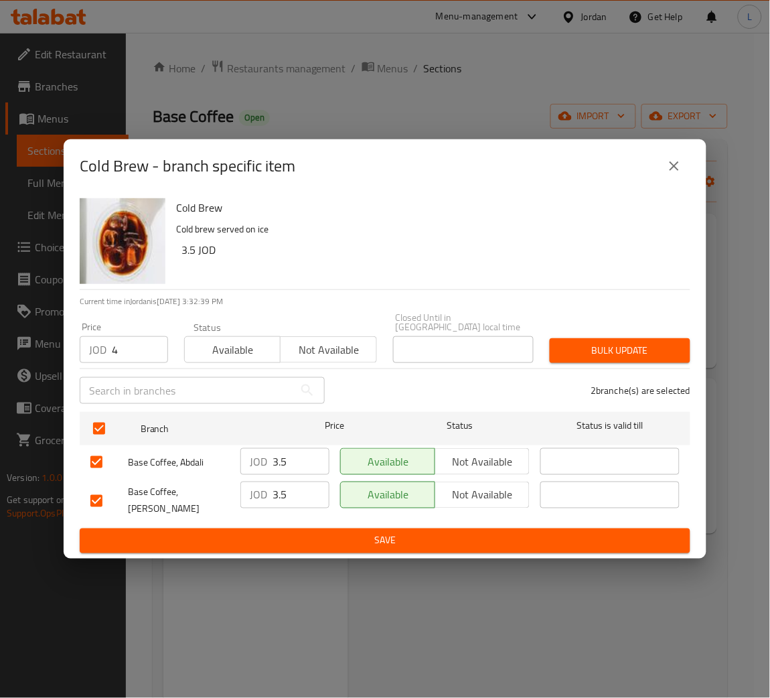
click at [609, 348] on span "Bulk update" at bounding box center [620, 350] width 119 height 17
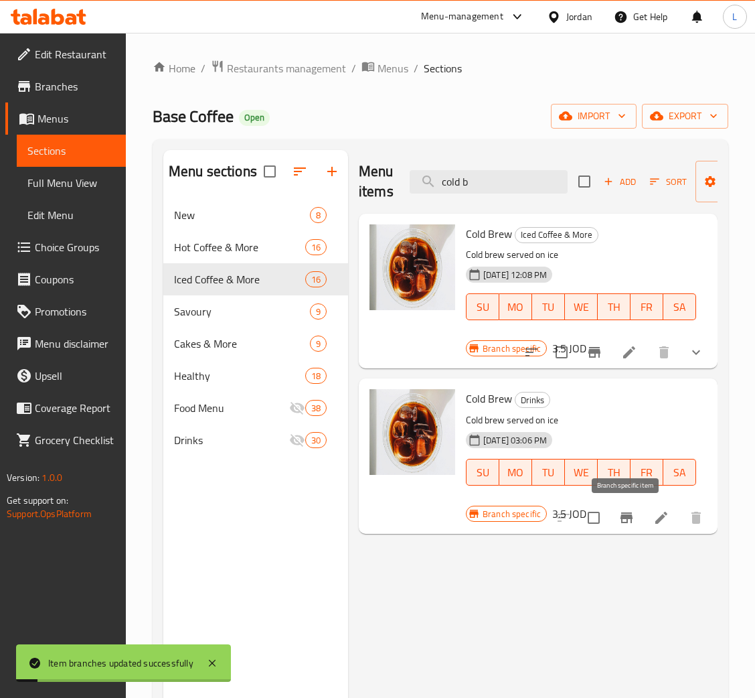
click at [628, 517] on icon "Branch-specific-item" at bounding box center [627, 517] width 12 height 11
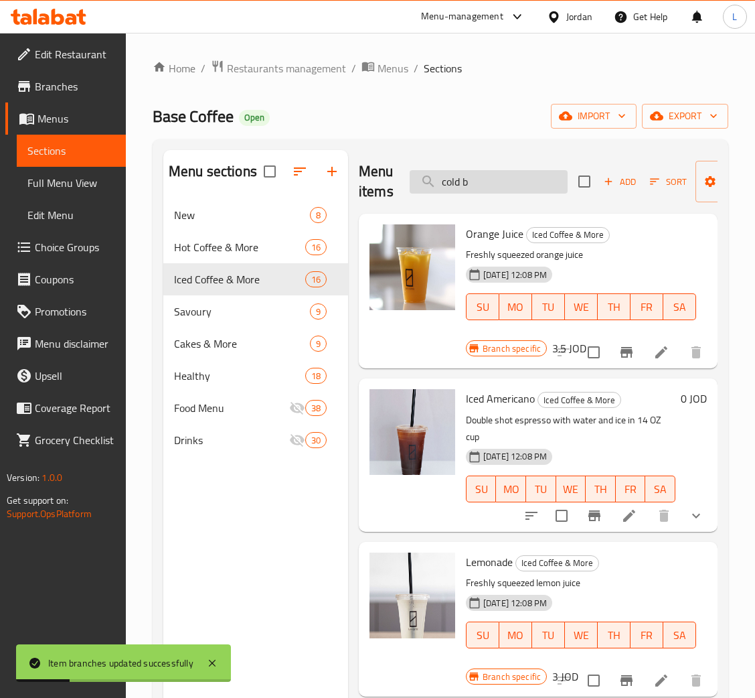
click at [508, 188] on input "cold b" at bounding box center [489, 181] width 158 height 23
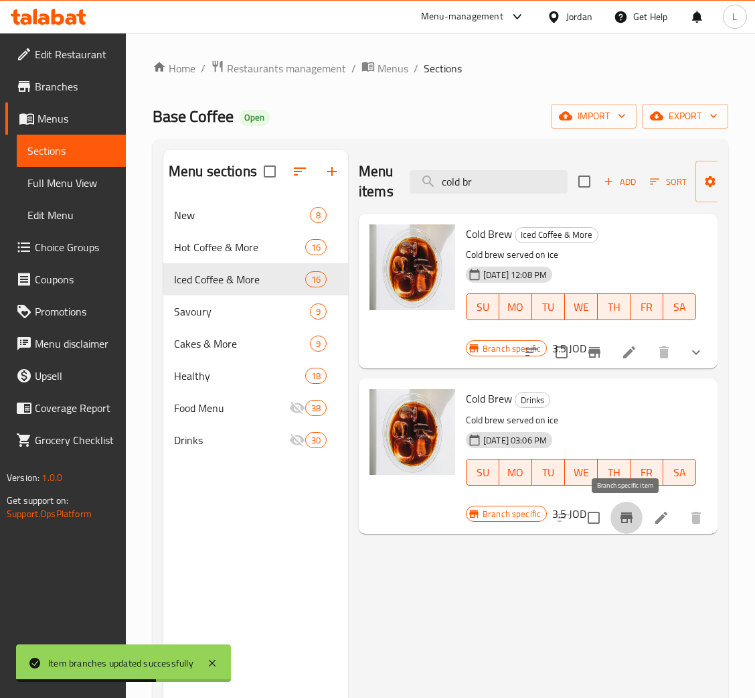
click at [628, 513] on icon "Branch-specific-item" at bounding box center [627, 517] width 12 height 11
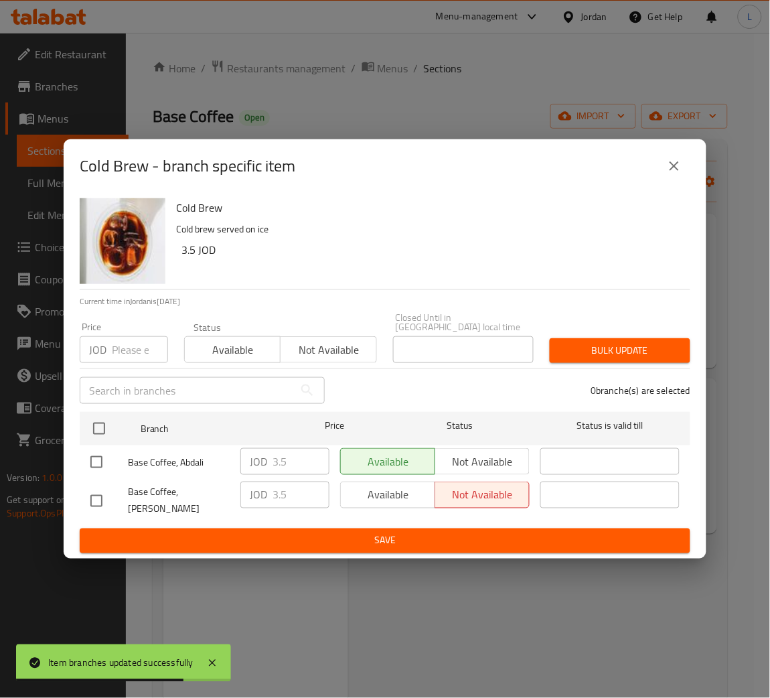
click at [130, 344] on input "number" at bounding box center [140, 349] width 56 height 27
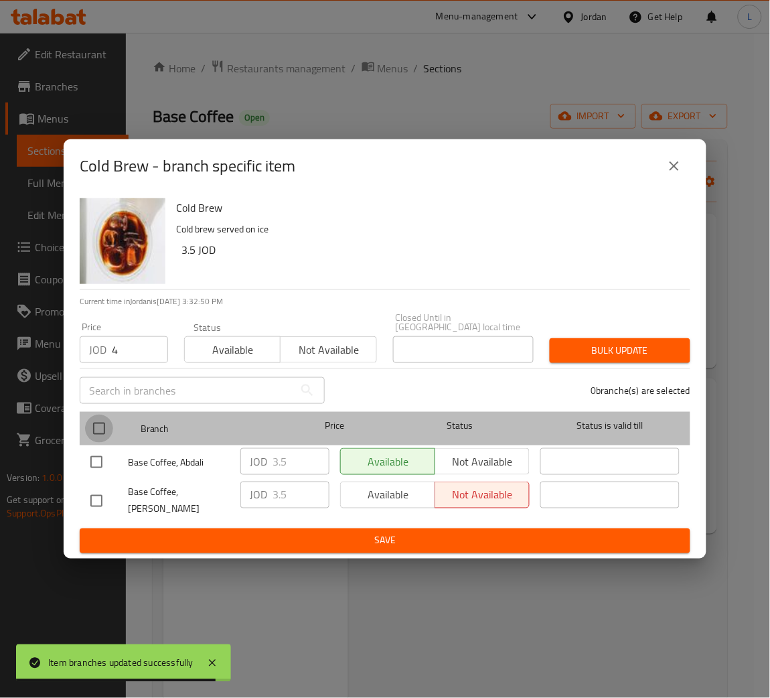
click at [102, 417] on input "checkbox" at bounding box center [99, 429] width 28 height 28
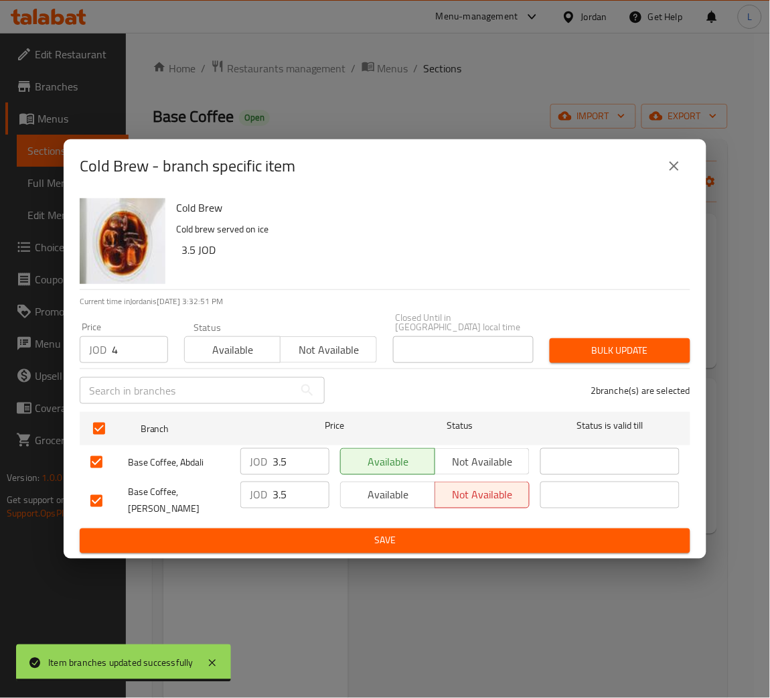
click at [645, 344] on span "Bulk update" at bounding box center [620, 350] width 119 height 17
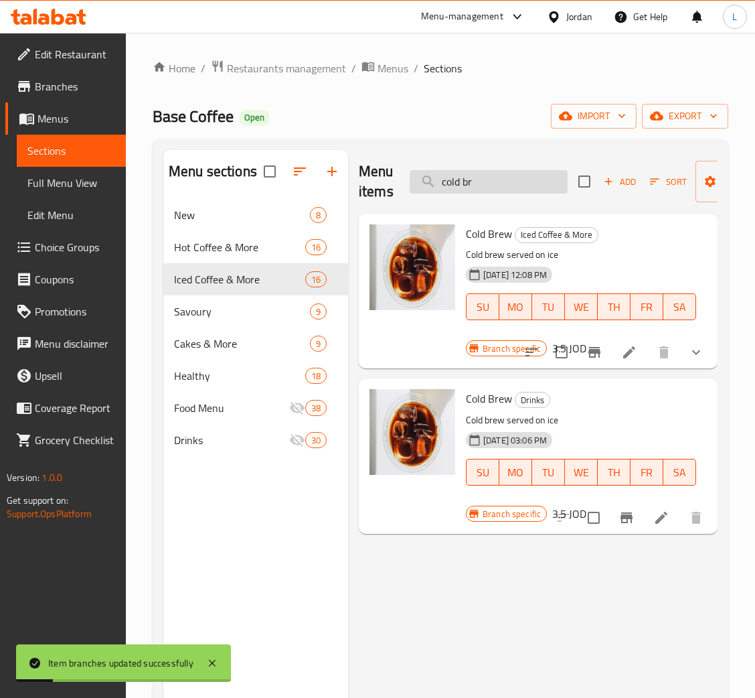
click at [548, 182] on input "cold br" at bounding box center [489, 181] width 158 height 23
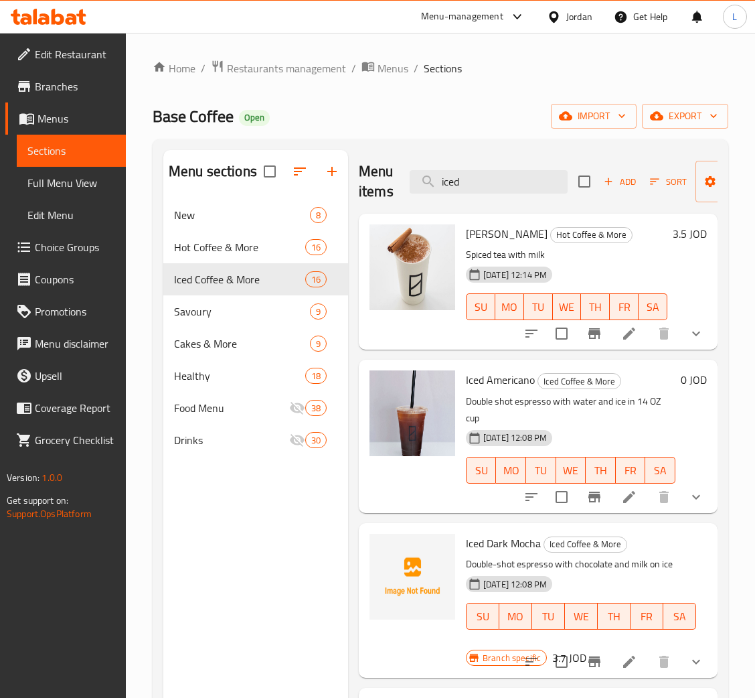
click at [488, 195] on div "Menu items iced Add Sort Manage items" at bounding box center [538, 182] width 359 height 64
click at [491, 187] on input "iced" at bounding box center [489, 181] width 158 height 23
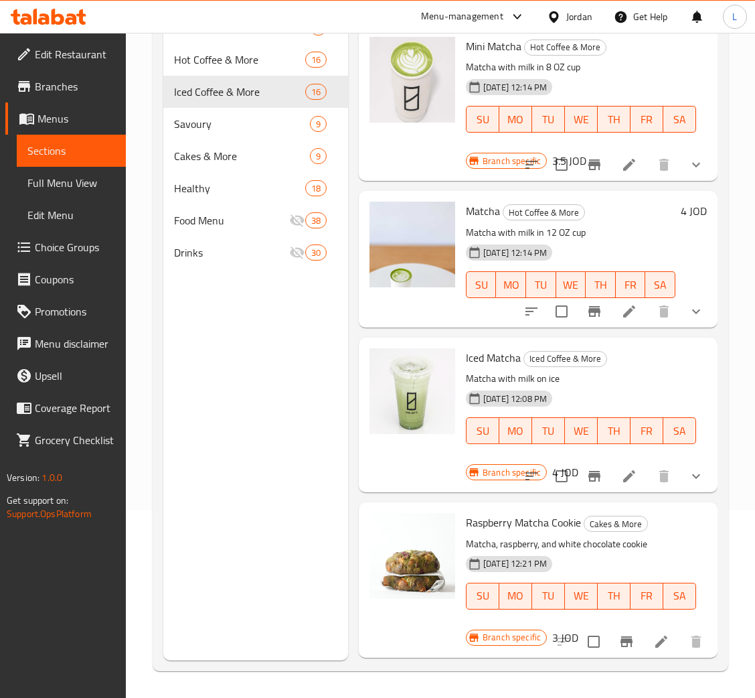
click at [22, 11] on icon at bounding box center [49, 17] width 76 height 16
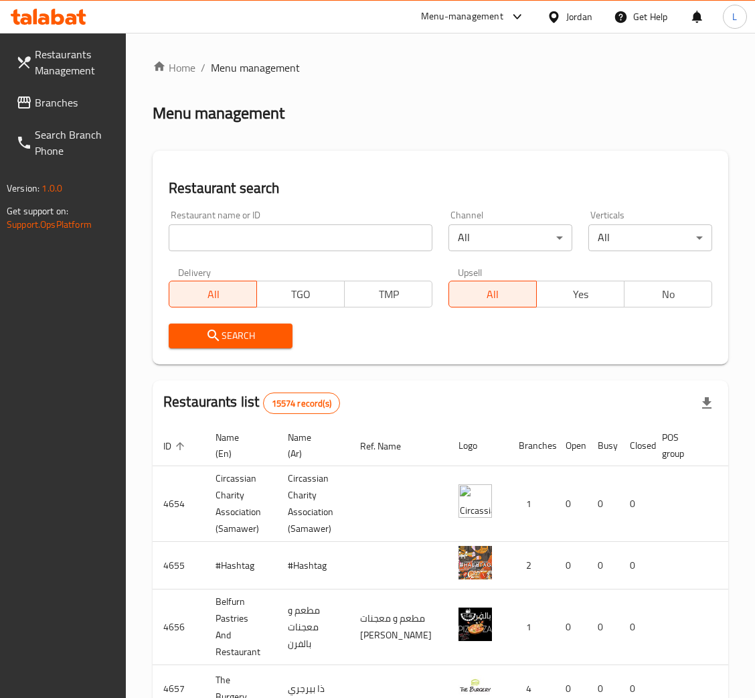
click at [77, 100] on span "Branches" at bounding box center [75, 102] width 80 height 16
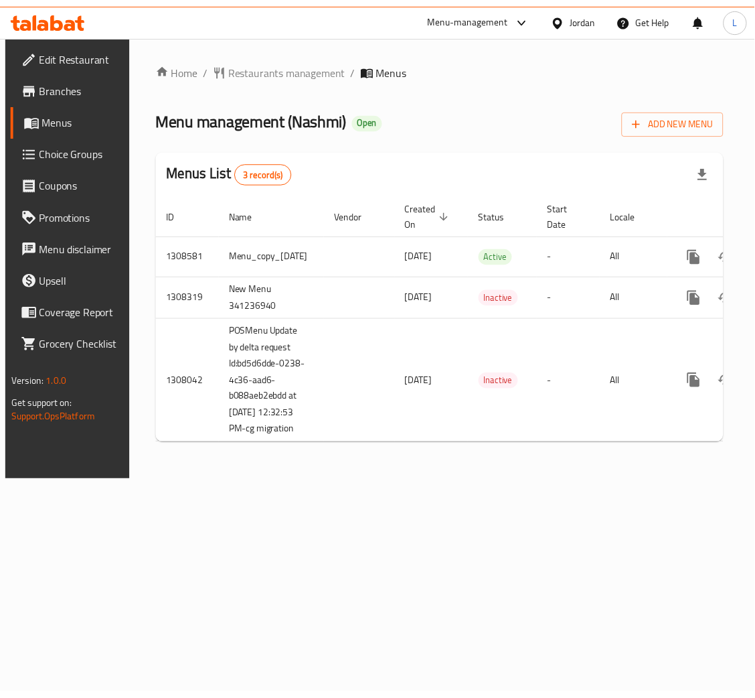
scroll to position [0, 105]
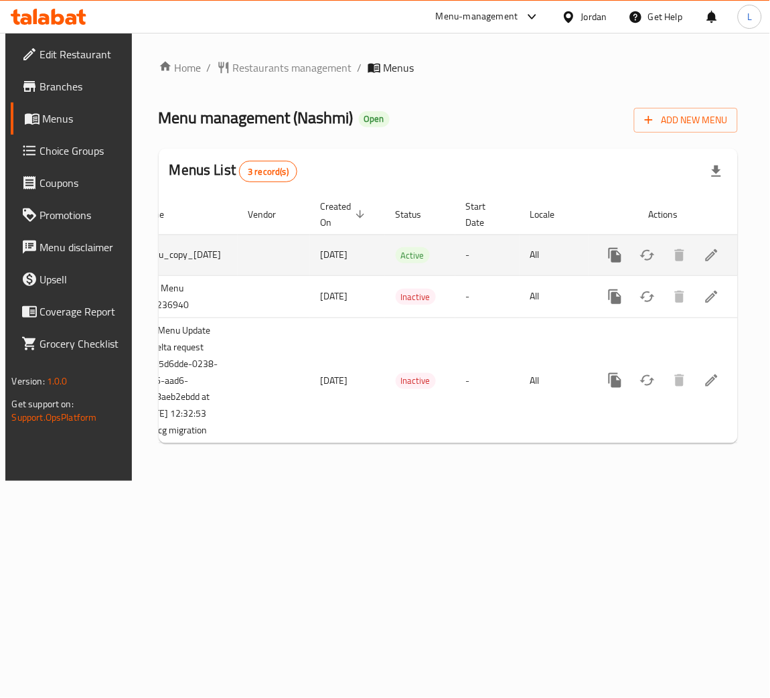
click at [709, 259] on icon "enhanced table" at bounding box center [712, 255] width 16 height 16
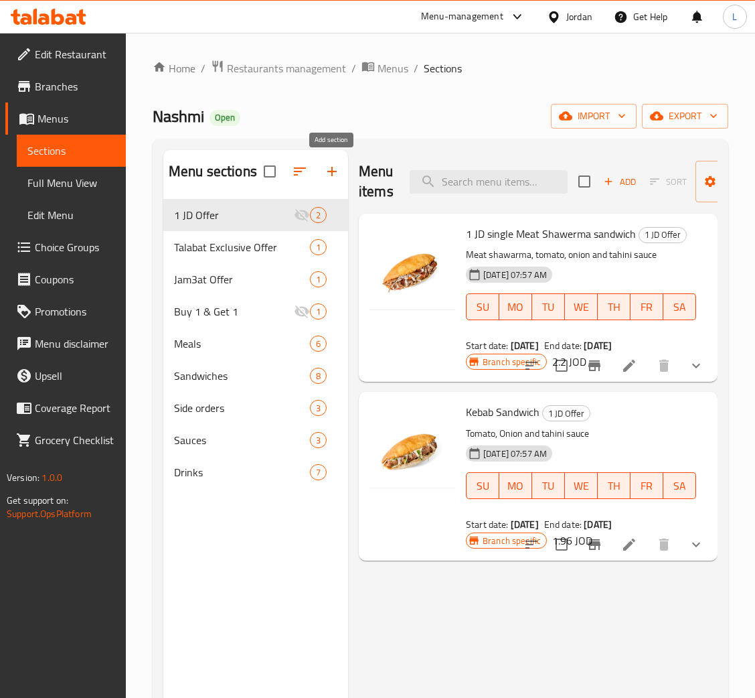
click at [333, 175] on icon "button" at bounding box center [332, 171] width 16 height 16
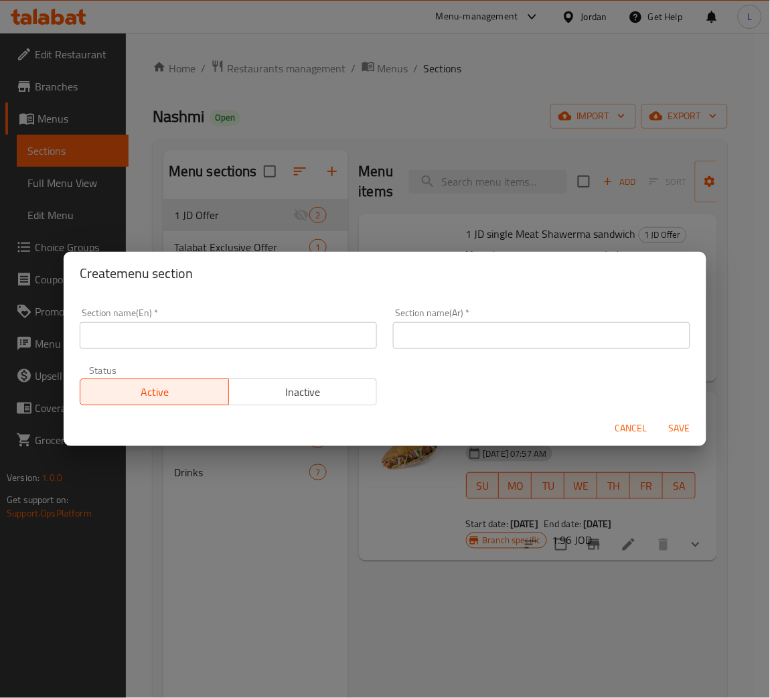
click at [240, 325] on input "text" at bounding box center [228, 335] width 297 height 27
paste input "Shawerma Nashmi"
type input "Shawerma Nashmi"
click at [510, 360] on div "Section name(En)   * Shawerma Nashmi Section name(En) * Section name(Ar)   * Se…" at bounding box center [385, 356] width 627 height 113
click at [516, 334] on input "text" at bounding box center [541, 335] width 297 height 27
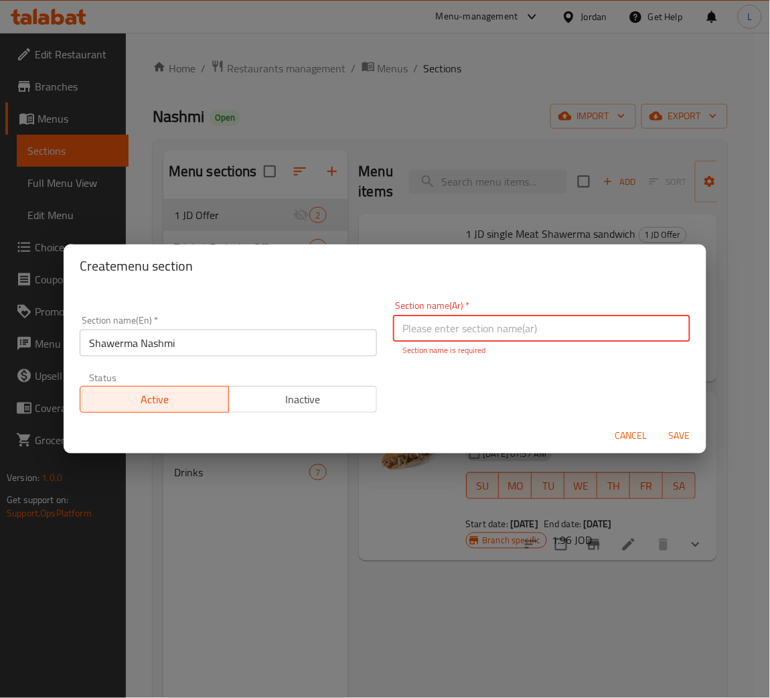
paste input "شاورما نشمي"
type input "شاورما نشمي"
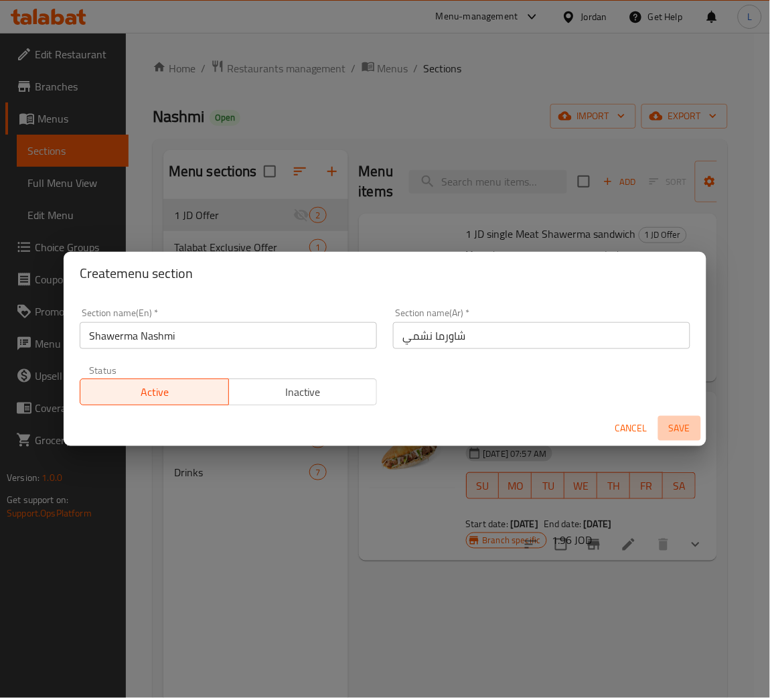
click at [680, 432] on span "Save" at bounding box center [680, 428] width 32 height 17
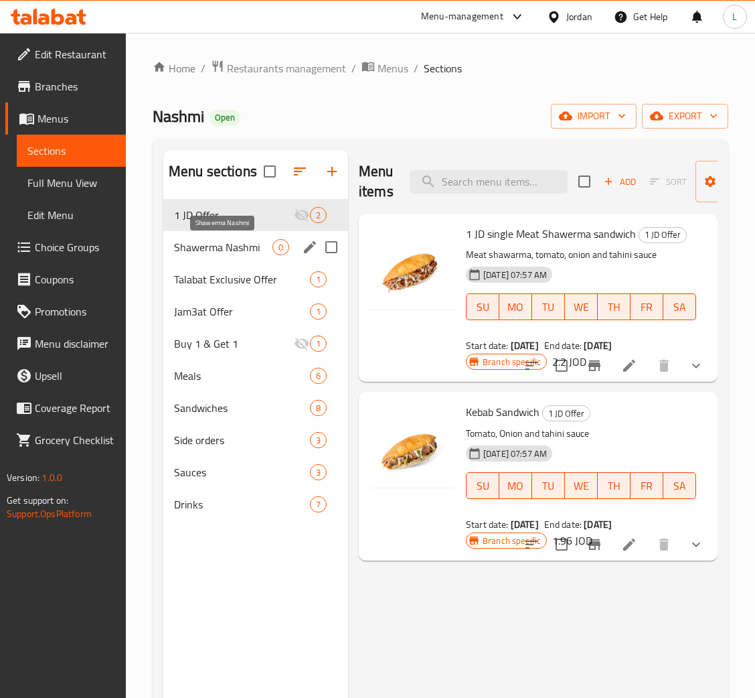
click at [234, 241] on span "Shawerma Nashmi" at bounding box center [223, 247] width 98 height 16
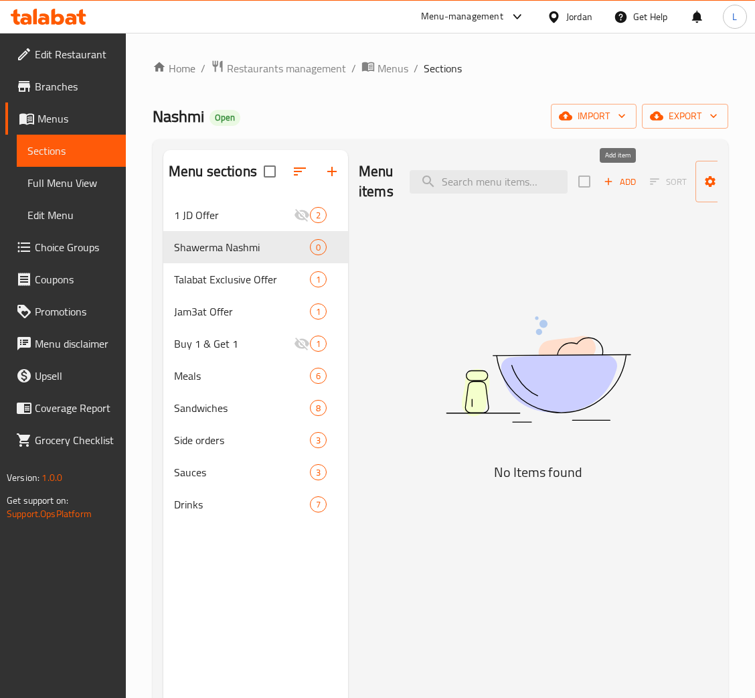
click at [628, 179] on span "Add" at bounding box center [620, 181] width 36 height 15
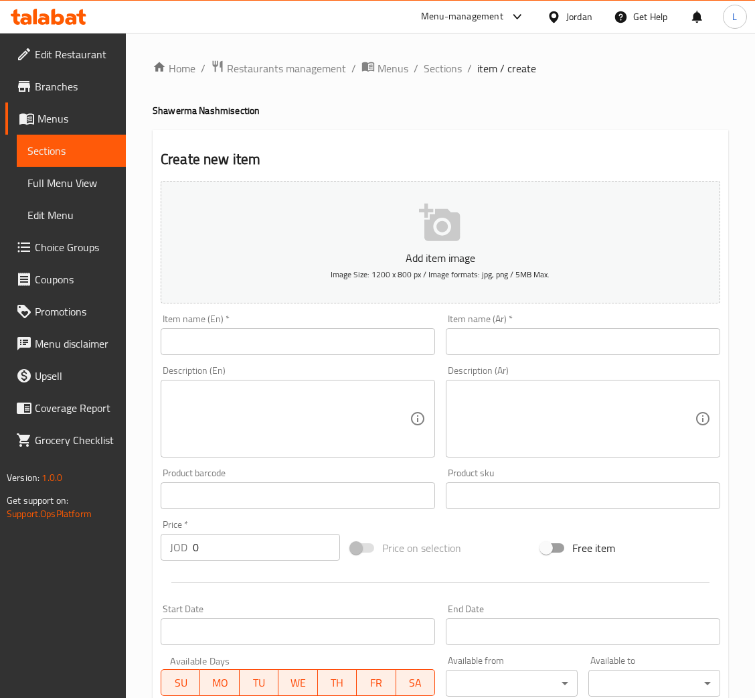
click at [248, 352] on input "text" at bounding box center [298, 341] width 275 height 27
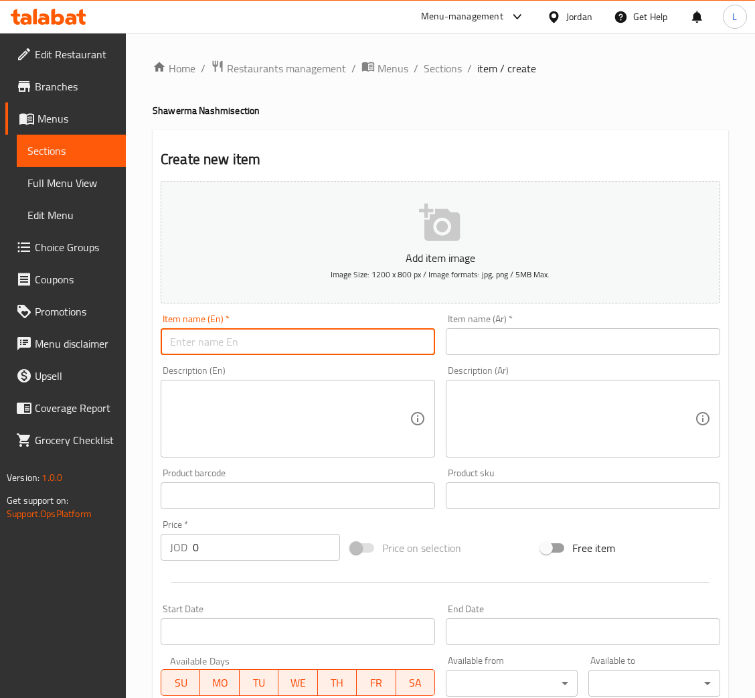
type input "s"
type input "S"
click at [508, 354] on input "text" at bounding box center [583, 341] width 275 height 27
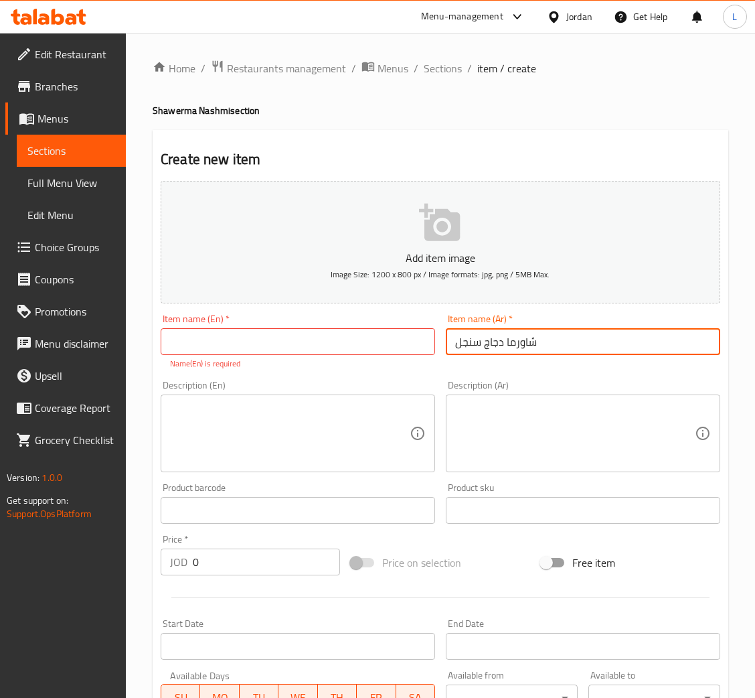
click at [508, 354] on input "شاورما دجاج سنجل" at bounding box center [583, 341] width 275 height 27
type input "شاورما دجاج سنجل"
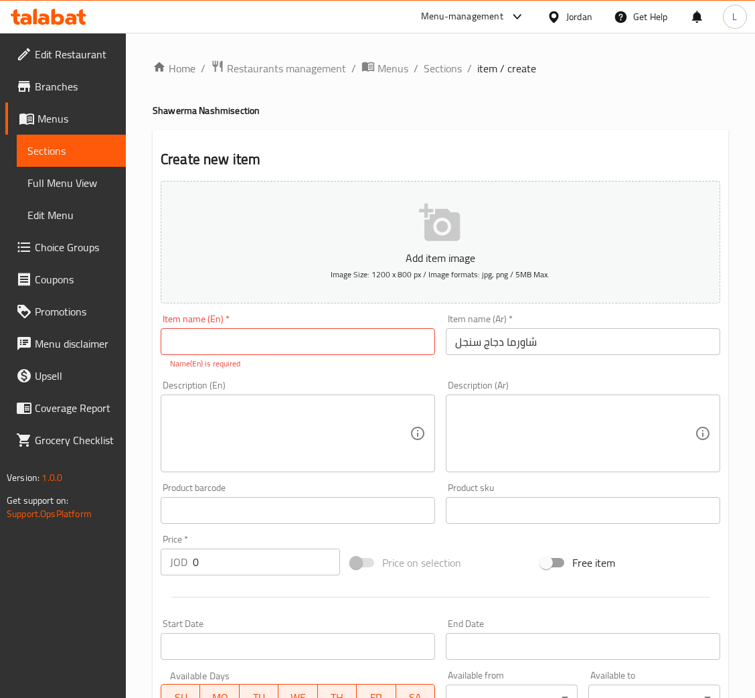
click at [304, 321] on div "Item name (En)   * Item name (En) * Name(En) is required" at bounding box center [298, 342] width 275 height 56
drag, startPoint x: 304, startPoint y: 334, endPoint x: 304, endPoint y: 342, distance: 8.0
click at [304, 334] on input "text" at bounding box center [298, 341] width 275 height 27
paste input "Single chicken shawarma"
type input "Single chicken shawarma"
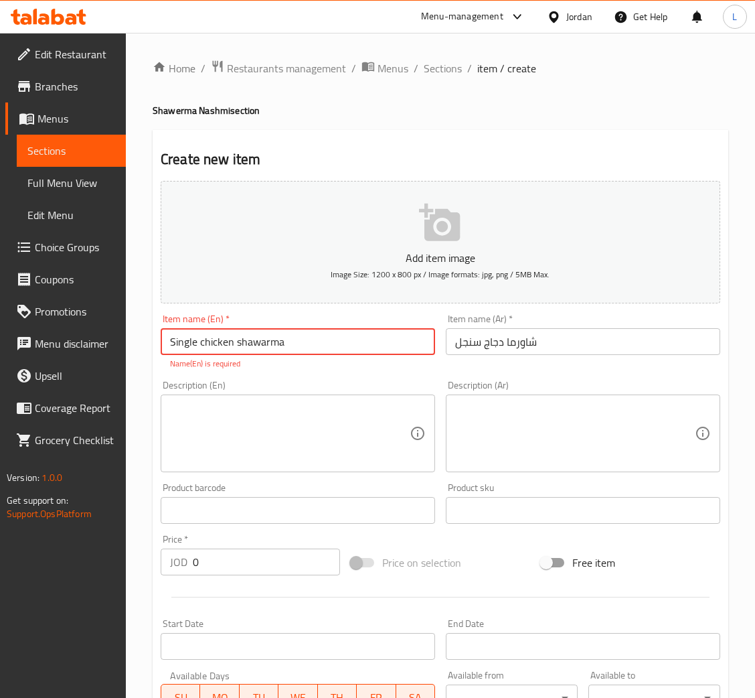
click at [520, 422] on textarea at bounding box center [575, 434] width 240 height 64
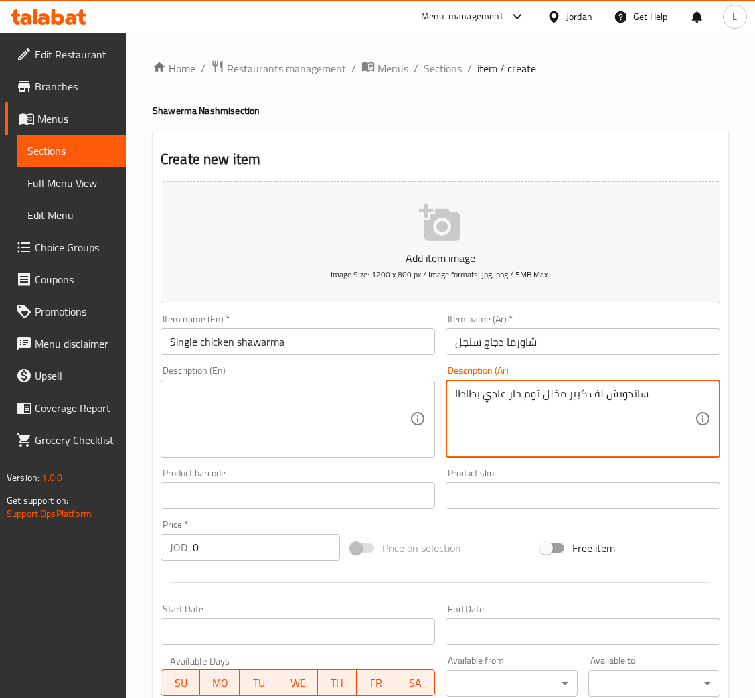
click at [525, 389] on textarea "ساندويش لف كبير مخلل توم حار عادي بطاطا" at bounding box center [575, 419] width 240 height 64
type textarea "ساندويش لف كبير مخلل توم حار عادي بطاطا"
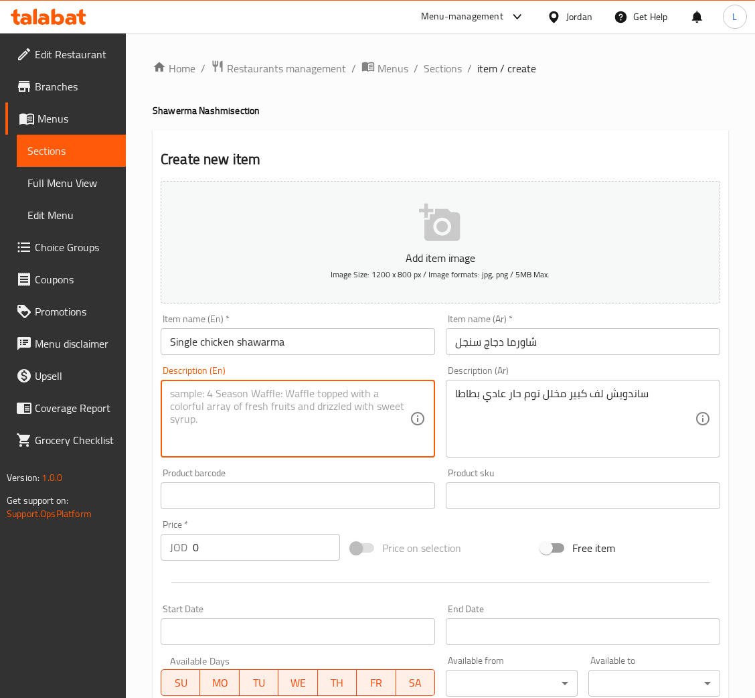
click at [271, 392] on textarea at bounding box center [290, 419] width 240 height 64
paste textarea "Large wrap sandwich, pickled, spicy, regular, and fries"
type textarea "Large wrap sandwich, pickled, spicy, regular, and fries"
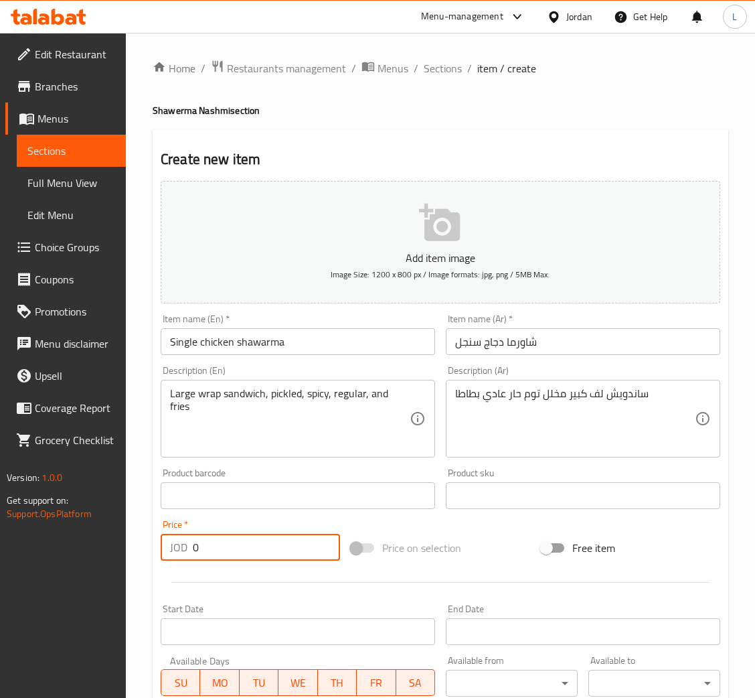
click at [215, 554] on input "0" at bounding box center [266, 547] width 147 height 27
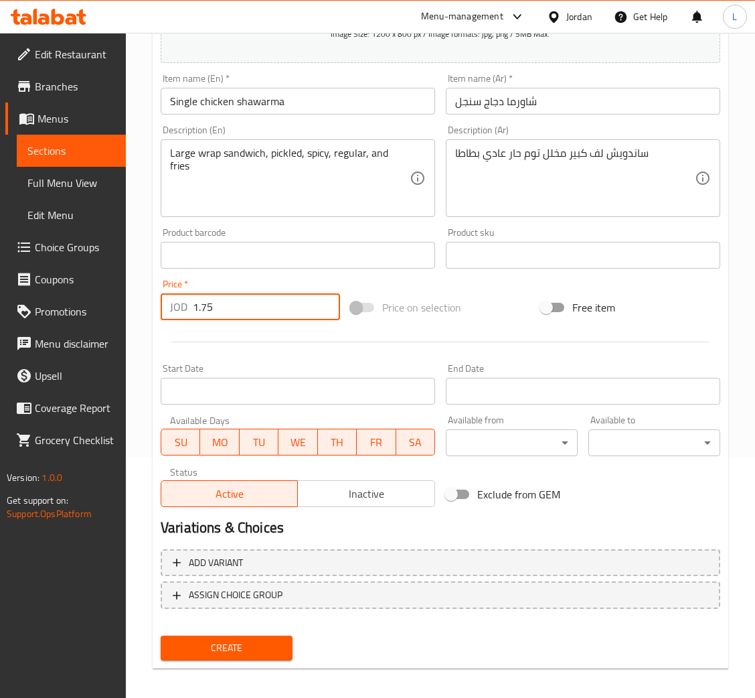
scroll to position [246, 0]
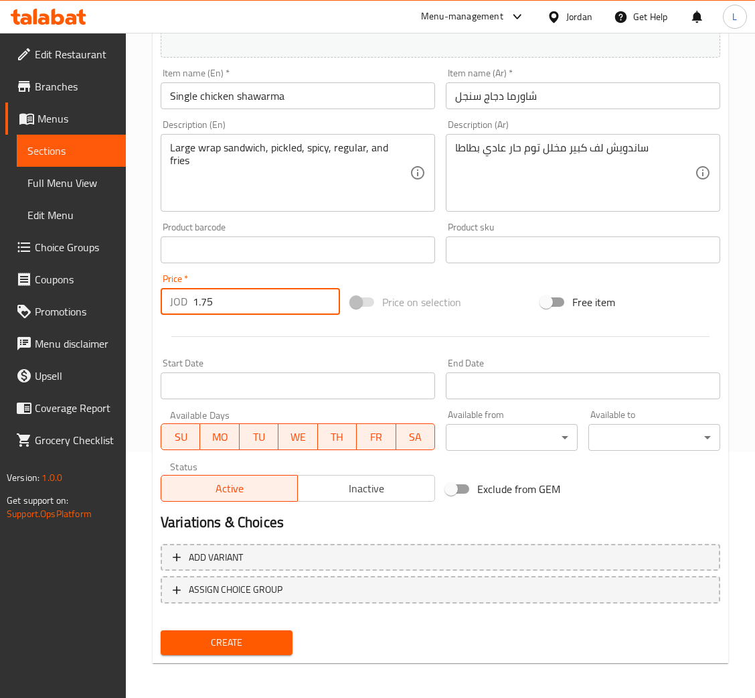
type input "1.75"
click at [238, 634] on span "Create" at bounding box center [226, 642] width 111 height 17
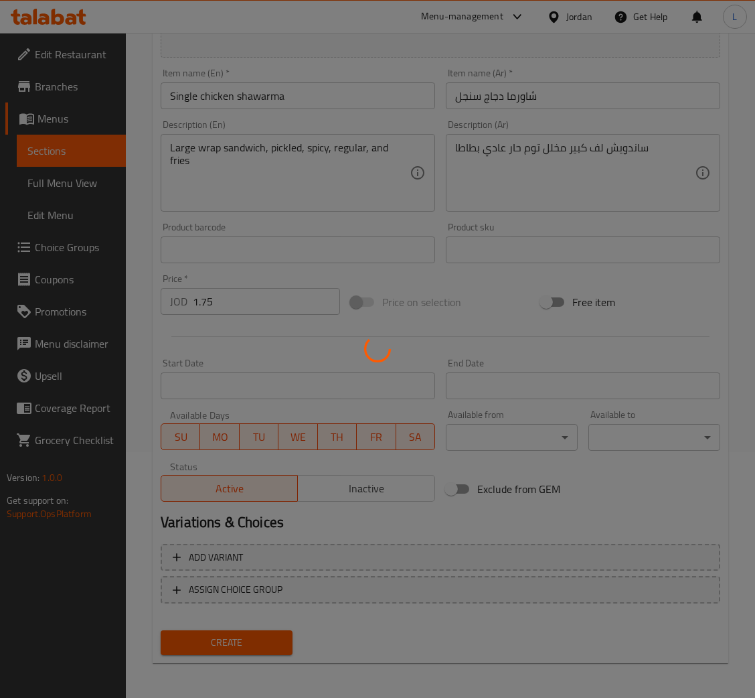
scroll to position [161, 0]
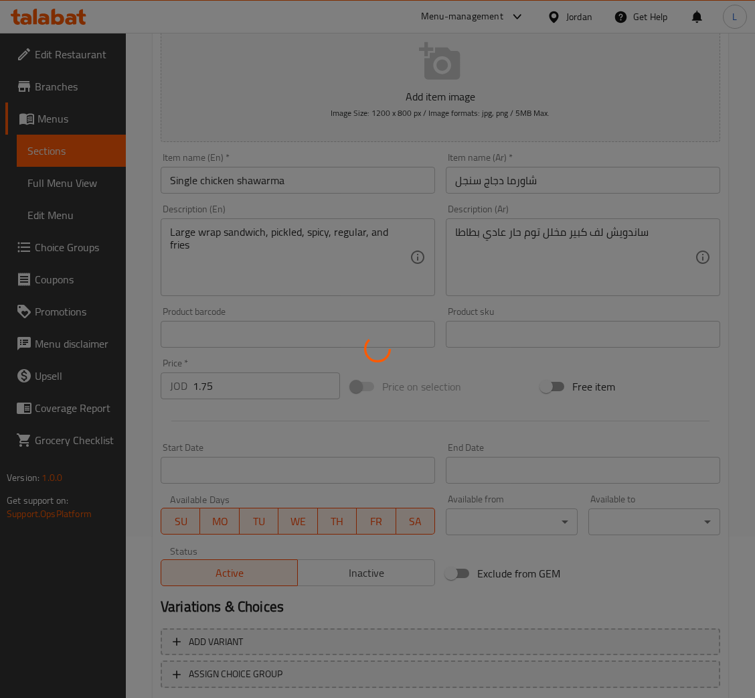
type input "0"
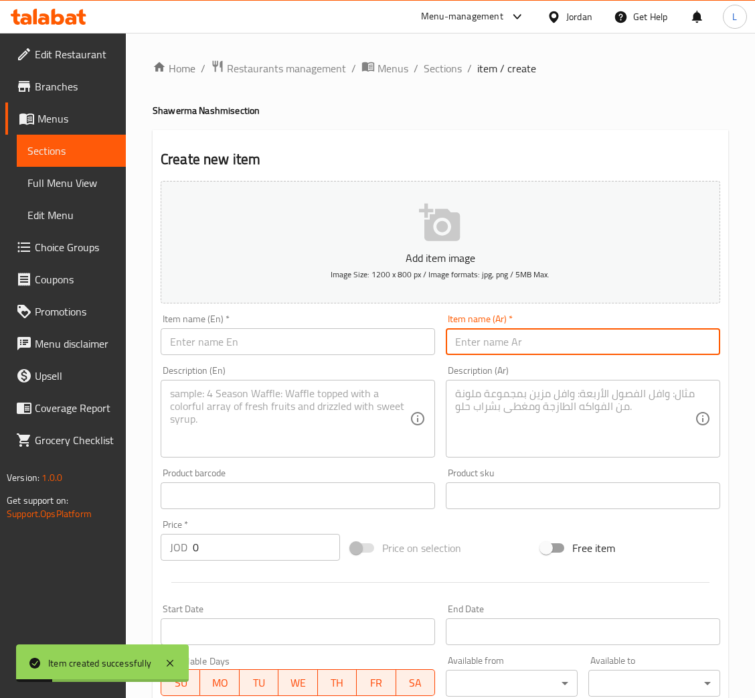
click at [508, 337] on input "text" at bounding box center [583, 341] width 275 height 27
click at [506, 343] on input "شاورما دجاج سوبر" at bounding box center [583, 341] width 275 height 27
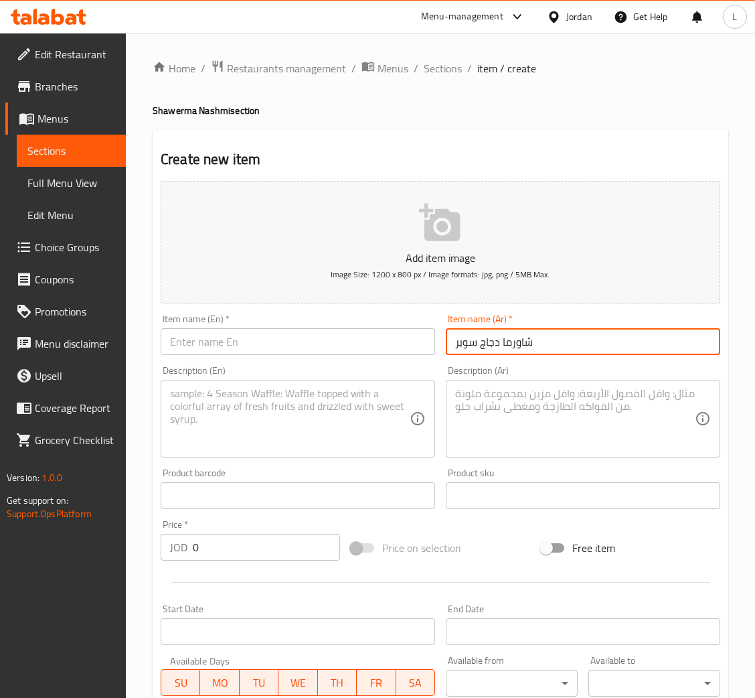
type input "شاورما دجاج سوبر"
click at [323, 341] on input "text" at bounding box center [298, 341] width 275 height 27
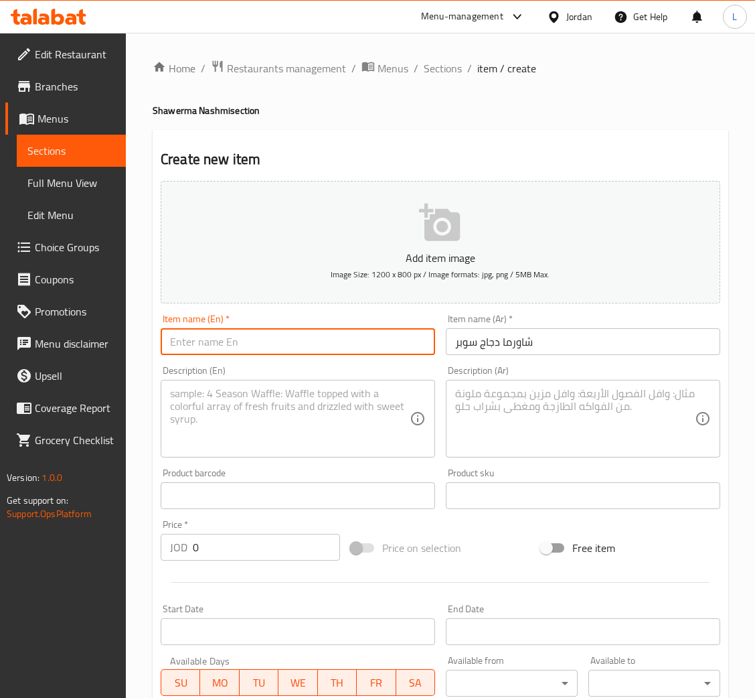
paste input "Super Chicken Shawarma"
type input "Super Chicken Shawarma"
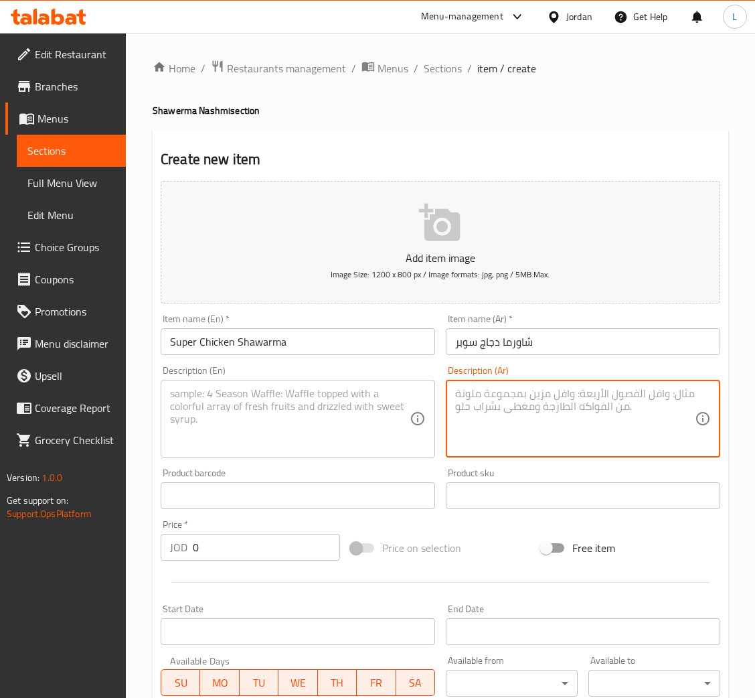
click at [531, 398] on textarea at bounding box center [575, 419] width 240 height 64
click at [531, 398] on textarea "ساندويش لف كبير + ساندويش صغير مخلل وثوم حار عادي بطاطا" at bounding box center [575, 419] width 240 height 64
type textarea "ساندويش لف كبير + ساندويش صغير مخلل وثوم حار عادي بطاطا"
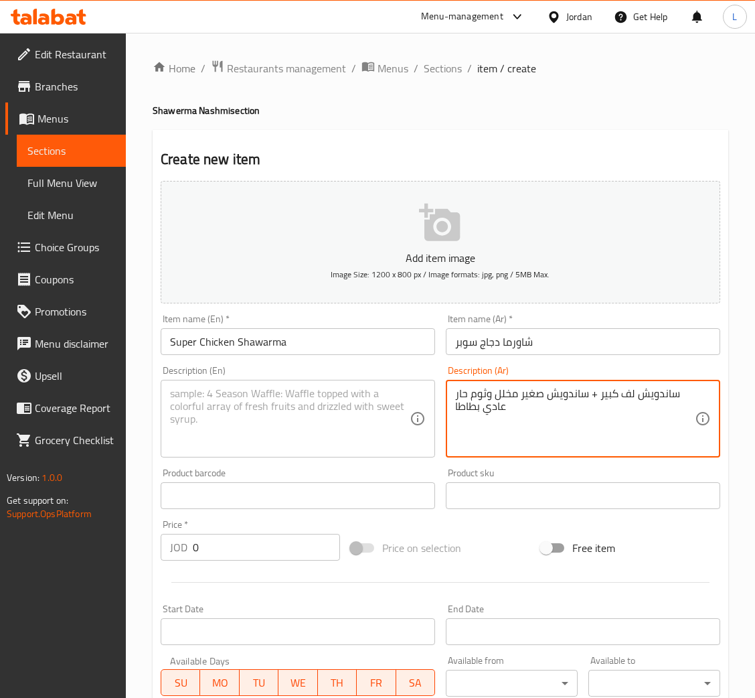
click at [308, 409] on textarea at bounding box center [290, 419] width 240 height 64
paste textarea "Large wrap sandwich + small pickled and hot garlic sandwich + regular fries"
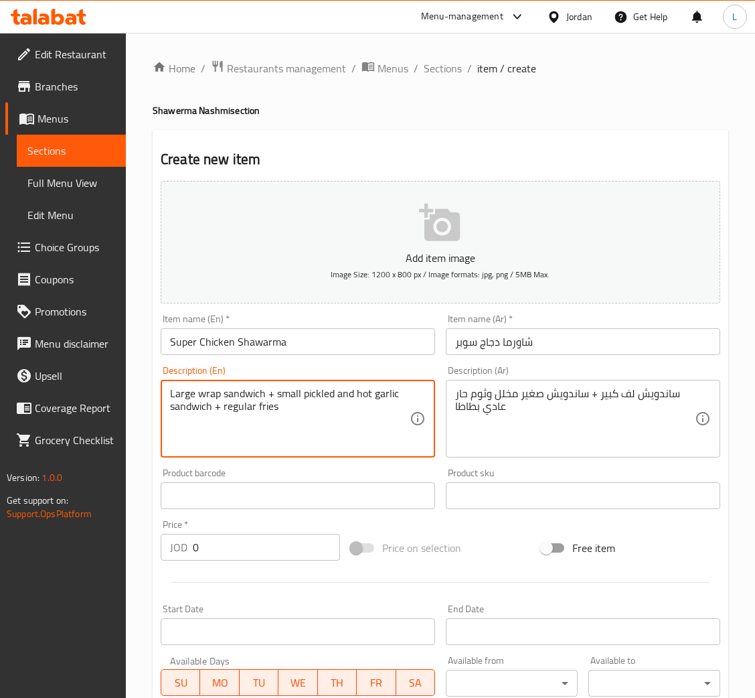
type textarea "Large wrap sandwich + small pickled and hot garlic sandwich + regular fries"
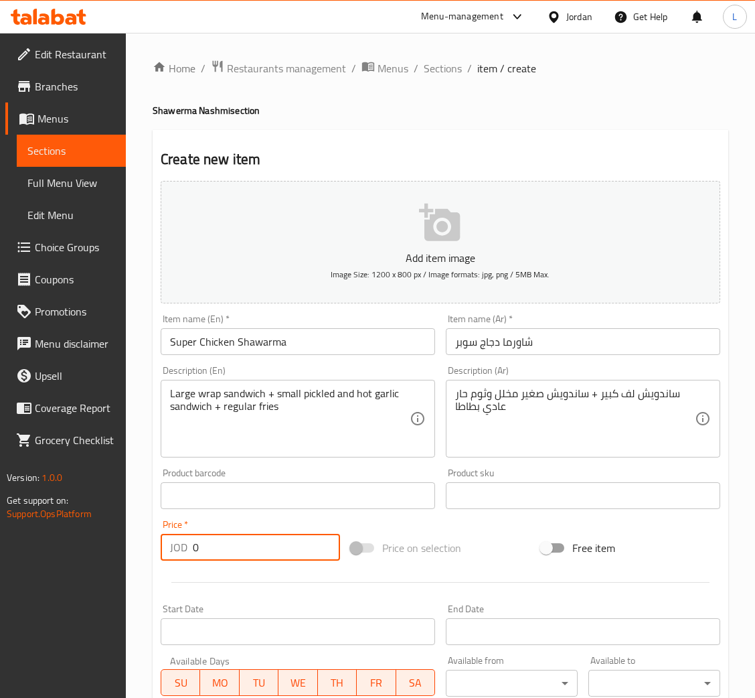
click at [285, 534] on input "0" at bounding box center [266, 547] width 147 height 27
type input "2.25"
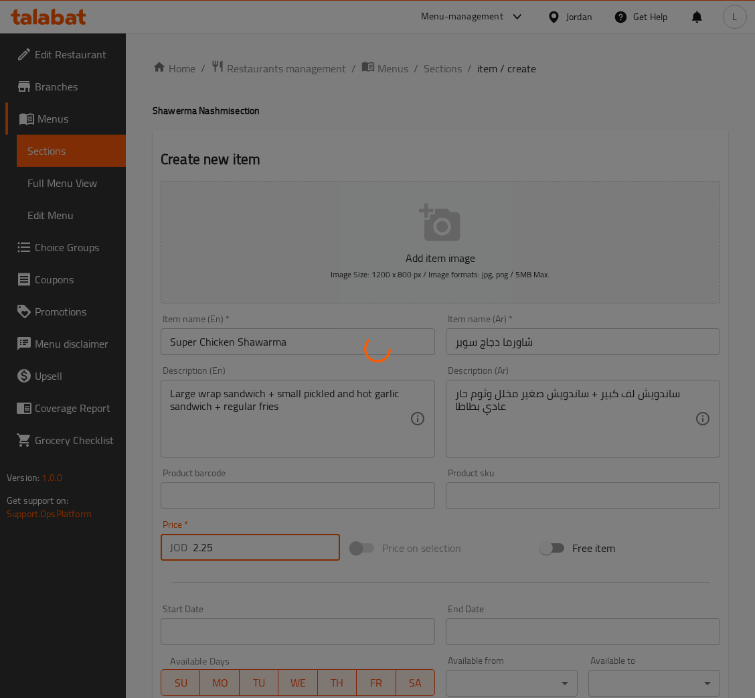
type input "0"
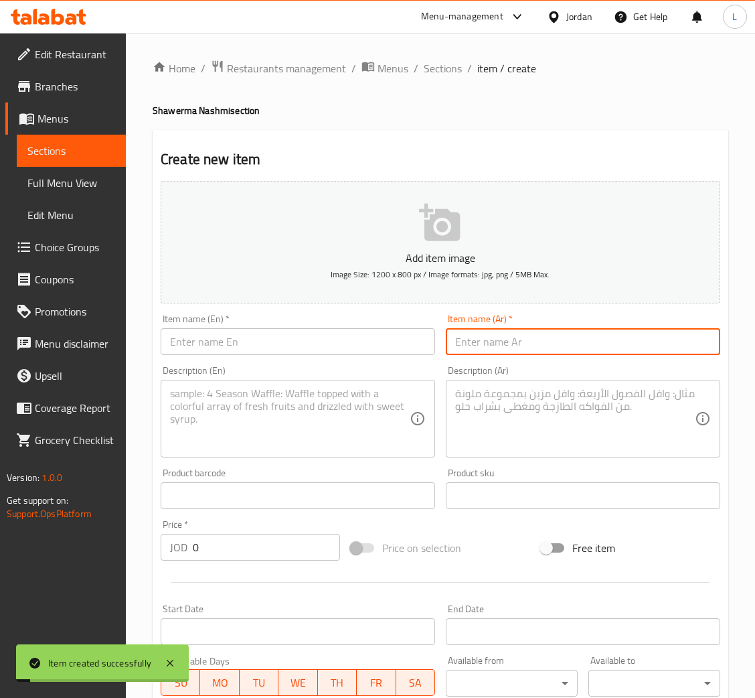
click at [534, 348] on input "text" at bounding box center [583, 341] width 275 height 27
click at [534, 348] on input "شاورما دجاج دبل" at bounding box center [583, 341] width 275 height 27
type input "شاورما دجاج دبل"
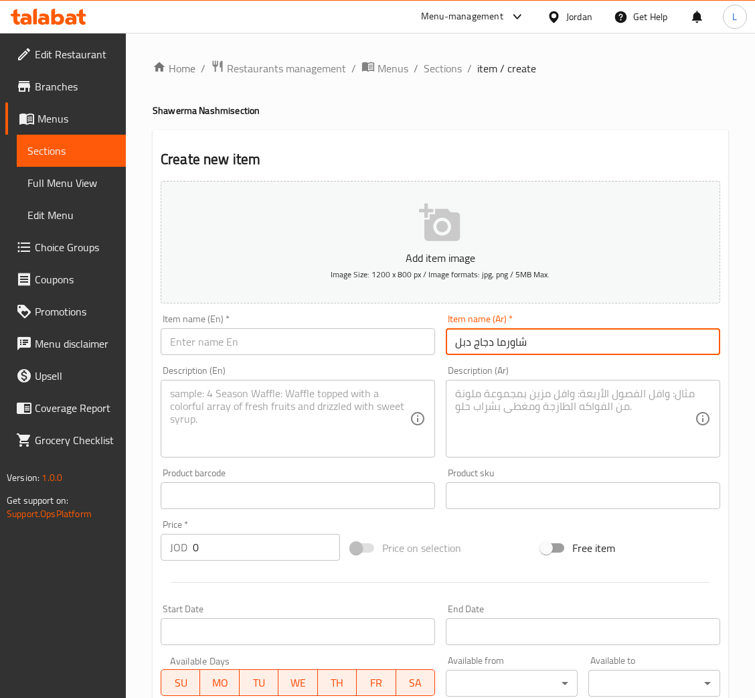
click at [303, 344] on input "text" at bounding box center [298, 341] width 275 height 27
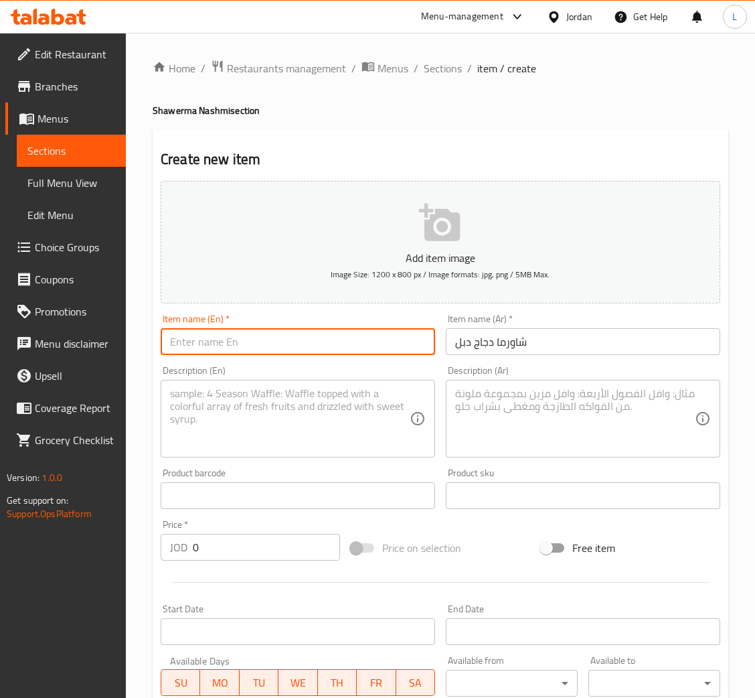
paste input "Double chicken shawarma"
type input "Double chicken shawarma"
drag, startPoint x: 228, startPoint y: 433, endPoint x: 268, endPoint y: 438, distance: 39.8
click at [228, 433] on textarea at bounding box center [290, 419] width 240 height 64
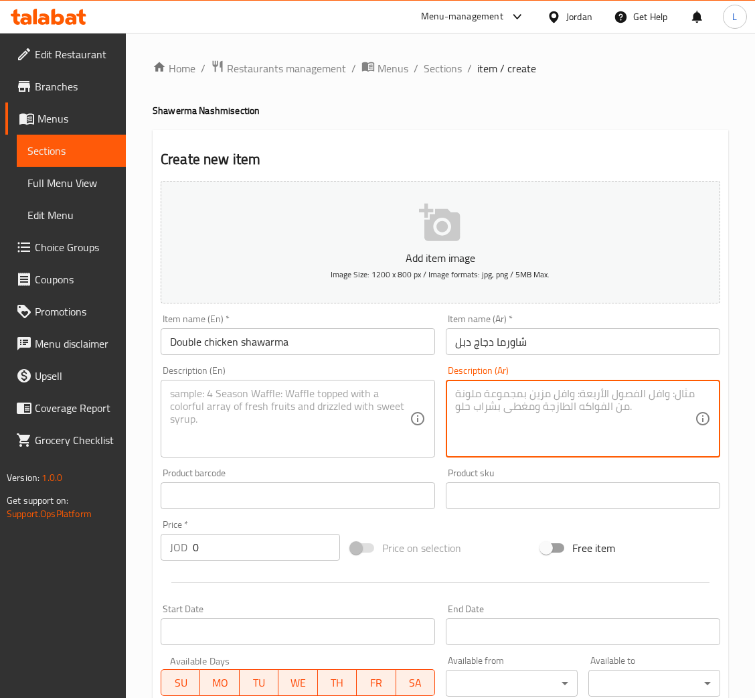
click at [624, 412] on textarea at bounding box center [575, 419] width 240 height 64
type textarea "ساندويش لف كبير عدد 2 مخلل ثوم حار عادي بطاطا"
click at [724, 334] on div "Item name (Ar)   * شاورما دجاج دبل Item name (Ar) *" at bounding box center [583, 335] width 285 height 52
click at [605, 401] on textarea "ساندويش لف كبير عدد 2 مخلل ثوم حار عادي بطاطا" at bounding box center [575, 419] width 240 height 64
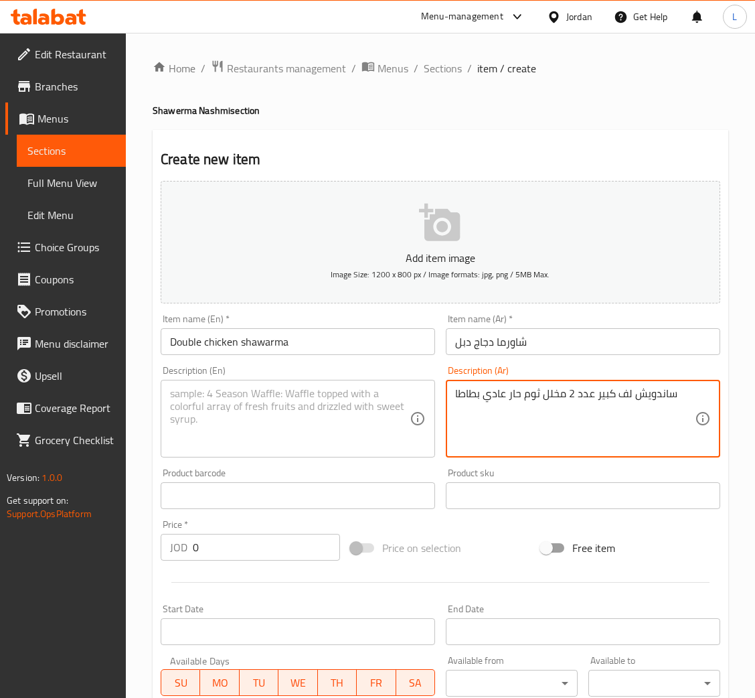
click at [605, 401] on textarea "ساندويش لف كبير عدد 2 مخلل ثوم حار عادي بطاطا" at bounding box center [575, 419] width 240 height 64
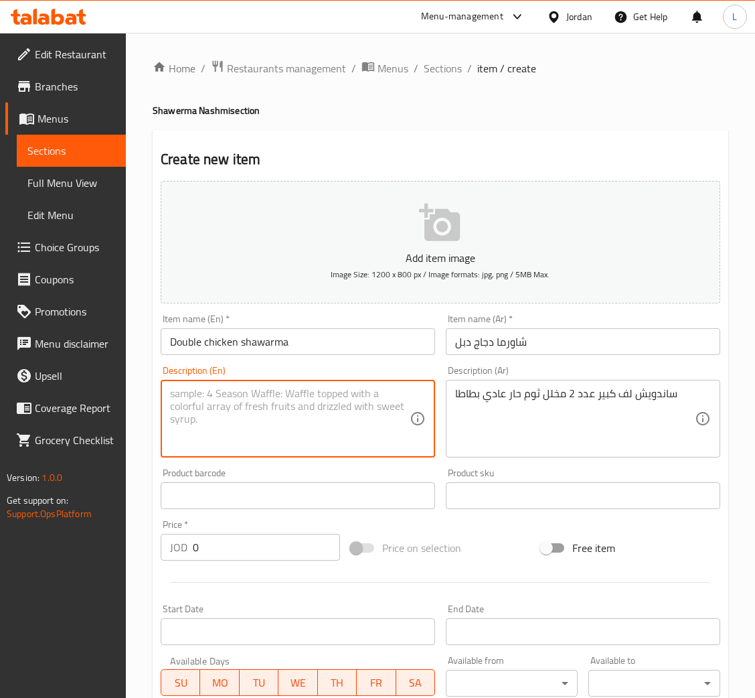
click at [311, 427] on textarea at bounding box center [290, 419] width 240 height 64
paste textarea "2 large wrap sandwiches, hot garlic pickles, regular fries"
type textarea "2 large wrap sandwiches, hot garlic pickles, regular fries"
click at [230, 552] on input "0" at bounding box center [266, 547] width 147 height 27
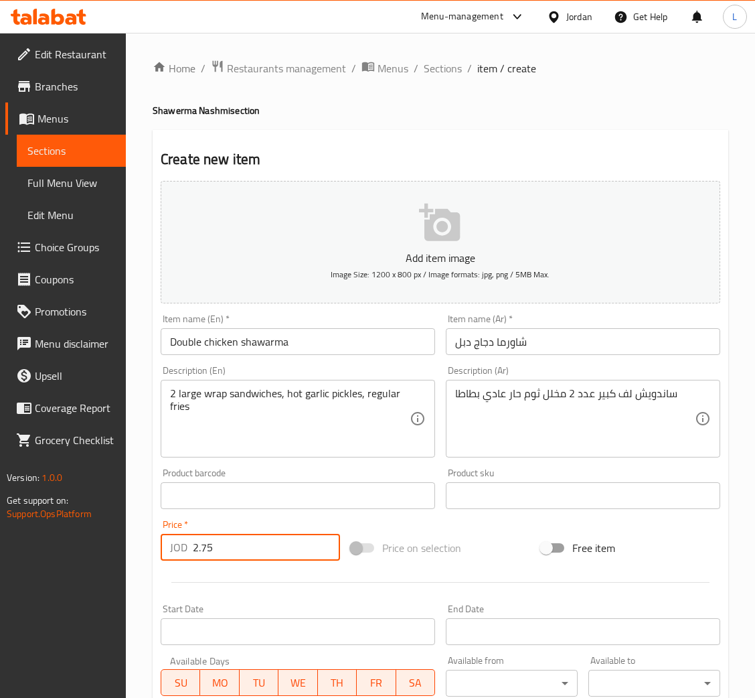
type input "2.75"
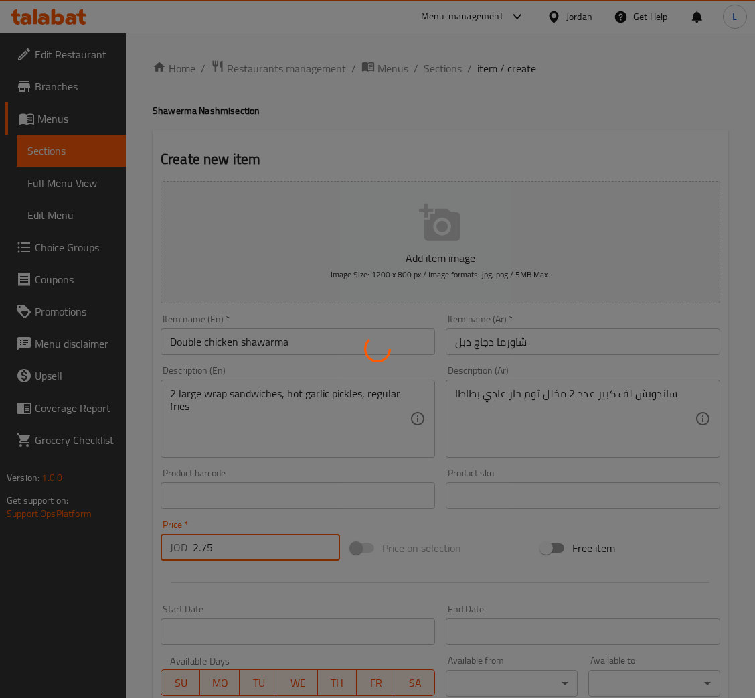
type input "0"
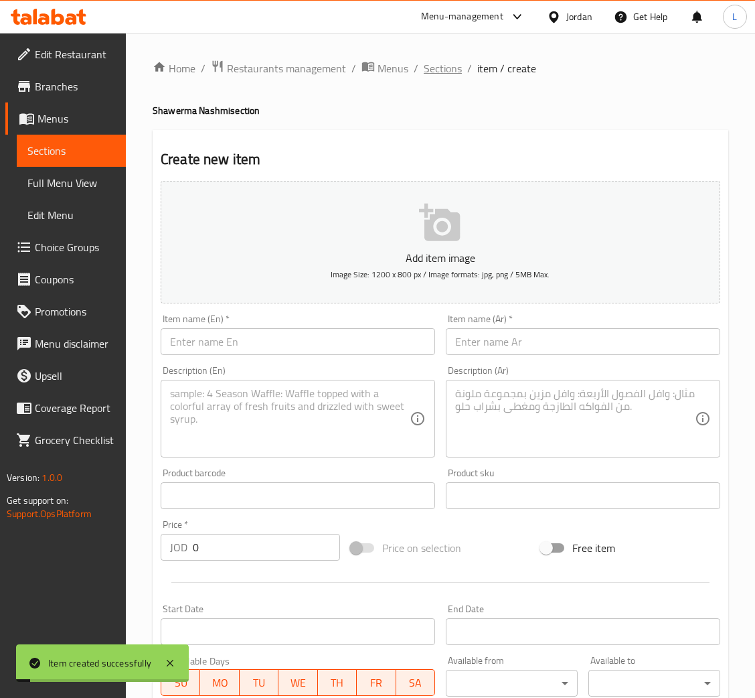
click at [431, 68] on span "Sections" at bounding box center [443, 68] width 38 height 16
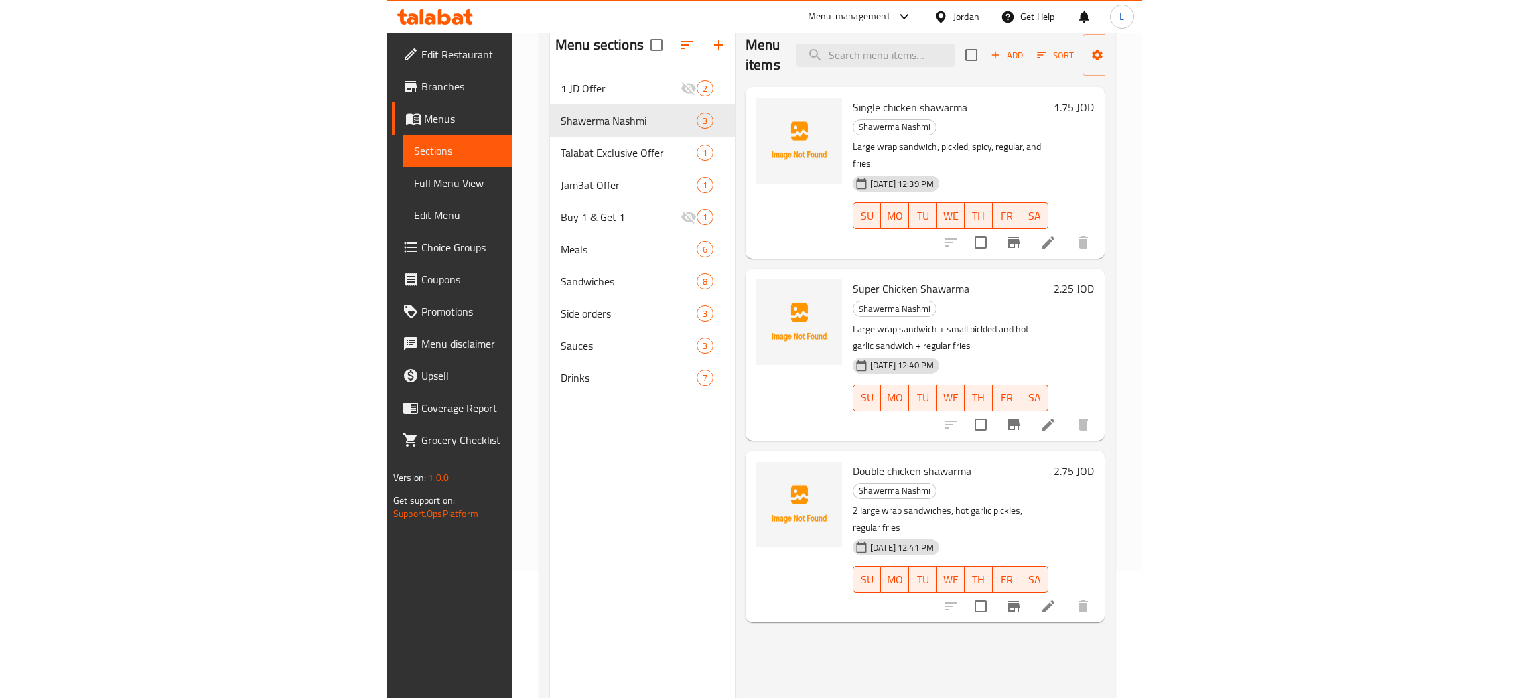
scroll to position [189, 0]
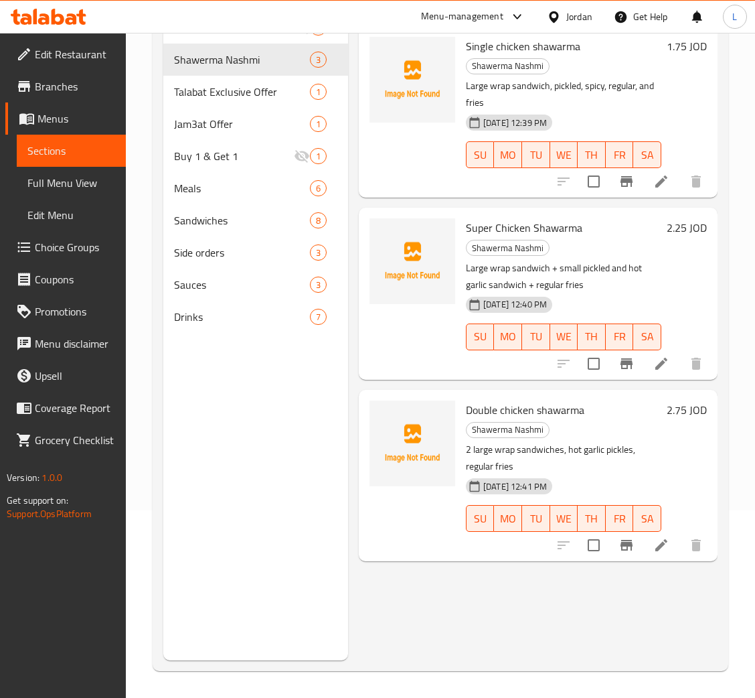
click at [634, 184] on button "Branch-specific-item" at bounding box center [627, 181] width 32 height 32
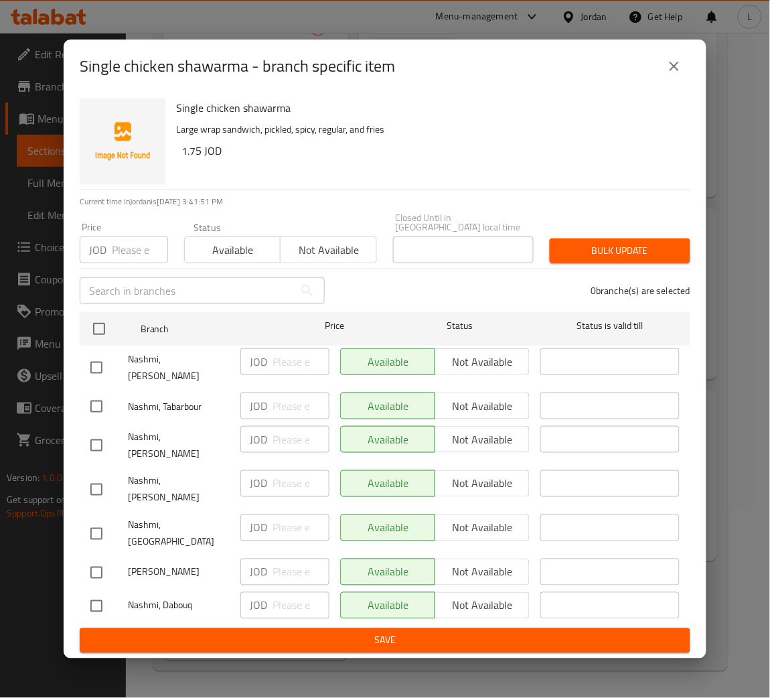
click at [240, 260] on span "Available" at bounding box center [232, 249] width 85 height 19
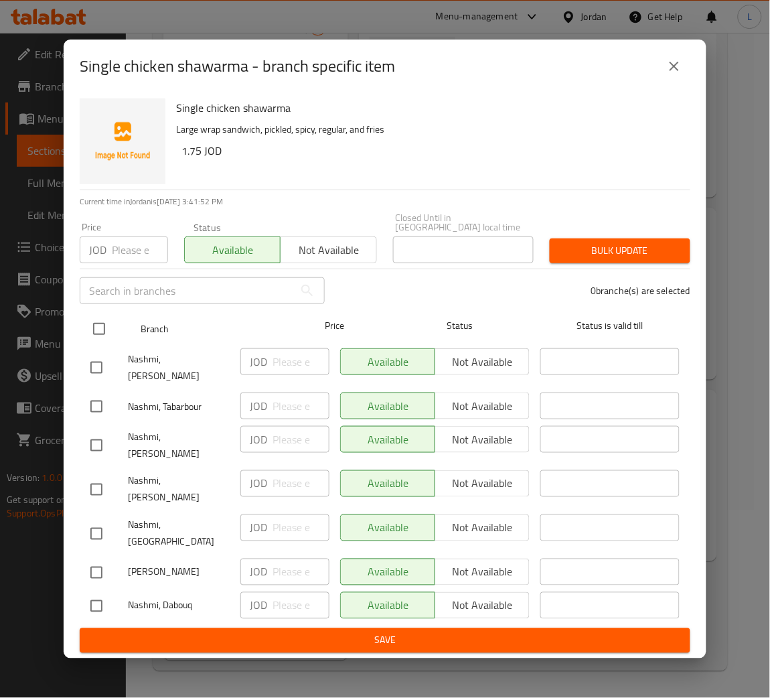
drag, startPoint x: 99, startPoint y: 338, endPoint x: 104, endPoint y: 344, distance: 7.6
click at [98, 341] on input "checkbox" at bounding box center [99, 329] width 28 height 28
checkbox input "true"
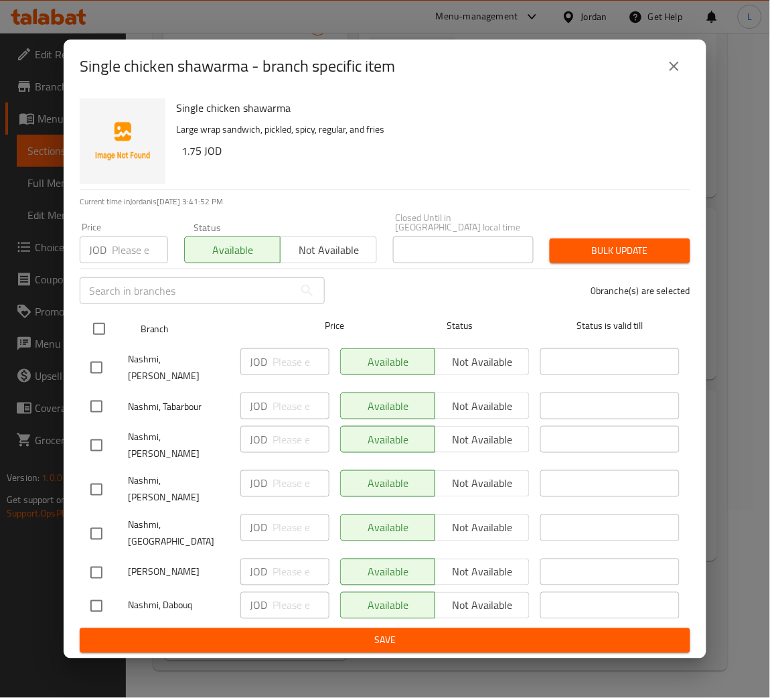
checkbox input "true"
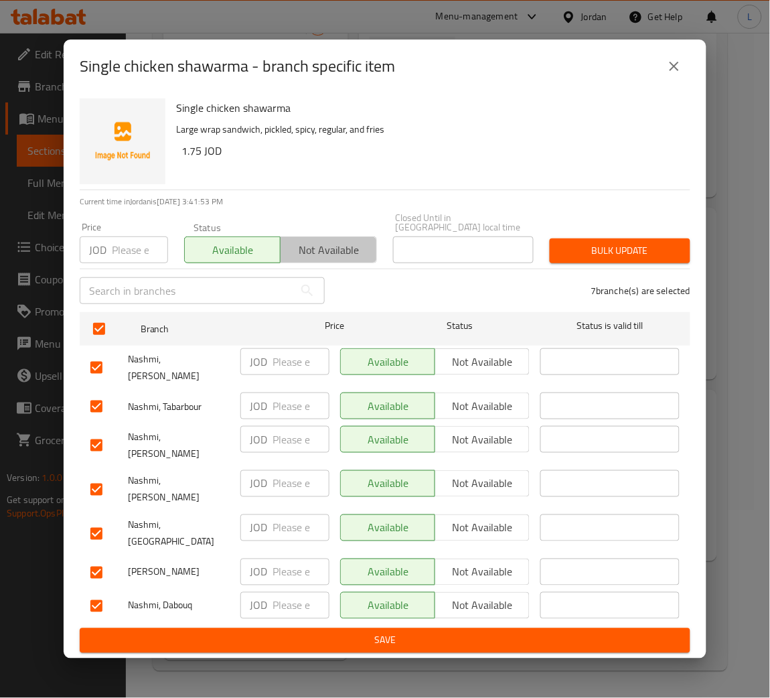
click at [316, 260] on span "Not available" at bounding box center [328, 249] width 85 height 19
click at [640, 259] on span "Bulk update" at bounding box center [620, 250] width 119 height 17
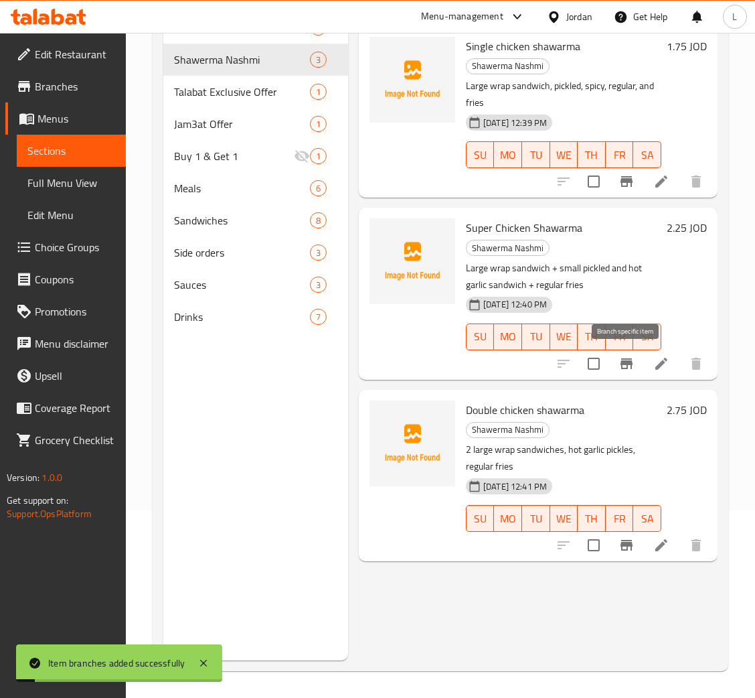
click at [620, 366] on icon "Branch-specific-item" at bounding box center [627, 364] width 16 height 16
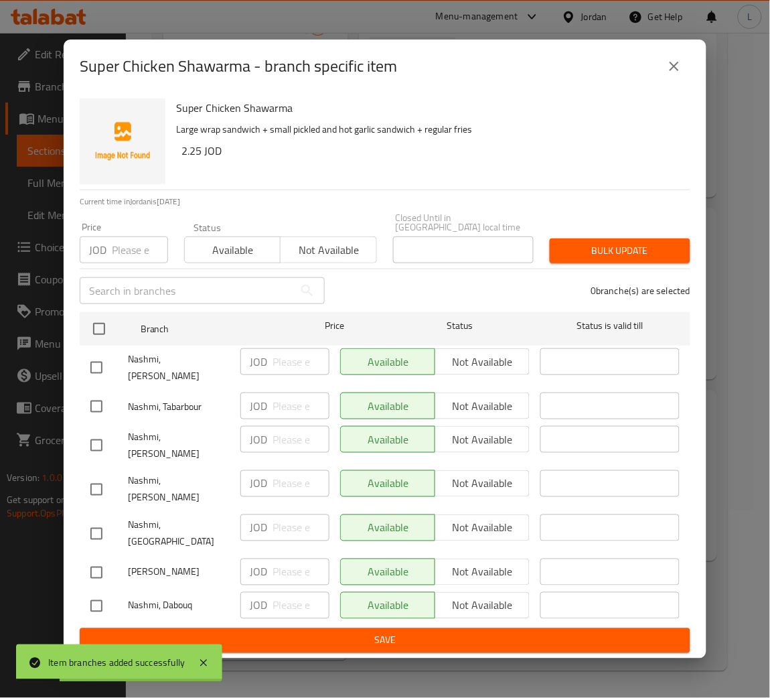
click at [327, 260] on span "Not available" at bounding box center [328, 249] width 85 height 19
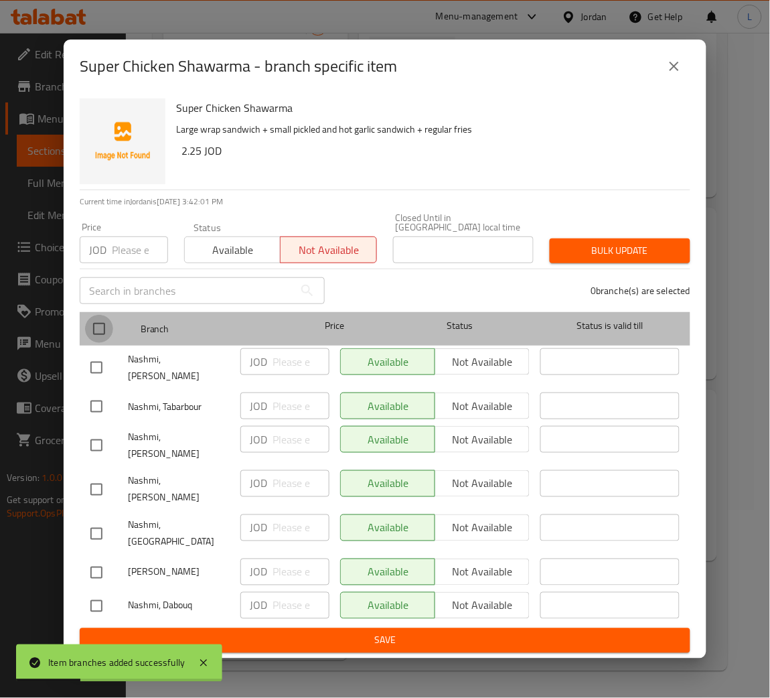
click at [102, 340] on input "checkbox" at bounding box center [99, 329] width 28 height 28
checkbox input "true"
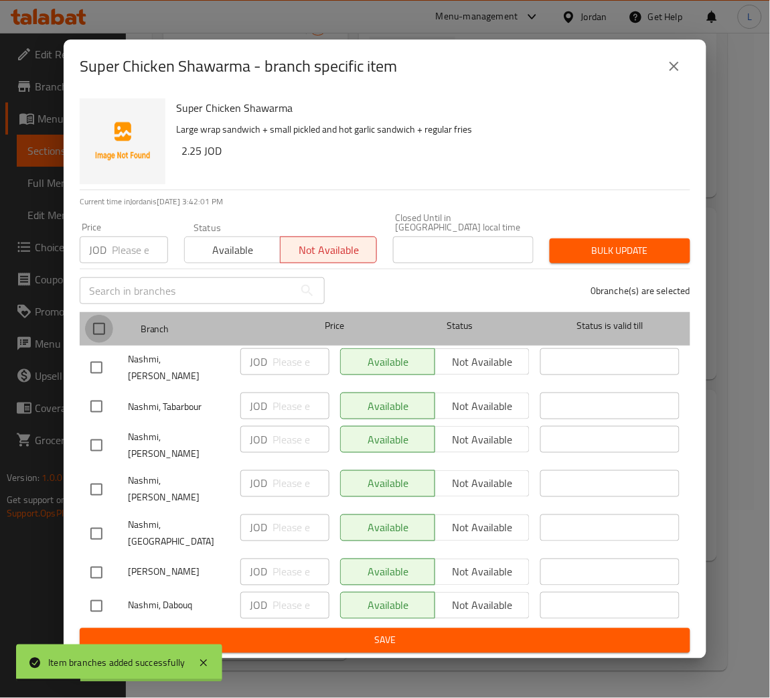
checkbox input "true"
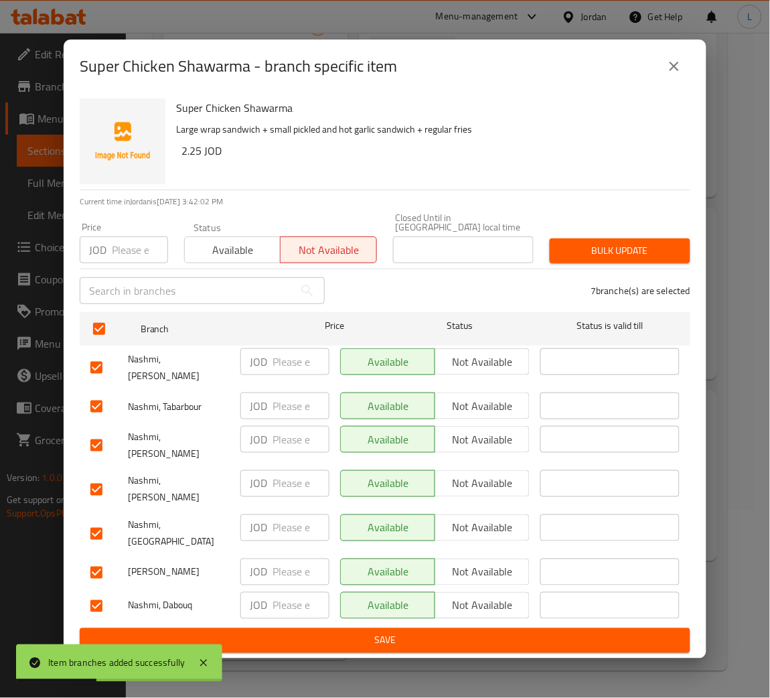
click at [557, 263] on button "Bulk update" at bounding box center [620, 250] width 141 height 25
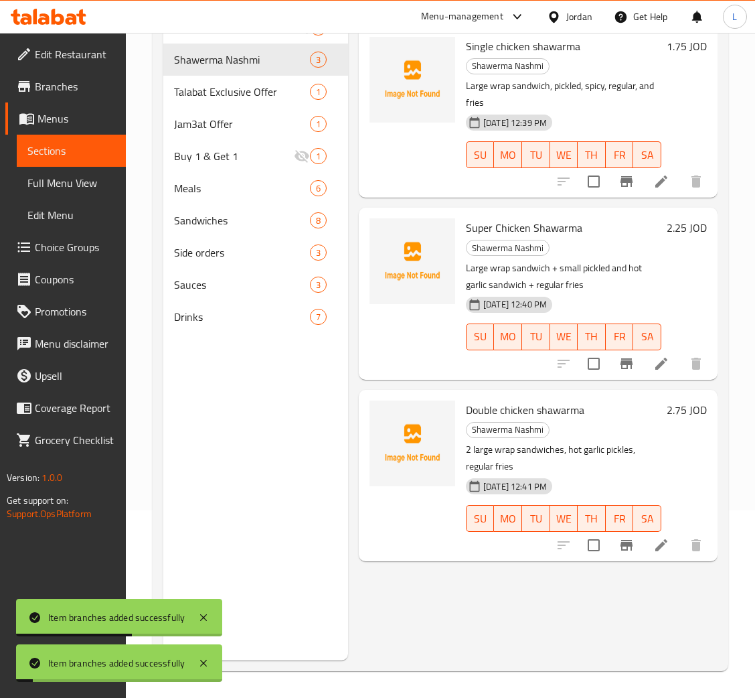
click at [630, 183] on icon "Branch-specific-item" at bounding box center [627, 181] width 12 height 11
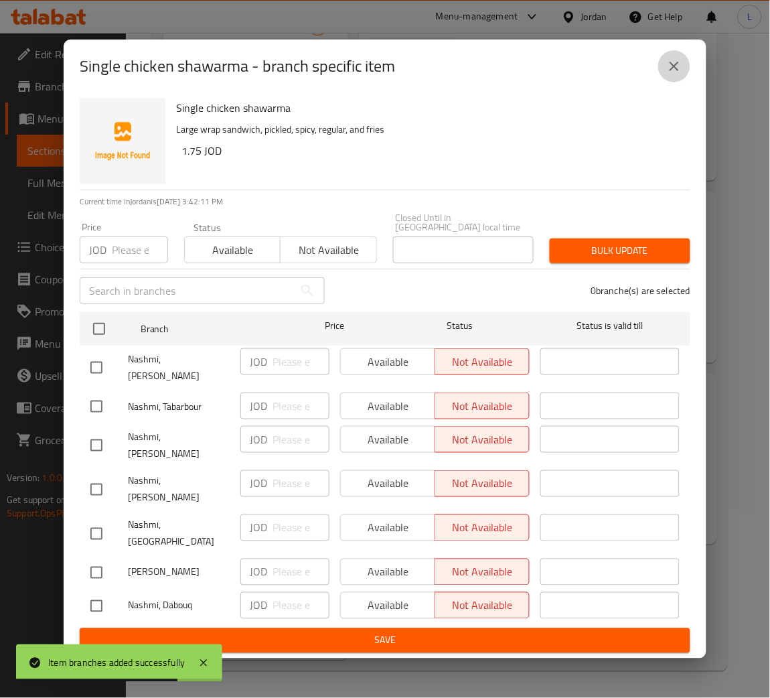
click at [684, 82] on button "close" at bounding box center [674, 66] width 32 height 32
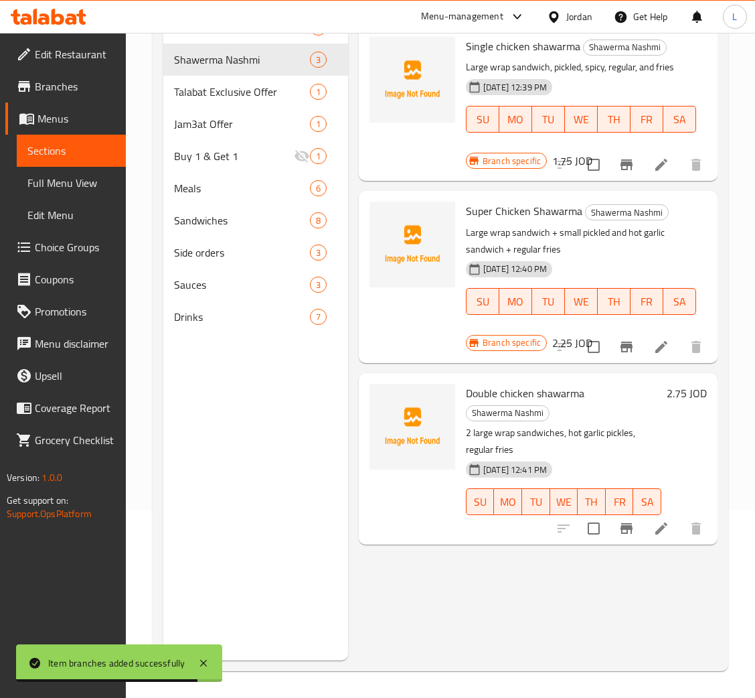
click at [621, 524] on icon "Branch-specific-item" at bounding box center [627, 528] width 16 height 16
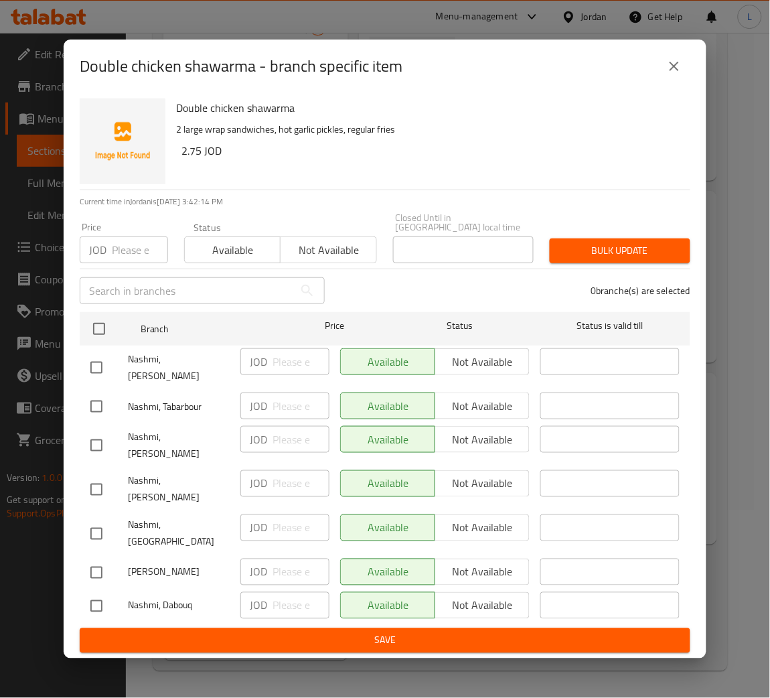
click at [336, 260] on span "Not available" at bounding box center [328, 249] width 85 height 19
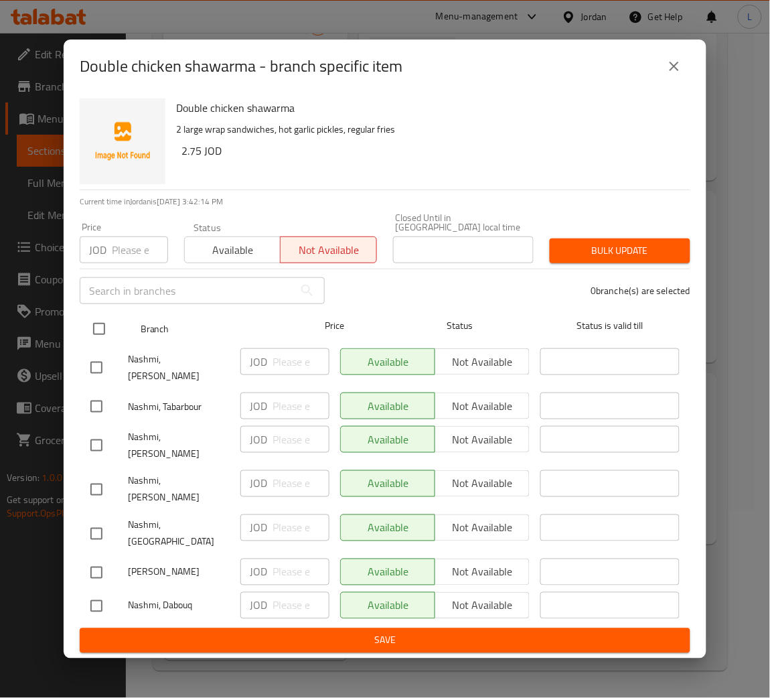
click at [106, 336] on input "checkbox" at bounding box center [99, 329] width 28 height 28
checkbox input "true"
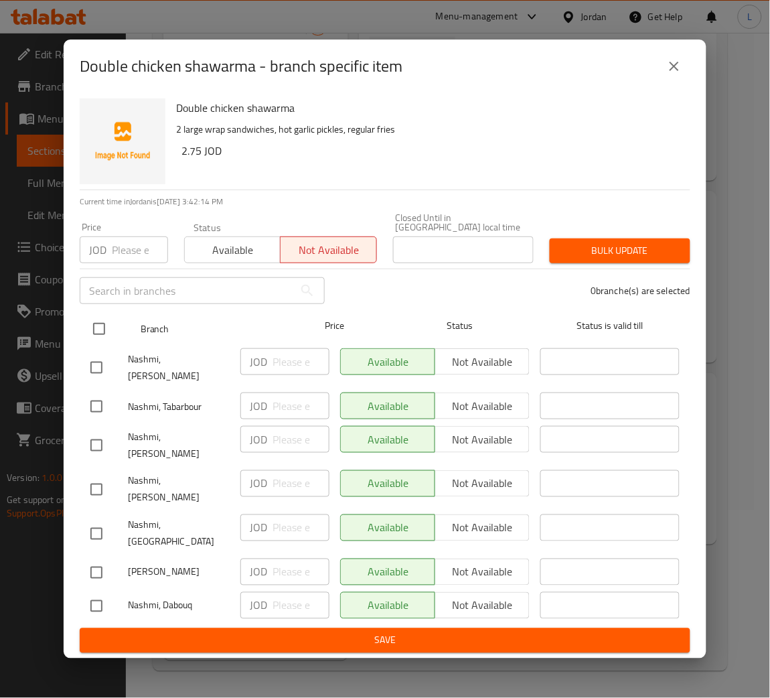
checkbox input "true"
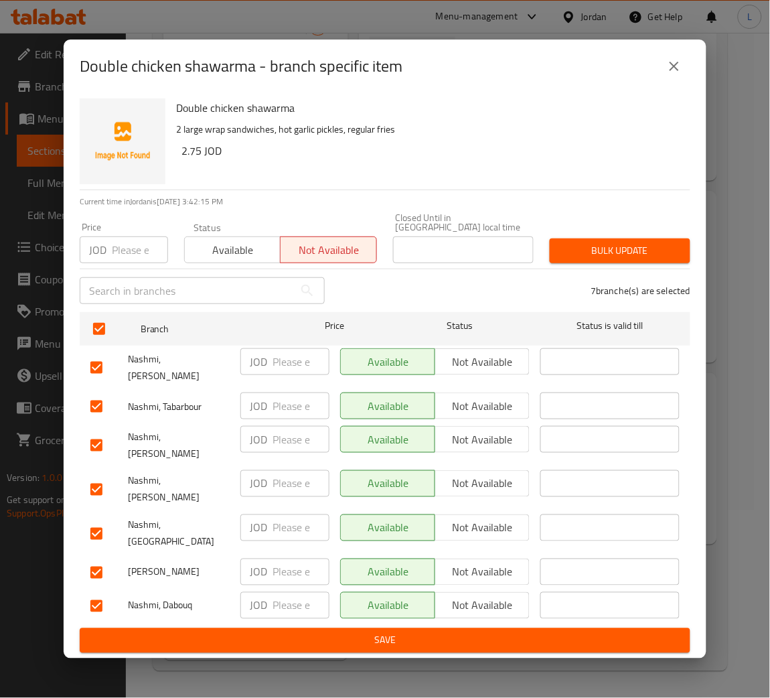
click at [628, 259] on span "Bulk update" at bounding box center [620, 250] width 119 height 17
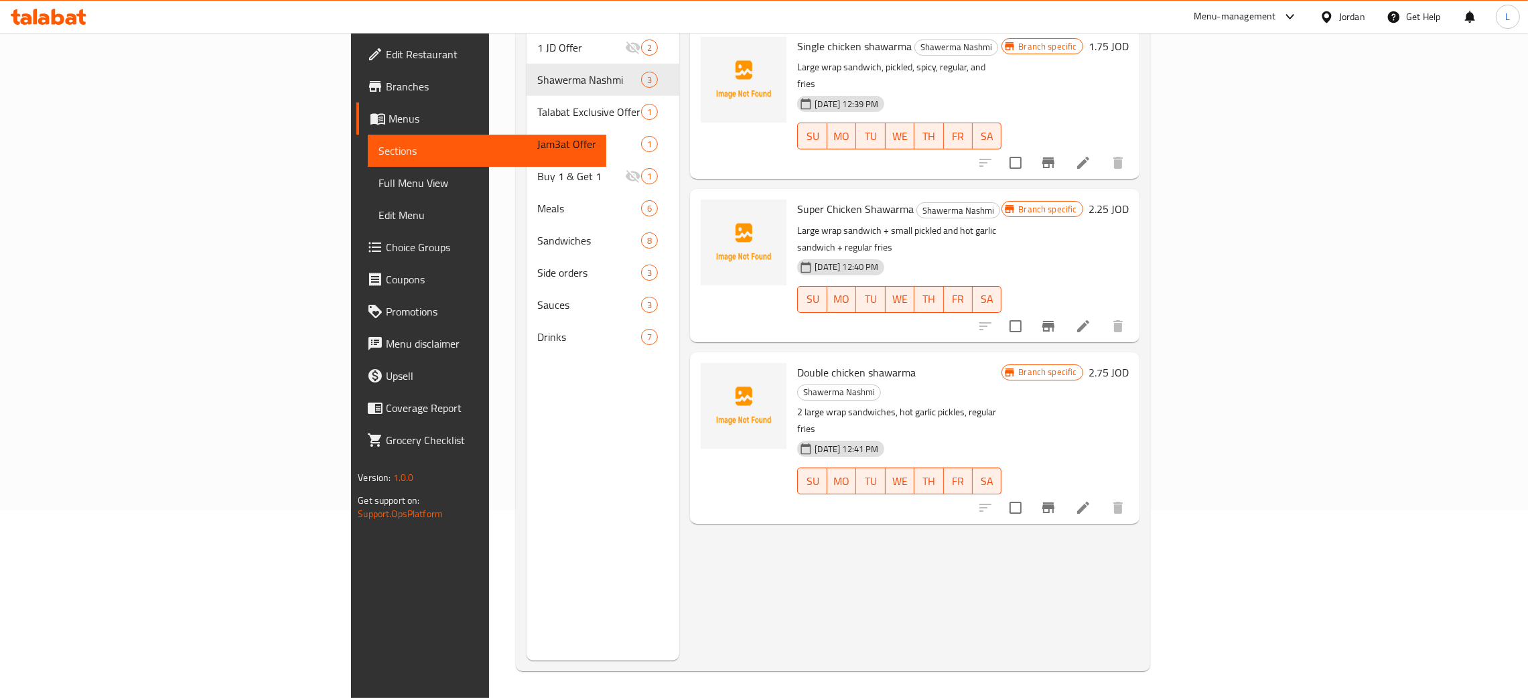
click at [70, 23] on icon at bounding box center [71, 18] width 11 height 11
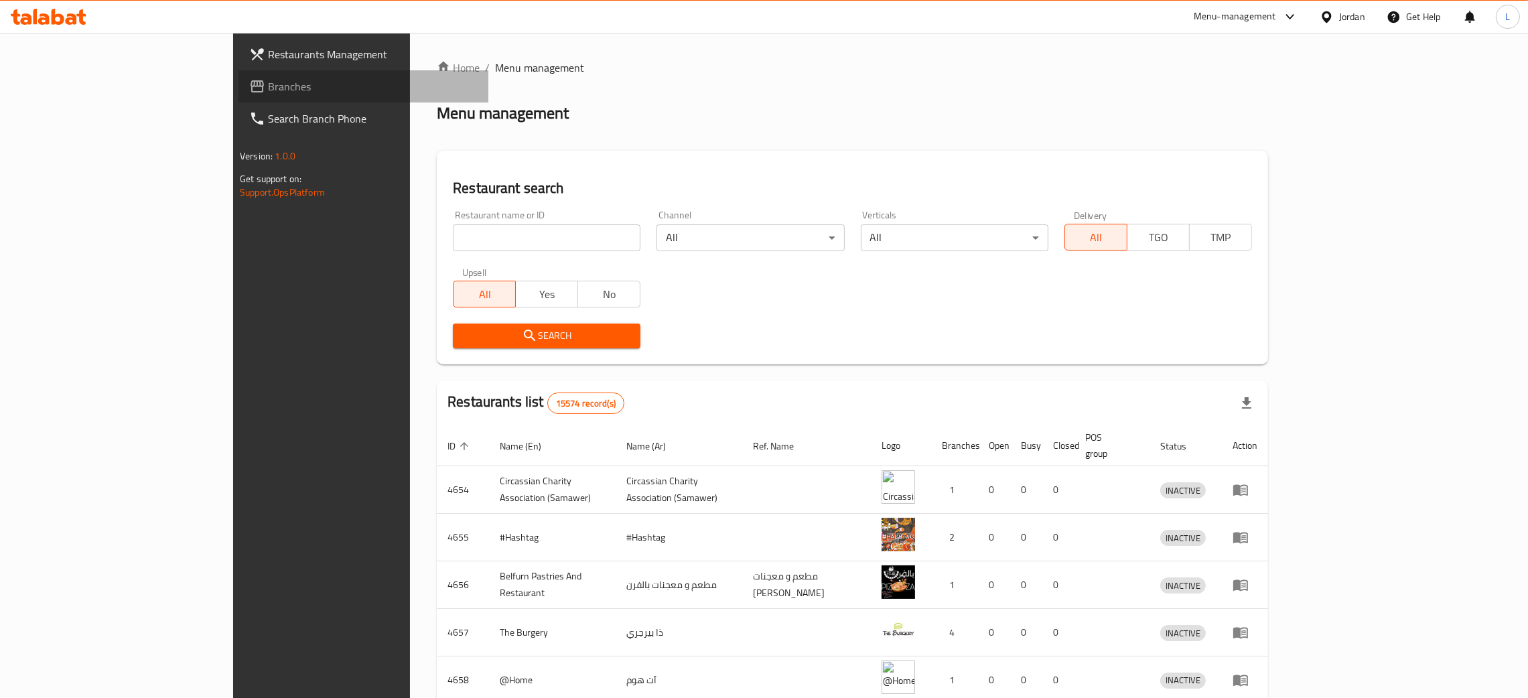
click at [268, 79] on span "Branches" at bounding box center [373, 86] width 210 height 16
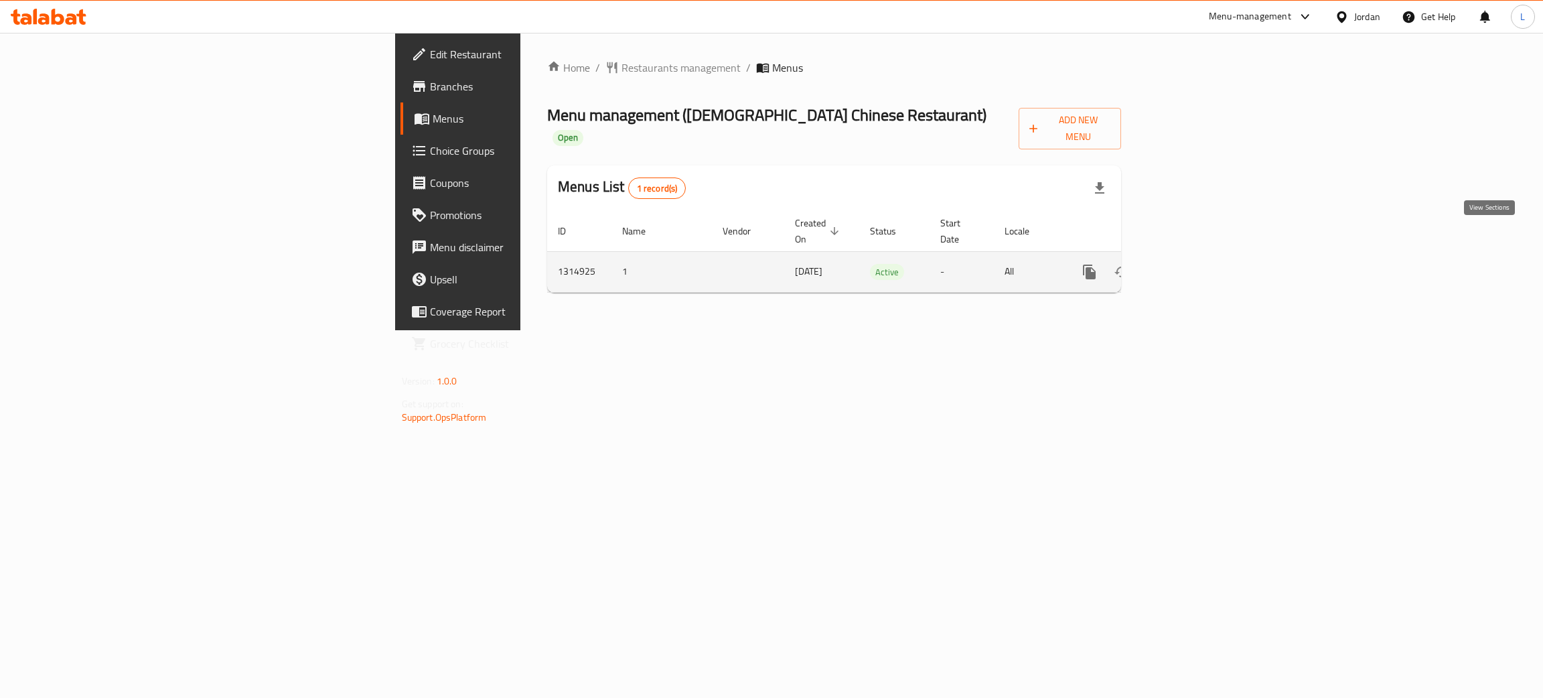
click at [1194, 264] on icon "enhanced table" at bounding box center [1186, 272] width 16 height 16
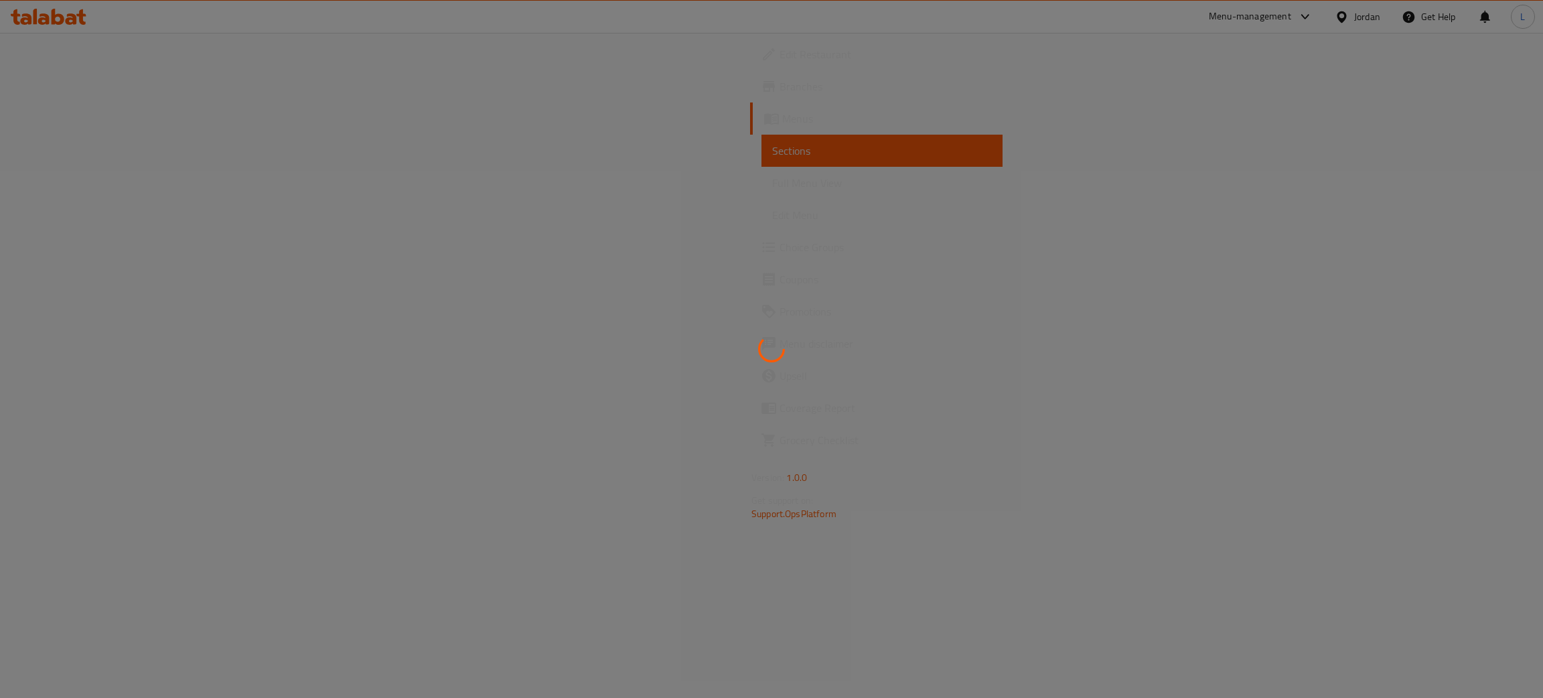
click at [115, 52] on div at bounding box center [771, 349] width 1543 height 698
click at [80, 51] on div at bounding box center [771, 349] width 1543 height 698
click at [63, 54] on div at bounding box center [771, 349] width 1543 height 698
click at [70, 52] on div at bounding box center [771, 349] width 1543 height 698
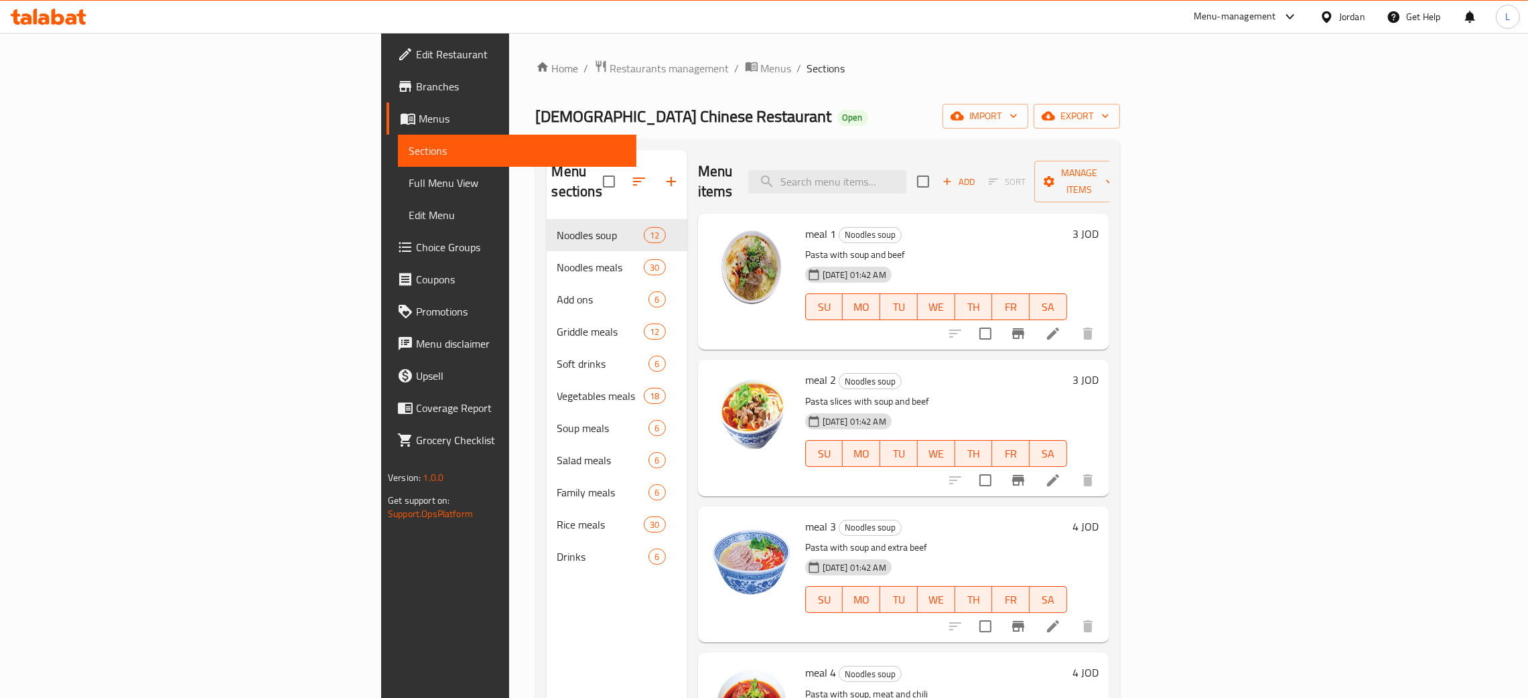
click at [416, 51] on span "Edit Restaurant" at bounding box center [521, 54] width 210 height 16
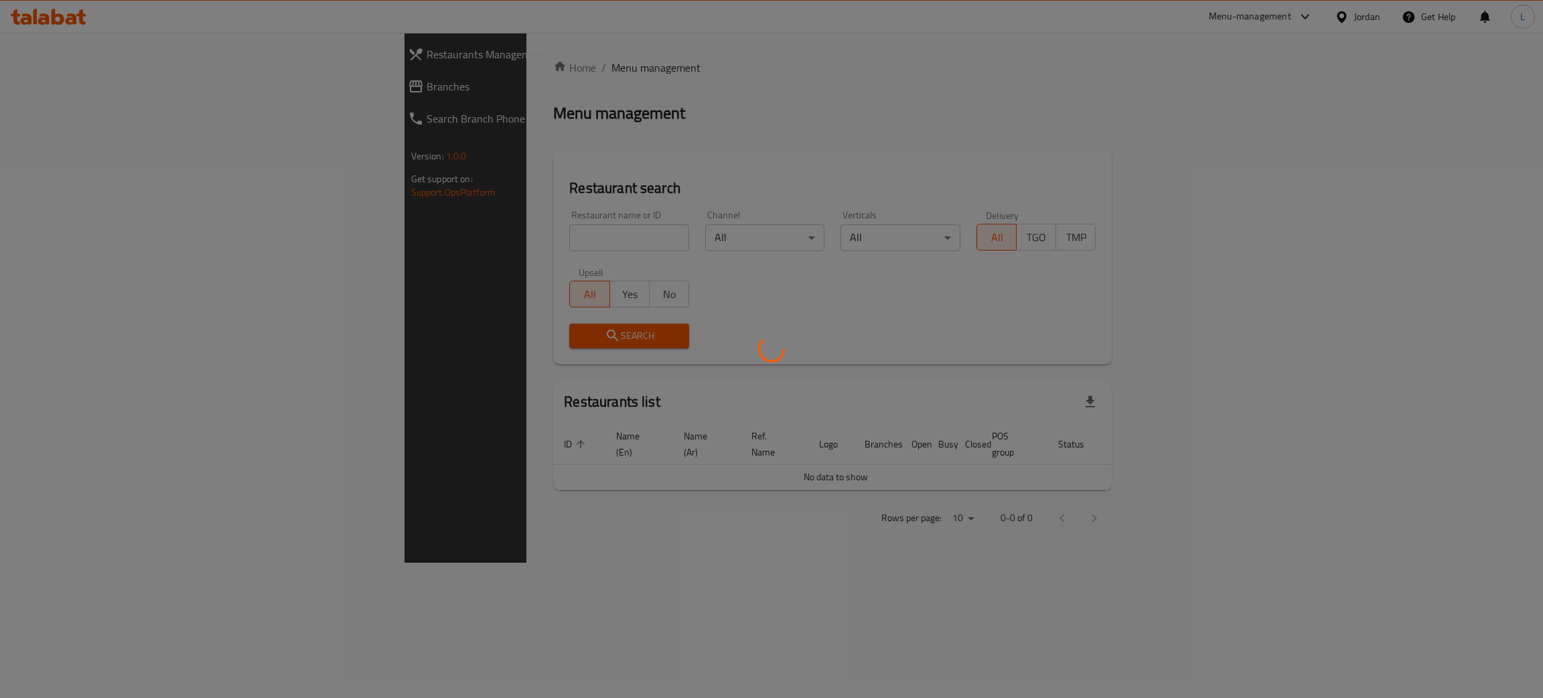
click at [50, 92] on div at bounding box center [771, 349] width 1543 height 698
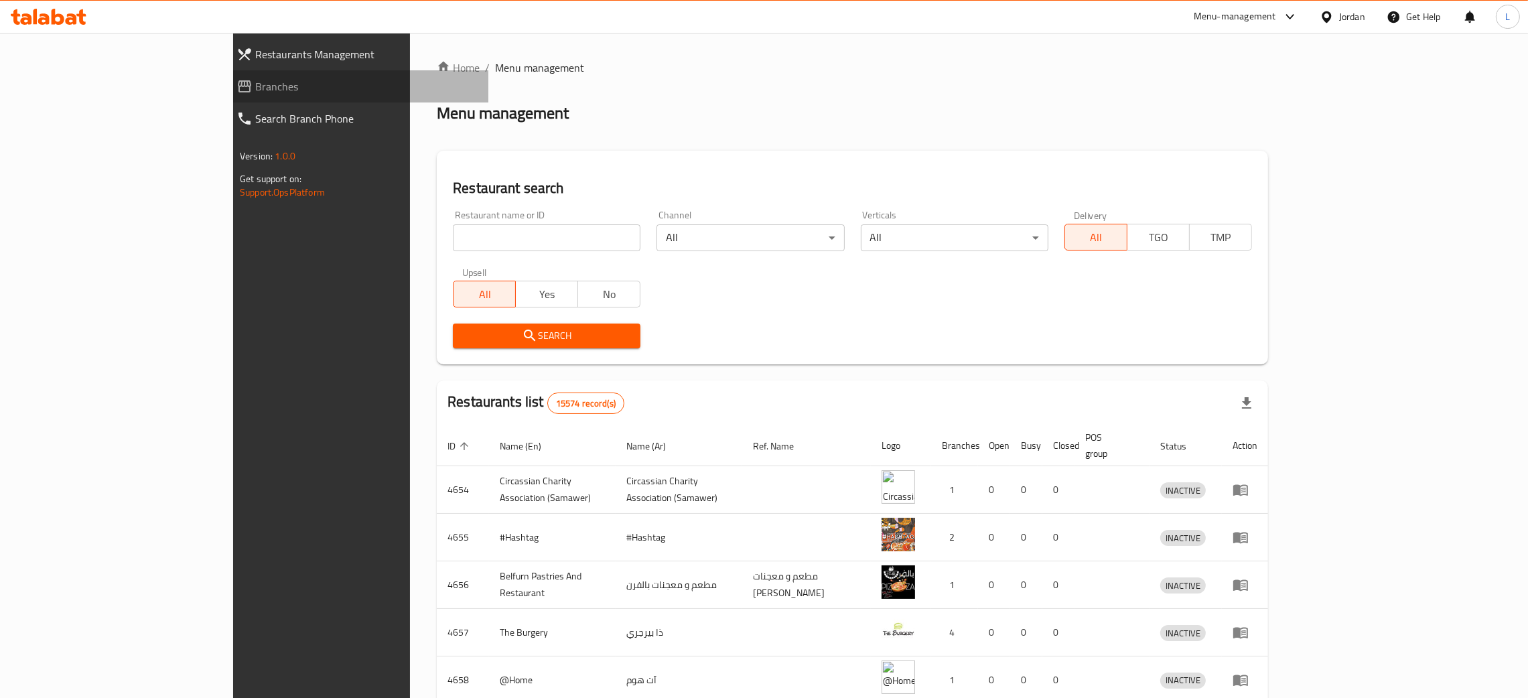
click at [255, 78] on span "Branches" at bounding box center [366, 86] width 222 height 16
click at [255, 86] on span "Branches" at bounding box center [366, 86] width 222 height 16
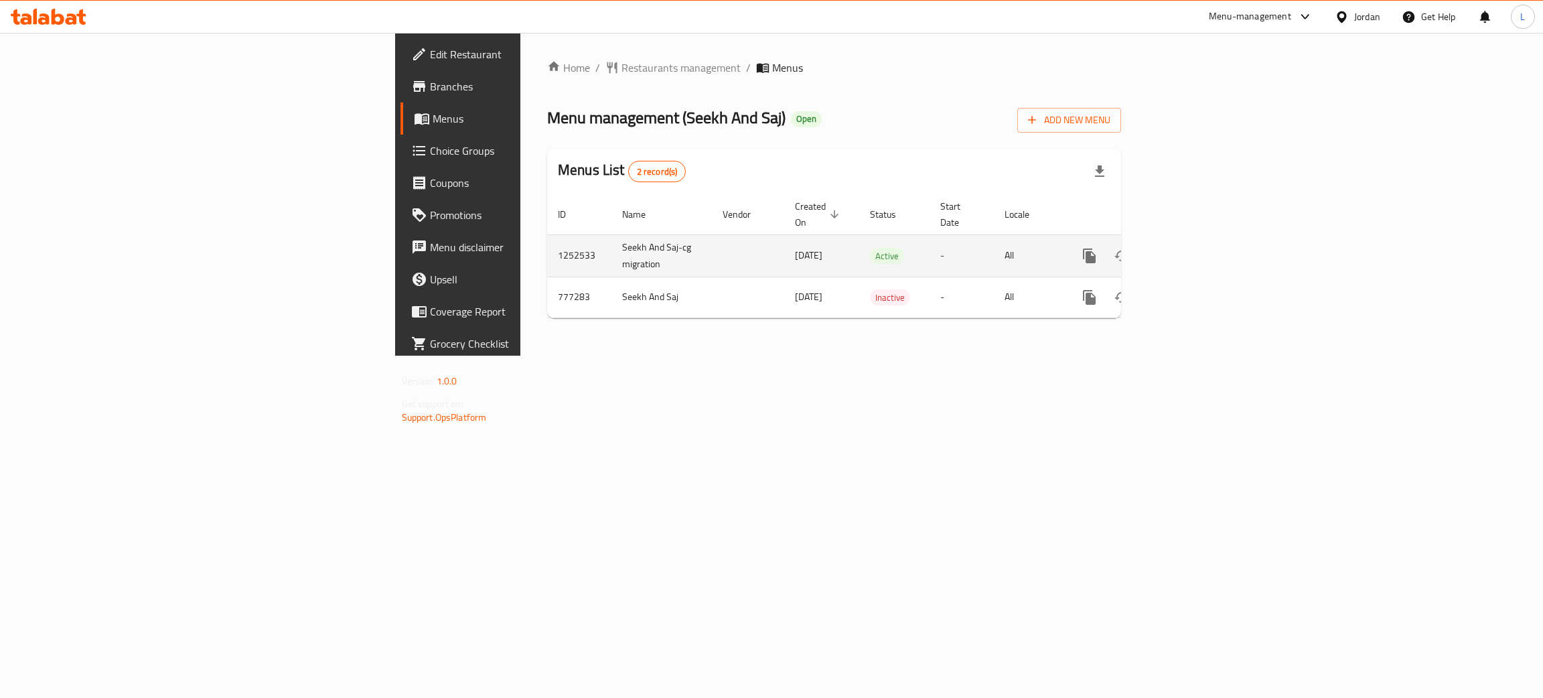
click at [1194, 248] on icon "enhanced table" at bounding box center [1186, 256] width 16 height 16
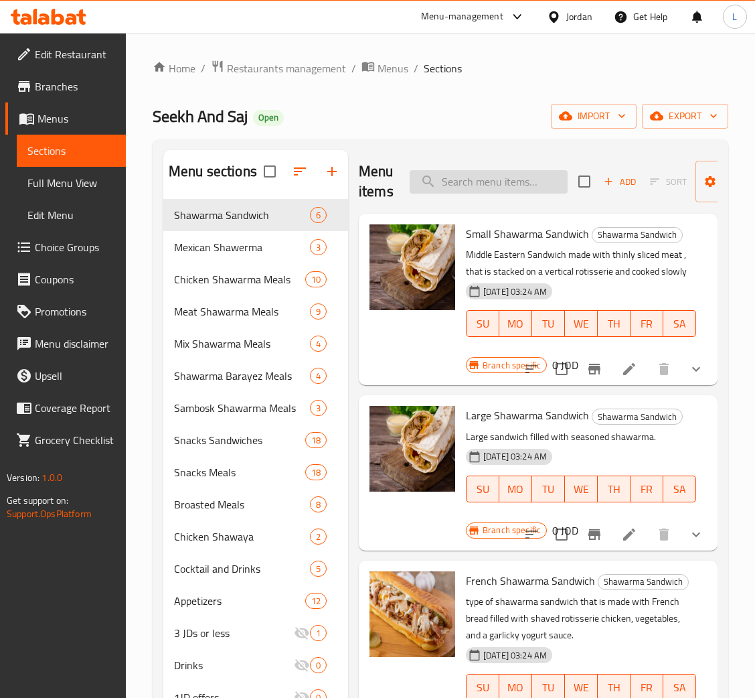
click at [478, 192] on input "search" at bounding box center [489, 181] width 158 height 23
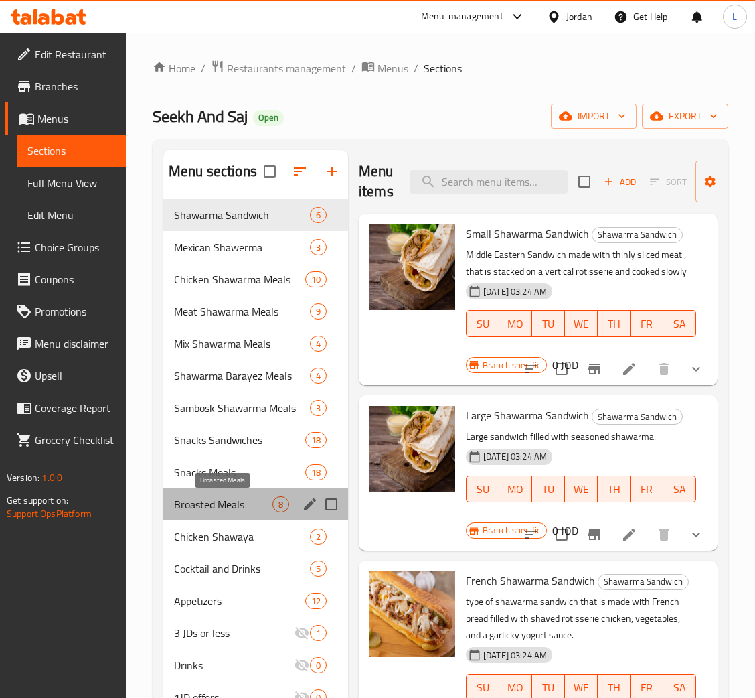
click at [227, 502] on span "Broasted Meals" at bounding box center [223, 504] width 98 height 16
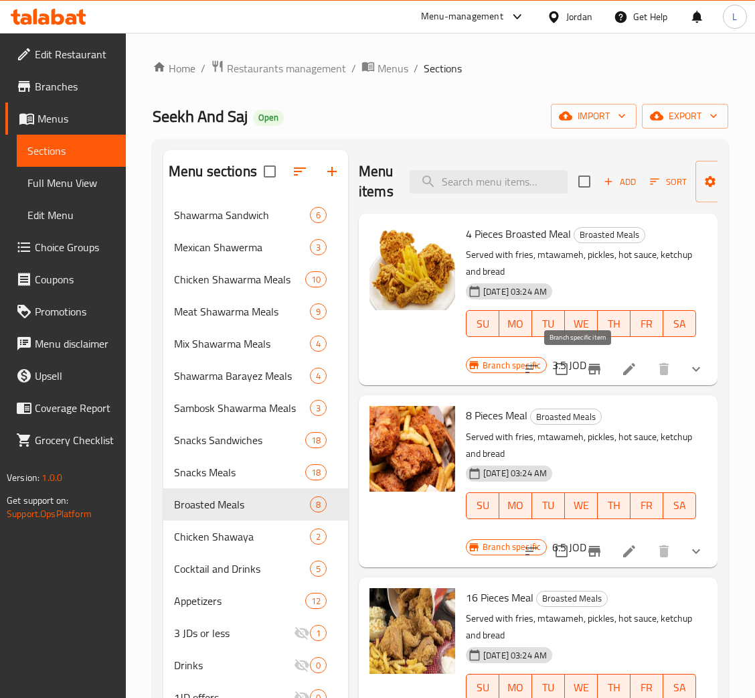
click at [589, 370] on icon "Branch-specific-item" at bounding box center [595, 369] width 12 height 11
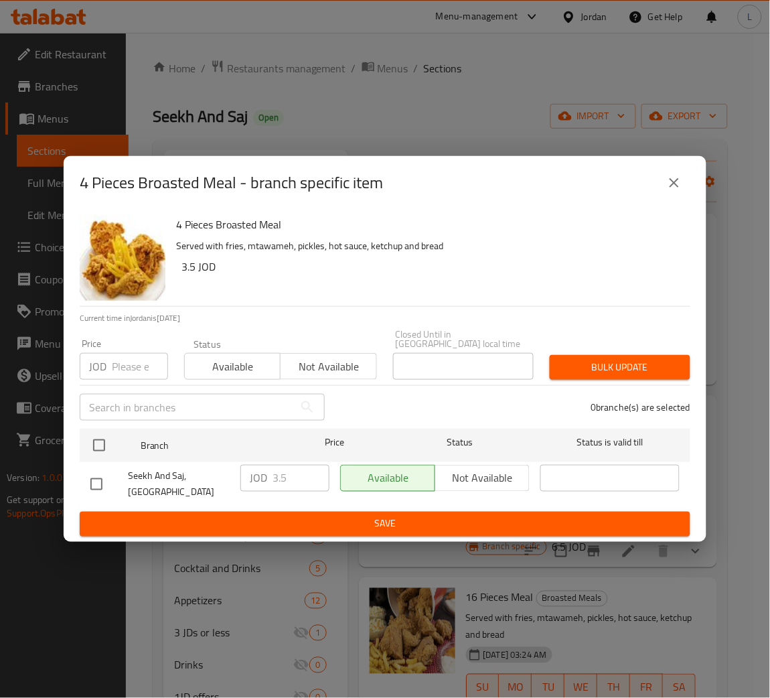
click at [138, 377] on div "Price JOD Price" at bounding box center [124, 359] width 104 height 57
click at [139, 370] on input "number" at bounding box center [140, 366] width 56 height 27
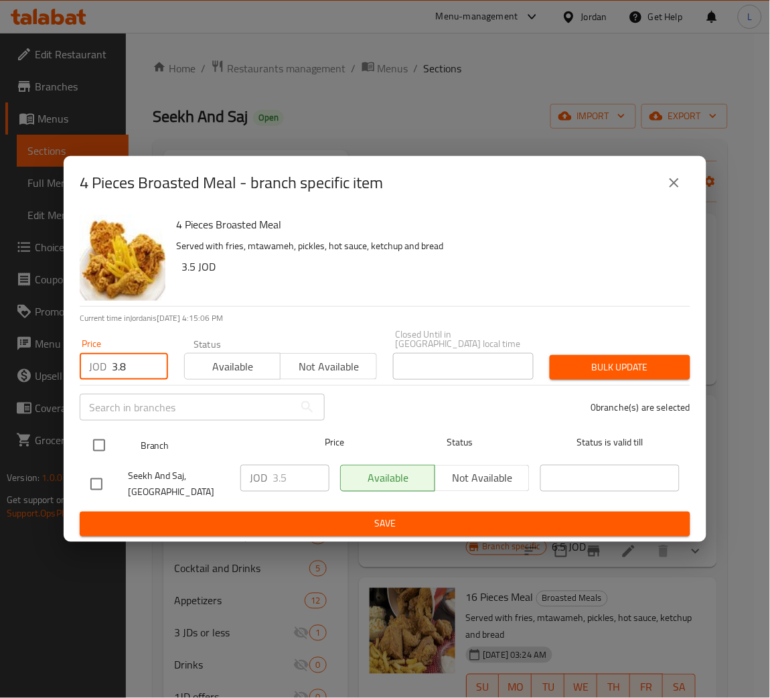
type input "3.8"
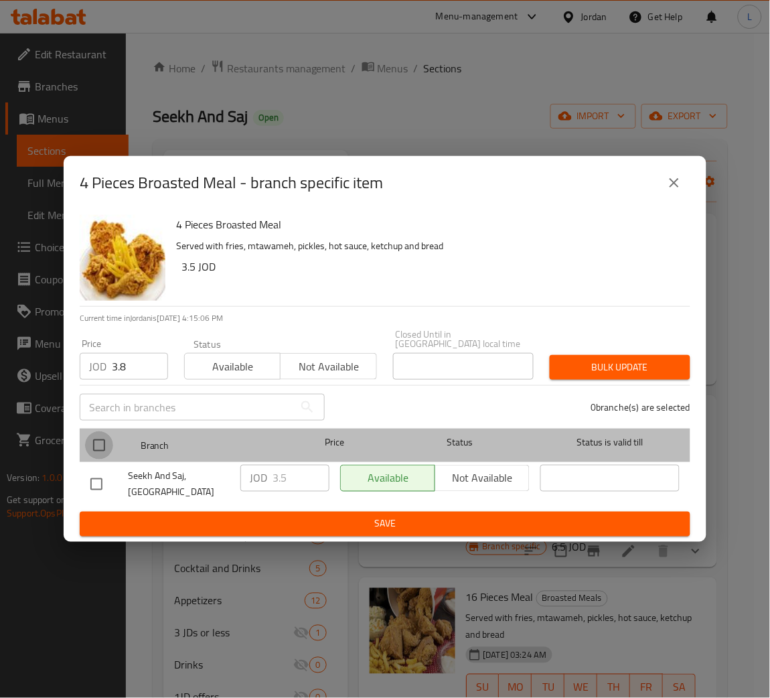
click at [109, 441] on input "checkbox" at bounding box center [99, 445] width 28 height 28
checkbox input "true"
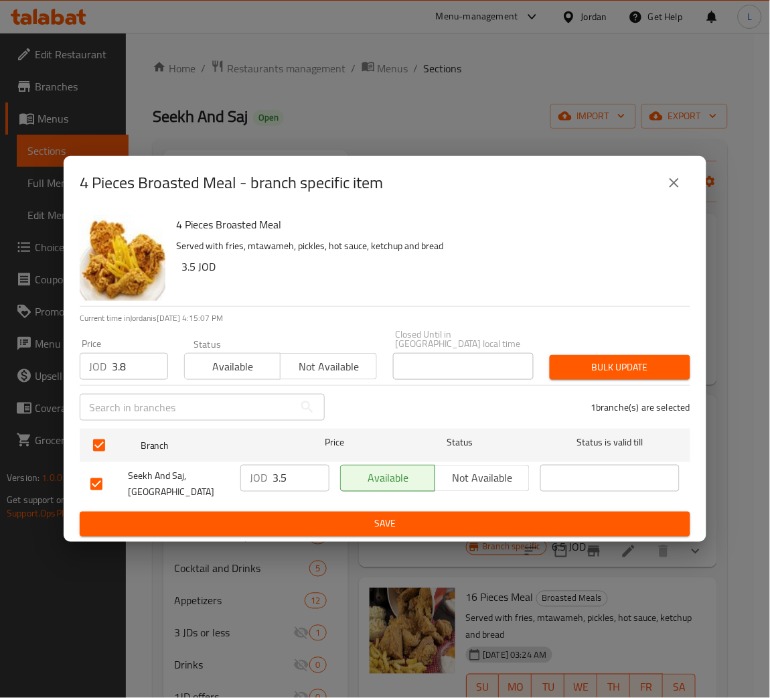
click at [587, 363] on span "Bulk update" at bounding box center [620, 367] width 119 height 17
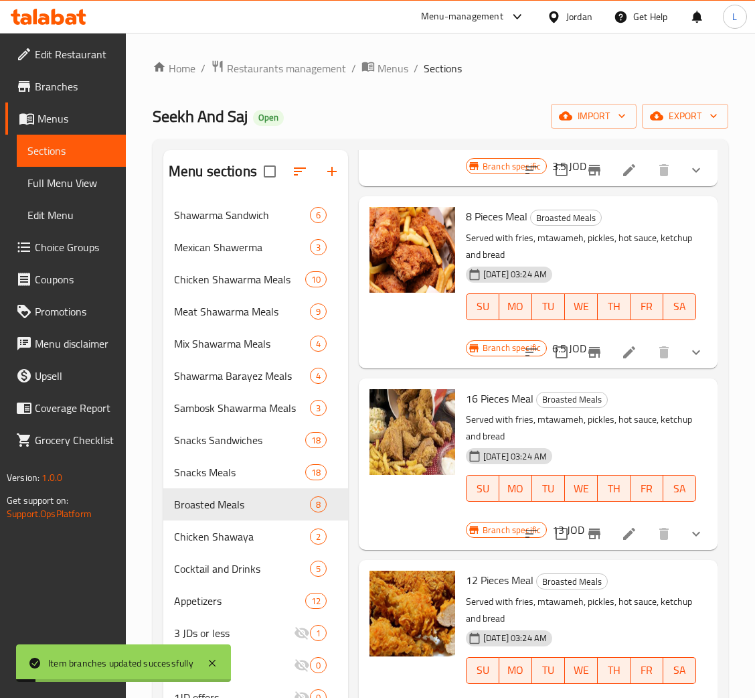
scroll to position [201, 0]
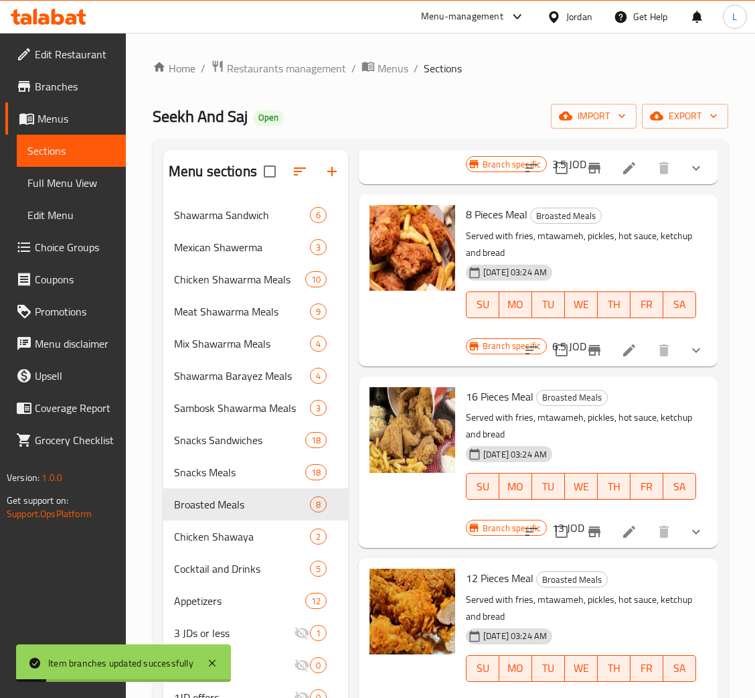
click at [587, 355] on icon "Branch-specific-item" at bounding box center [595, 350] width 16 height 16
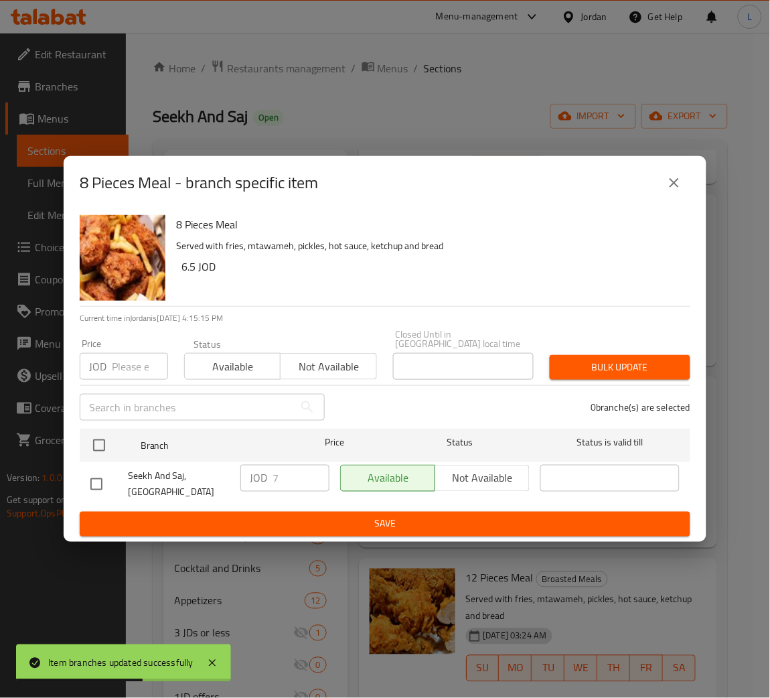
click at [158, 372] on input "number" at bounding box center [140, 366] width 56 height 27
paste input "755"
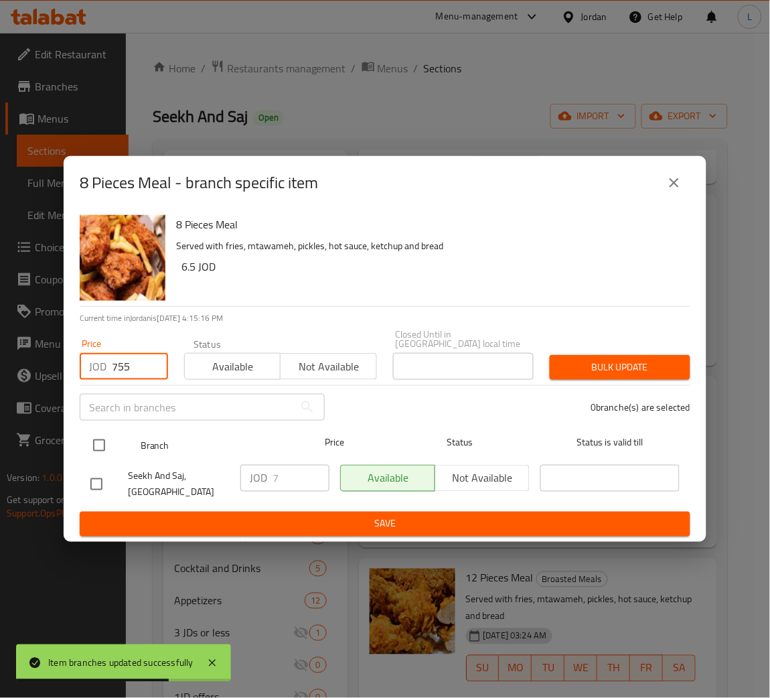
type input "755"
drag, startPoint x: 121, startPoint y: 430, endPoint x: 112, endPoint y: 437, distance: 11.5
click at [121, 433] on div at bounding box center [110, 445] width 50 height 39
click at [105, 437] on input "checkbox" at bounding box center [99, 445] width 28 height 28
checkbox input "true"
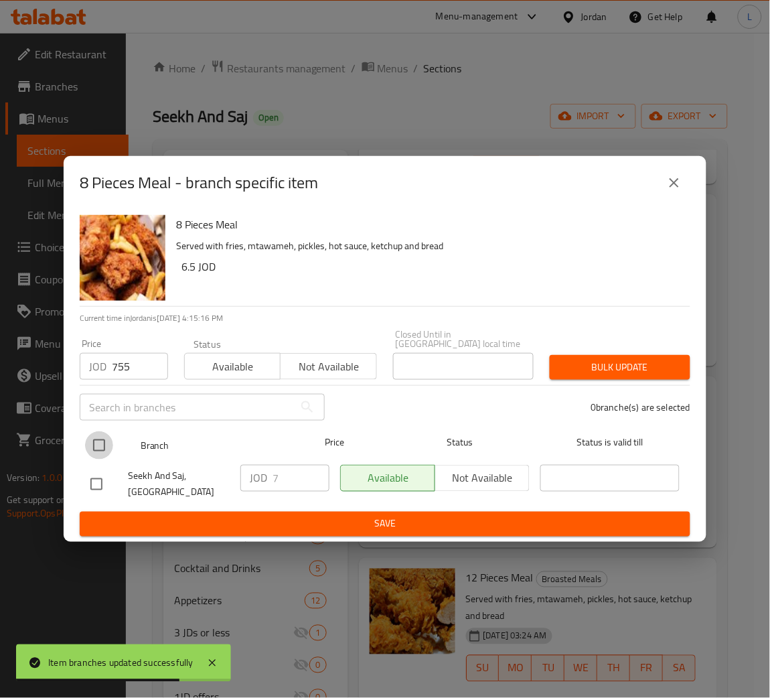
checkbox input "true"
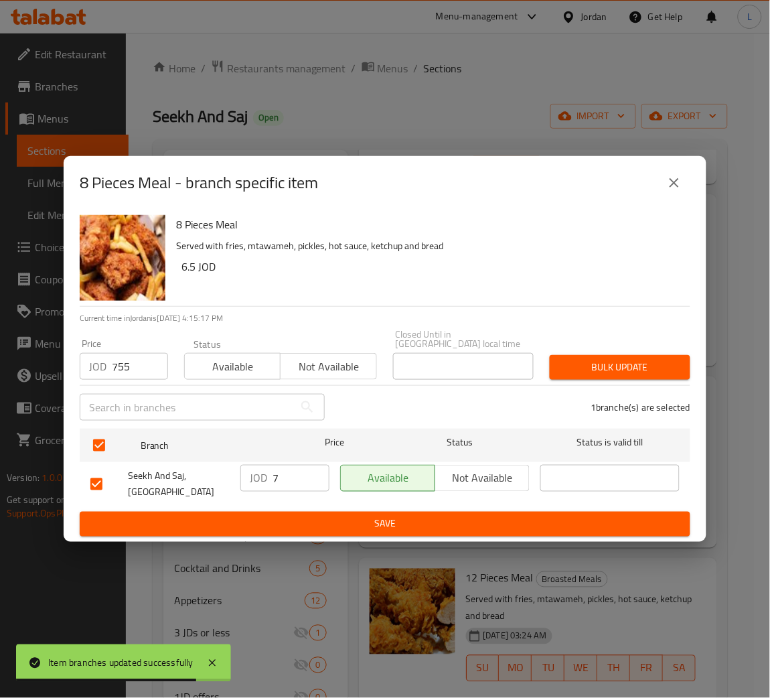
click at [610, 348] on div "Bulk update" at bounding box center [620, 367] width 157 height 41
click at [561, 360] on span "Bulk update" at bounding box center [620, 367] width 119 height 17
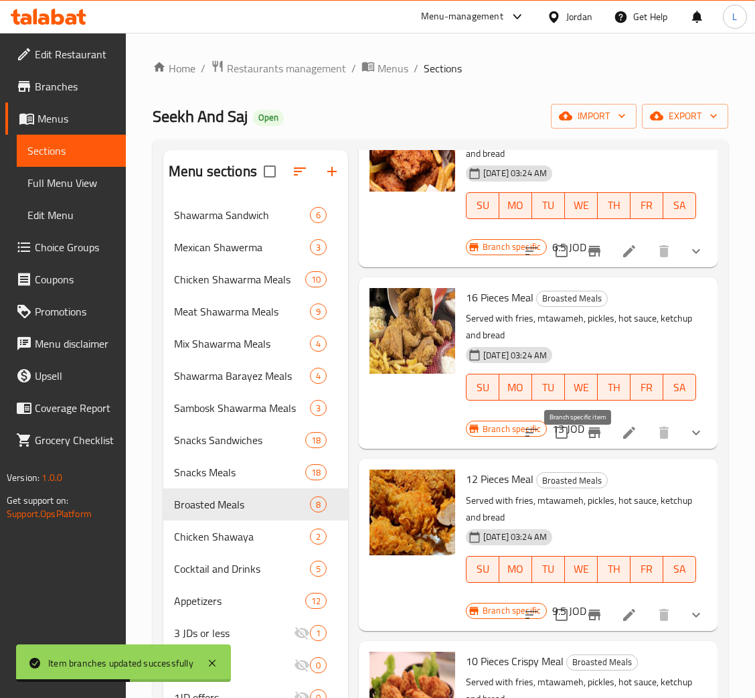
scroll to position [301, 0]
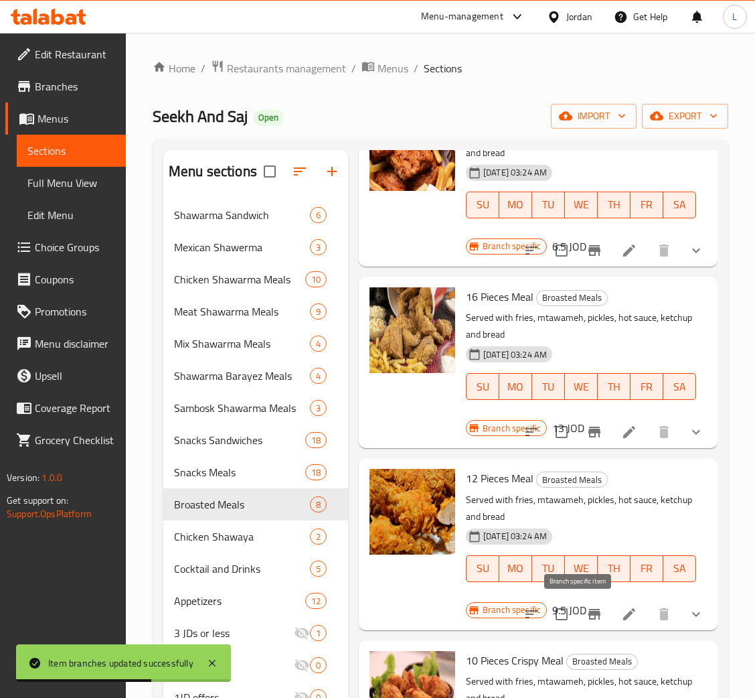
click at [588, 611] on button "Branch-specific-item" at bounding box center [595, 614] width 32 height 32
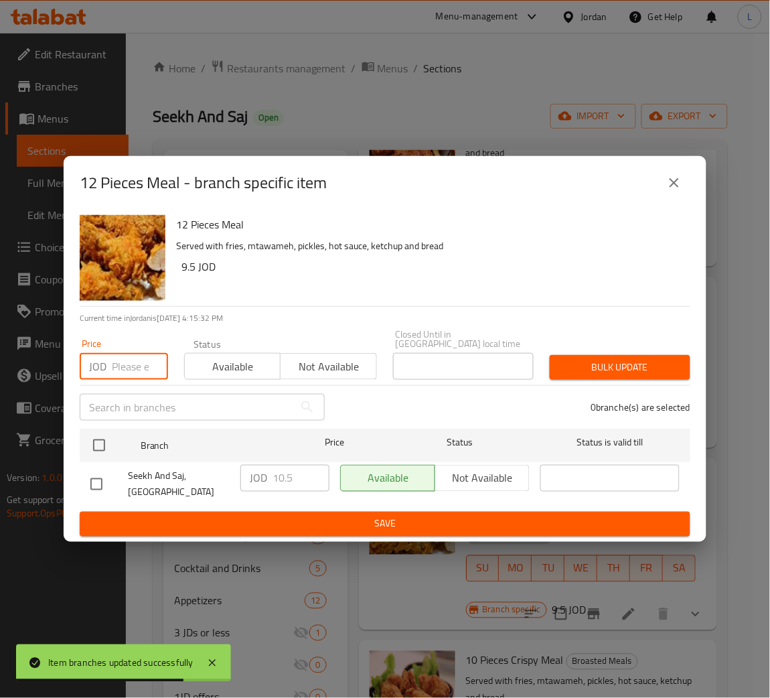
click at [122, 372] on input "number" at bounding box center [140, 366] width 56 height 27
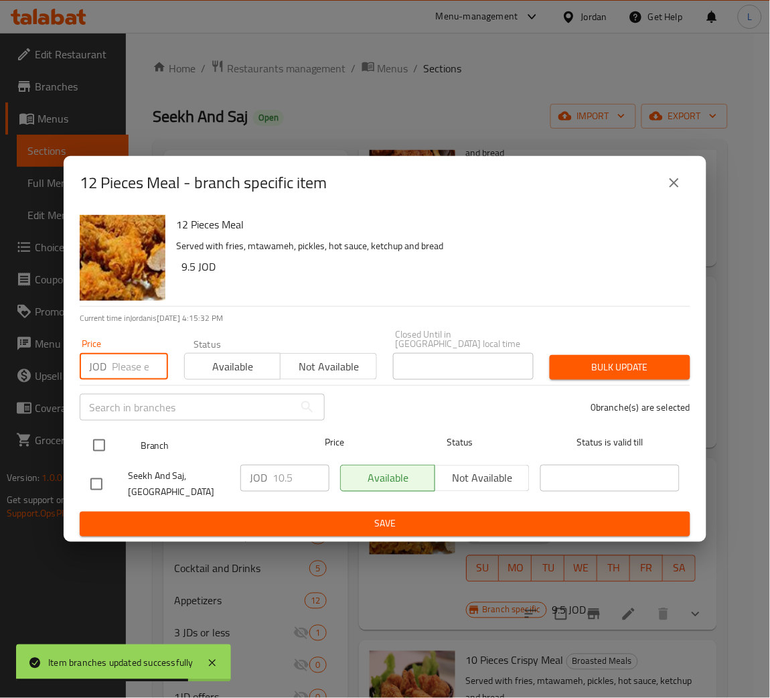
paste input "1135"
type input "1135"
drag, startPoint x: 103, startPoint y: 441, endPoint x: 256, endPoint y: 445, distance: 152.8
click at [100, 442] on input "checkbox" at bounding box center [99, 445] width 28 height 28
checkbox input "true"
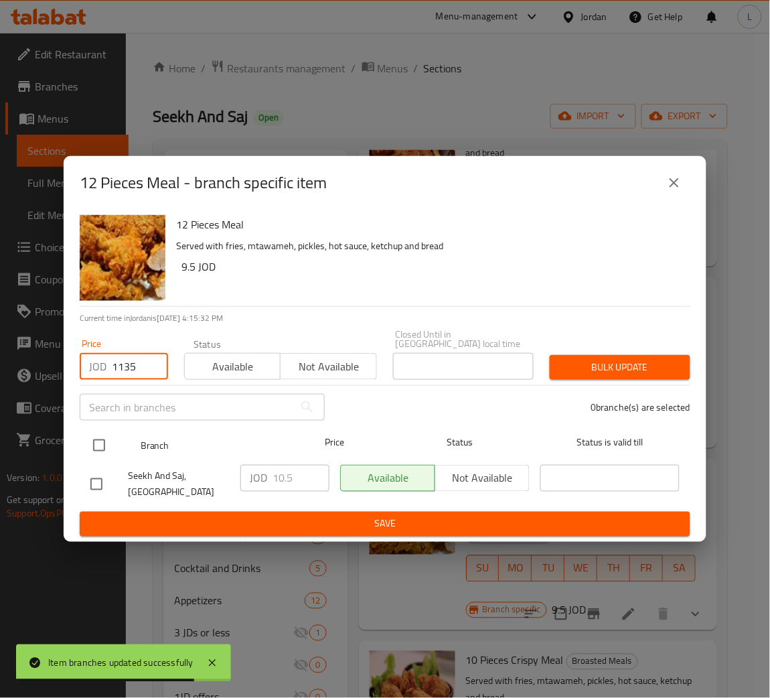
checkbox input "true"
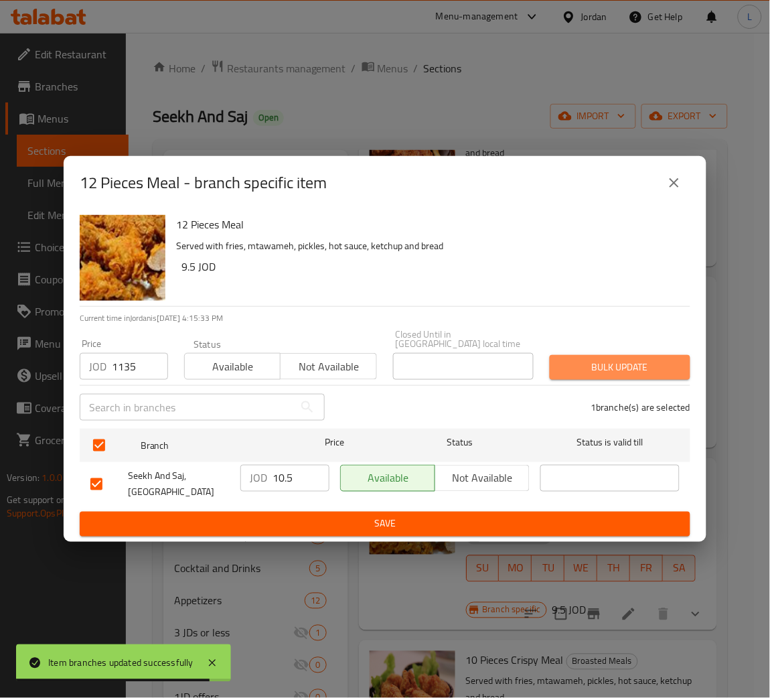
click at [617, 362] on span "Bulk update" at bounding box center [620, 367] width 119 height 17
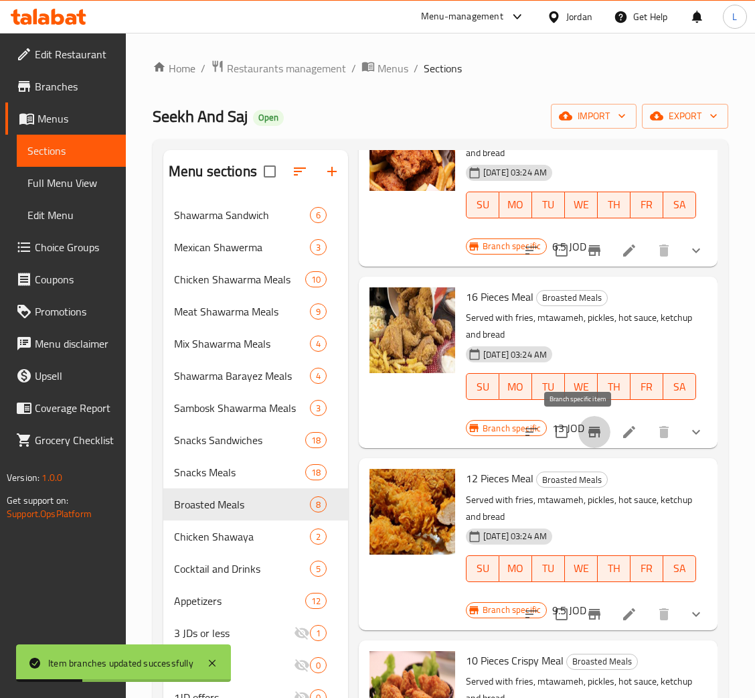
click at [589, 437] on icon "Branch-specific-item" at bounding box center [595, 432] width 12 height 11
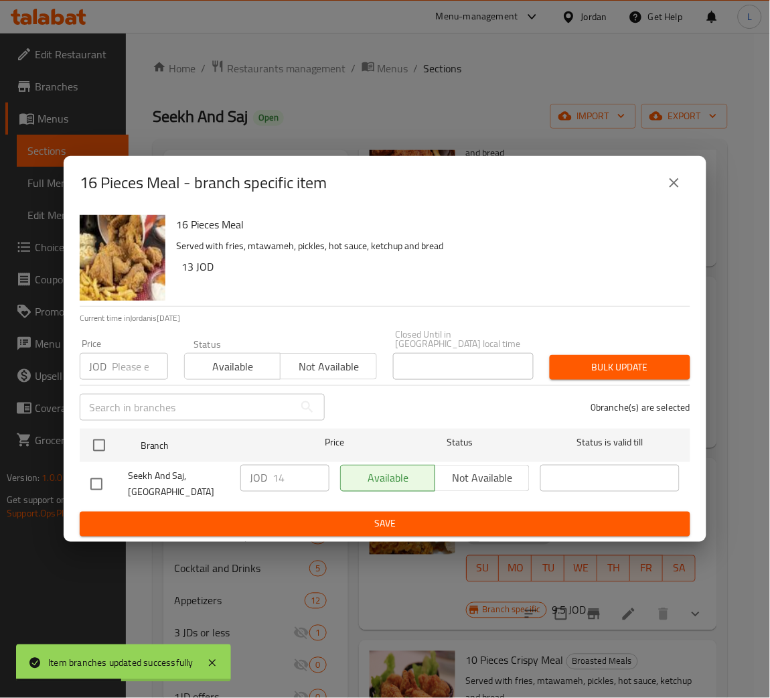
click at [124, 360] on input "number" at bounding box center [140, 366] width 56 height 27
paste input "1515"
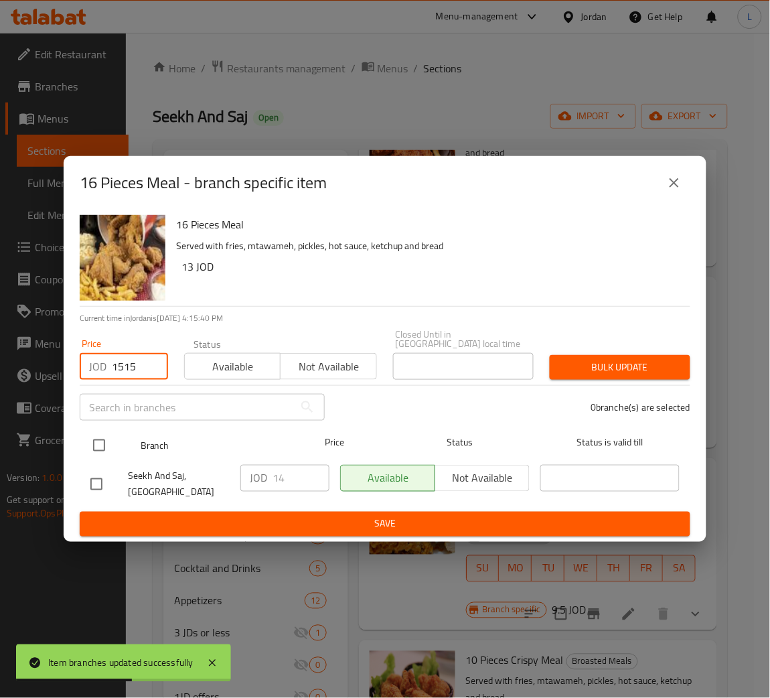
type input "1515"
click at [106, 432] on input "checkbox" at bounding box center [99, 445] width 28 height 28
checkbox input "true"
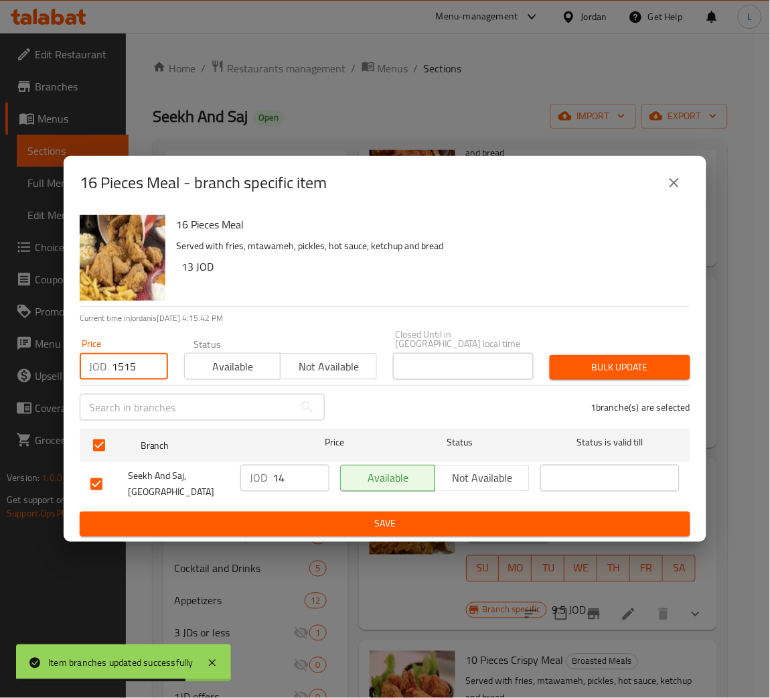
click at [137, 370] on input "1515" at bounding box center [140, 366] width 56 height 27
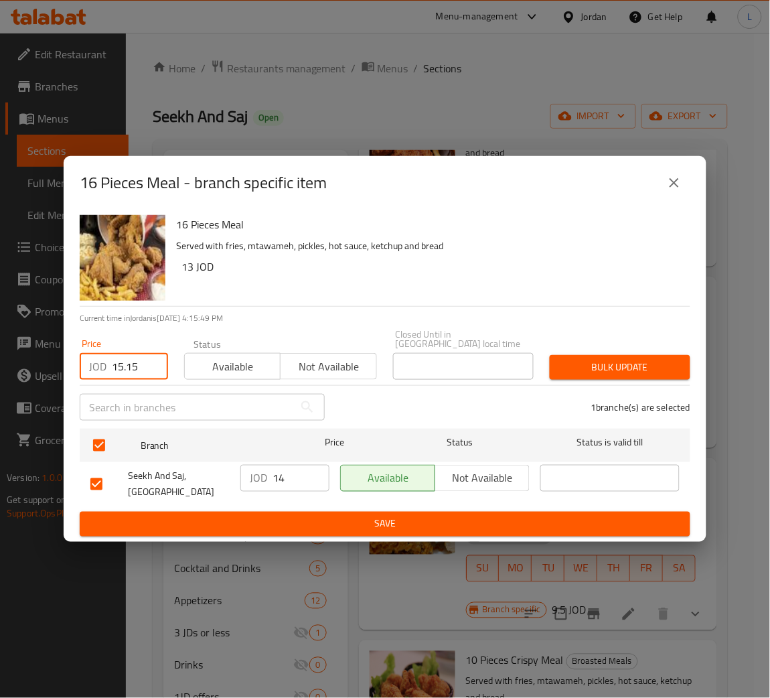
type input "15.15"
click at [590, 369] on span "Bulk update" at bounding box center [620, 367] width 119 height 17
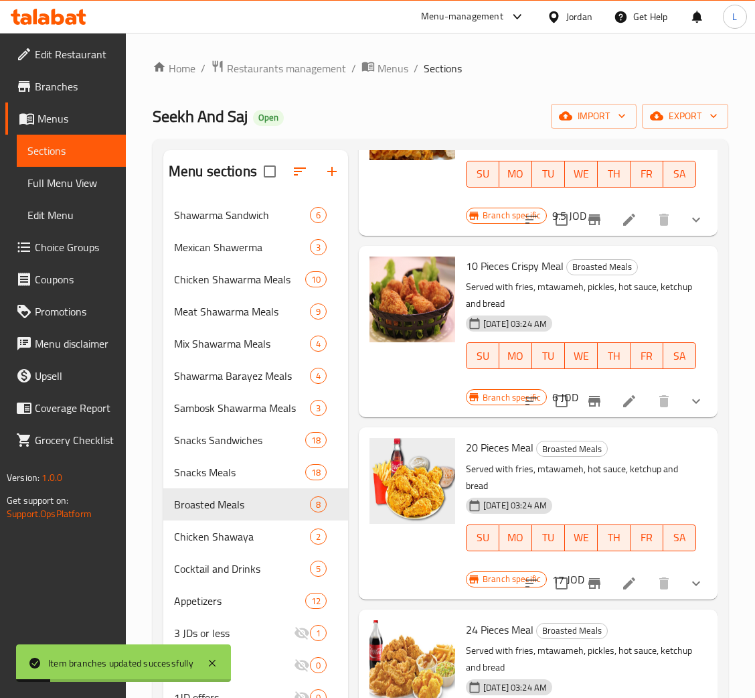
scroll to position [703, 0]
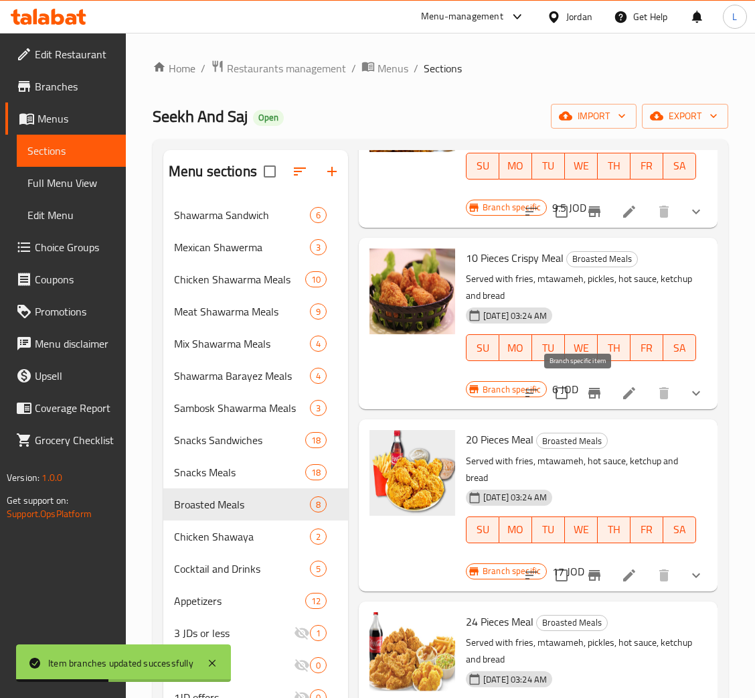
click at [587, 392] on icon "Branch-specific-item" at bounding box center [595, 393] width 16 height 16
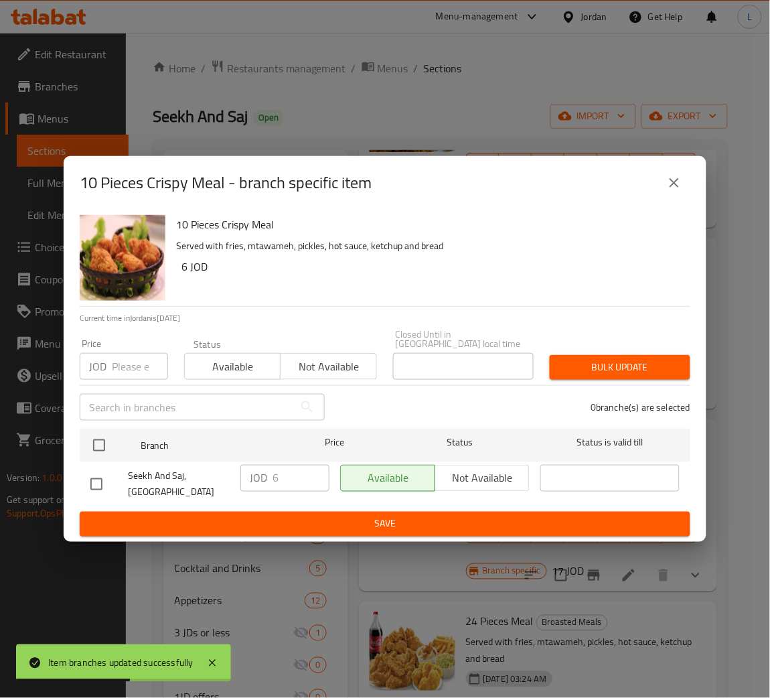
click at [118, 363] on input "number" at bounding box center [140, 366] width 56 height 27
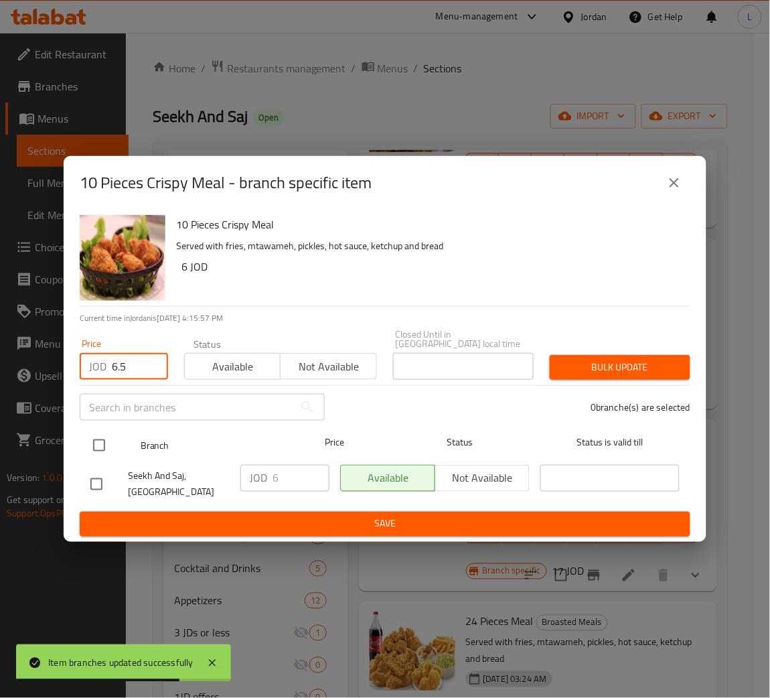
type input "6.5"
click at [94, 441] on input "checkbox" at bounding box center [99, 445] width 28 height 28
checkbox input "true"
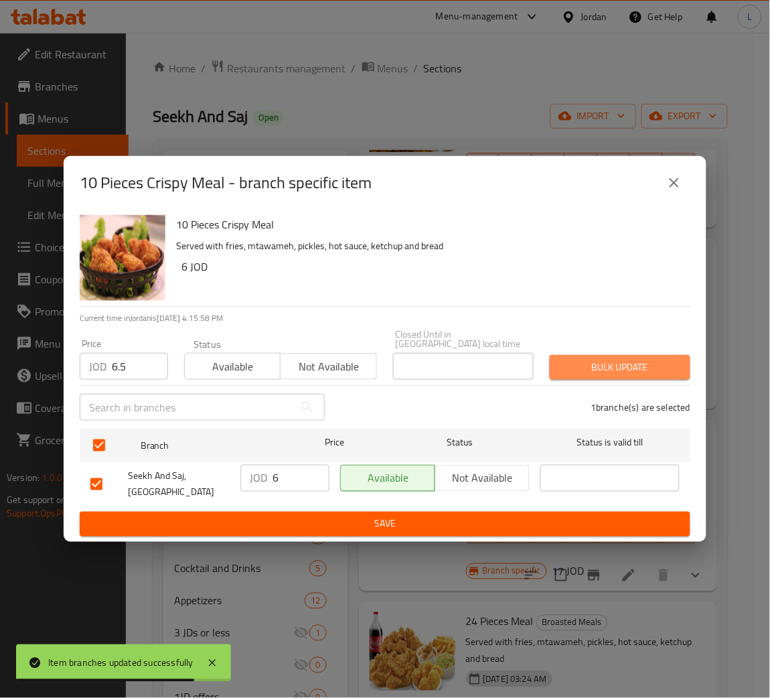
click at [611, 359] on span "Bulk update" at bounding box center [620, 367] width 119 height 17
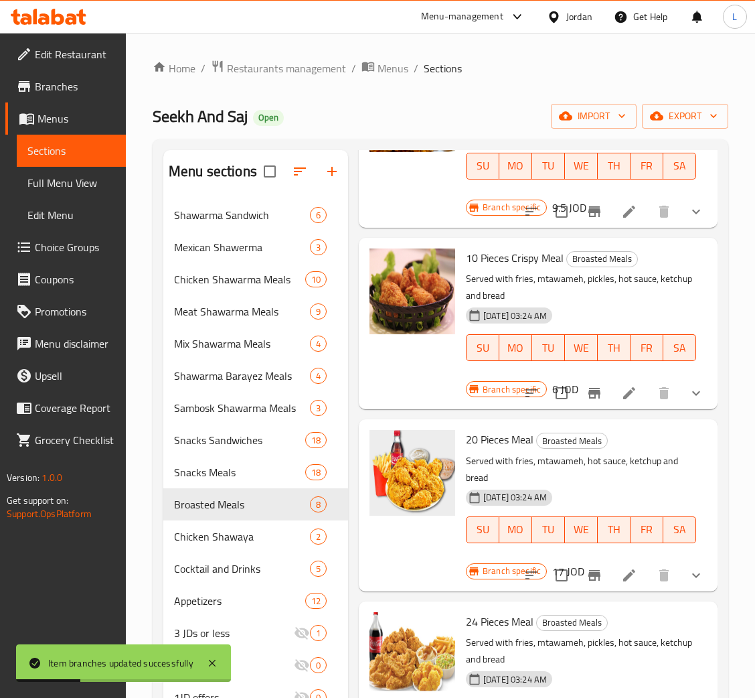
scroll to position [824, 0]
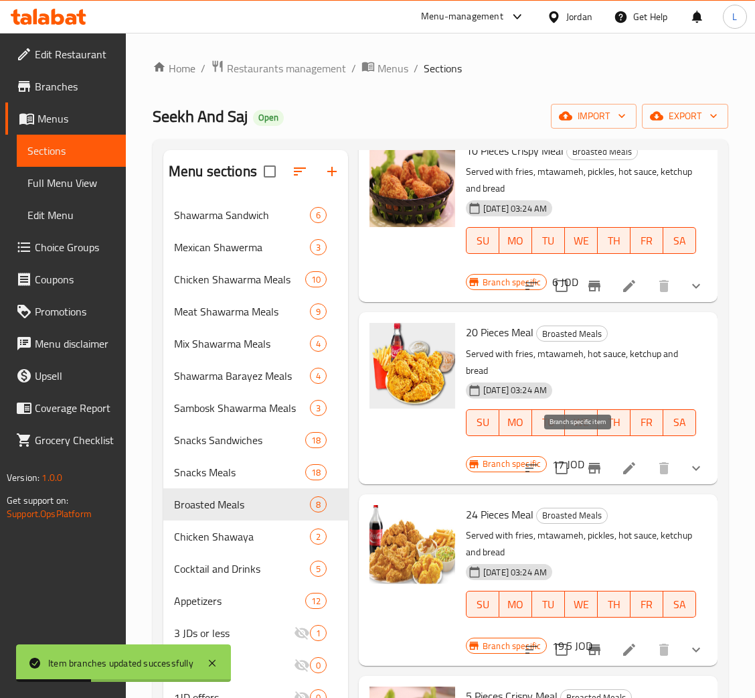
click at [585, 452] on button "Branch-specific-item" at bounding box center [595, 468] width 32 height 32
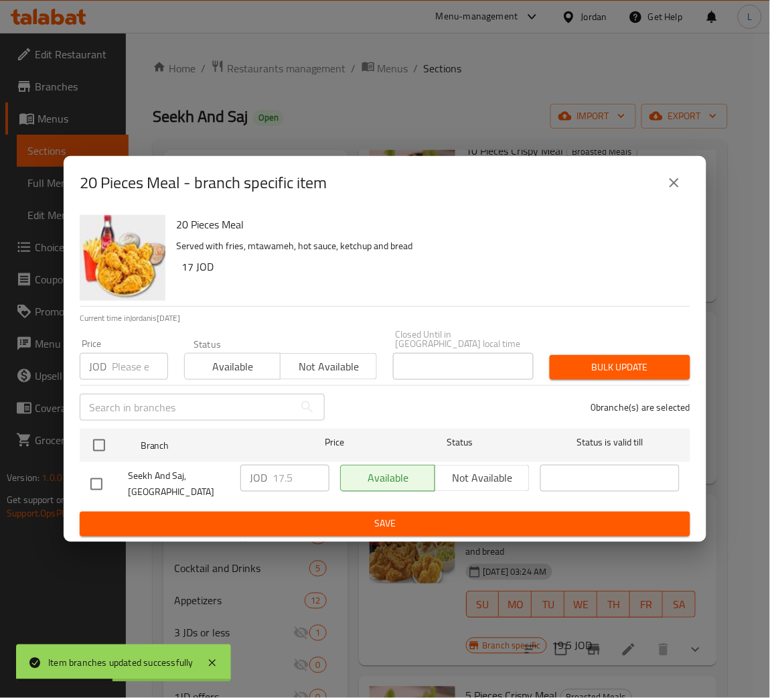
click at [125, 373] on input "number" at bounding box center [140, 366] width 56 height 27
drag, startPoint x: 126, startPoint y: 366, endPoint x: 123, endPoint y: 395, distance: 29.6
click at [126, 366] on input "number" at bounding box center [140, 366] width 56 height 27
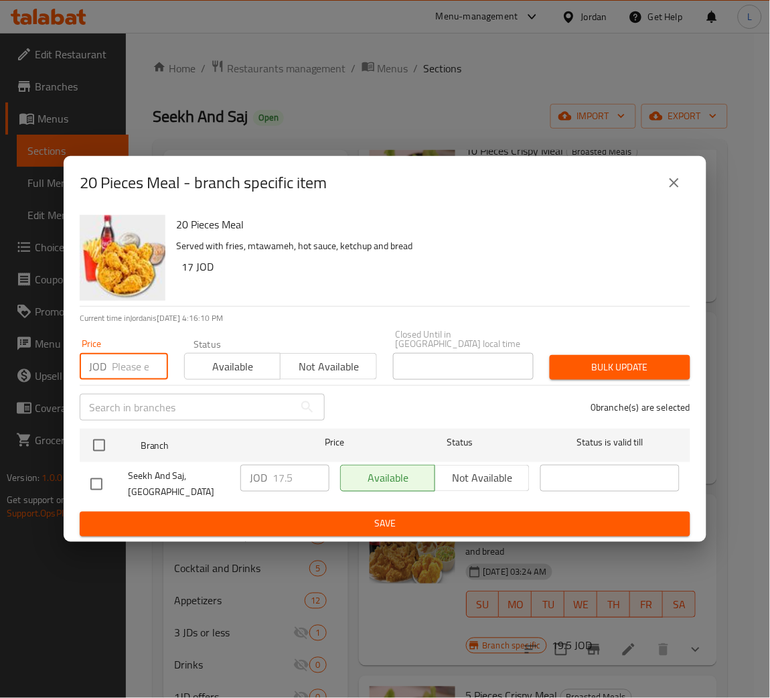
click at [135, 365] on input "number" at bounding box center [140, 366] width 56 height 27
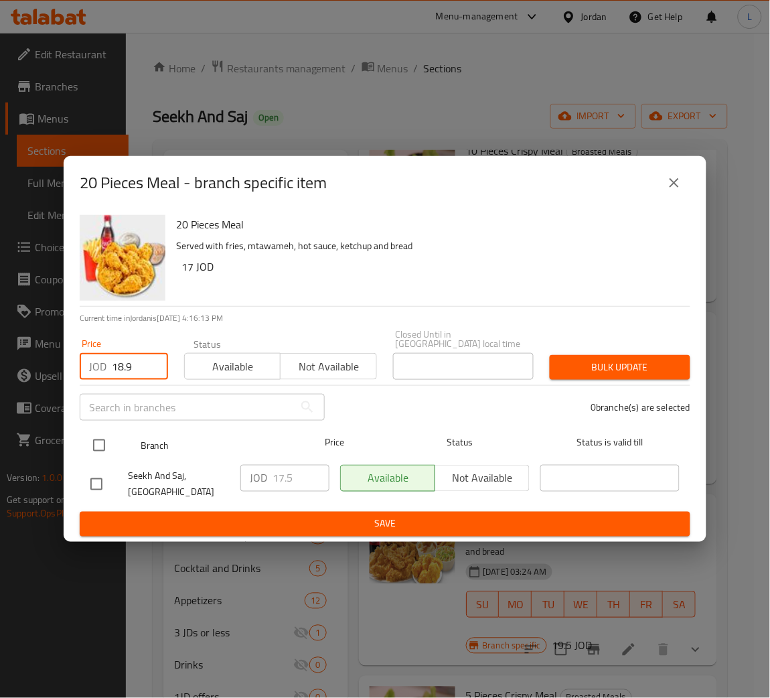
type input "18.9"
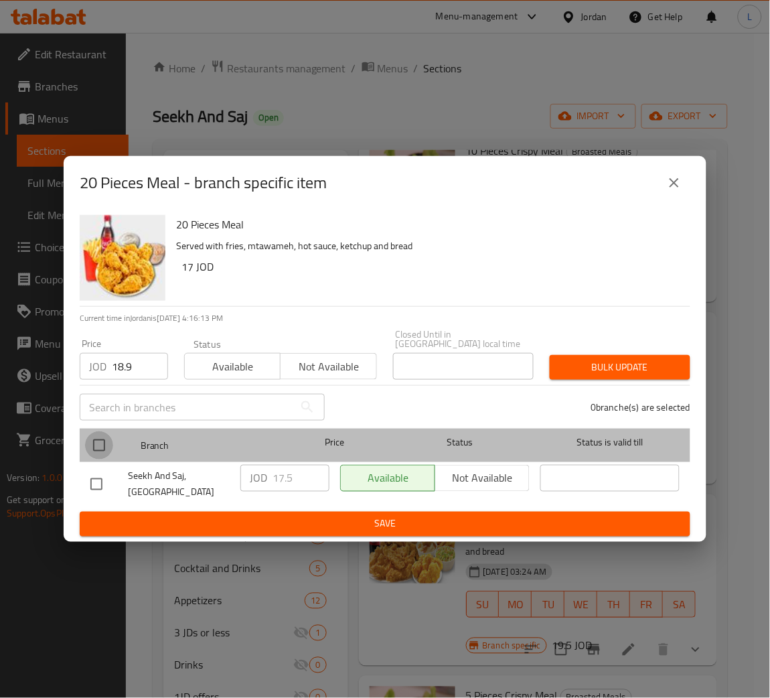
click at [100, 449] on input "checkbox" at bounding box center [99, 445] width 28 height 28
checkbox input "true"
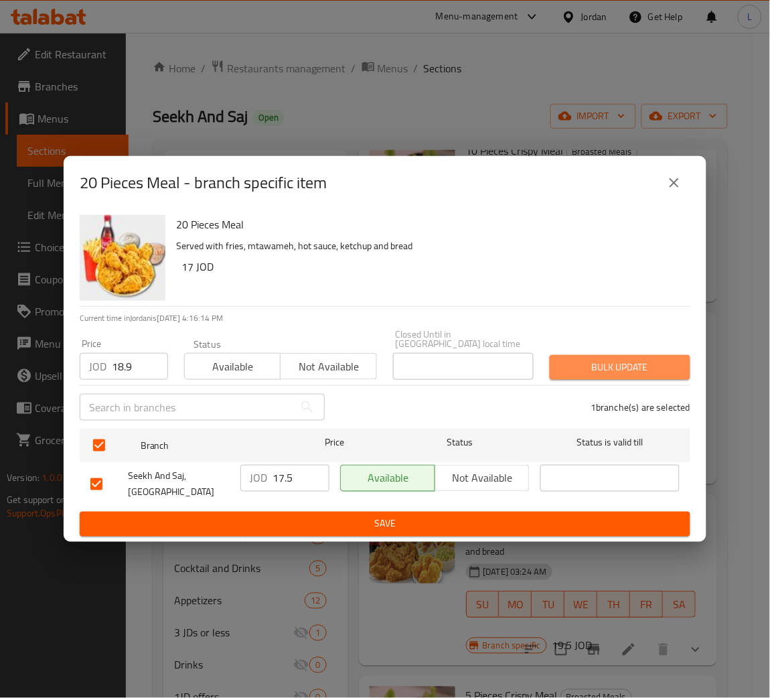
click at [585, 355] on button "Bulk update" at bounding box center [620, 367] width 141 height 25
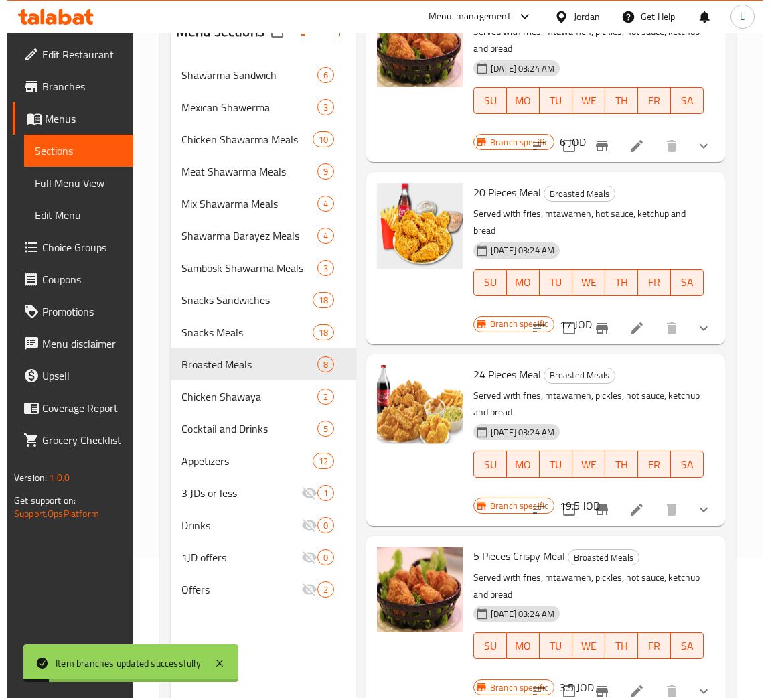
scroll to position [189, 0]
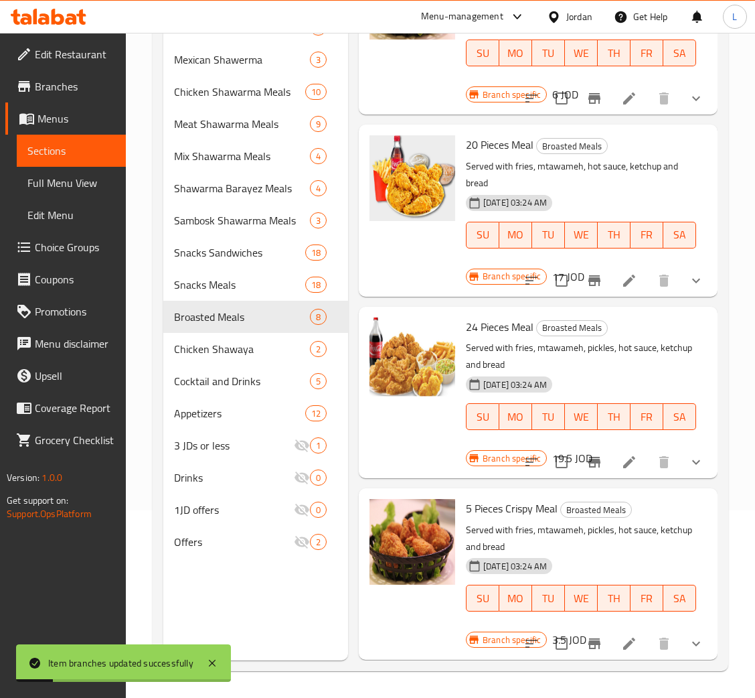
click at [589, 457] on icon "Branch-specific-item" at bounding box center [595, 462] width 12 height 11
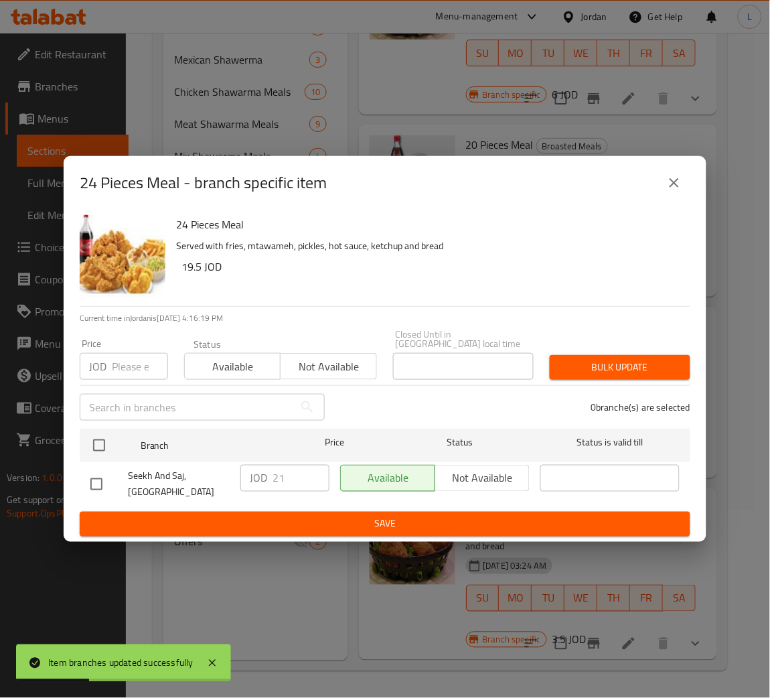
click at [140, 361] on input "number" at bounding box center [140, 366] width 56 height 27
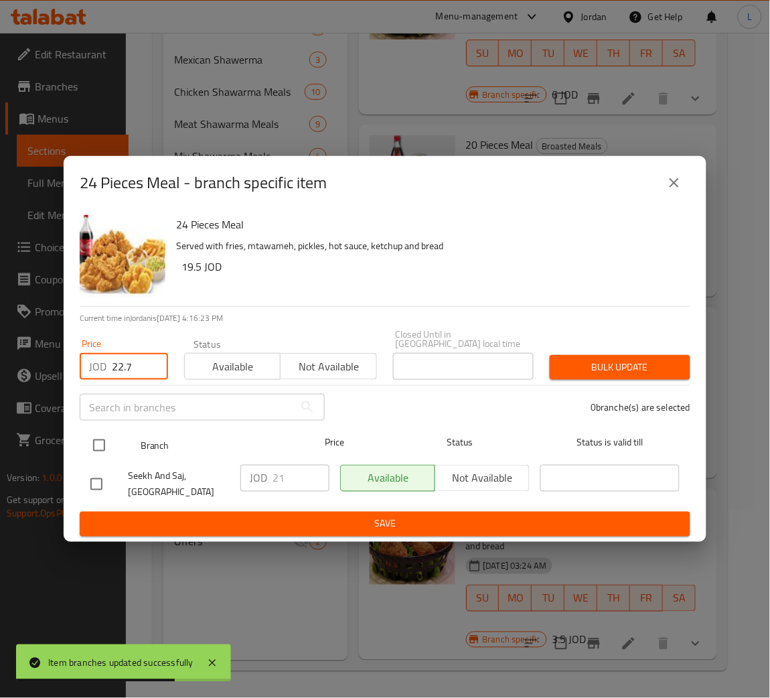
type input "22.7"
click at [90, 441] on input "checkbox" at bounding box center [99, 445] width 28 height 28
checkbox input "true"
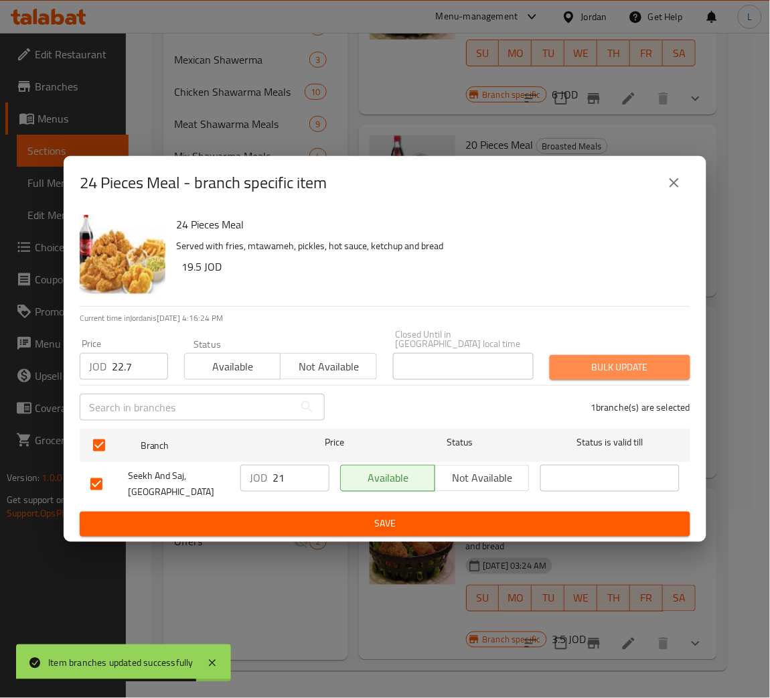
click at [604, 360] on span "Bulk update" at bounding box center [620, 367] width 119 height 17
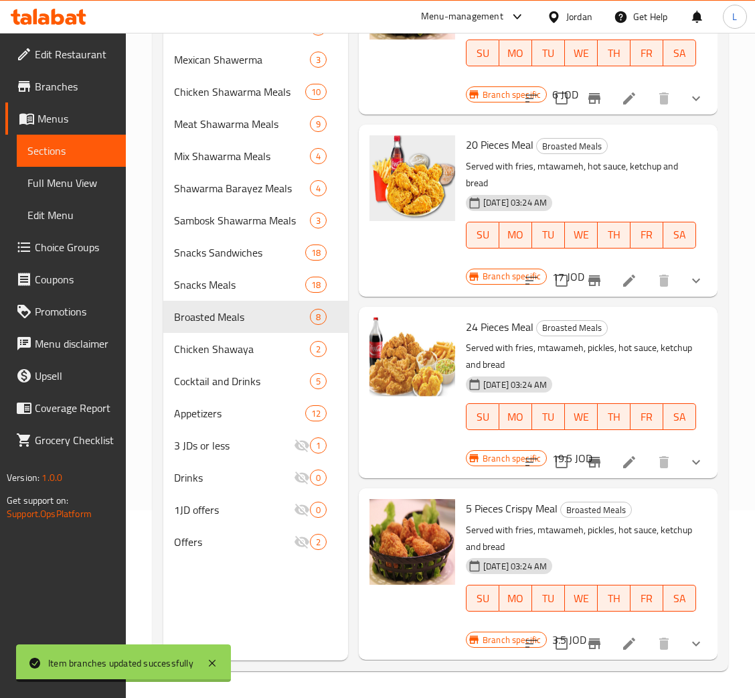
click at [587, 636] on icon "Branch-specific-item" at bounding box center [595, 644] width 16 height 16
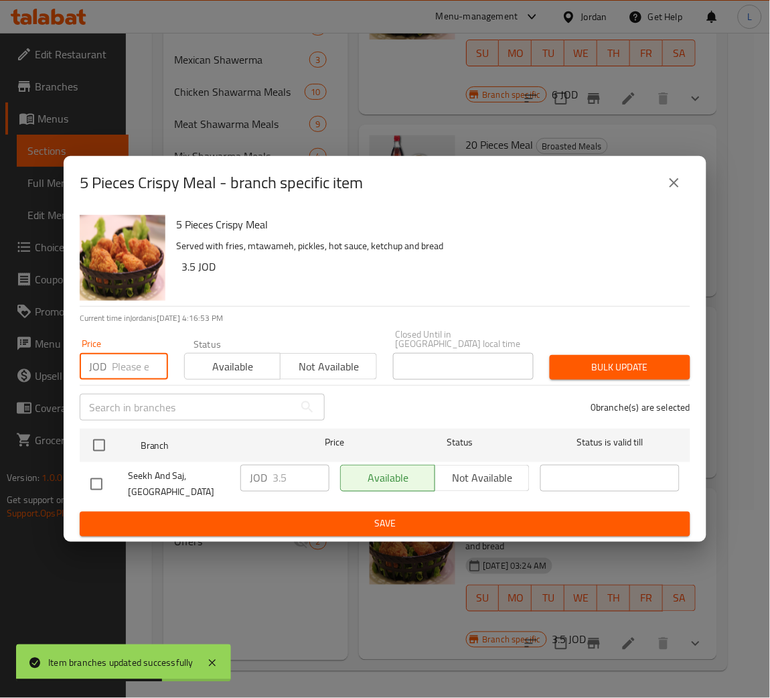
click at [119, 368] on input "number" at bounding box center [140, 366] width 56 height 27
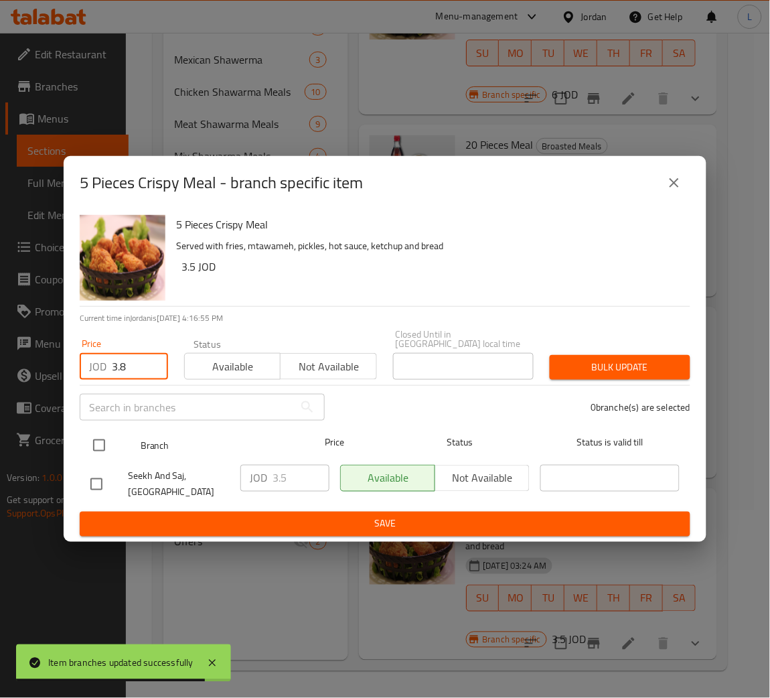
type input "3.8"
click at [95, 439] on input "checkbox" at bounding box center [99, 445] width 28 height 28
checkbox input "true"
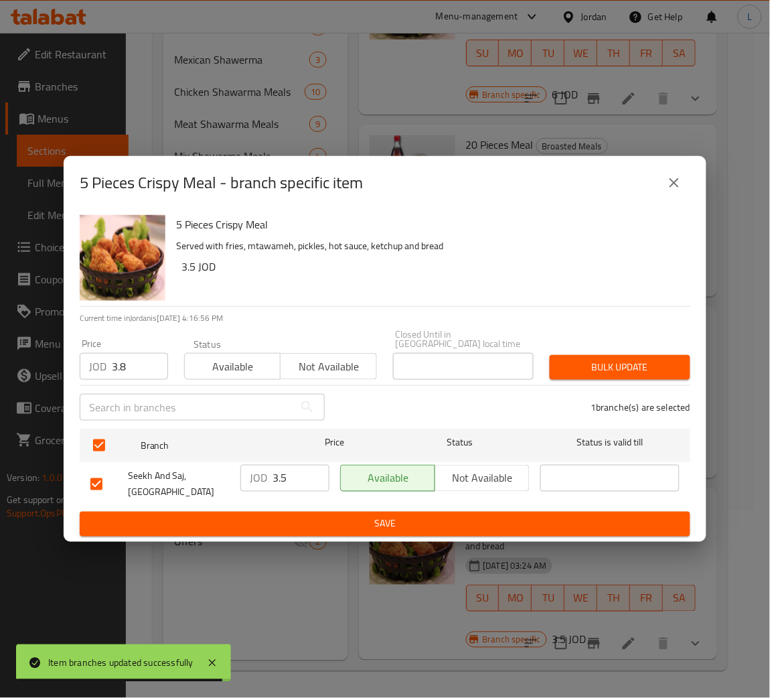
click at [670, 364] on span "Bulk update" at bounding box center [620, 367] width 119 height 17
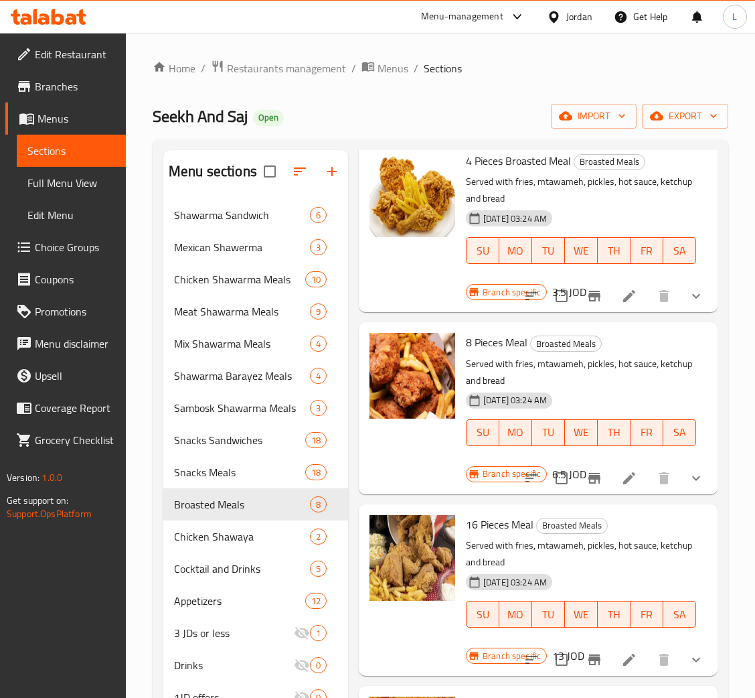
scroll to position [0, 0]
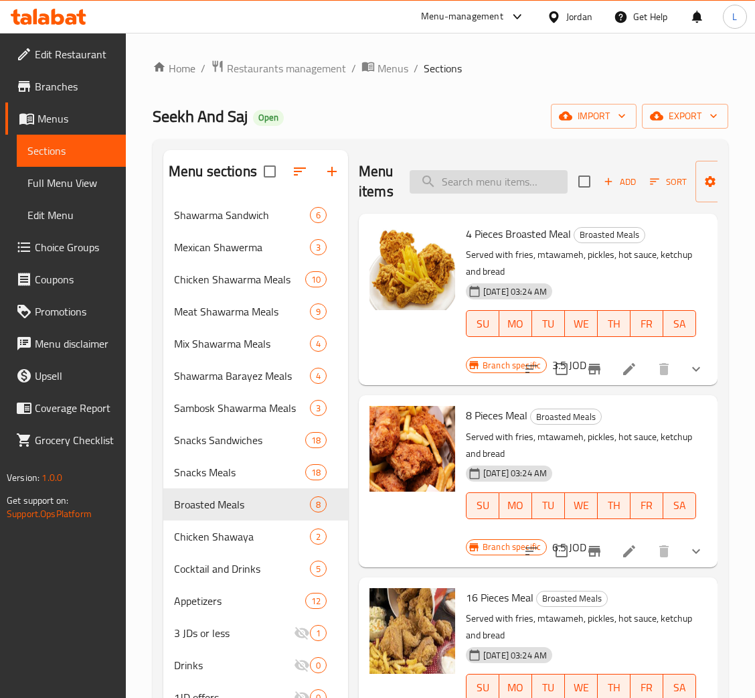
click at [508, 190] on input "search" at bounding box center [489, 181] width 158 height 23
paste input "نص دجاج شواي"
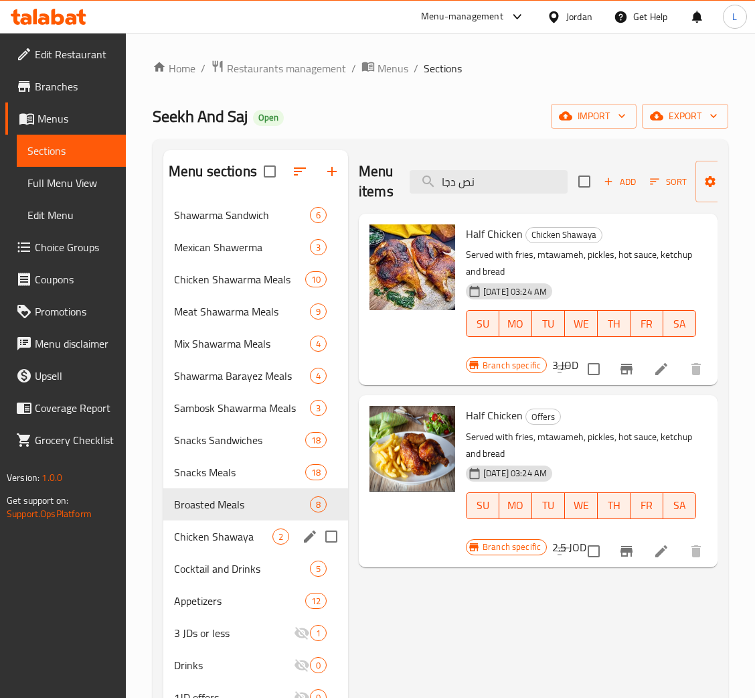
type input "نص دجا"
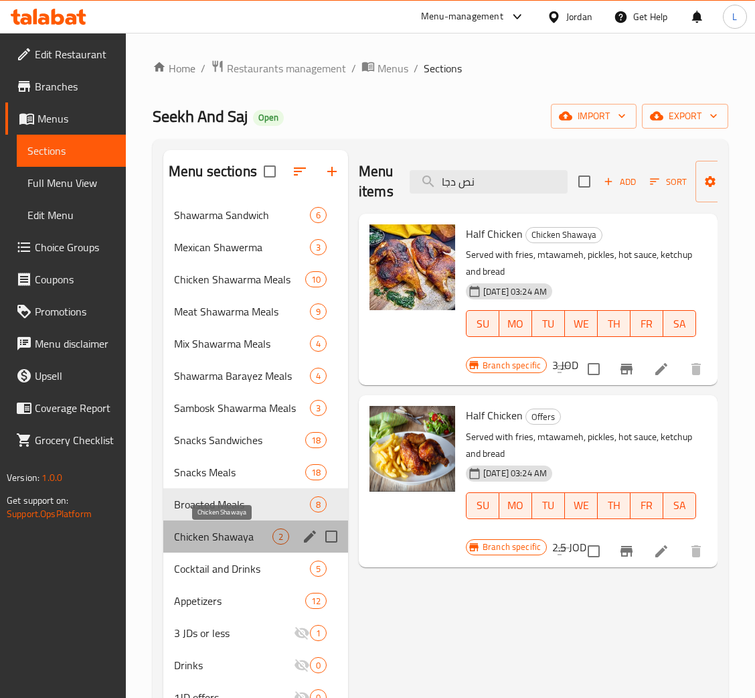
click at [239, 533] on span "Chicken Shawaya" at bounding box center [223, 536] width 98 height 16
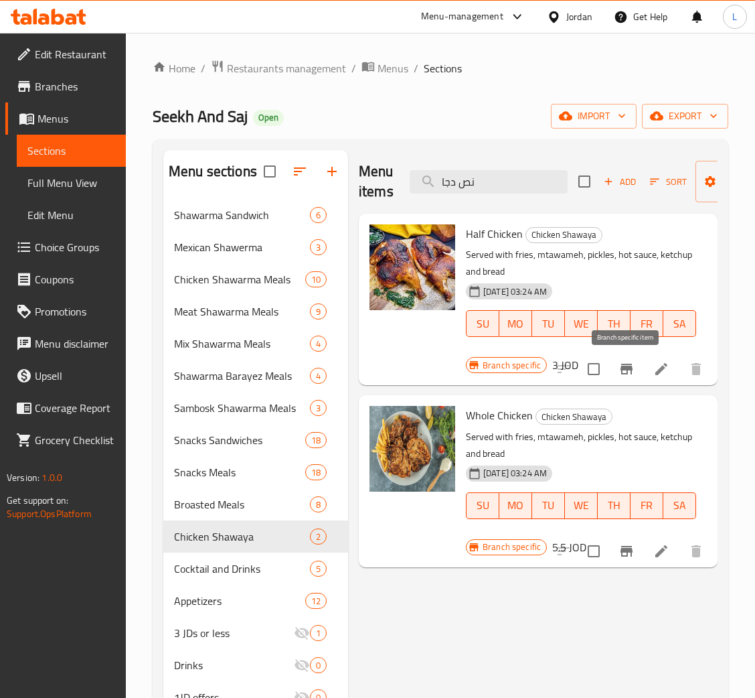
click at [625, 374] on icon "Branch-specific-item" at bounding box center [627, 369] width 12 height 11
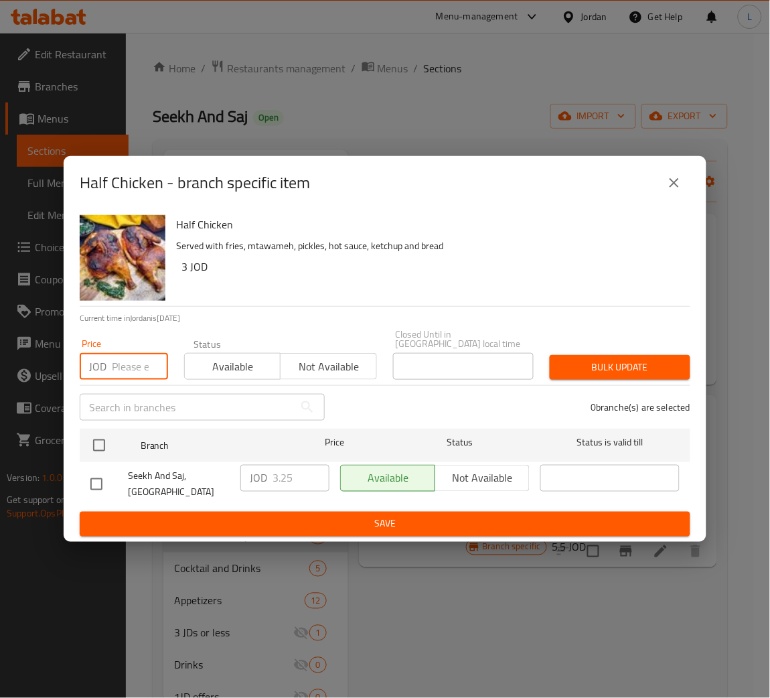
click at [131, 371] on input "number" at bounding box center [140, 366] width 56 height 27
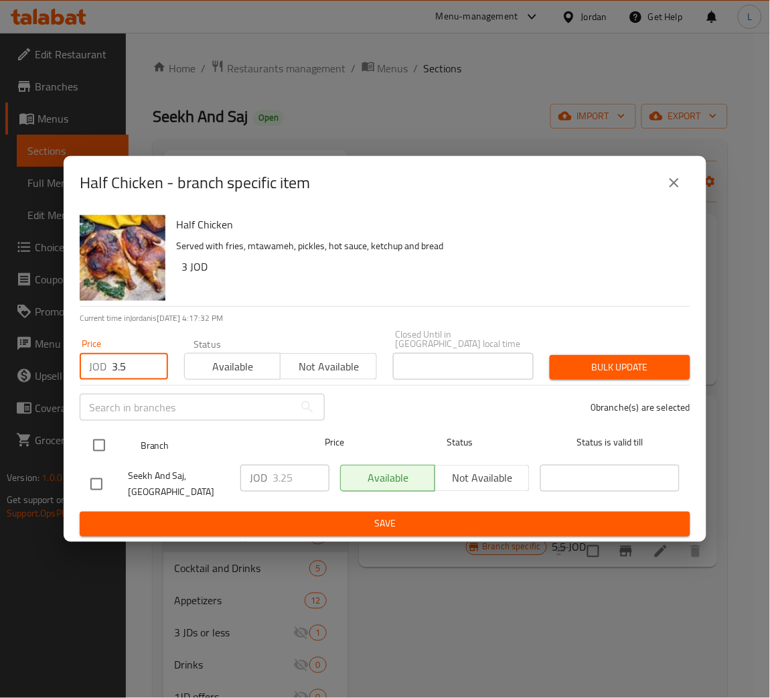
type input "3.5"
click at [90, 448] on input "checkbox" at bounding box center [99, 445] width 28 height 28
checkbox input "true"
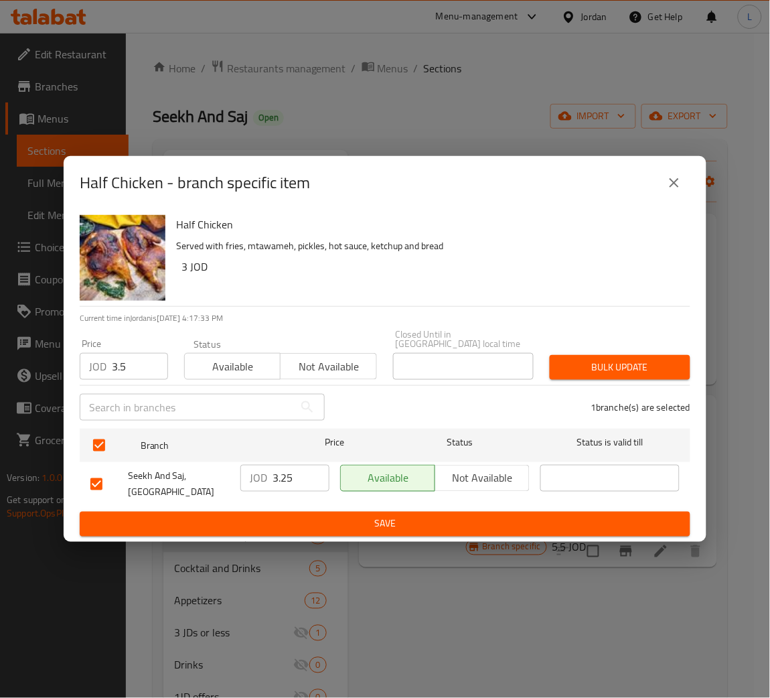
click at [629, 368] on span "Bulk update" at bounding box center [620, 367] width 119 height 17
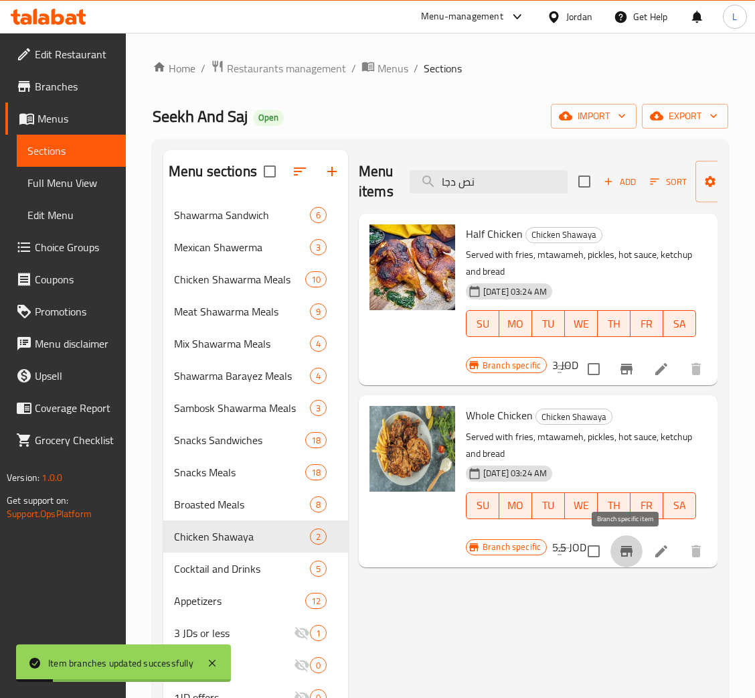
click at [622, 552] on icon "Branch-specific-item" at bounding box center [627, 551] width 12 height 11
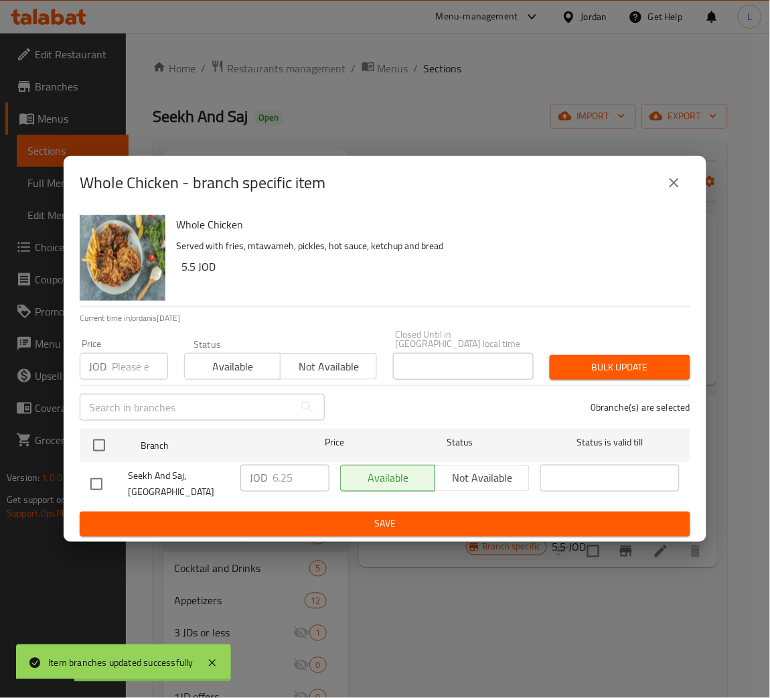
click at [139, 367] on input "number" at bounding box center [140, 366] width 56 height 27
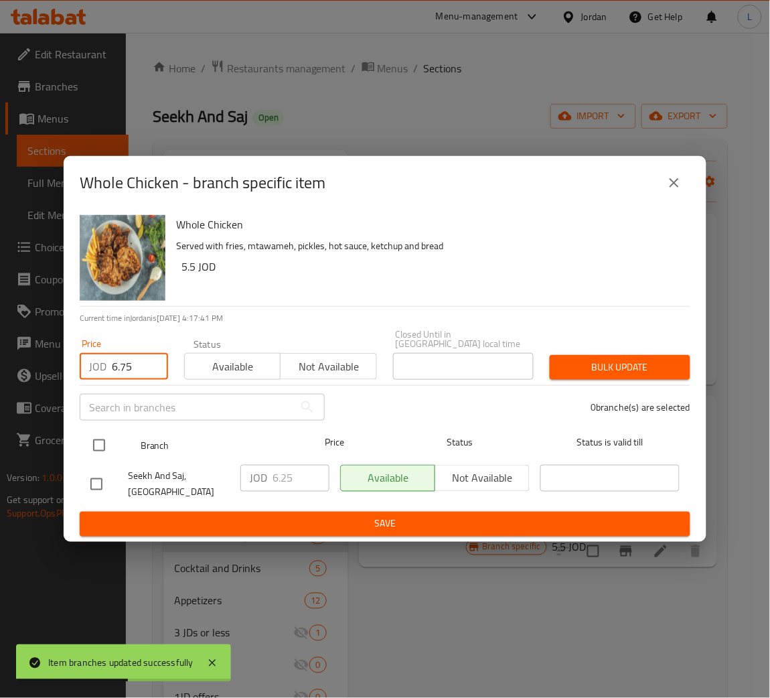
type input "6.75"
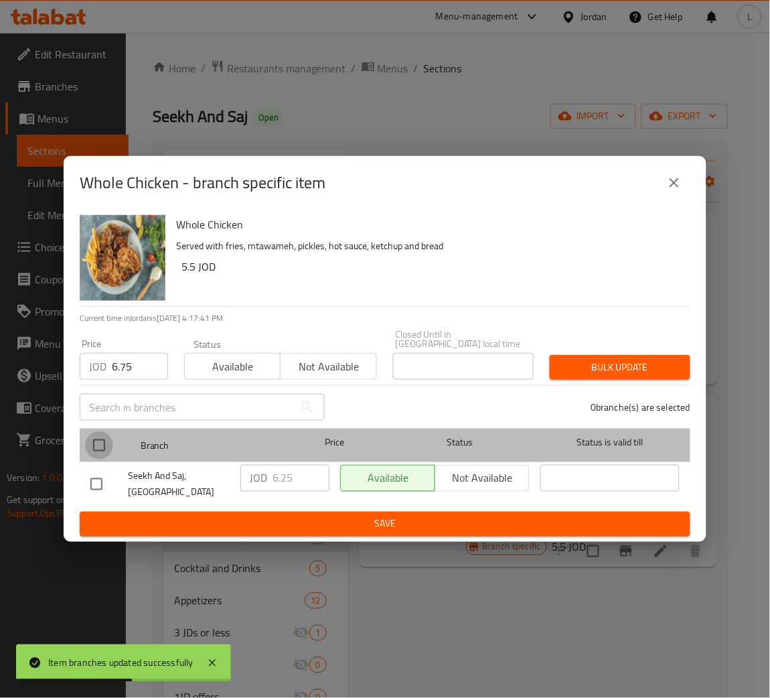
click at [96, 431] on input "checkbox" at bounding box center [99, 445] width 28 height 28
checkbox input "true"
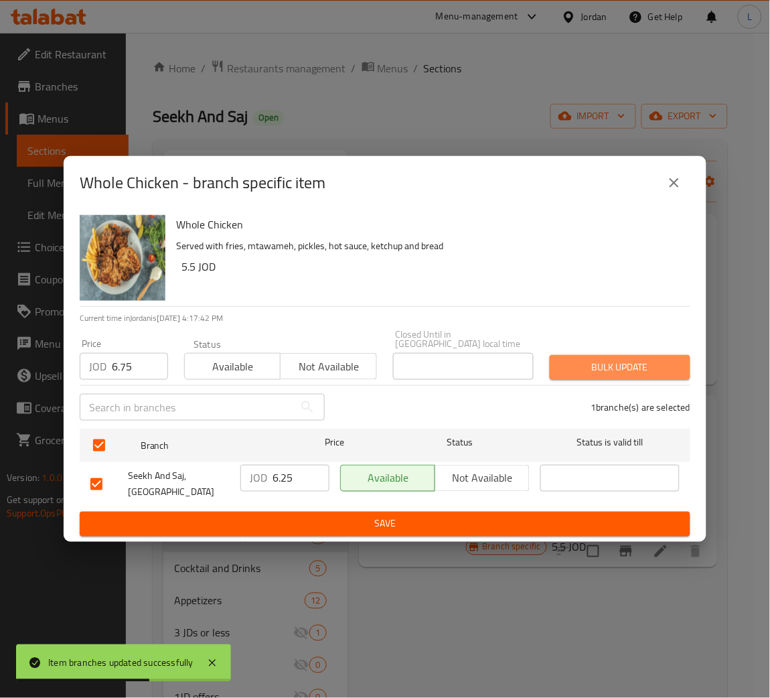
click at [565, 360] on span "Bulk update" at bounding box center [620, 367] width 119 height 17
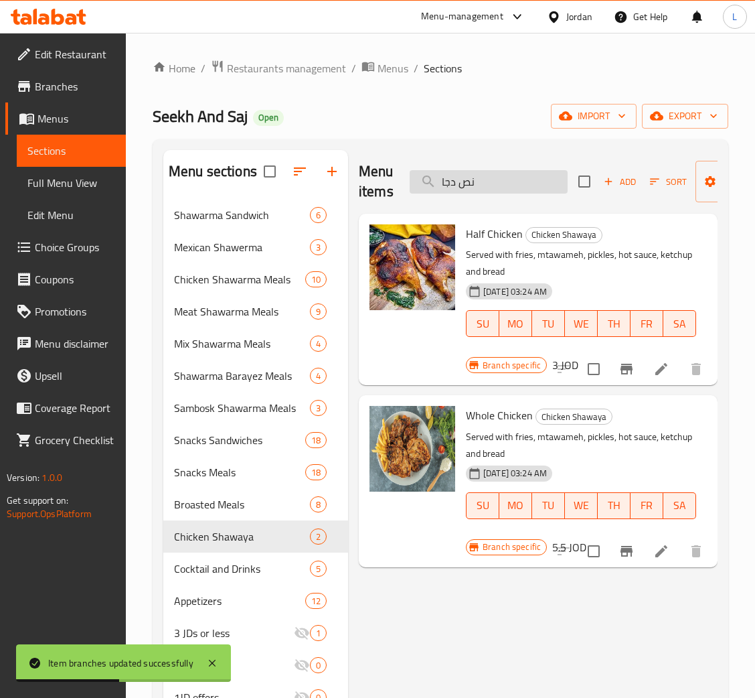
click at [490, 182] on input "نص دجا" at bounding box center [489, 181] width 158 height 23
paste input "رنسي دجاج"
click at [490, 182] on input "فرنسي دجاج" at bounding box center [489, 181] width 158 height 23
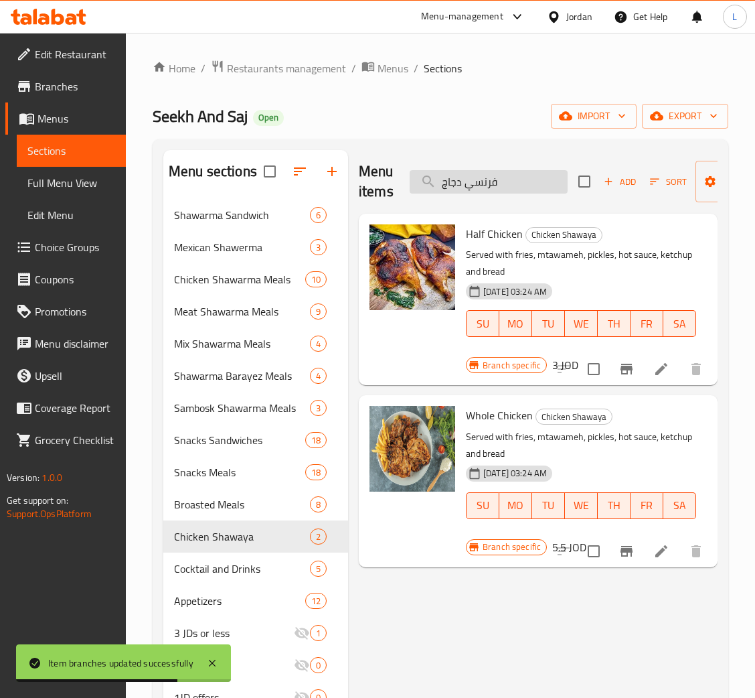
click at [490, 182] on input "فرنسي دجاج" at bounding box center [489, 181] width 158 height 23
paste input "search"
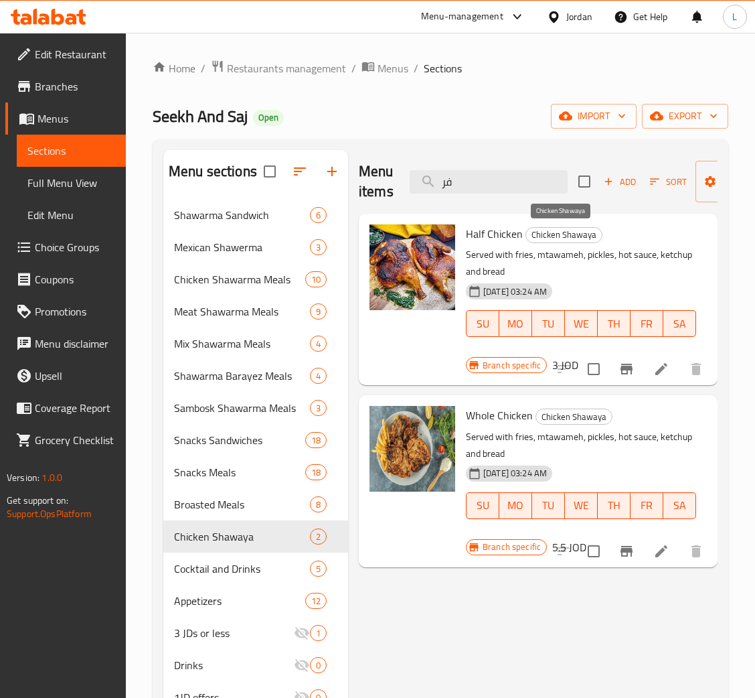
type input "ف"
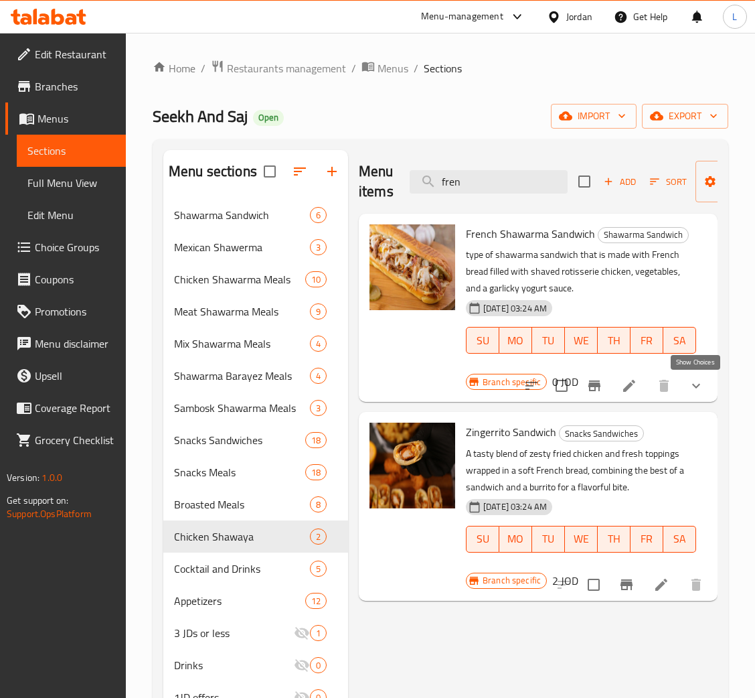
type input "fren"
click at [697, 393] on icon "show more" at bounding box center [696, 386] width 16 height 16
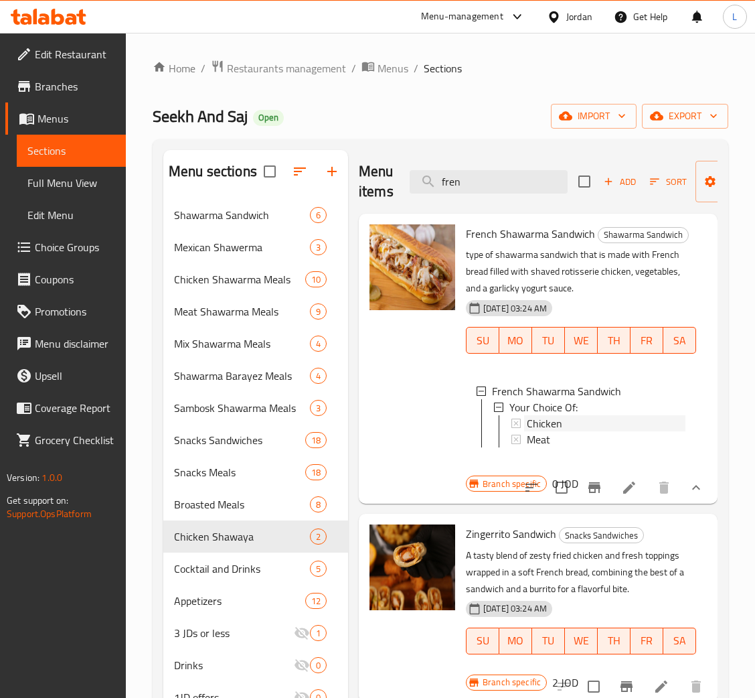
click at [588, 419] on div "Chicken" at bounding box center [606, 423] width 159 height 16
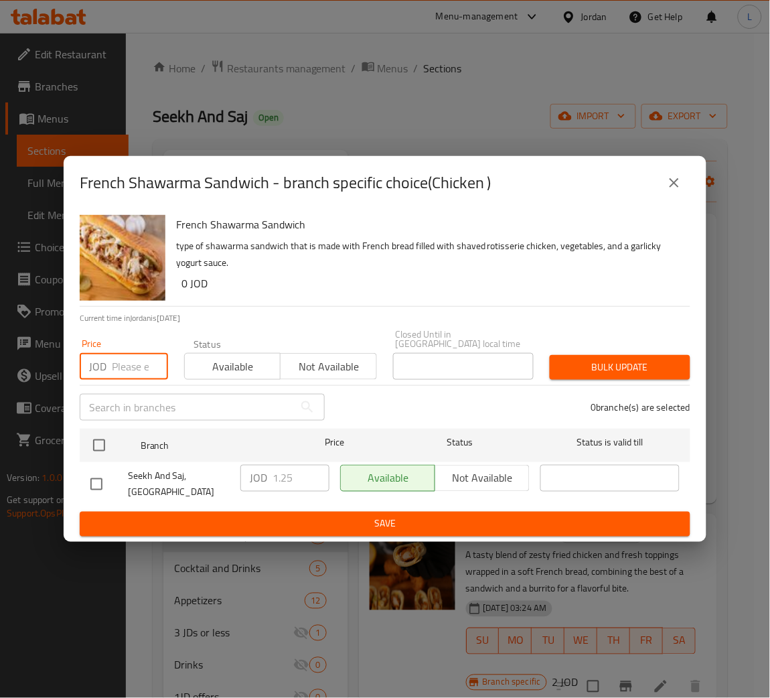
click at [116, 370] on input "number" at bounding box center [140, 366] width 56 height 27
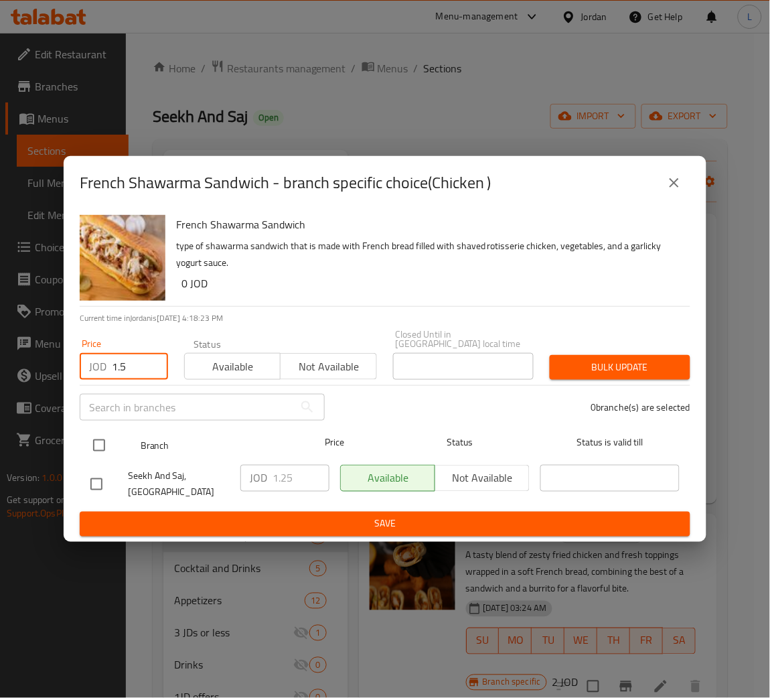
type input "1.5"
click at [94, 441] on input "checkbox" at bounding box center [99, 445] width 28 height 28
checkbox input "true"
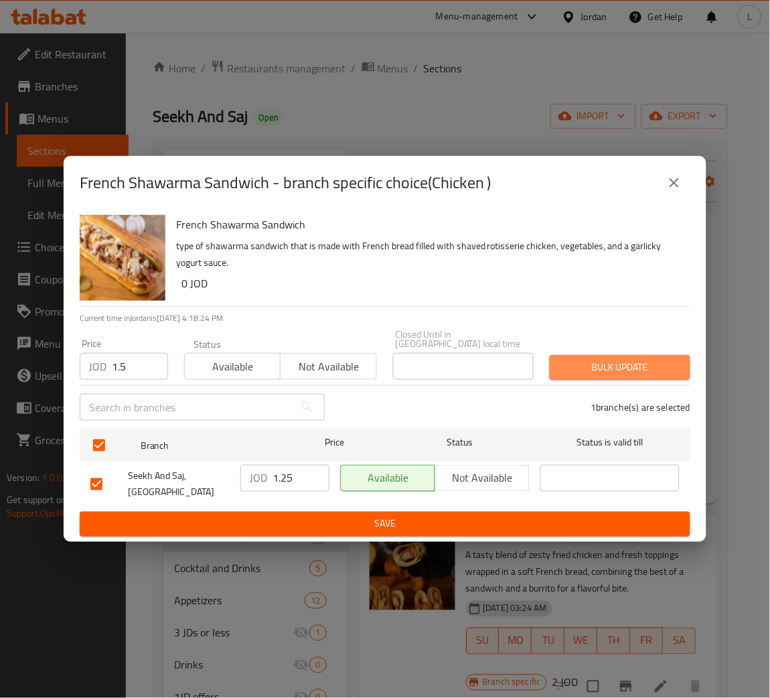
click at [676, 360] on span "Bulk update" at bounding box center [620, 367] width 119 height 17
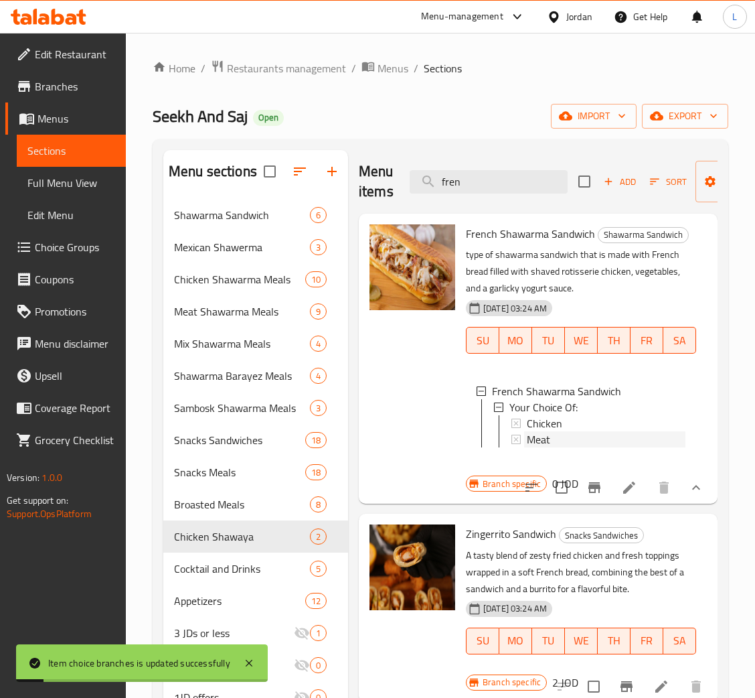
click at [553, 441] on div "Meat" at bounding box center [606, 439] width 159 height 16
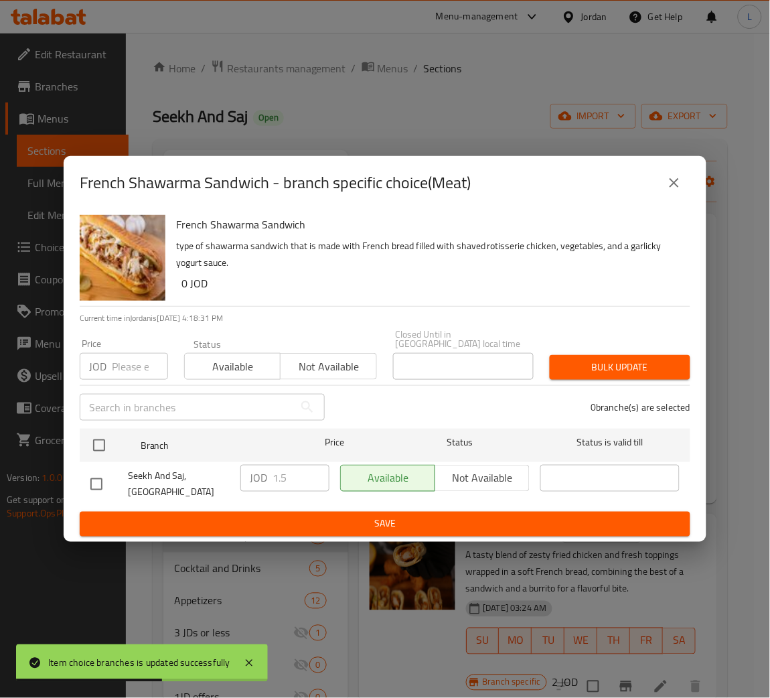
click at [123, 355] on input "number" at bounding box center [140, 366] width 56 height 27
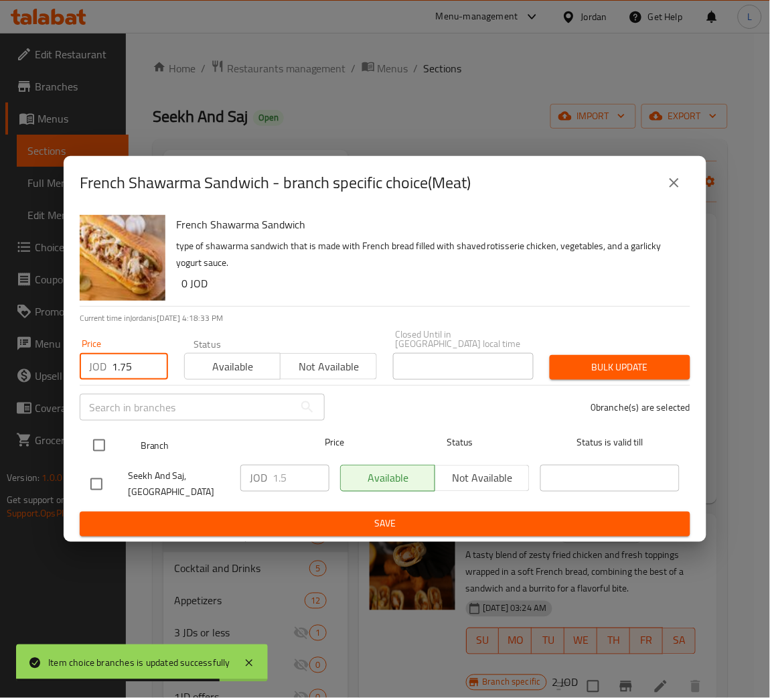
type input "1.75"
click at [90, 442] on input "checkbox" at bounding box center [99, 445] width 28 height 28
checkbox input "true"
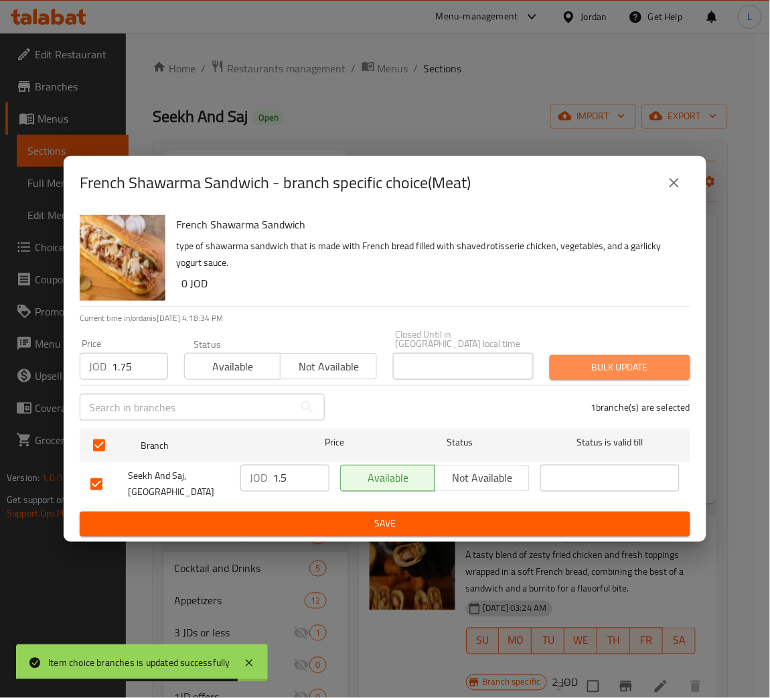
click at [656, 359] on span "Bulk update" at bounding box center [620, 367] width 119 height 17
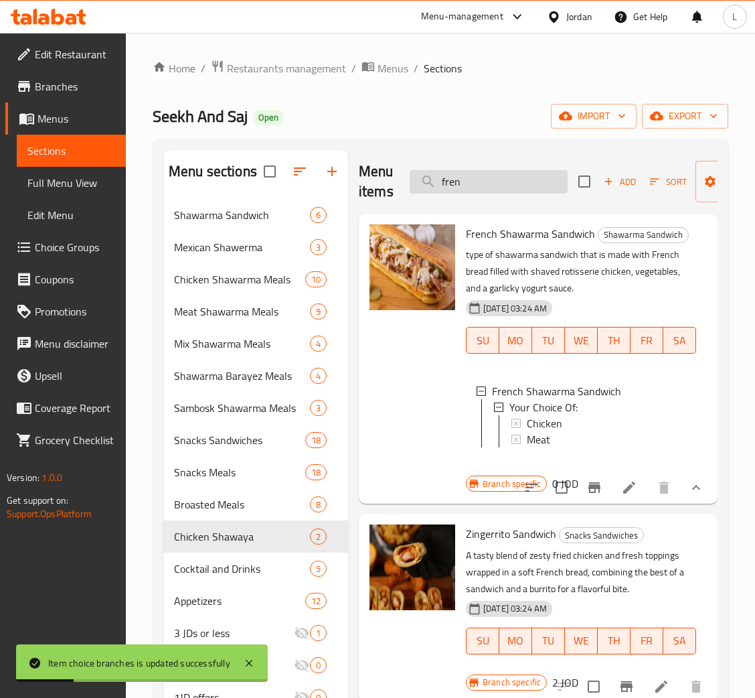
click at [492, 184] on input "fren" at bounding box center [489, 181] width 158 height 23
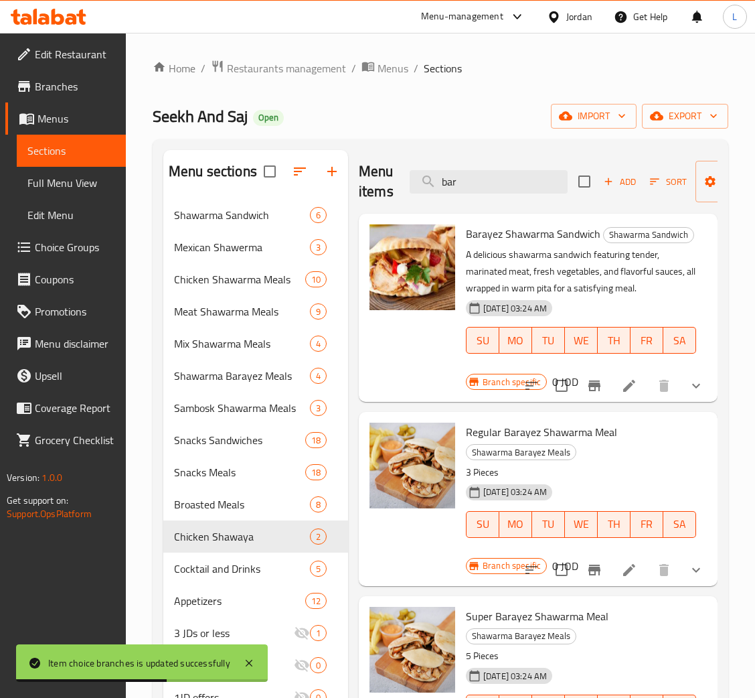
type input "bar"
click at [690, 402] on button "show more" at bounding box center [696, 386] width 32 height 32
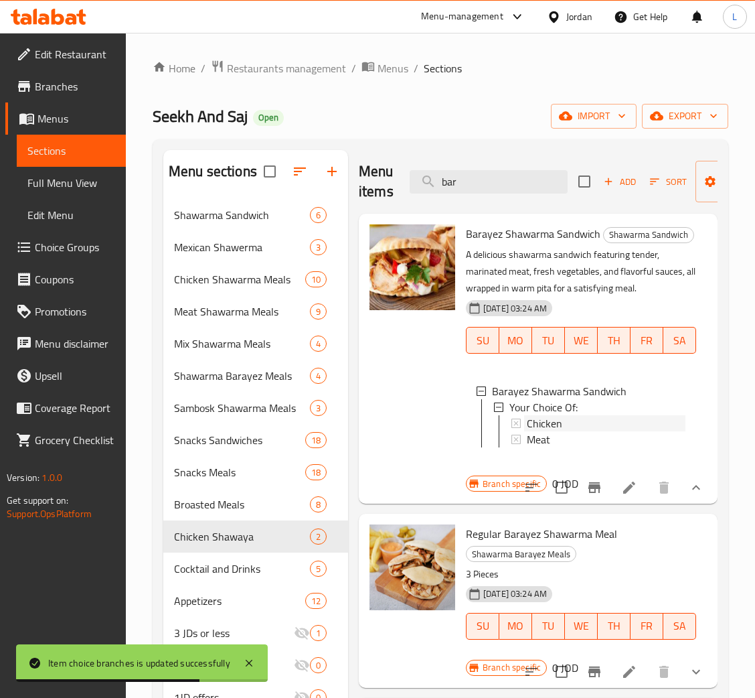
click at [584, 431] on div "Chicken" at bounding box center [606, 423] width 159 height 16
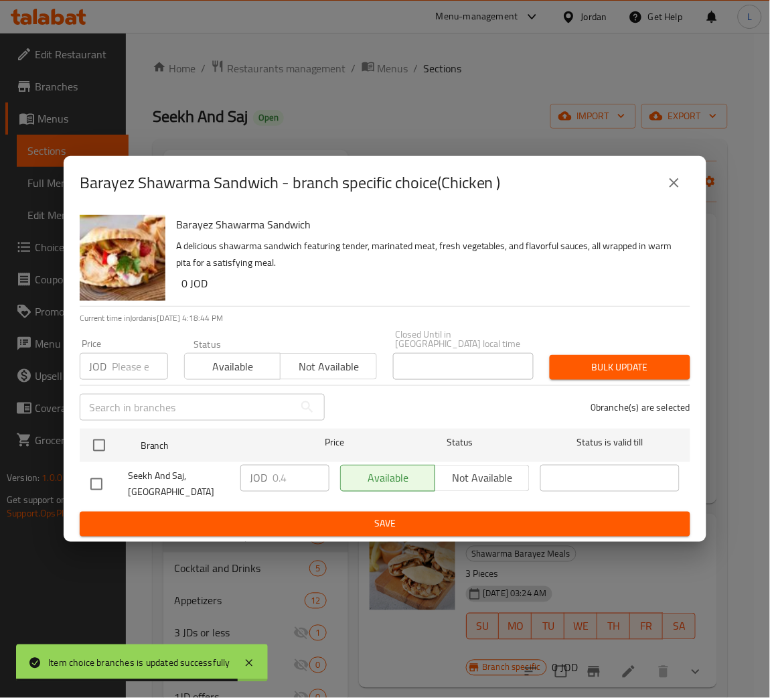
click at [143, 365] on input "number" at bounding box center [140, 366] width 56 height 27
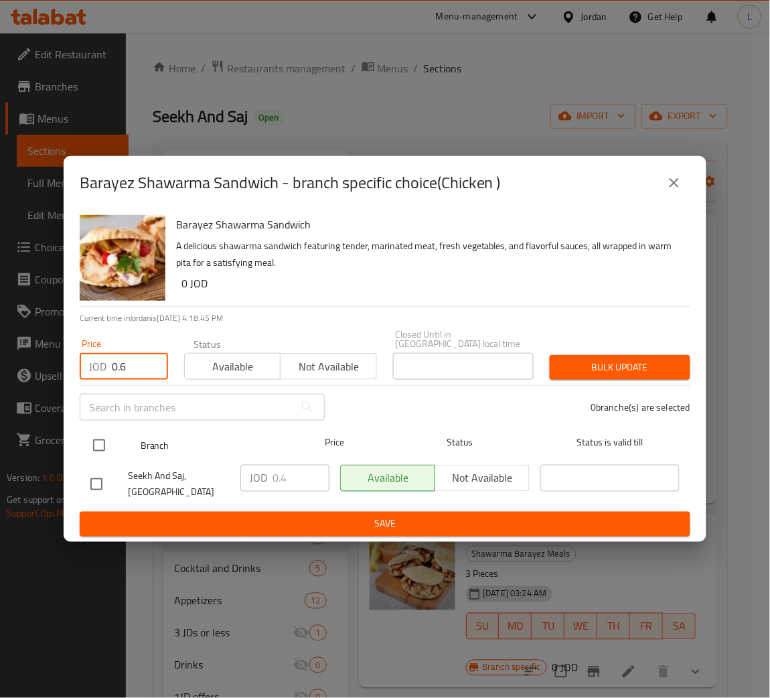
type input "0.6"
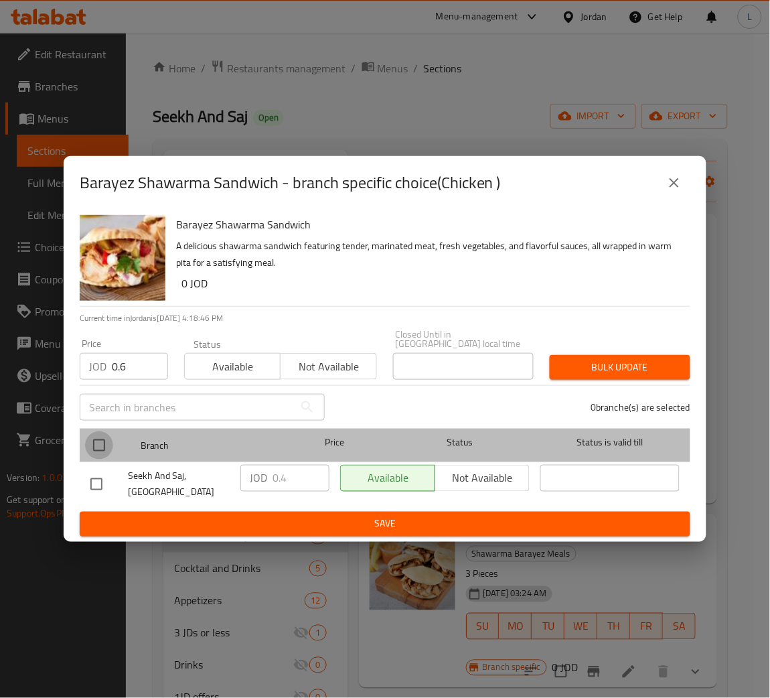
click at [103, 436] on input "checkbox" at bounding box center [99, 445] width 28 height 28
checkbox input "true"
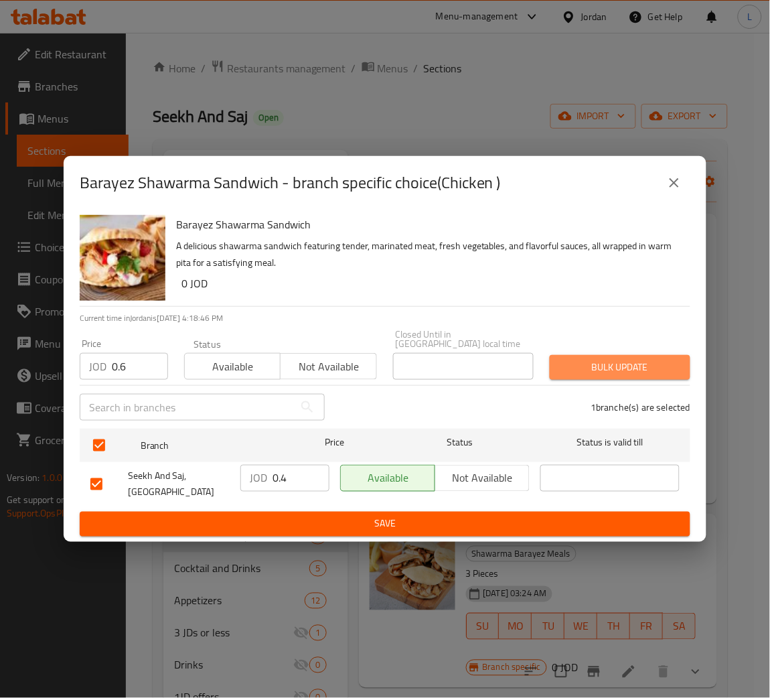
click at [612, 362] on span "Bulk update" at bounding box center [620, 367] width 119 height 17
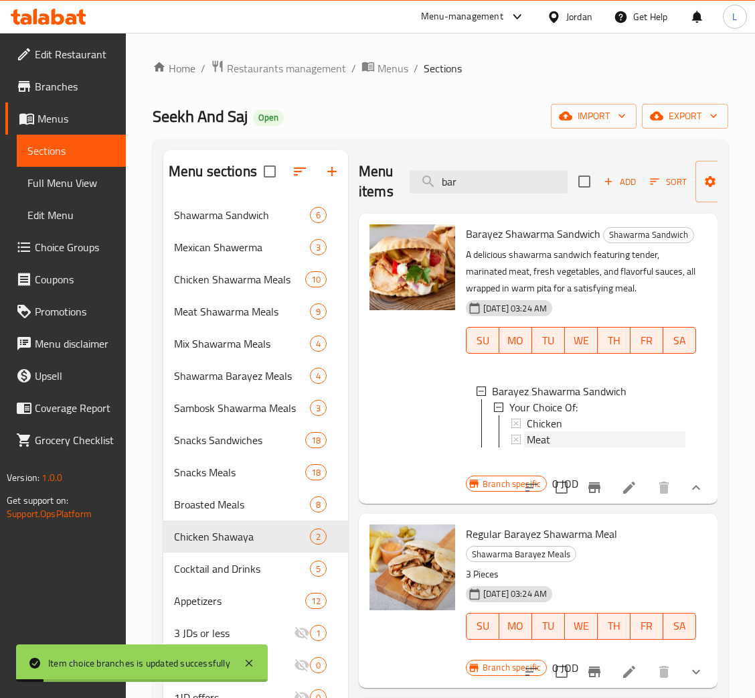
click at [592, 447] on div "Meat" at bounding box center [606, 439] width 159 height 16
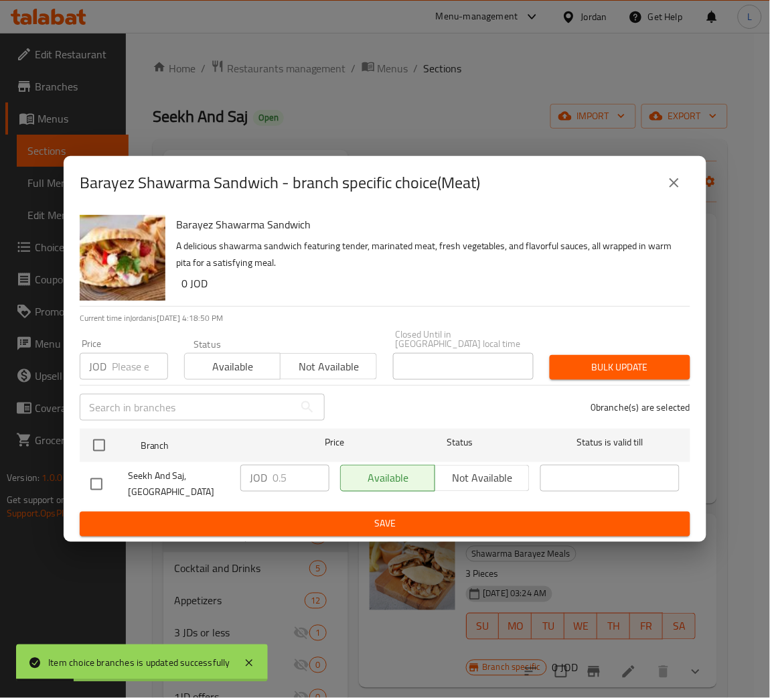
click at [125, 360] on input "number" at bounding box center [140, 366] width 56 height 27
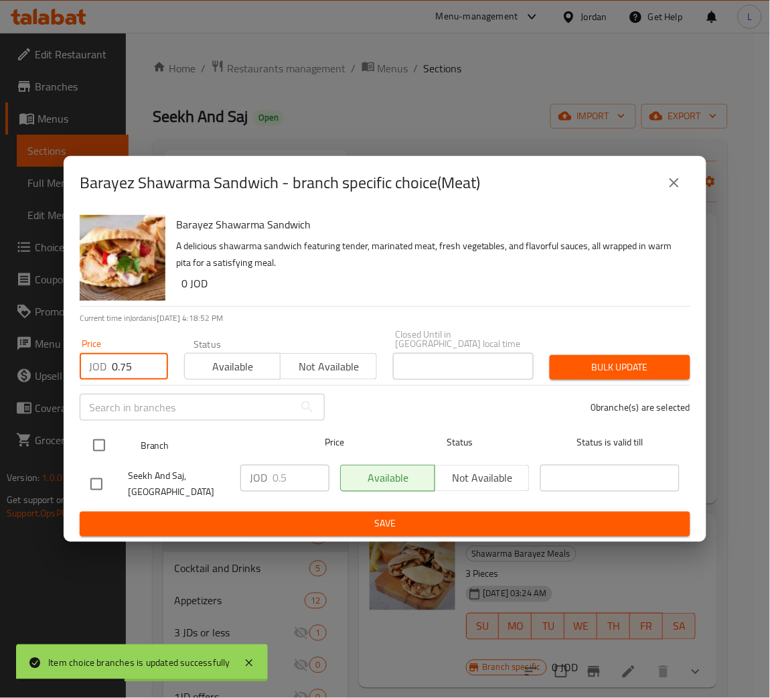
type input "0.75"
click at [100, 441] on input "checkbox" at bounding box center [99, 445] width 28 height 28
checkbox input "true"
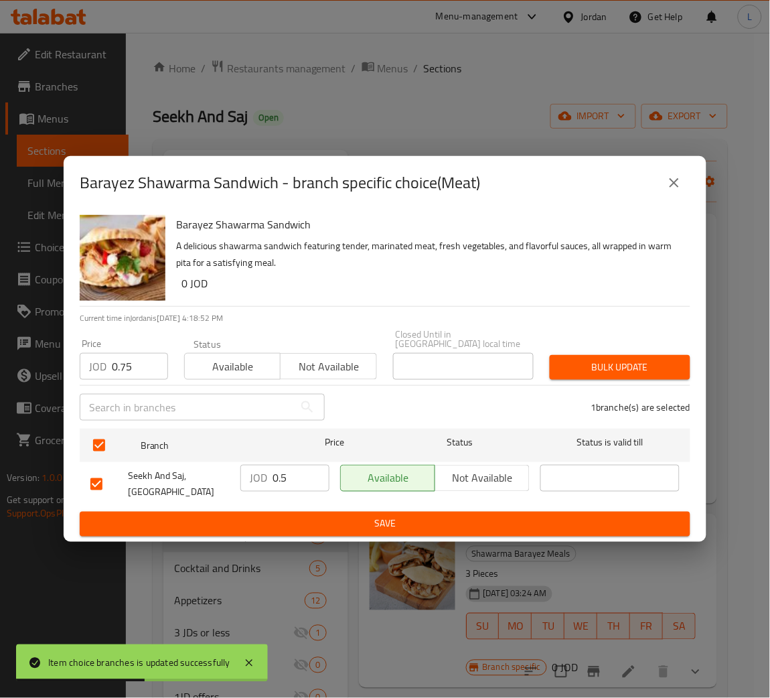
click at [644, 359] on span "Bulk update" at bounding box center [620, 367] width 119 height 17
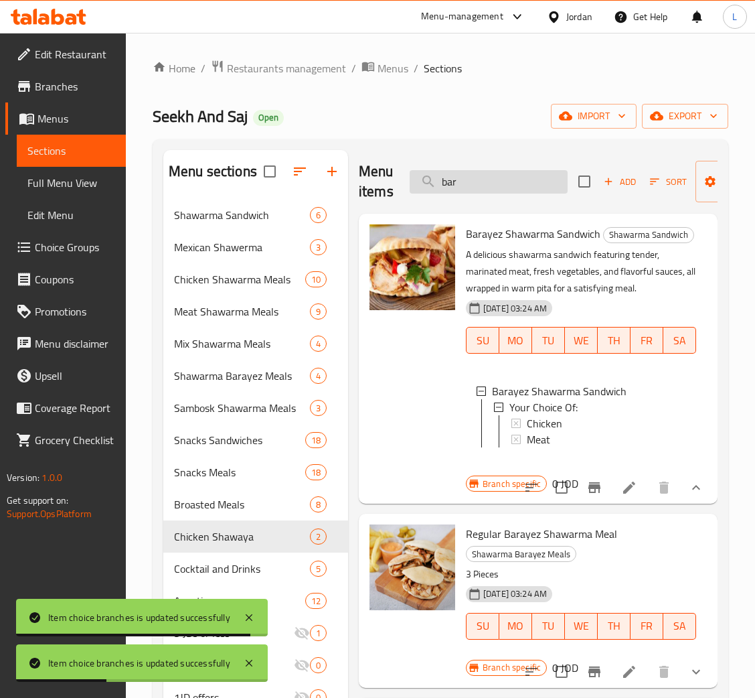
click at [481, 191] on input "bar" at bounding box center [489, 181] width 158 height 23
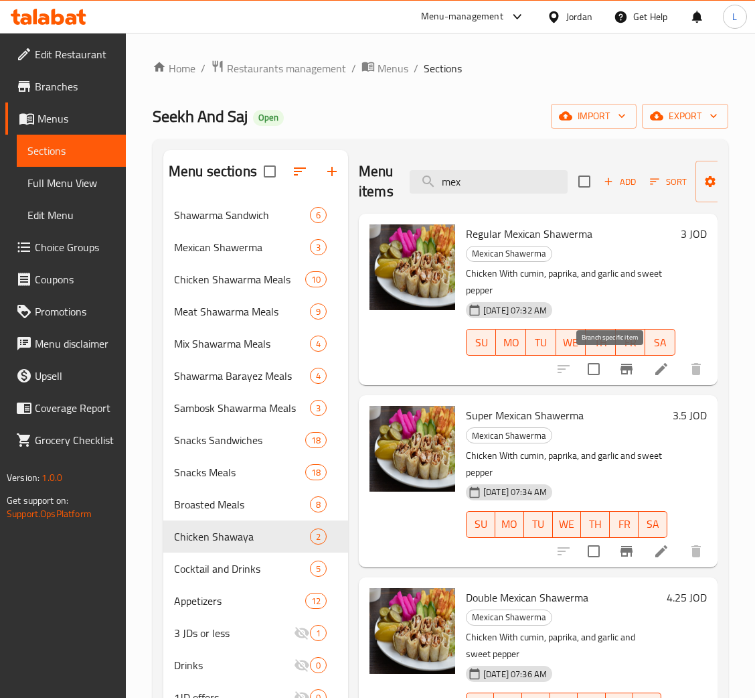
type input "mex"
click at [621, 368] on icon "Branch-specific-item" at bounding box center [627, 369] width 12 height 11
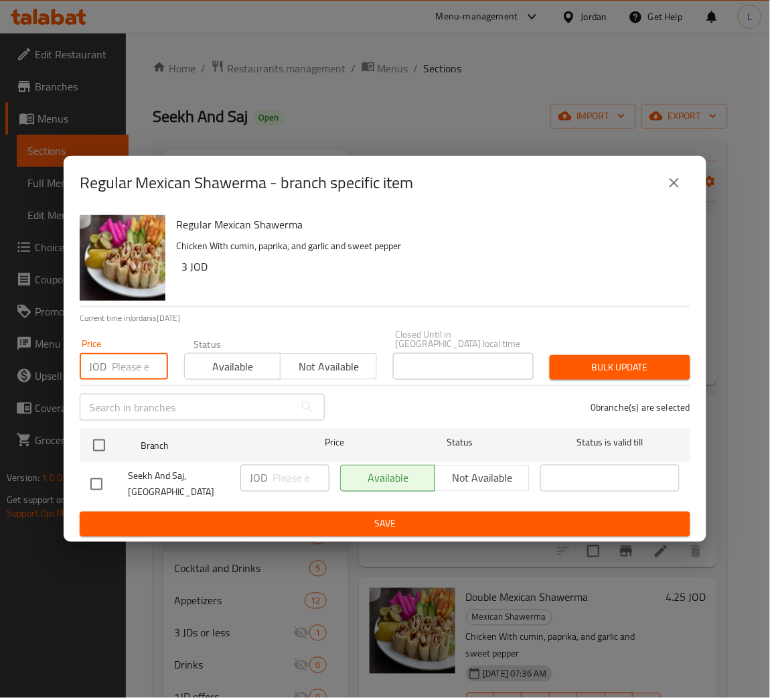
click at [118, 365] on input "number" at bounding box center [140, 366] width 56 height 27
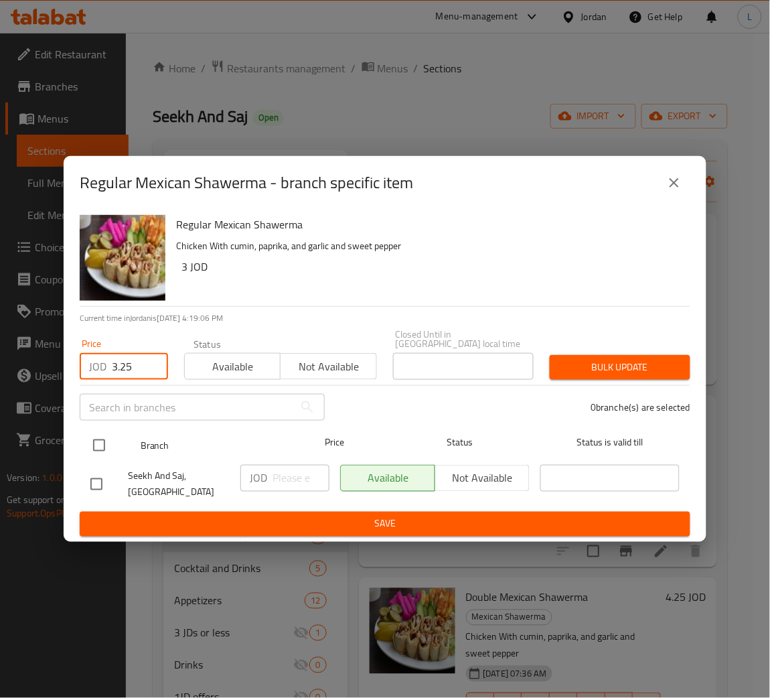
type input "3.25"
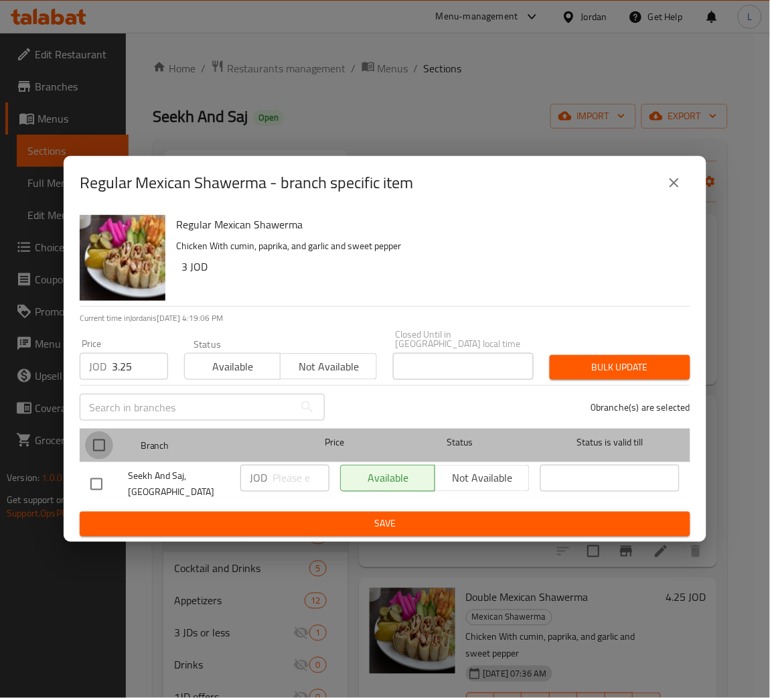
click at [96, 441] on input "checkbox" at bounding box center [99, 445] width 28 height 28
checkbox input "true"
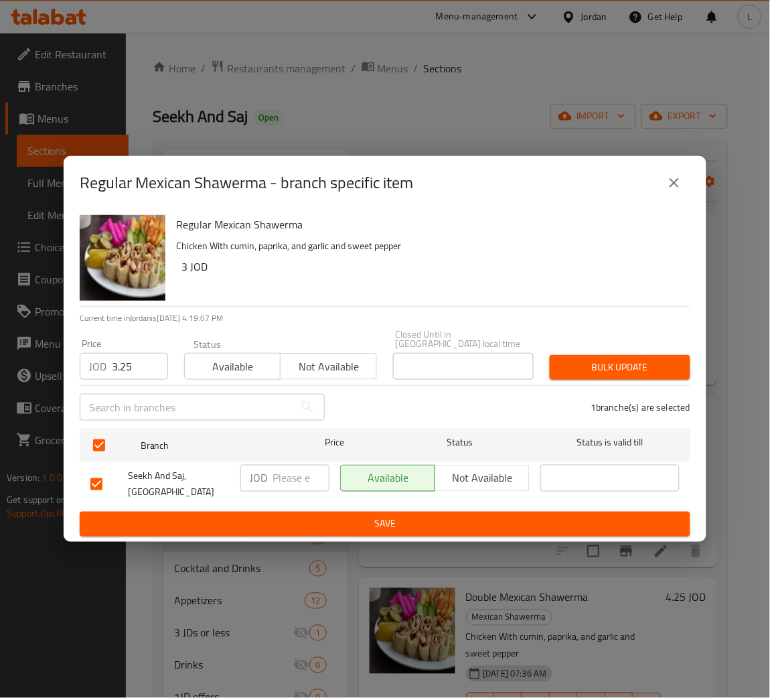
click at [565, 359] on span "Bulk update" at bounding box center [620, 367] width 119 height 17
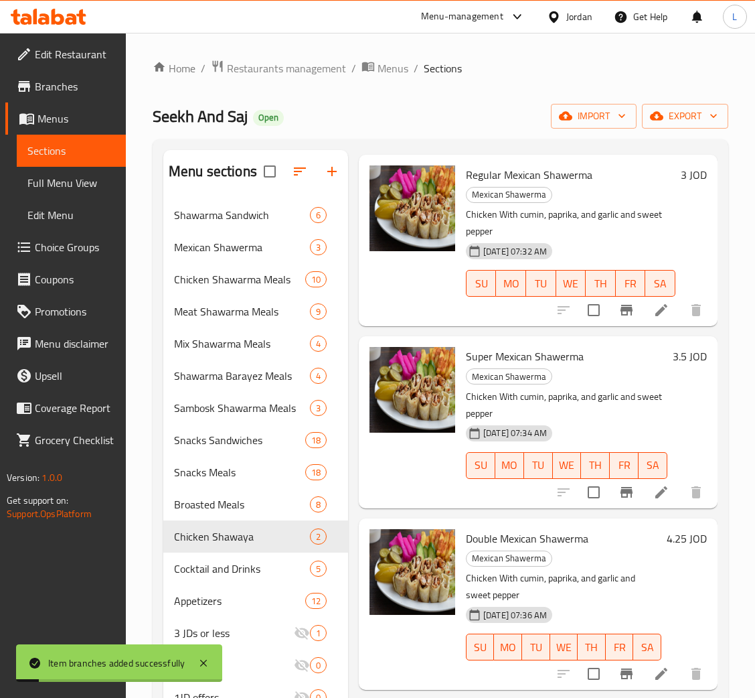
scroll to position [100, 0]
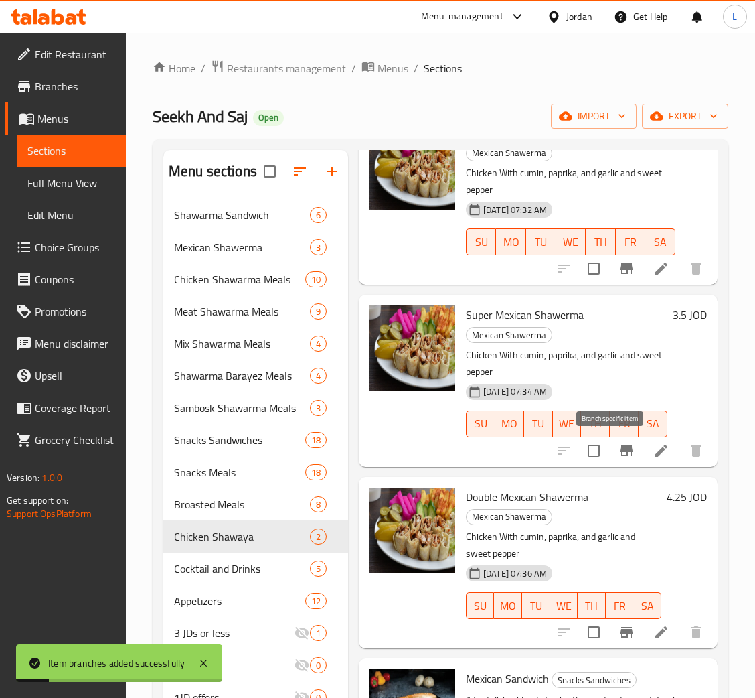
click at [620, 455] on button "Branch-specific-item" at bounding box center [627, 451] width 32 height 32
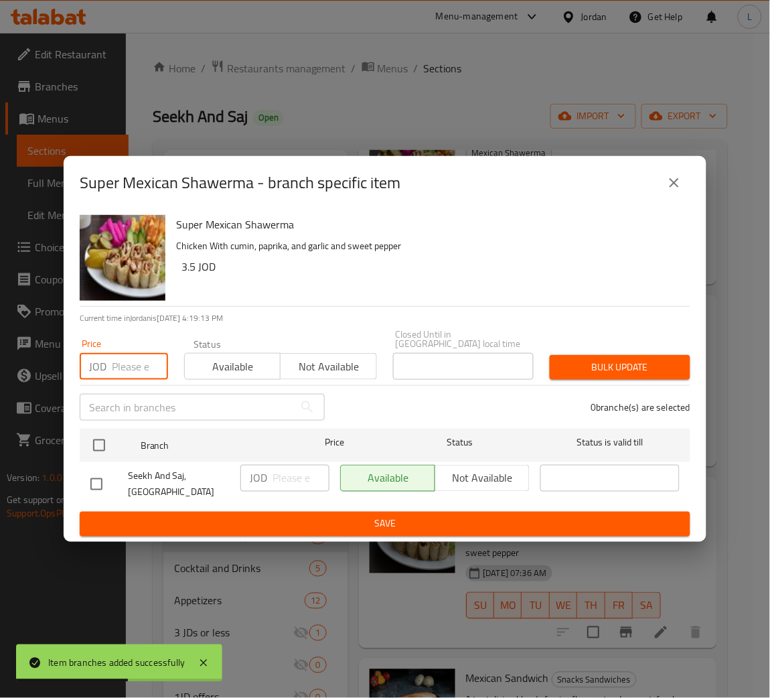
click at [123, 364] on input "number" at bounding box center [140, 366] width 56 height 27
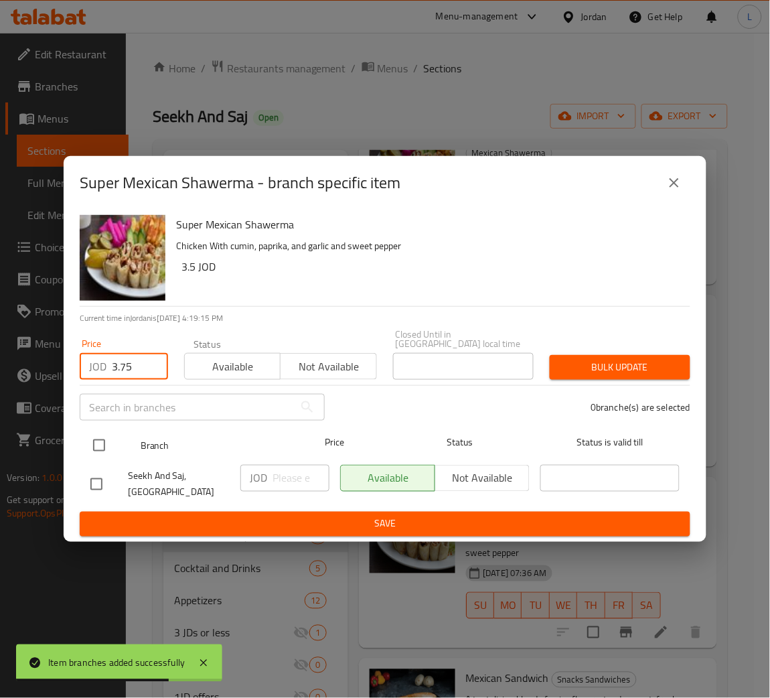
type input "3.75"
click at [95, 442] on input "checkbox" at bounding box center [99, 445] width 28 height 28
checkbox input "true"
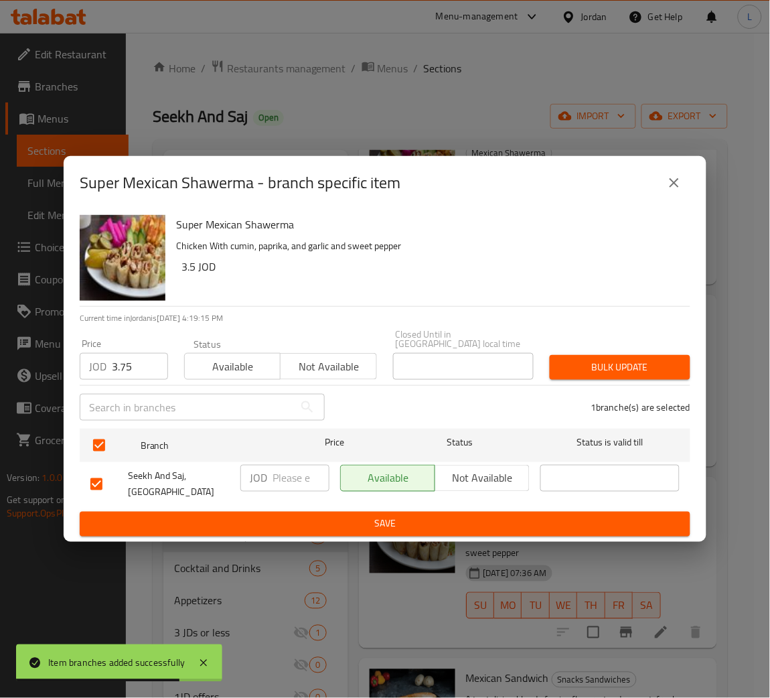
click at [669, 359] on span "Bulk update" at bounding box center [620, 367] width 119 height 17
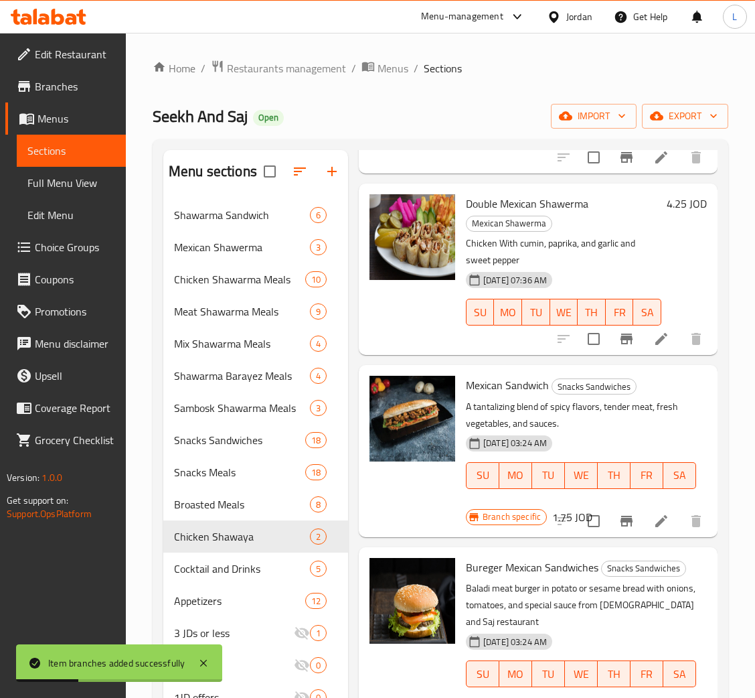
scroll to position [402, 0]
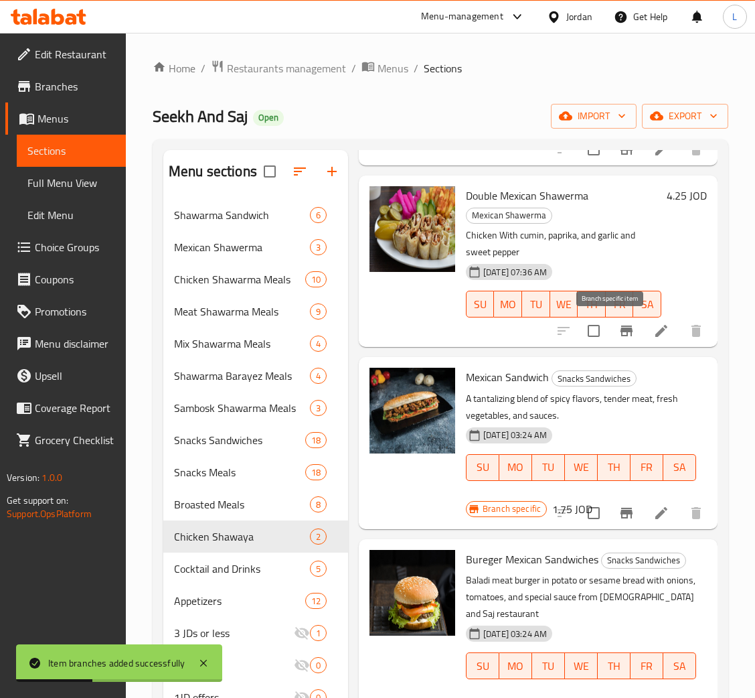
click at [619, 323] on icon "Branch-specific-item" at bounding box center [627, 331] width 16 height 16
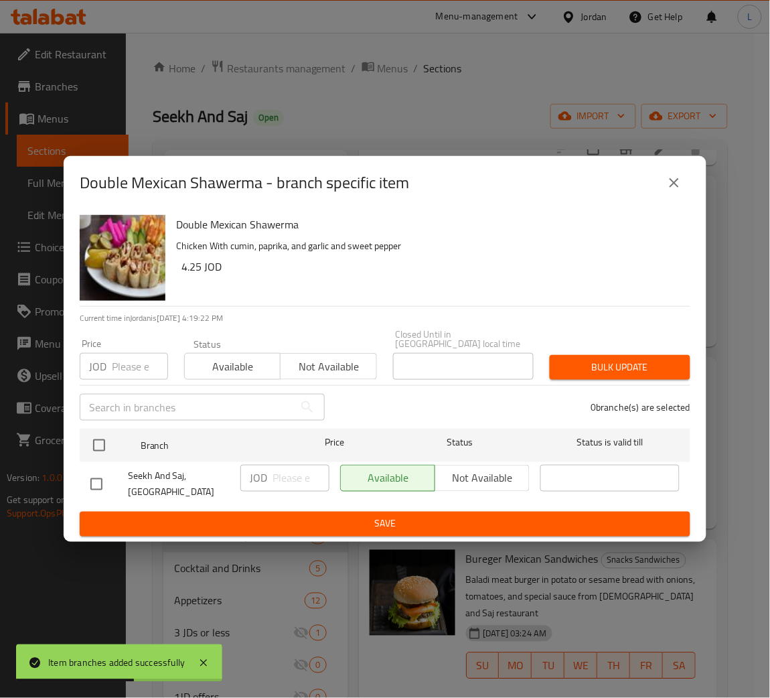
click at [111, 364] on div "JOD Price" at bounding box center [124, 366] width 88 height 27
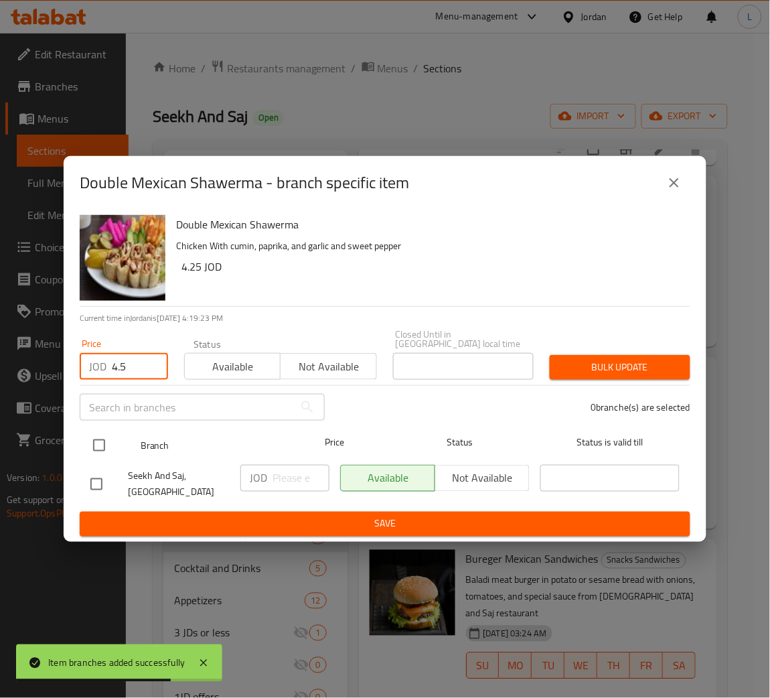
type input "4.5"
click at [96, 449] on input "checkbox" at bounding box center [99, 445] width 28 height 28
checkbox input "true"
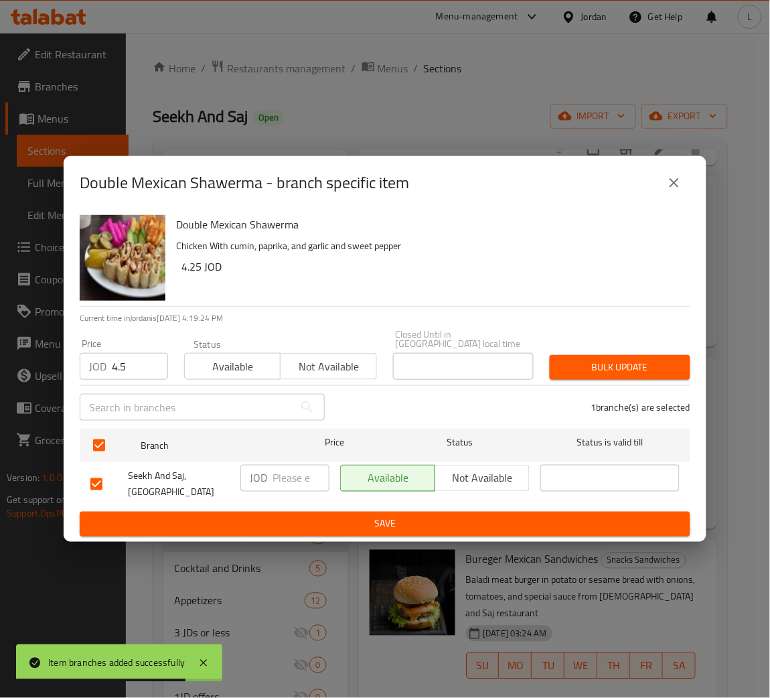
click at [622, 360] on span "Bulk update" at bounding box center [620, 367] width 119 height 17
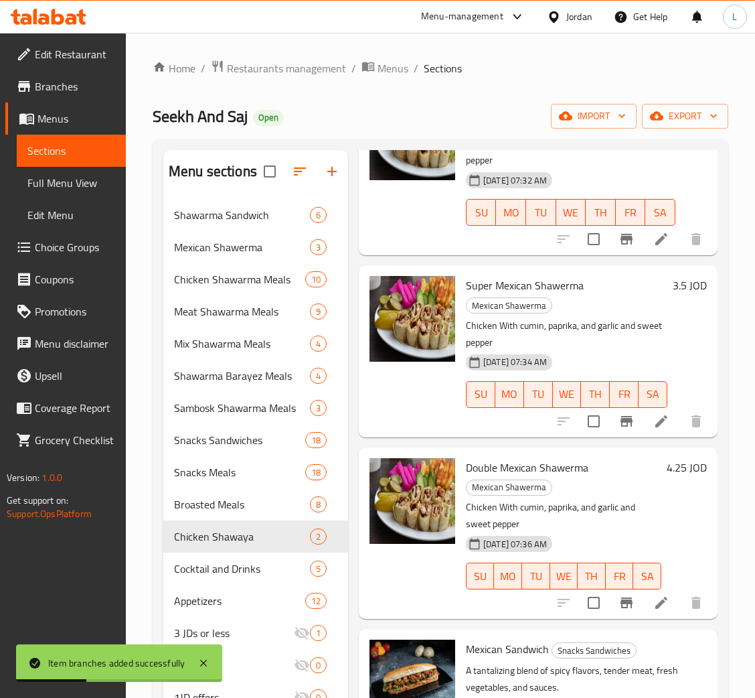
scroll to position [0, 0]
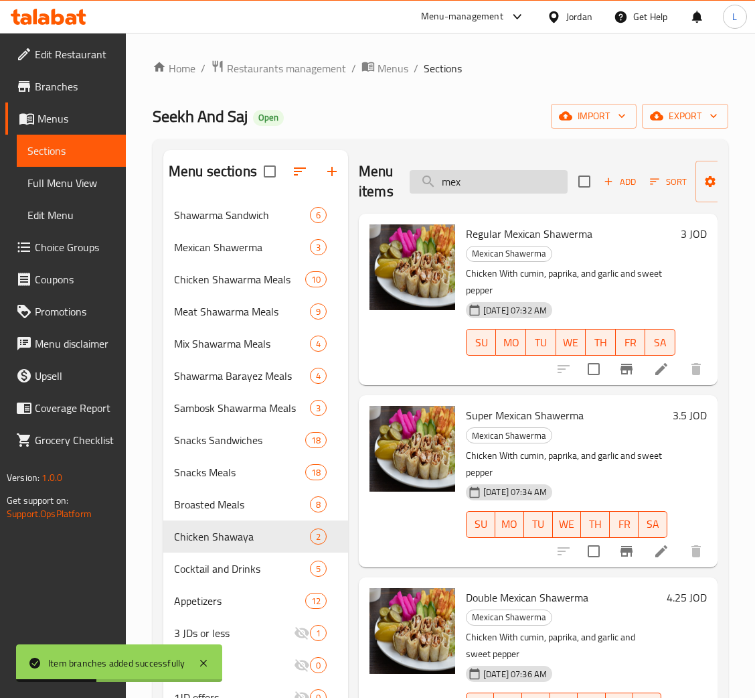
click at [490, 189] on input "mex" at bounding box center [489, 181] width 158 height 23
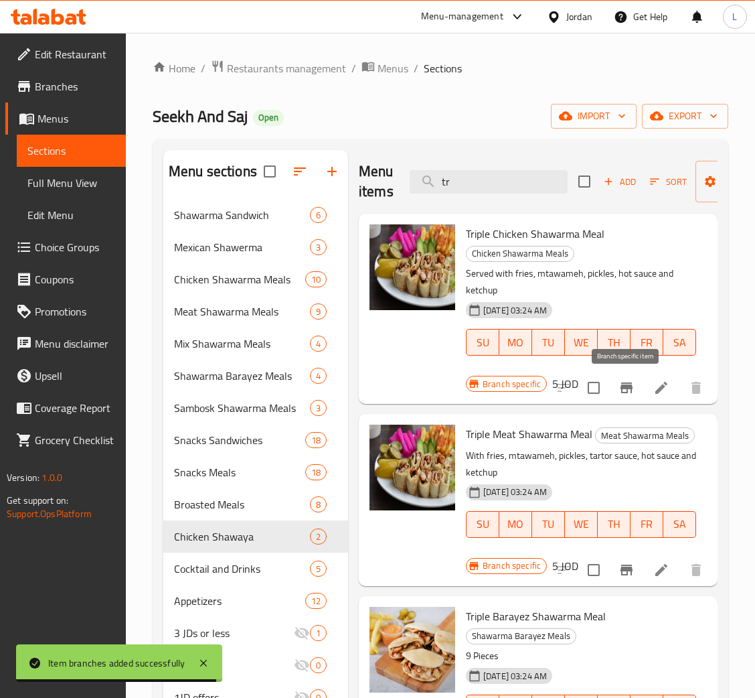
type input "tr"
click at [628, 387] on icon "Branch-specific-item" at bounding box center [627, 387] width 12 height 11
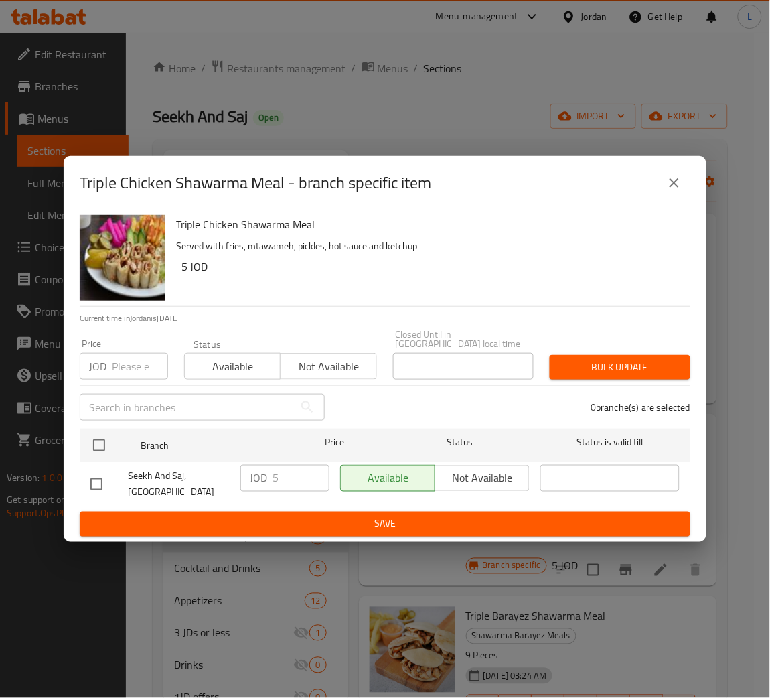
click at [118, 361] on input "number" at bounding box center [140, 366] width 56 height 27
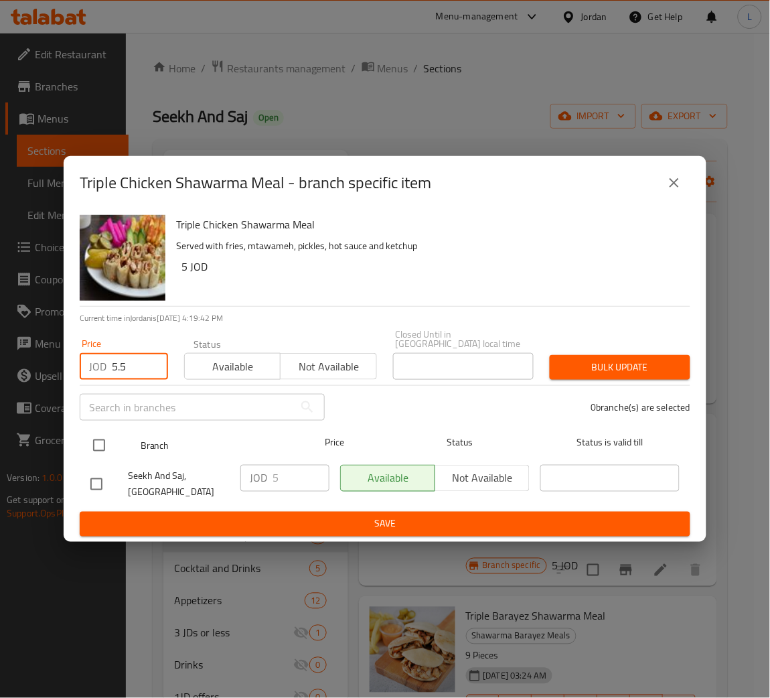
type input "5.5"
drag, startPoint x: 94, startPoint y: 444, endPoint x: 111, endPoint y: 443, distance: 16.8
click at [98, 443] on input "checkbox" at bounding box center [99, 445] width 28 height 28
checkbox input "true"
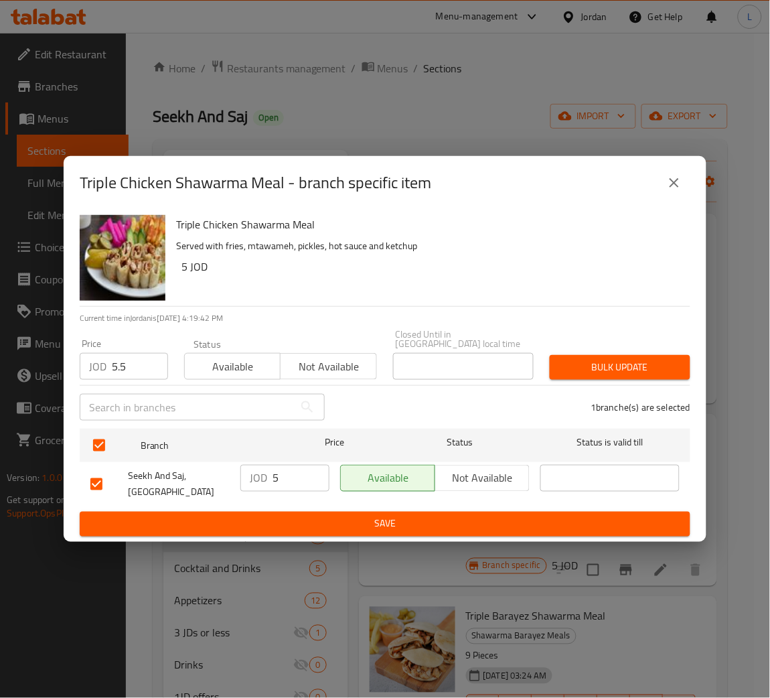
click at [605, 361] on span "Bulk update" at bounding box center [620, 367] width 119 height 17
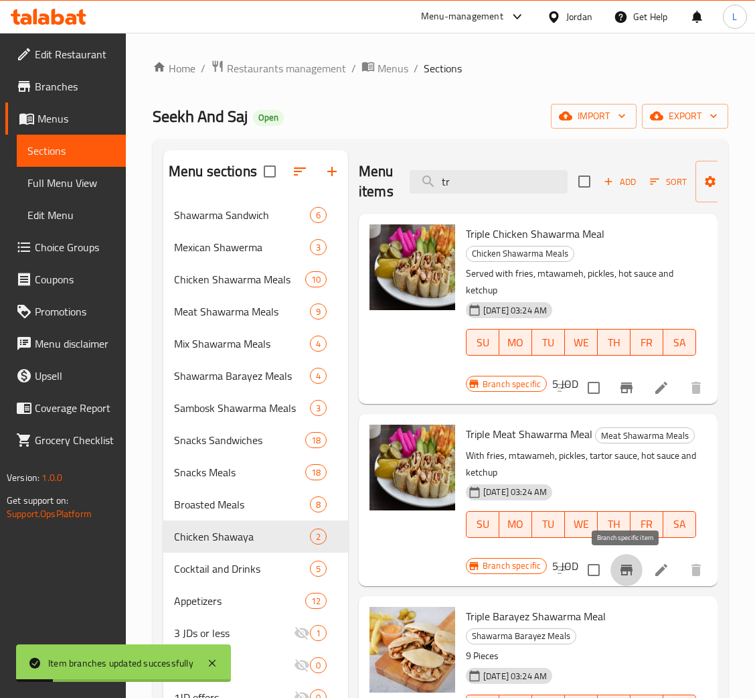
click at [621, 571] on icon "Branch-specific-item" at bounding box center [627, 570] width 12 height 11
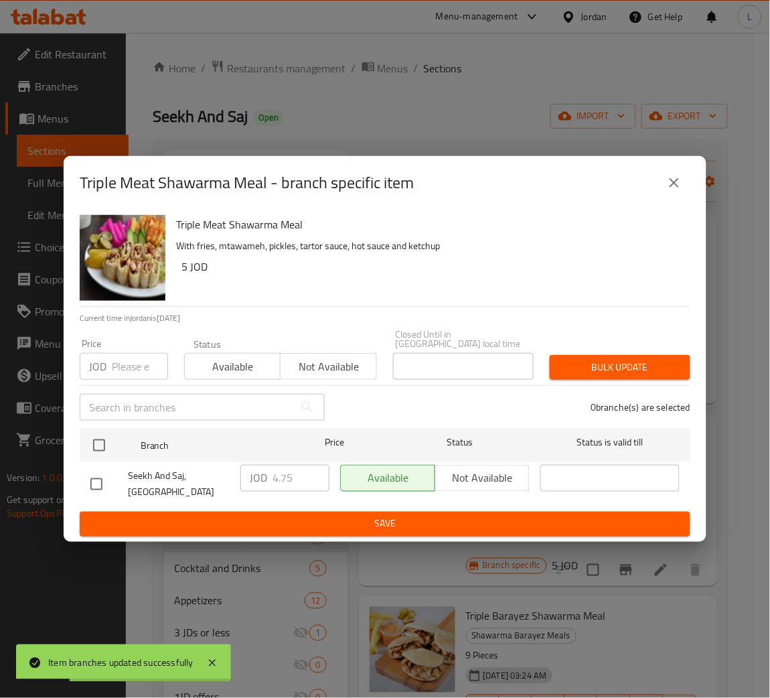
click at [134, 356] on input "number" at bounding box center [140, 366] width 56 height 27
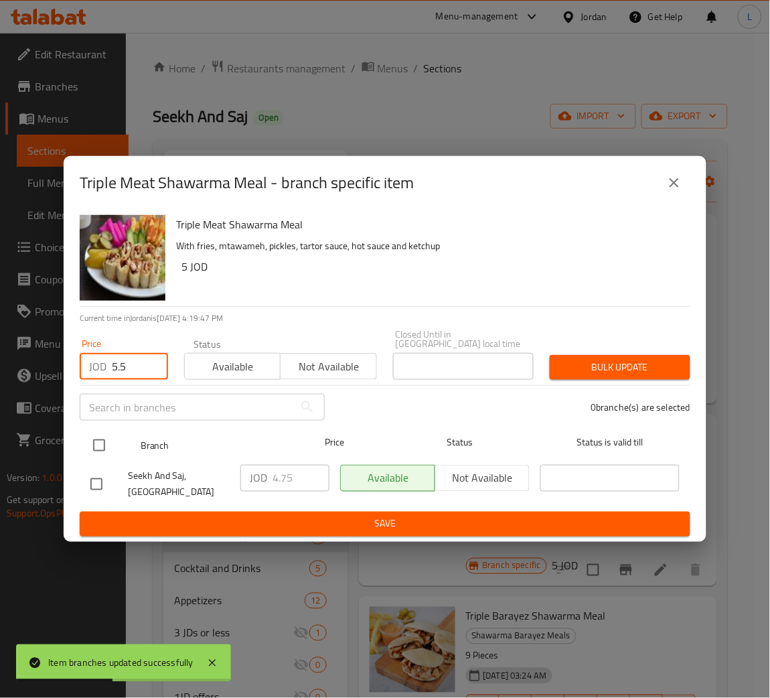
type input "5.5"
click at [106, 446] on input "checkbox" at bounding box center [99, 445] width 28 height 28
checkbox input "true"
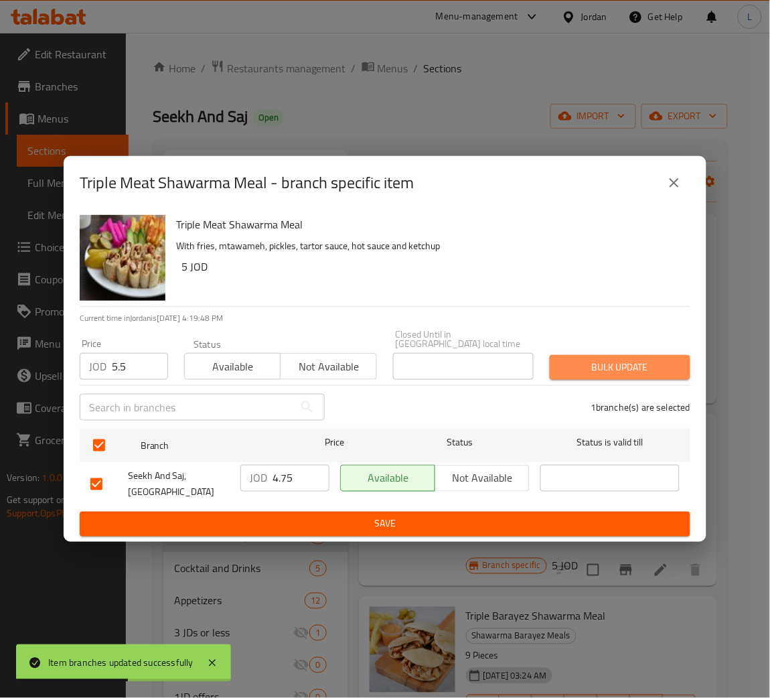
click at [603, 359] on span "Bulk update" at bounding box center [620, 367] width 119 height 17
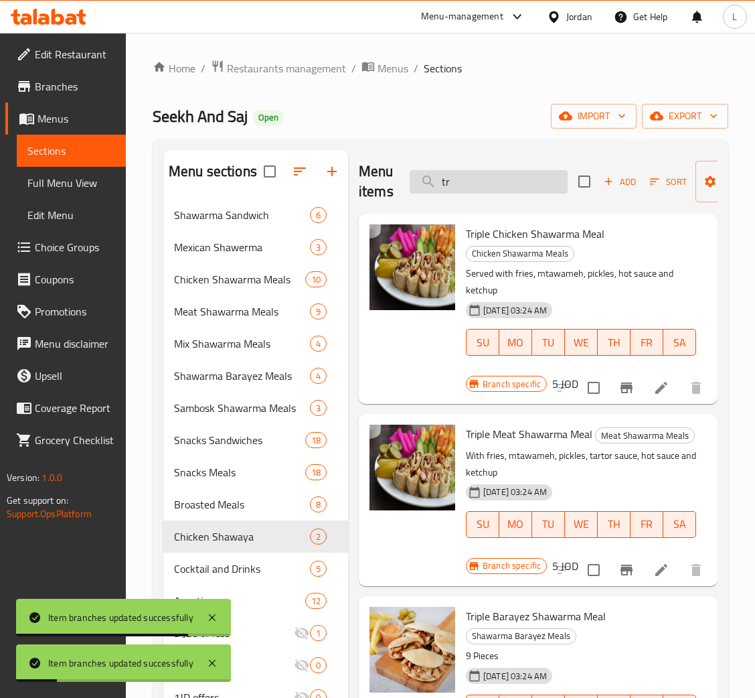
click at [501, 175] on input "tr" at bounding box center [489, 181] width 158 height 23
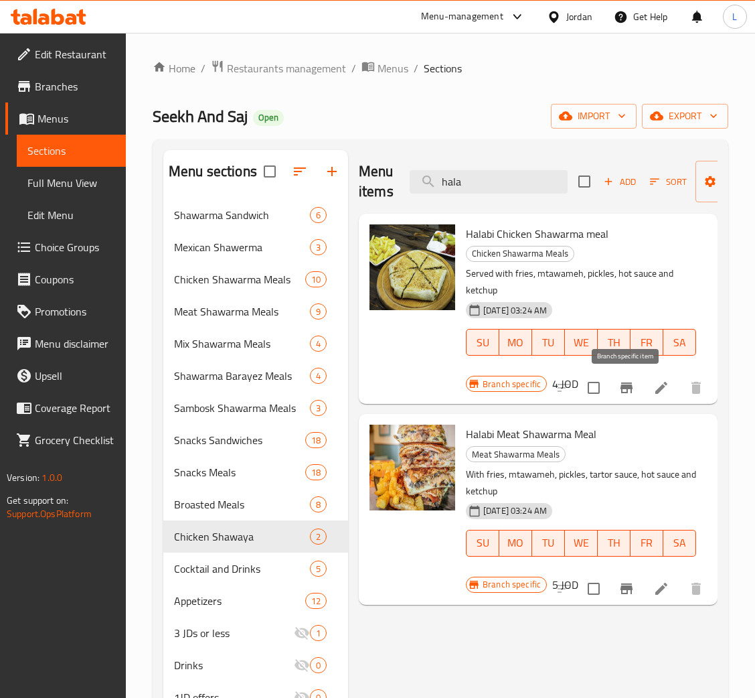
type input "hala"
click at [629, 399] on button "Branch-specific-item" at bounding box center [627, 388] width 32 height 32
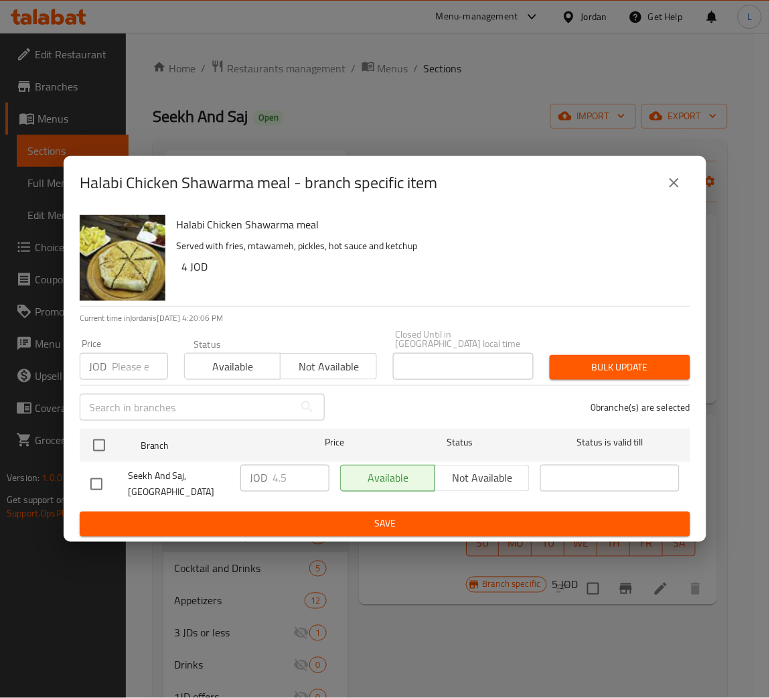
click at [135, 361] on input "number" at bounding box center [140, 366] width 56 height 27
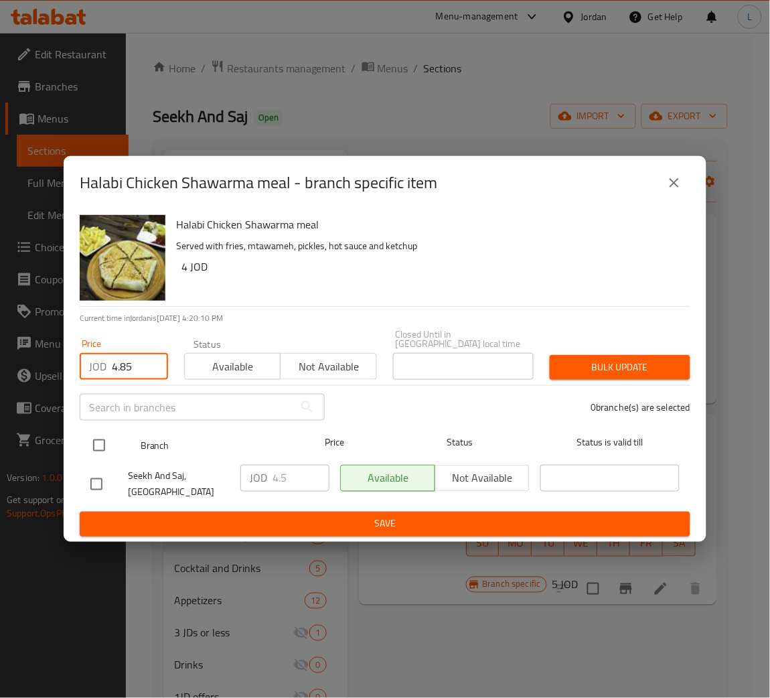
type input "4.85"
click at [91, 452] on input "checkbox" at bounding box center [99, 445] width 28 height 28
checkbox input "true"
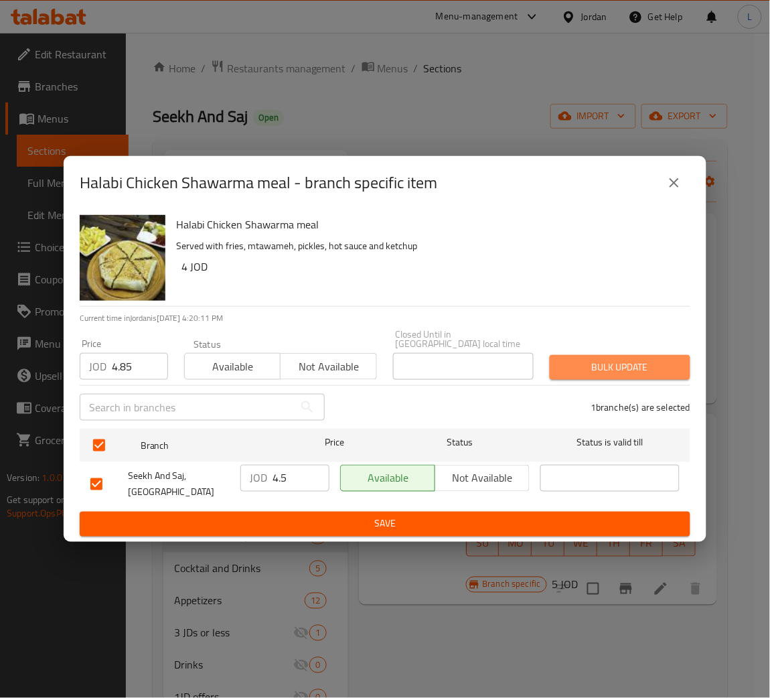
click at [594, 370] on span "Bulk update" at bounding box center [620, 367] width 119 height 17
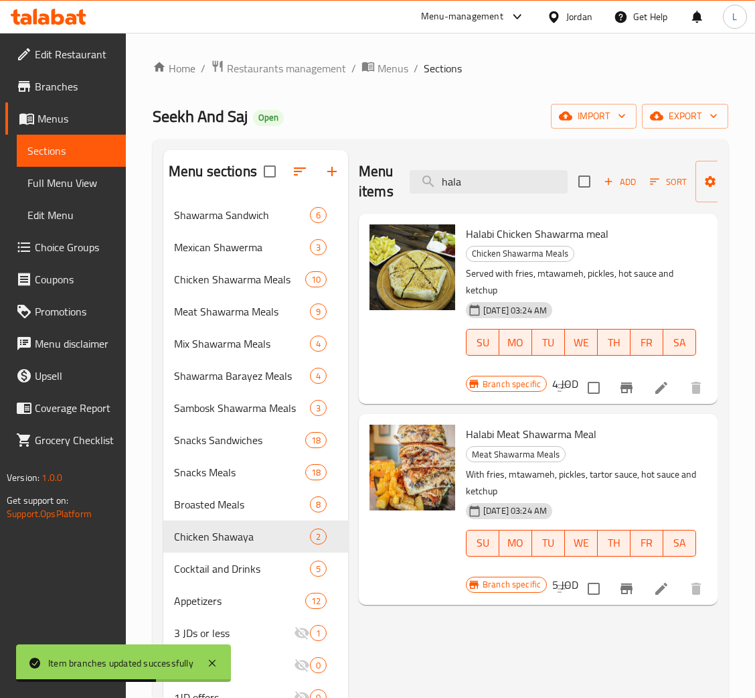
click at [473, 195] on div "Menu items hala Add Sort Manage items" at bounding box center [538, 182] width 359 height 64
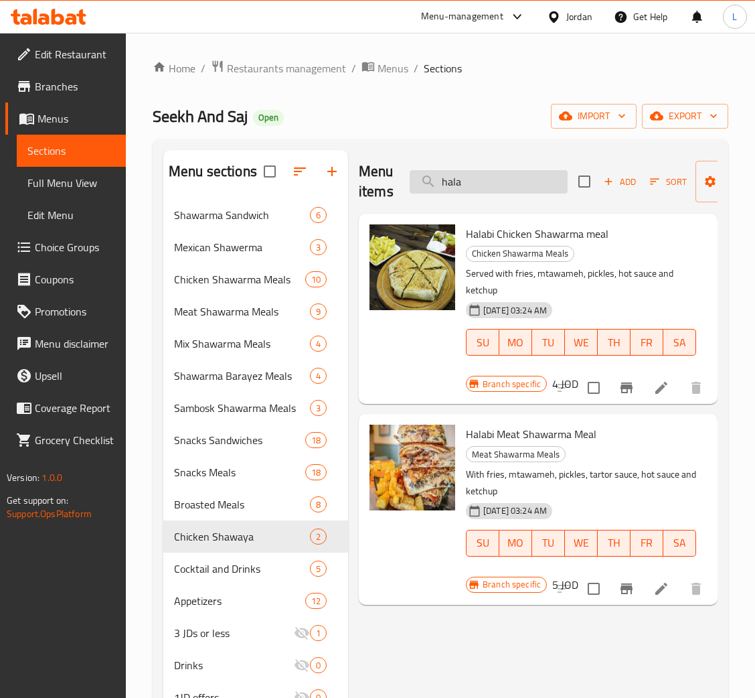
click at [476, 184] on input "hala" at bounding box center [489, 181] width 158 height 23
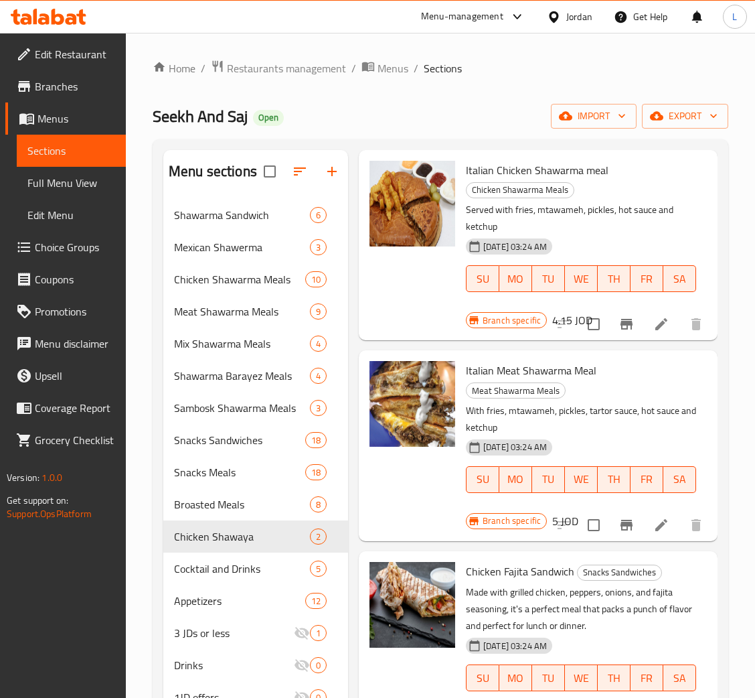
scroll to position [502, 0]
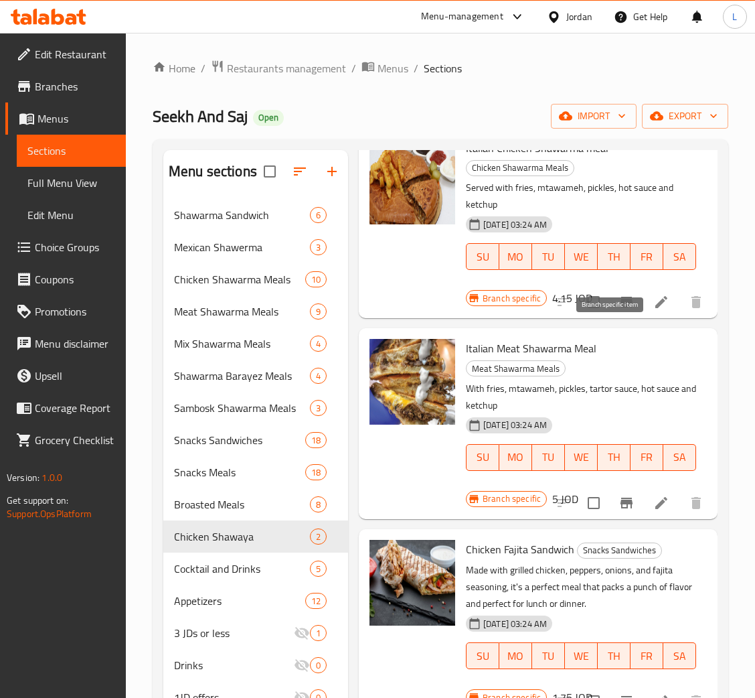
type input "ita"
click at [621, 307] on icon "Branch-specific-item" at bounding box center [627, 302] width 12 height 11
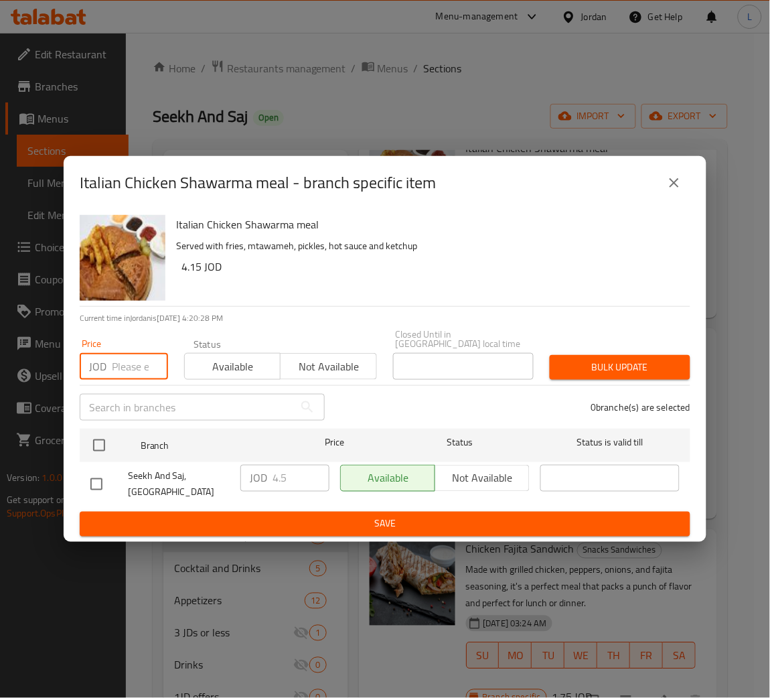
click at [131, 356] on input "number" at bounding box center [140, 366] width 56 height 27
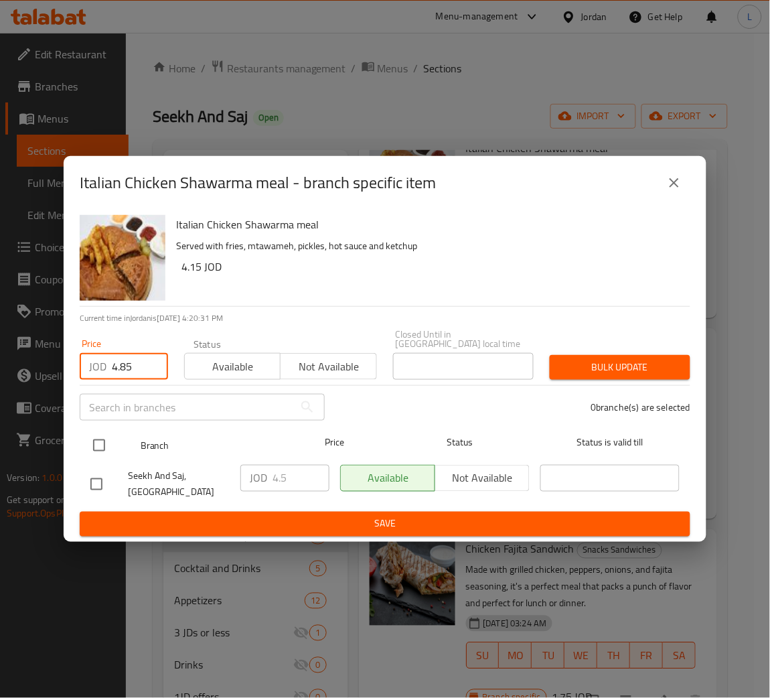
type input "4.85"
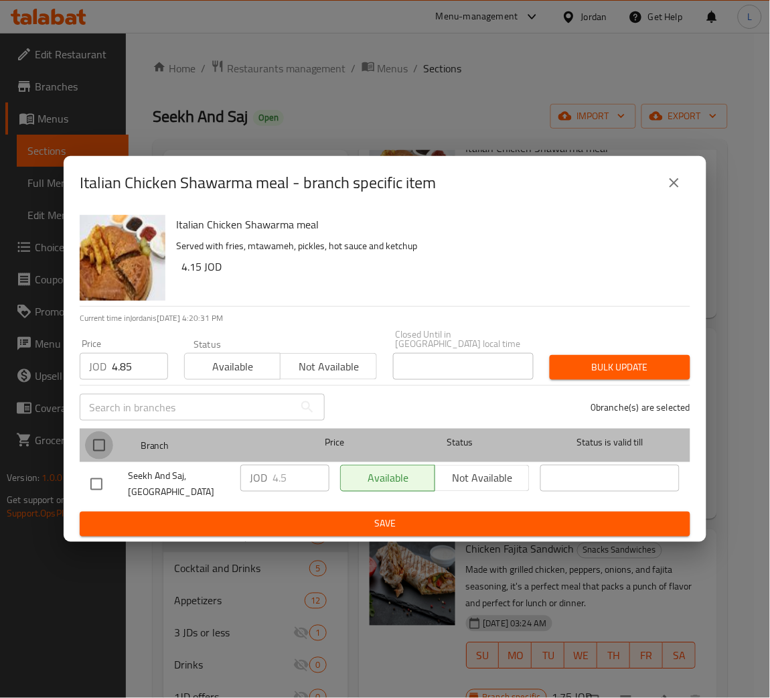
click at [102, 439] on input "checkbox" at bounding box center [99, 445] width 28 height 28
checkbox input "true"
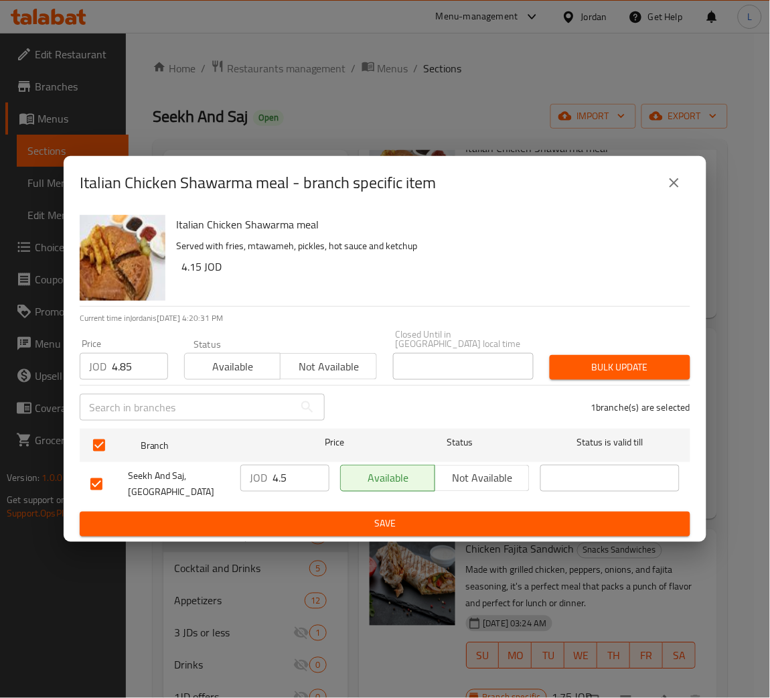
click at [589, 360] on span "Bulk update" at bounding box center [620, 367] width 119 height 17
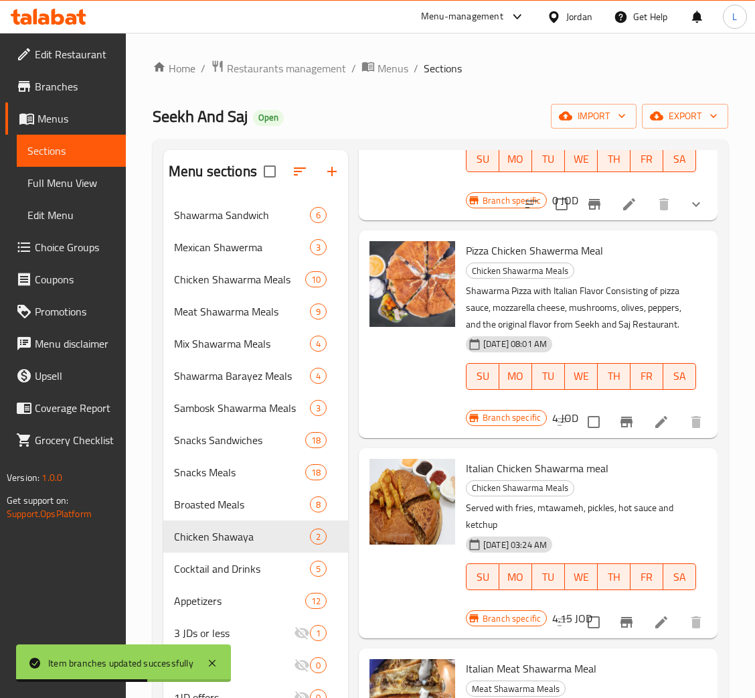
scroll to position [0, 0]
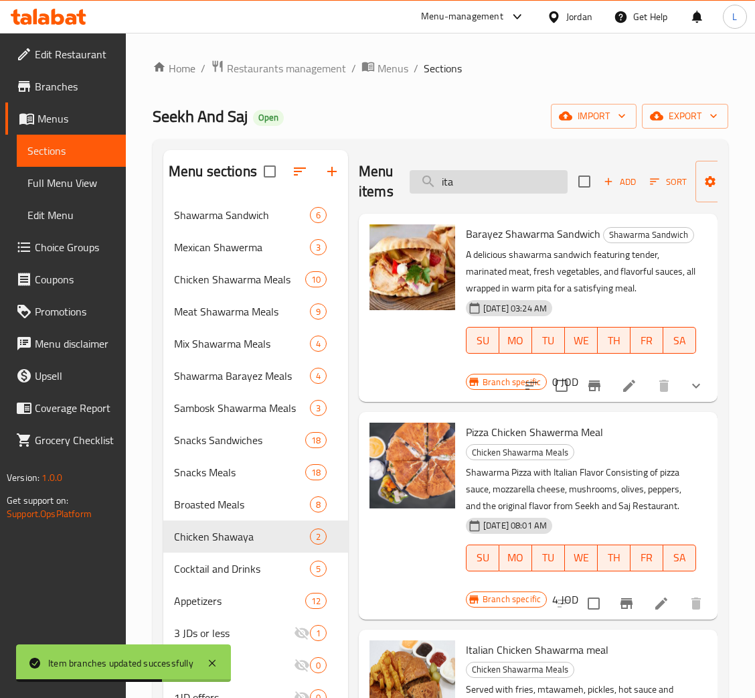
click at [496, 192] on input "ita" at bounding box center [489, 181] width 158 height 23
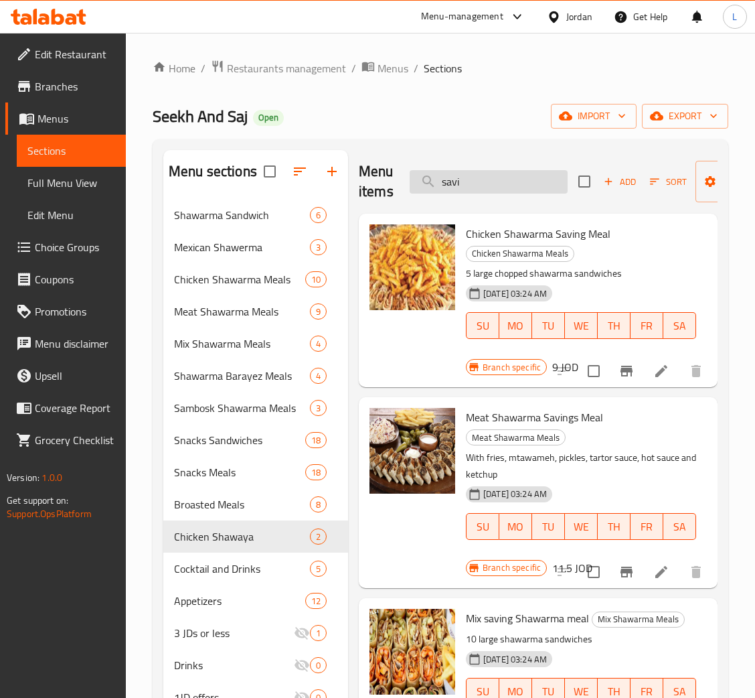
click at [492, 186] on input "savi" at bounding box center [489, 181] width 158 height 23
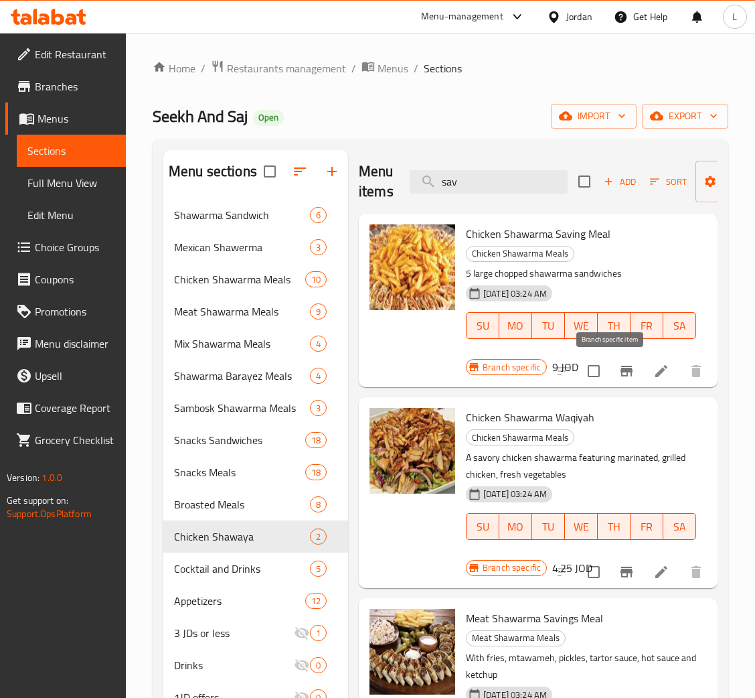
type input "sav"
click at [619, 378] on icon "Branch-specific-item" at bounding box center [627, 371] width 16 height 16
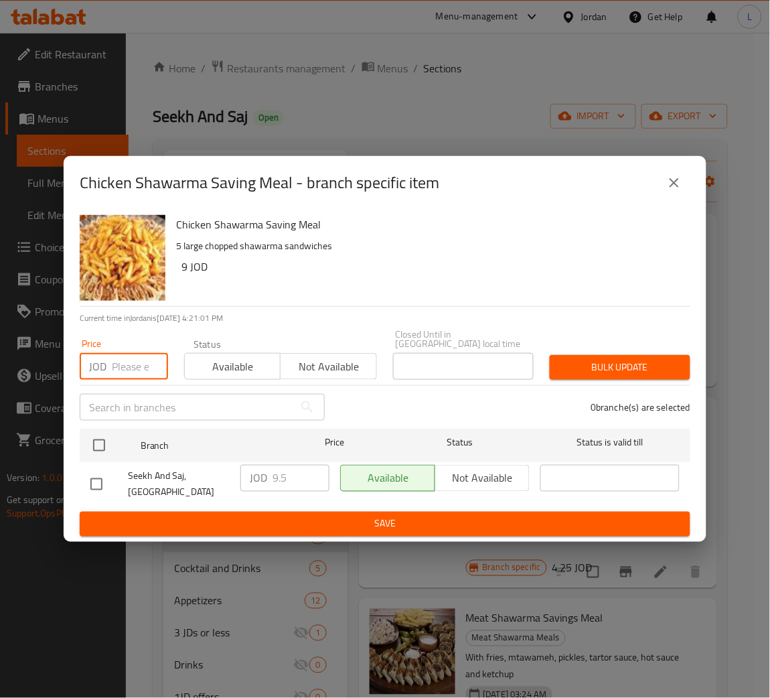
click at [124, 360] on input "number" at bounding box center [140, 366] width 56 height 27
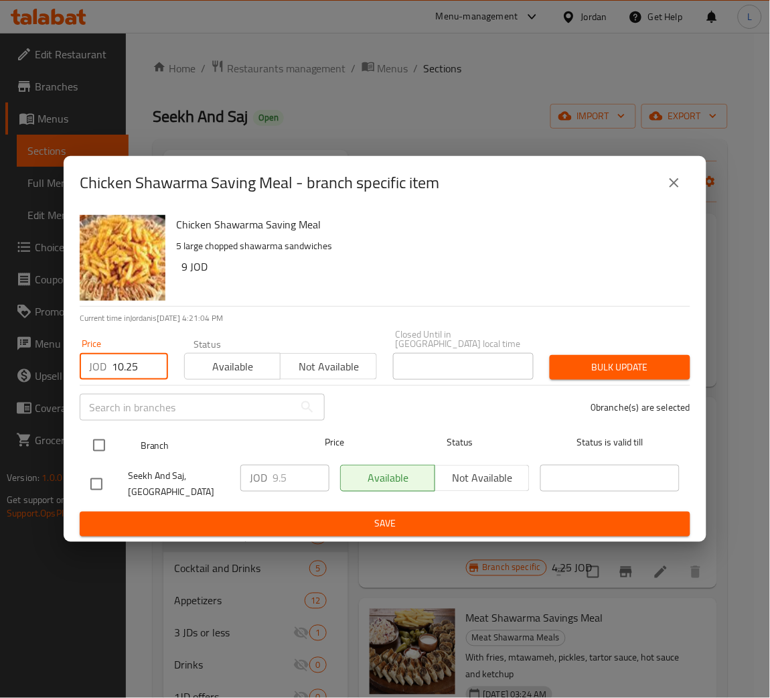
type input "10.25"
click at [89, 443] on input "checkbox" at bounding box center [99, 445] width 28 height 28
checkbox input "true"
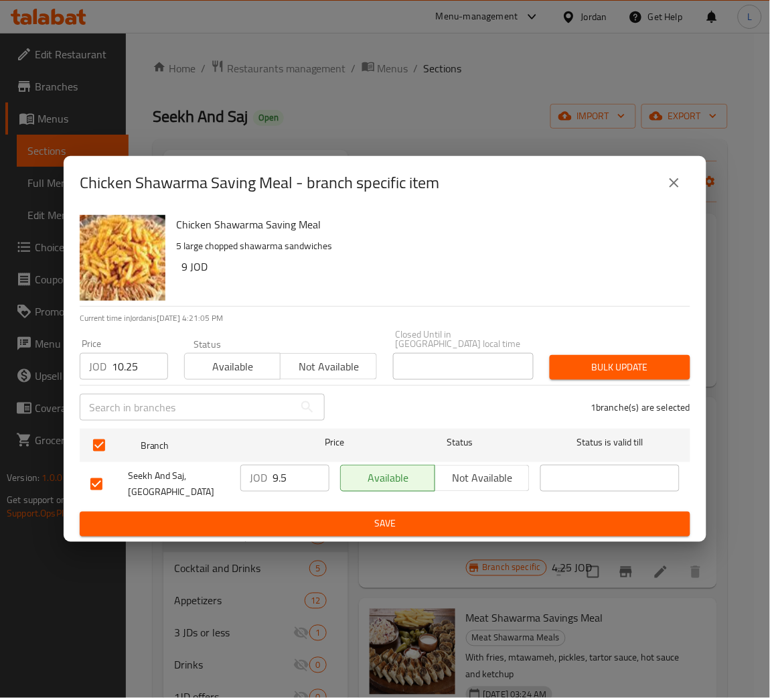
click at [577, 368] on span "Bulk update" at bounding box center [620, 367] width 119 height 17
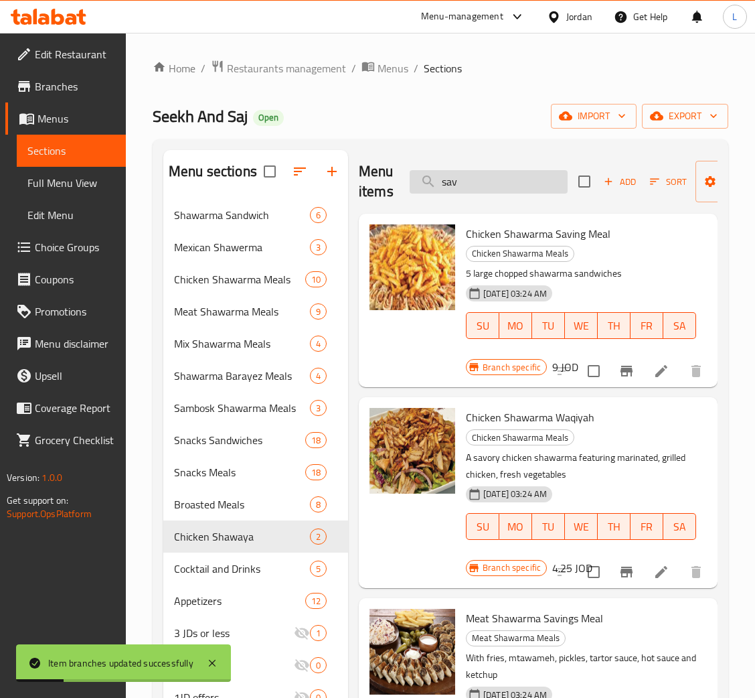
click at [468, 176] on input "sav" at bounding box center [489, 181] width 158 height 23
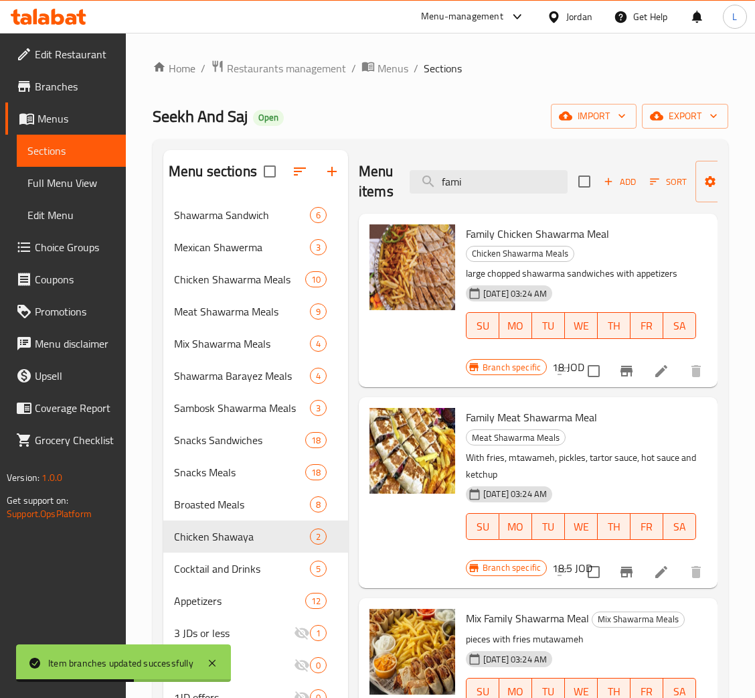
type input "fami"
click at [617, 371] on button "Branch-specific-item" at bounding box center [627, 371] width 32 height 32
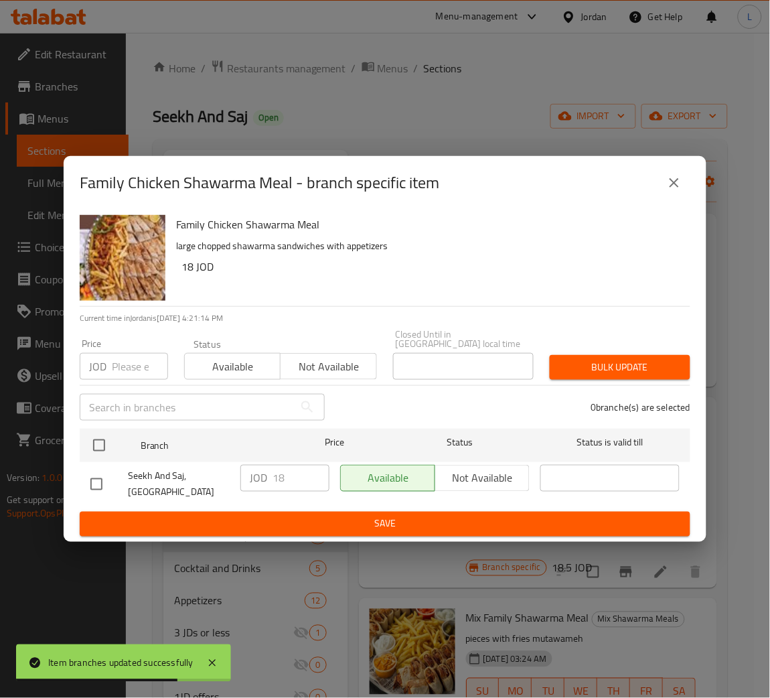
click at [141, 360] on input "number" at bounding box center [140, 366] width 56 height 27
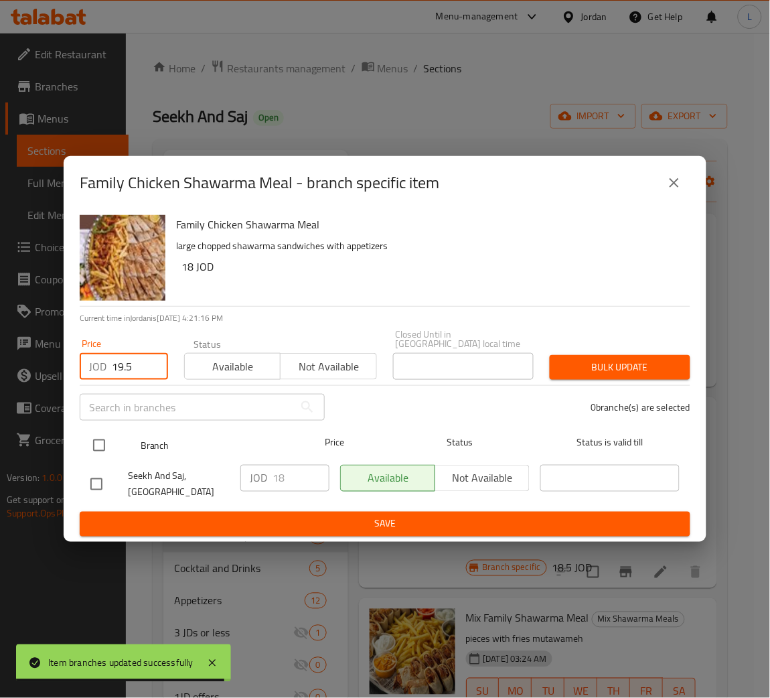
type input "19.5"
click at [92, 444] on input "checkbox" at bounding box center [99, 445] width 28 height 28
checkbox input "true"
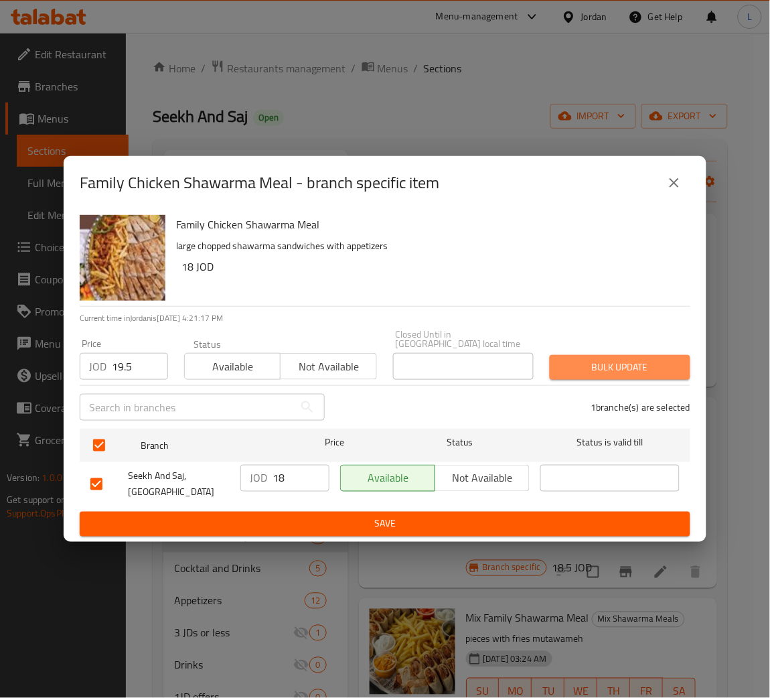
click at [642, 361] on span "Bulk update" at bounding box center [620, 367] width 119 height 17
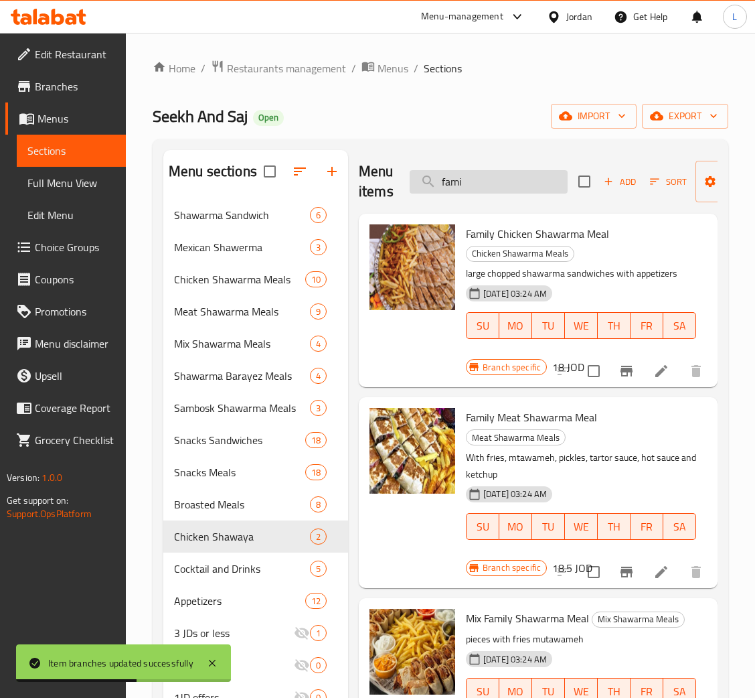
click at [503, 177] on input "fami" at bounding box center [489, 181] width 158 height 23
paste input "وقية شاورما دجاج"
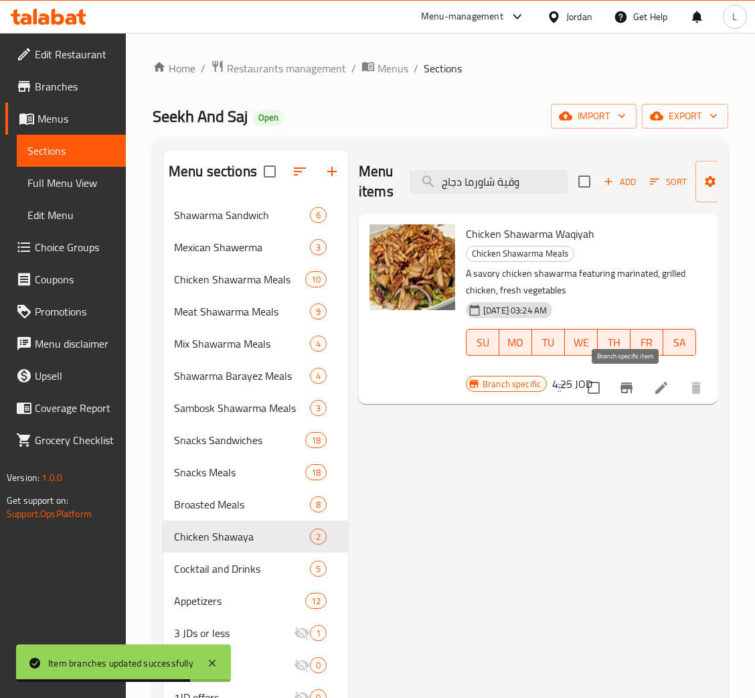
type input "وقية شاورما دجاج"
click at [620, 392] on icon "Branch-specific-item" at bounding box center [627, 388] width 16 height 16
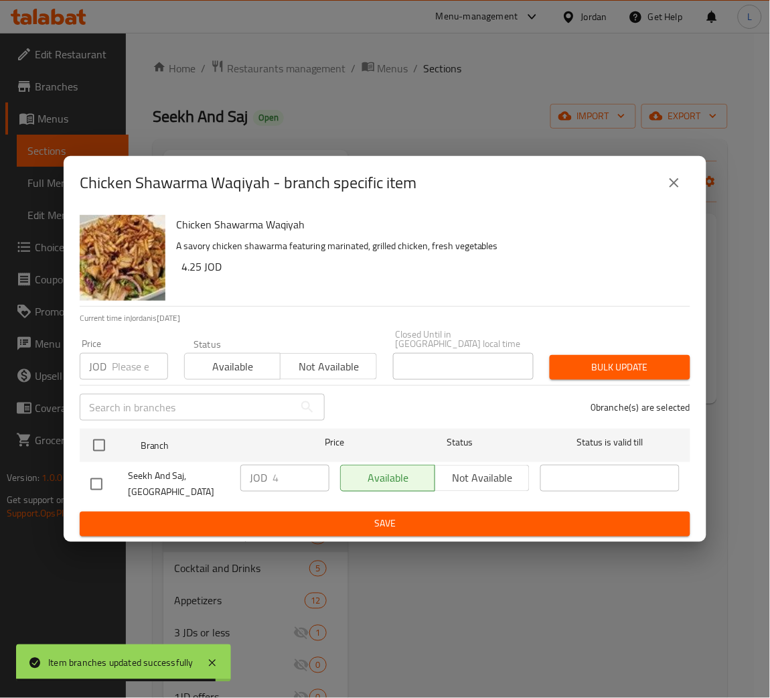
click at [133, 364] on input "number" at bounding box center [140, 366] width 56 height 27
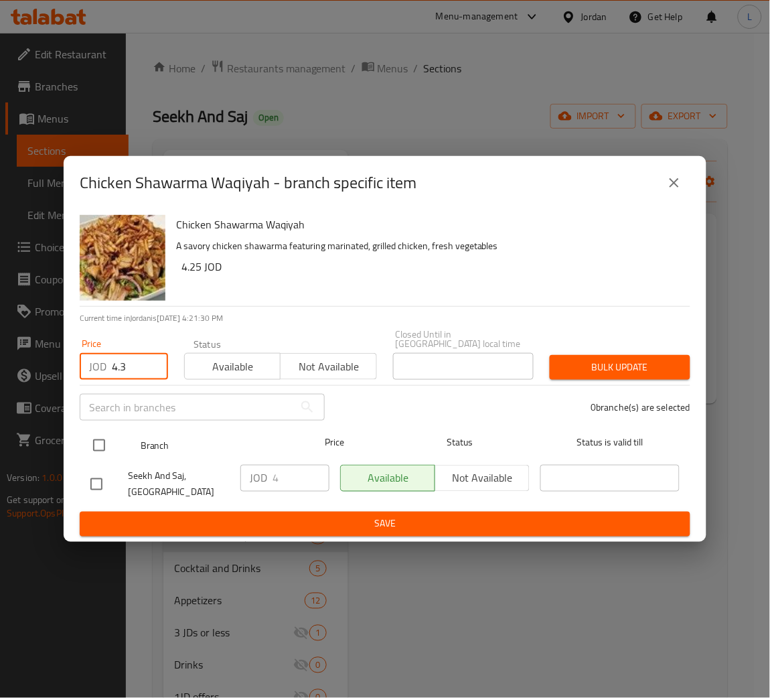
type input "4.3"
click at [94, 436] on input "checkbox" at bounding box center [99, 445] width 28 height 28
checkbox input "true"
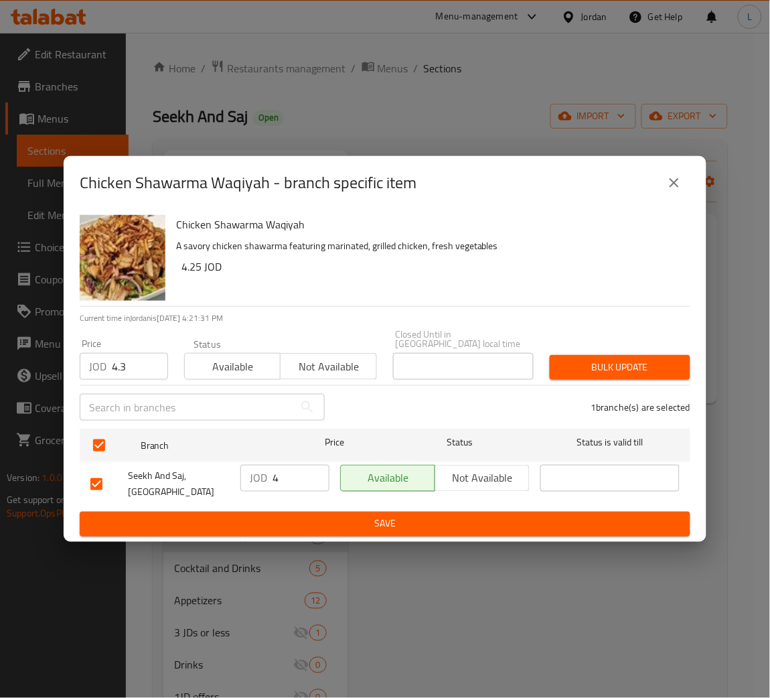
click at [609, 373] on button "Bulk update" at bounding box center [620, 367] width 141 height 25
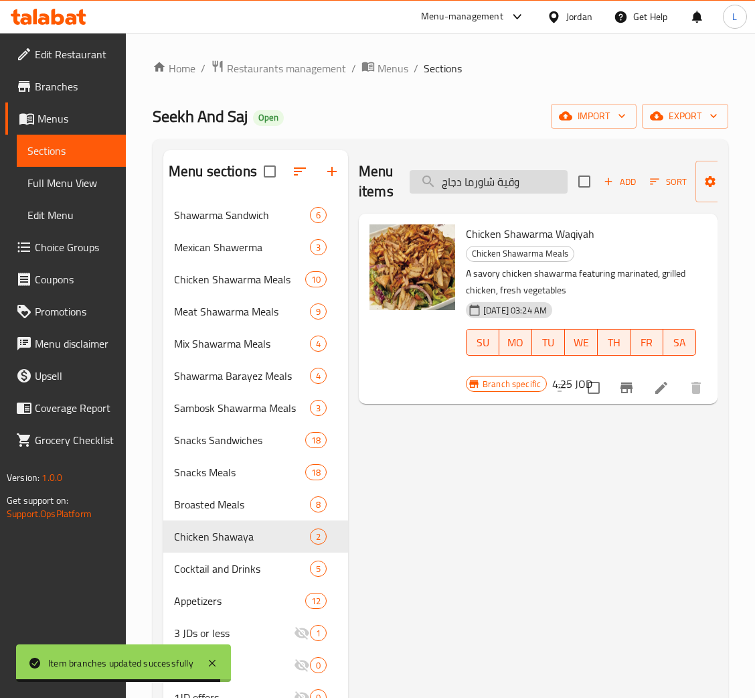
click at [498, 187] on input "وقية شاورما دجاج" at bounding box center [489, 181] width 158 height 23
paste input "جبة شاورما لحمة عادي"
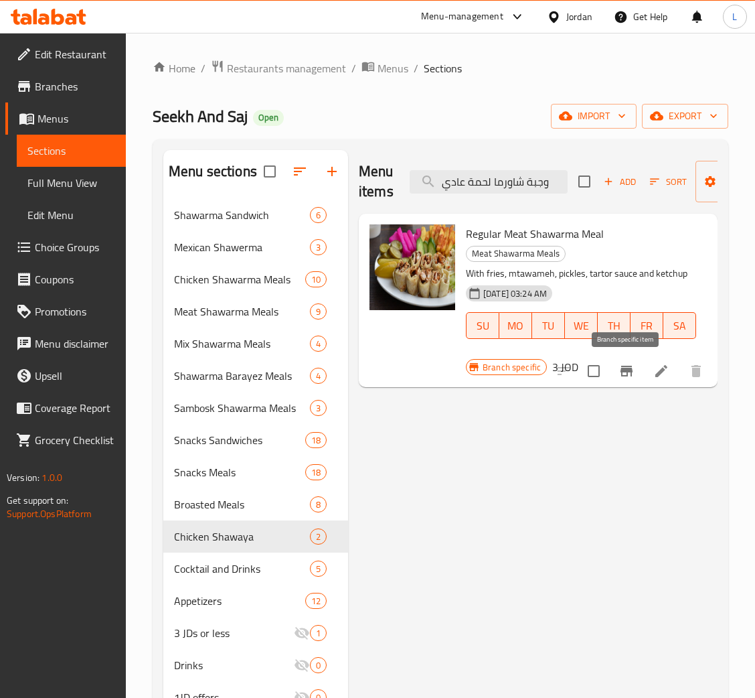
type input "وجبة شاورما لحمة عادي"
click at [616, 373] on button "Branch-specific-item" at bounding box center [627, 371] width 32 height 32
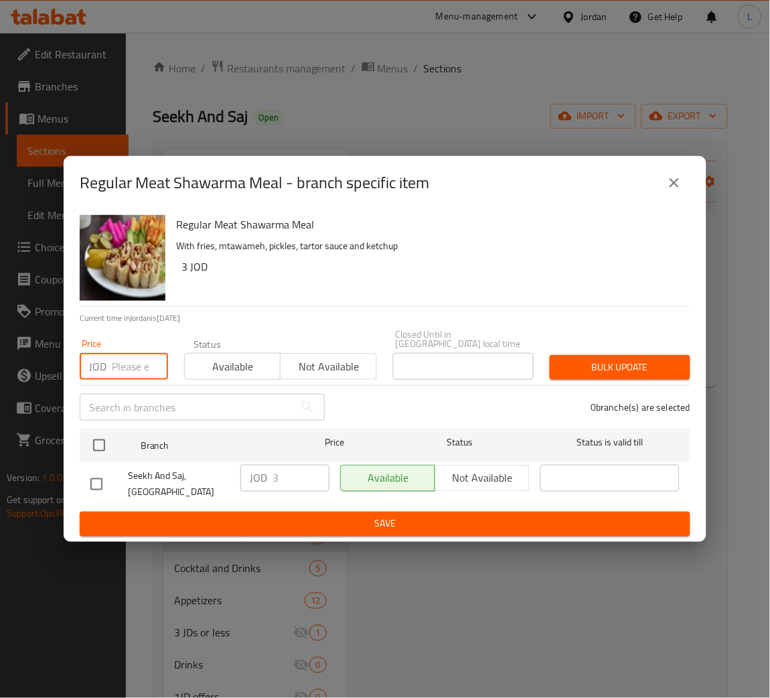
click at [133, 367] on input "number" at bounding box center [140, 366] width 56 height 27
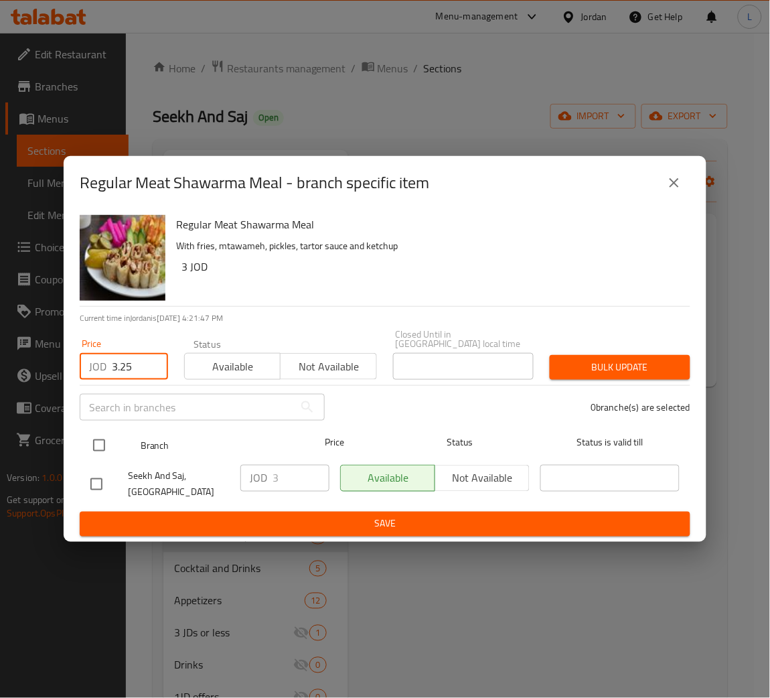
type input "3.25"
click at [102, 437] on input "checkbox" at bounding box center [99, 445] width 28 height 28
checkbox input "true"
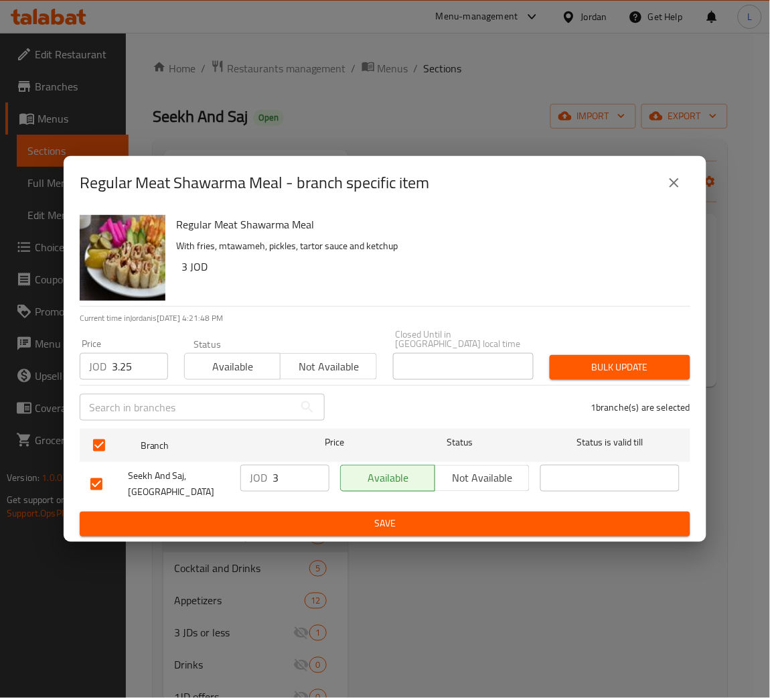
click at [626, 376] on div "Bulk update" at bounding box center [620, 367] width 157 height 41
click at [617, 362] on span "Bulk update" at bounding box center [620, 367] width 119 height 17
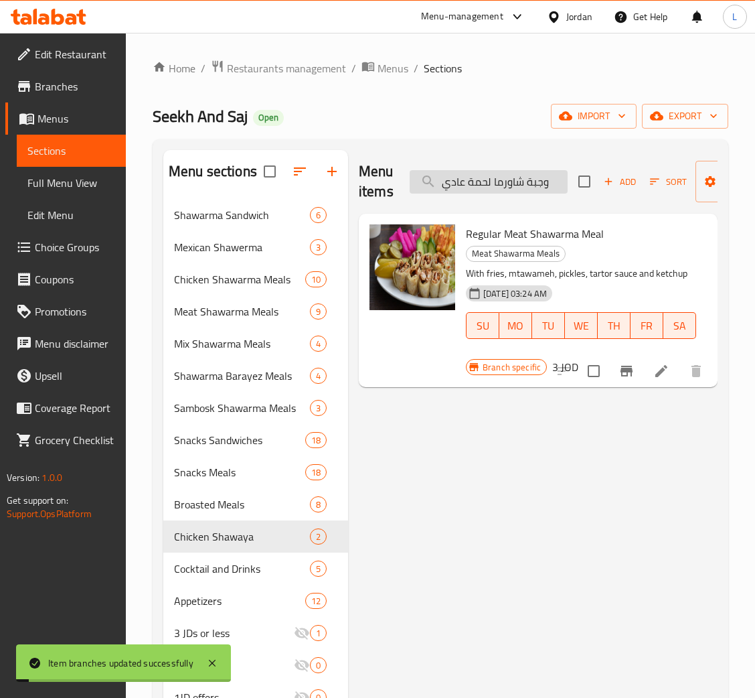
click at [501, 183] on input "وجبة شاورما لحمة عادي" at bounding box center [489, 181] width 158 height 23
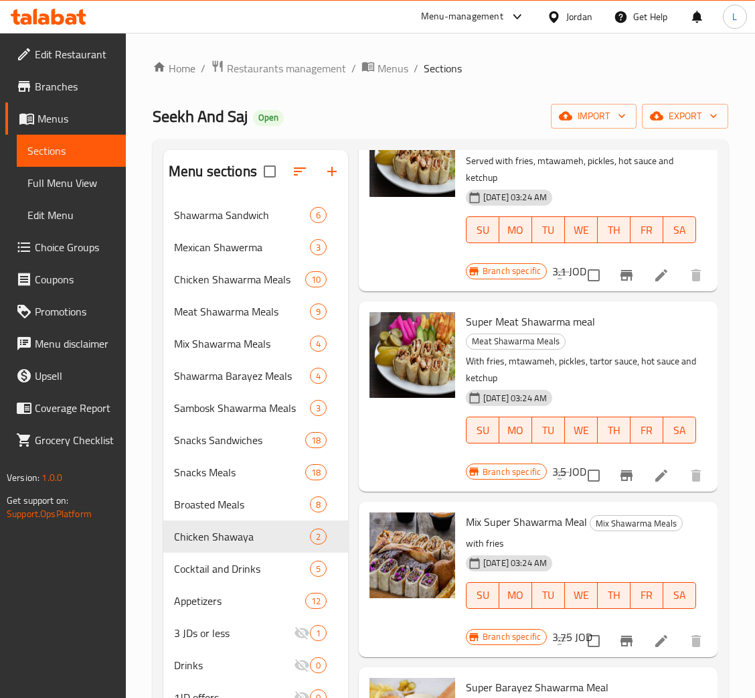
scroll to position [301, 0]
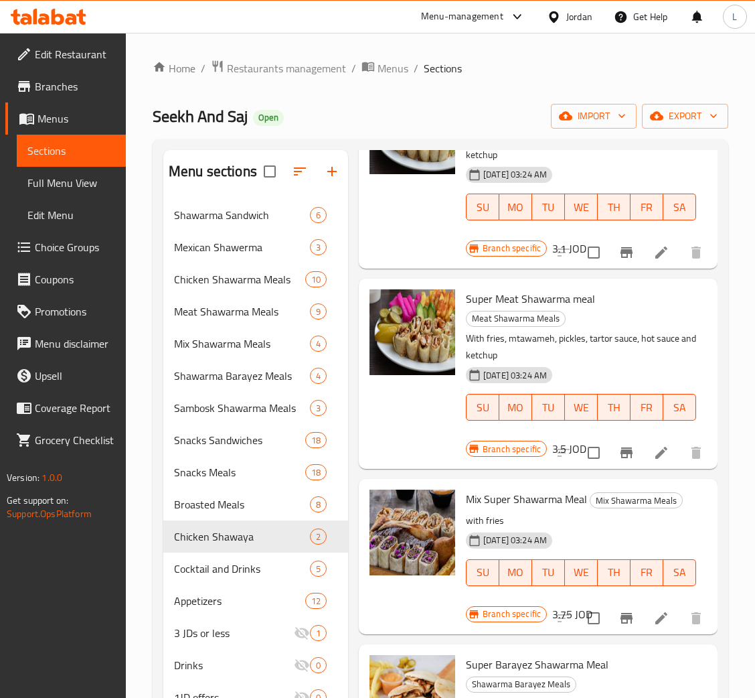
type input "super"
click at [621, 258] on icon "Branch-specific-item" at bounding box center [627, 252] width 12 height 11
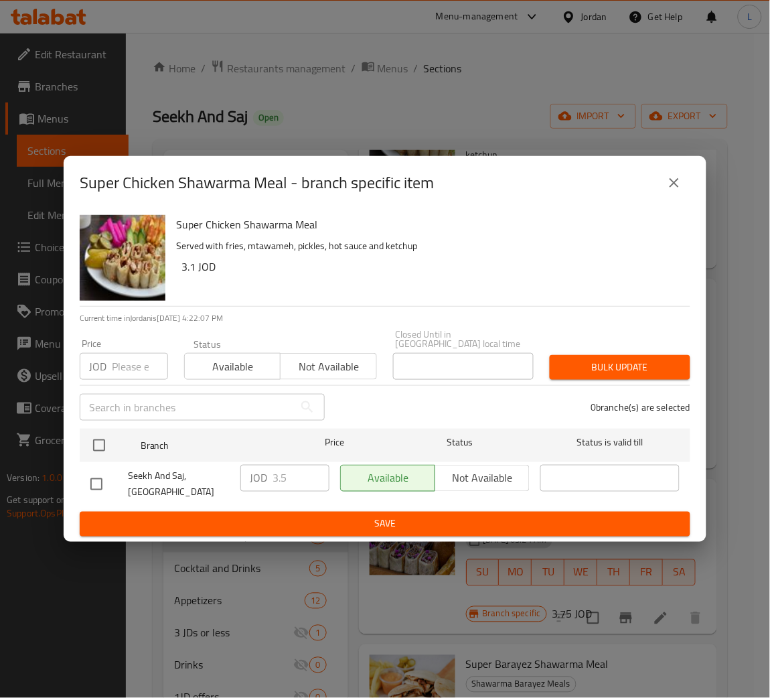
click at [670, 184] on icon "close" at bounding box center [674, 183] width 16 height 16
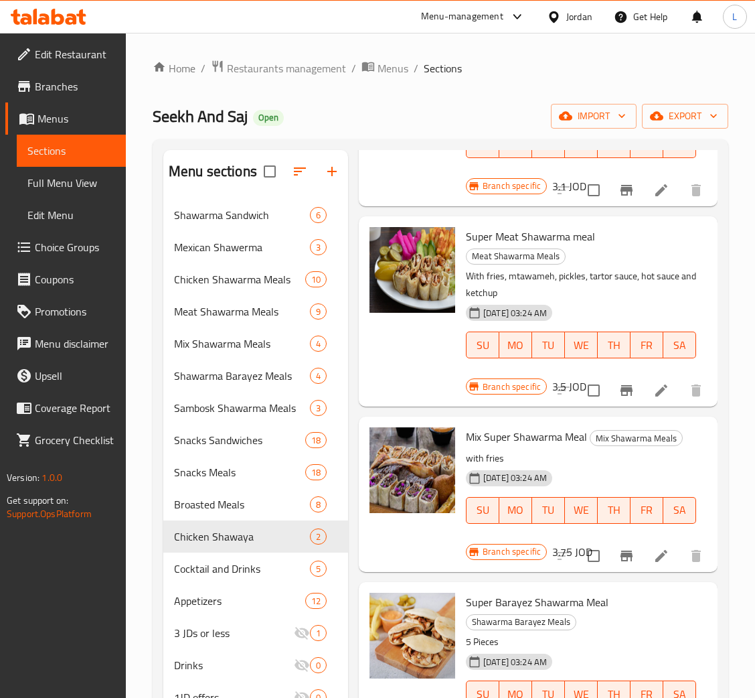
scroll to position [402, 0]
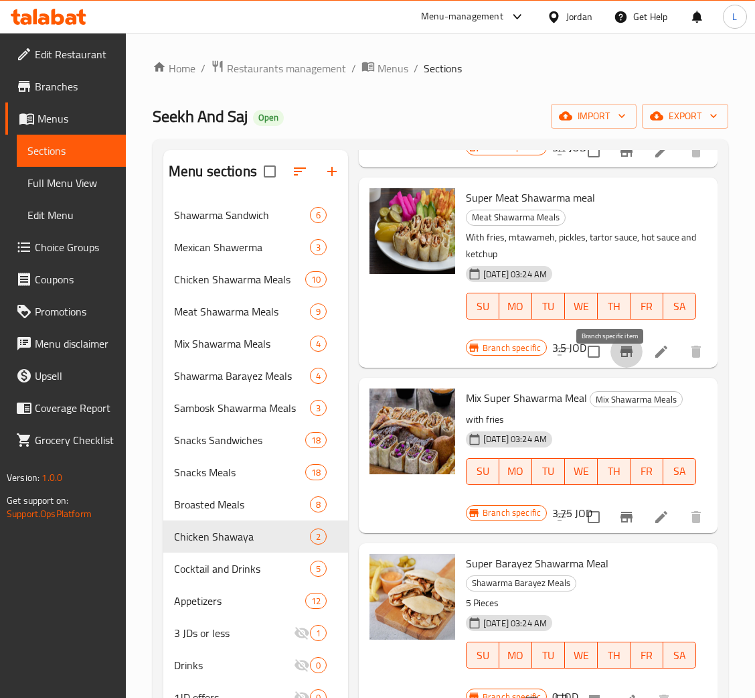
click at [619, 360] on icon "Branch-specific-item" at bounding box center [627, 352] width 16 height 16
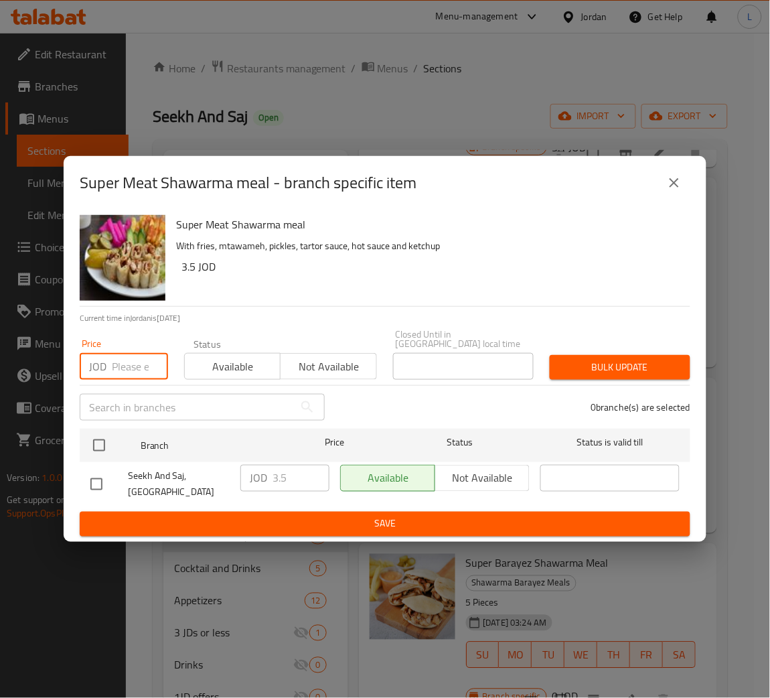
click at [113, 363] on input "number" at bounding box center [140, 366] width 56 height 27
type input "3.25"
click at [674, 182] on icon "close" at bounding box center [674, 183] width 16 height 16
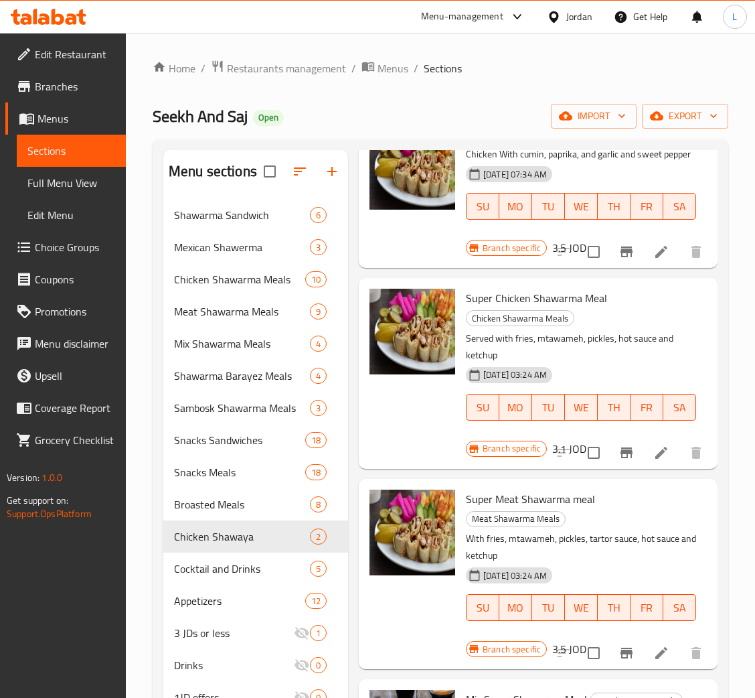
scroll to position [0, 0]
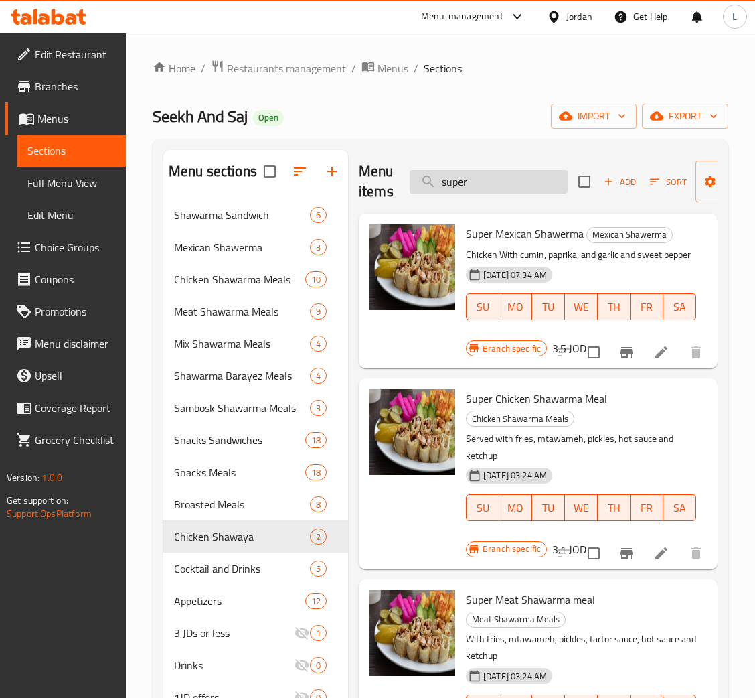
click at [481, 182] on input "super" at bounding box center [489, 181] width 158 height 23
paste input "وجبة شاورما لحمة عادي"
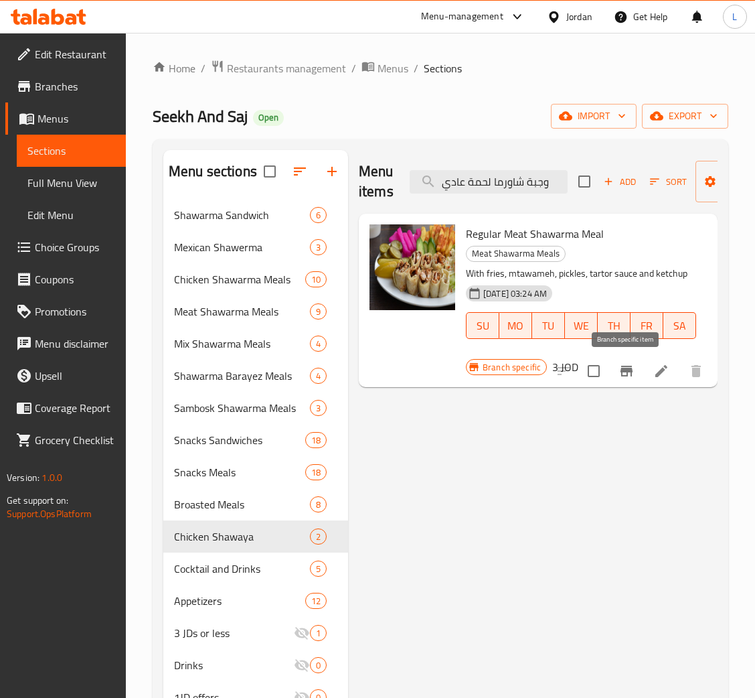
type input "وجبة شاورما لحمة عادي"
click at [630, 375] on icon "Branch-specific-item" at bounding box center [627, 371] width 16 height 16
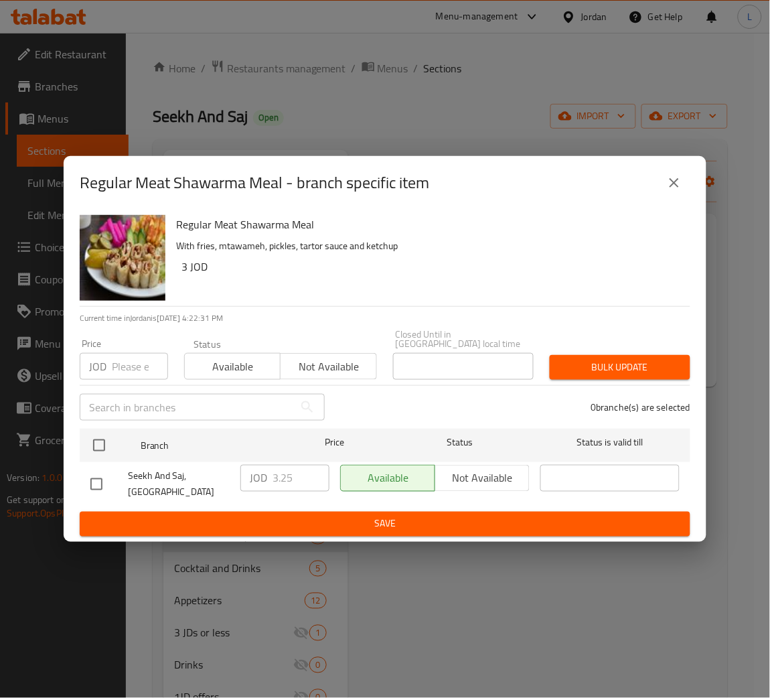
click at [113, 360] on input "number" at bounding box center [140, 366] width 56 height 27
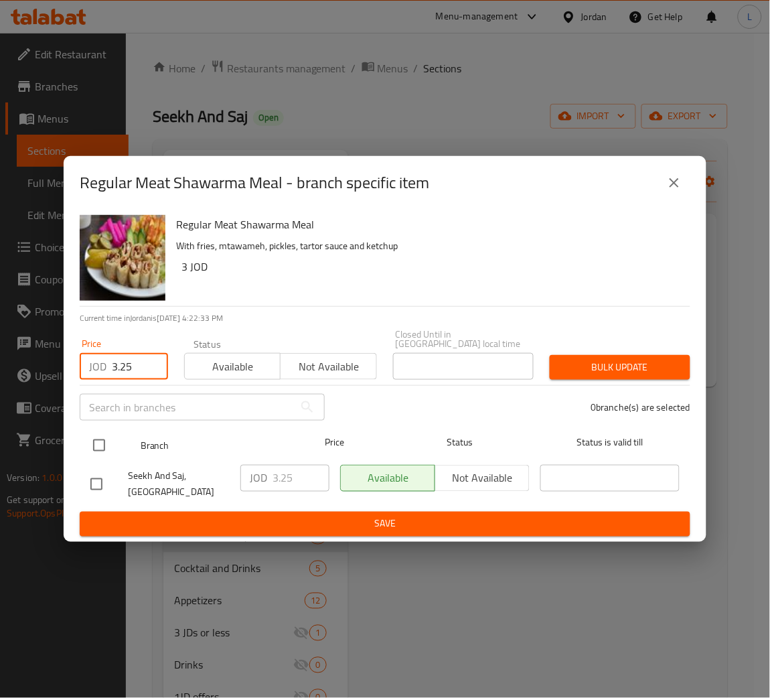
type input "3.25"
click at [107, 431] on input "checkbox" at bounding box center [99, 445] width 28 height 28
checkbox input "true"
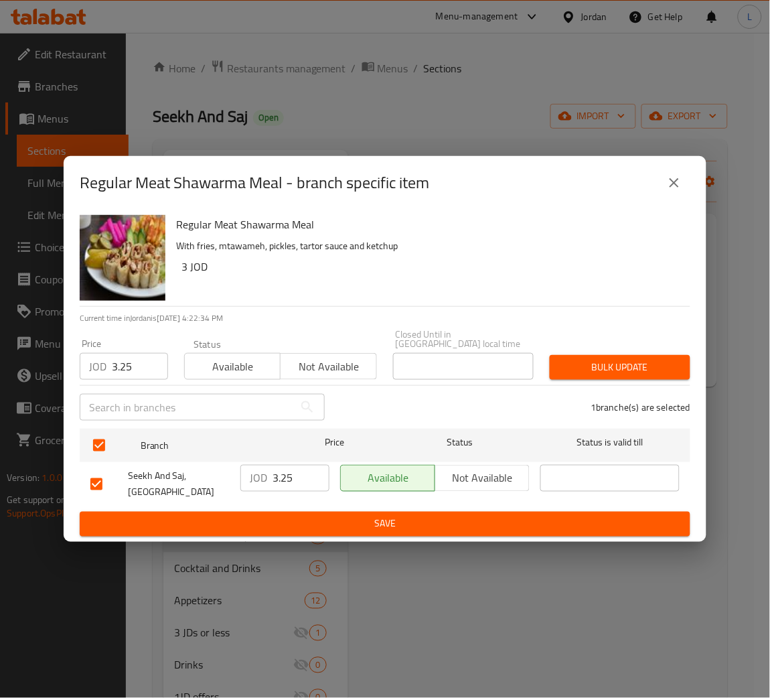
click at [634, 360] on span "Bulk update" at bounding box center [620, 367] width 119 height 17
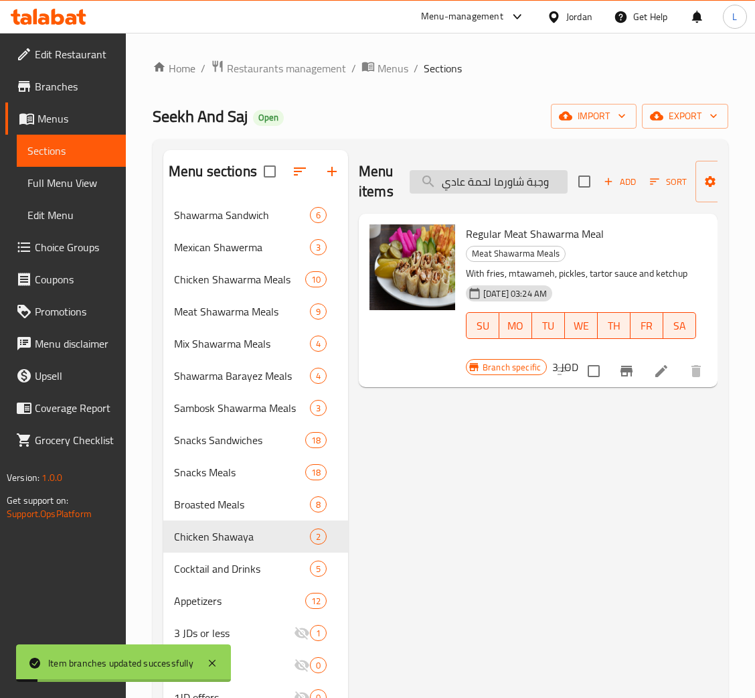
click at [530, 179] on input "وجبة شاورما لحمة عادي" at bounding box center [489, 181] width 158 height 23
click at [463, 184] on input "وجبة شاورما لحمة عادي" at bounding box center [489, 181] width 158 height 23
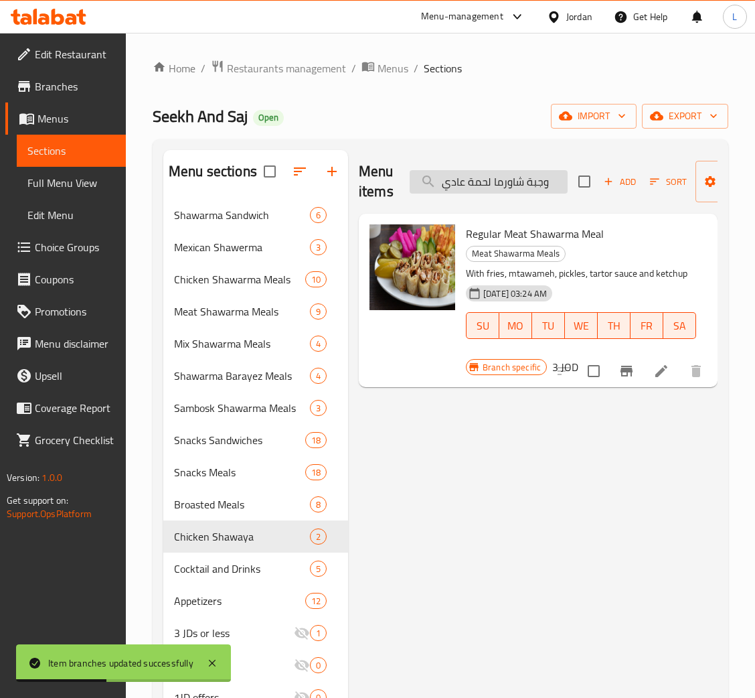
paste input "سوبر"
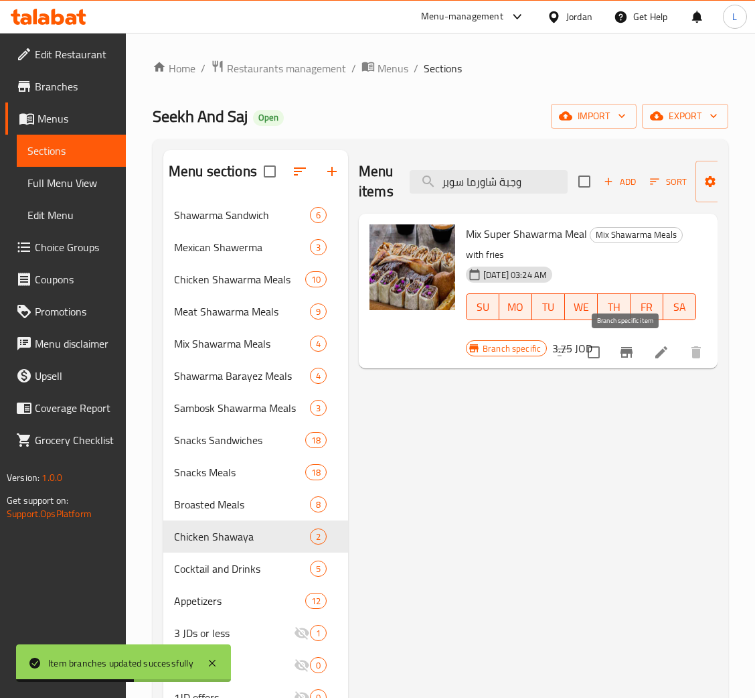
type input "وجبة شاورما سوبر"
click at [622, 352] on icon "Branch-specific-item" at bounding box center [627, 352] width 12 height 11
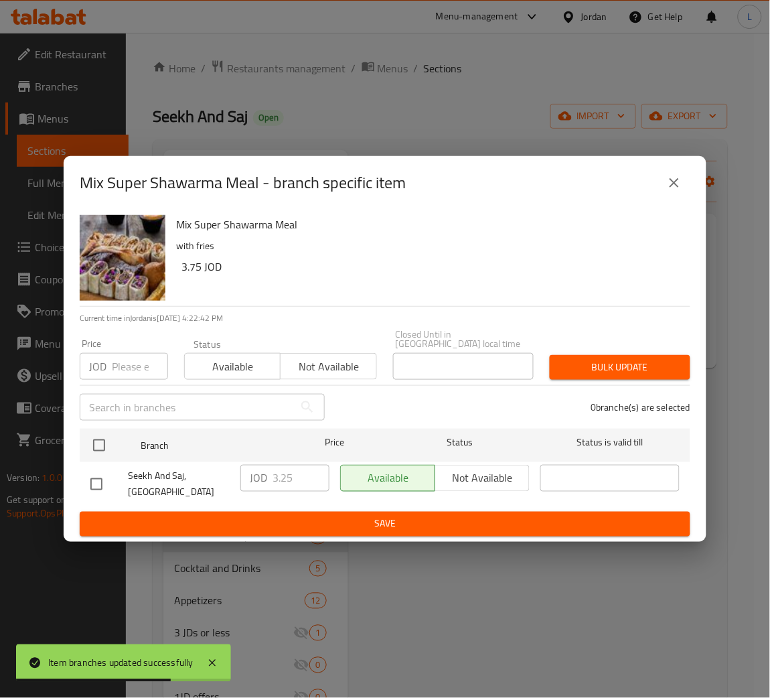
click at [123, 366] on input "number" at bounding box center [140, 366] width 56 height 27
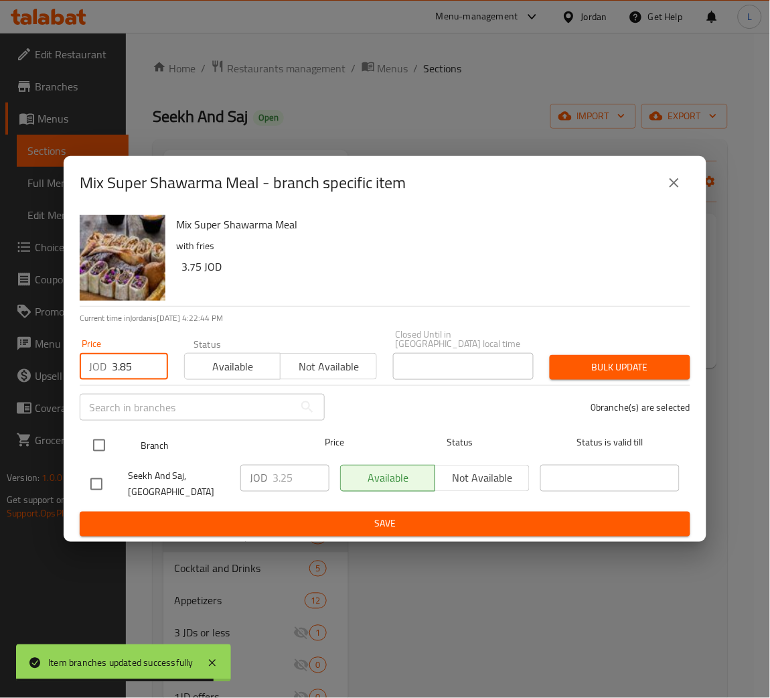
type input "3.85"
click at [84, 441] on div "Branch Price Status Status is valid till" at bounding box center [385, 445] width 611 height 33
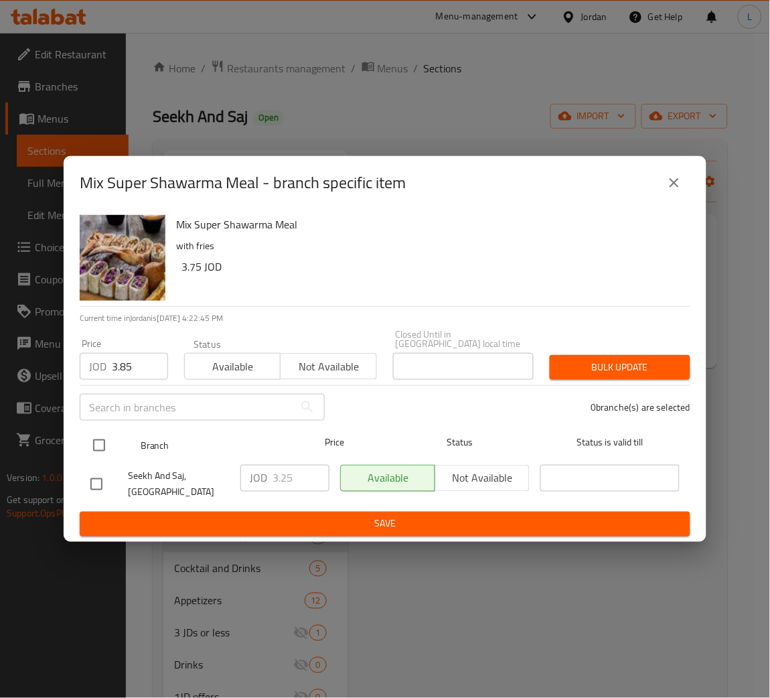
click at [98, 440] on input "checkbox" at bounding box center [99, 445] width 28 height 28
checkbox input "true"
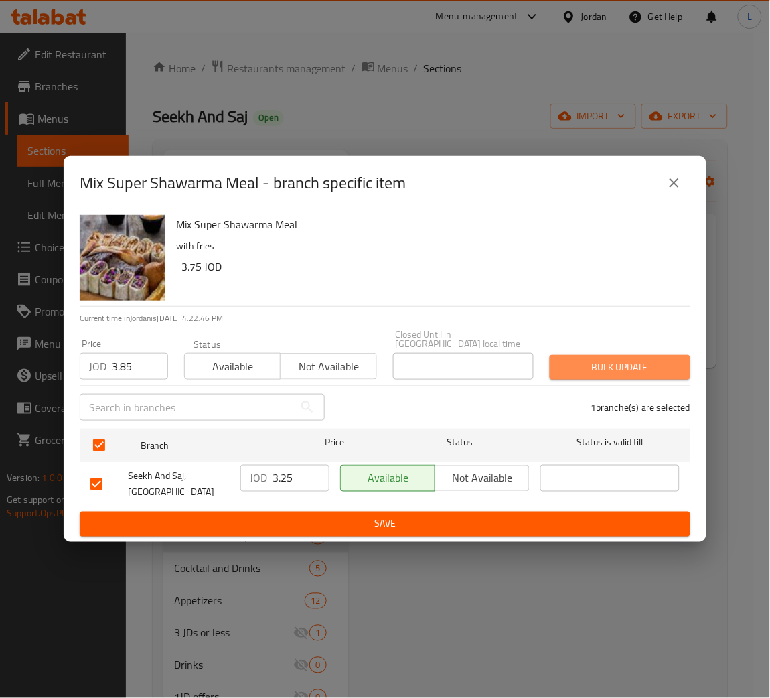
click at [581, 373] on button "Bulk update" at bounding box center [620, 367] width 141 height 25
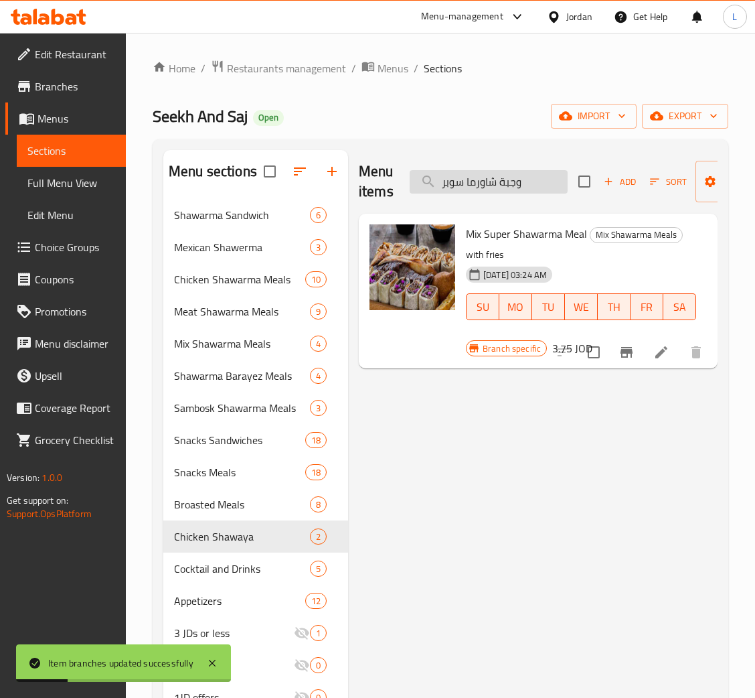
click at [473, 179] on input "وجبة شاورما سوبر" at bounding box center [489, 181] width 158 height 23
click at [475, 179] on input "وجبة شاورما سوبر" at bounding box center [489, 181] width 158 height 23
paste input "بل لحمة"
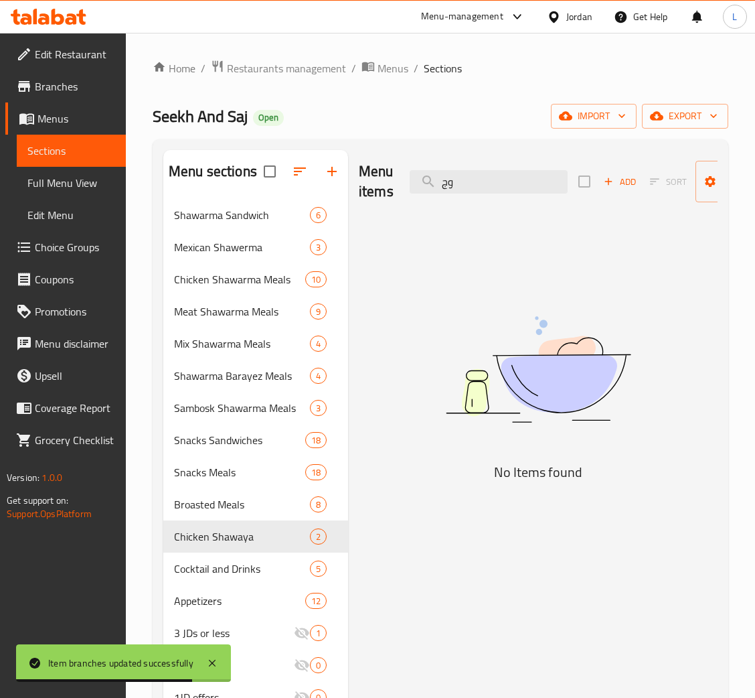
type input "و"
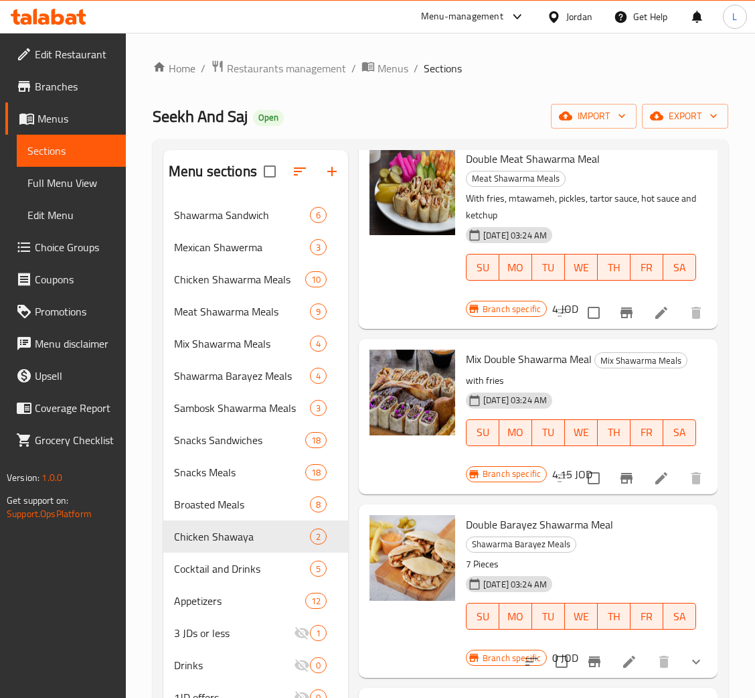
scroll to position [402, 0]
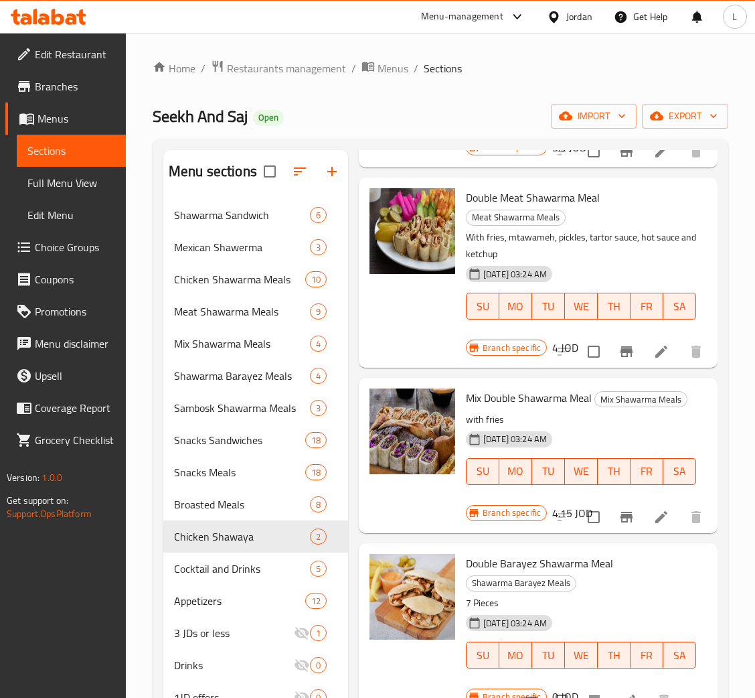
type input "doub"
click at [621, 357] on icon "Branch-specific-item" at bounding box center [627, 351] width 12 height 11
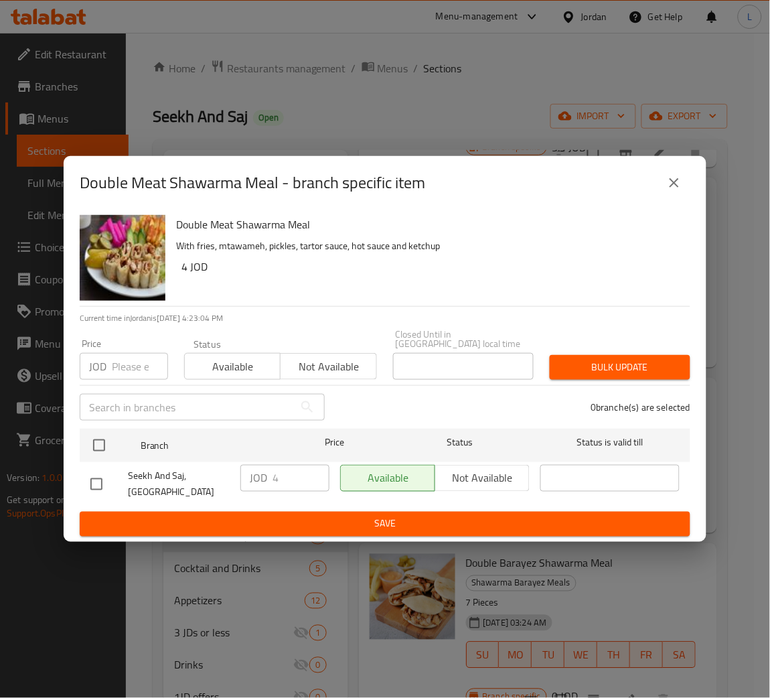
click at [131, 371] on input "number" at bounding box center [140, 366] width 56 height 27
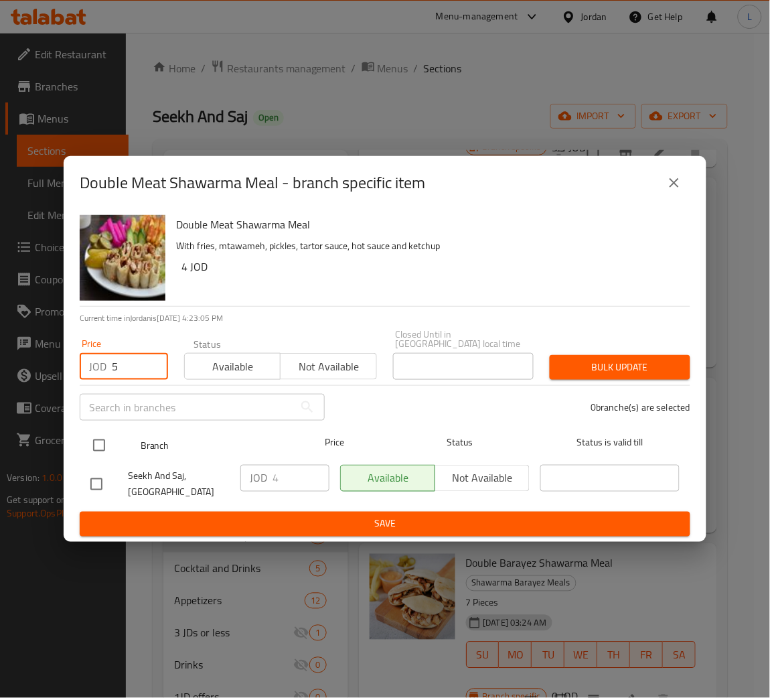
type input "5"
click at [97, 442] on input "checkbox" at bounding box center [99, 445] width 28 height 28
checkbox input "true"
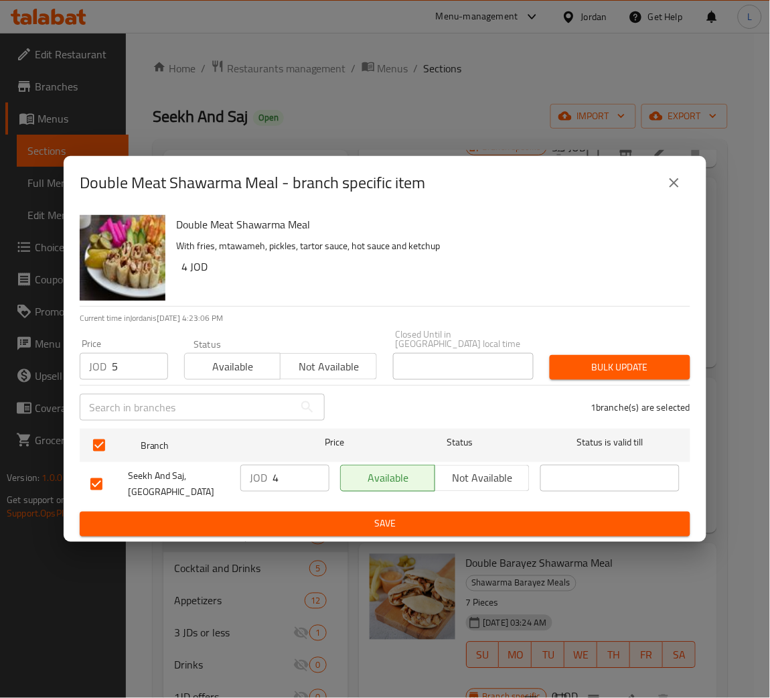
click at [657, 360] on span "Bulk update" at bounding box center [620, 367] width 119 height 17
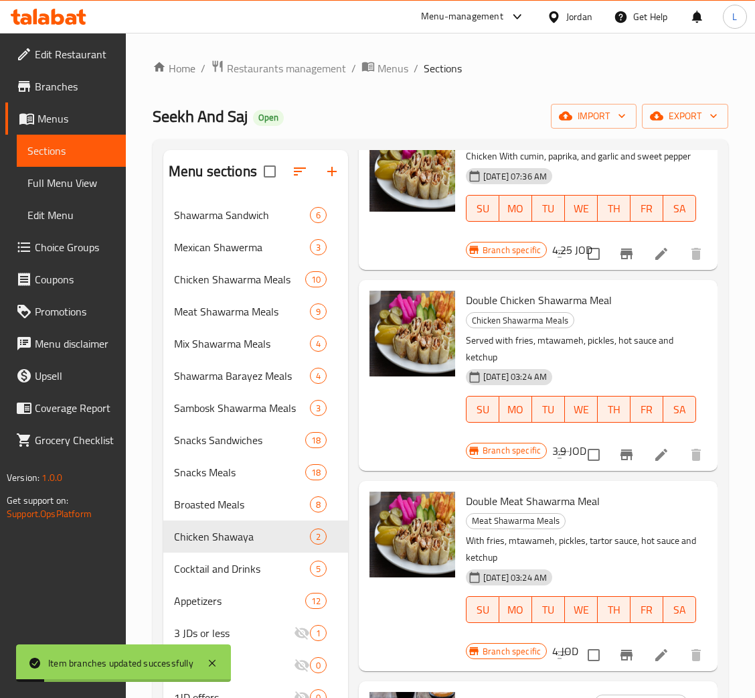
scroll to position [0, 0]
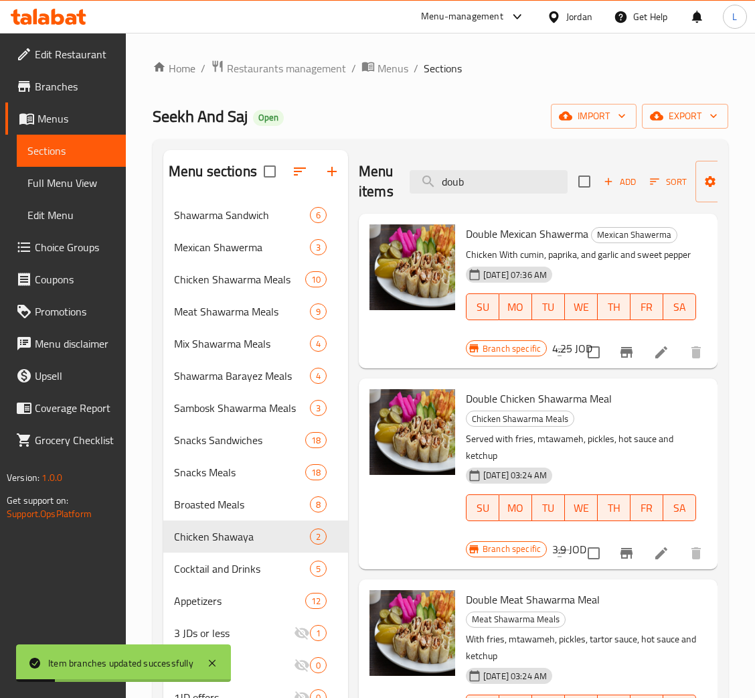
drag, startPoint x: 508, startPoint y: 201, endPoint x: 504, endPoint y: 189, distance: 12.5
click at [508, 200] on div "Menu items doub Add Sort Manage items" at bounding box center [538, 182] width 359 height 64
click at [502, 182] on input "doub" at bounding box center [489, 181] width 158 height 23
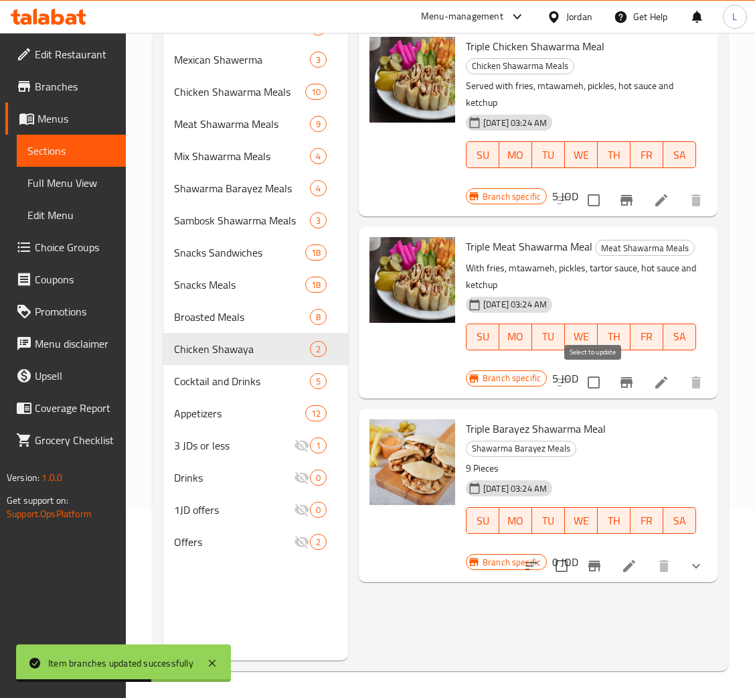
scroll to position [189, 0]
type input "tripl"
click at [628, 386] on icon "Branch-specific-item" at bounding box center [627, 382] width 16 height 16
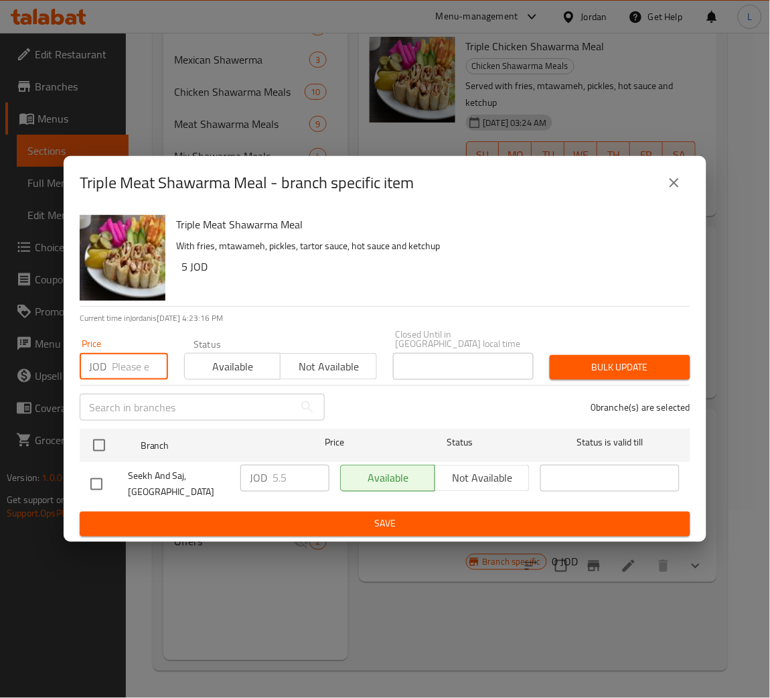
click at [123, 360] on input "number" at bounding box center [140, 366] width 56 height 27
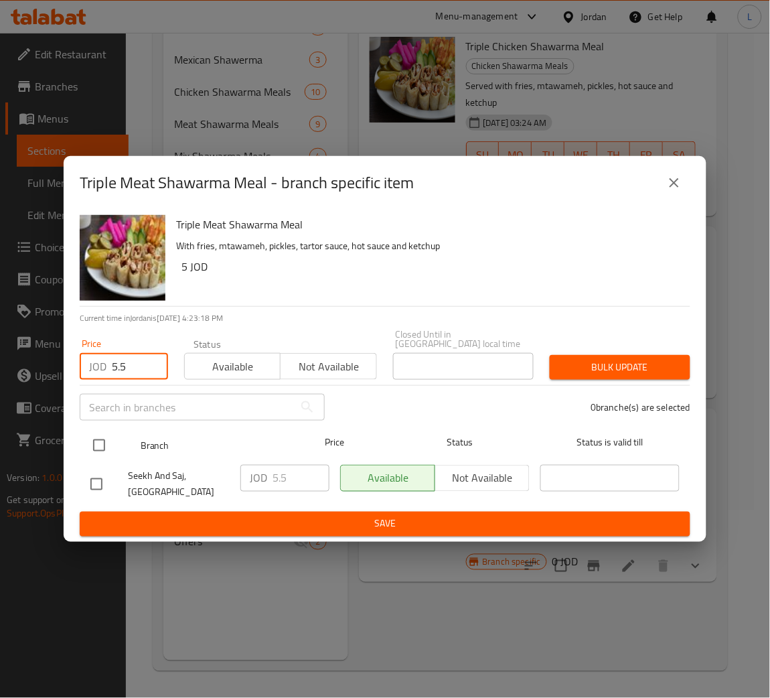
type input "5.5"
click at [94, 435] on input "checkbox" at bounding box center [99, 445] width 28 height 28
checkbox input "true"
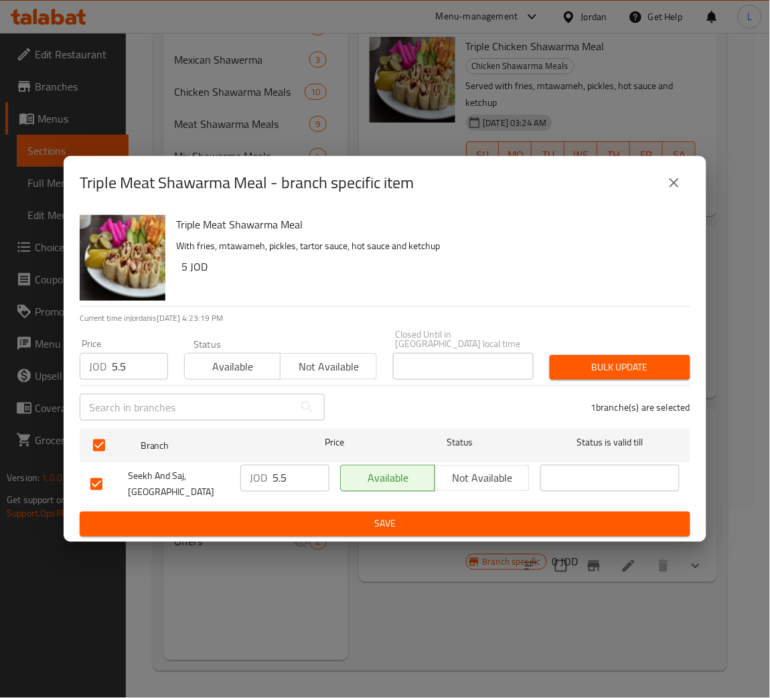
click at [609, 364] on span "Bulk update" at bounding box center [620, 367] width 119 height 17
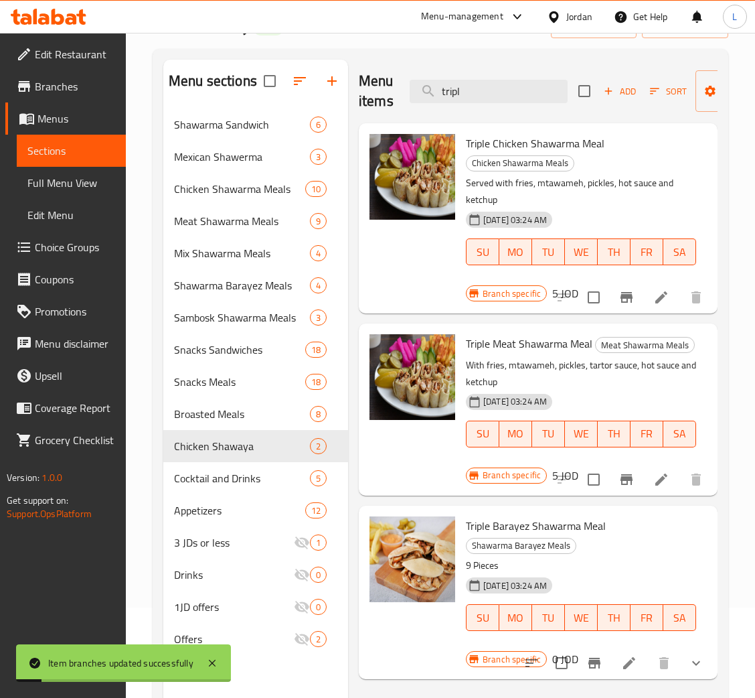
scroll to position [0, 0]
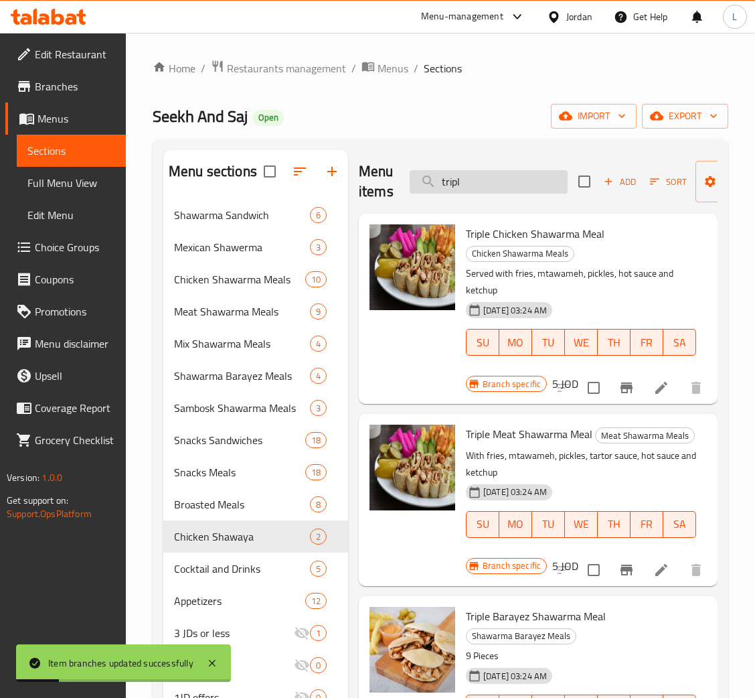
click at [509, 179] on input "tripl" at bounding box center [489, 181] width 158 height 23
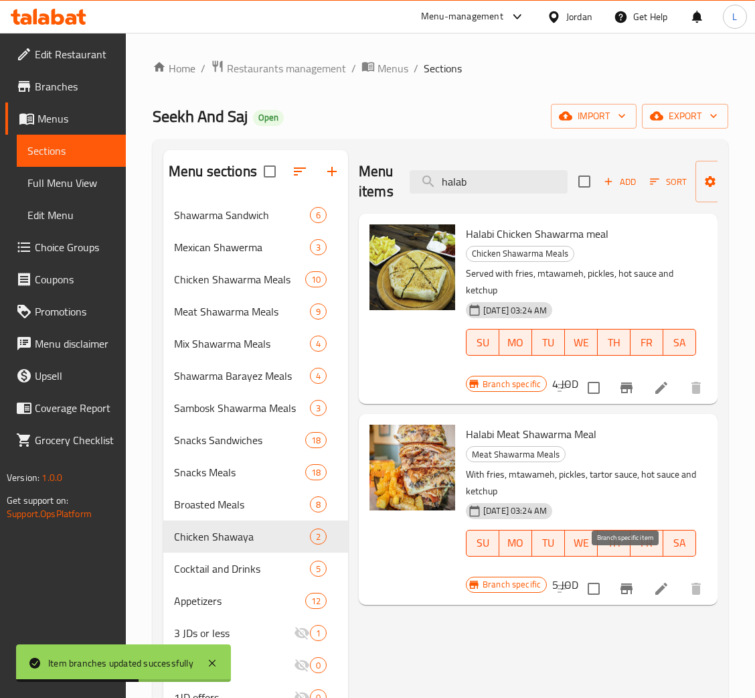
type input "halab"
click at [617, 574] on button "Branch-specific-item" at bounding box center [627, 589] width 32 height 32
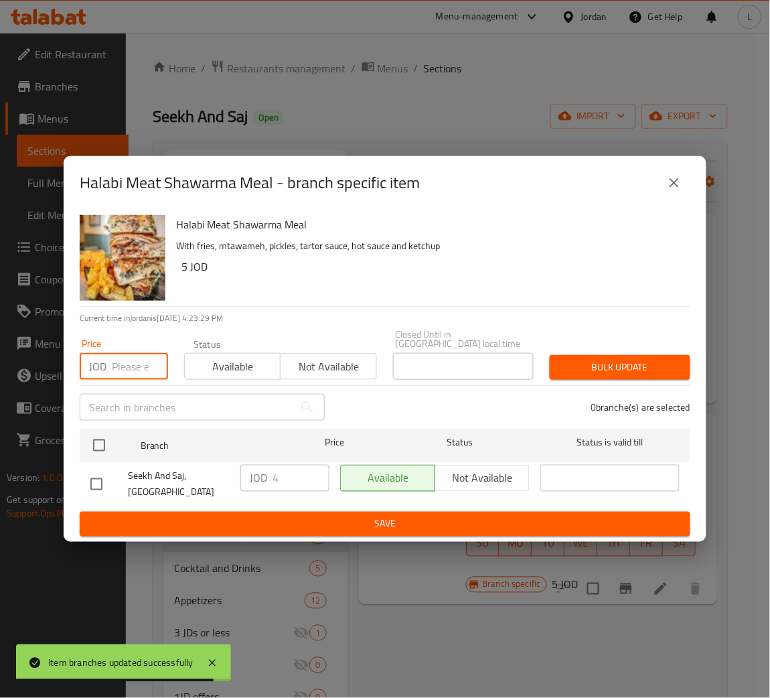
click at [138, 353] on input "number" at bounding box center [140, 366] width 56 height 27
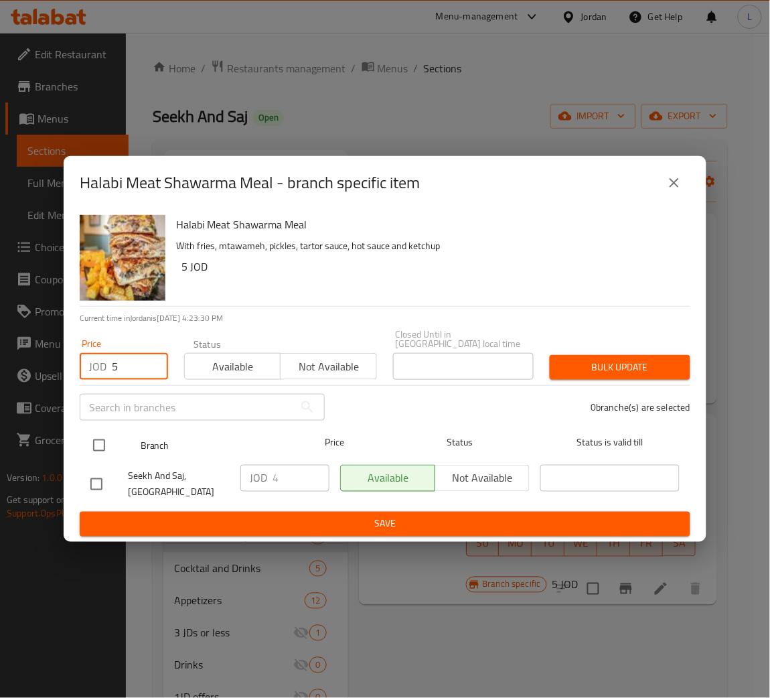
type input "5"
click at [105, 435] on input "checkbox" at bounding box center [99, 445] width 28 height 28
checkbox input "true"
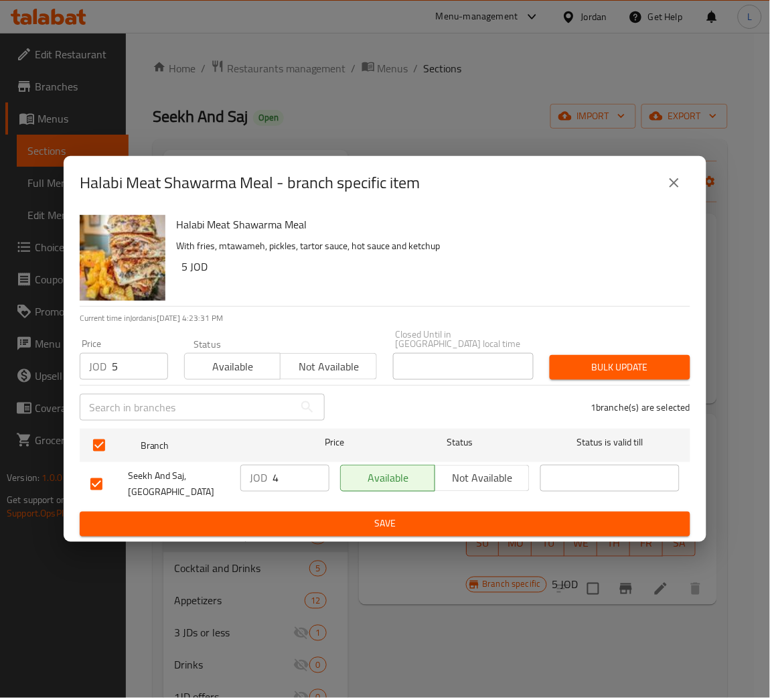
click at [616, 363] on span "Bulk update" at bounding box center [620, 367] width 119 height 17
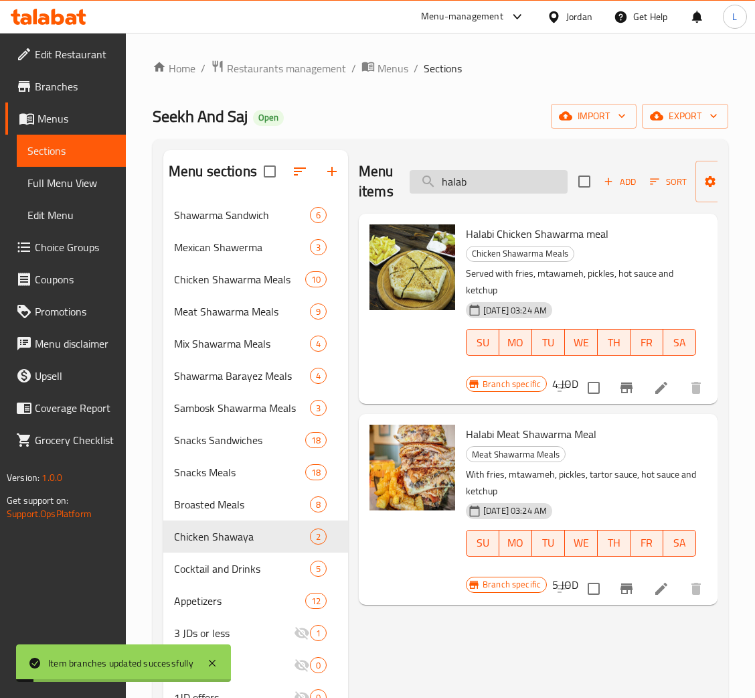
click at [502, 179] on input "halab" at bounding box center [489, 181] width 158 height 23
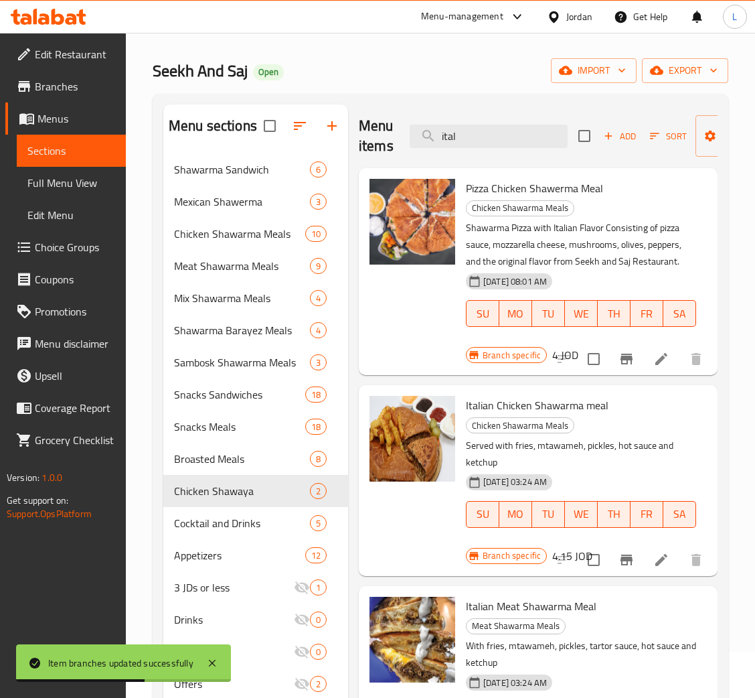
scroll to position [100, 0]
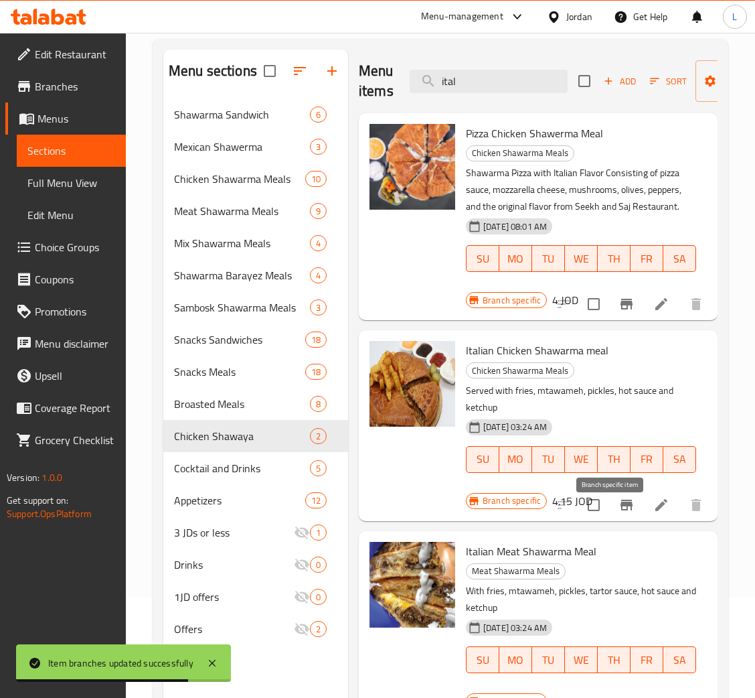
type input "ital"
click at [621, 510] on icon "Branch-specific-item" at bounding box center [627, 505] width 12 height 11
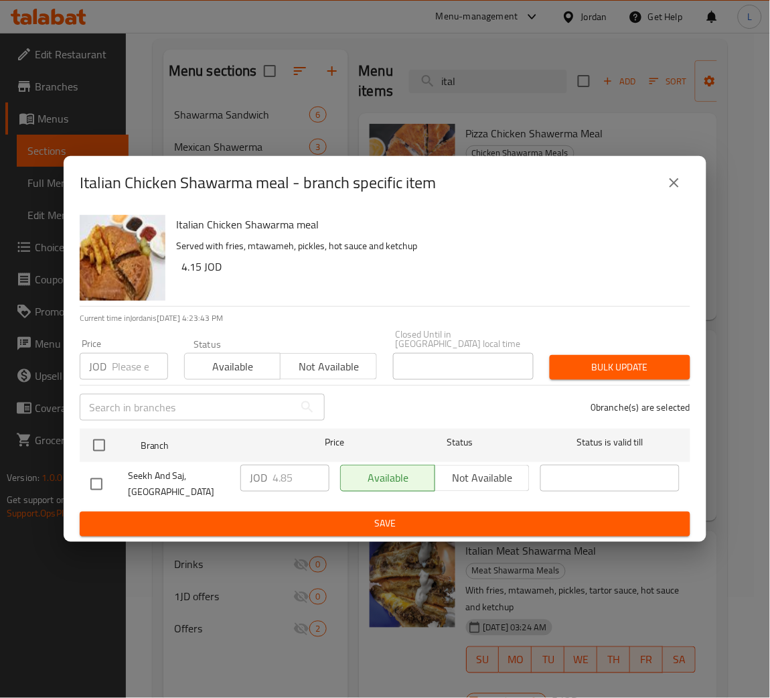
click at [111, 360] on div "JOD Price" at bounding box center [124, 366] width 88 height 27
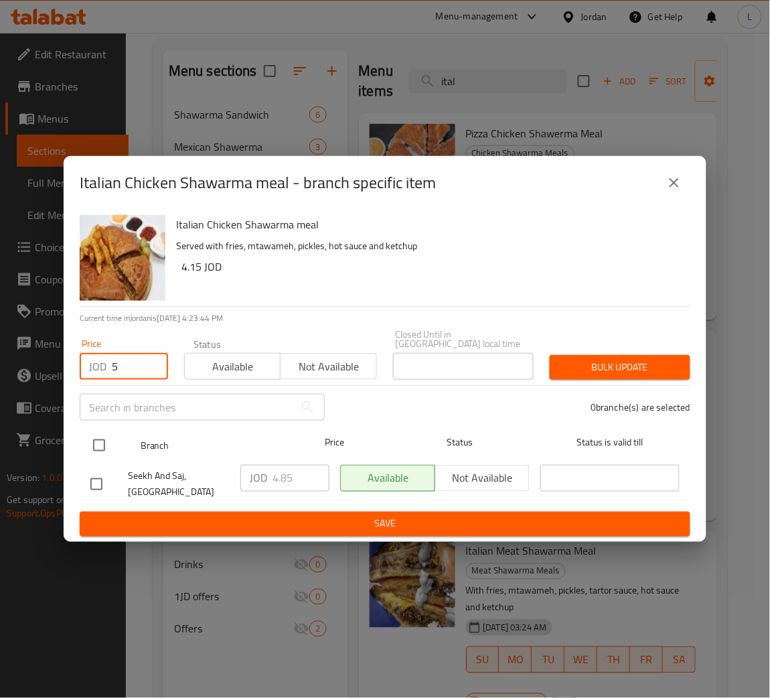
type input "5"
click at [106, 433] on input "checkbox" at bounding box center [99, 445] width 28 height 28
checkbox input "true"
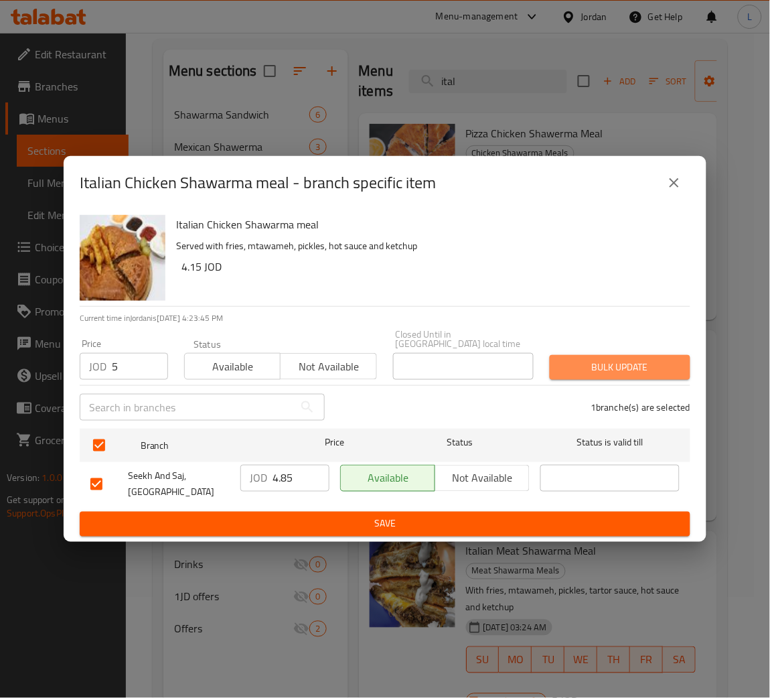
click at [640, 359] on span "Bulk update" at bounding box center [620, 367] width 119 height 17
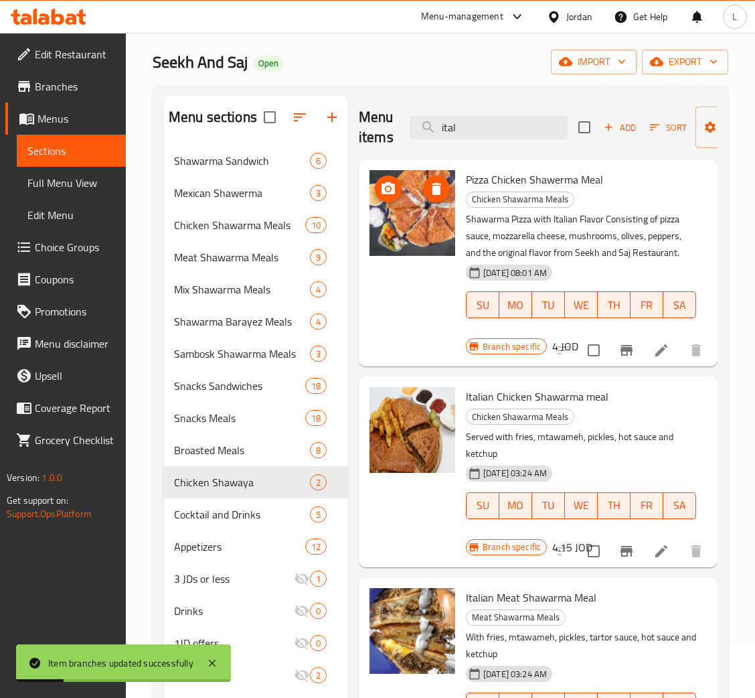
scroll to position [0, 0]
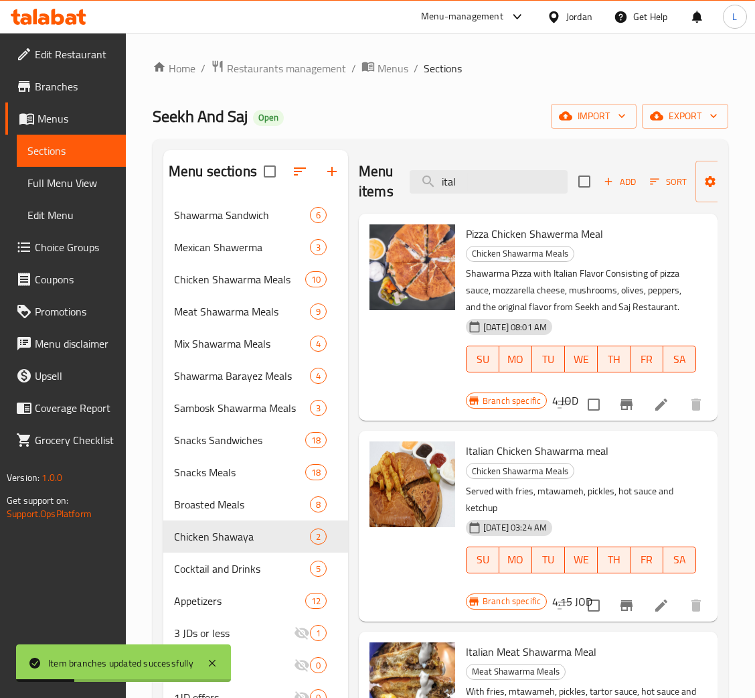
click at [484, 168] on div "Menu items ital Add Sort Manage items" at bounding box center [538, 182] width 359 height 64
click at [487, 177] on input "ital" at bounding box center [489, 181] width 158 height 23
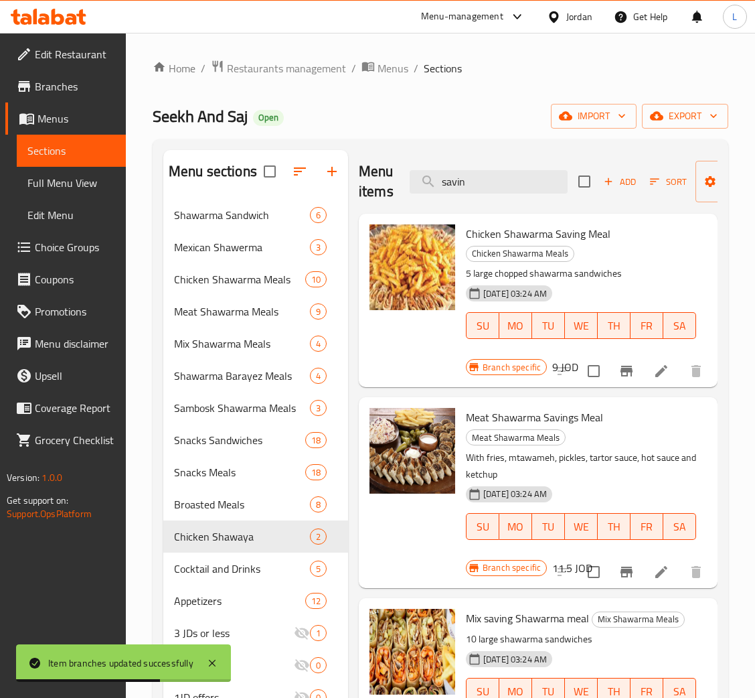
scroll to position [100, 0]
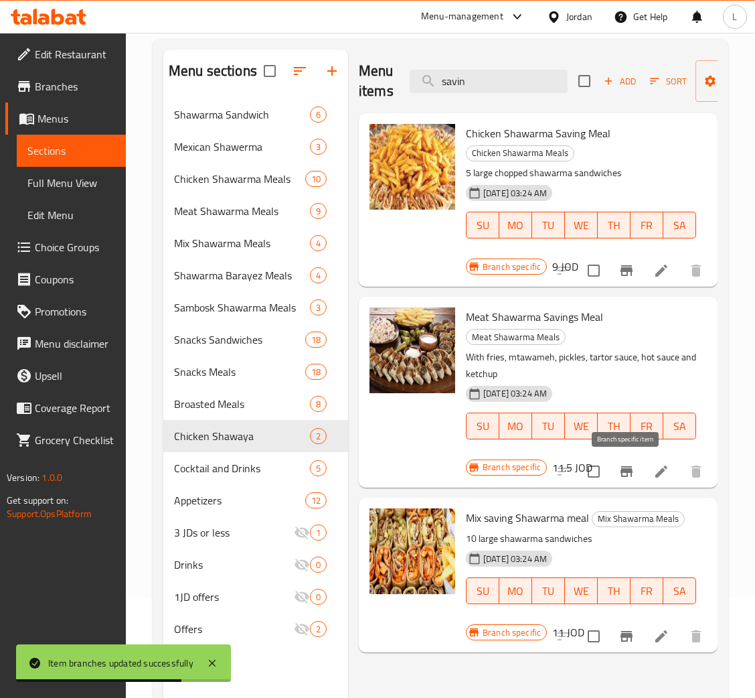
type input "savin"
click at [629, 480] on button "Branch-specific-item" at bounding box center [627, 471] width 32 height 32
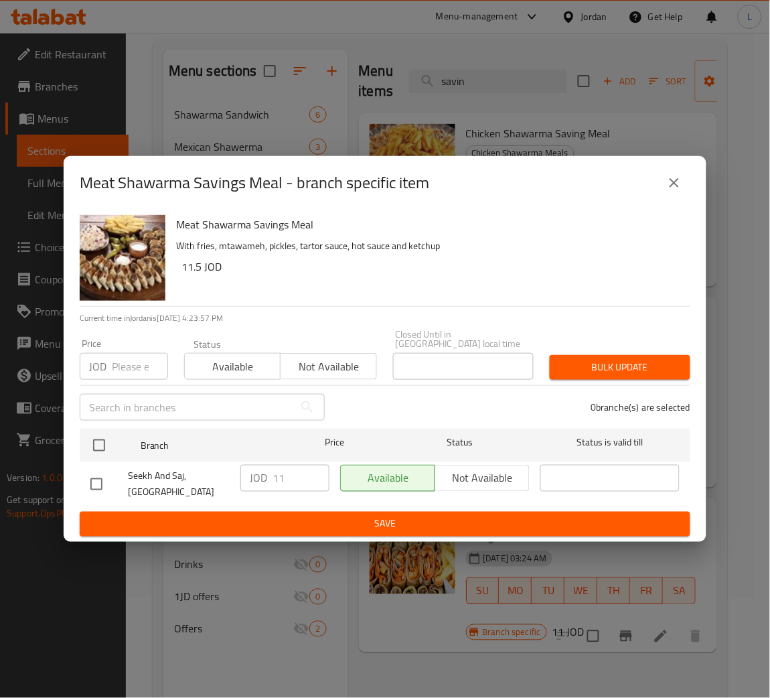
click at [111, 364] on div "JOD Price" at bounding box center [124, 366] width 88 height 27
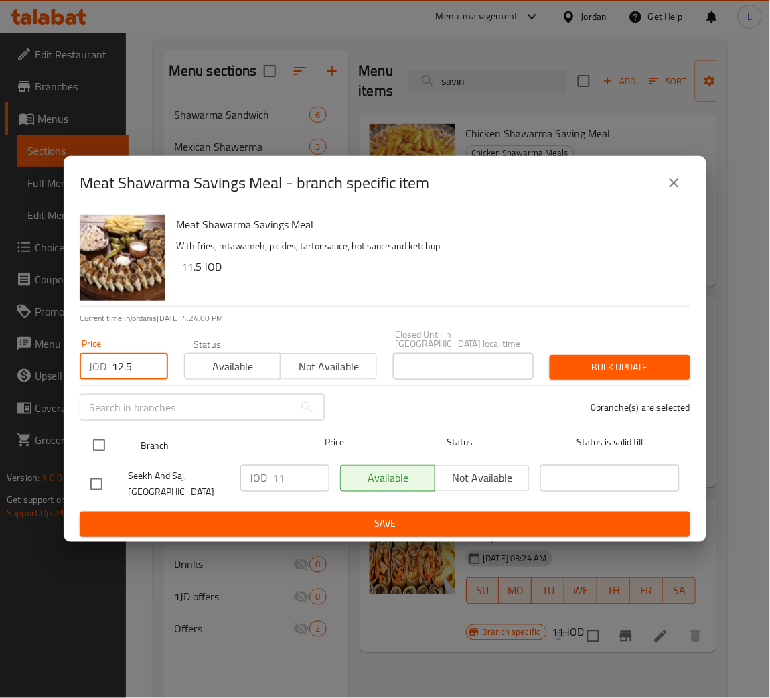
type input "12.5"
click at [115, 437] on div at bounding box center [110, 445] width 50 height 39
click at [100, 439] on input "checkbox" at bounding box center [99, 445] width 28 height 28
checkbox input "true"
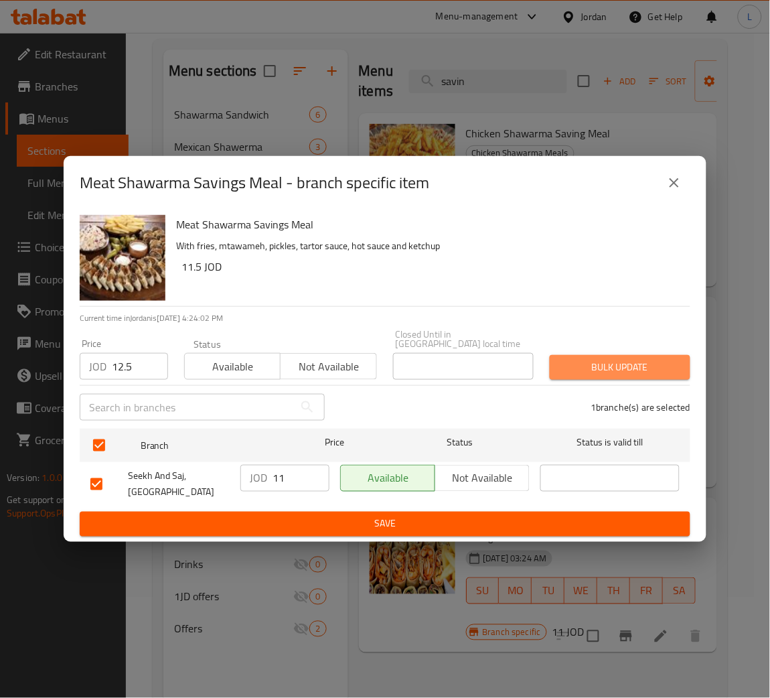
click at [599, 361] on span "Bulk update" at bounding box center [620, 367] width 119 height 17
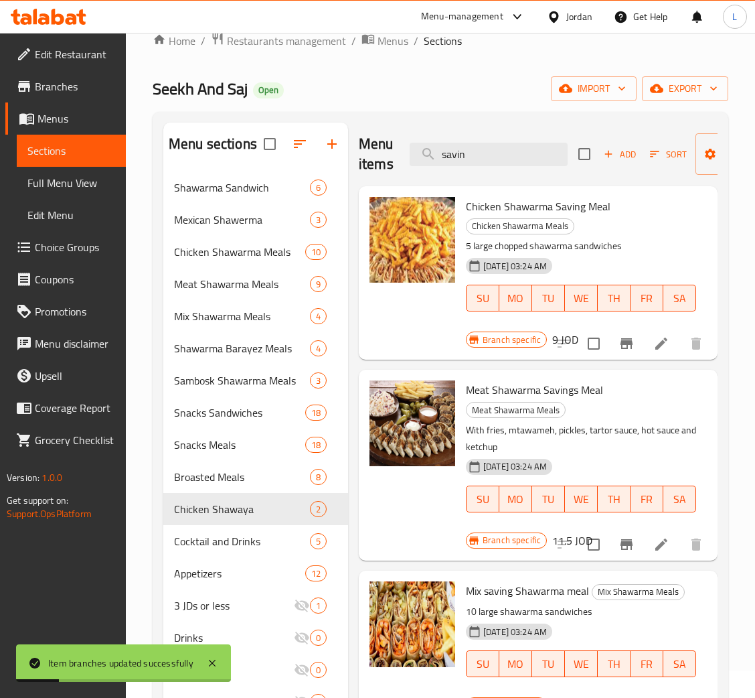
scroll to position [0, 0]
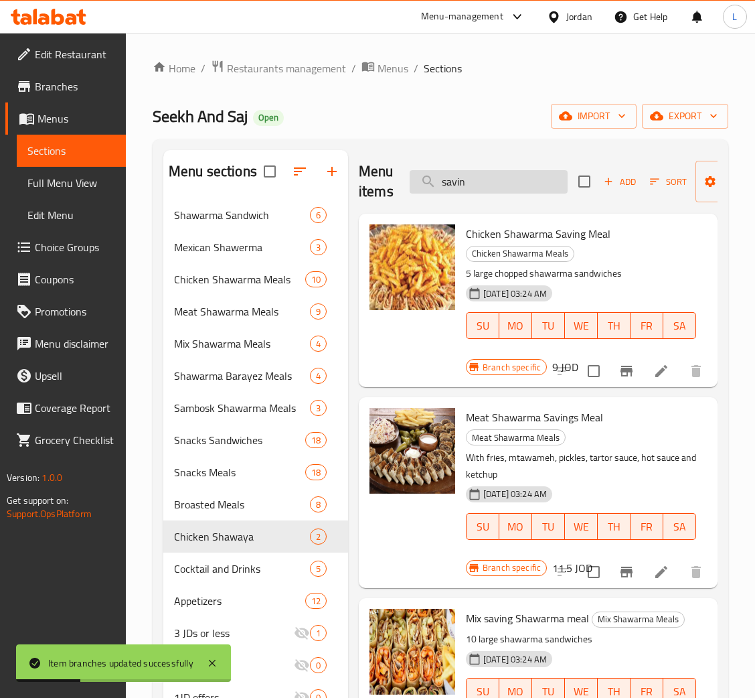
click at [500, 175] on input "savin" at bounding box center [489, 181] width 158 height 23
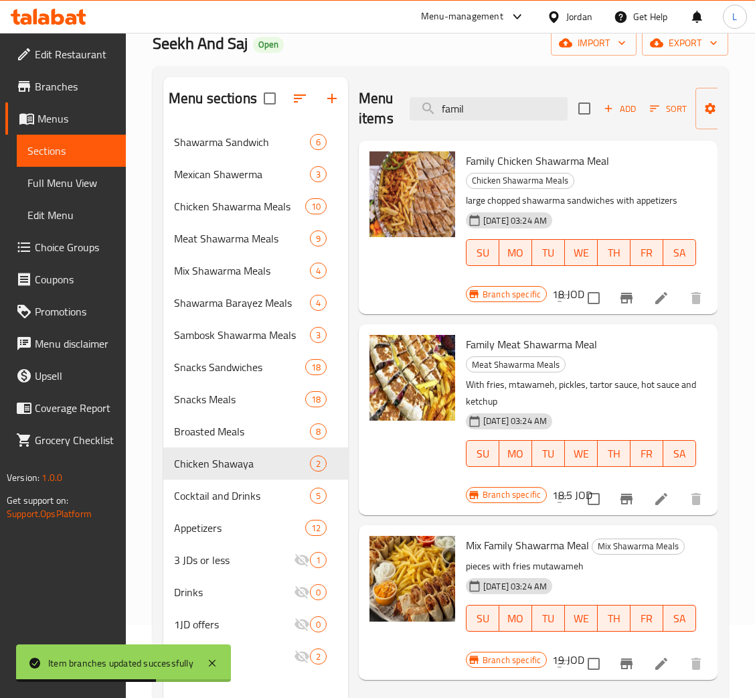
scroll to position [189, 0]
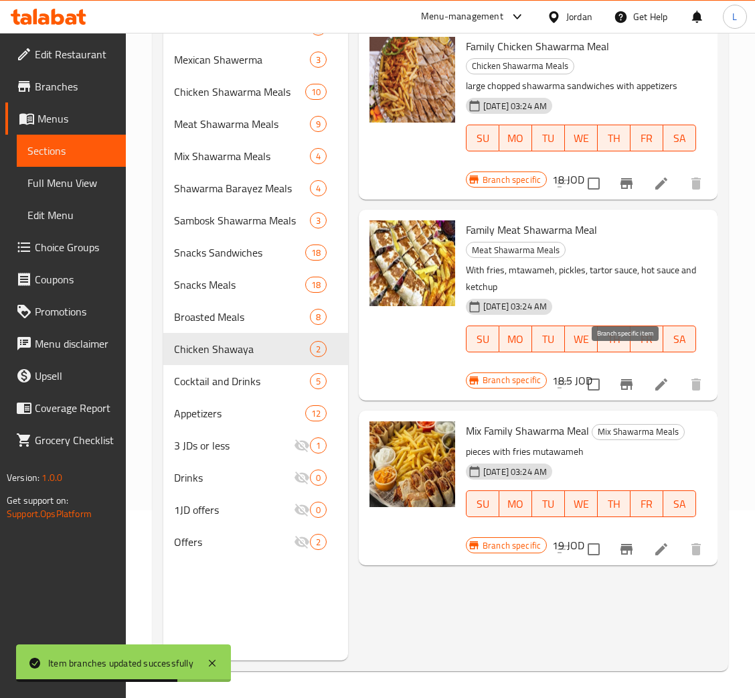
type input "famil"
click at [634, 376] on icon "Branch-specific-item" at bounding box center [627, 384] width 16 height 16
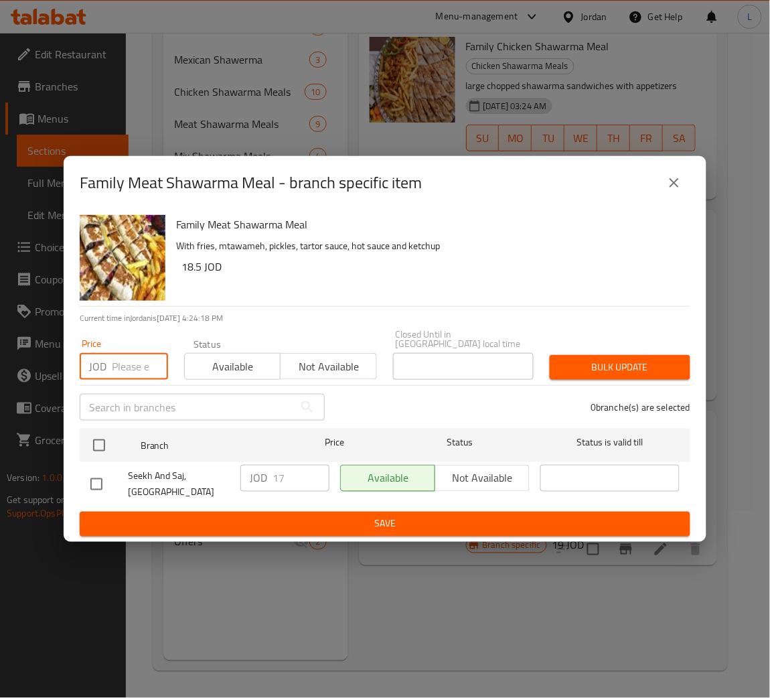
click at [130, 372] on input "number" at bounding box center [140, 366] width 56 height 27
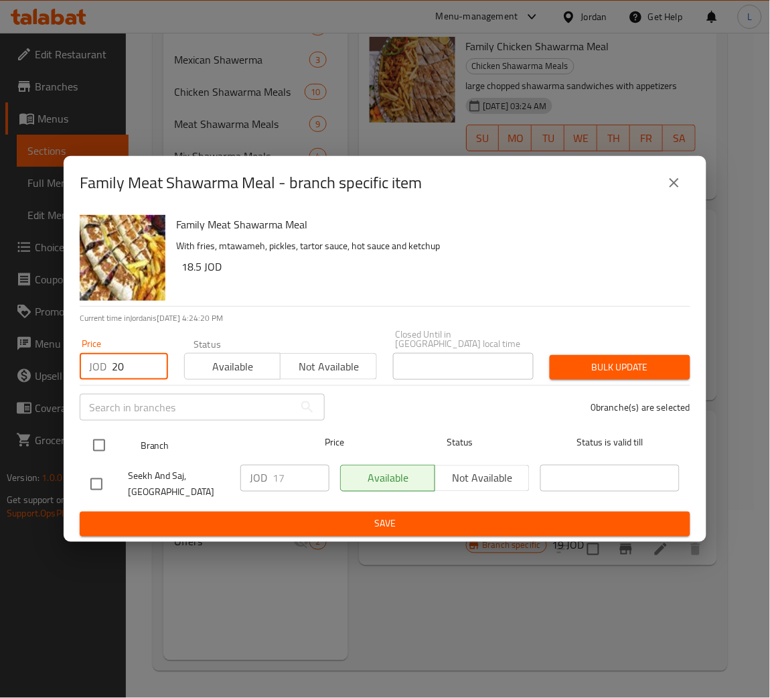
type input "20"
click at [106, 449] on input "checkbox" at bounding box center [99, 445] width 28 height 28
checkbox input "true"
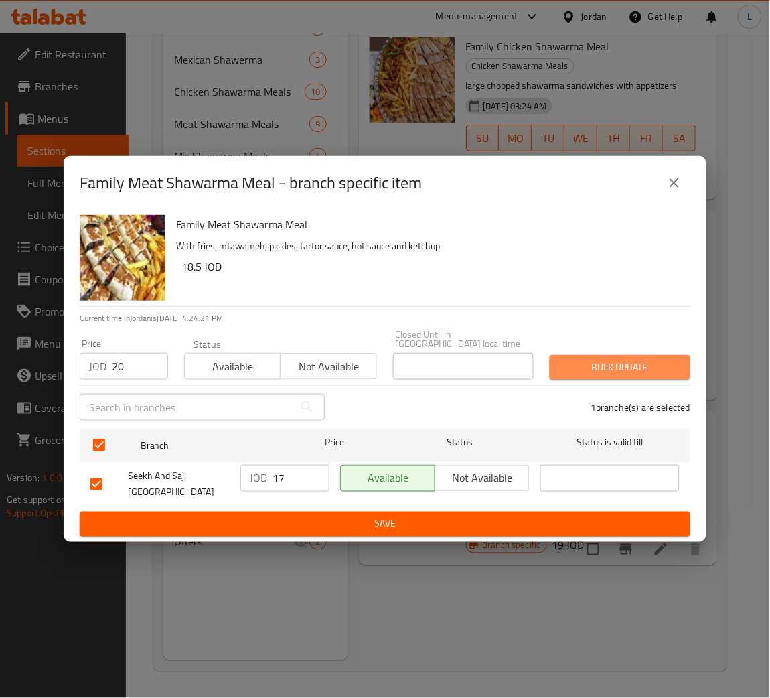
click at [673, 367] on span "Bulk update" at bounding box center [620, 367] width 119 height 17
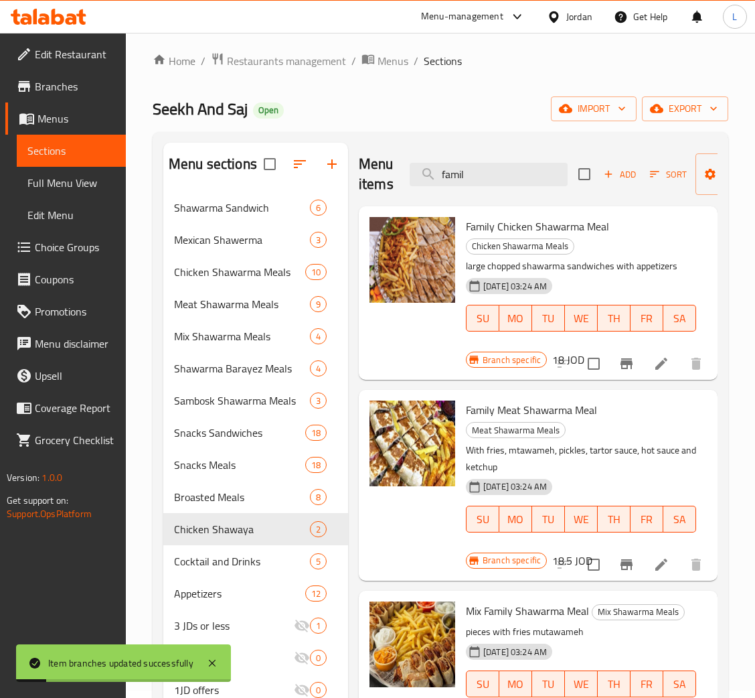
scroll to position [0, 0]
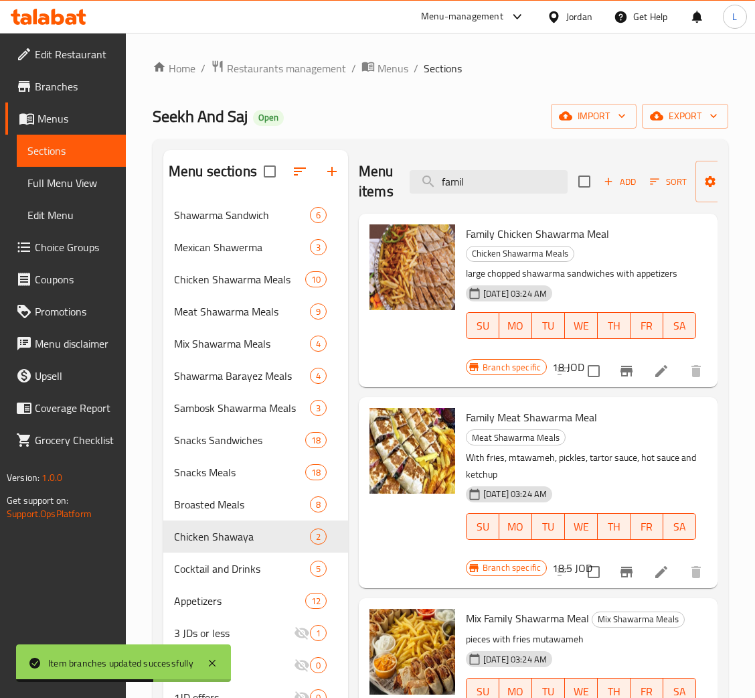
click at [464, 167] on div "Menu items famil Add Sort Manage items" at bounding box center [538, 182] width 359 height 64
click at [475, 188] on input "famil" at bounding box center [489, 181] width 158 height 23
paste input "وقية شاورما لحمة"
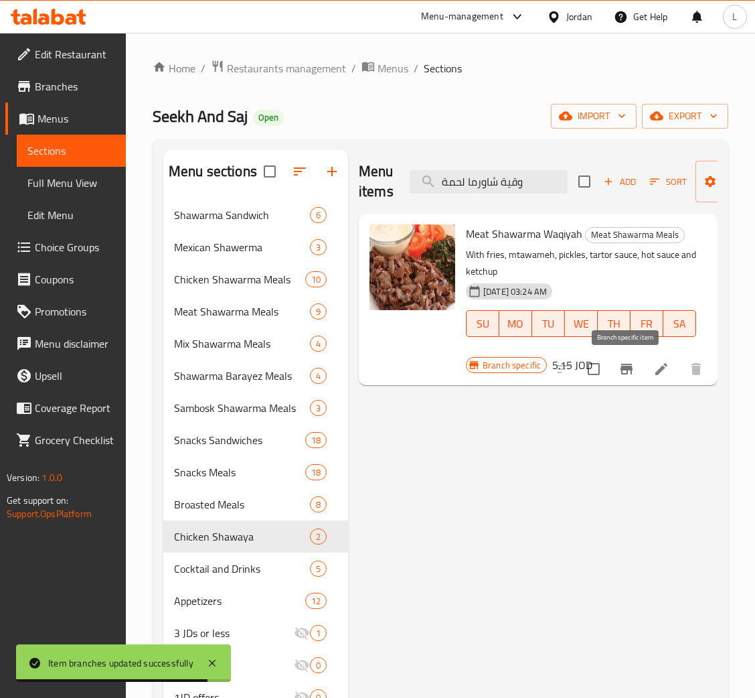
type input "وقية شاورما لحمة"
click at [628, 374] on icon "Branch-specific-item" at bounding box center [627, 369] width 12 height 11
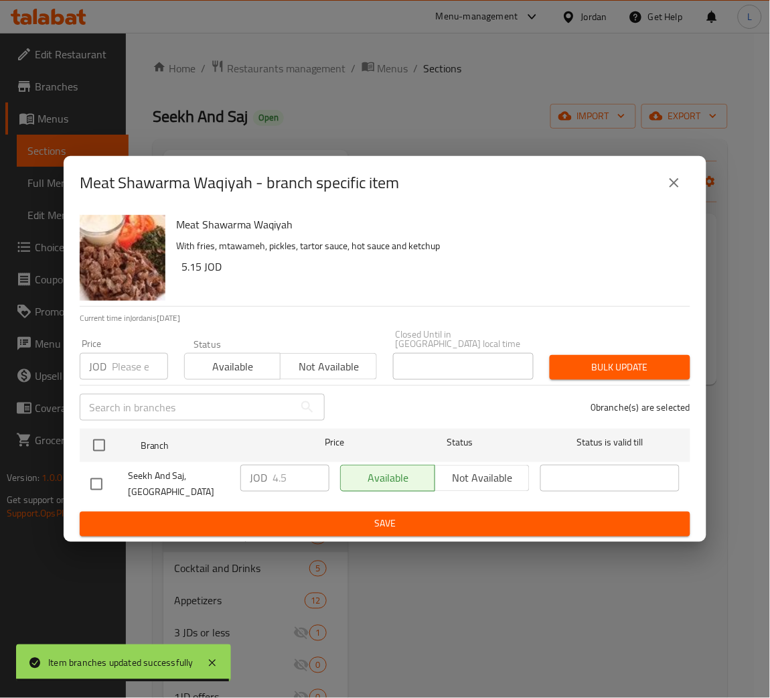
click at [139, 364] on input "number" at bounding box center [140, 366] width 56 height 27
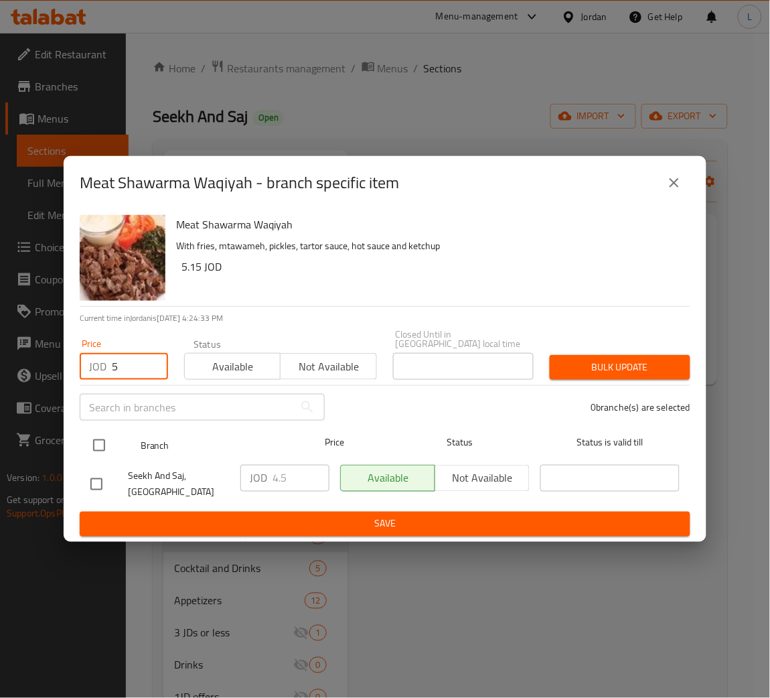
type input "5"
click at [99, 436] on input "checkbox" at bounding box center [99, 445] width 28 height 28
checkbox input "true"
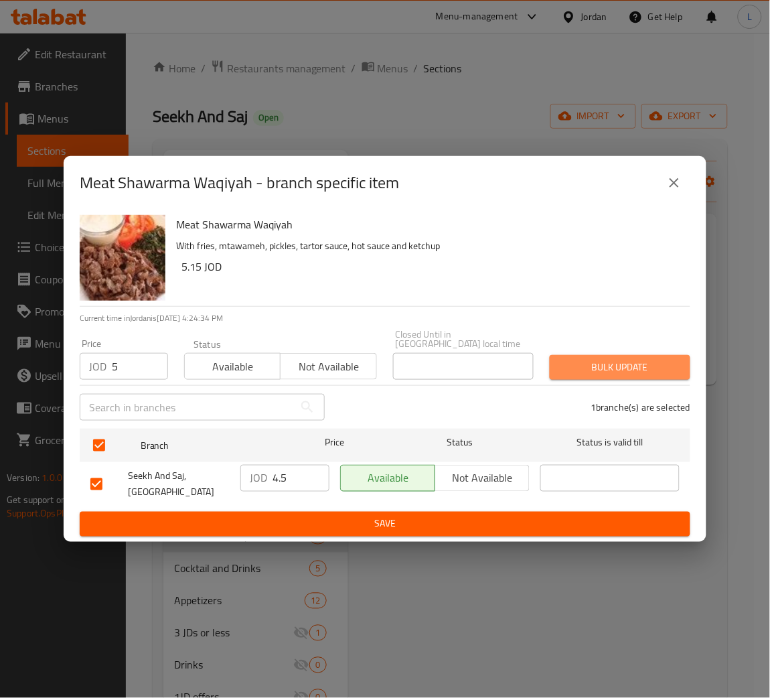
click at [603, 360] on span "Bulk update" at bounding box center [620, 367] width 119 height 17
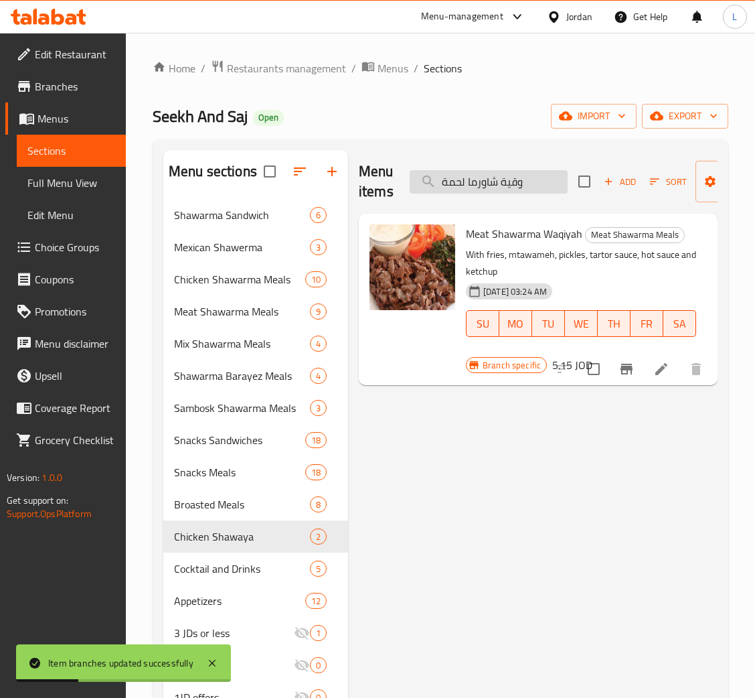
click at [492, 175] on input "وقية شاورما لحمة" at bounding box center [489, 181] width 158 height 23
paste input "جبة شاورما مكس سوبر"
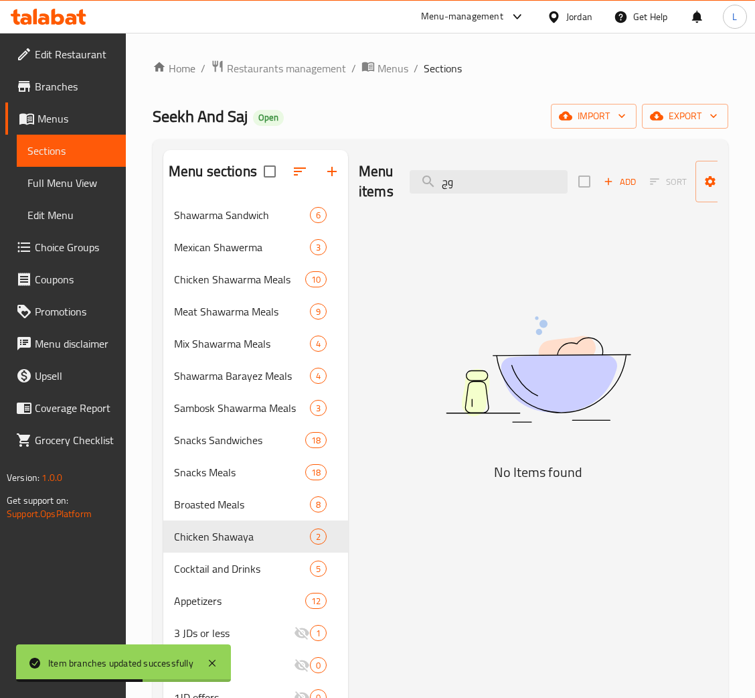
type input "و"
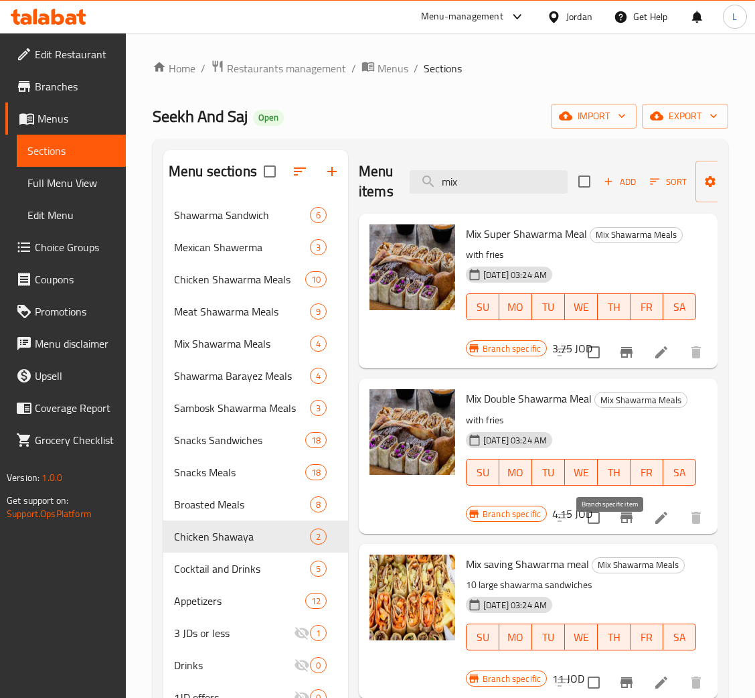
type input "mix"
click at [619, 526] on icon "Branch-specific-item" at bounding box center [627, 518] width 16 height 16
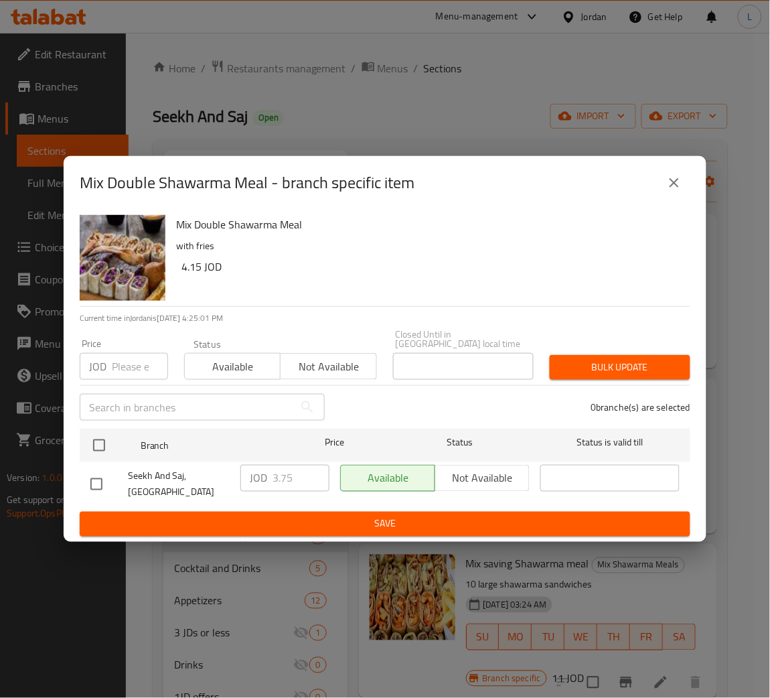
click at [127, 367] on input "number" at bounding box center [140, 366] width 56 height 27
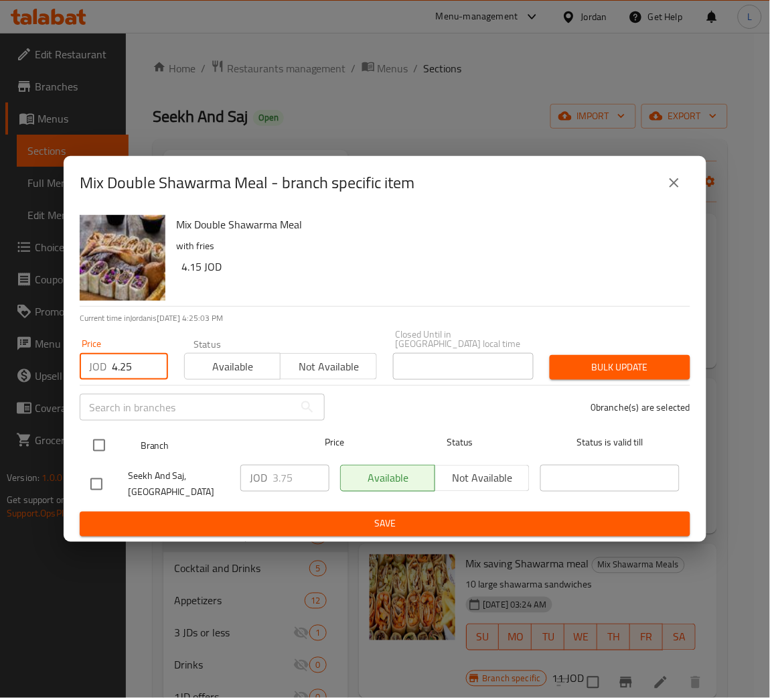
type input "4.25"
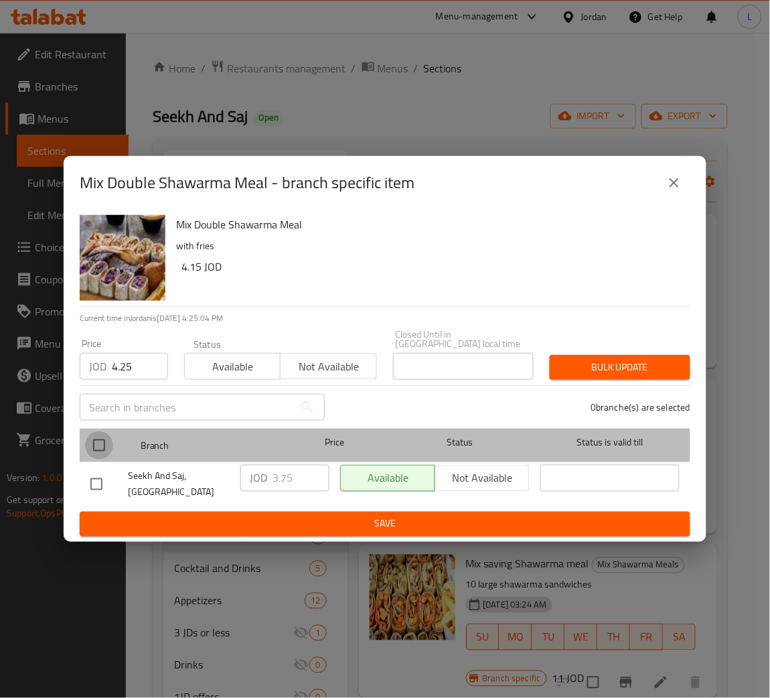
click at [102, 440] on input "checkbox" at bounding box center [99, 445] width 28 height 28
checkbox input "true"
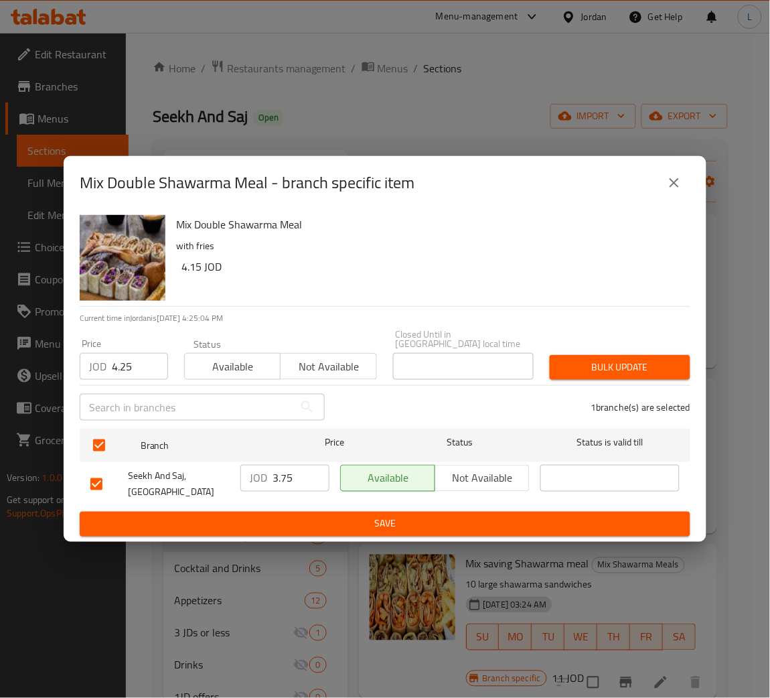
click at [579, 359] on span "Bulk update" at bounding box center [620, 367] width 119 height 17
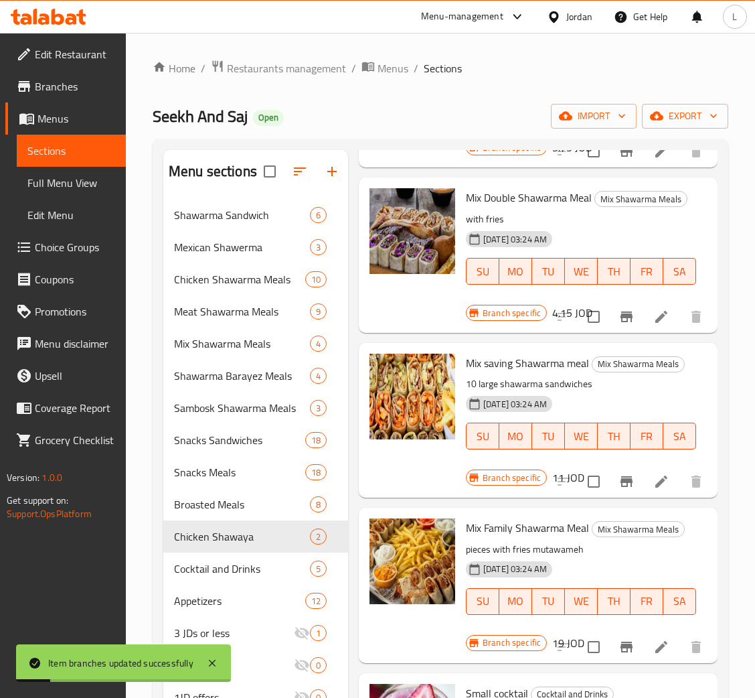
scroll to position [301, 0]
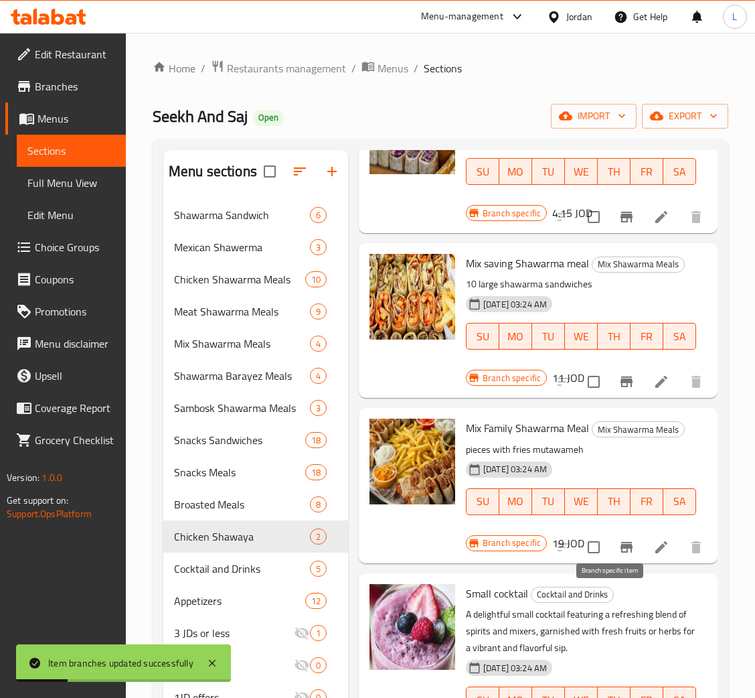
click at [611, 563] on button "Branch-specific-item" at bounding box center [627, 547] width 32 height 32
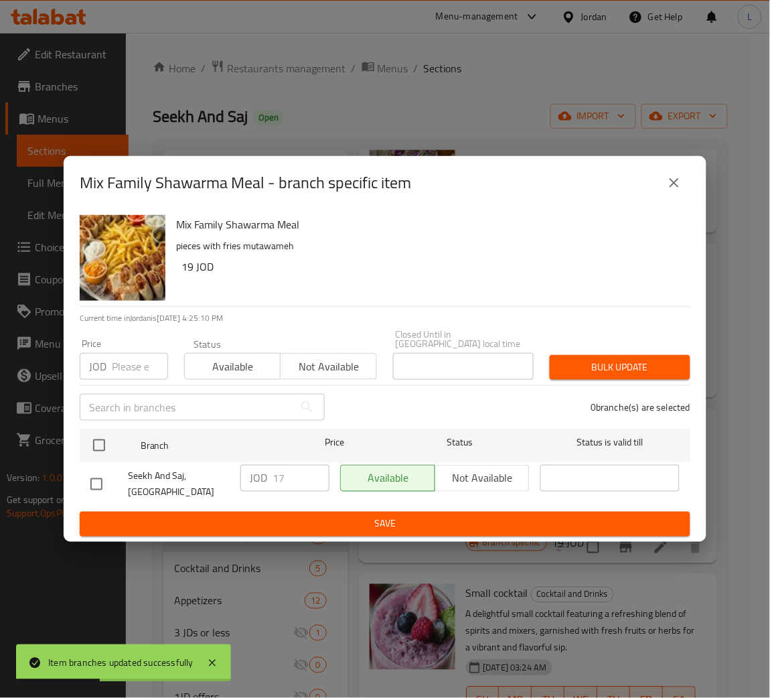
click at [127, 376] on div "Price JOD Price" at bounding box center [124, 359] width 104 height 57
click at [129, 372] on input "number" at bounding box center [140, 366] width 56 height 27
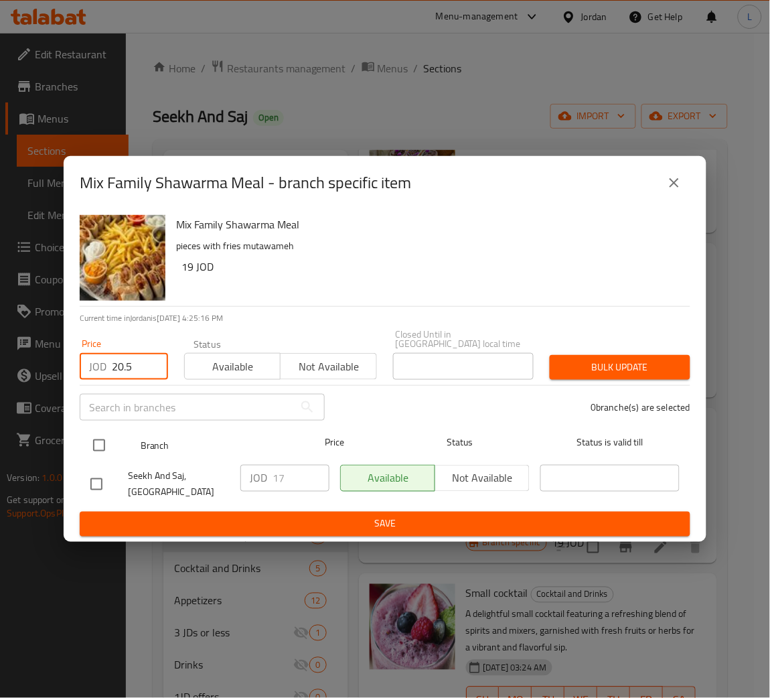
type input "20.5"
drag, startPoint x: 91, startPoint y: 433, endPoint x: 153, endPoint y: 437, distance: 62.4
click at [93, 436] on input "checkbox" at bounding box center [99, 445] width 28 height 28
checkbox input "true"
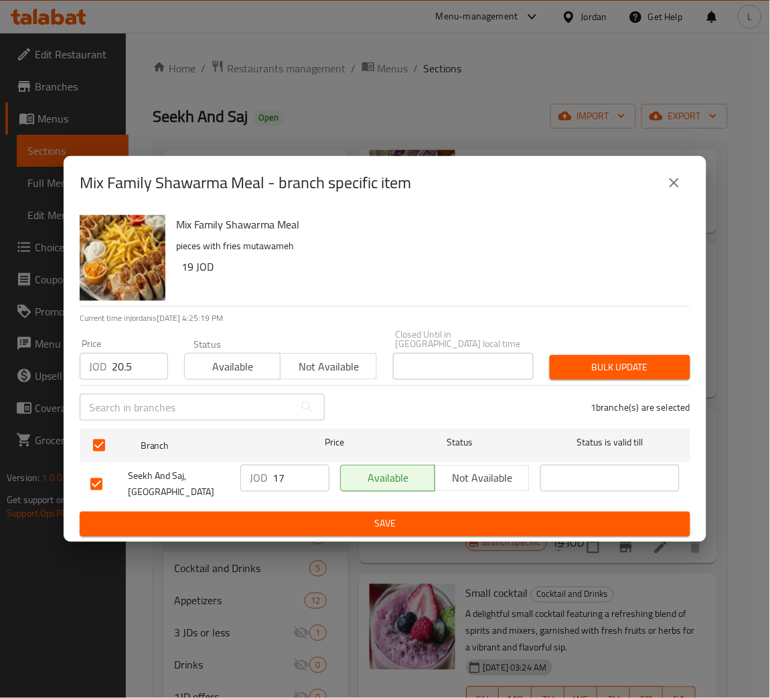
click at [616, 364] on span "Bulk update" at bounding box center [620, 367] width 119 height 17
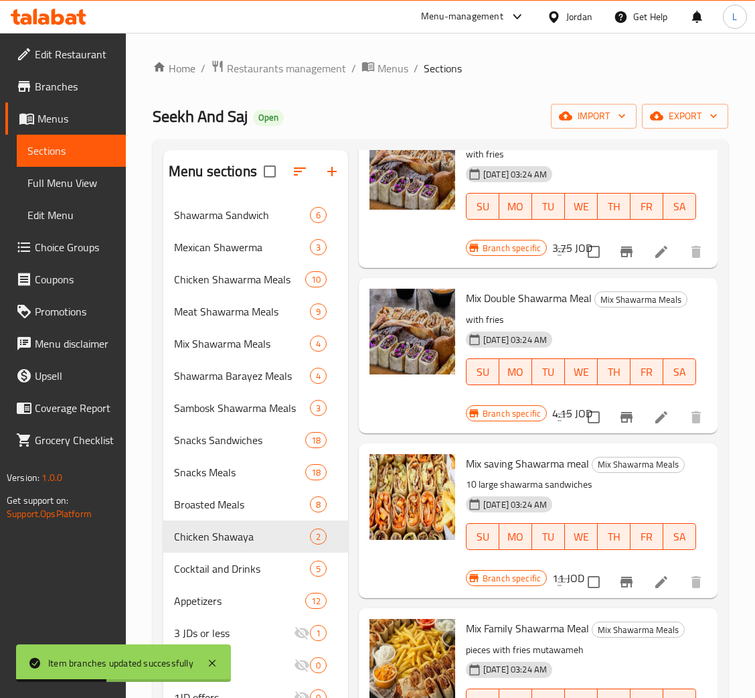
scroll to position [0, 0]
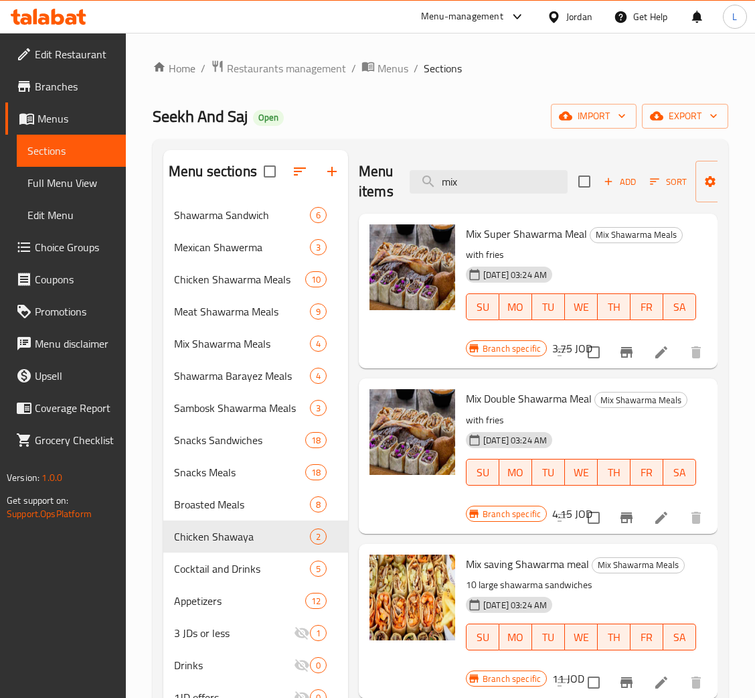
click at [624, 359] on button "Branch-specific-item" at bounding box center [627, 352] width 32 height 32
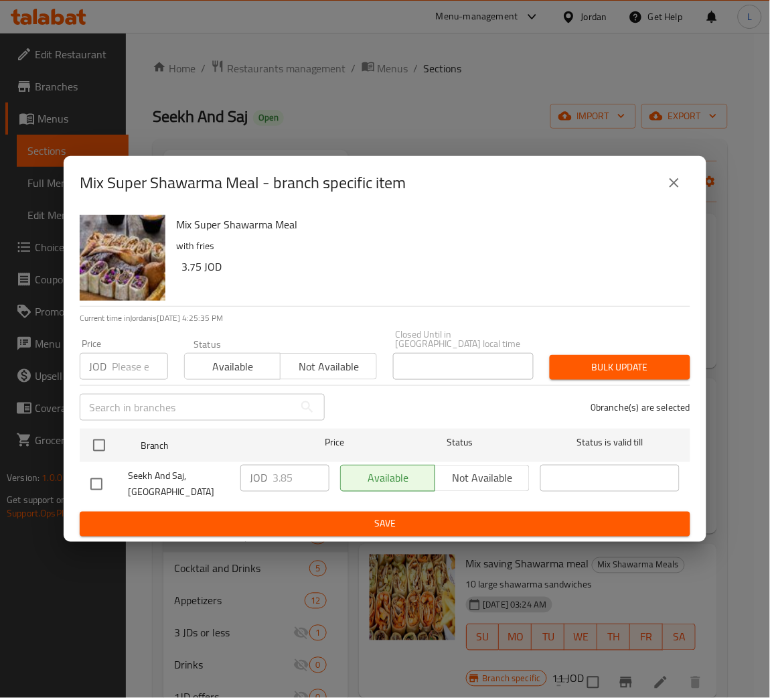
click at [133, 370] on input "number" at bounding box center [140, 366] width 56 height 27
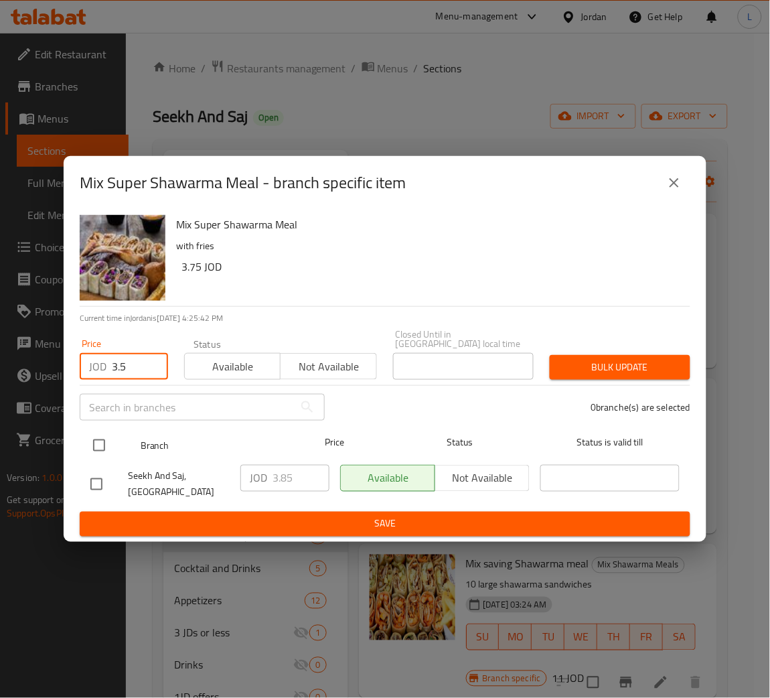
type input "3.5"
click at [90, 437] on input "checkbox" at bounding box center [99, 445] width 28 height 28
checkbox input "true"
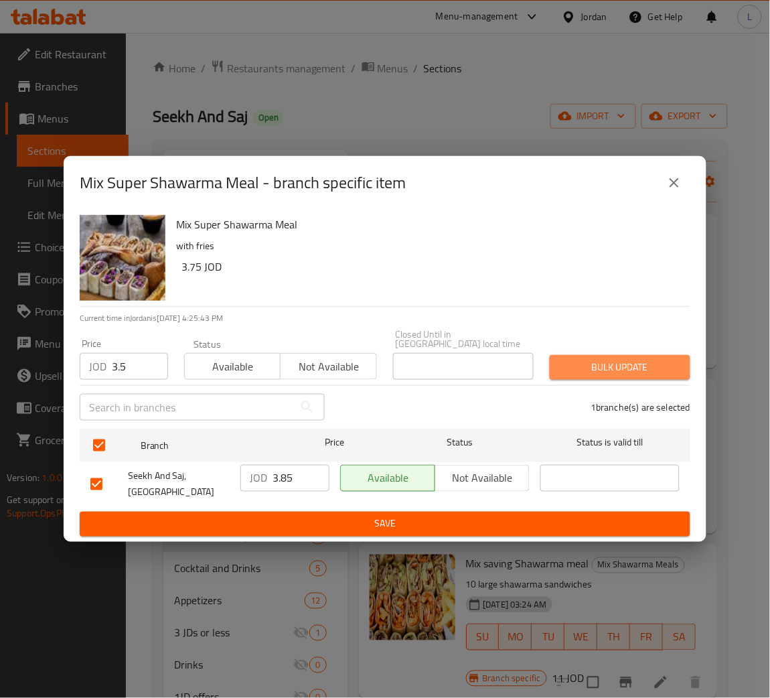
click at [657, 373] on button "Bulk update" at bounding box center [620, 367] width 141 height 25
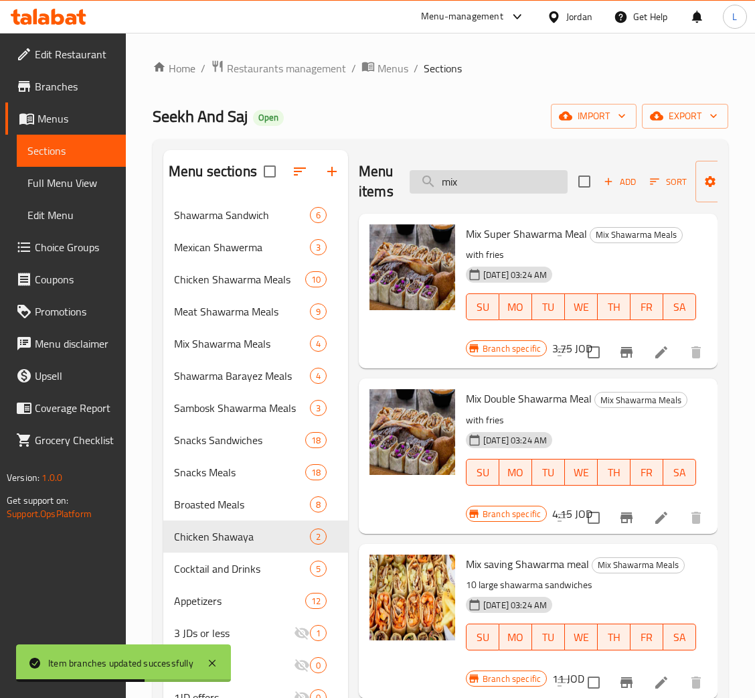
click at [478, 192] on input "mix" at bounding box center [489, 181] width 158 height 23
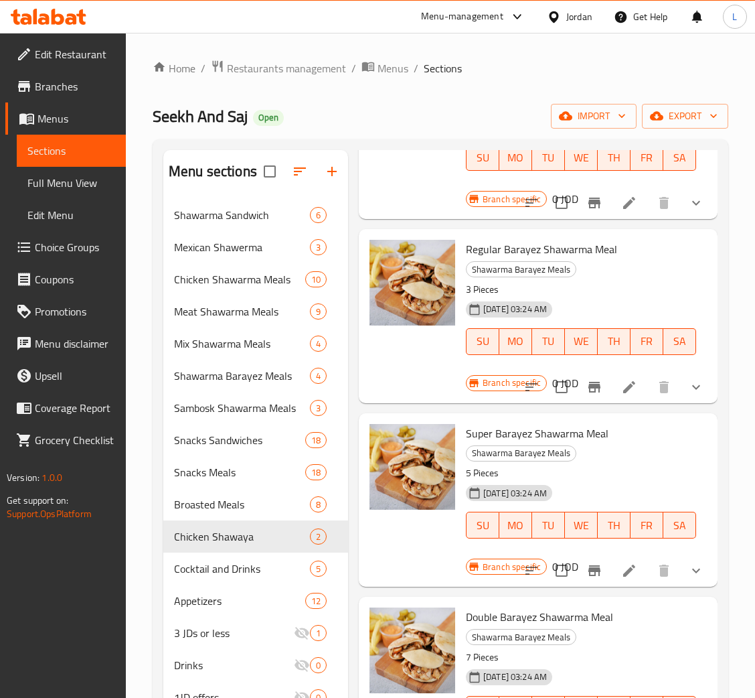
scroll to position [201, 0]
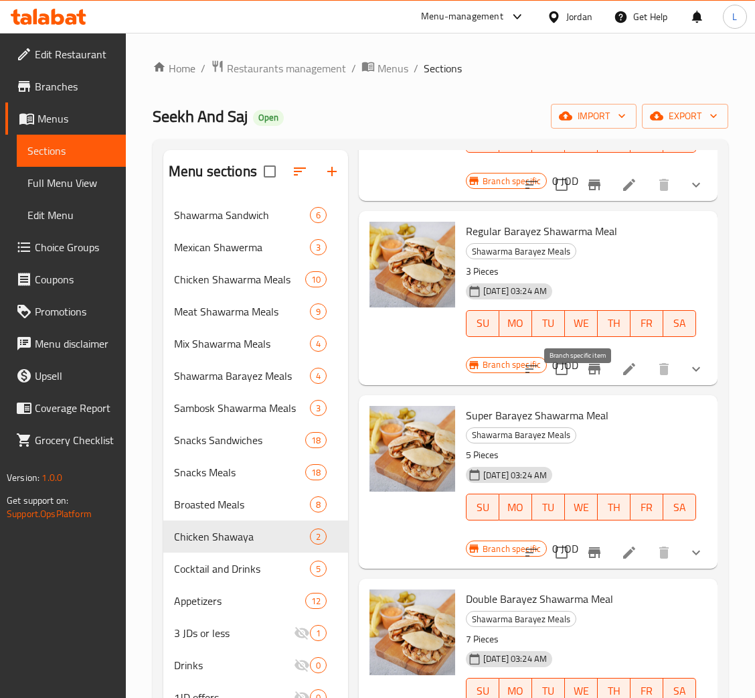
type input "bara"
click at [589, 374] on icon "Branch-specific-item" at bounding box center [595, 369] width 12 height 11
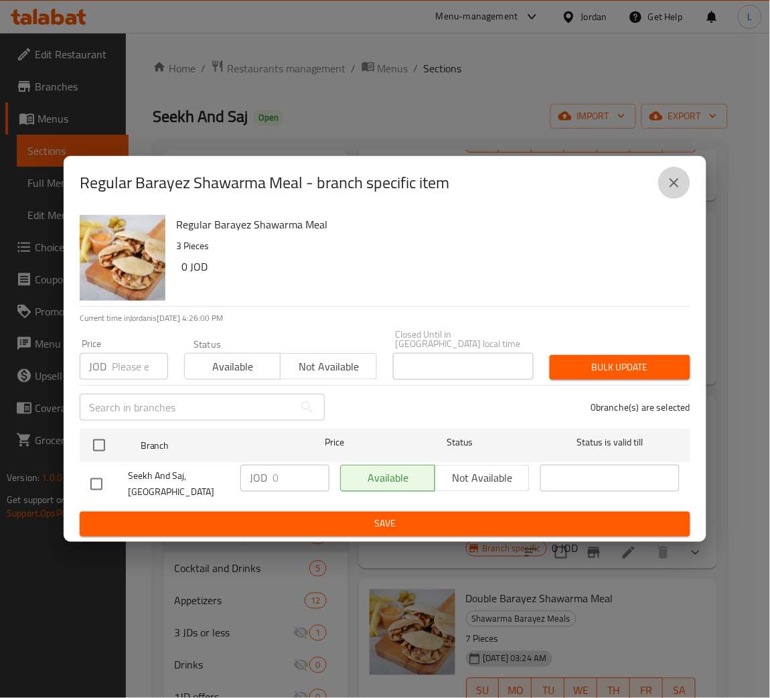
click at [676, 191] on icon "close" at bounding box center [674, 183] width 16 height 16
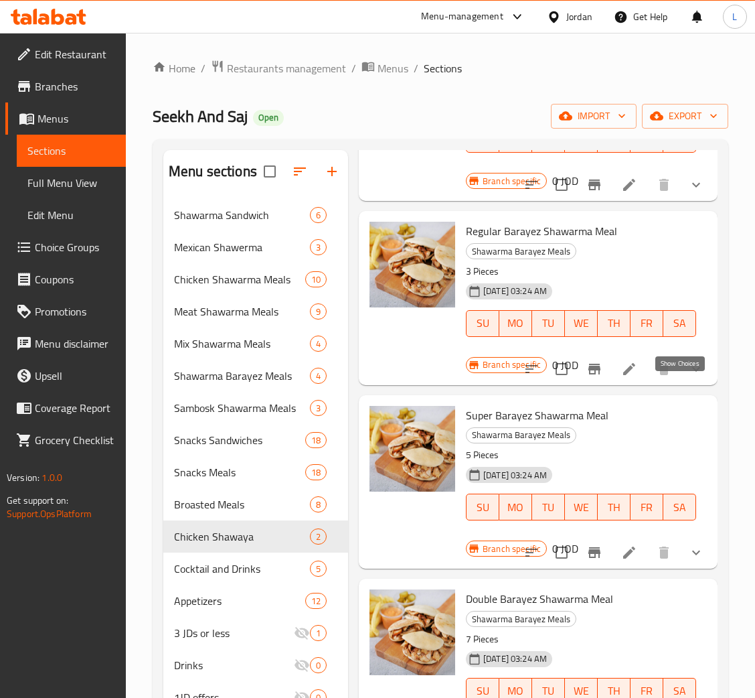
click at [688, 377] on icon "show more" at bounding box center [696, 369] width 16 height 16
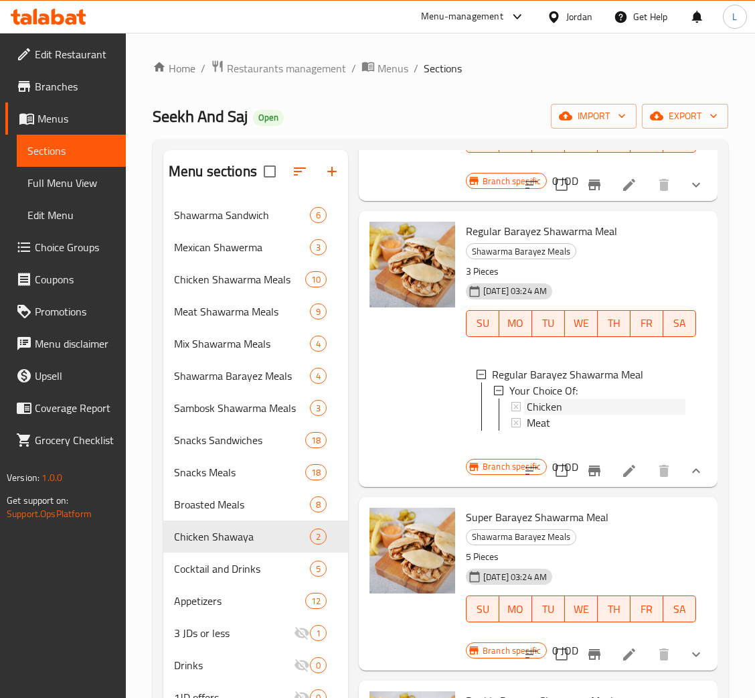
click at [607, 415] on div "Chicken" at bounding box center [606, 406] width 159 height 16
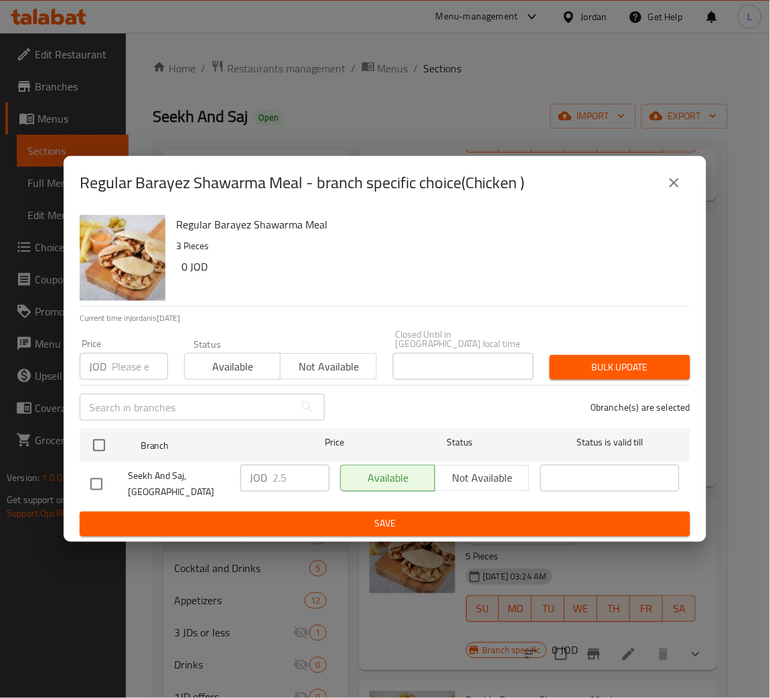
click at [123, 359] on input "number" at bounding box center [140, 366] width 56 height 27
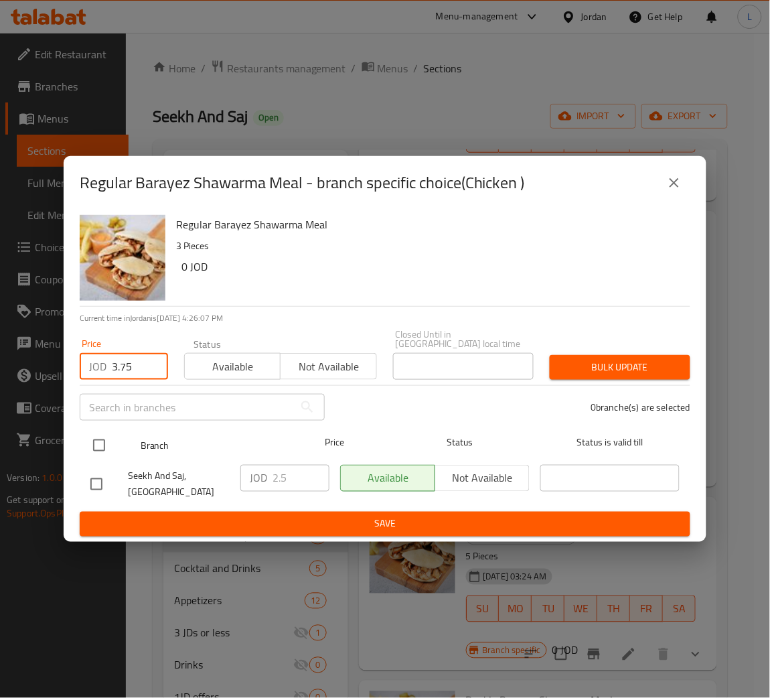
type input "3.75"
click at [98, 431] on input "checkbox" at bounding box center [99, 445] width 28 height 28
checkbox input "true"
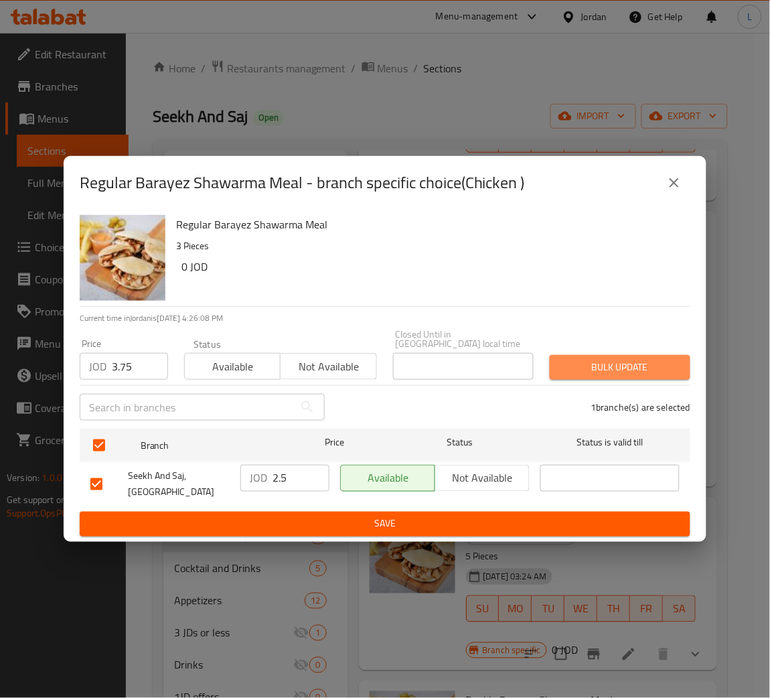
click at [628, 359] on span "Bulk update" at bounding box center [620, 367] width 119 height 17
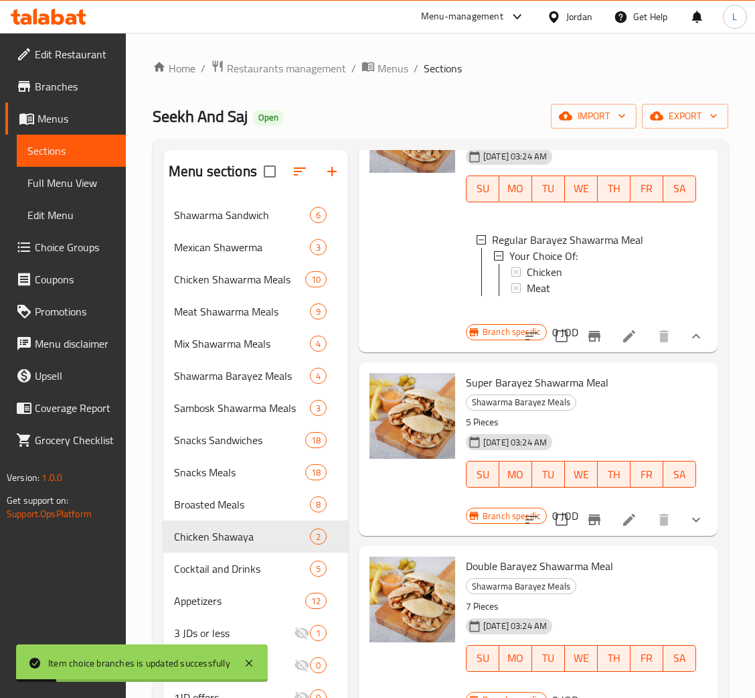
scroll to position [402, 0]
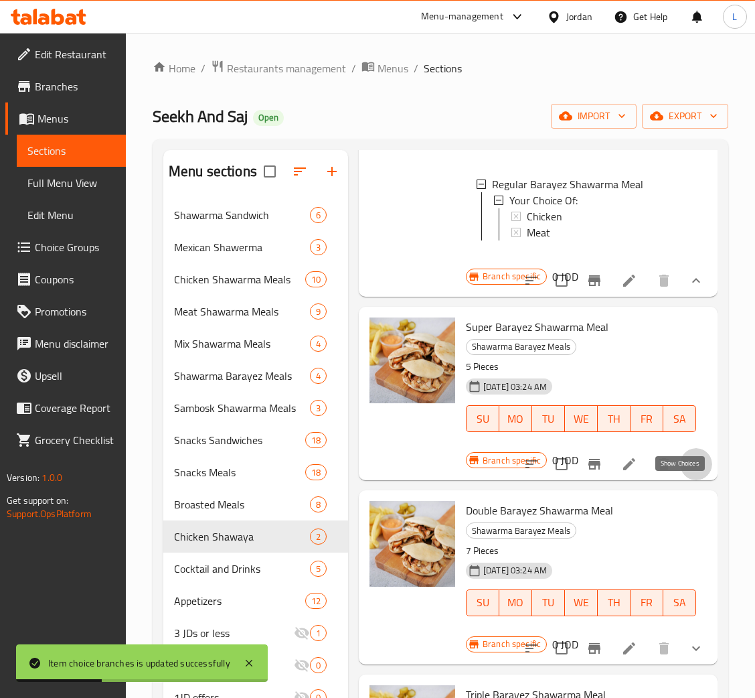
click at [693, 467] on icon "show more" at bounding box center [697, 464] width 8 height 5
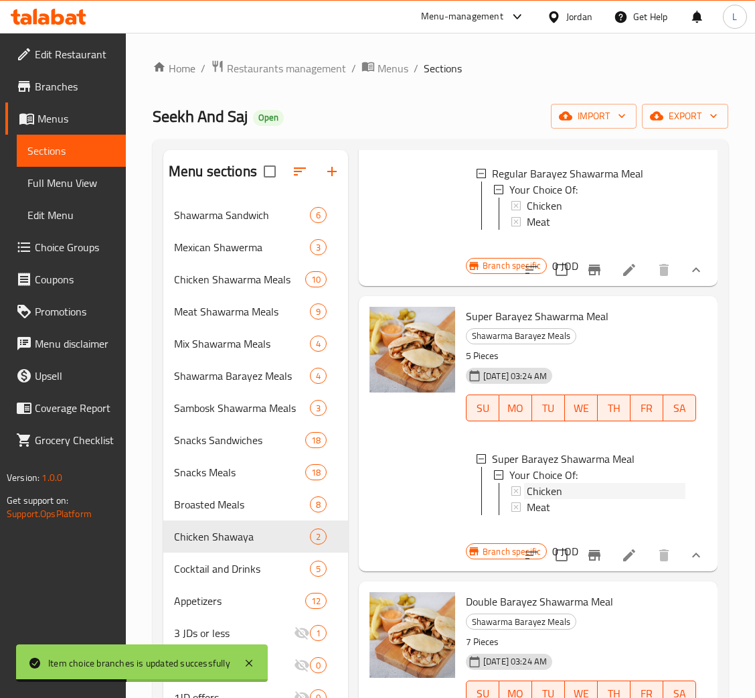
click at [620, 499] on div "Chicken" at bounding box center [606, 491] width 159 height 16
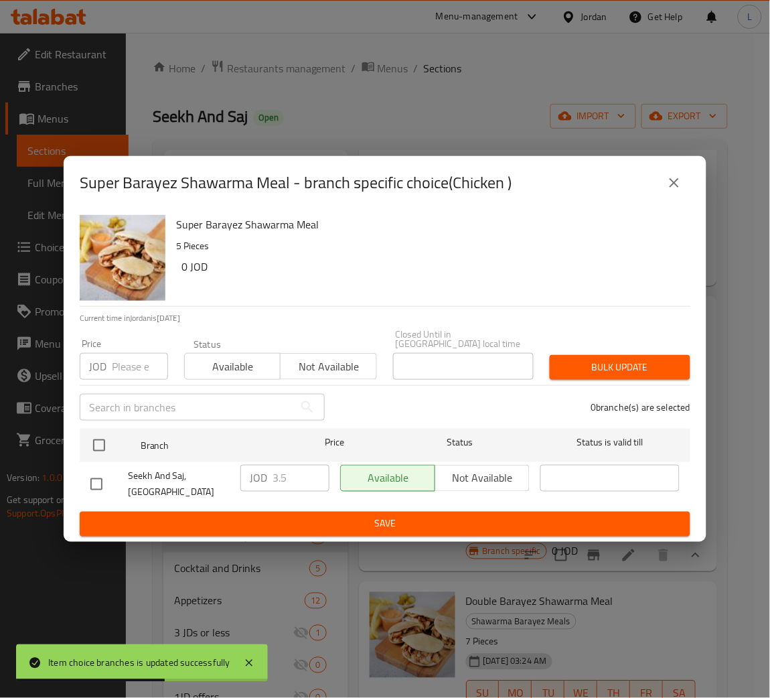
click at [130, 367] on input "number" at bounding box center [140, 366] width 56 height 27
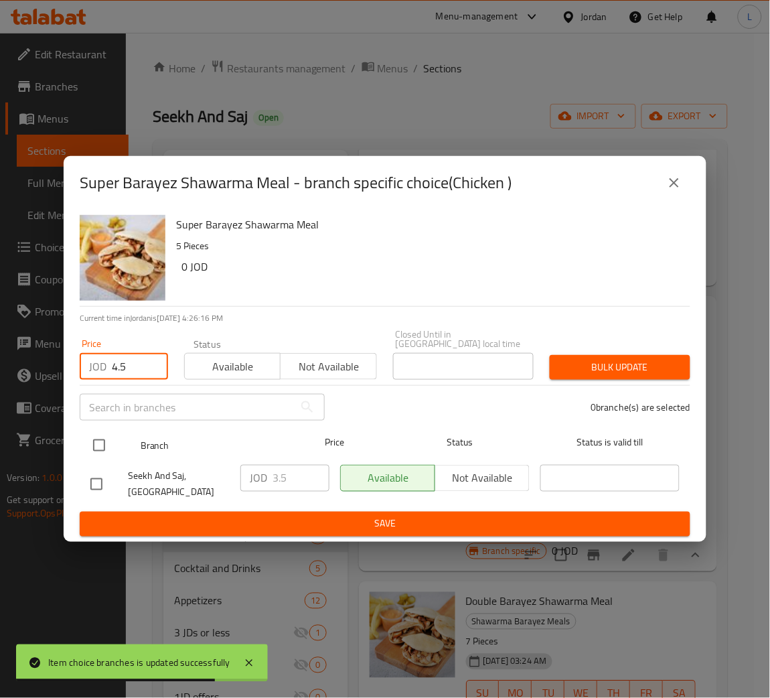
type input "4.5"
drag, startPoint x: 107, startPoint y: 429, endPoint x: 125, endPoint y: 430, distance: 18.1
click at [107, 432] on input "checkbox" at bounding box center [99, 445] width 28 height 28
checkbox input "true"
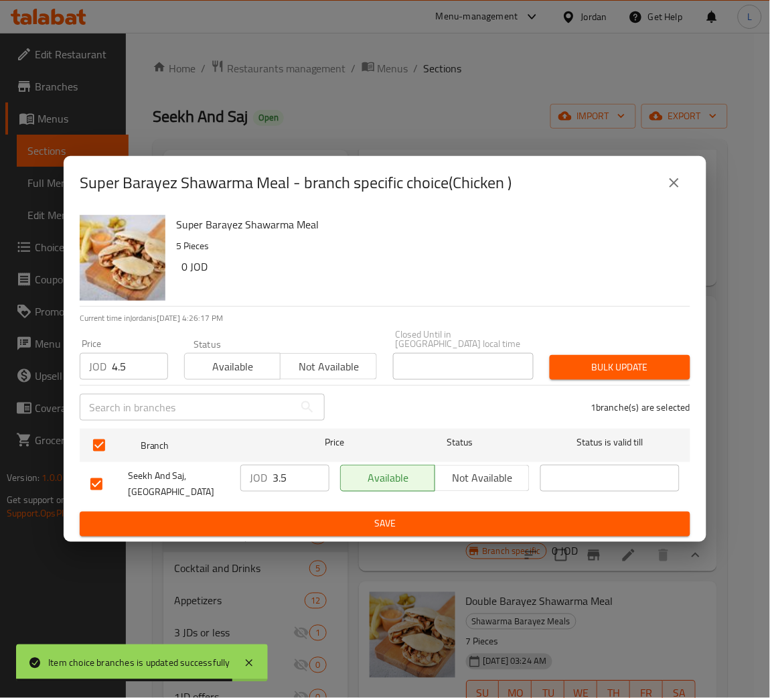
click at [597, 366] on span "Bulk update" at bounding box center [620, 367] width 119 height 17
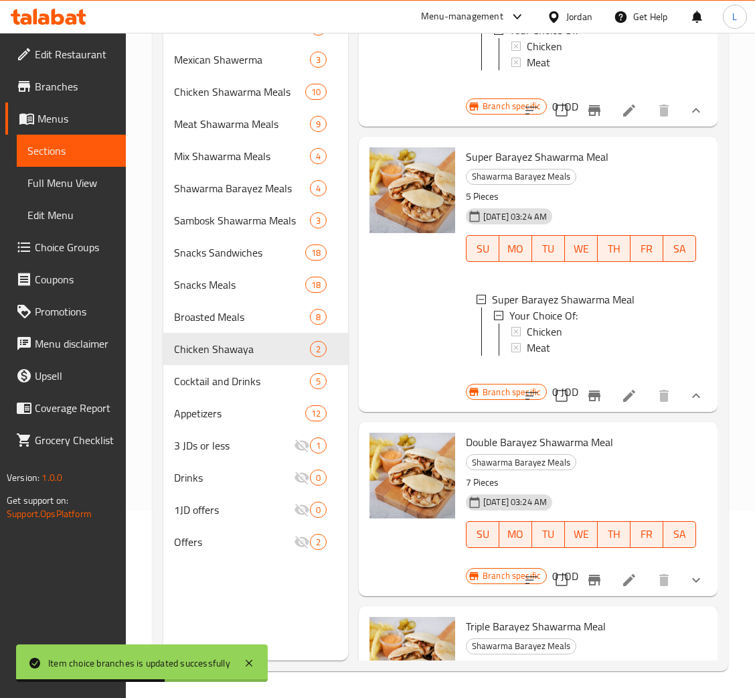
scroll to position [355, 0]
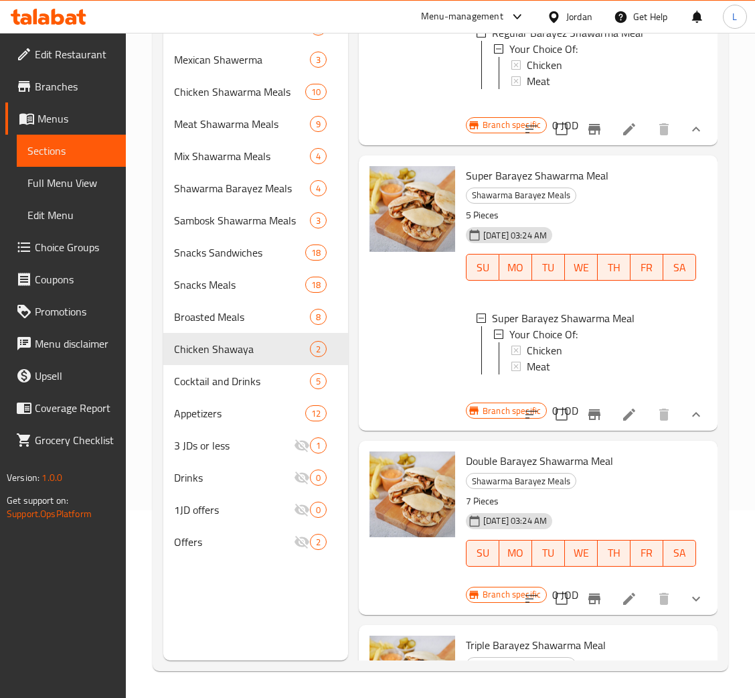
click at [573, 358] on div "Chicken" at bounding box center [606, 350] width 159 height 16
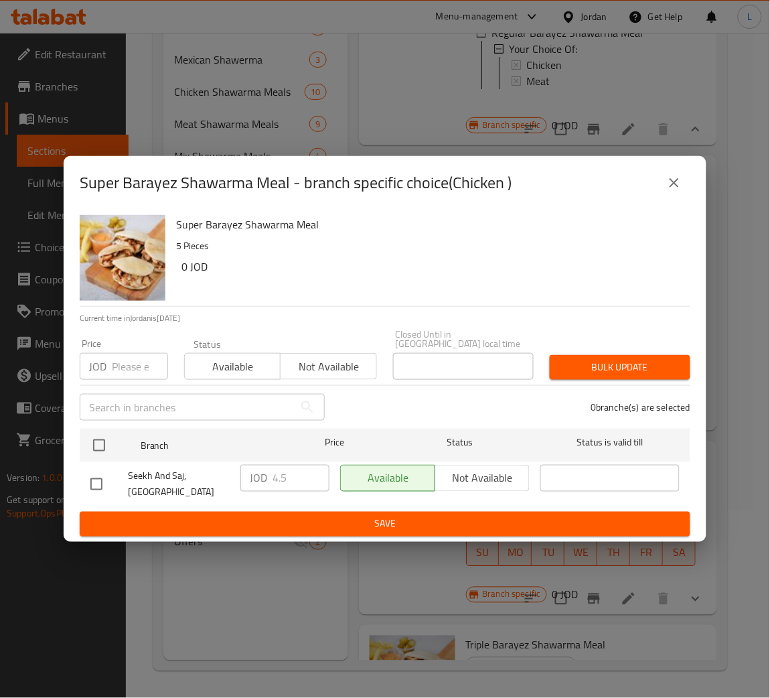
click at [132, 366] on input "number" at bounding box center [140, 366] width 56 height 27
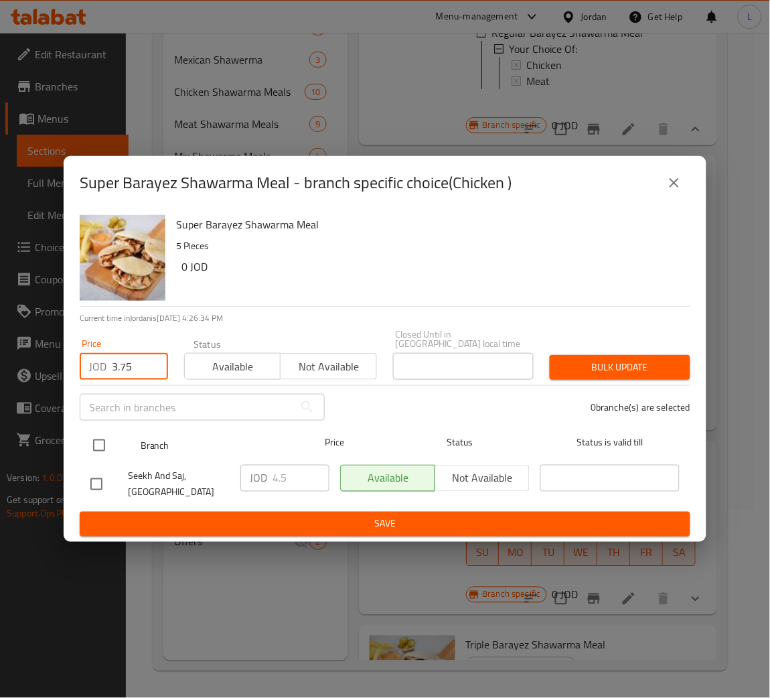
type input "3.75"
click at [95, 437] on input "checkbox" at bounding box center [99, 445] width 28 height 28
checkbox input "true"
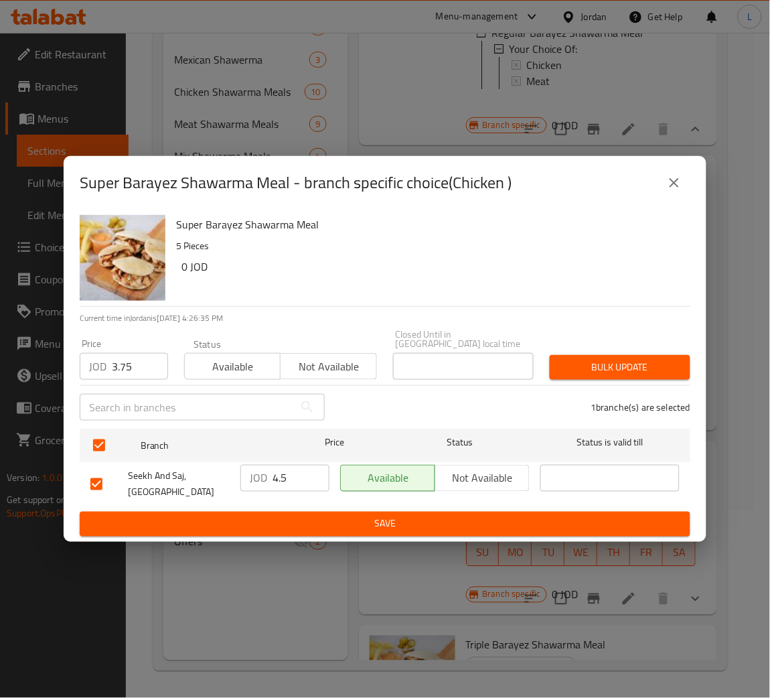
click at [589, 366] on span "Bulk update" at bounding box center [620, 367] width 119 height 17
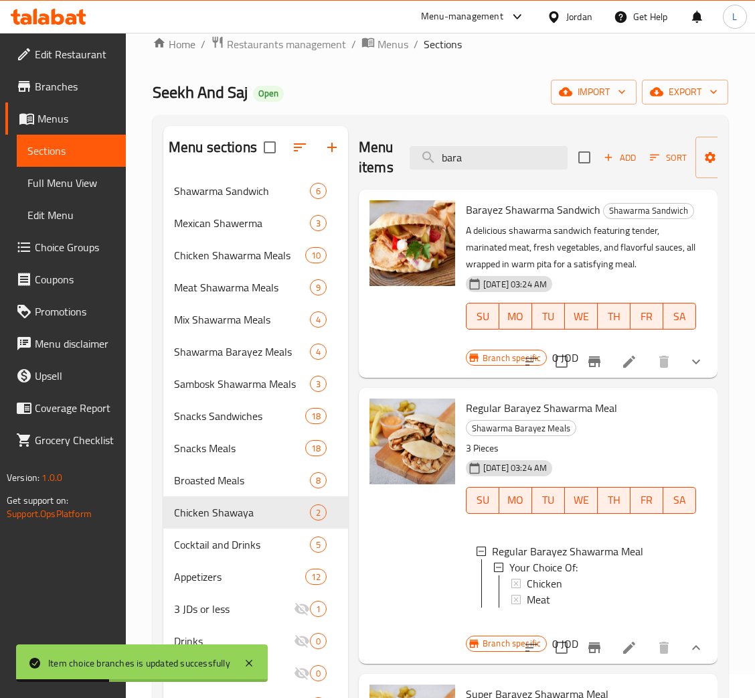
scroll to position [0, 0]
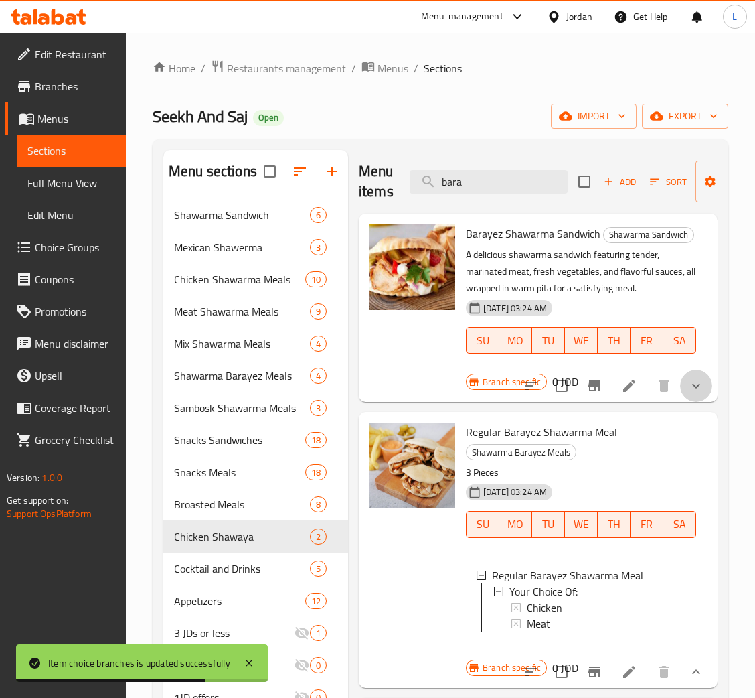
click at [680, 398] on button "show more" at bounding box center [696, 386] width 32 height 32
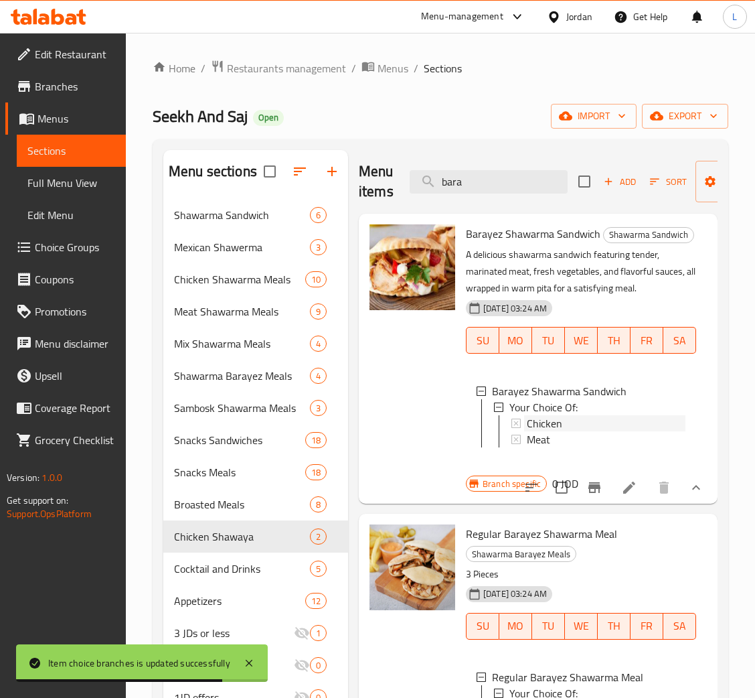
click at [580, 431] on div "Chicken" at bounding box center [606, 423] width 159 height 16
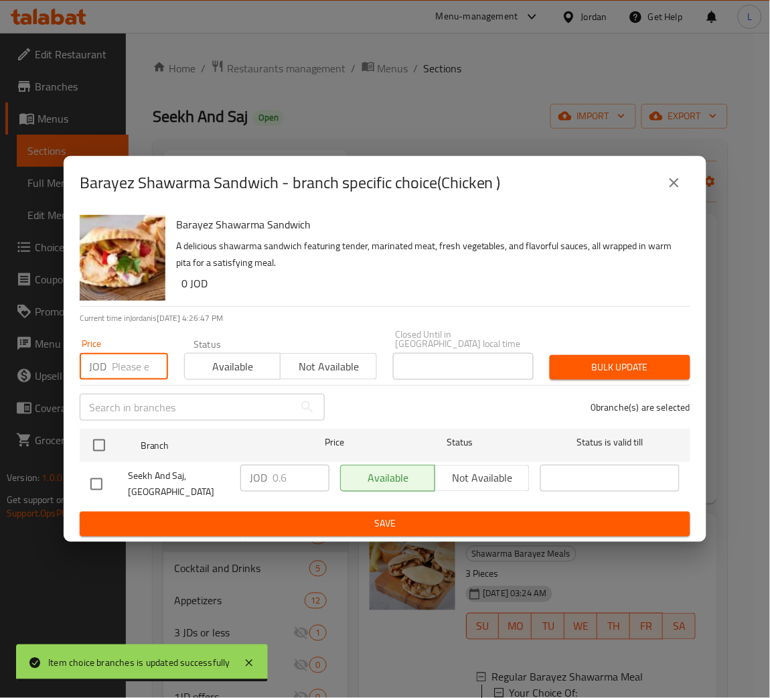
click at [122, 361] on input "number" at bounding box center [140, 366] width 56 height 27
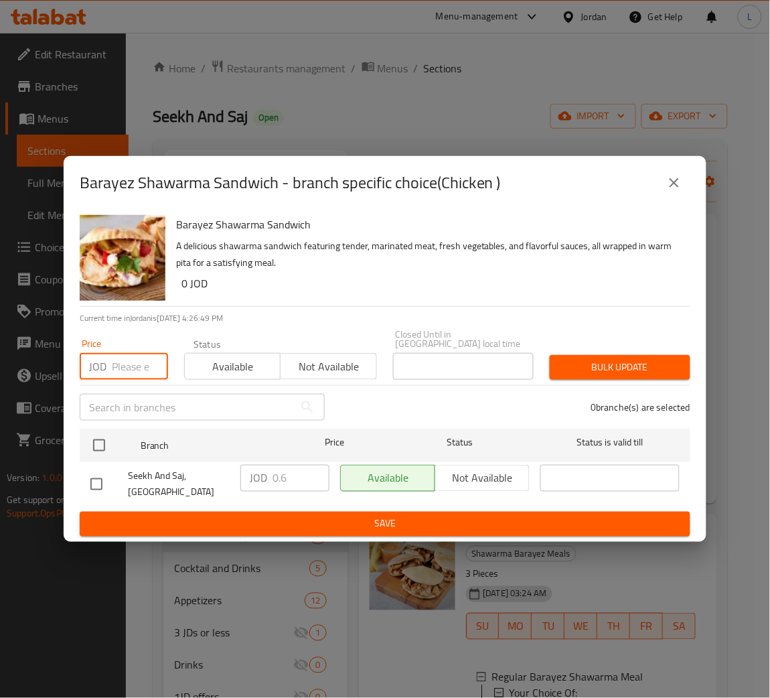
click at [678, 188] on icon "close" at bounding box center [674, 182] width 9 height 9
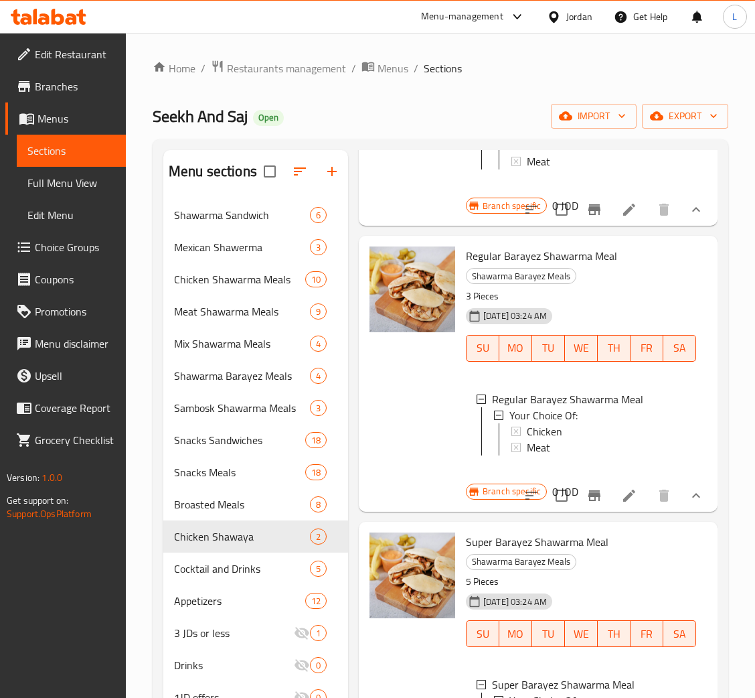
scroll to position [301, 0]
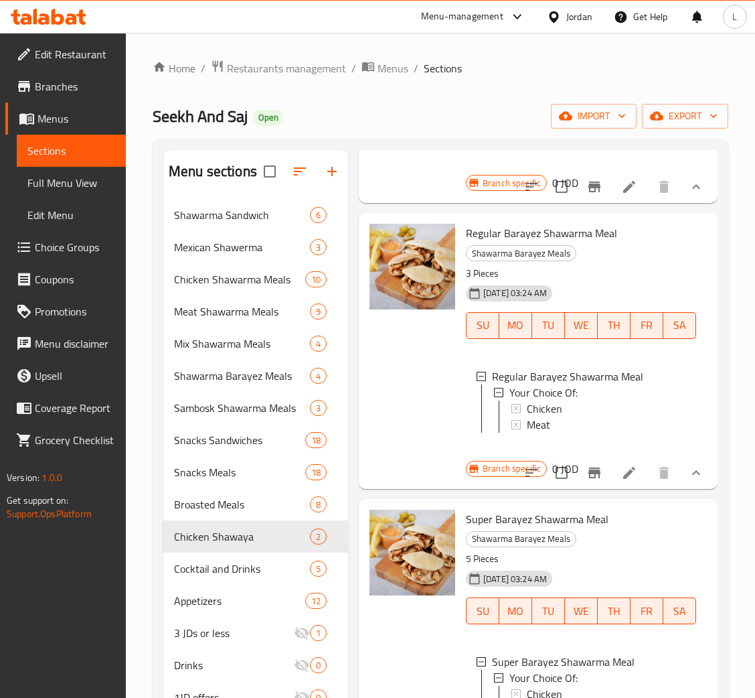
click at [596, 417] on div "Chicken" at bounding box center [606, 409] width 159 height 16
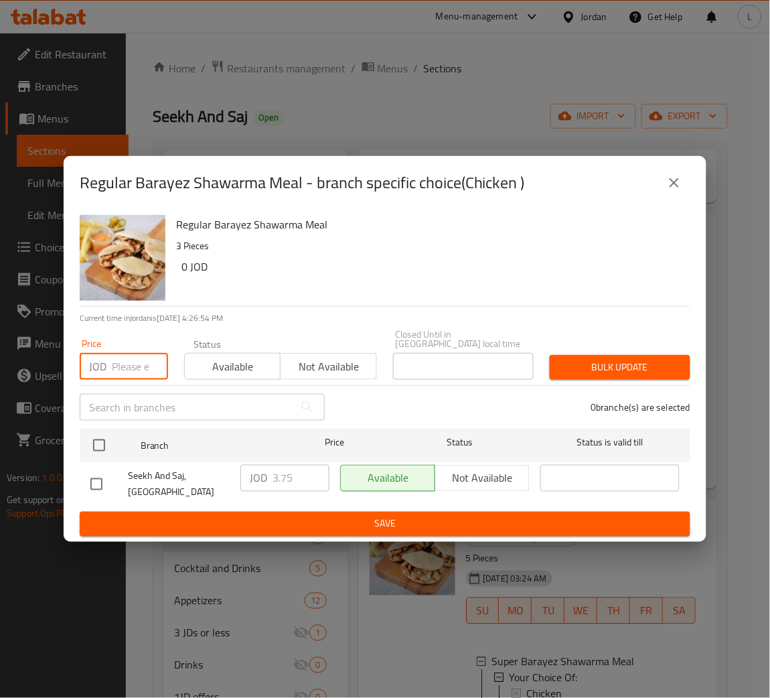
click at [119, 360] on input "number" at bounding box center [140, 366] width 56 height 27
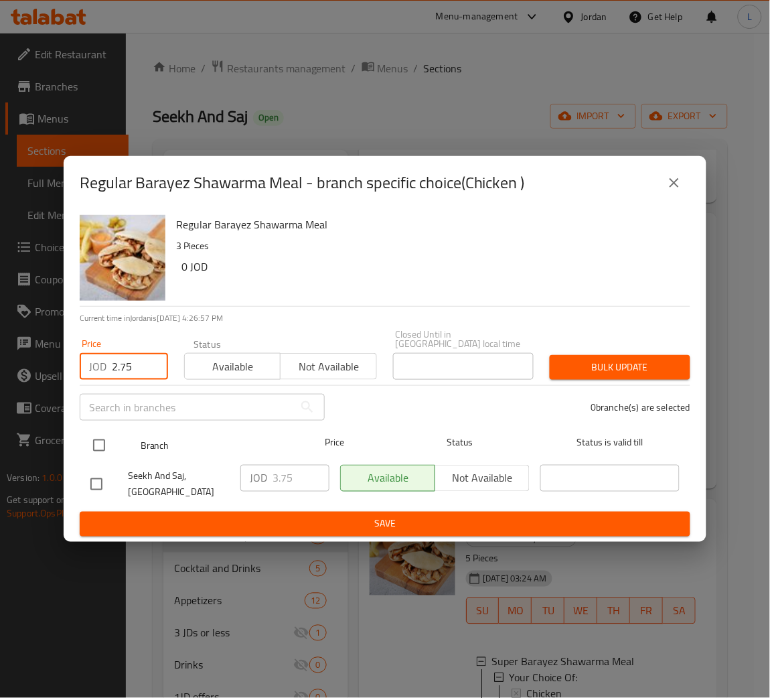
type input "2.75"
click at [104, 433] on input "checkbox" at bounding box center [99, 445] width 28 height 28
checkbox input "true"
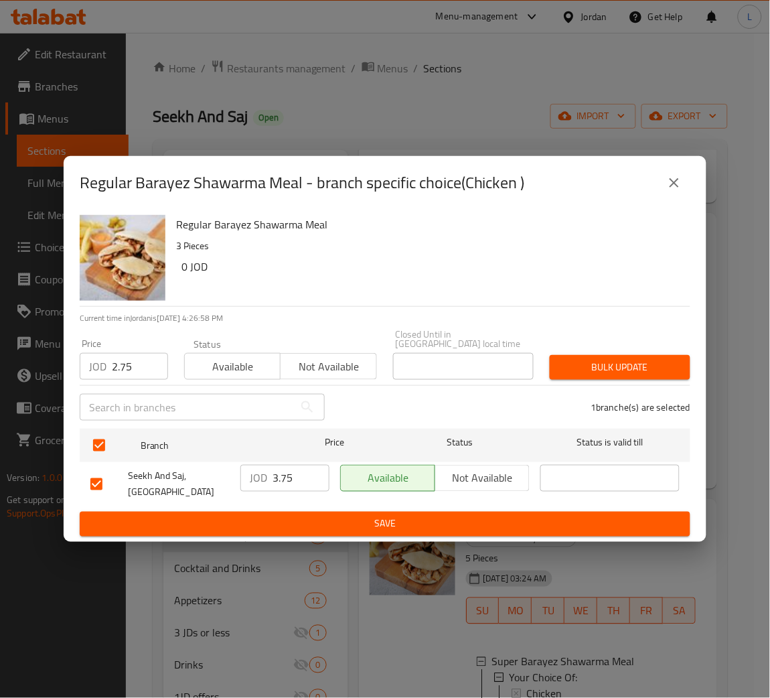
click at [582, 367] on span "Bulk update" at bounding box center [620, 367] width 119 height 17
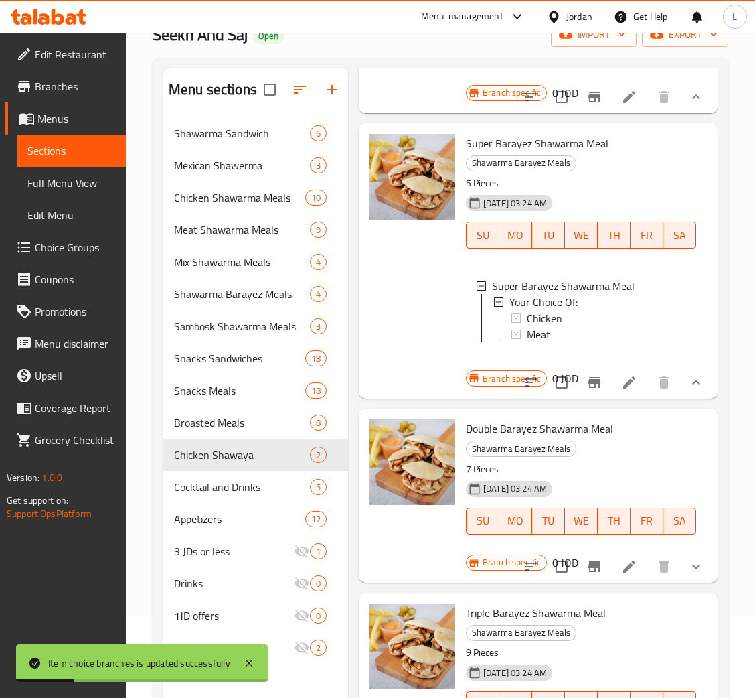
scroll to position [189, 0]
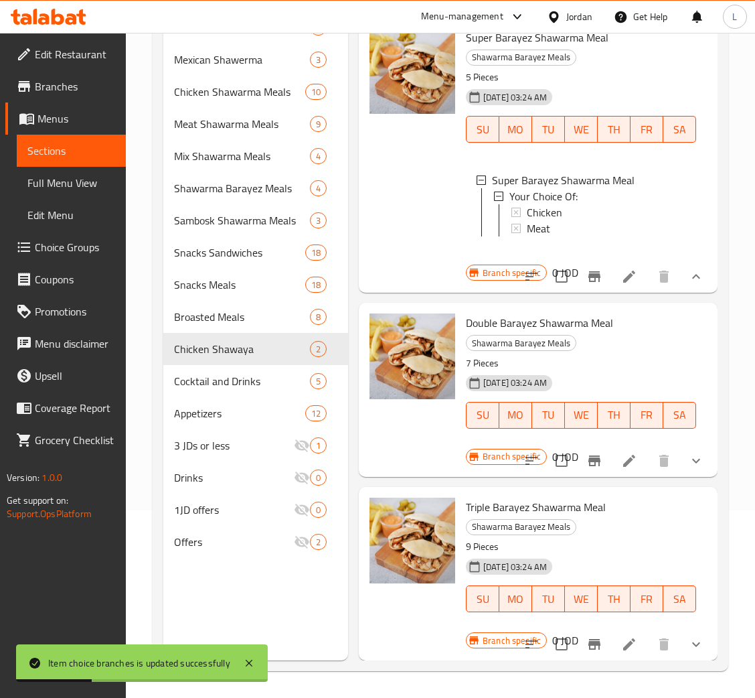
click at [680, 449] on button "show more" at bounding box center [696, 461] width 32 height 32
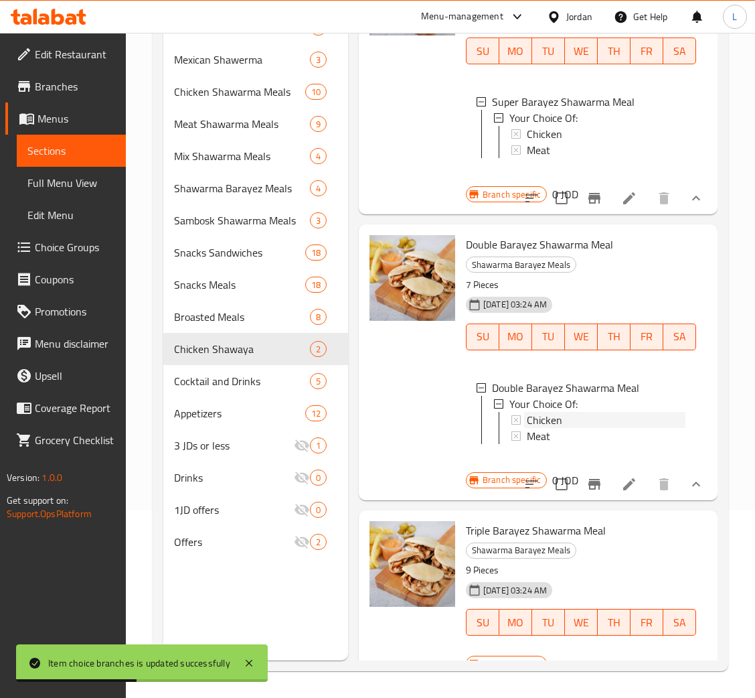
click at [573, 428] on div "Chicken" at bounding box center [606, 420] width 159 height 16
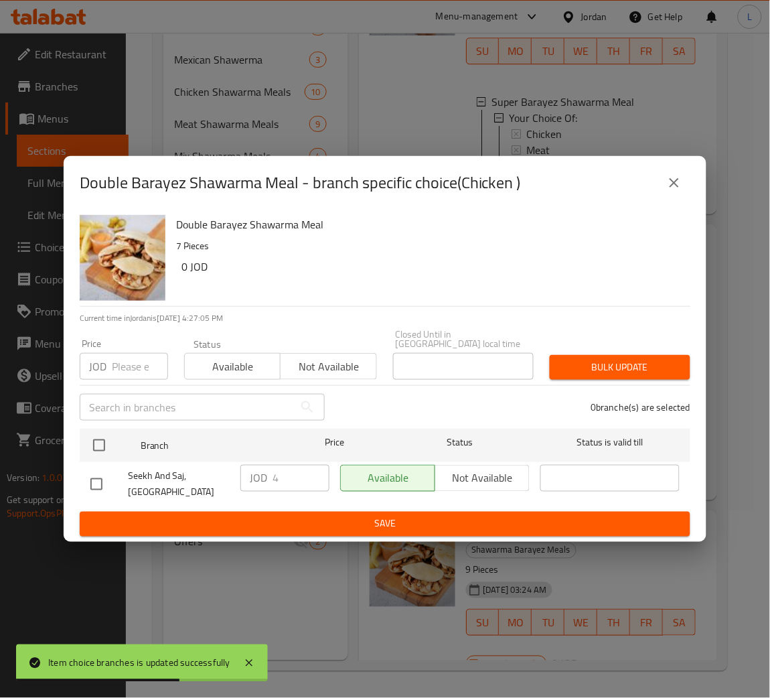
click at [142, 369] on input "number" at bounding box center [140, 366] width 56 height 27
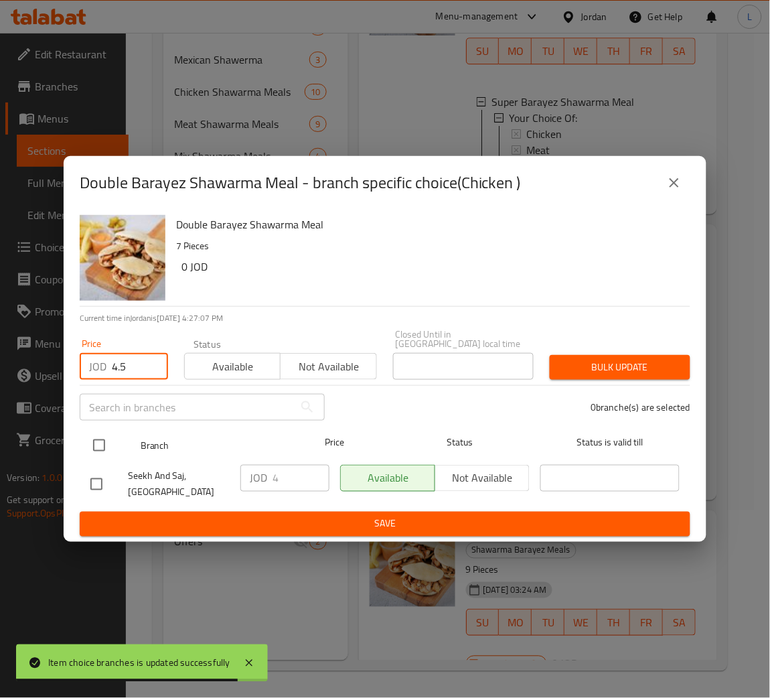
type input "4.5"
click at [103, 433] on input "checkbox" at bounding box center [99, 445] width 28 height 28
checkbox input "true"
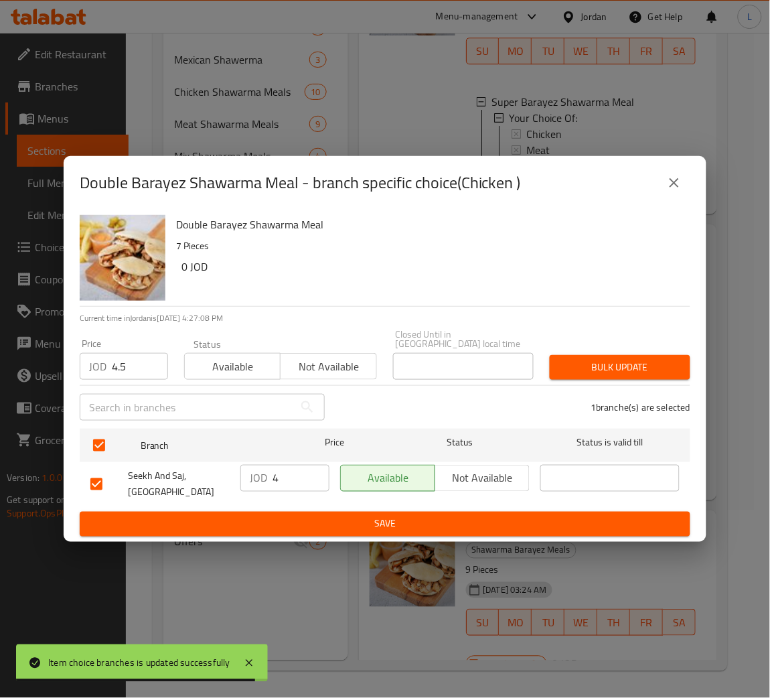
click at [591, 367] on span "Bulk update" at bounding box center [620, 367] width 119 height 17
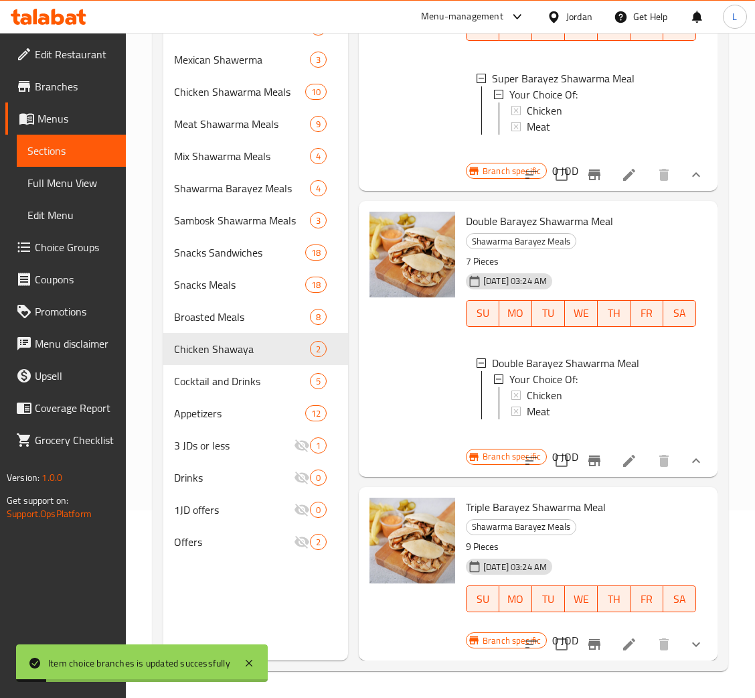
scroll to position [790, 0]
click at [688, 636] on icon "show more" at bounding box center [696, 644] width 16 height 16
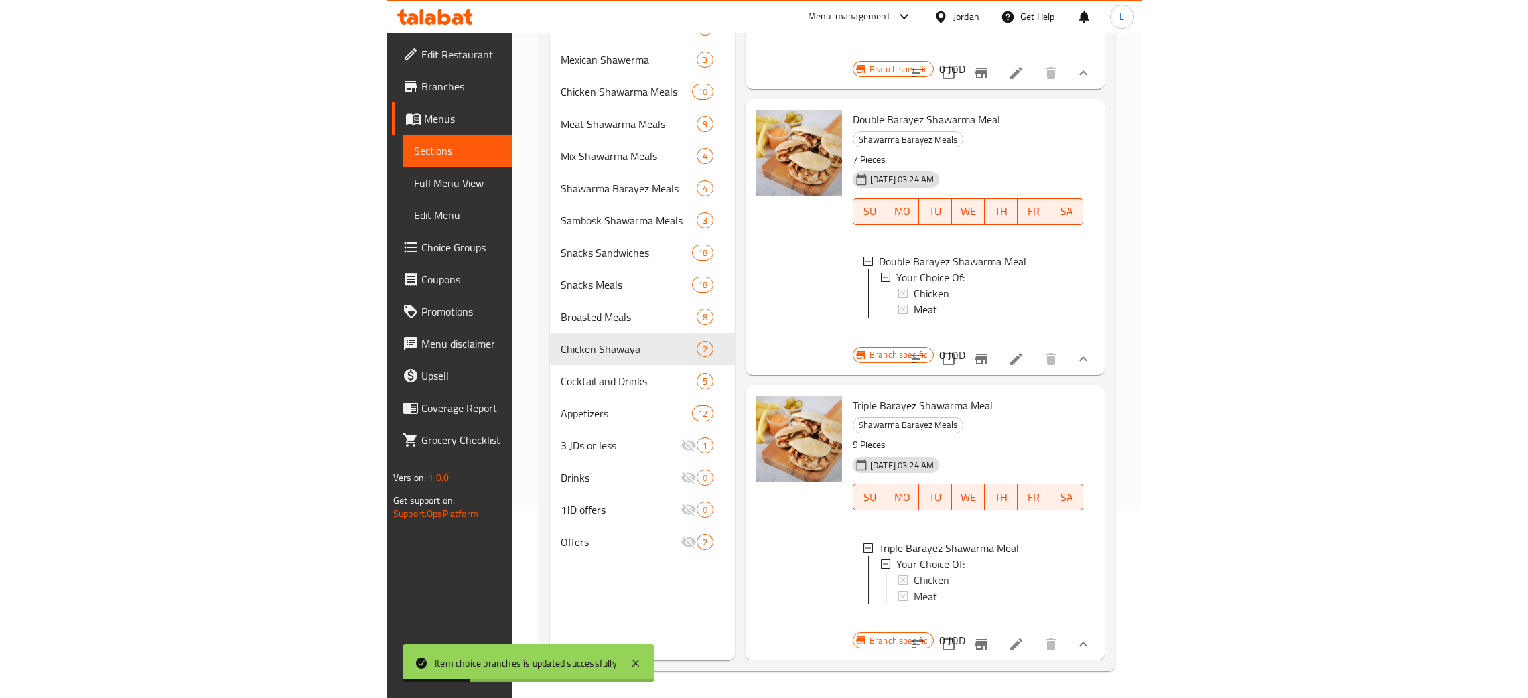
scroll to position [907, 0]
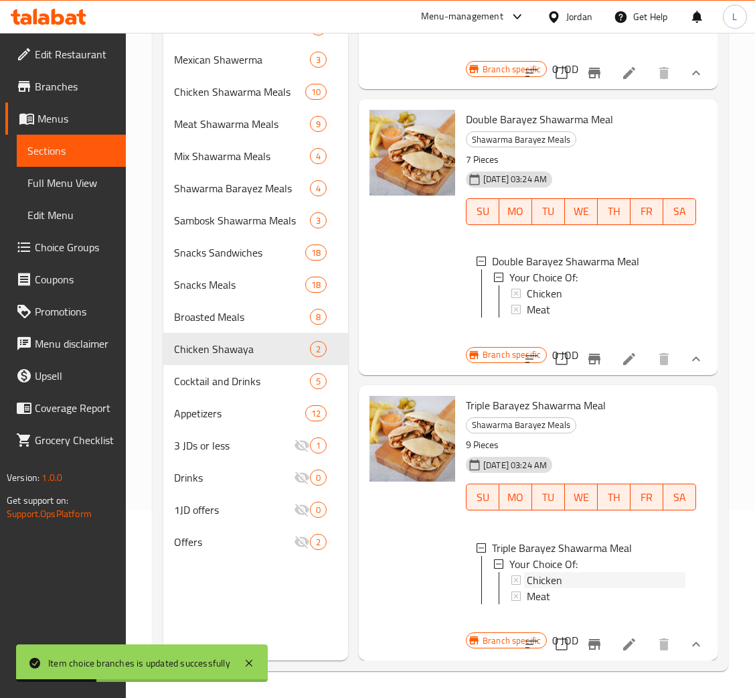
click at [589, 572] on div "Chicken" at bounding box center [606, 580] width 159 height 16
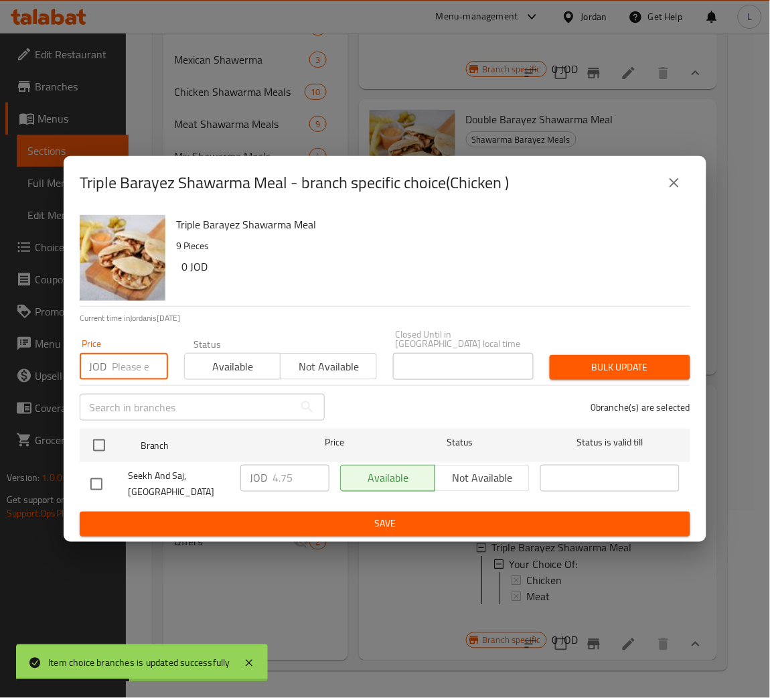
click at [135, 359] on input "number" at bounding box center [140, 366] width 56 height 27
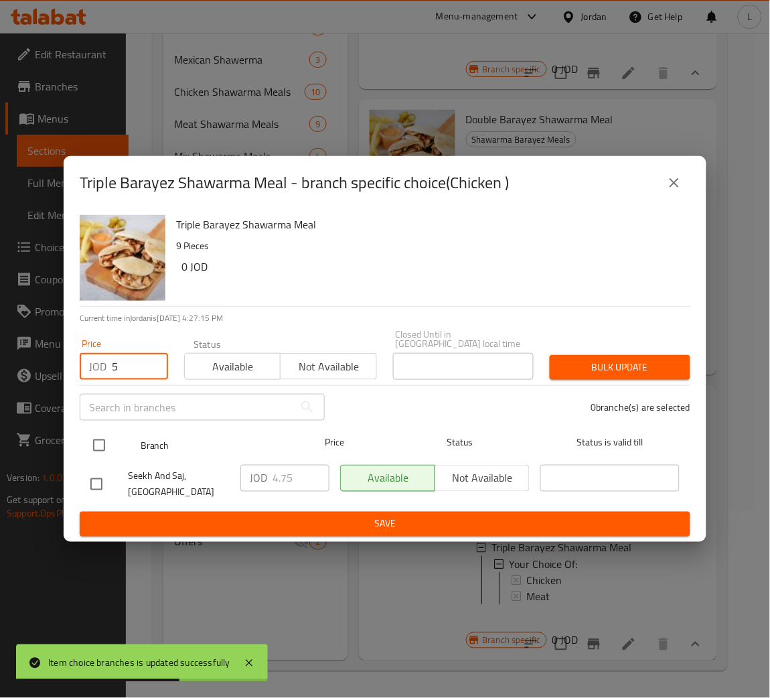
type input "5"
click at [91, 441] on input "checkbox" at bounding box center [99, 445] width 28 height 28
checkbox input "true"
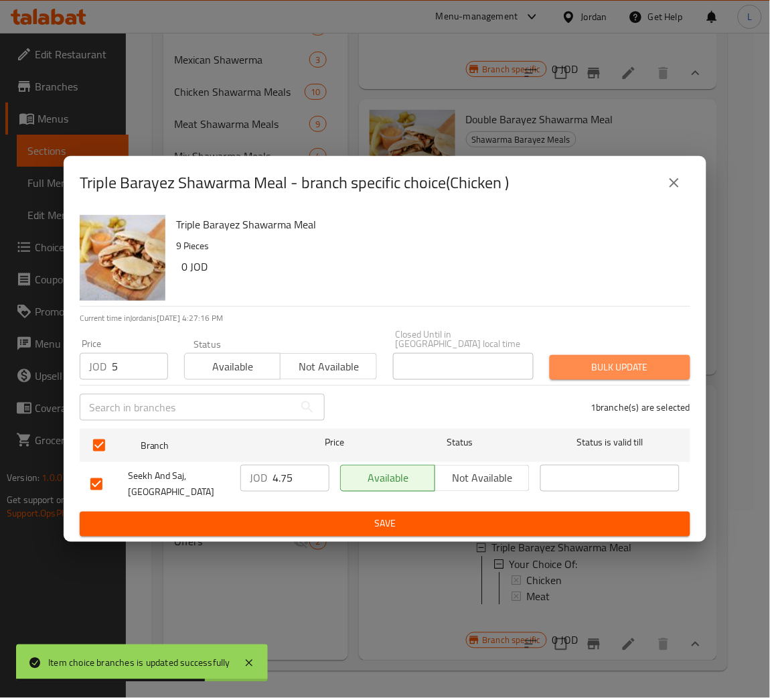
click at [605, 359] on span "Bulk update" at bounding box center [620, 367] width 119 height 17
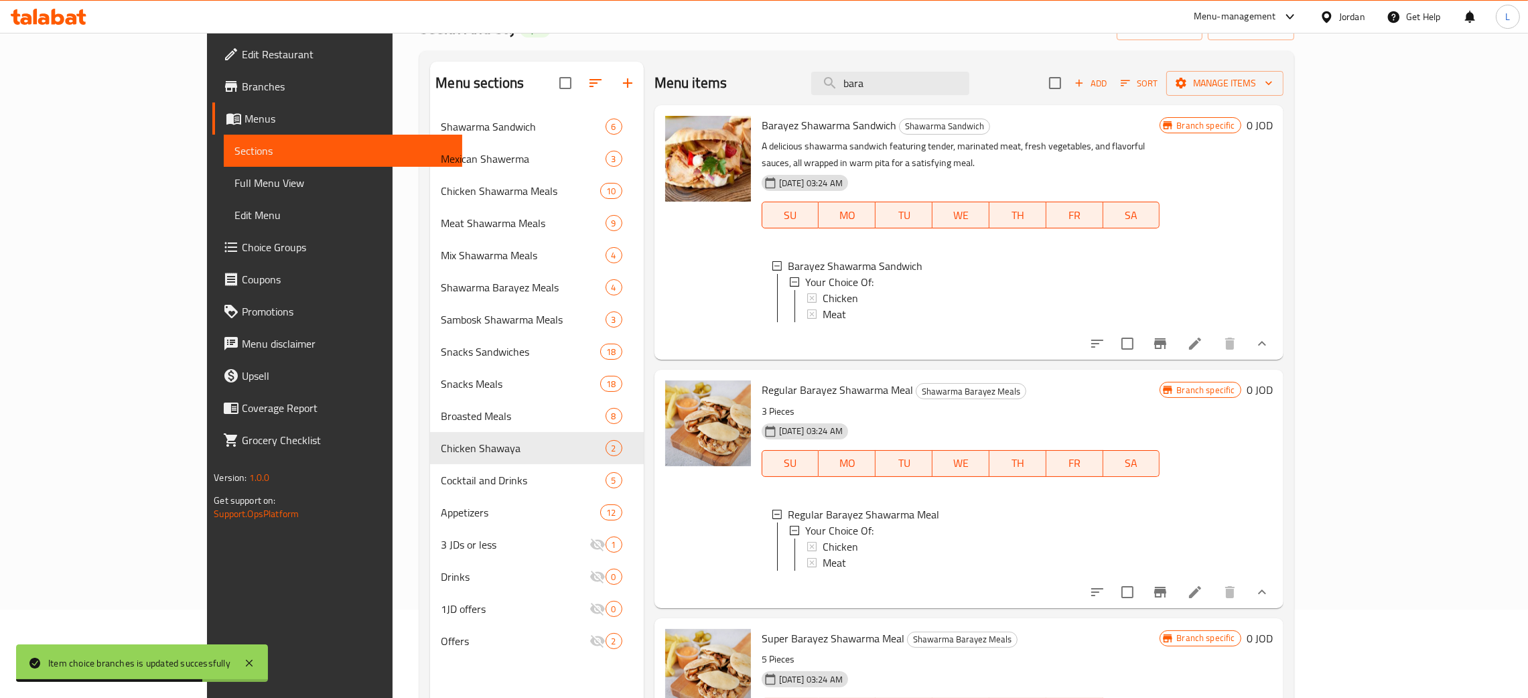
scroll to position [0, 0]
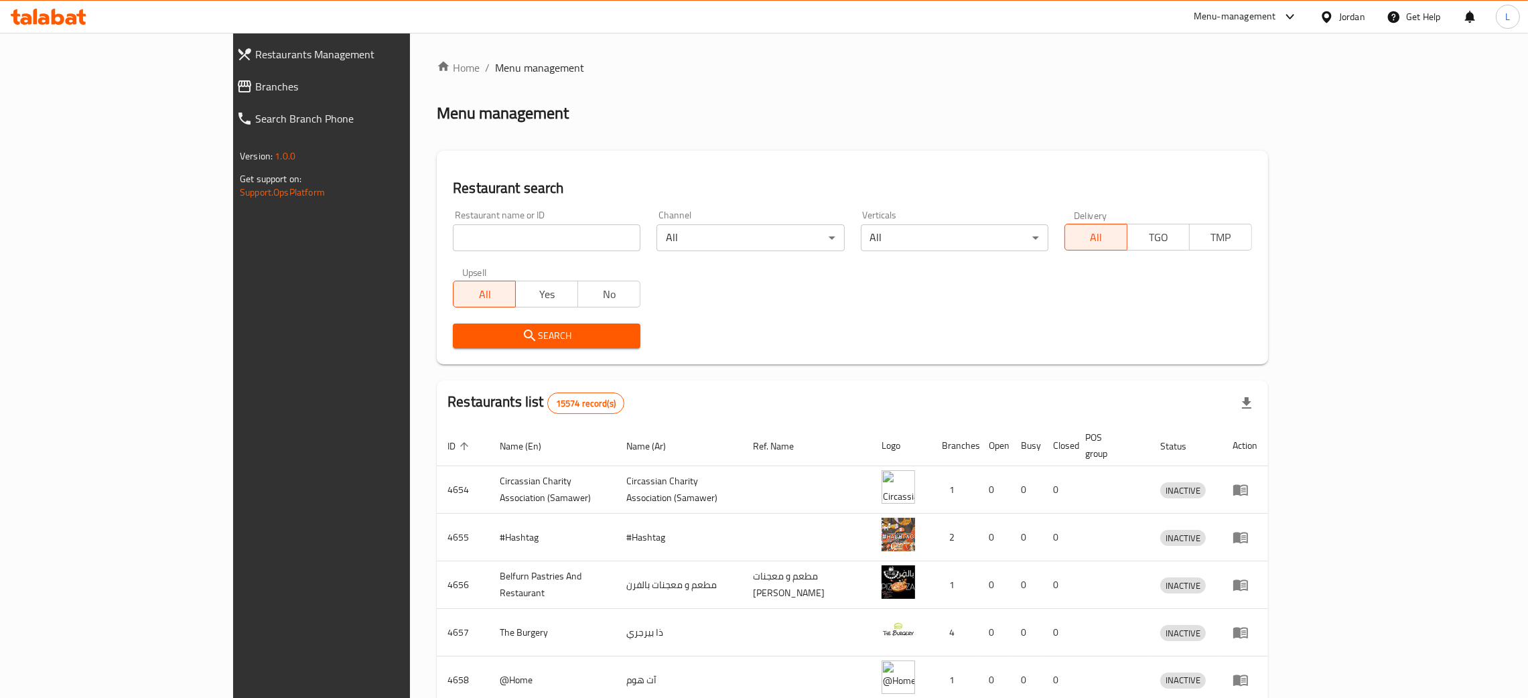
drag, startPoint x: 0, startPoint y: 0, endPoint x: 457, endPoint y: 233, distance: 513.4
click at [457, 233] on input "search" at bounding box center [547, 237] width 188 height 27
click button "Search" at bounding box center [547, 335] width 188 height 25
click at [457, 236] on input "search" at bounding box center [547, 237] width 188 height 27
type input "subway"
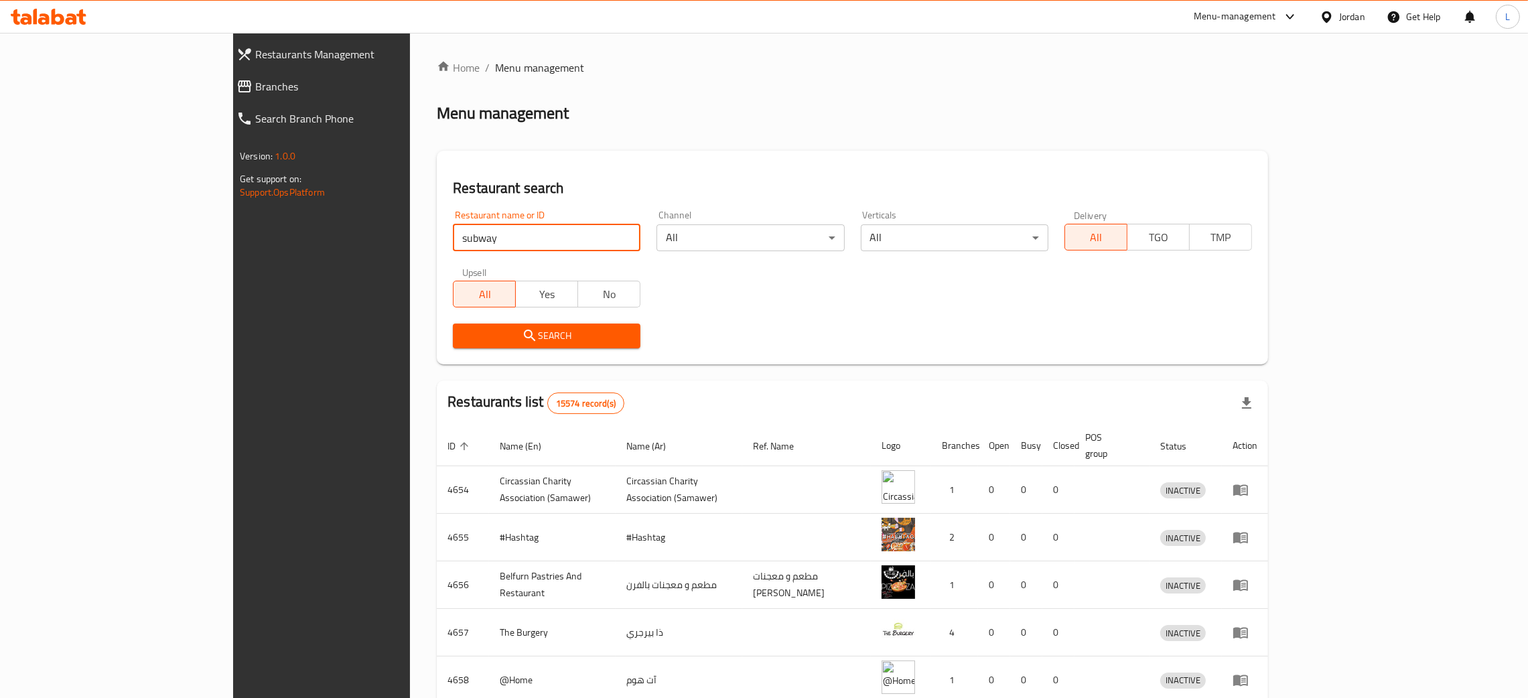
click at [463, 334] on span "Search" at bounding box center [546, 336] width 166 height 17
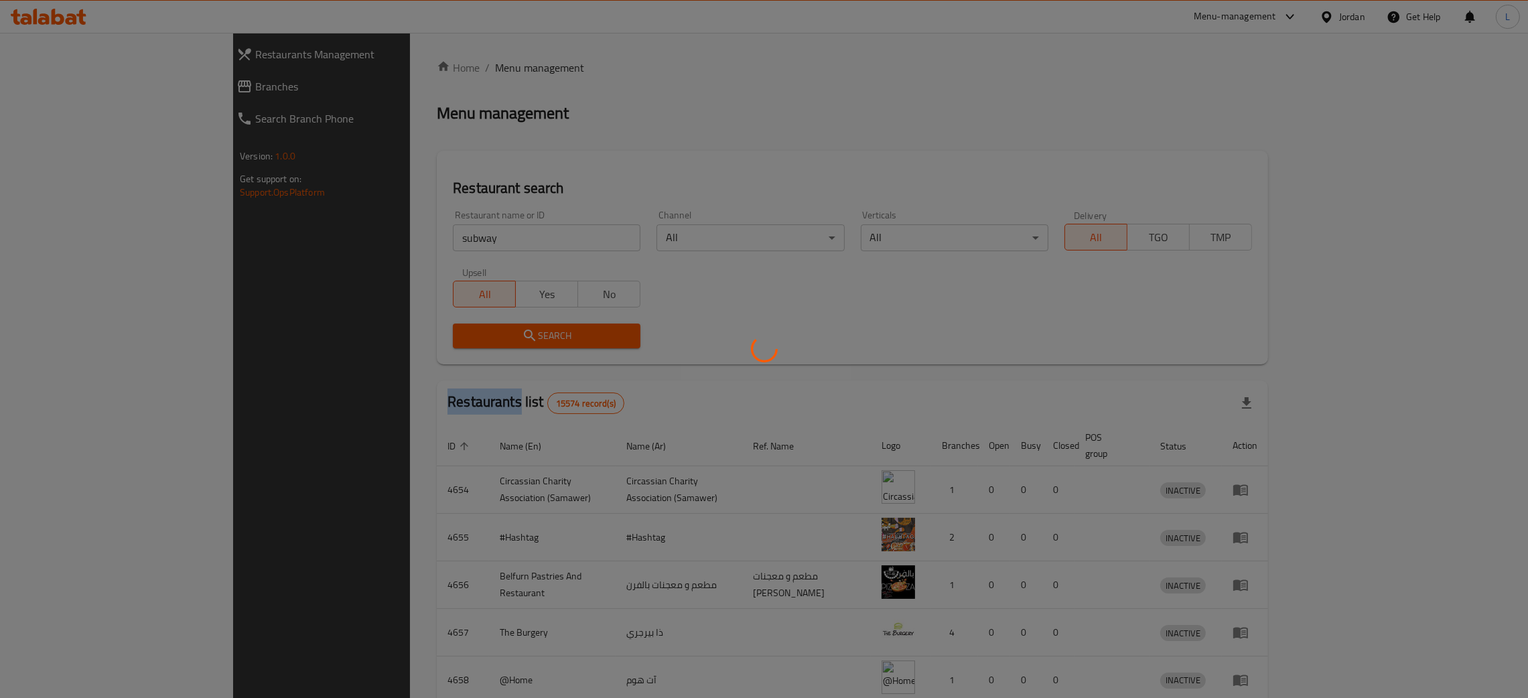
drag, startPoint x: 439, startPoint y: 334, endPoint x: 453, endPoint y: 332, distance: 14.8
click at [439, 332] on div at bounding box center [764, 349] width 1528 height 698
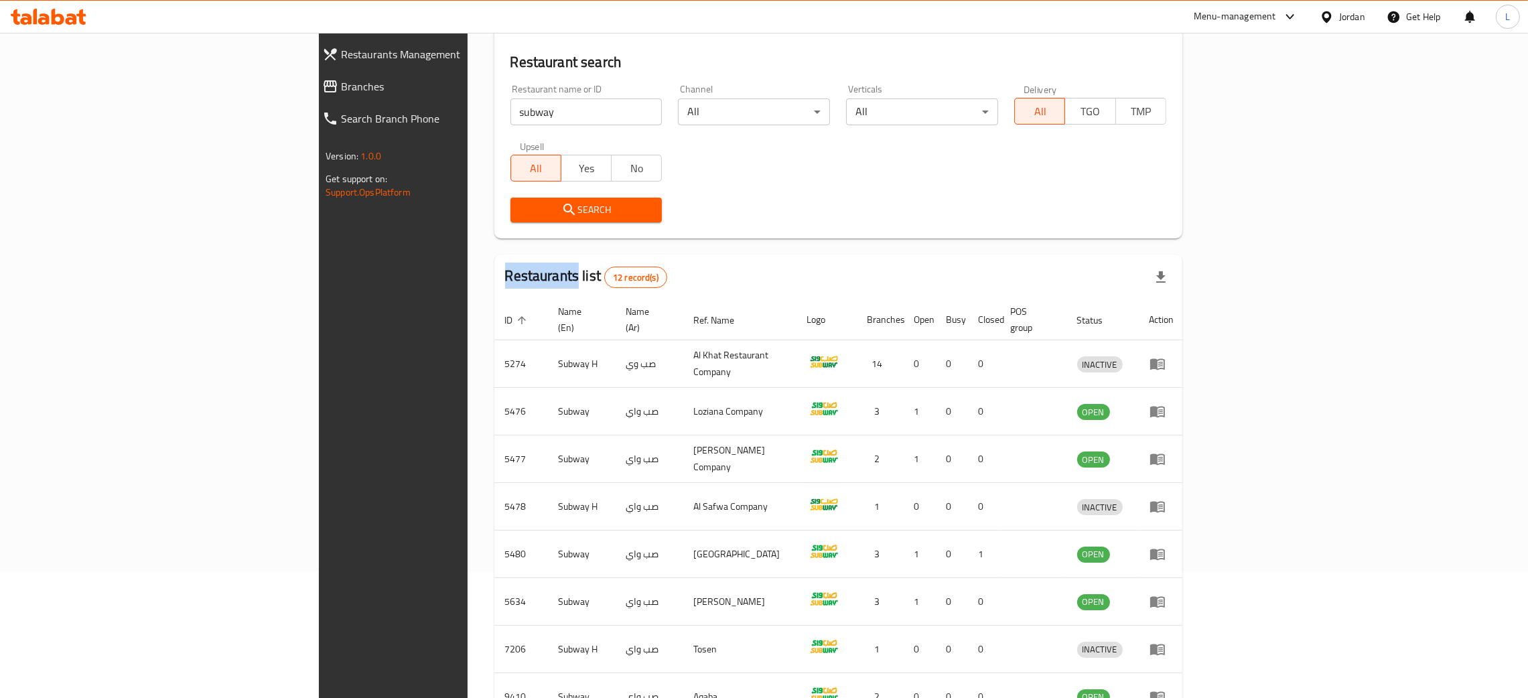
scroll to position [303, 0]
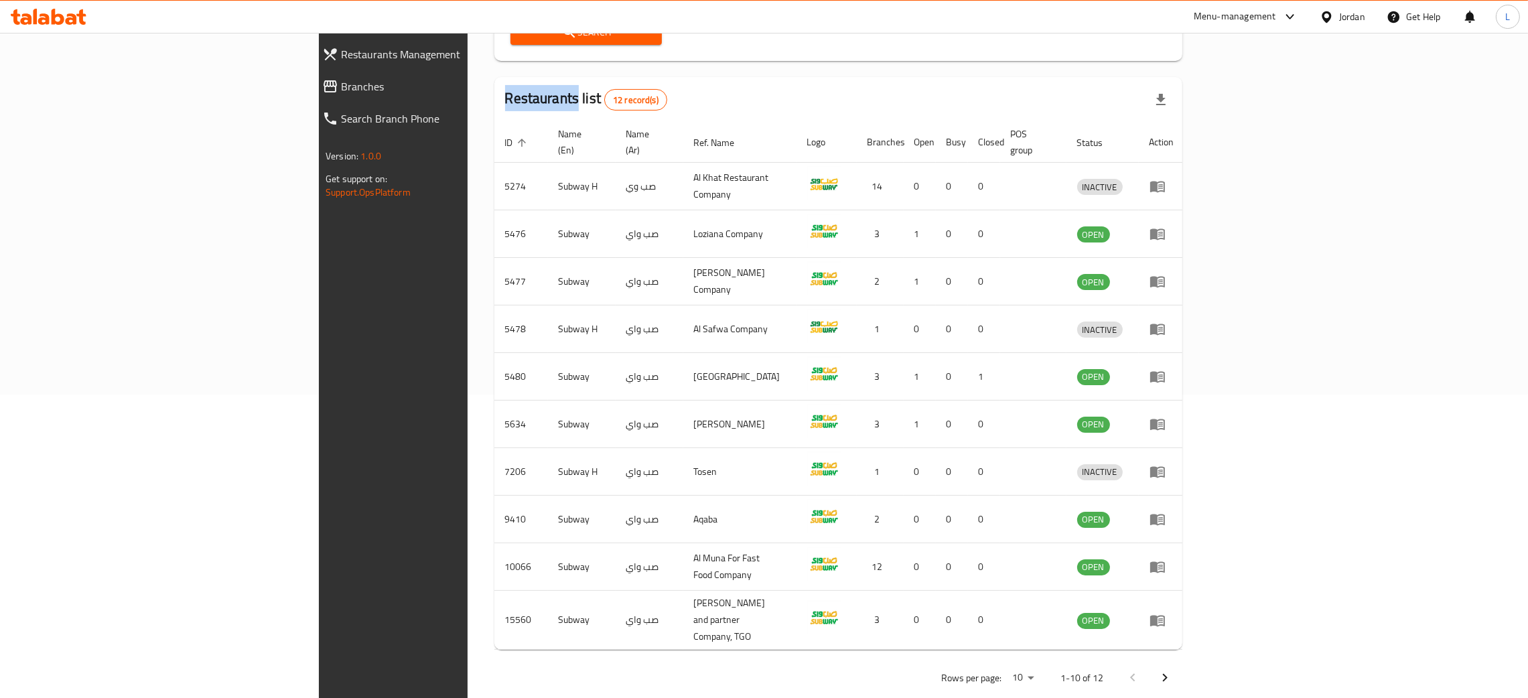
click at [1173, 670] on icon "Next page" at bounding box center [1165, 678] width 16 height 16
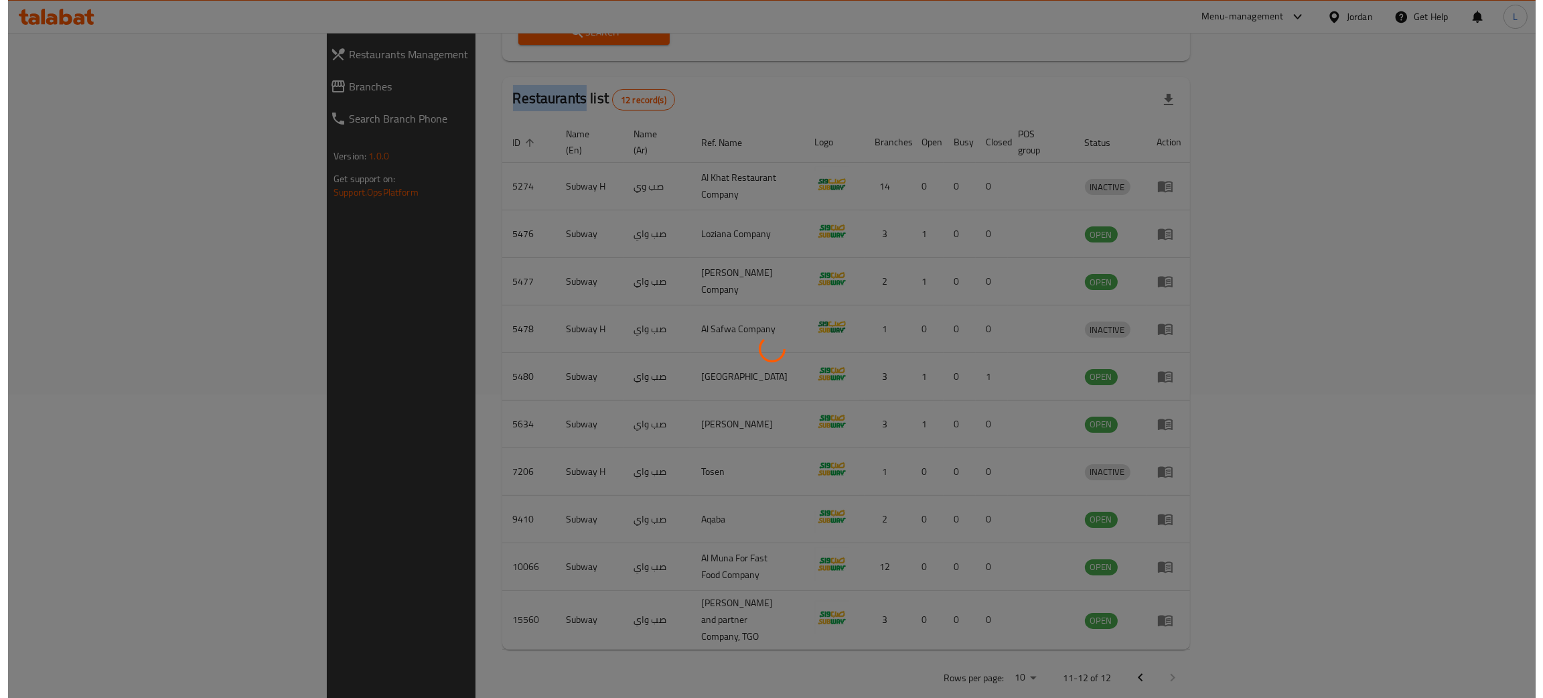
scroll to position [0, 0]
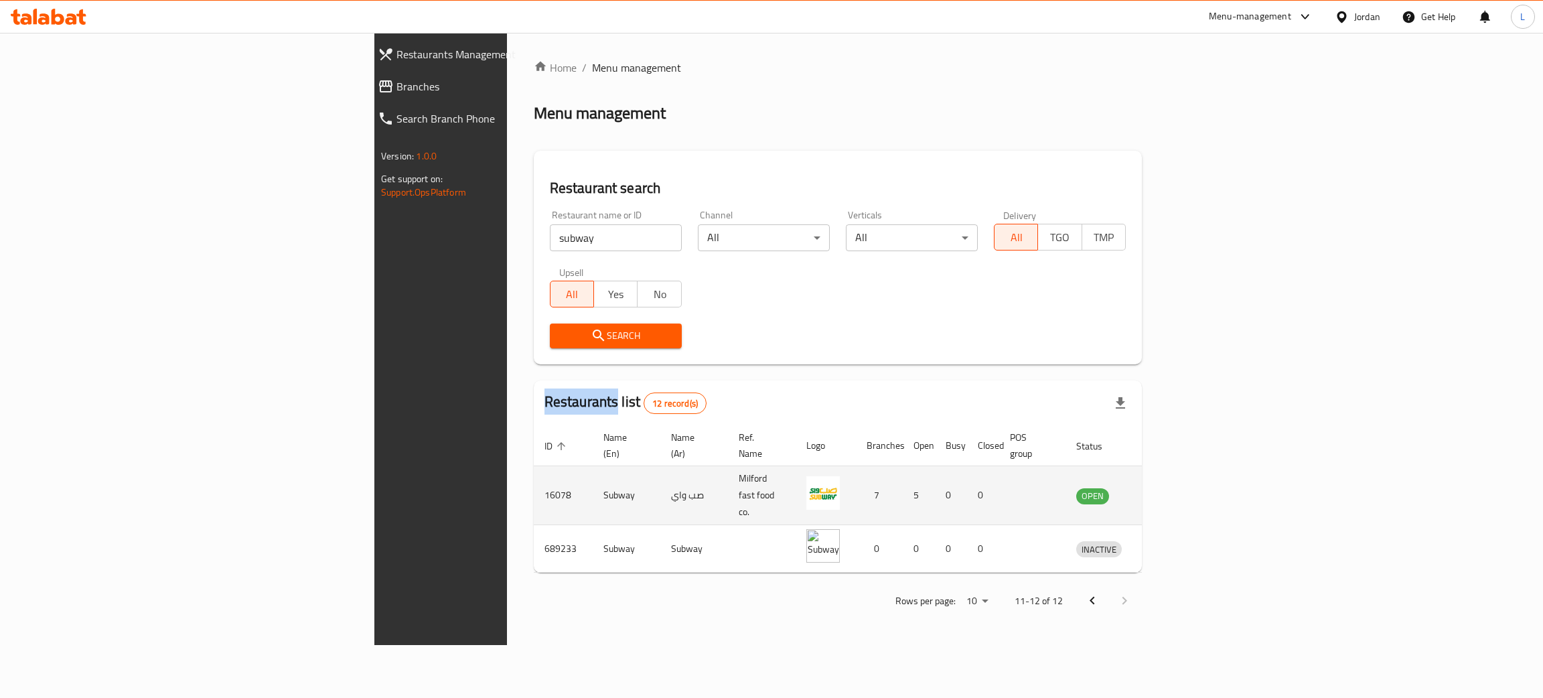
click at [1162, 494] on icon "enhanced table" at bounding box center [1159, 496] width 5 height 5
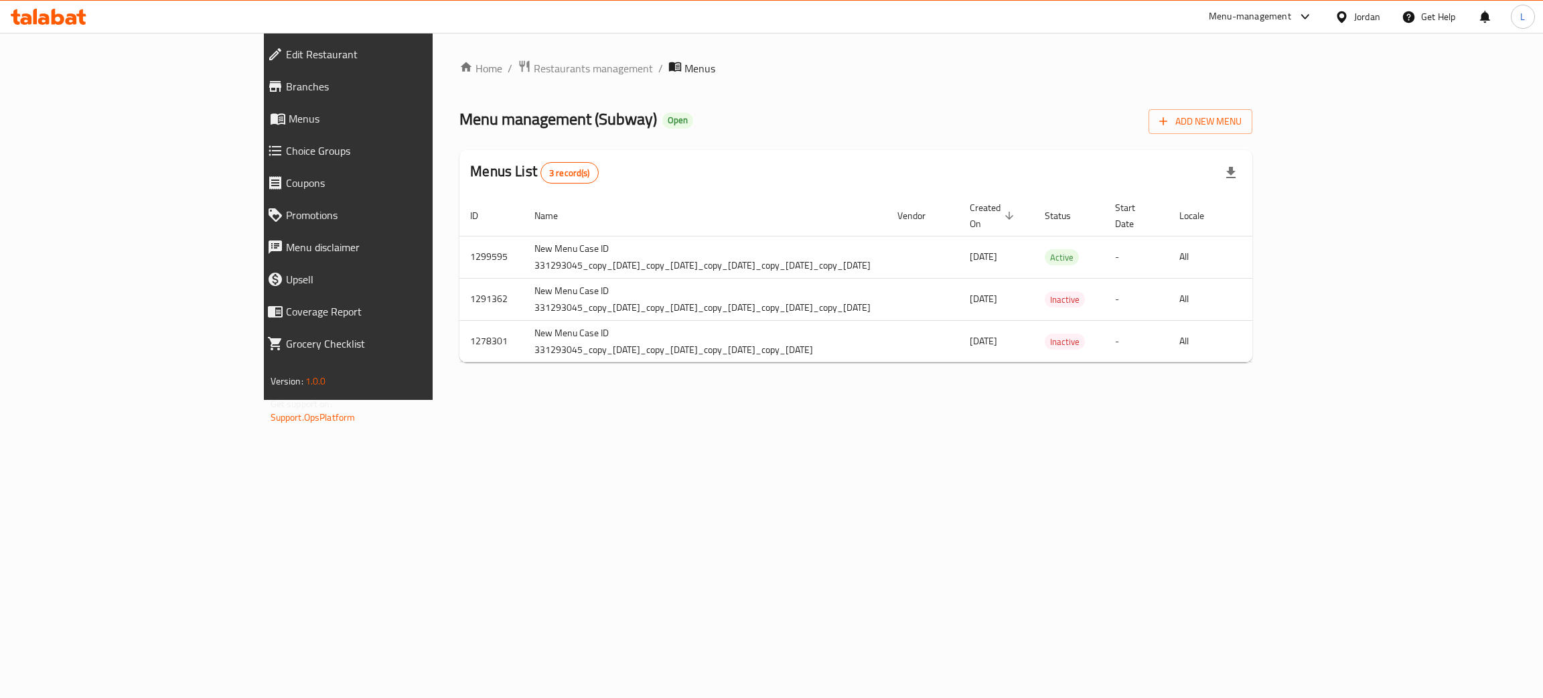
click at [286, 91] on span "Branches" at bounding box center [398, 86] width 225 height 16
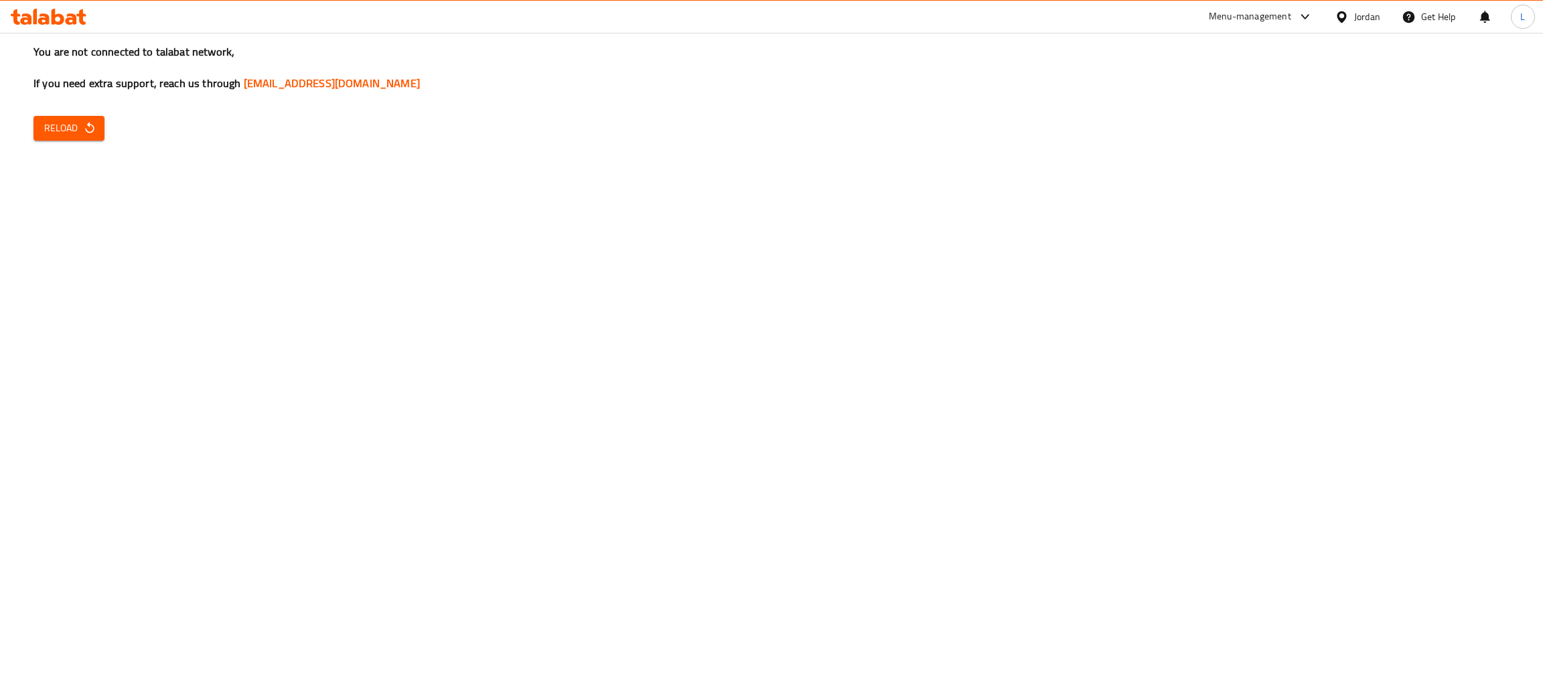
click at [77, 135] on span "Reload" at bounding box center [69, 128] width 50 height 17
click at [86, 128] on icon "button" at bounding box center [89, 127] width 13 height 13
click at [53, 120] on span "Reload" at bounding box center [69, 128] width 50 height 17
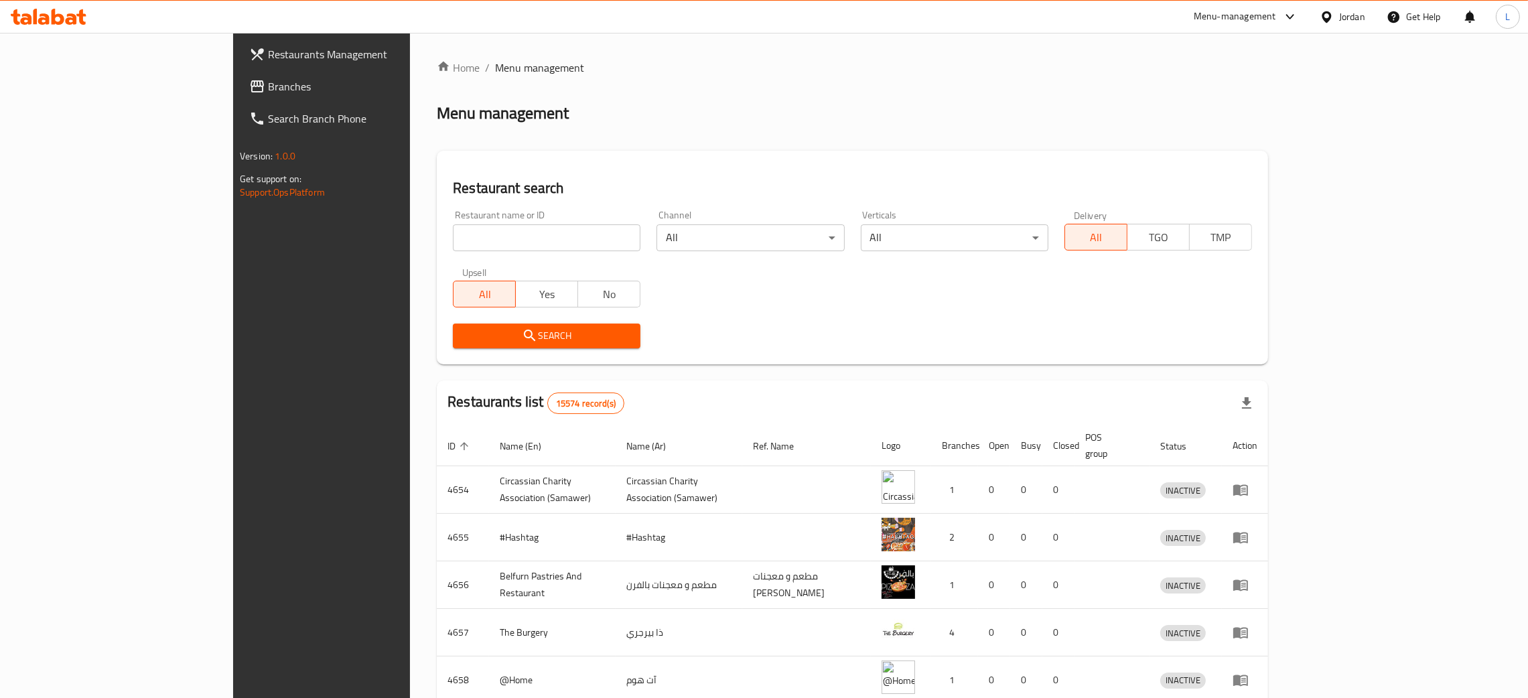
click at [513, 239] on input "search" at bounding box center [547, 237] width 188 height 27
paste input "Subway, [GEOGRAPHIC_DATA], [GEOGRAPHIC_DATA]"
type input "Subway, [GEOGRAPHIC_DATA], [GEOGRAPHIC_DATA]"
click at [63, 24] on icon at bounding box center [49, 17] width 76 height 16
click at [477, 236] on input "search" at bounding box center [547, 237] width 188 height 27
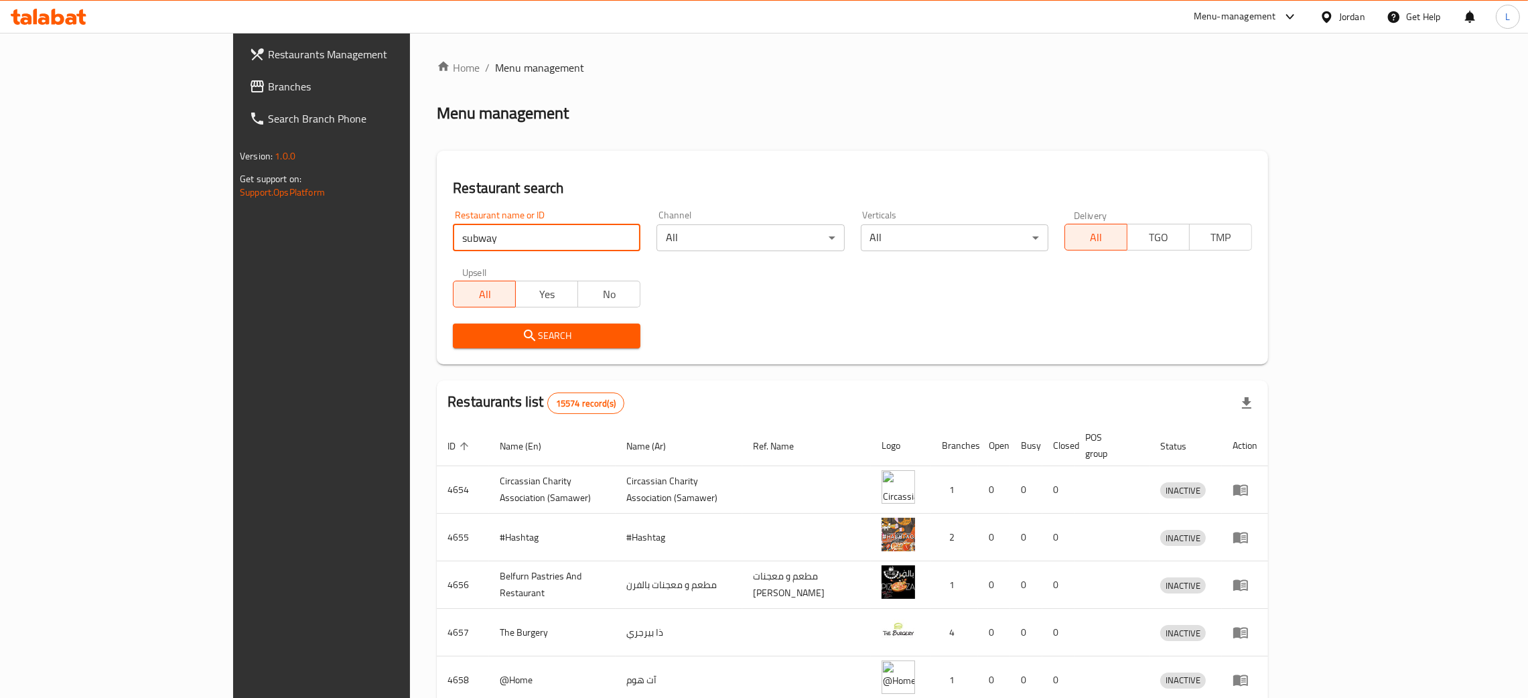
type input "subway"
click button "Search" at bounding box center [547, 335] width 188 height 25
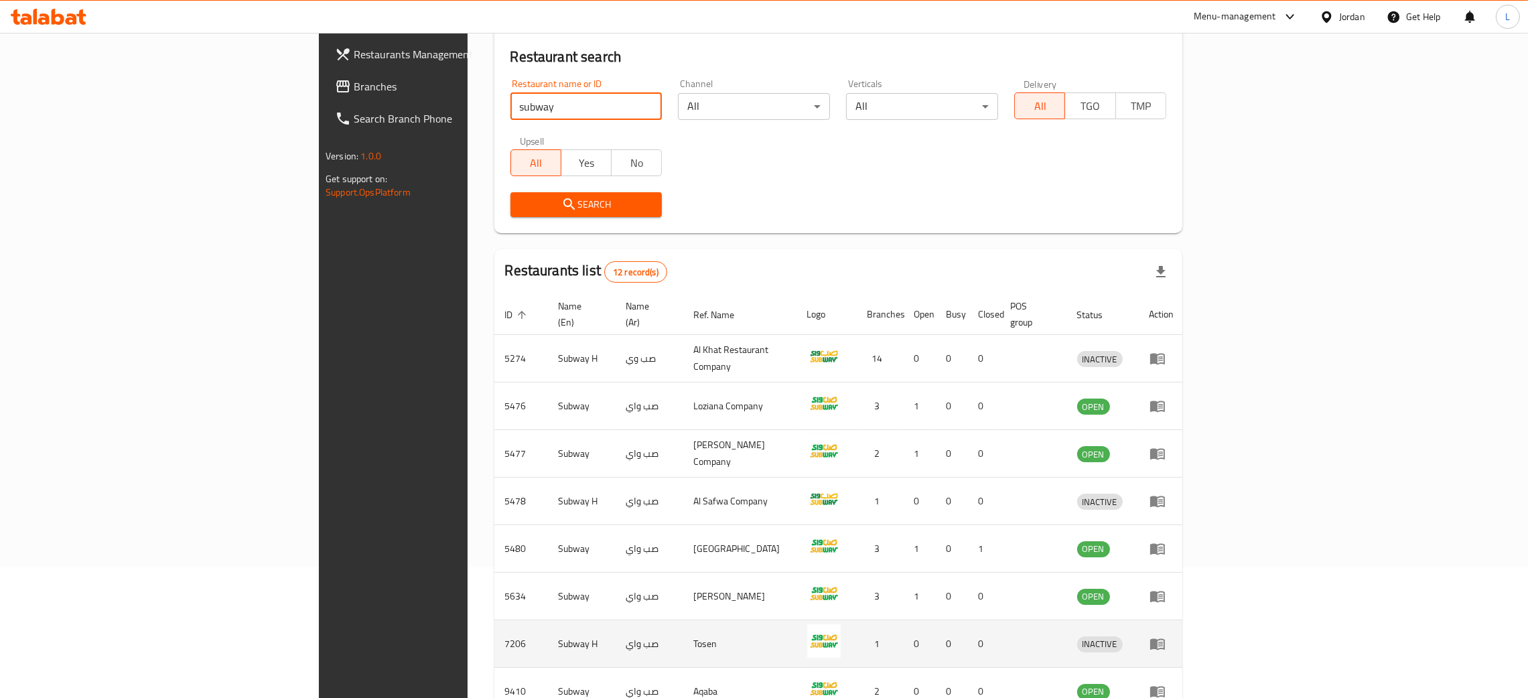
scroll to position [301, 0]
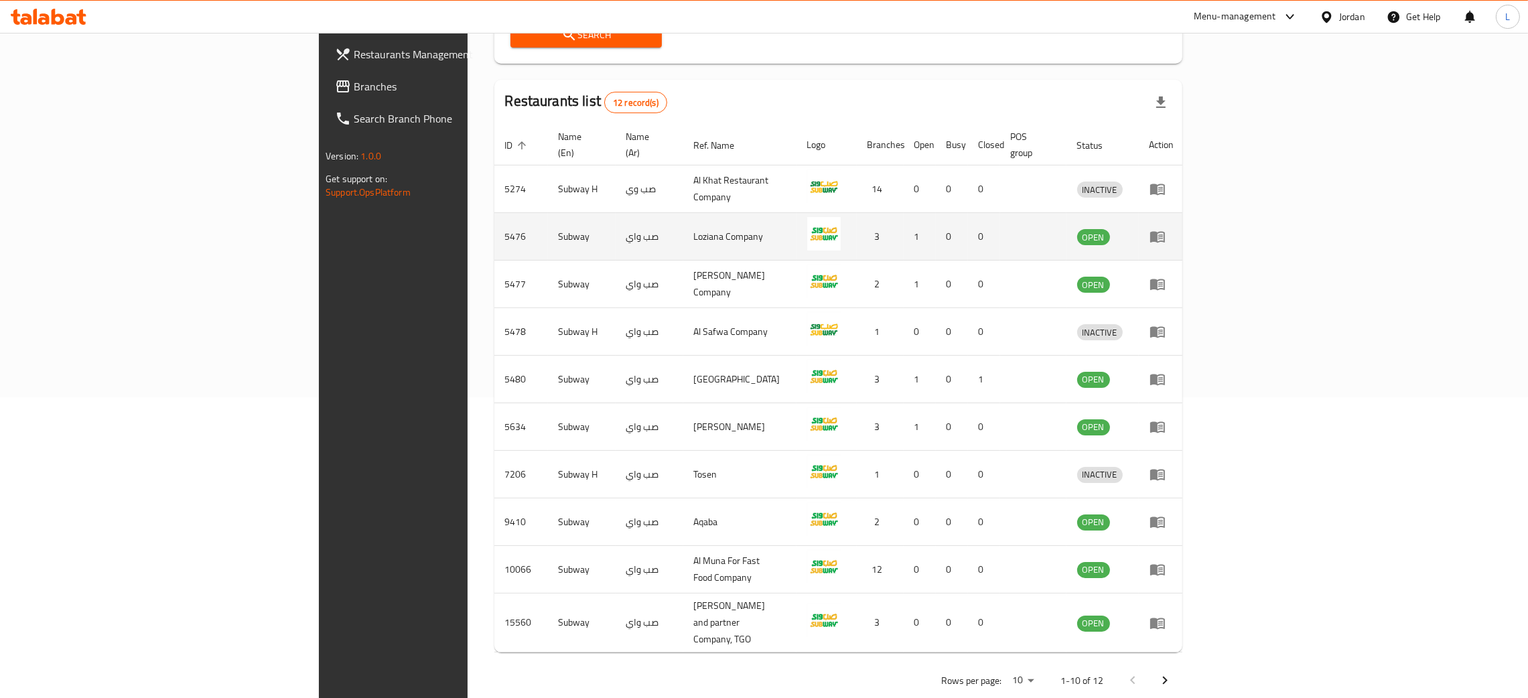
click at [1165, 232] on icon "enhanced table" at bounding box center [1157, 237] width 15 height 11
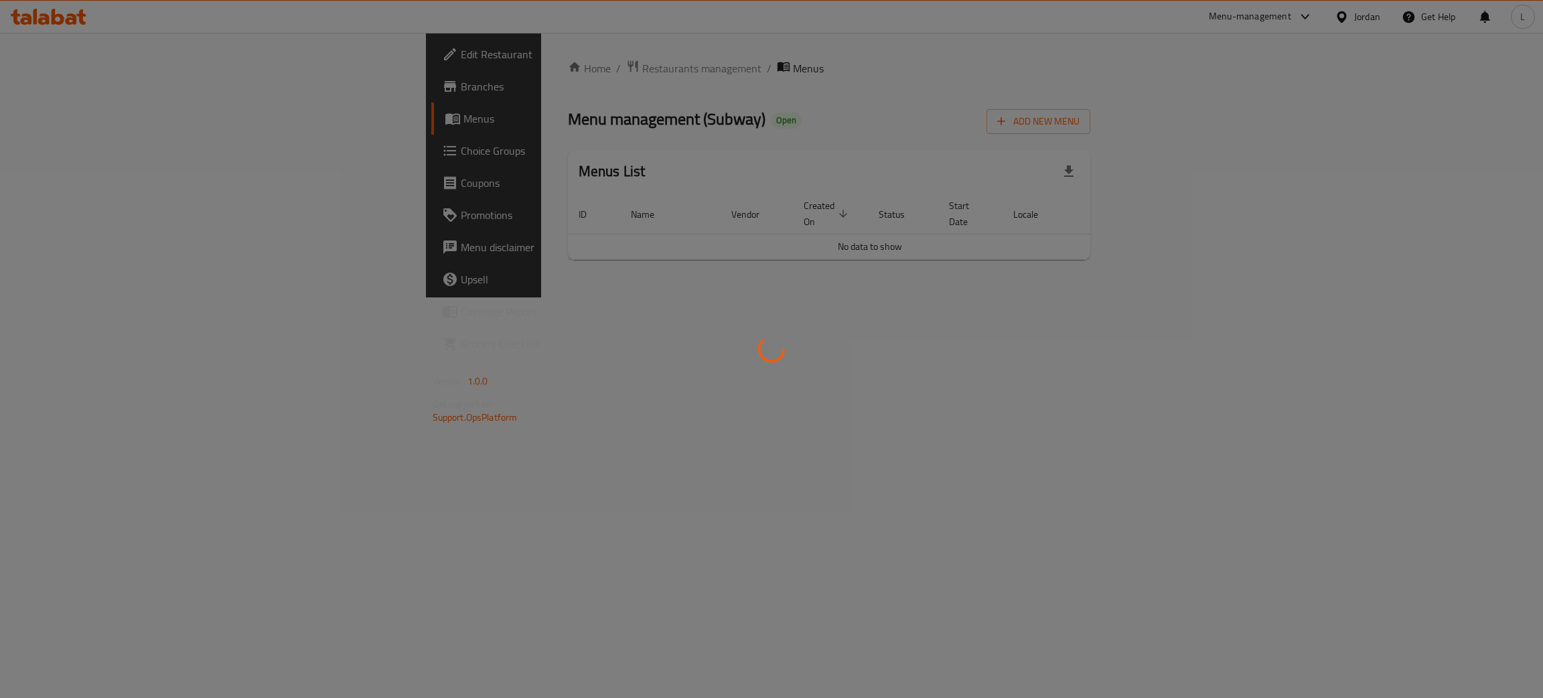
click at [106, 62] on div at bounding box center [771, 349] width 1543 height 698
click at [106, 54] on div at bounding box center [771, 349] width 1543 height 698
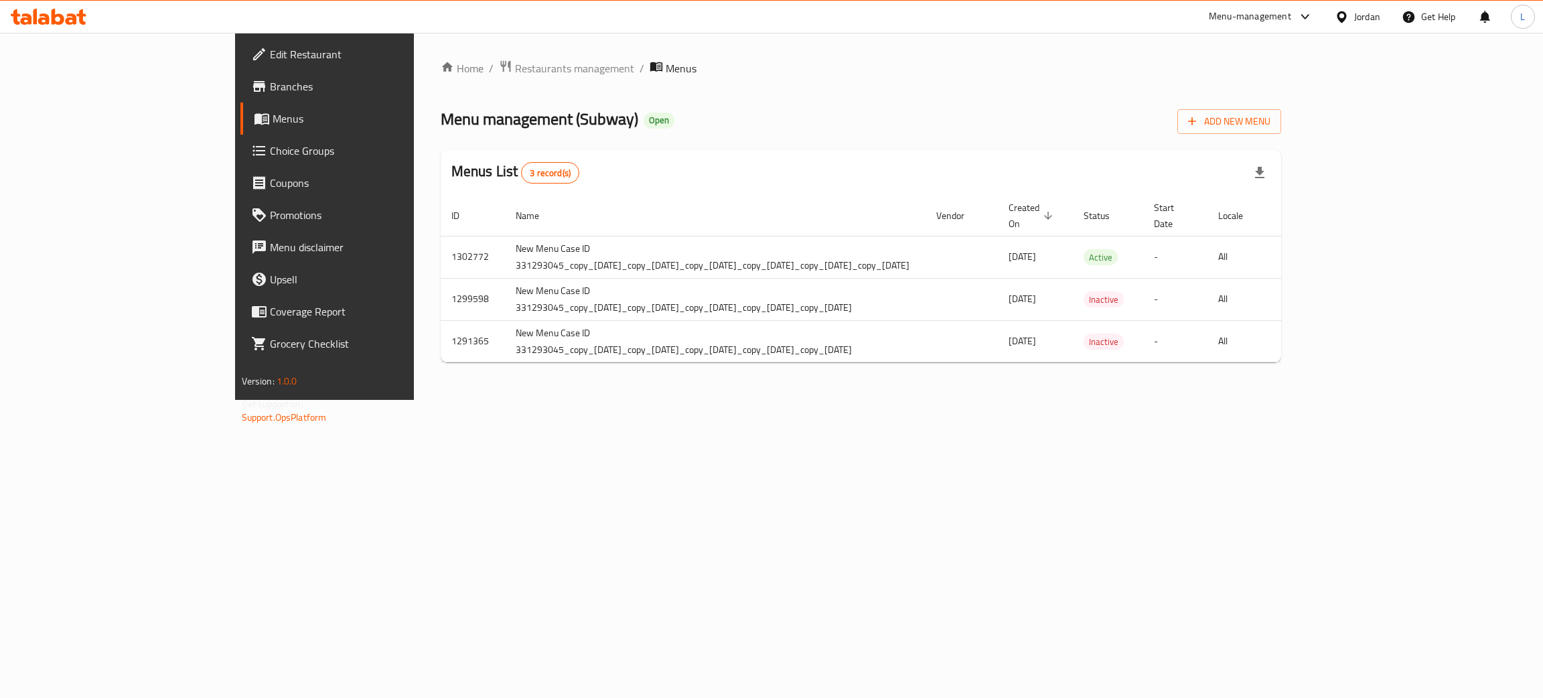
click at [270, 50] on span "Edit Restaurant" at bounding box center [376, 54] width 212 height 16
